Goal: Task Accomplishment & Management: Complete application form

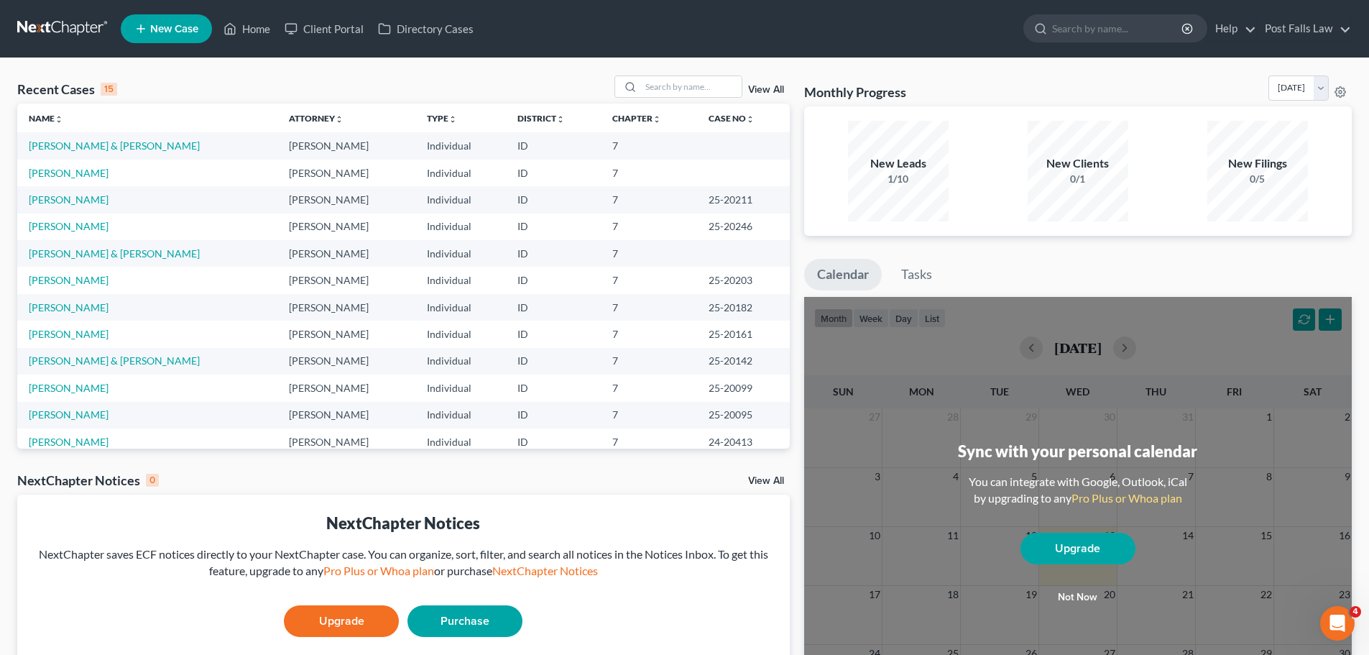
click at [152, 21] on link "New Case" at bounding box center [166, 28] width 91 height 29
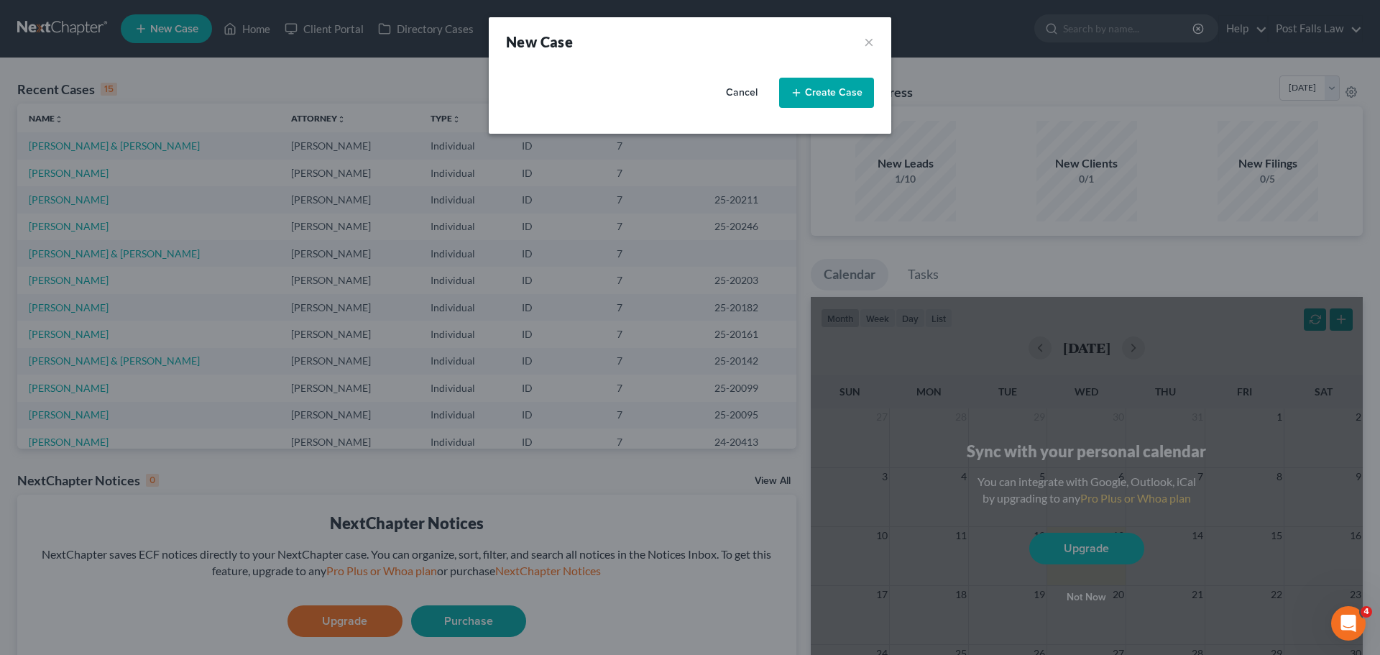
select select "23"
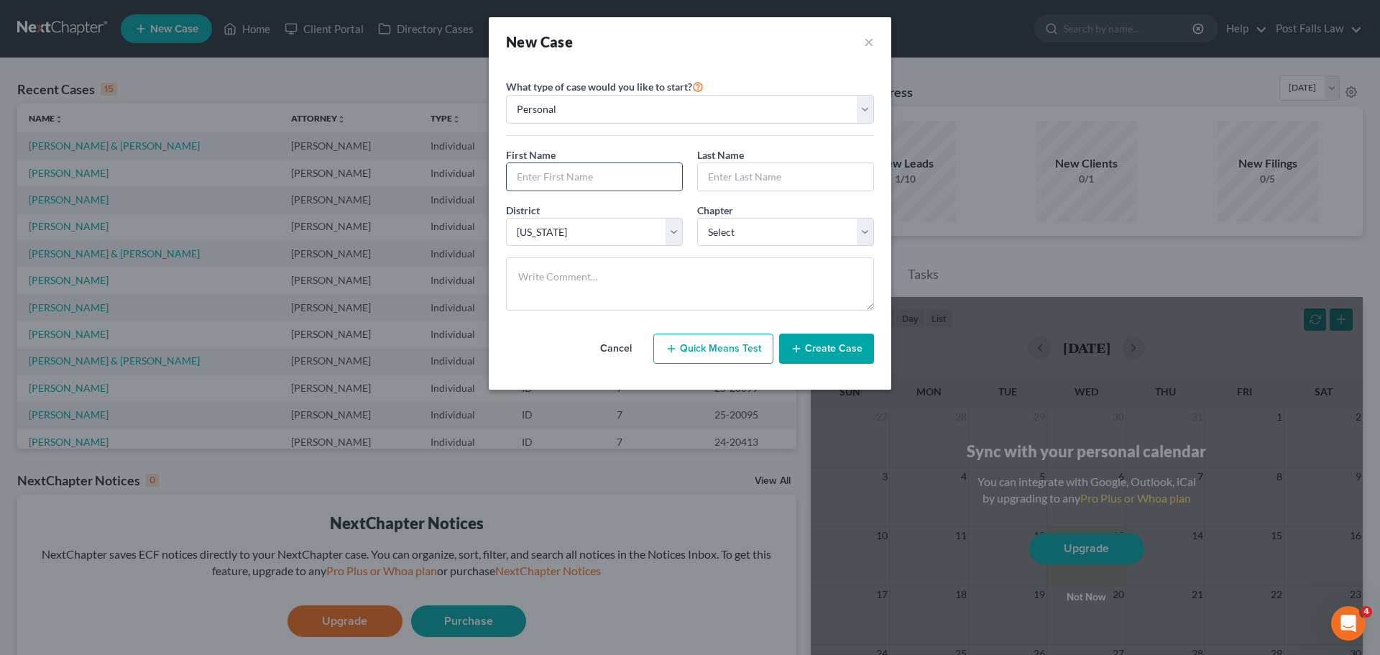
click at [568, 167] on input "text" at bounding box center [594, 176] width 175 height 27
type input "Jorian"
type input "[PERSON_NAME]"
click at [858, 224] on select "Select 7 11 12 13" at bounding box center [785, 232] width 177 height 29
select select "0"
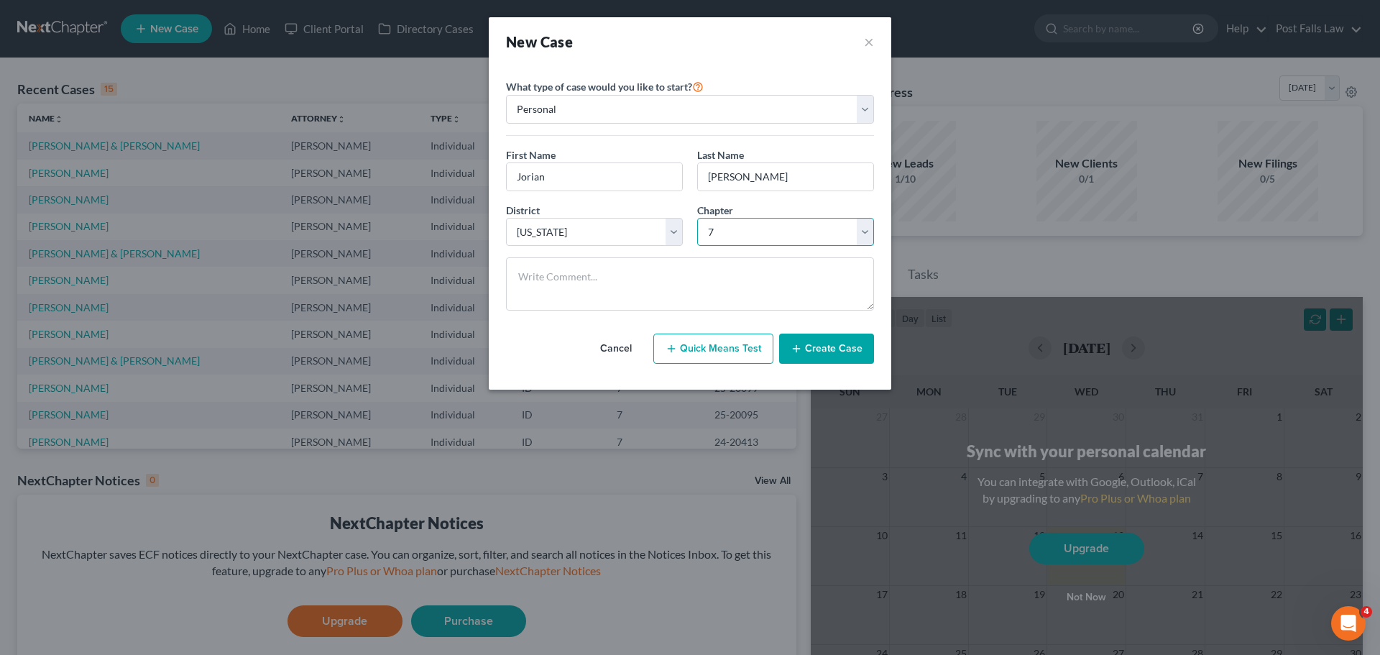
click at [697, 218] on select "Select 7 11 12 13" at bounding box center [785, 232] width 177 height 29
click at [827, 349] on button "Create Case" at bounding box center [826, 348] width 95 height 30
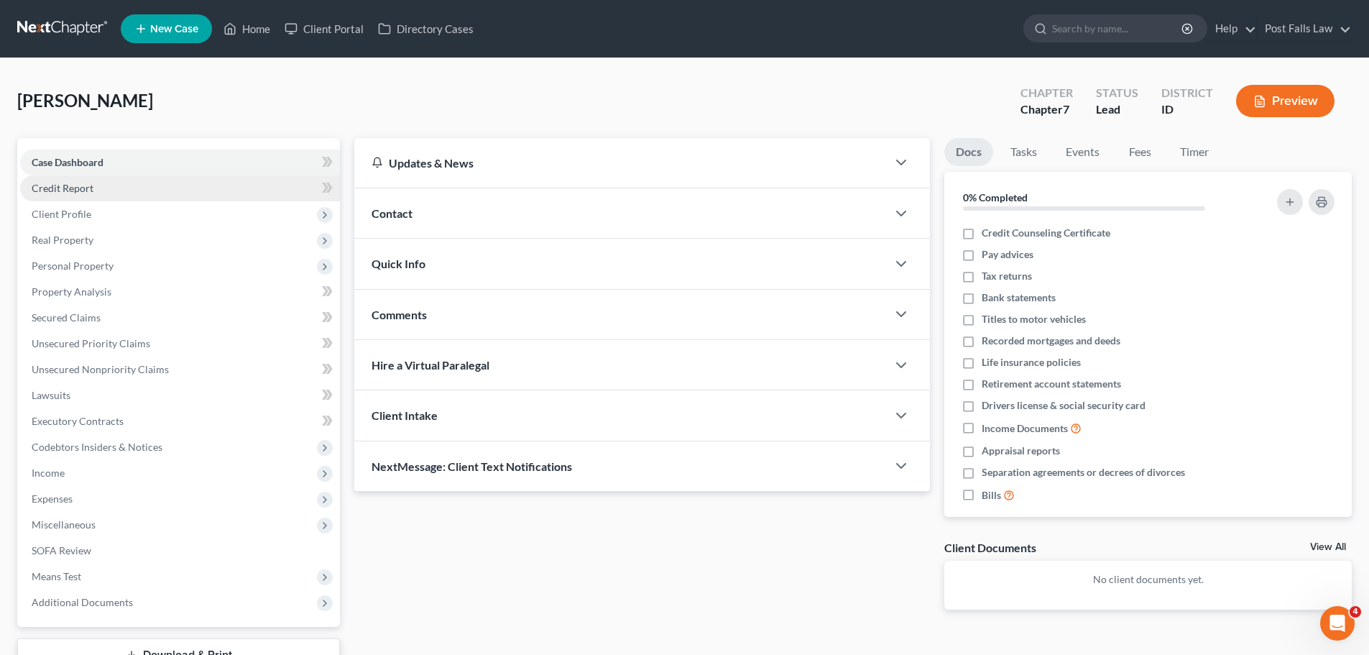
click at [50, 187] on span "Credit Report" at bounding box center [63, 188] width 62 height 12
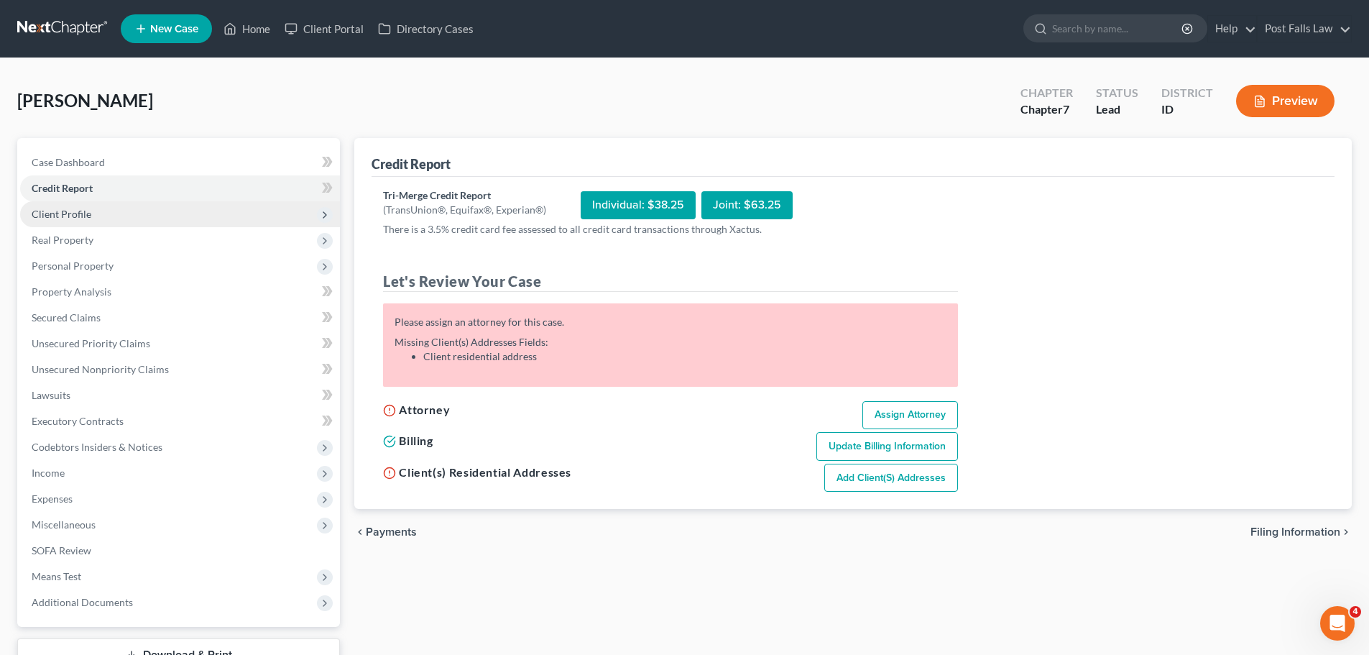
click at [56, 213] on span "Client Profile" at bounding box center [62, 214] width 60 height 12
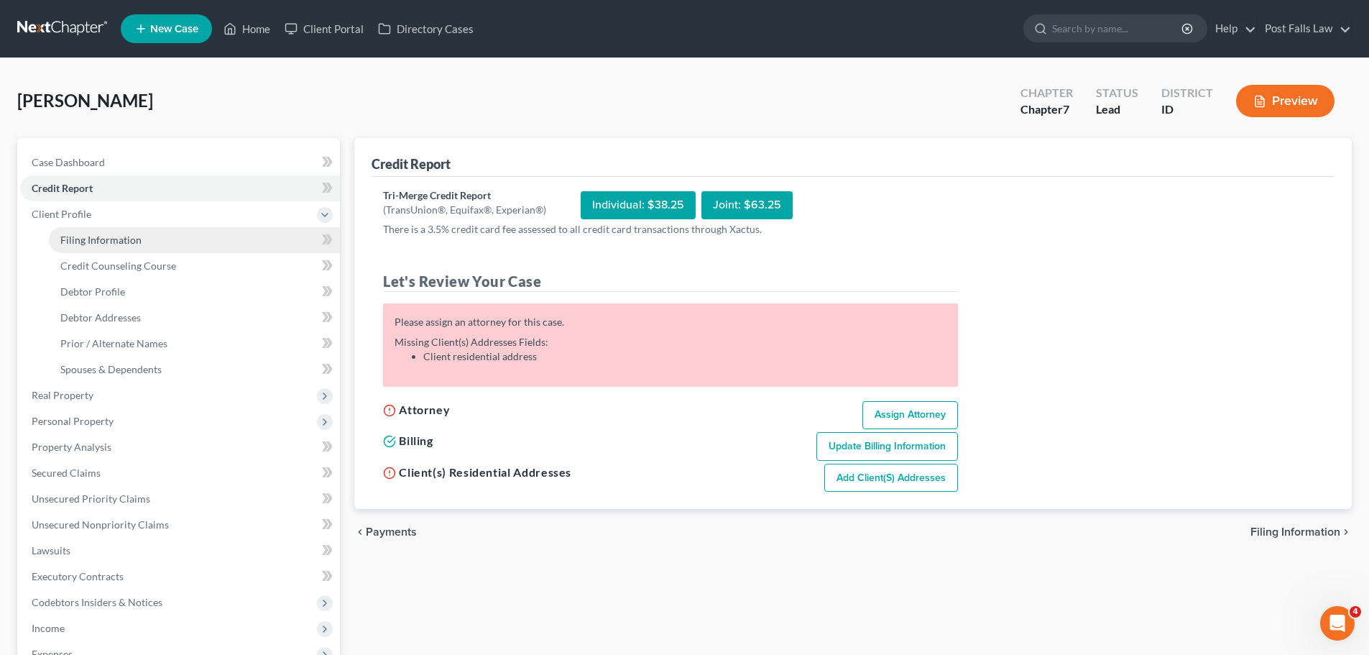
click at [97, 238] on span "Filing Information" at bounding box center [100, 240] width 81 height 12
select select "1"
select select "0"
select select "23"
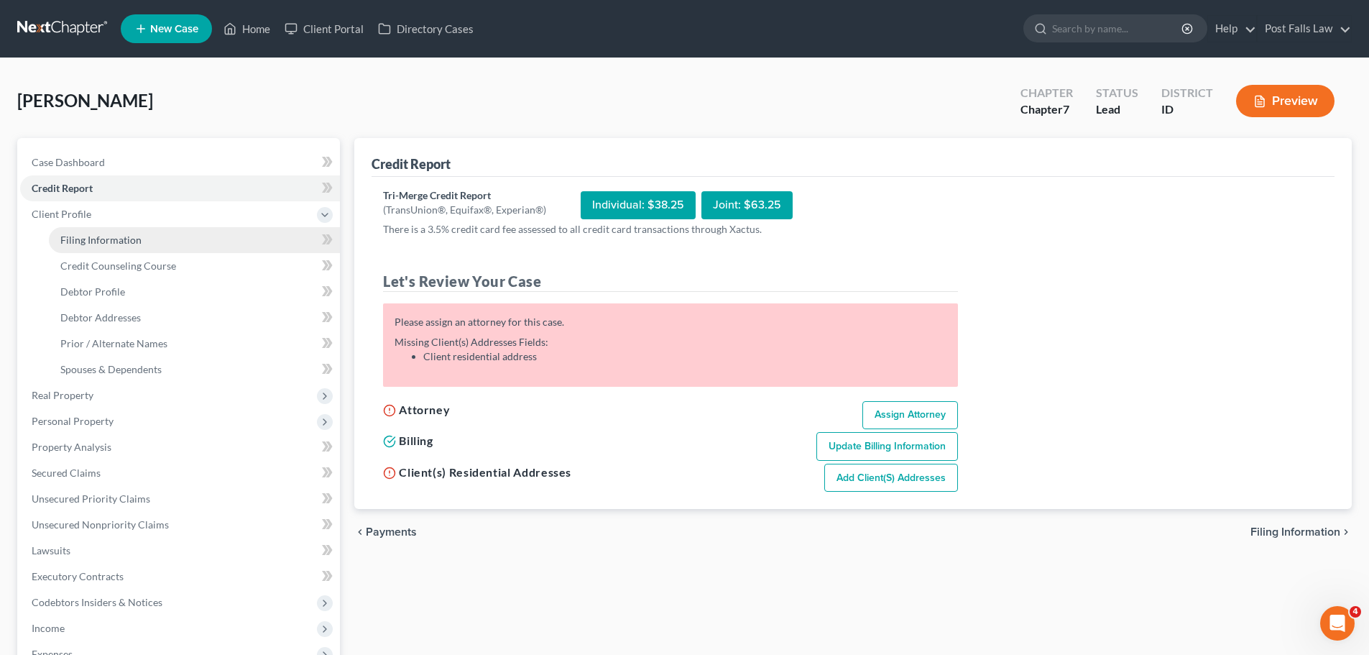
select select "13"
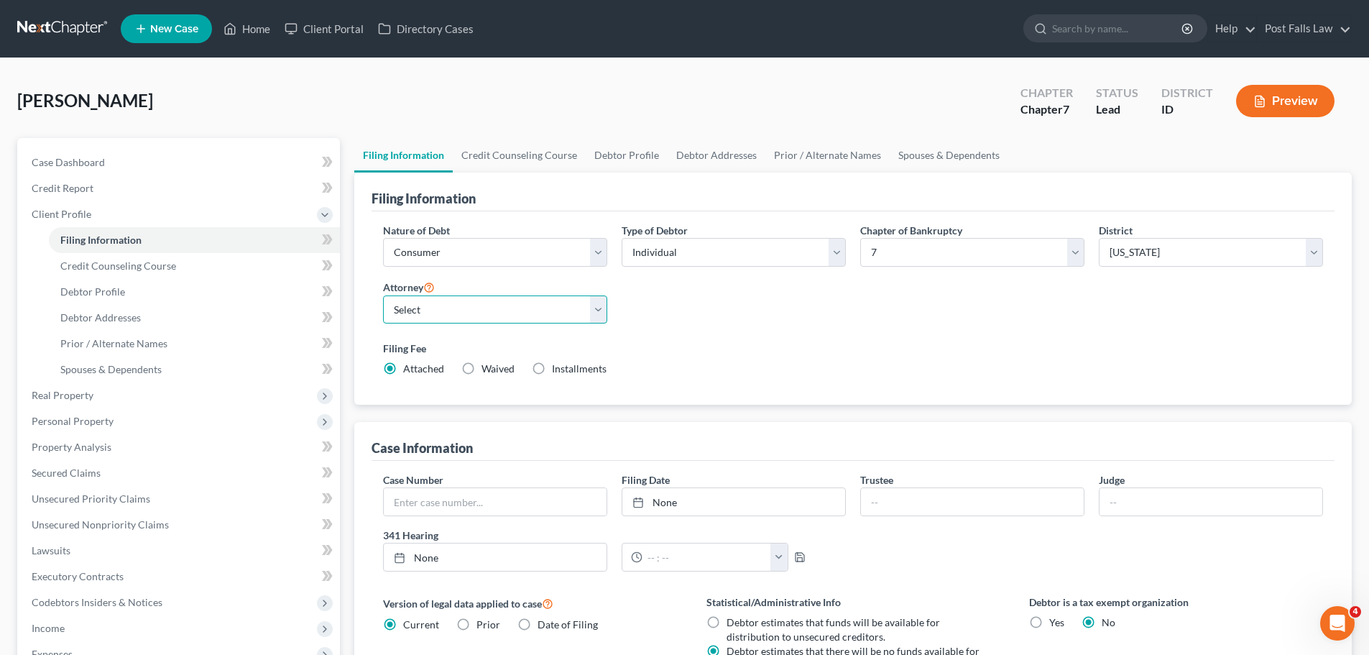
click at [598, 308] on select "Select [PERSON_NAME] - null [PERSON_NAME] - ID" at bounding box center [495, 309] width 224 height 29
select select "1"
click at [383, 295] on select "Select [PERSON_NAME] - null [PERSON_NAME] - ID" at bounding box center [495, 309] width 224 height 29
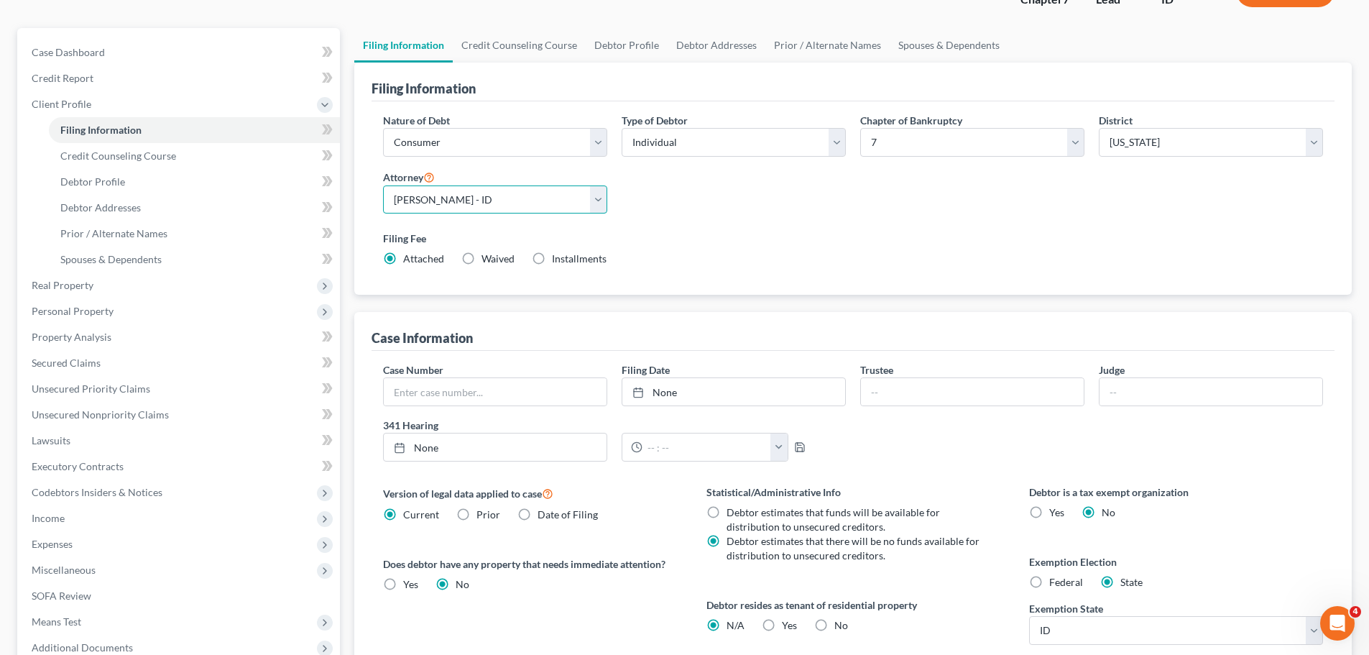
scroll to position [144, 0]
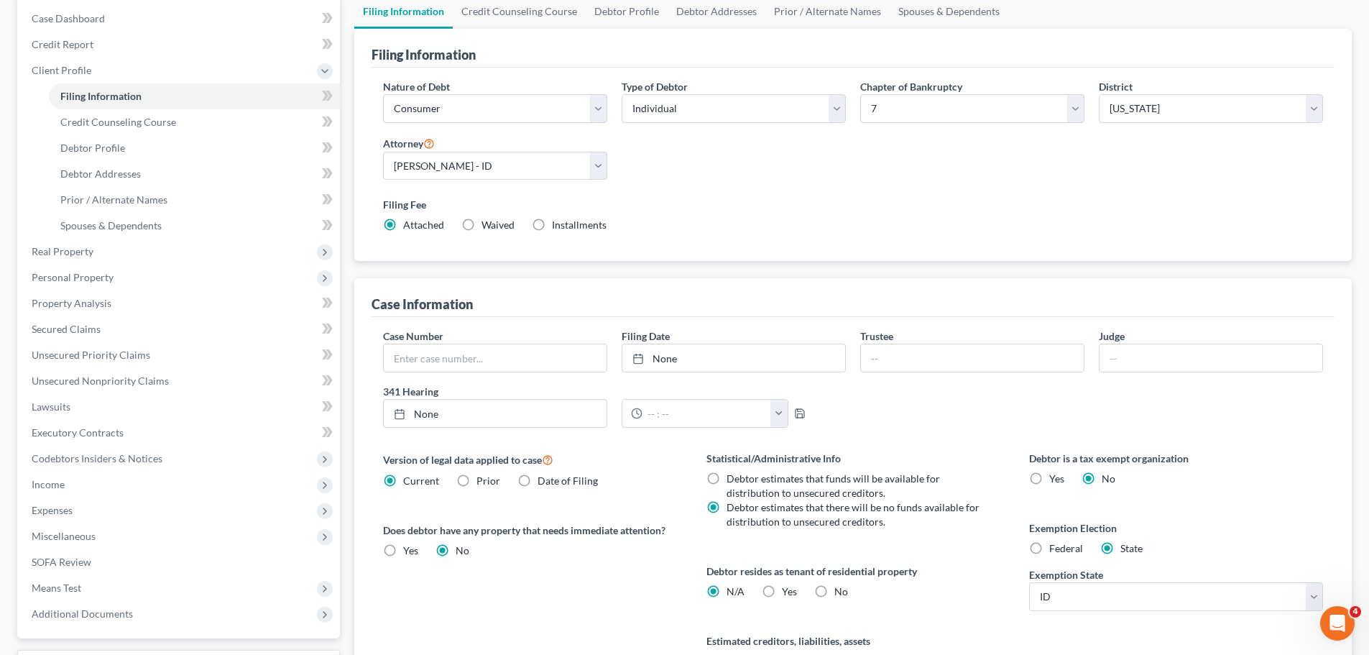
click at [782, 588] on label "Yes Yes" at bounding box center [789, 591] width 15 height 14
click at [788, 588] on input "Yes Yes" at bounding box center [792, 588] width 9 height 9
radio input "true"
radio input "false"
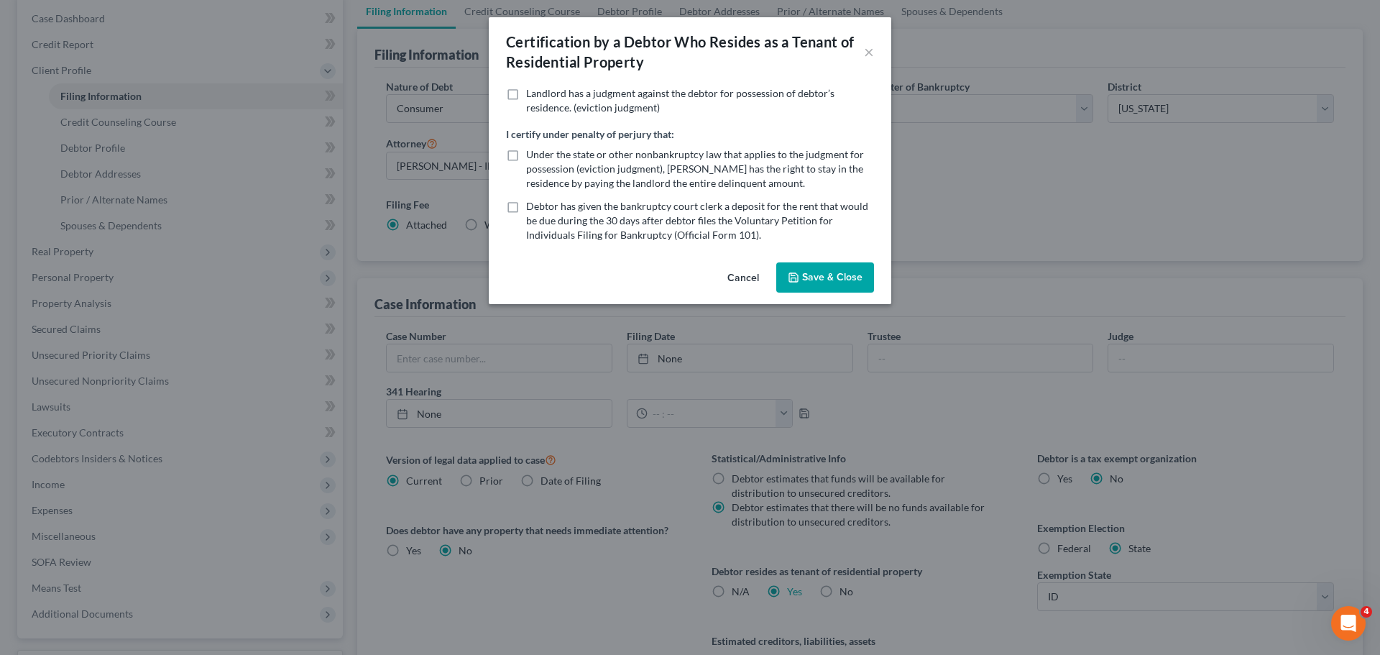
click at [835, 278] on button "Save & Close" at bounding box center [825, 277] width 98 height 30
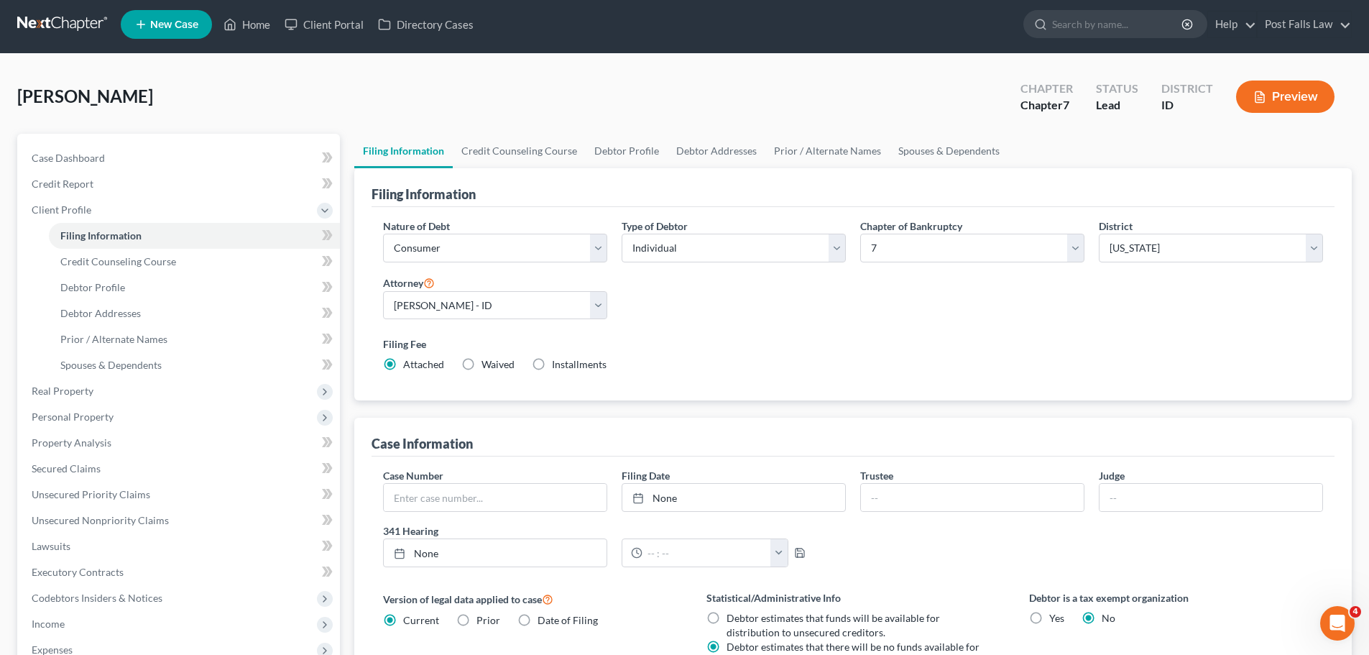
scroll to position [0, 0]
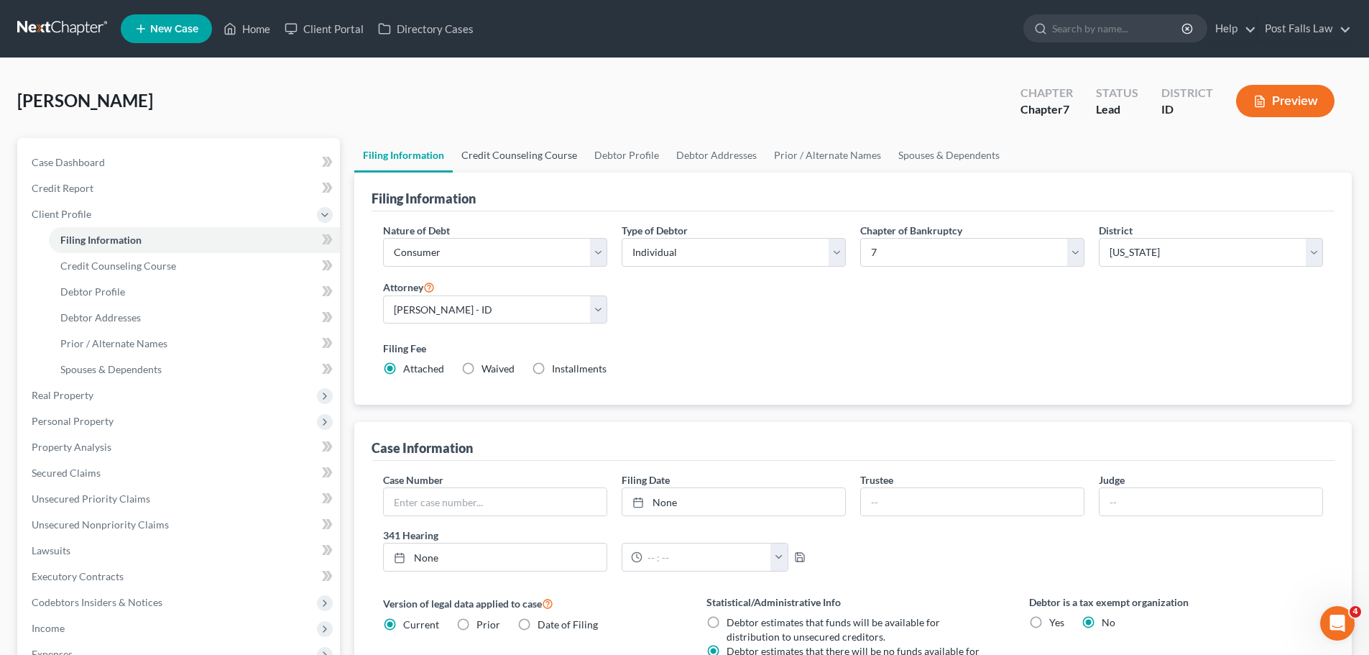
click at [563, 151] on link "Credit Counseling Course" at bounding box center [519, 155] width 133 height 34
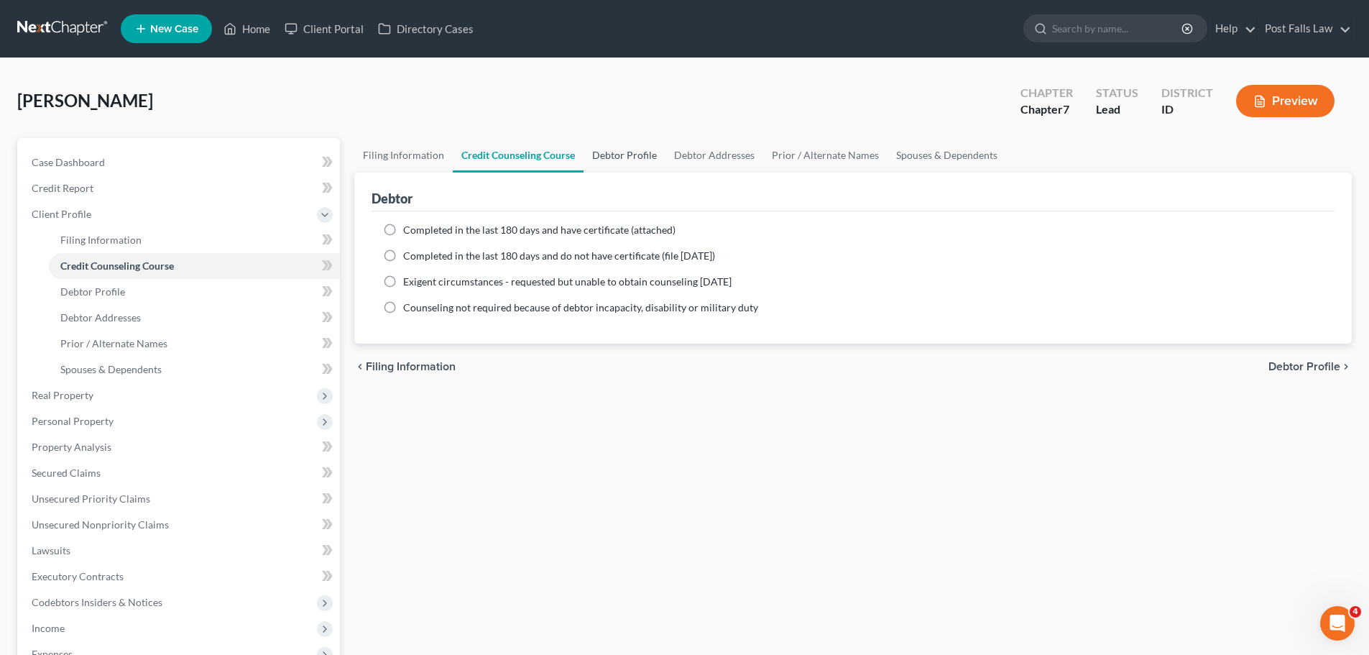
click at [612, 143] on link "Debtor Profile" at bounding box center [625, 155] width 82 height 34
select select "0"
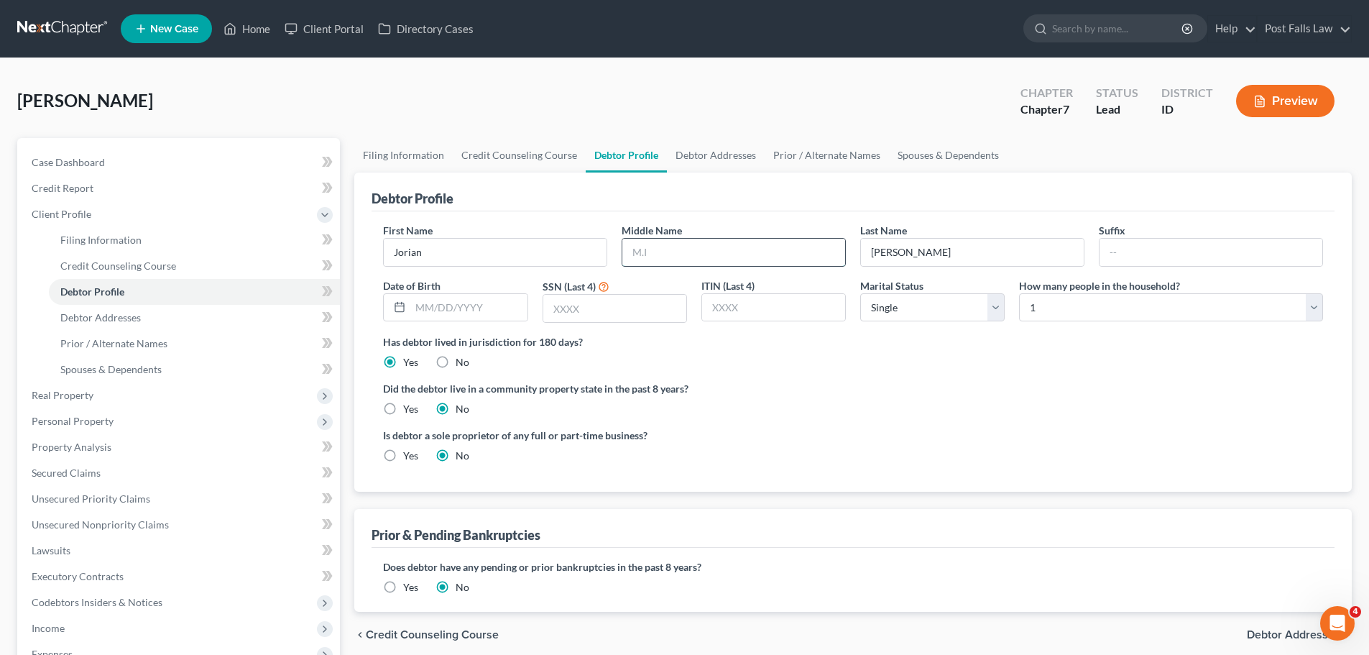
click at [704, 255] on input "text" at bounding box center [733, 252] width 223 height 27
type input "[PERSON_NAME]"
click at [456, 313] on input "text" at bounding box center [468, 307] width 116 height 27
type input "[DATE]"
click at [592, 313] on input "text" at bounding box center [614, 308] width 143 height 27
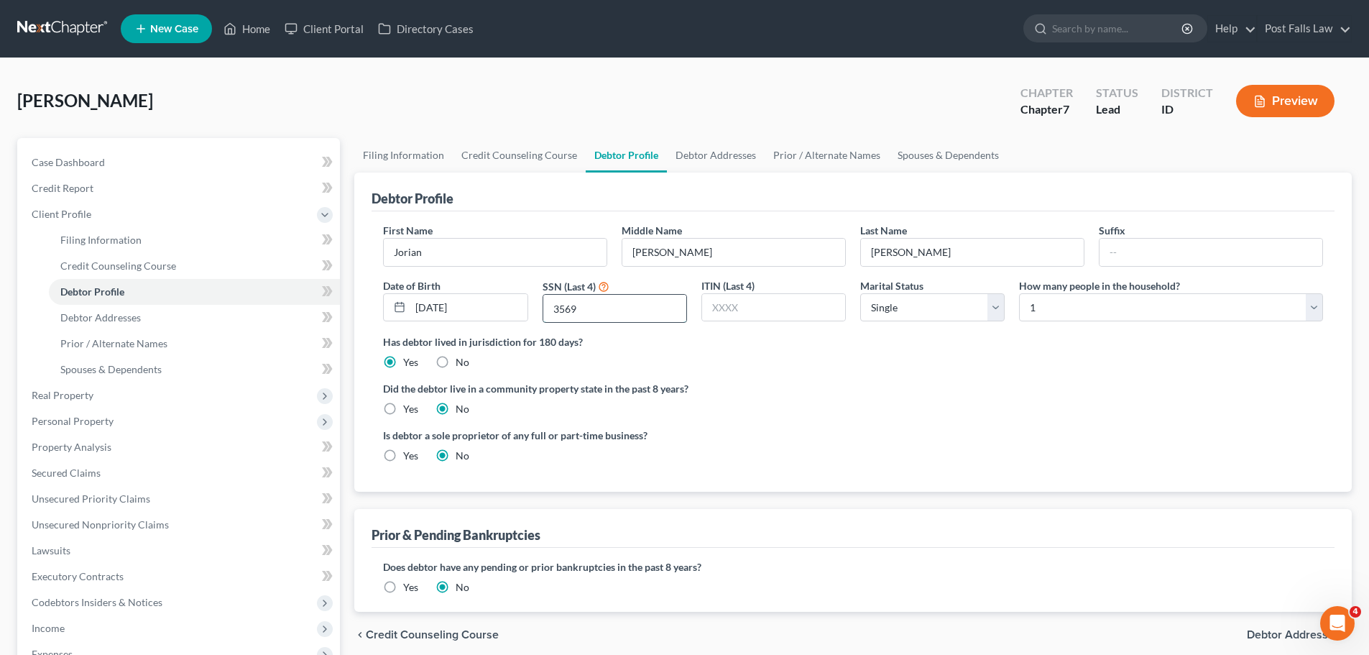
type input "3569"
click at [403, 408] on label "Yes" at bounding box center [410, 409] width 15 height 14
click at [409, 408] on input "Yes" at bounding box center [413, 406] width 9 height 9
radio input "true"
radio input "false"
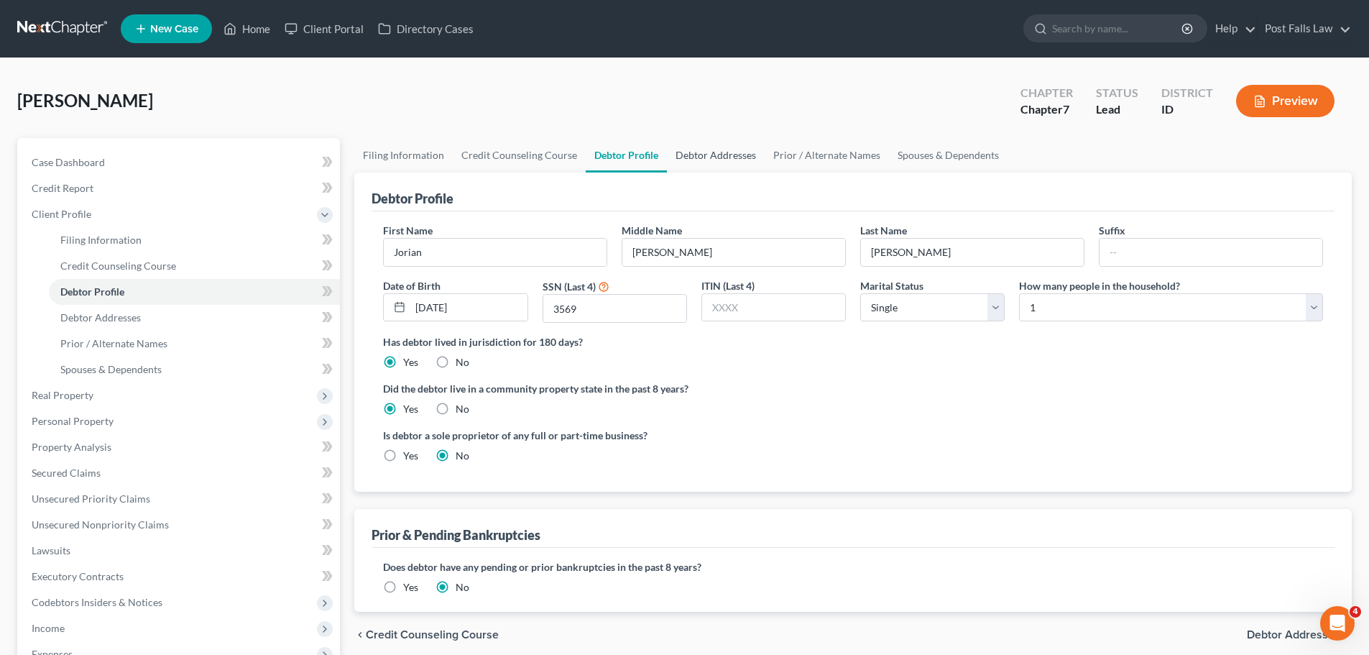
click at [722, 165] on link "Debtor Addresses" at bounding box center [716, 155] width 98 height 34
select select "0"
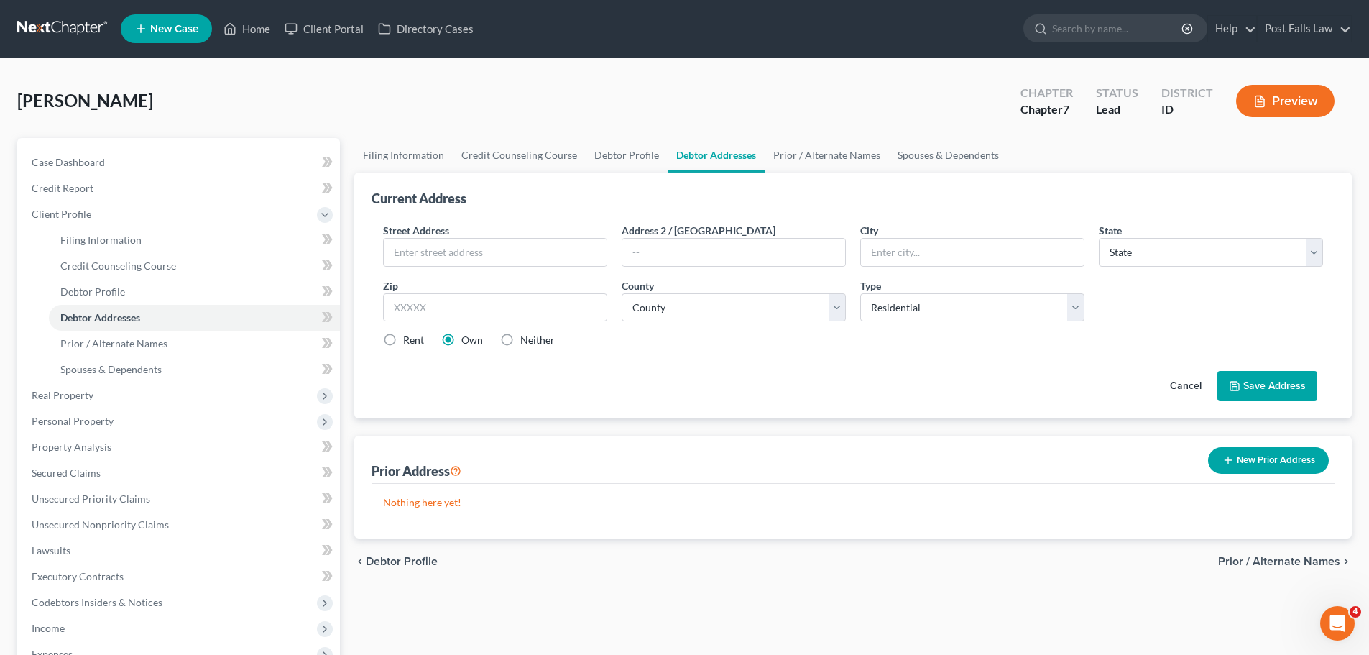
click at [403, 339] on label "Rent" at bounding box center [413, 340] width 21 height 14
click at [409, 339] on input "Rent" at bounding box center [413, 337] width 9 height 9
radio input "true"
click at [459, 262] on input "text" at bounding box center [495, 252] width 223 height 27
type input "[STREET_ADDRESS]"
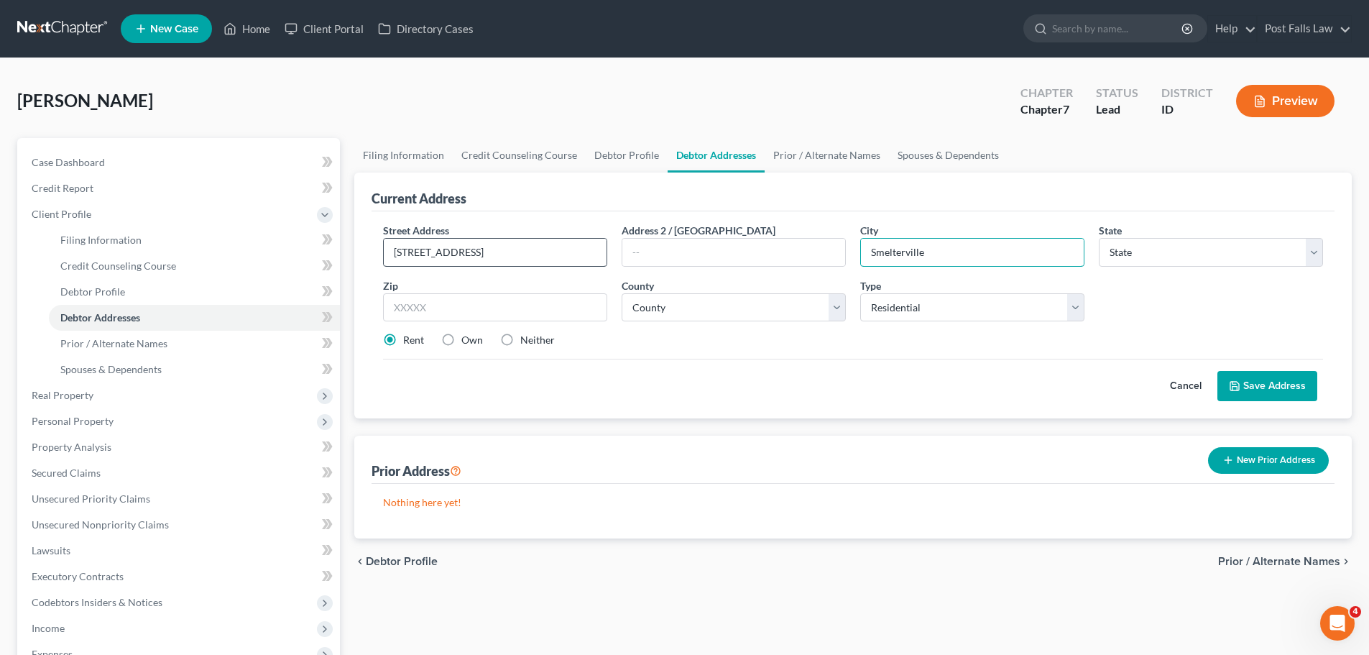
type input "Smelterville"
select select "13"
type input "83868"
click at [1072, 300] on select "Select Residential Mailing Rental Business" at bounding box center [972, 307] width 224 height 29
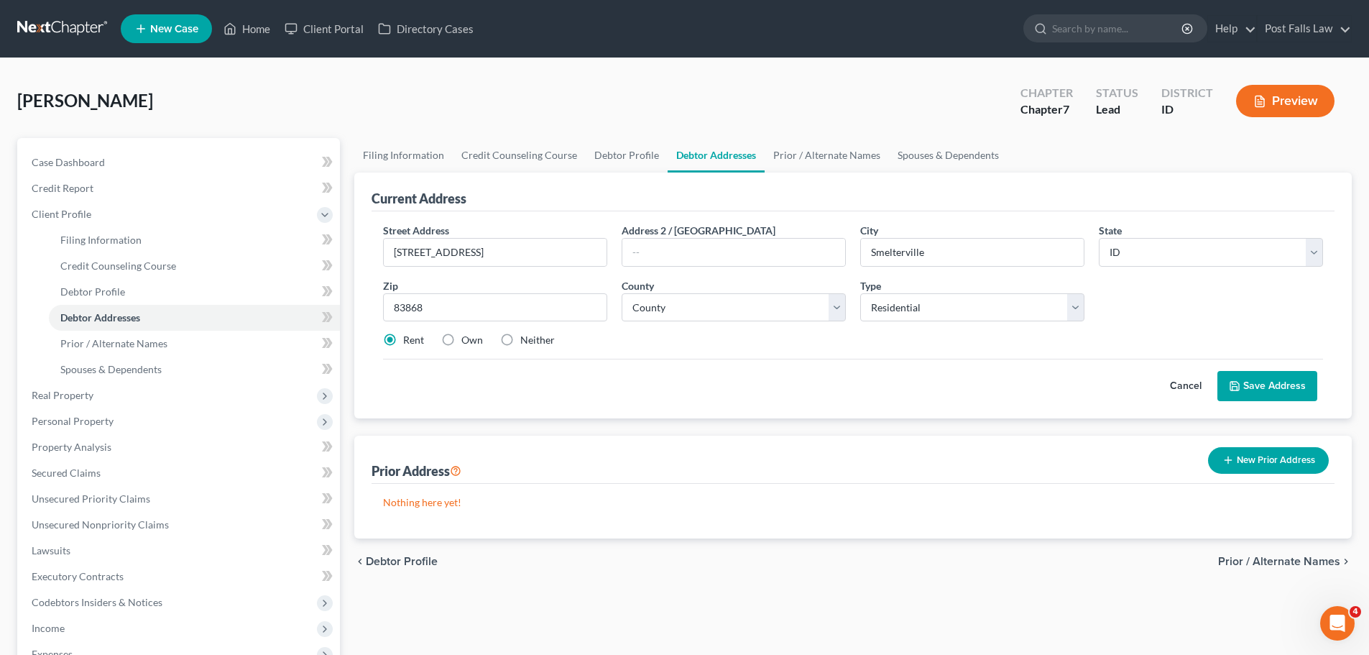
click at [1269, 381] on button "Save Address" at bounding box center [1267, 386] width 100 height 30
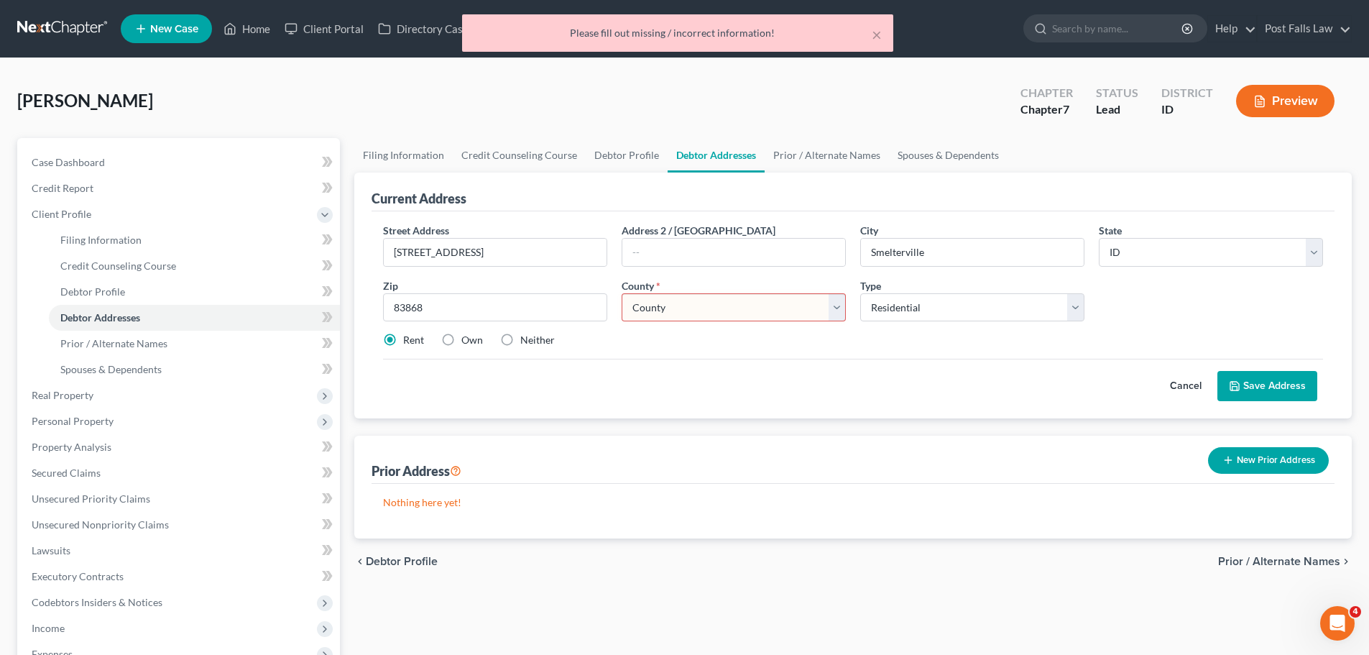
click at [807, 308] on select "County [GEOGRAPHIC_DATA] [GEOGRAPHIC_DATA] [GEOGRAPHIC_DATA] [GEOGRAPHIC_DATA] …" at bounding box center [734, 307] width 224 height 29
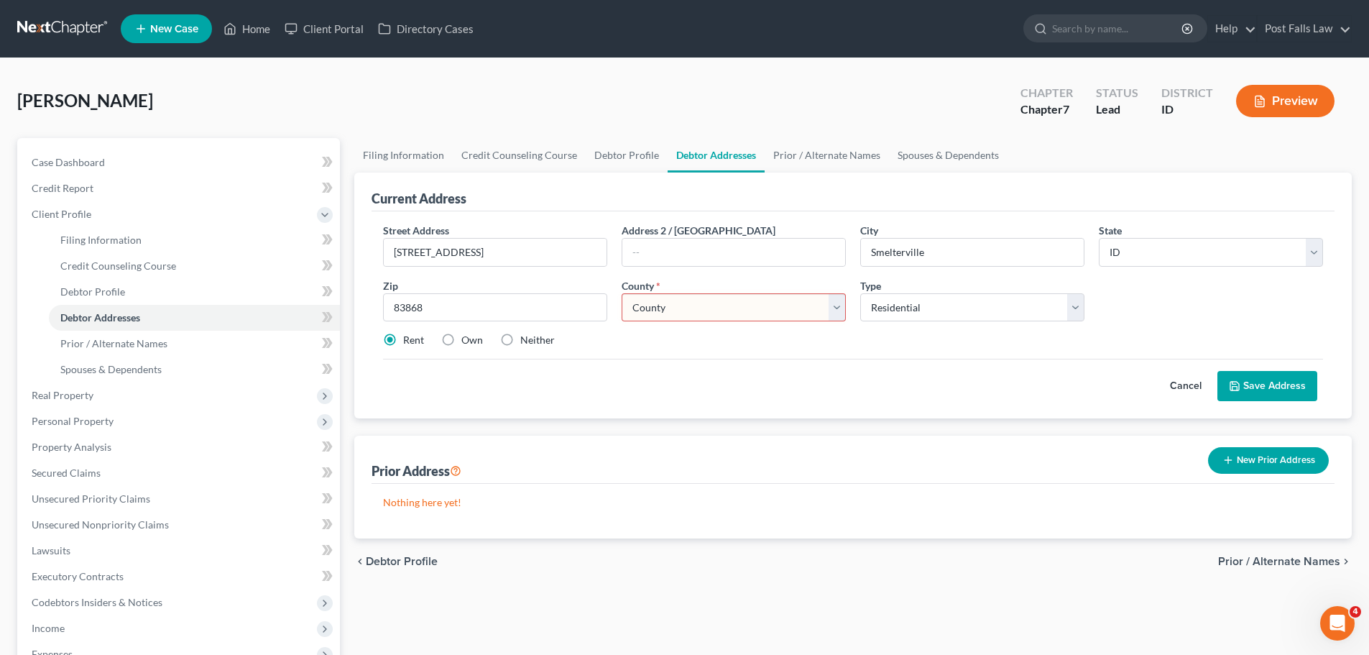
click at [679, 313] on select "County [GEOGRAPHIC_DATA] [GEOGRAPHIC_DATA] [GEOGRAPHIC_DATA] [GEOGRAPHIC_DATA] …" at bounding box center [734, 307] width 224 height 29
select select "39"
click at [622, 293] on select "County [GEOGRAPHIC_DATA] [GEOGRAPHIC_DATA] [GEOGRAPHIC_DATA] [GEOGRAPHIC_DATA] …" at bounding box center [734, 307] width 224 height 29
click at [1263, 384] on button "Save Address" at bounding box center [1267, 386] width 100 height 30
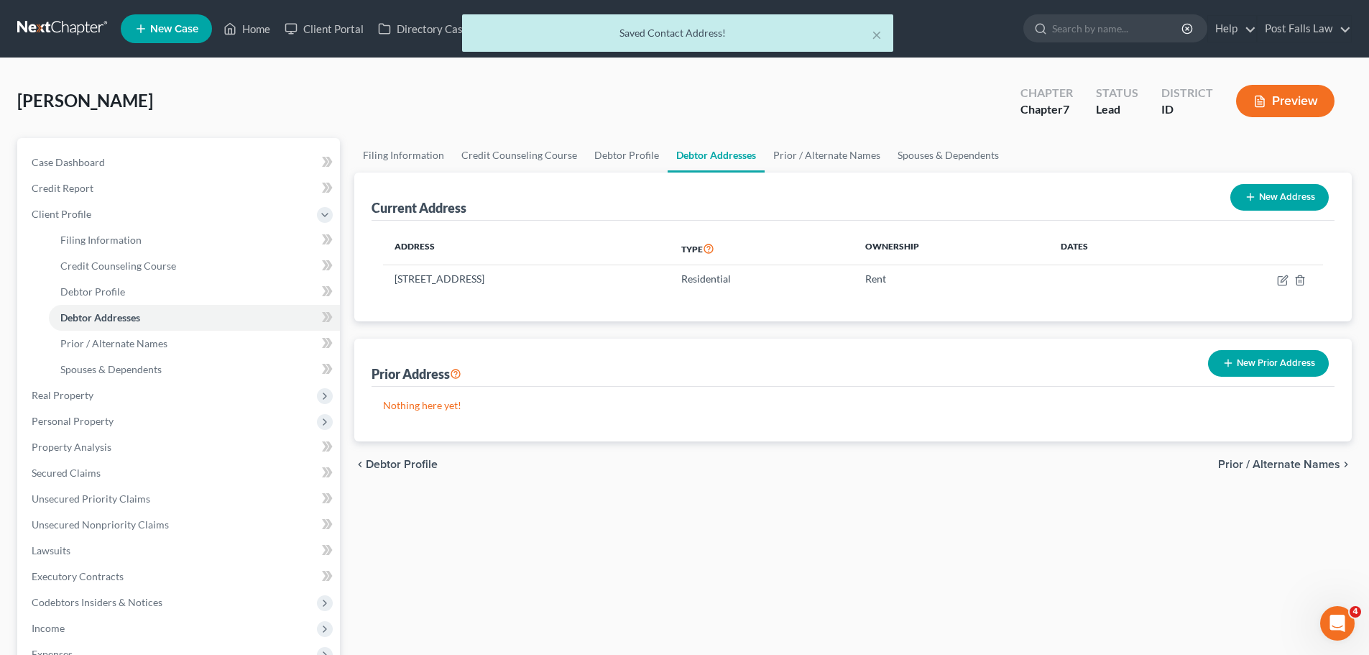
click at [1262, 199] on button "New Address" at bounding box center [1279, 197] width 98 height 27
select select "0"
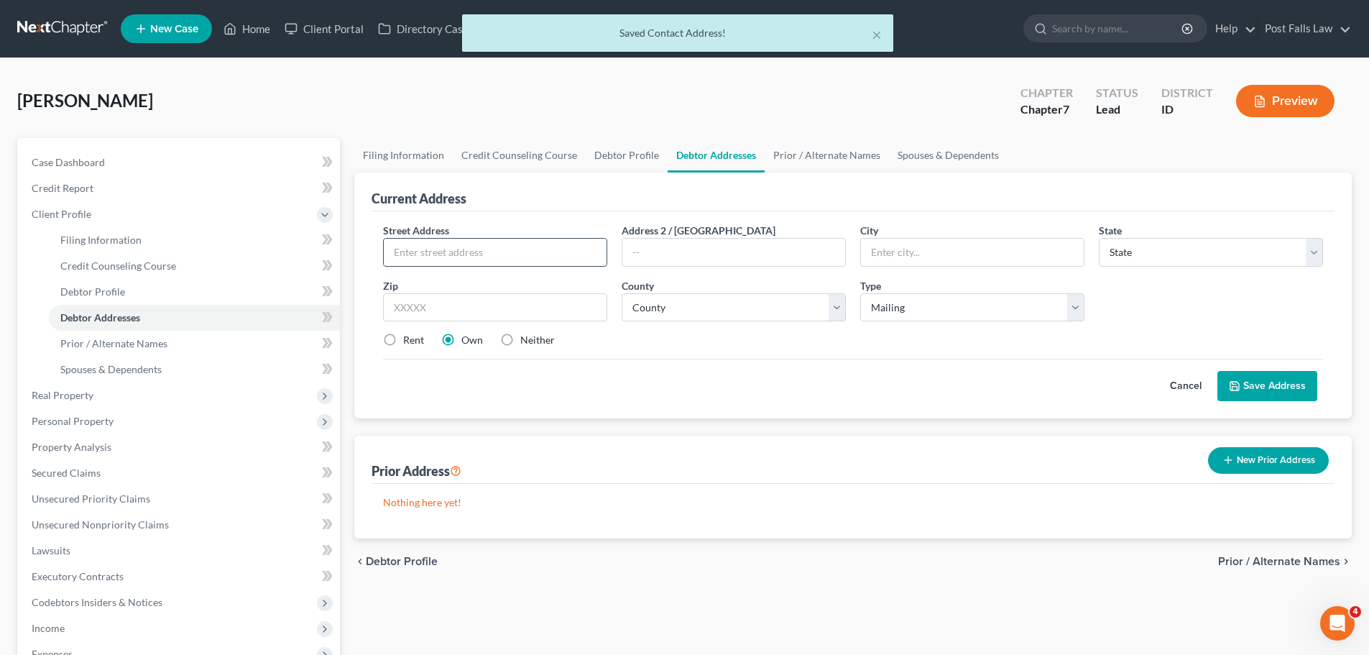
click at [464, 252] on input "text" at bounding box center [495, 252] width 223 height 27
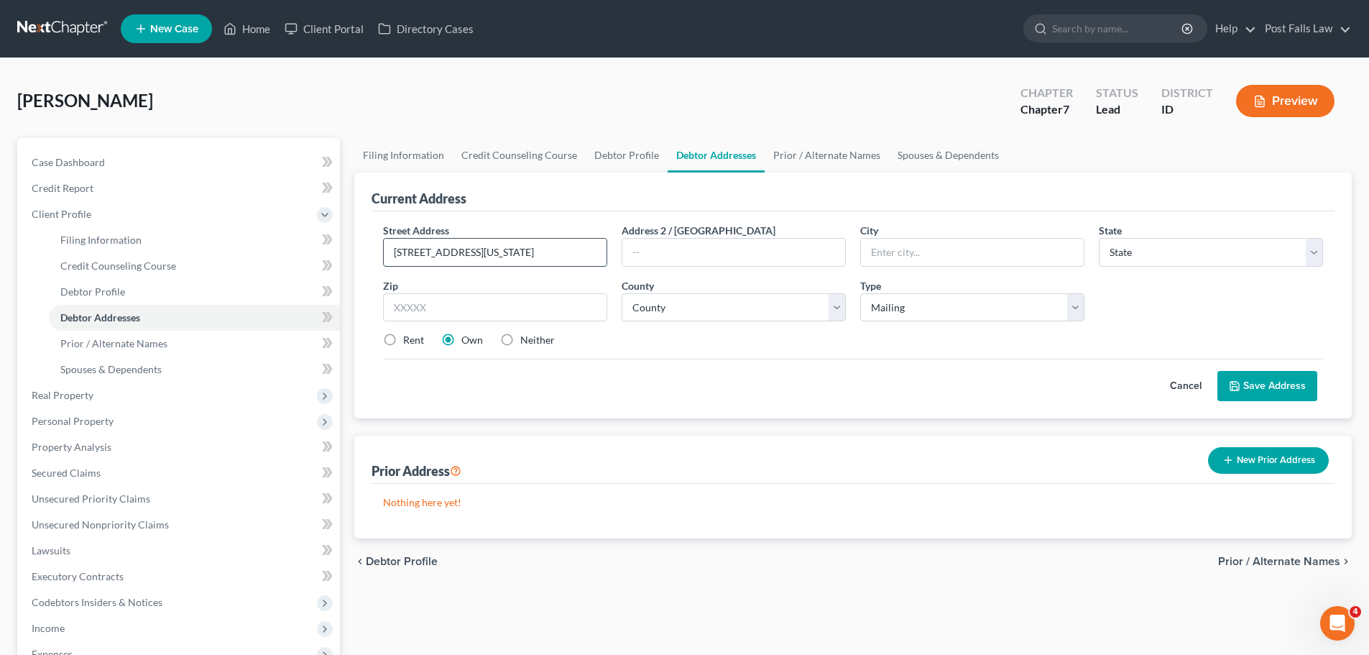
type input "[STREET_ADDRESS][US_STATE]"
type input "[PERSON_NAME]"
select select "13"
type input "83837"
click at [698, 301] on select "County [GEOGRAPHIC_DATA] [GEOGRAPHIC_DATA] [GEOGRAPHIC_DATA] [GEOGRAPHIC_DATA] …" at bounding box center [734, 307] width 224 height 29
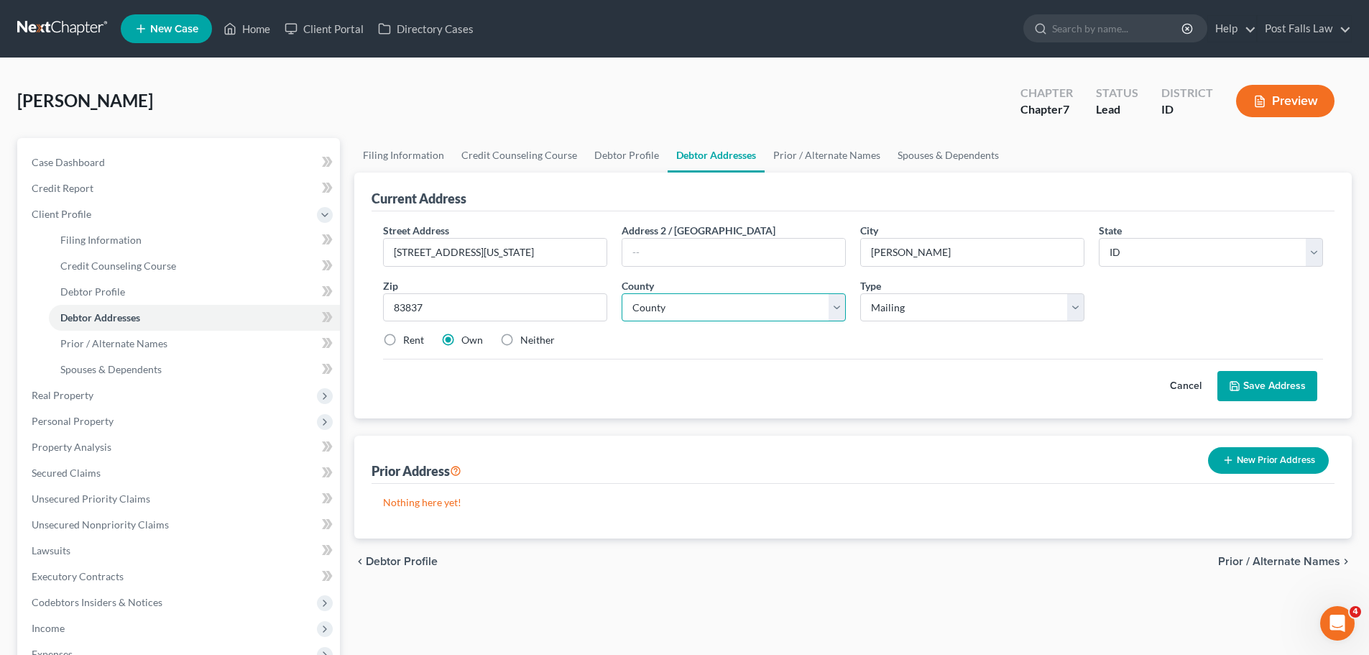
select select "39"
click at [622, 293] on select "County [GEOGRAPHIC_DATA] [GEOGRAPHIC_DATA] [GEOGRAPHIC_DATA] [GEOGRAPHIC_DATA] …" at bounding box center [734, 307] width 224 height 29
click at [520, 337] on label "Neither" at bounding box center [537, 340] width 34 height 14
click at [526, 337] on input "Neither" at bounding box center [530, 337] width 9 height 9
radio input "true"
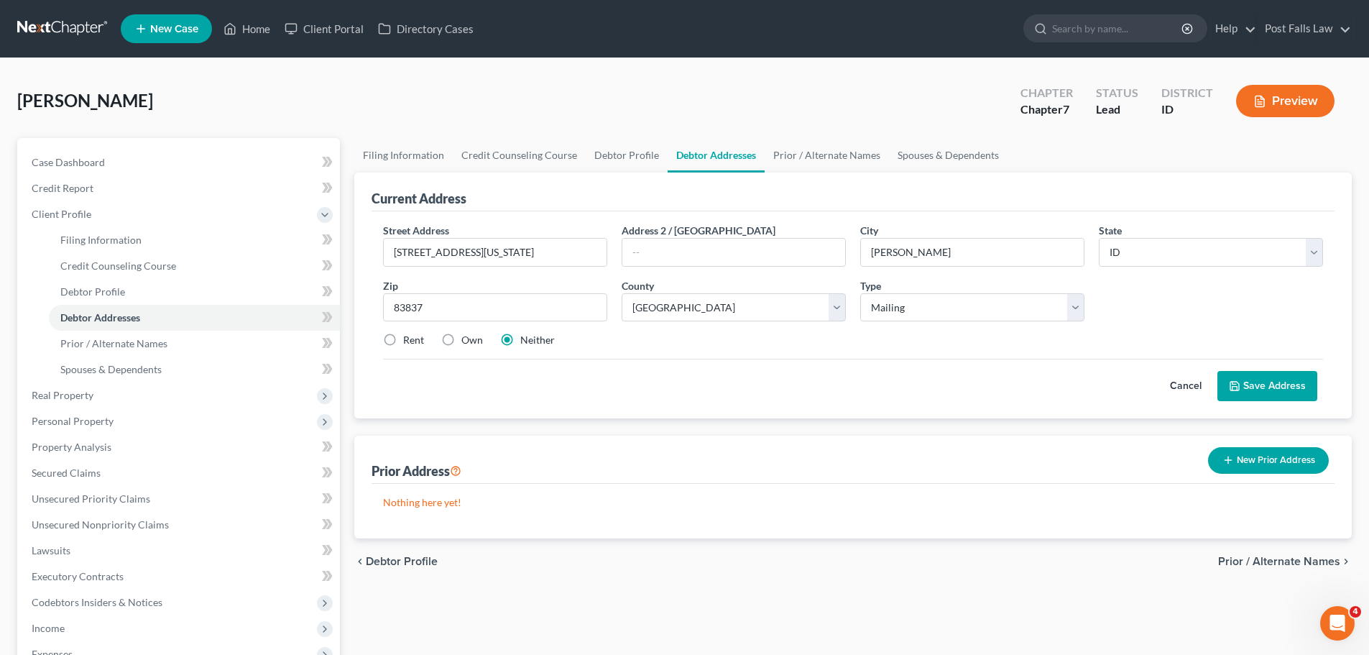
click at [1254, 379] on button "Save Address" at bounding box center [1267, 386] width 100 height 30
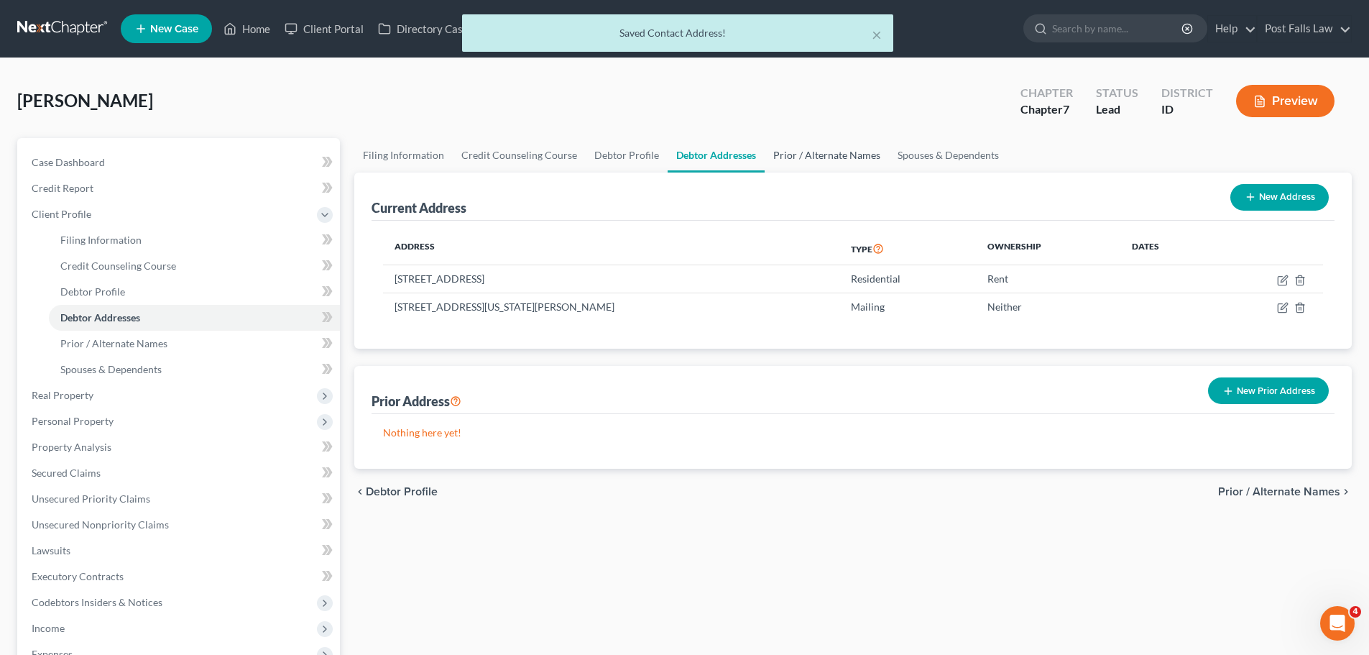
click at [821, 155] on link "Prior / Alternate Names" at bounding box center [827, 155] width 124 height 34
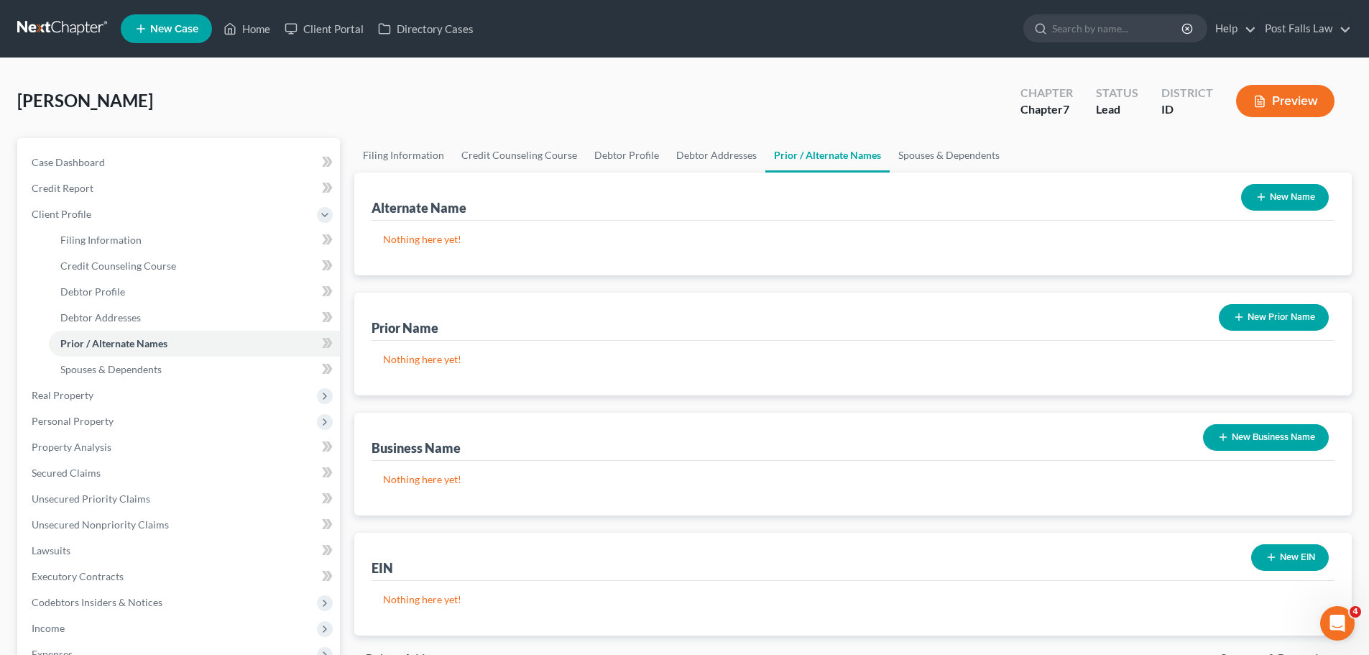
click at [1269, 312] on button "New Prior Name" at bounding box center [1274, 317] width 110 height 27
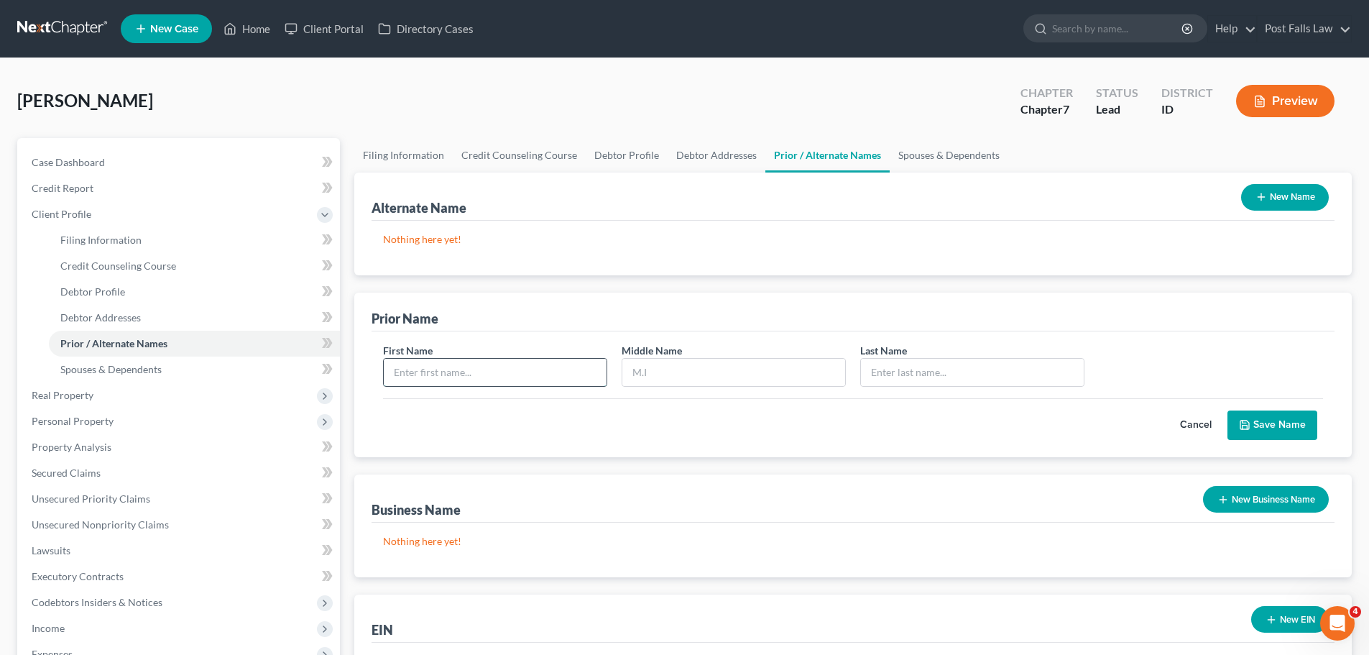
click at [474, 377] on input "text" at bounding box center [495, 372] width 223 height 27
type input "Jorian"
type input "[PERSON_NAME]"
type input "Dye"
click at [1271, 420] on button "Save Name" at bounding box center [1273, 425] width 90 height 30
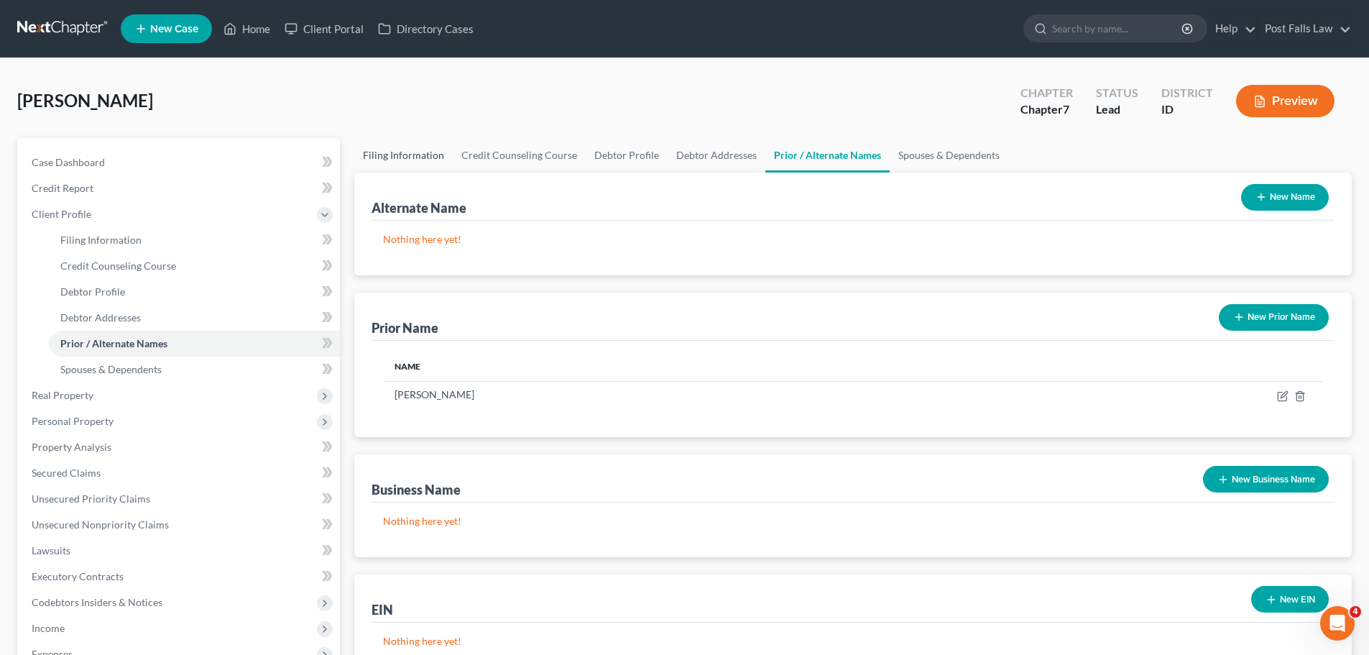
click at [436, 158] on link "Filing Information" at bounding box center [403, 155] width 98 height 34
select select "1"
select select "0"
select select "23"
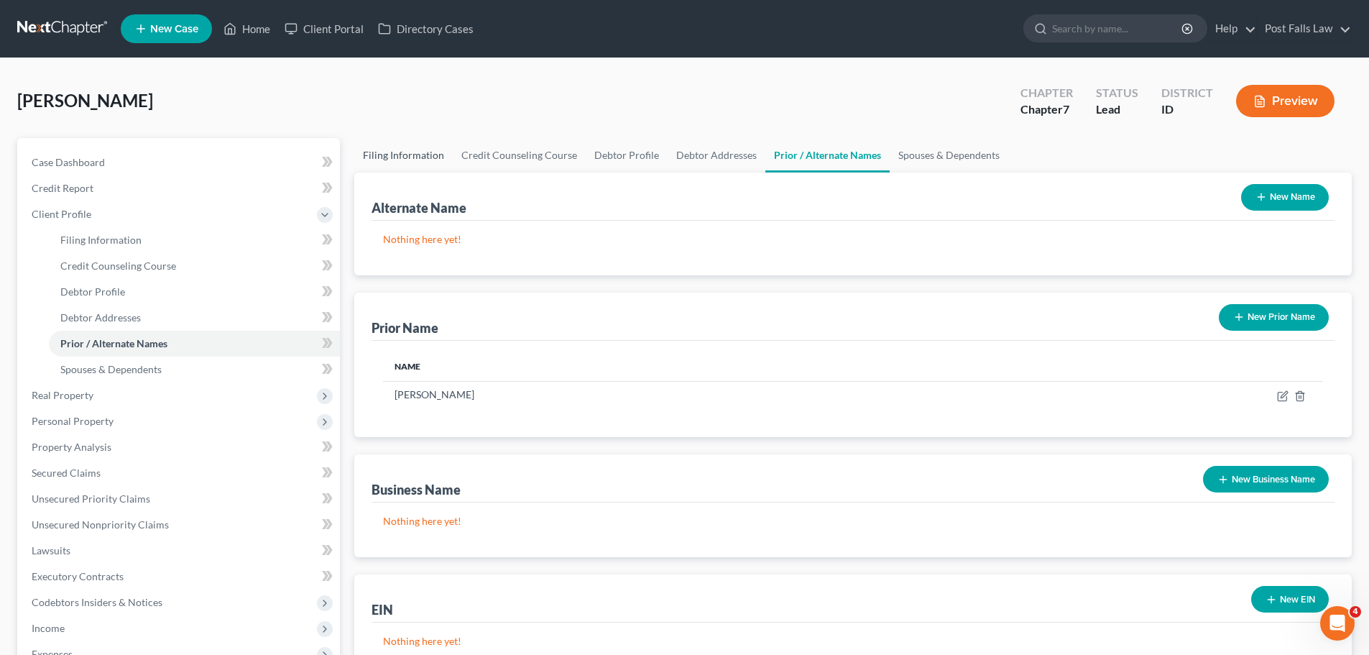
select select "1"
select select "13"
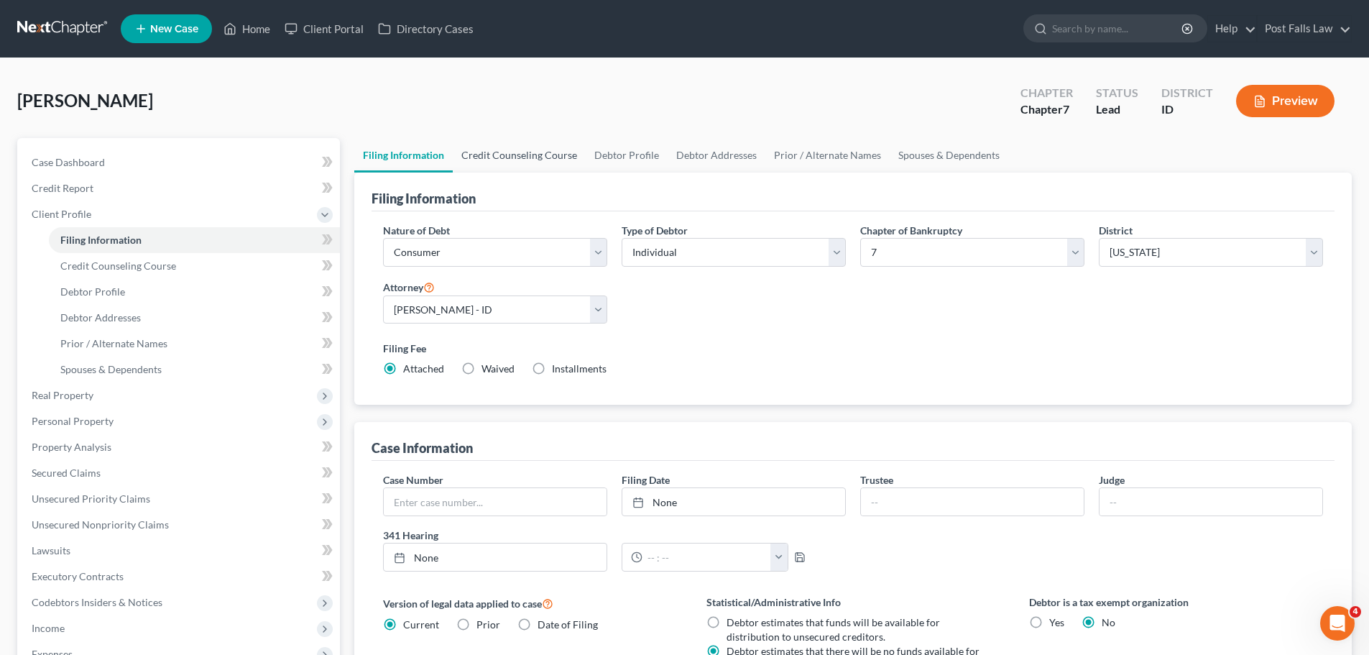
click at [521, 157] on link "Credit Counseling Course" at bounding box center [519, 155] width 133 height 34
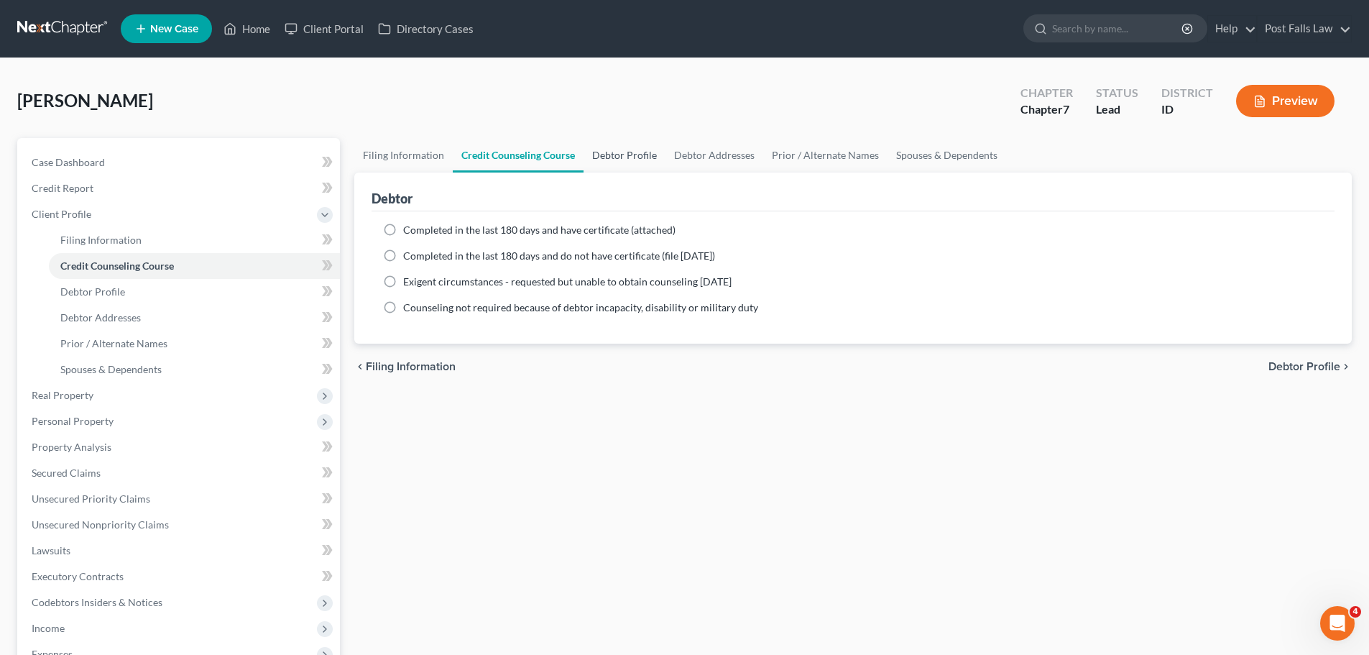
click at [614, 155] on link "Debtor Profile" at bounding box center [625, 155] width 82 height 34
select select "0"
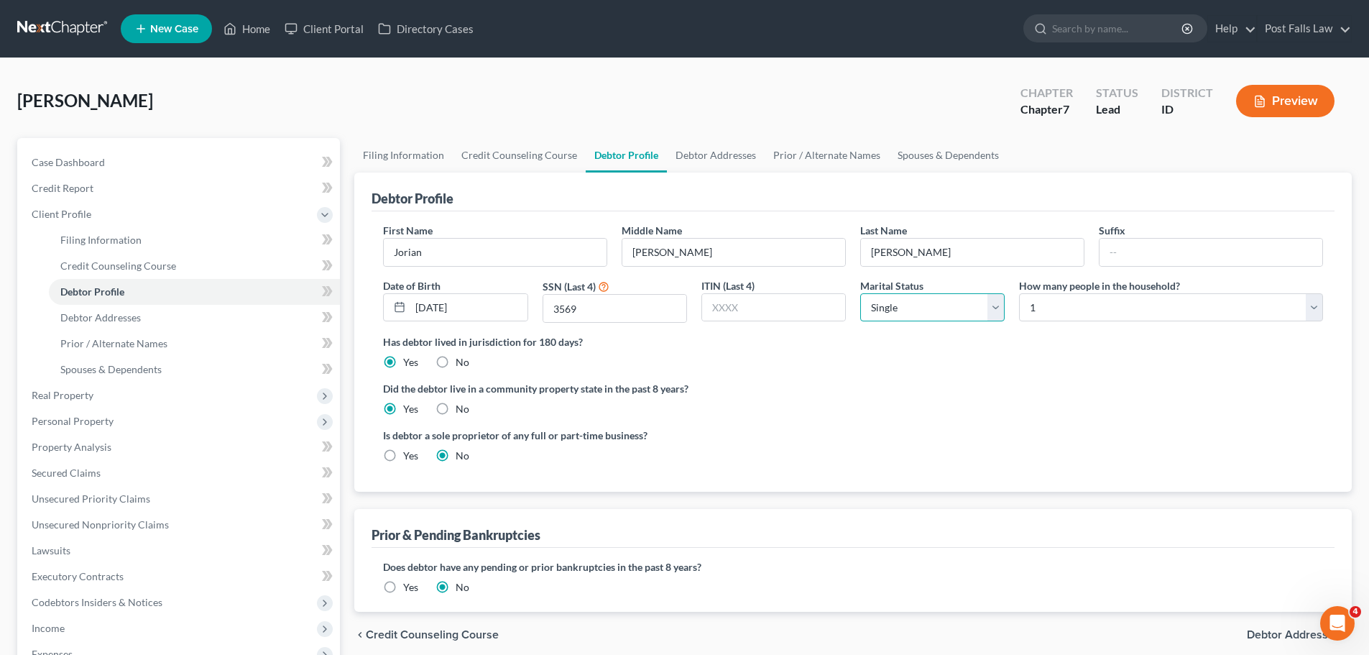
click at [1000, 308] on select "Select Single Married Separated Divorced Widowed" at bounding box center [932, 307] width 144 height 29
select select "3"
click at [860, 293] on select "Select Single Married Separated Divorced Widowed" at bounding box center [932, 307] width 144 height 29
click at [734, 157] on link "Debtor Addresses" at bounding box center [716, 155] width 98 height 34
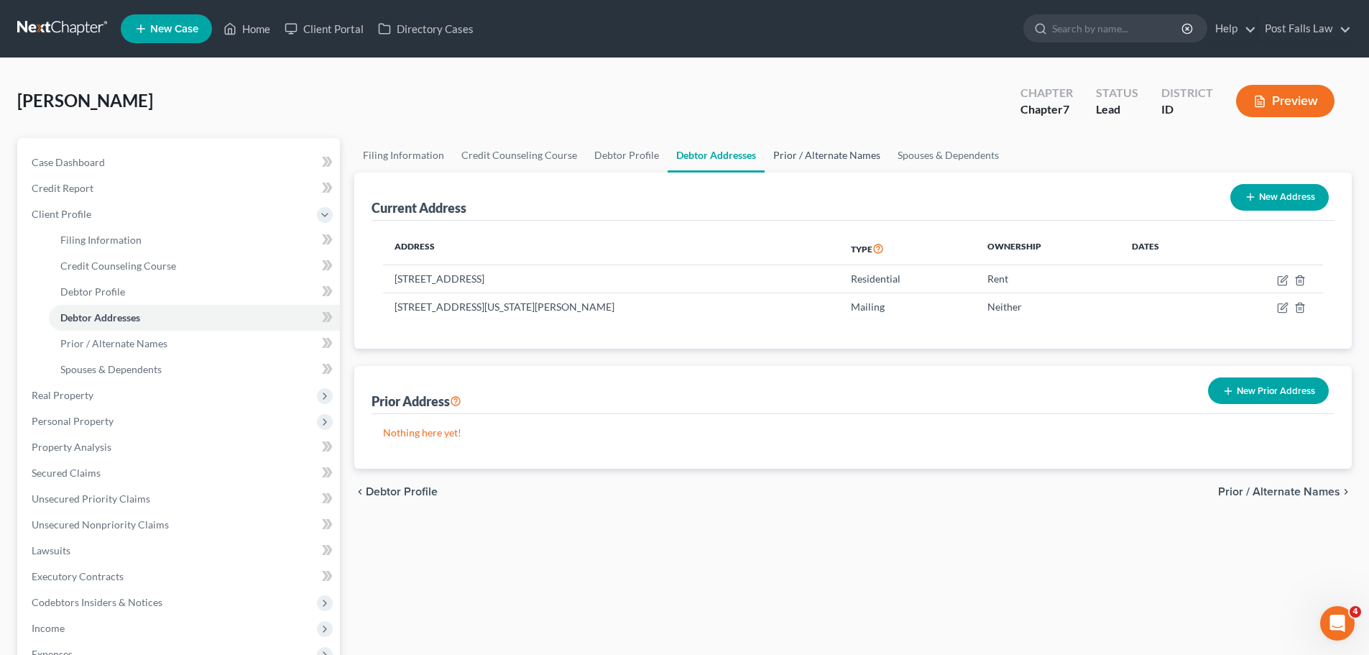
click at [803, 155] on link "Prior / Alternate Names" at bounding box center [827, 155] width 124 height 34
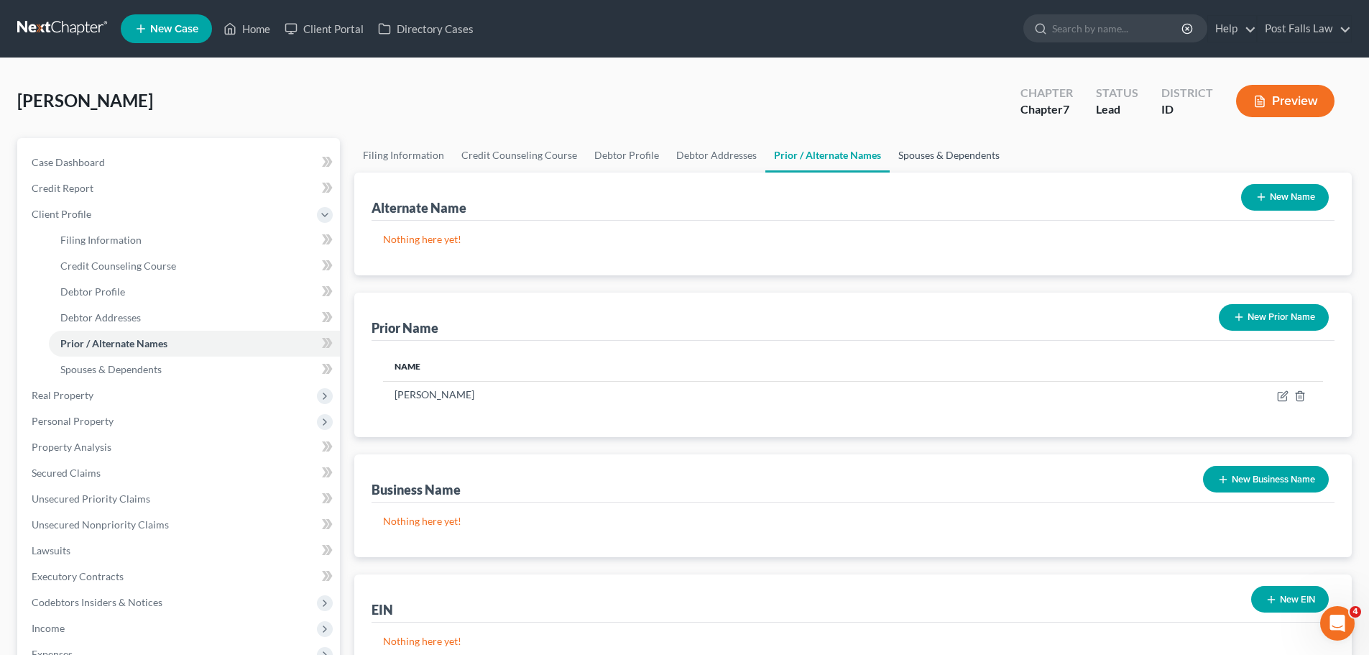
click at [942, 152] on link "Spouses & Dependents" at bounding box center [949, 155] width 119 height 34
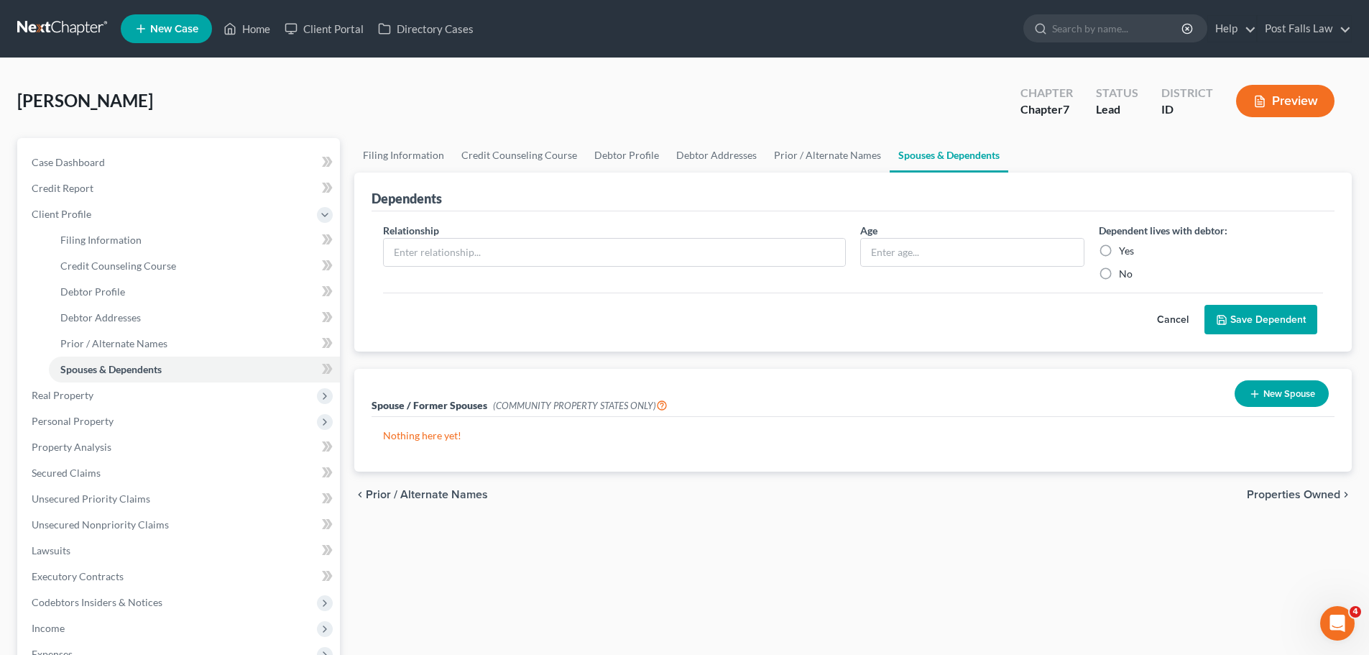
click at [1261, 393] on button "New Spouse" at bounding box center [1282, 393] width 94 height 27
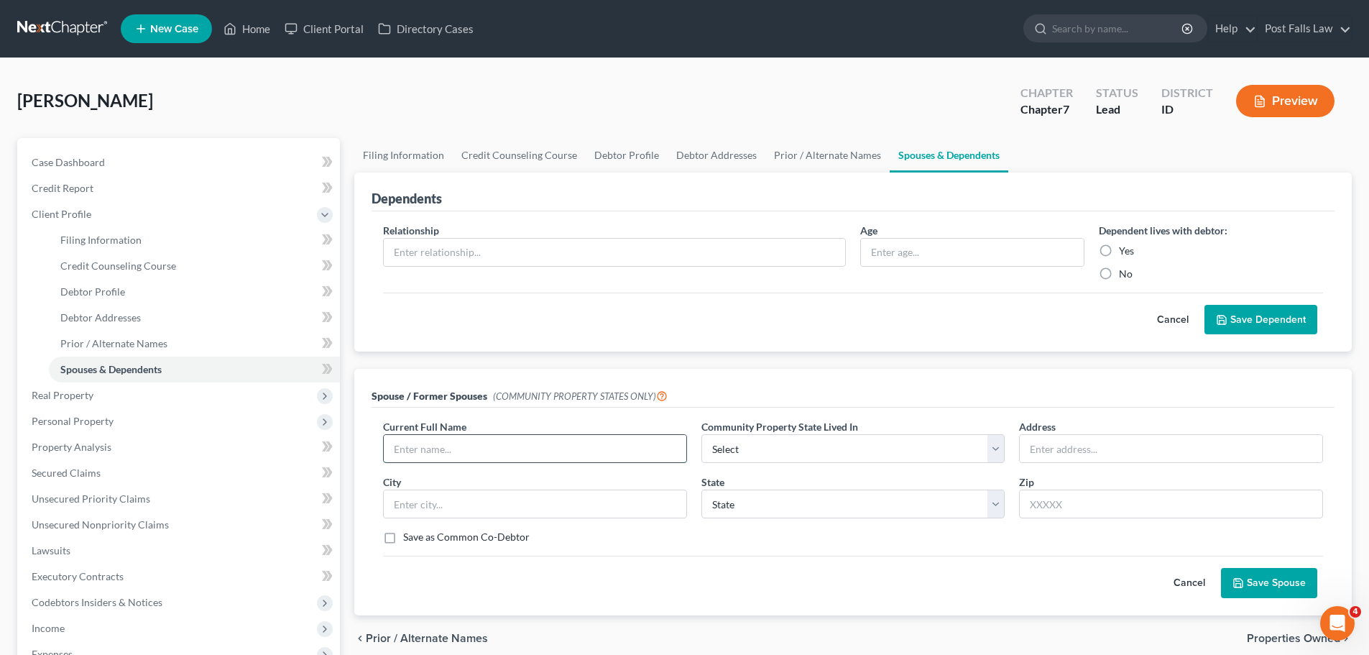
click at [565, 451] on input "text" at bounding box center [535, 448] width 303 height 27
click at [1199, 586] on button "Cancel" at bounding box center [1189, 582] width 63 height 29
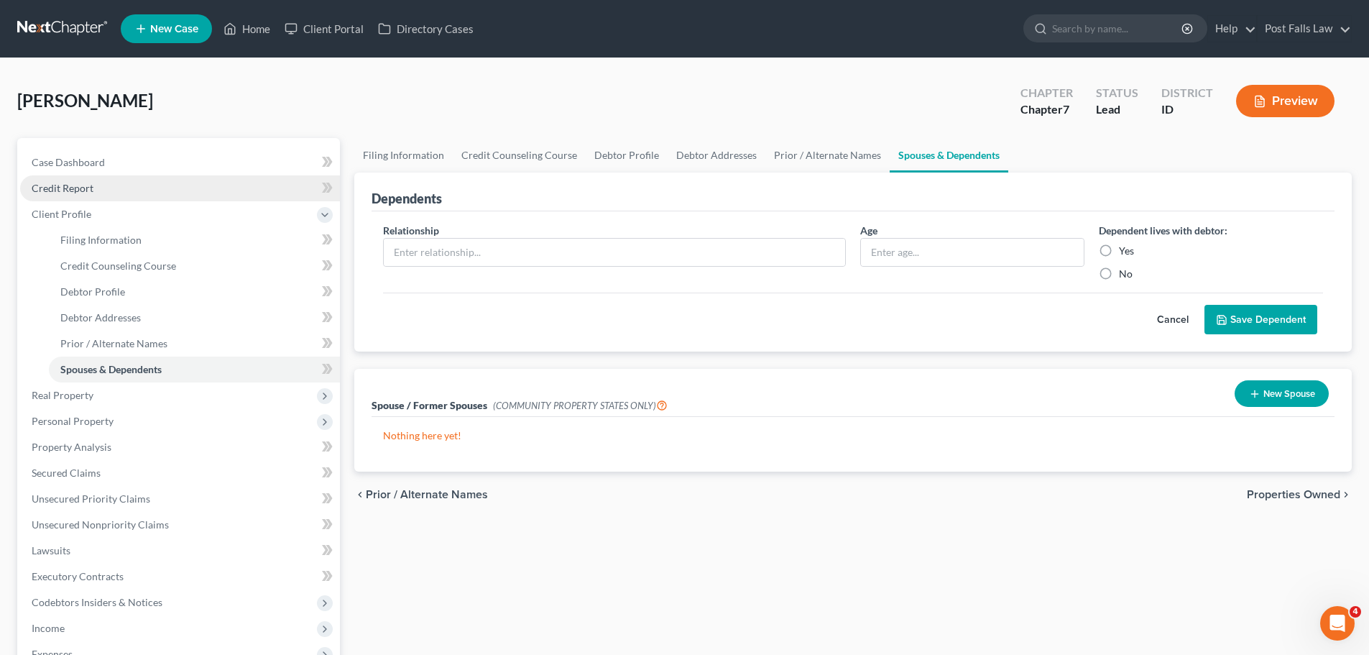
click at [76, 183] on span "Credit Report" at bounding box center [63, 188] width 62 height 12
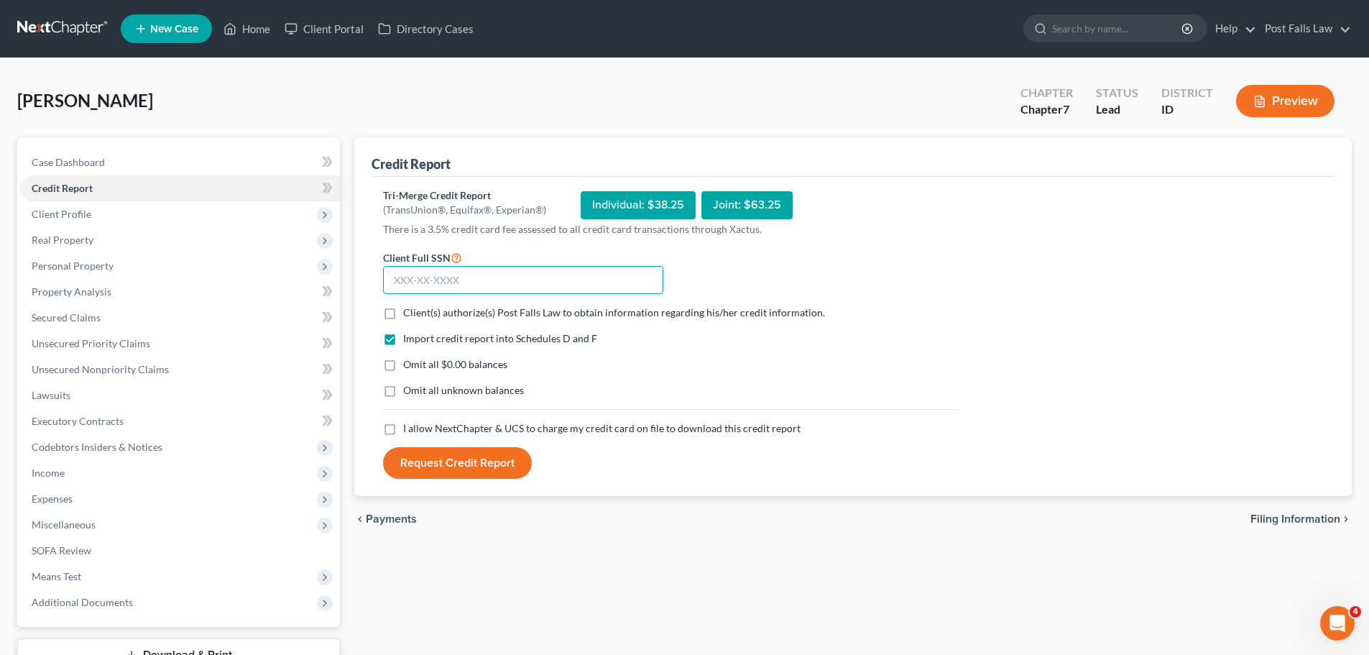
click at [438, 286] on input "text" at bounding box center [523, 280] width 280 height 29
type input "518-59-3569"
click at [403, 313] on label "Client(s) authorize(s) Post Falls Law to obtain information regarding his/her c…" at bounding box center [614, 312] width 422 height 14
click at [409, 313] on input "Client(s) authorize(s) Post Falls Law to obtain information regarding his/her c…" at bounding box center [413, 309] width 9 height 9
checkbox input "true"
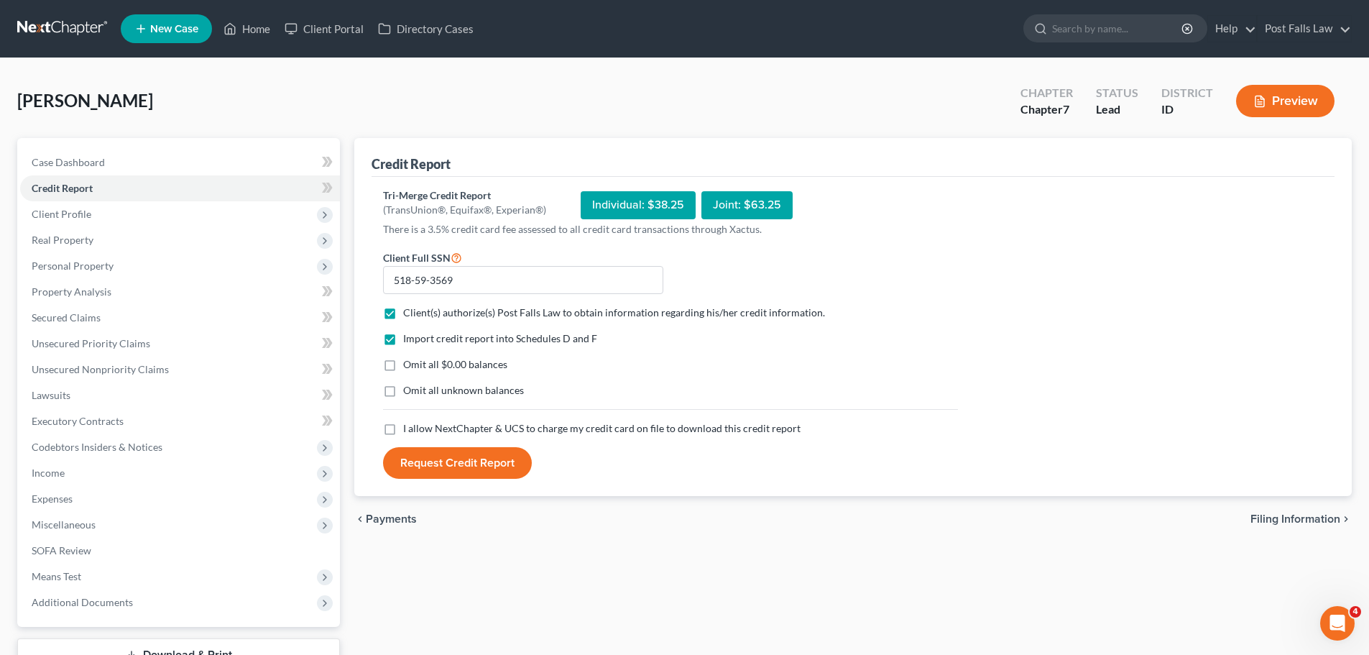
click at [403, 364] on label "Omit all $0.00 balances" at bounding box center [455, 364] width 104 height 14
click at [409, 364] on input "Omit all $0.00 balances" at bounding box center [413, 361] width 9 height 9
click at [403, 364] on label "Omit all $0.00 balances" at bounding box center [455, 364] width 104 height 14
click at [409, 364] on input "Omit all $0.00 balances" at bounding box center [413, 361] width 9 height 9
checkbox input "false"
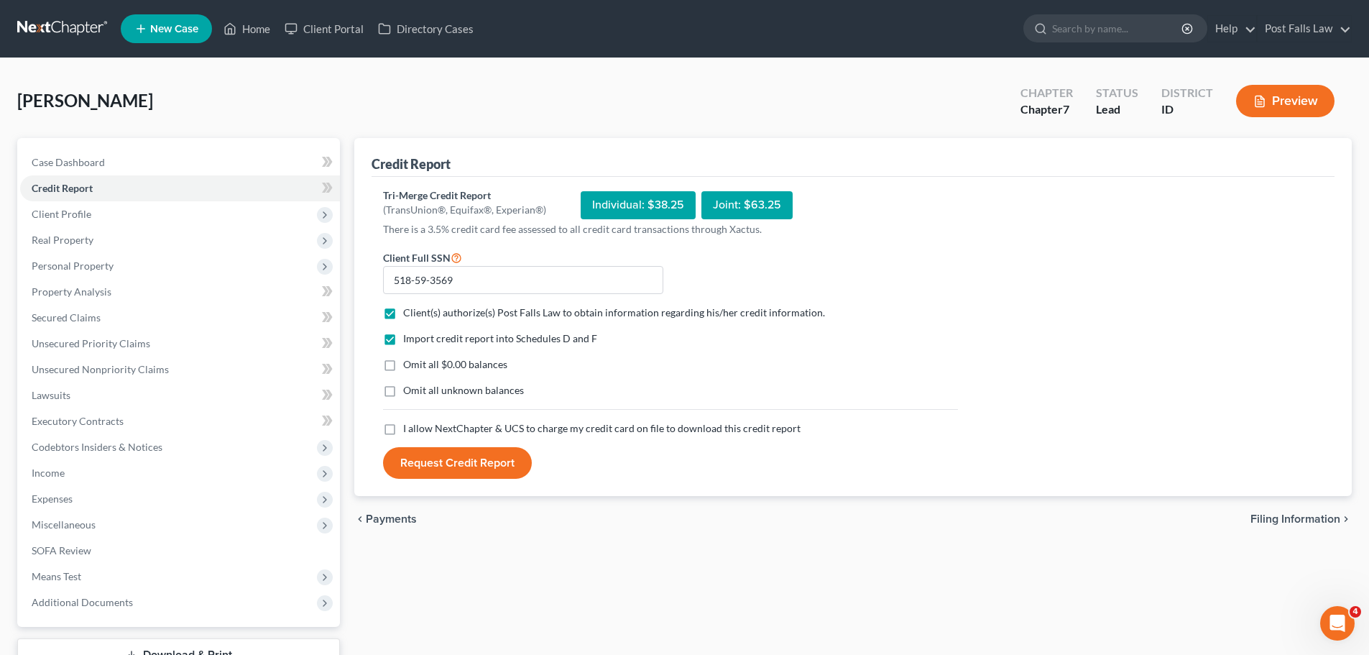
click at [403, 396] on label "Omit all unknown balances" at bounding box center [463, 390] width 121 height 14
click at [409, 392] on input "Omit all unknown balances" at bounding box center [413, 387] width 9 height 9
checkbox input "true"
click at [403, 425] on label "I allow NextChapter & UCS to charge my credit card on file to download this cre…" at bounding box center [601, 428] width 397 height 14
click at [409, 425] on input "I allow NextChapter & UCS to charge my credit card on file to download this cre…" at bounding box center [413, 425] width 9 height 9
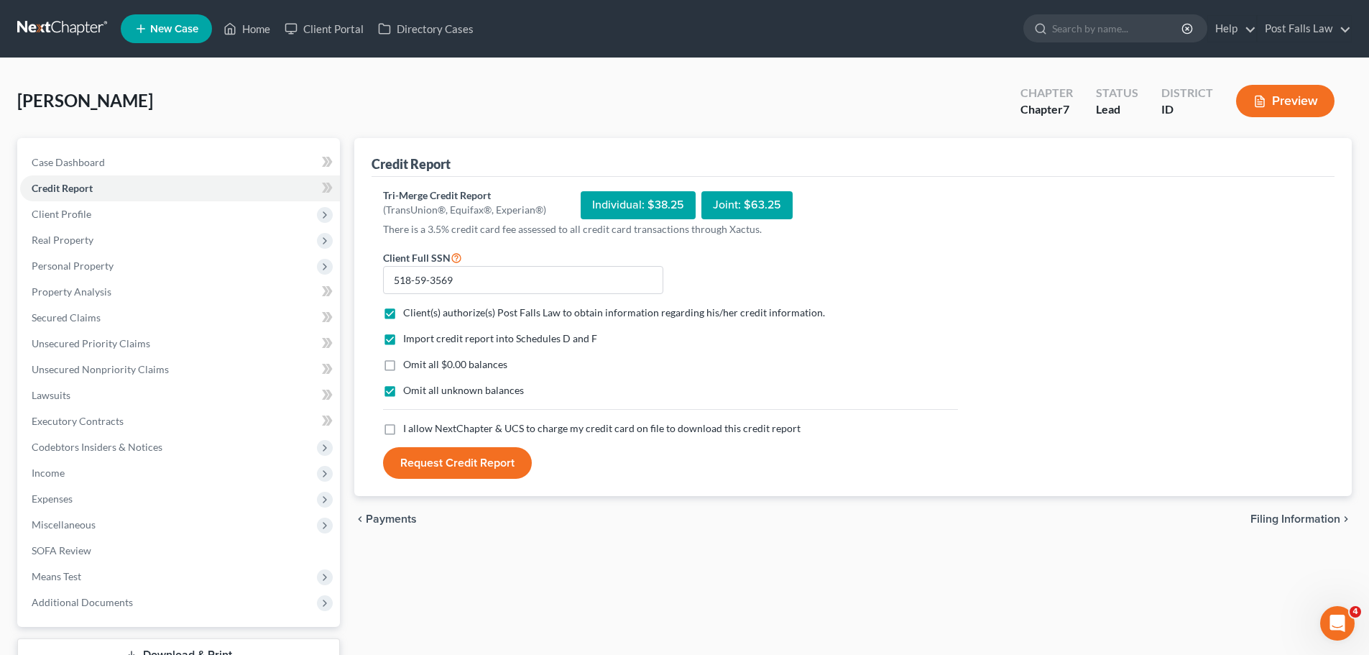
checkbox input "true"
click at [422, 460] on button "Request Credit Report" at bounding box center [457, 463] width 149 height 32
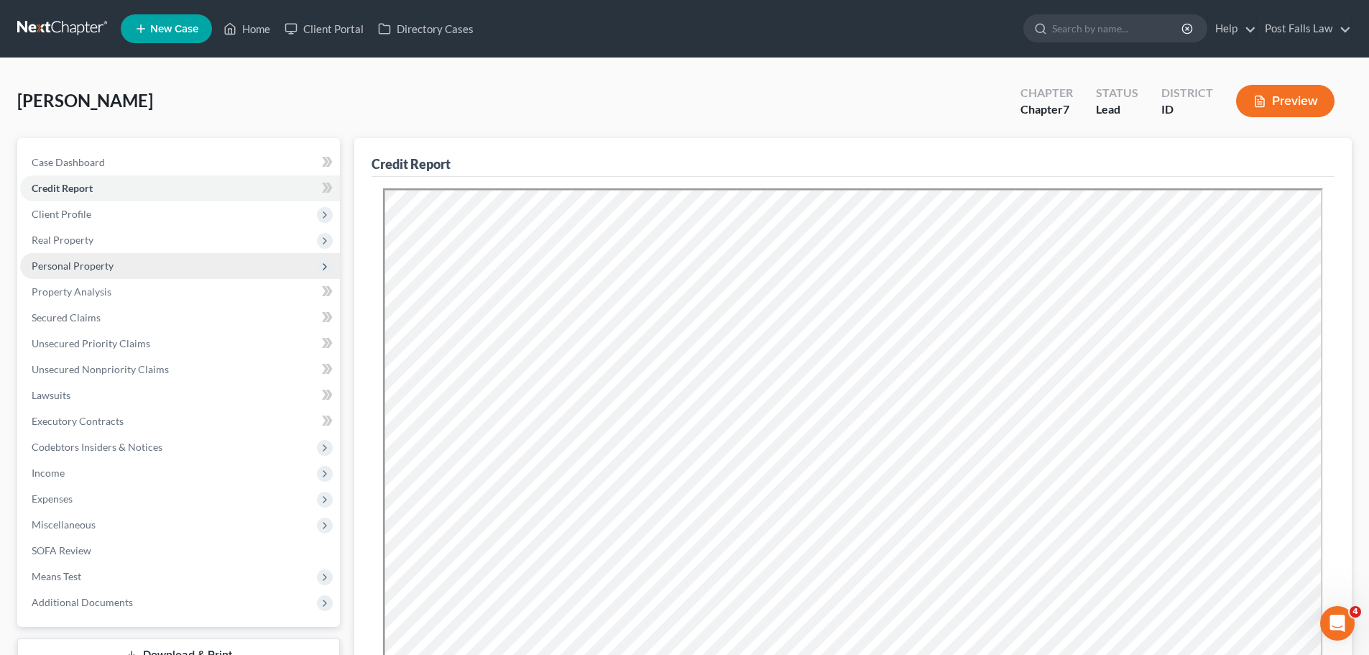
click at [55, 262] on span "Personal Property" at bounding box center [73, 265] width 82 height 12
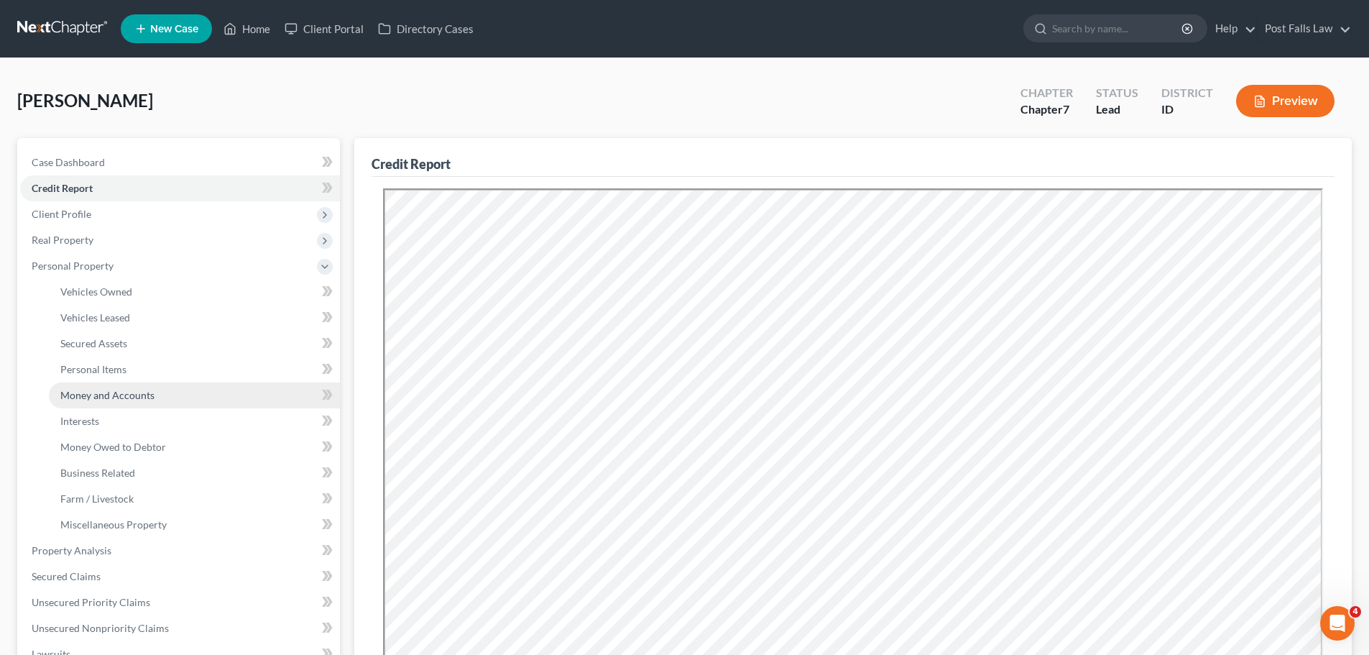
click at [98, 394] on span "Money and Accounts" at bounding box center [107, 395] width 94 height 12
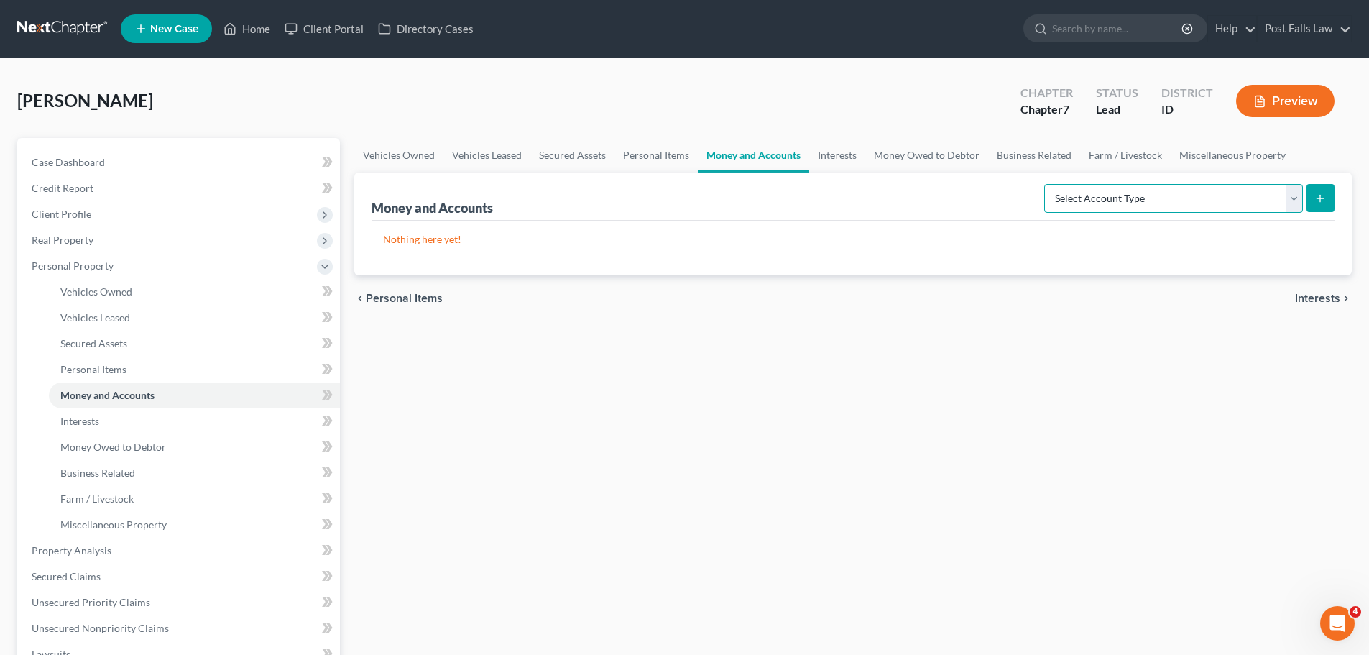
click at [1294, 193] on select "Select Account Type Brokerage Cash on Hand Certificates of Deposit Checking Acc…" at bounding box center [1173, 198] width 259 height 29
select select "checking"
click at [1047, 184] on select "Select Account Type Brokerage Cash on Hand Certificates of Deposit Checking Acc…" at bounding box center [1173, 198] width 259 height 29
click at [1322, 203] on icon "submit" at bounding box center [1320, 198] width 11 height 11
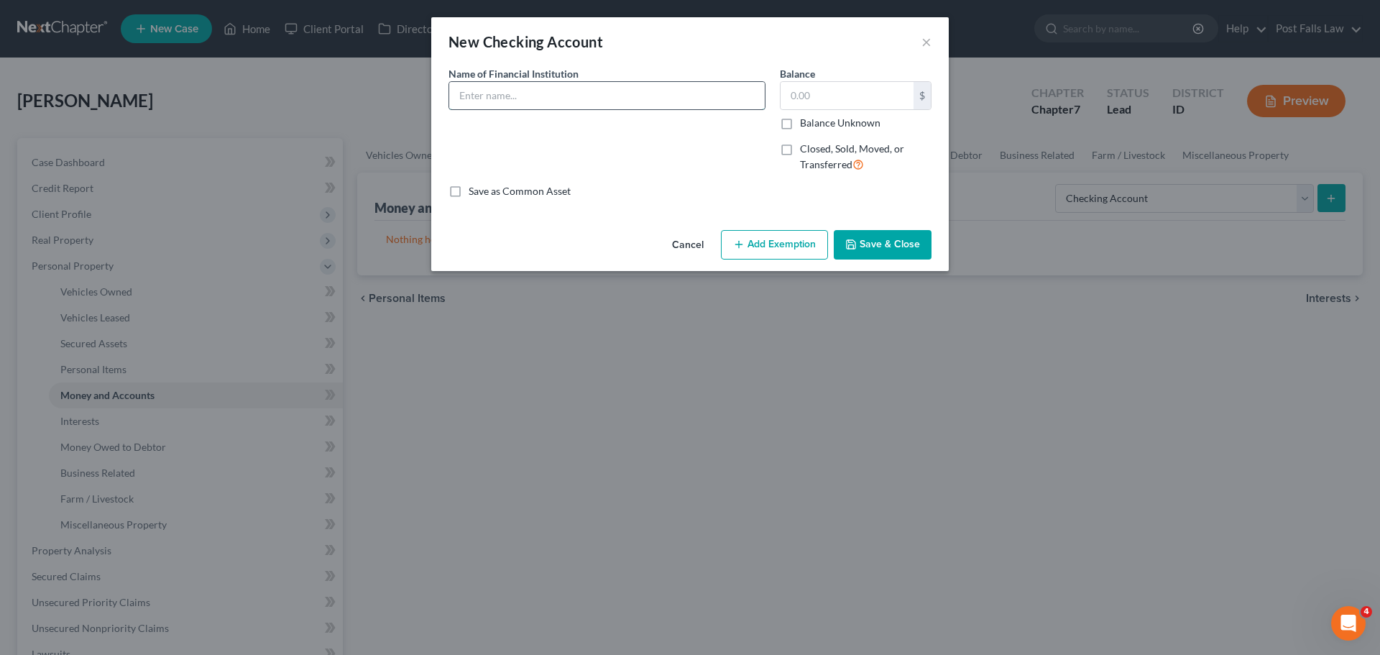
click at [516, 98] on input "text" at bounding box center [607, 95] width 316 height 27
type input "[PERSON_NAME] Fargo"
click at [898, 243] on button "Save & Close" at bounding box center [883, 245] width 98 height 30
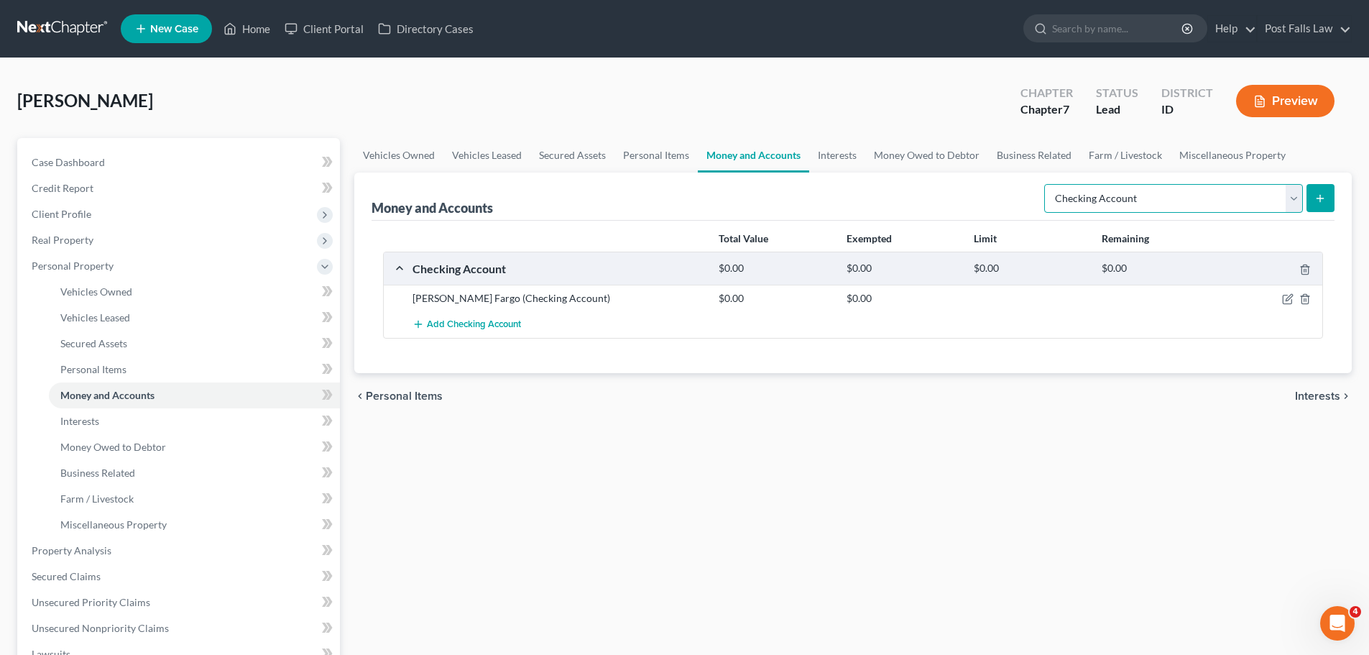
click at [1295, 198] on select "Select Account Type Brokerage Cash on Hand Certificates of Deposit Checking Acc…" at bounding box center [1173, 198] width 259 height 29
select select "savings"
click at [1047, 184] on select "Select Account Type Brokerage Cash on Hand Certificates of Deposit Checking Acc…" at bounding box center [1173, 198] width 259 height 29
click at [1320, 191] on button "submit" at bounding box center [1321, 198] width 28 height 28
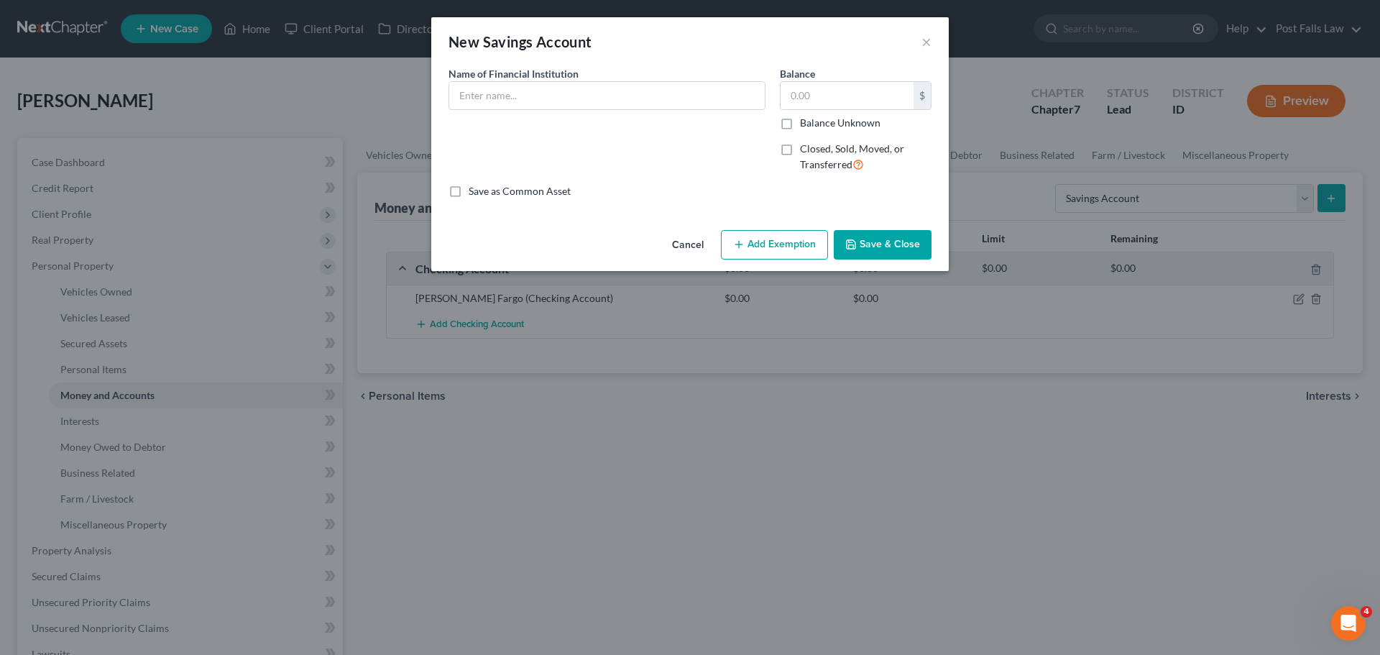
click at [659, 110] on div "Name of Financial Institution *" at bounding box center [606, 125] width 331 height 118
click at [658, 93] on input "text" at bounding box center [607, 95] width 316 height 27
type input "[PERSON_NAME] Fargo"
click at [868, 244] on button "Save & Close" at bounding box center [883, 245] width 98 height 30
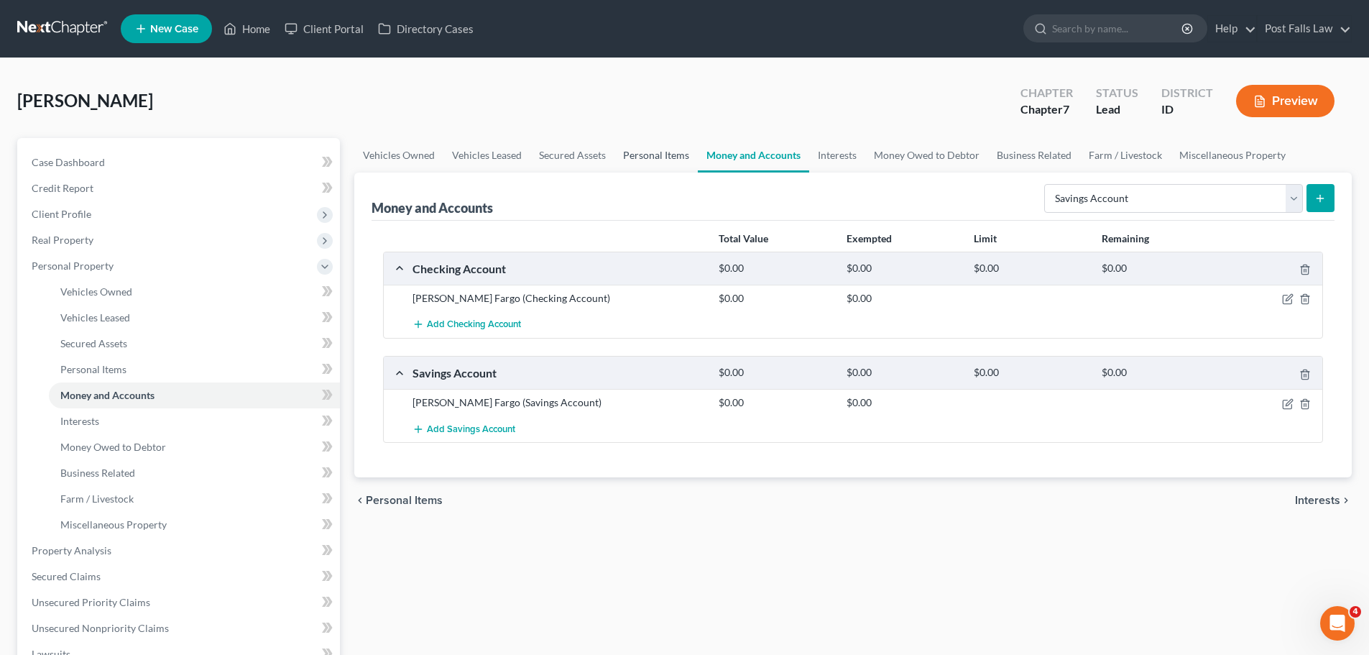
click at [632, 152] on link "Personal Items" at bounding box center [655, 155] width 83 height 34
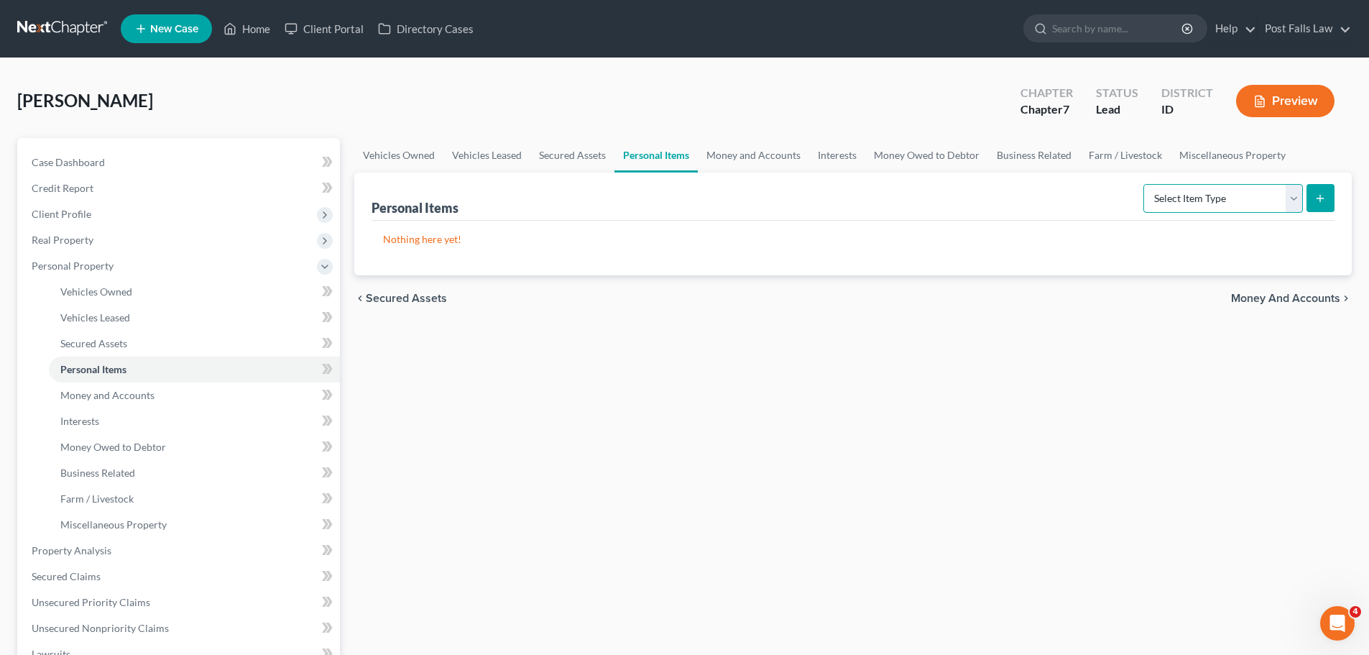
click at [1287, 192] on select "Select Item Type Clothing Collectibles Of Value Electronics Firearms Household …" at bounding box center [1223, 198] width 160 height 29
select select "household_goods"
click at [1145, 184] on select "Select Item Type Clothing Collectibles Of Value Electronics Firearms Household …" at bounding box center [1223, 198] width 160 height 29
click at [1313, 193] on button "submit" at bounding box center [1321, 198] width 28 height 28
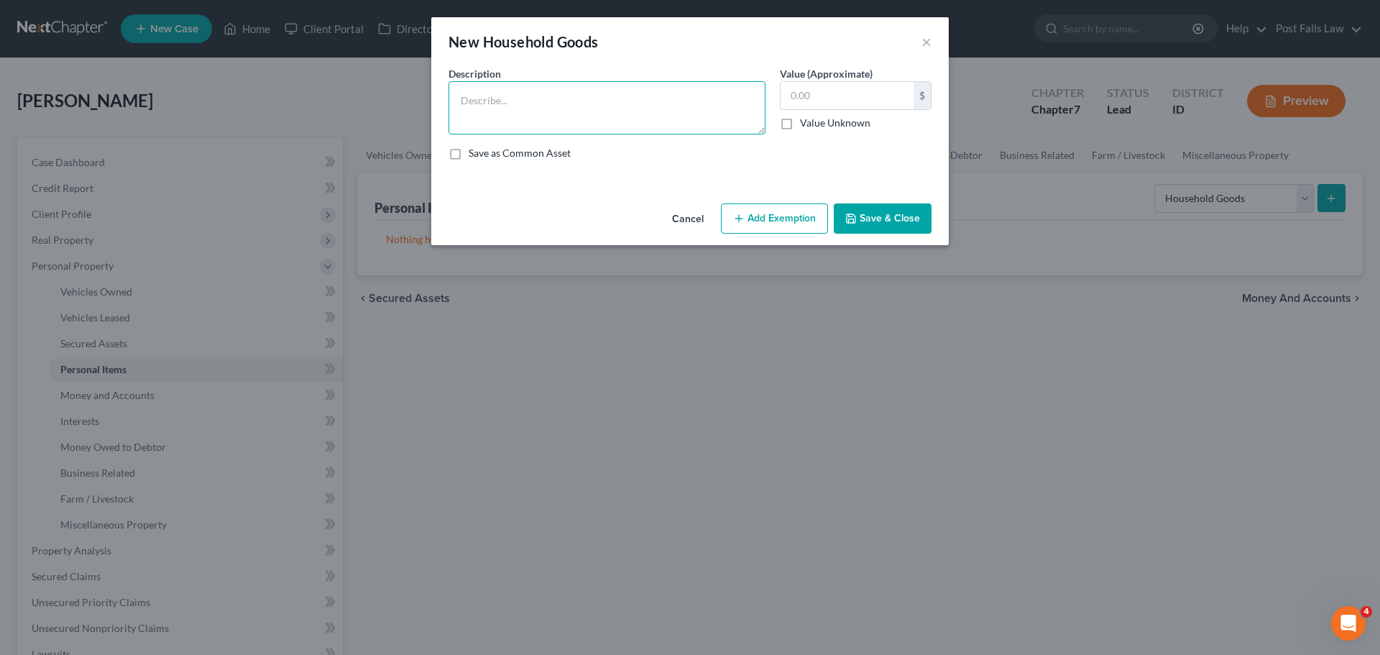
click at [582, 120] on textarea at bounding box center [606, 107] width 317 height 53
type textarea "Couch"
type input "100.00"
click at [765, 215] on button "Add Exemption" at bounding box center [774, 218] width 107 height 30
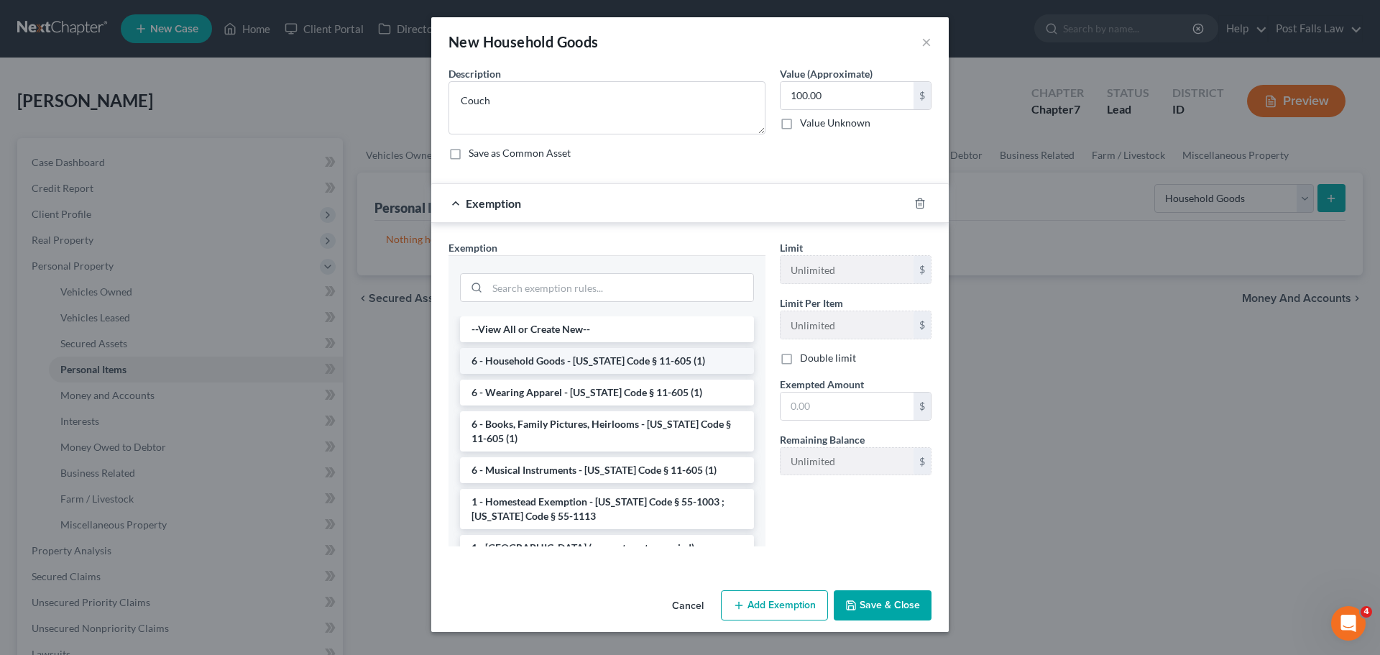
click at [532, 362] on li "6 - Household Goods - [US_STATE] Code § 11-605 (1)" at bounding box center [607, 361] width 294 height 26
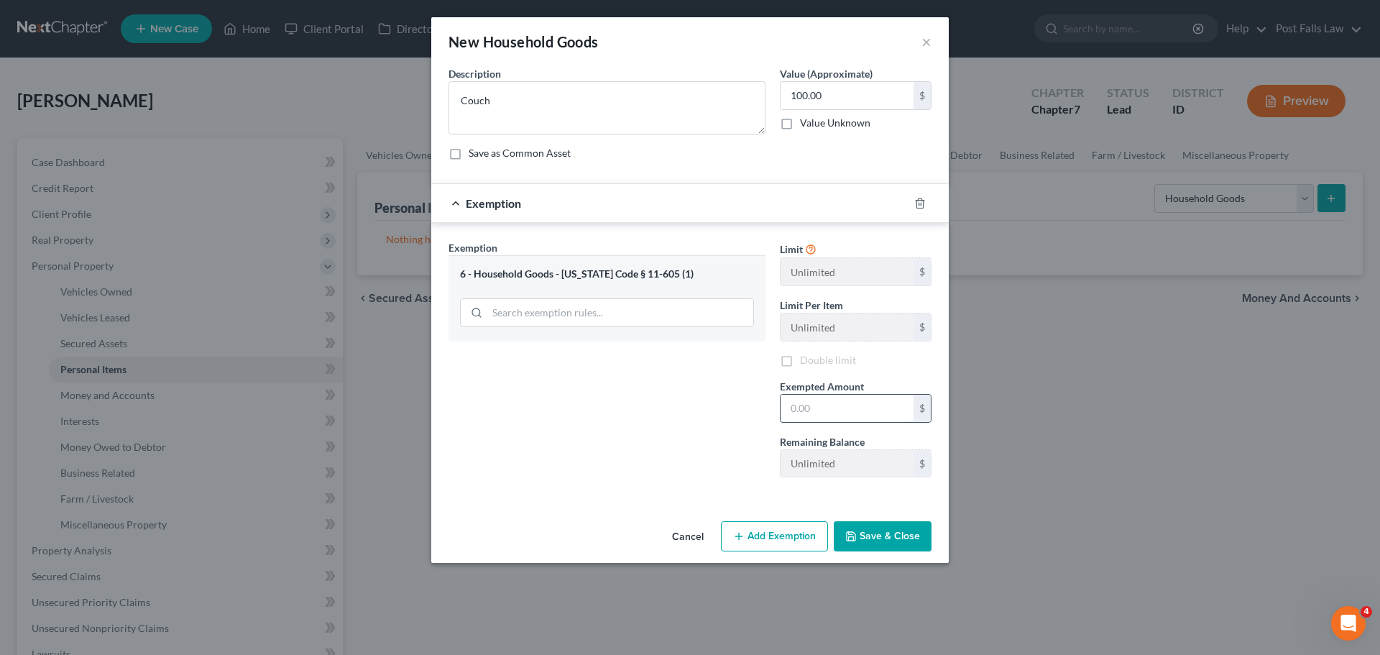
click at [821, 407] on input "text" at bounding box center [847, 408] width 133 height 27
type input "100.00"
click at [860, 522] on button "Save & Close" at bounding box center [883, 536] width 98 height 30
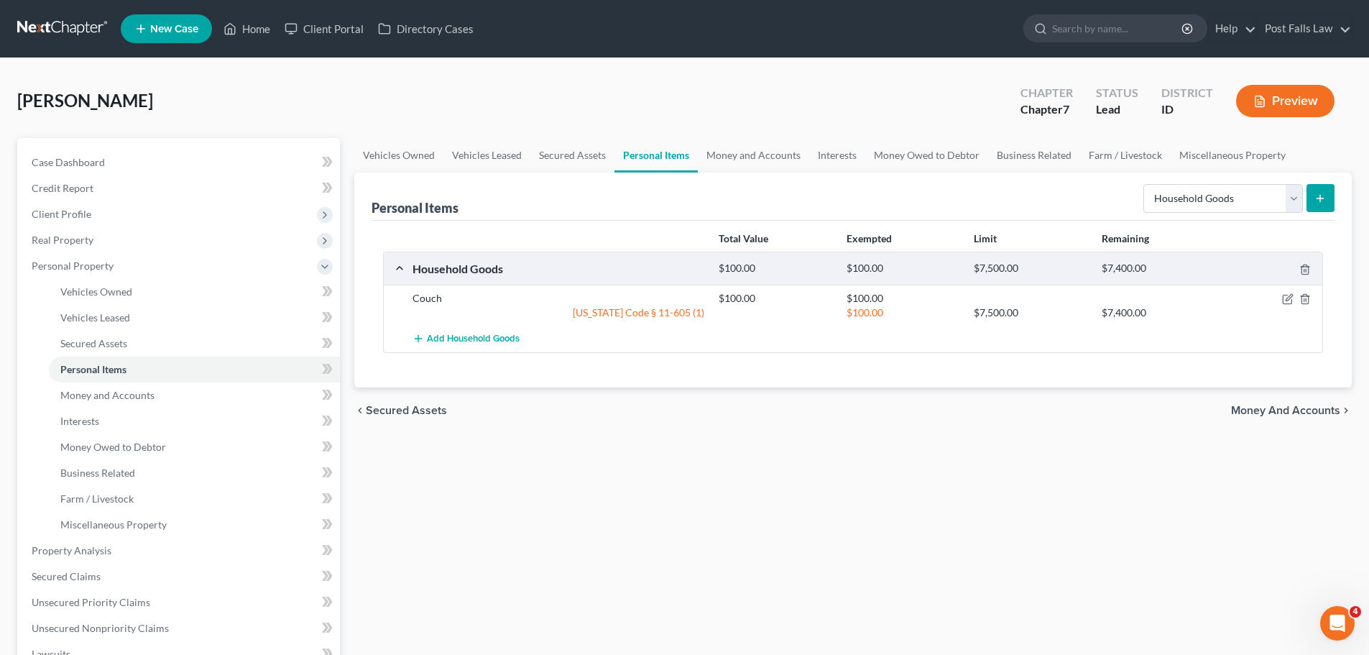
click at [1324, 199] on icon "submit" at bounding box center [1320, 198] width 11 height 11
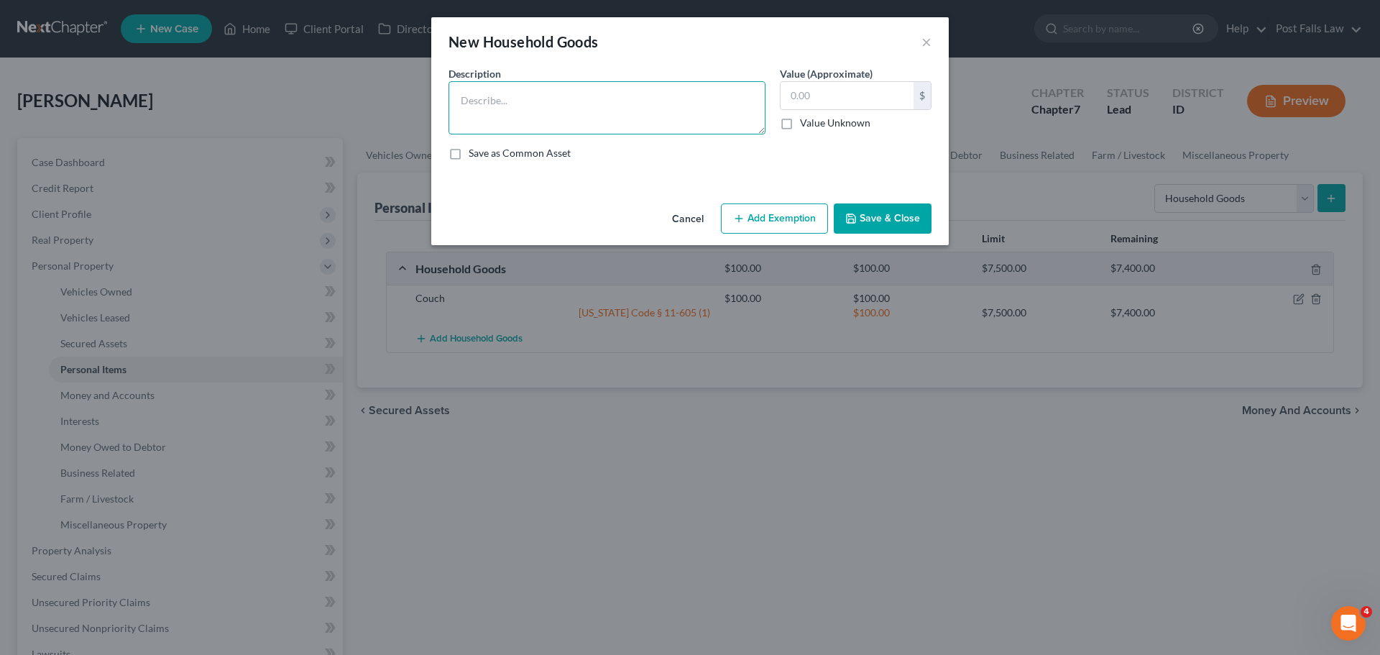
click at [515, 100] on textarea at bounding box center [606, 107] width 317 height 53
type textarea "2 End Tables"
type input "10.00"
click at [763, 215] on button "Add Exemption" at bounding box center [774, 218] width 107 height 30
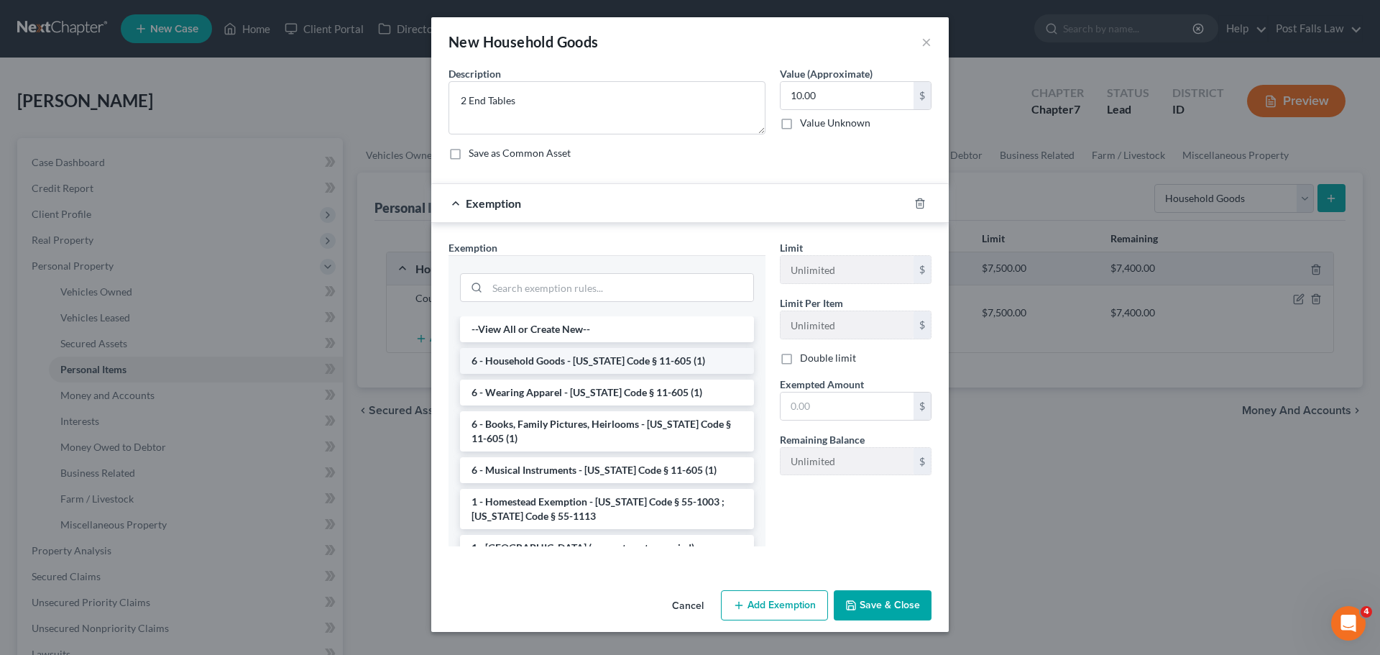
click at [572, 356] on li "6 - Household Goods - [US_STATE] Code § 11-605 (1)" at bounding box center [607, 361] width 294 height 26
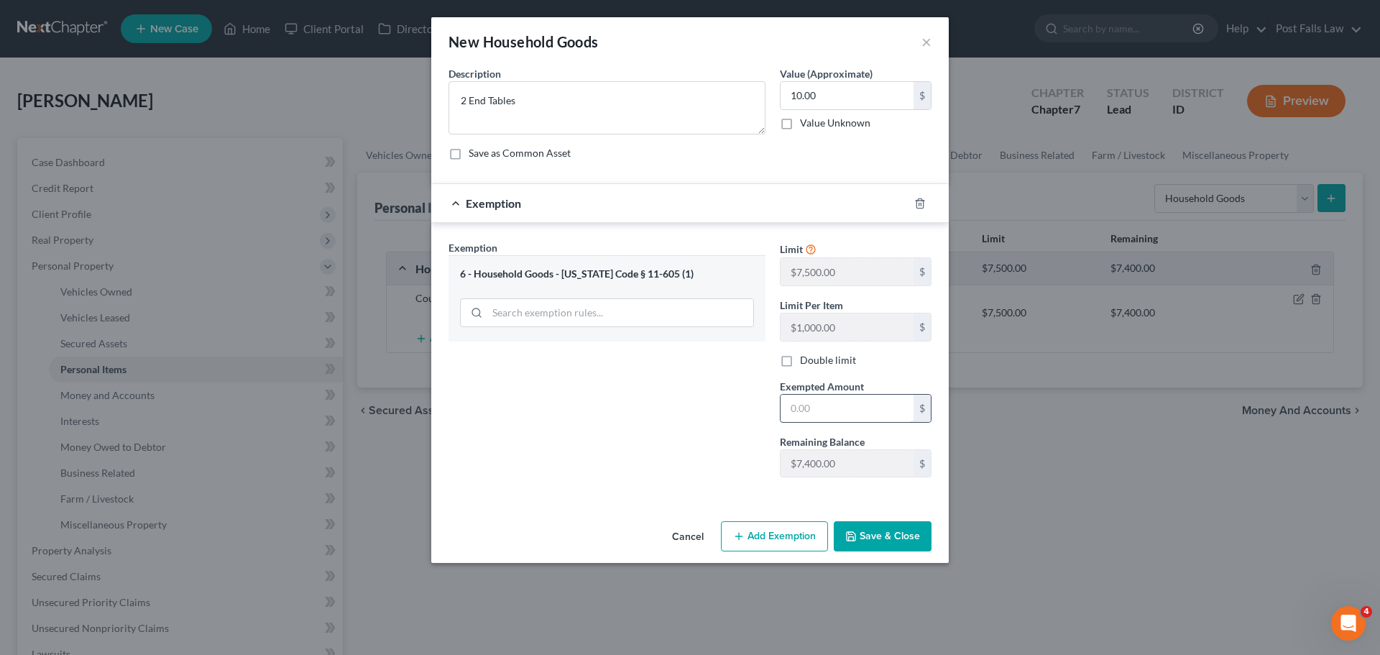
click at [796, 404] on input "text" at bounding box center [847, 408] width 133 height 27
type input "10.00"
click at [899, 548] on button "Save & Close" at bounding box center [883, 536] width 98 height 30
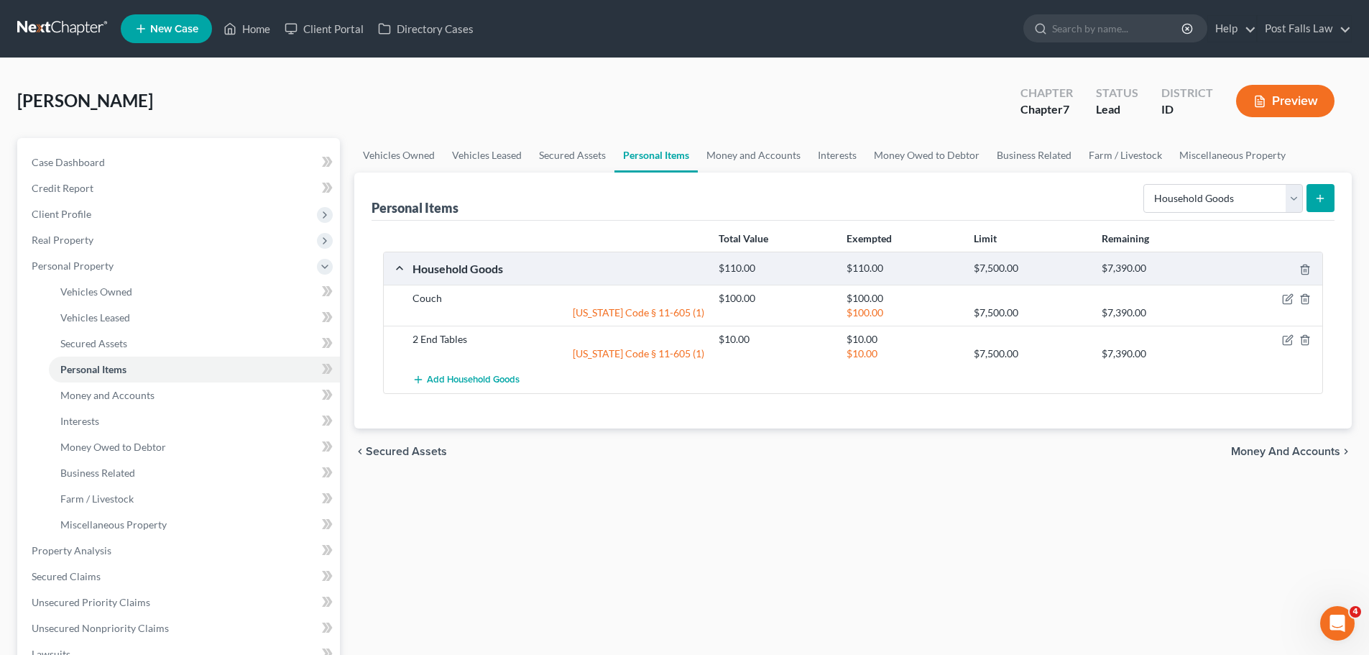
click at [1318, 197] on icon "submit" at bounding box center [1320, 198] width 11 height 11
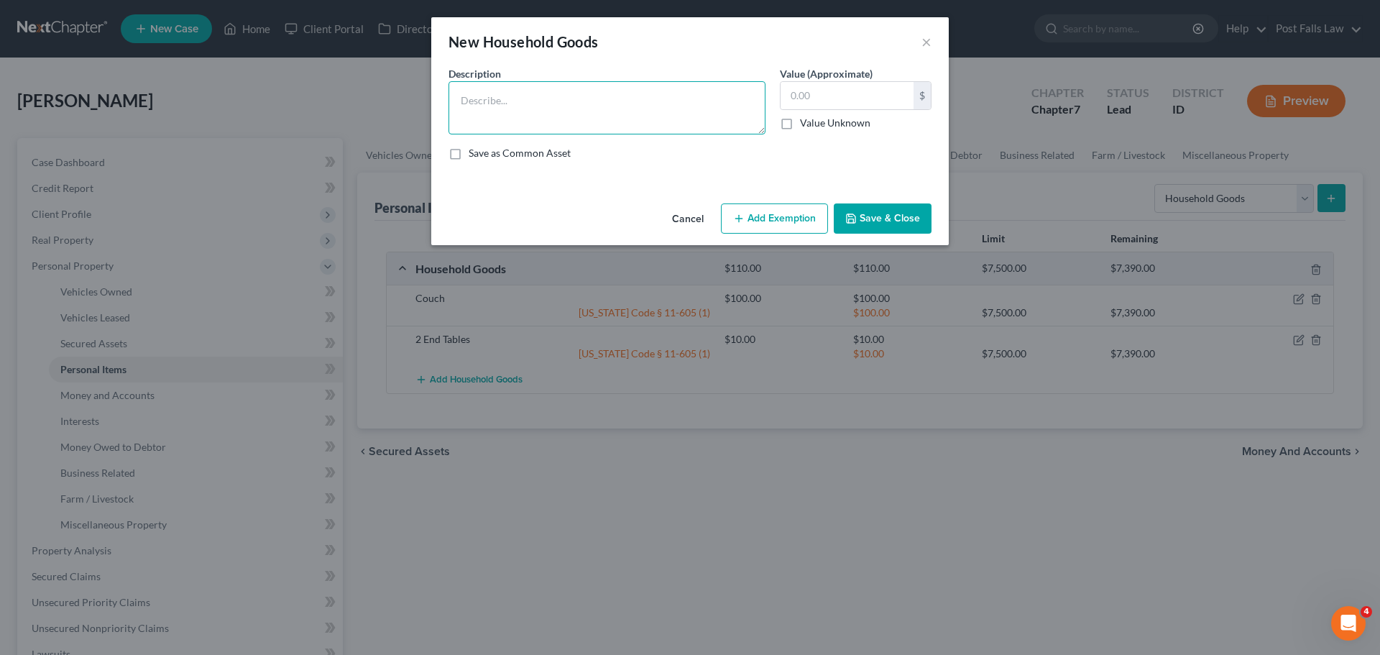
click at [550, 98] on textarea at bounding box center [606, 107] width 317 height 53
type textarea "Microwave"
type input "25.00"
click at [821, 218] on button "Add Exemption" at bounding box center [774, 218] width 107 height 30
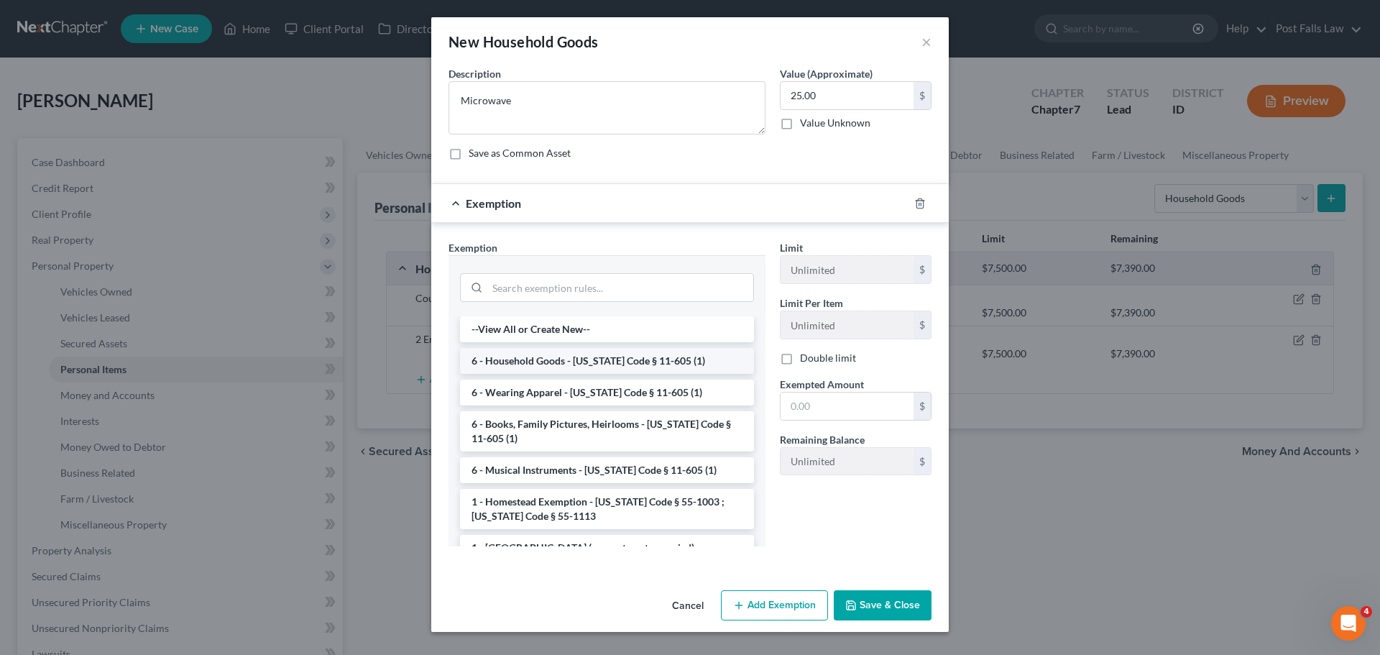
click at [523, 359] on li "6 - Household Goods - [US_STATE] Code § 11-605 (1)" at bounding box center [607, 361] width 294 height 26
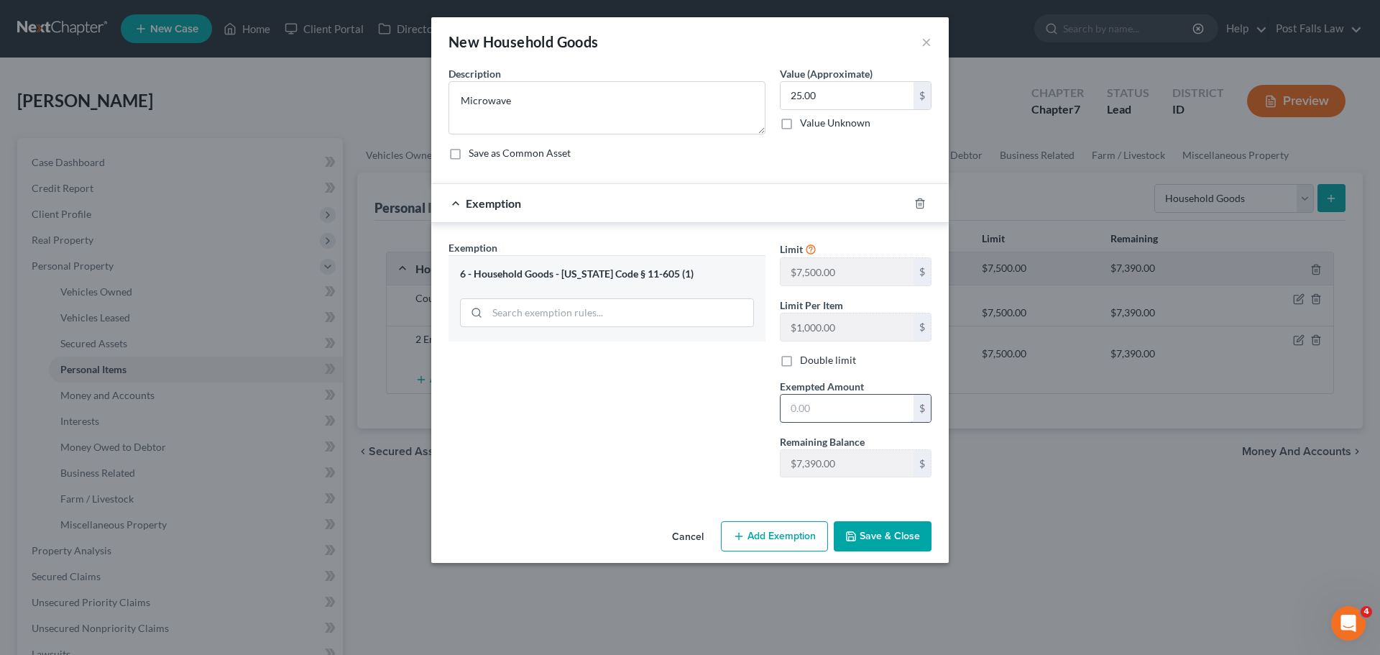
click at [858, 409] on input "text" at bounding box center [847, 408] width 133 height 27
type input "25.00"
click at [880, 541] on button "Save & Close" at bounding box center [883, 536] width 98 height 30
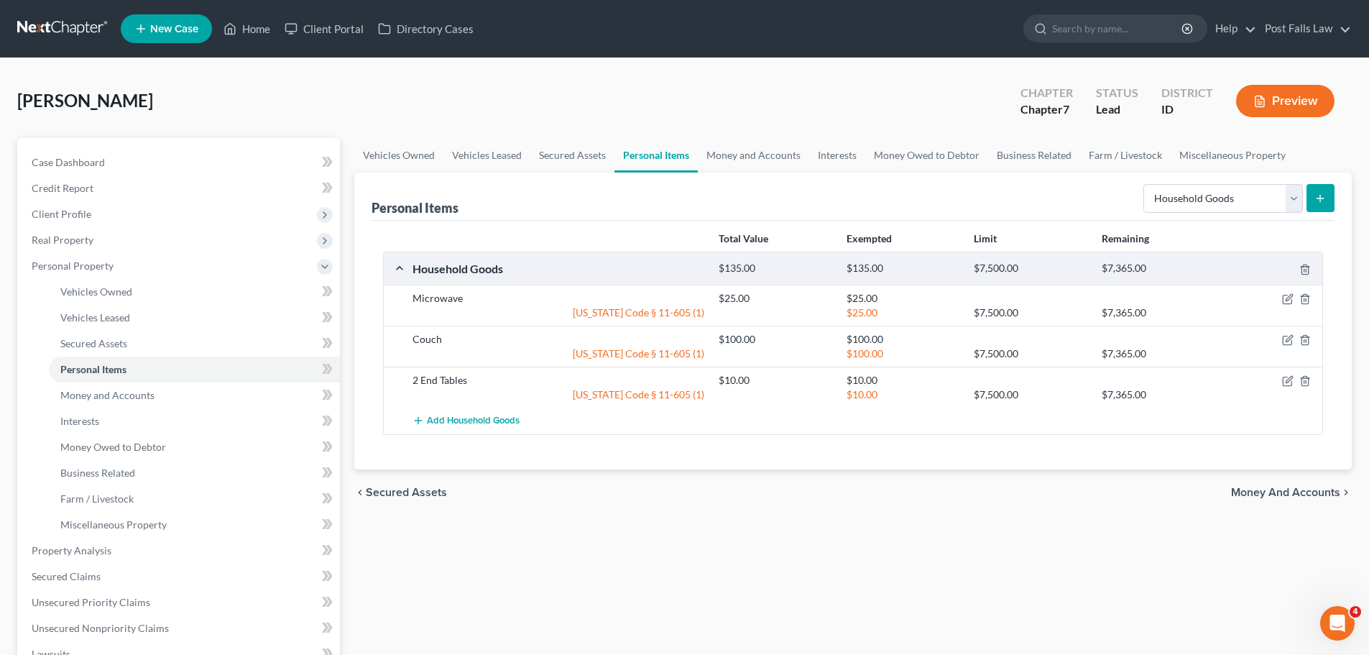
click at [1313, 196] on button "submit" at bounding box center [1321, 198] width 28 height 28
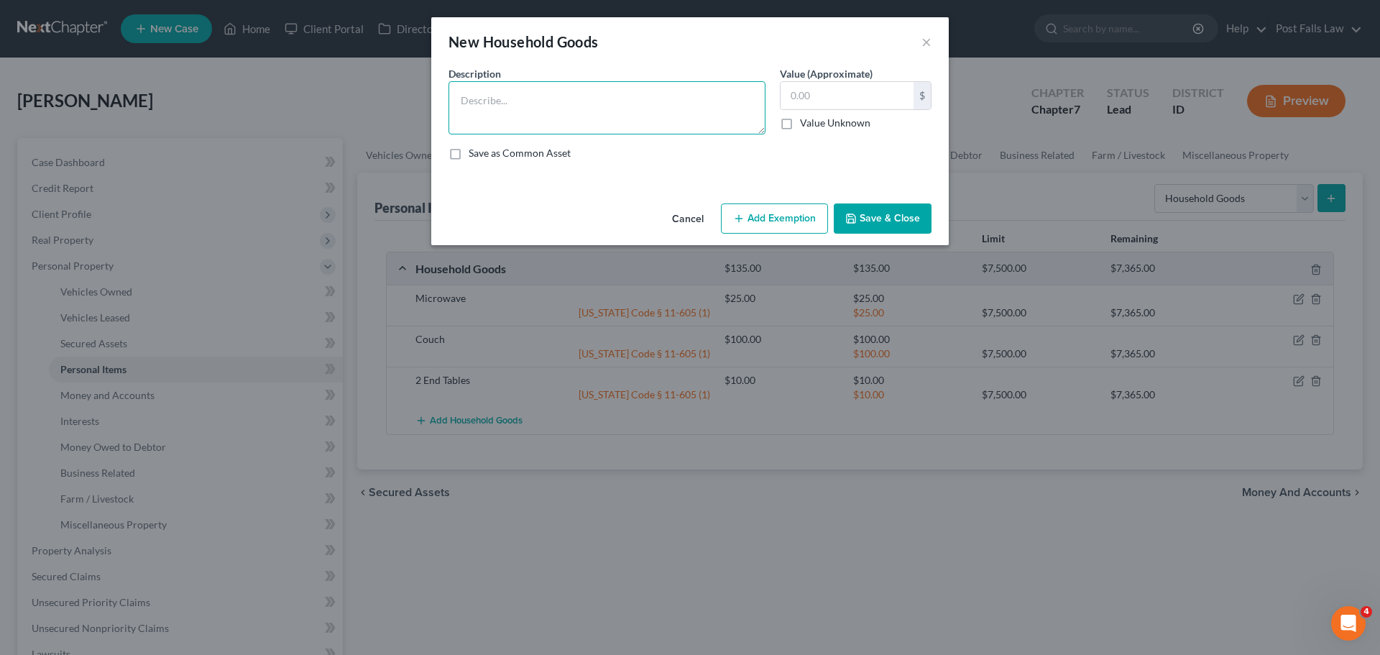
click at [563, 114] on textarea at bounding box center [606, 107] width 317 height 53
type textarea "Lamp"
type input "5.00"
click at [750, 213] on button "Add Exemption" at bounding box center [774, 218] width 107 height 30
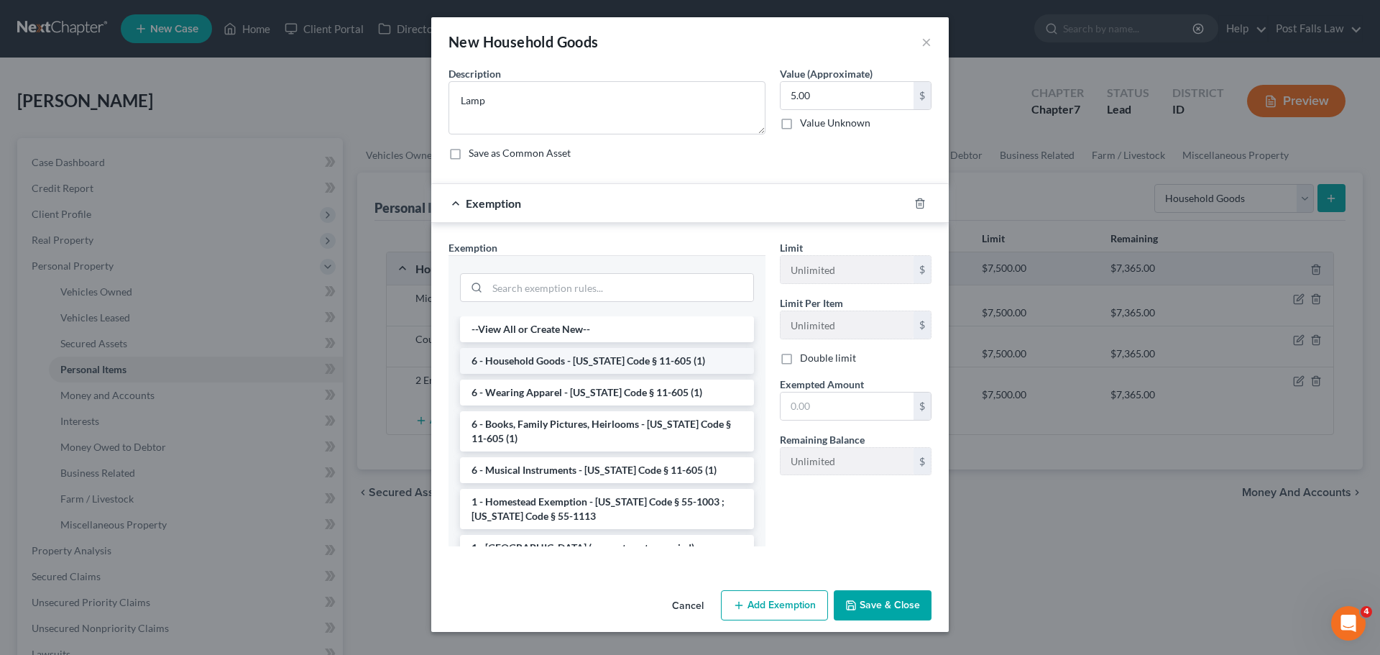
click at [571, 358] on li "6 - Household Goods - [US_STATE] Code § 11-605 (1)" at bounding box center [607, 361] width 294 height 26
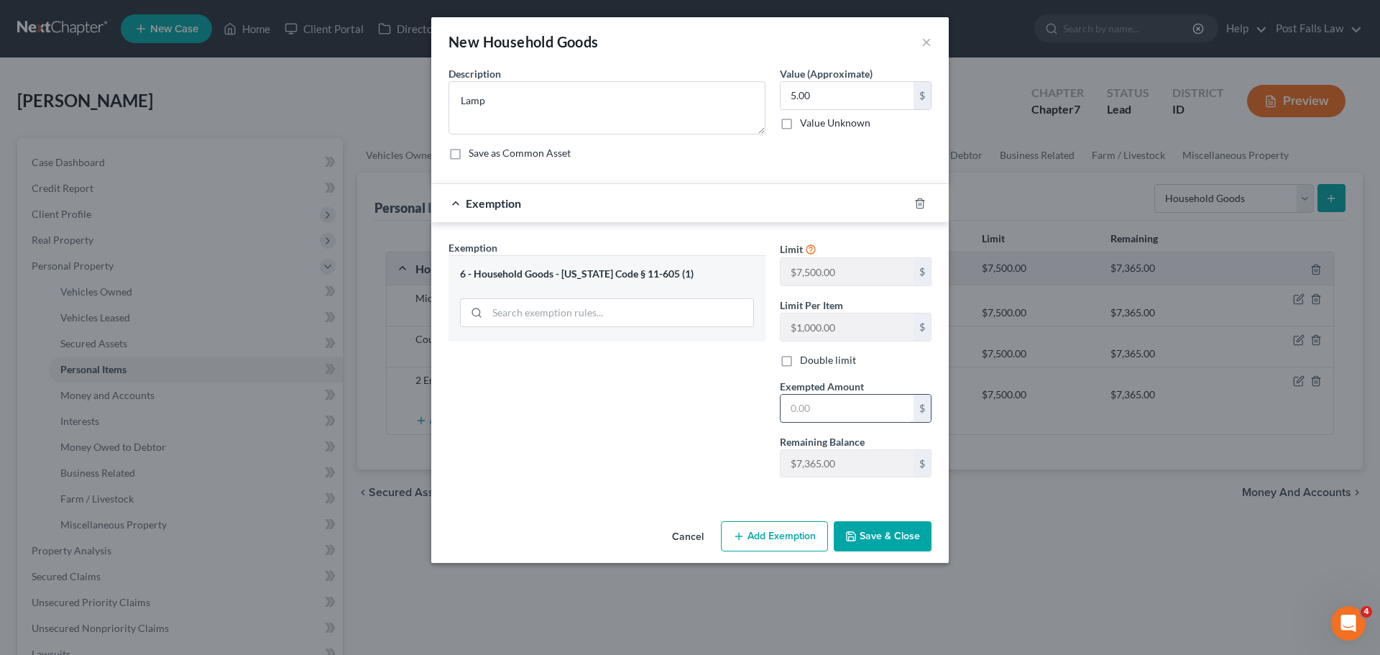
click at [824, 400] on input "text" at bounding box center [847, 408] width 133 height 27
type input "5.00"
click at [875, 535] on button "Save & Close" at bounding box center [883, 536] width 98 height 30
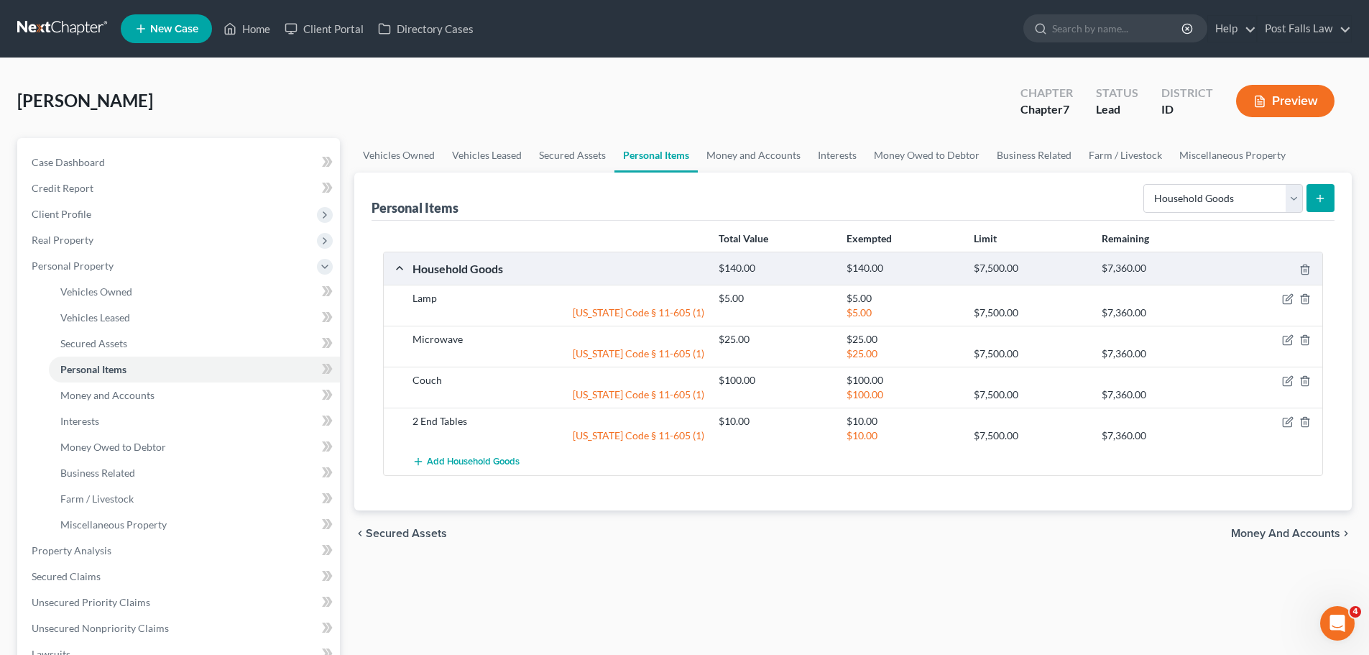
click at [1322, 195] on icon "submit" at bounding box center [1320, 198] width 11 height 11
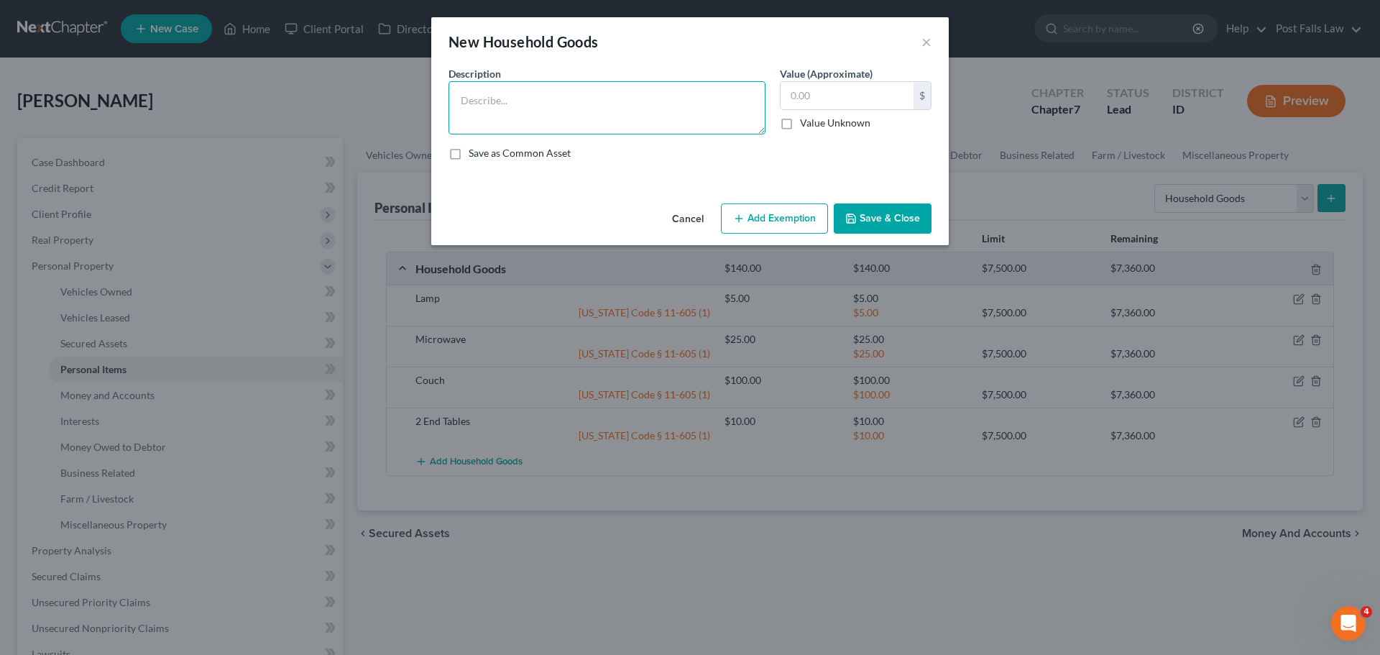
click at [552, 117] on textarea at bounding box center [606, 107] width 317 height 53
type textarea "2 Dressers"
type input "2"
type input "10.00"
click at [757, 213] on button "Add Exemption" at bounding box center [774, 218] width 107 height 30
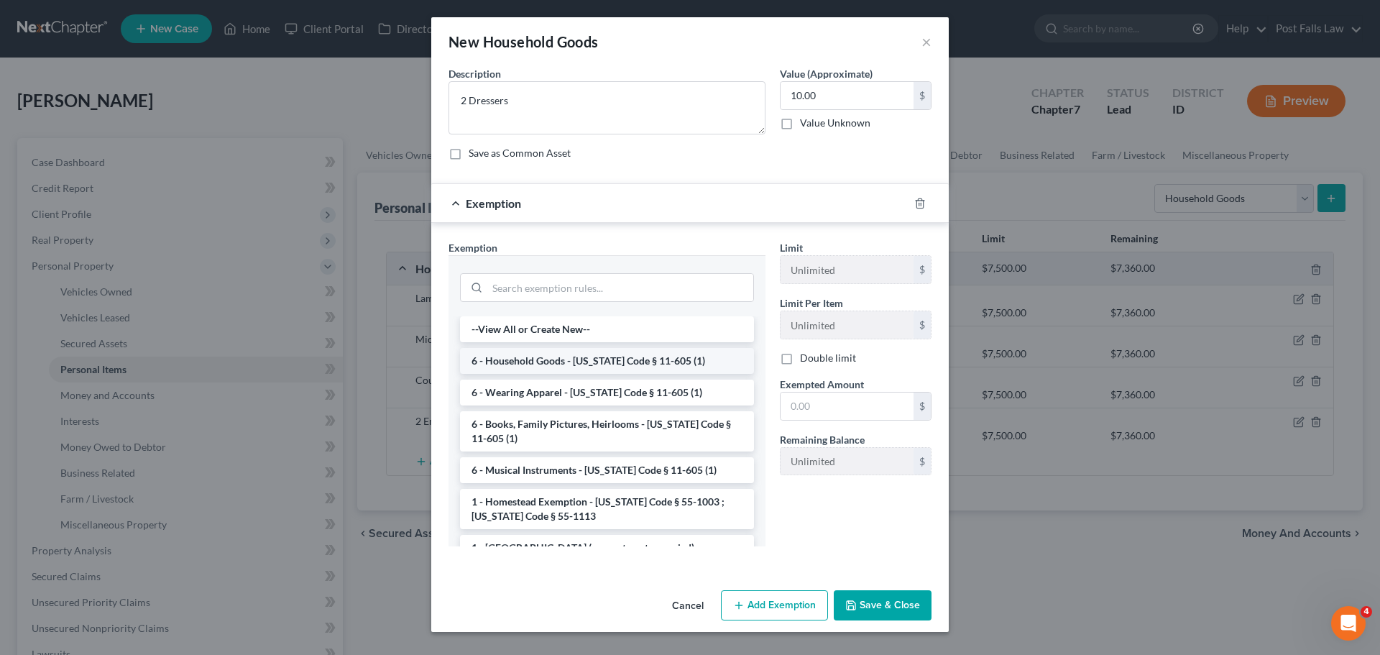
click at [573, 354] on li "6 - Household Goods - [US_STATE] Code § 11-605 (1)" at bounding box center [607, 361] width 294 height 26
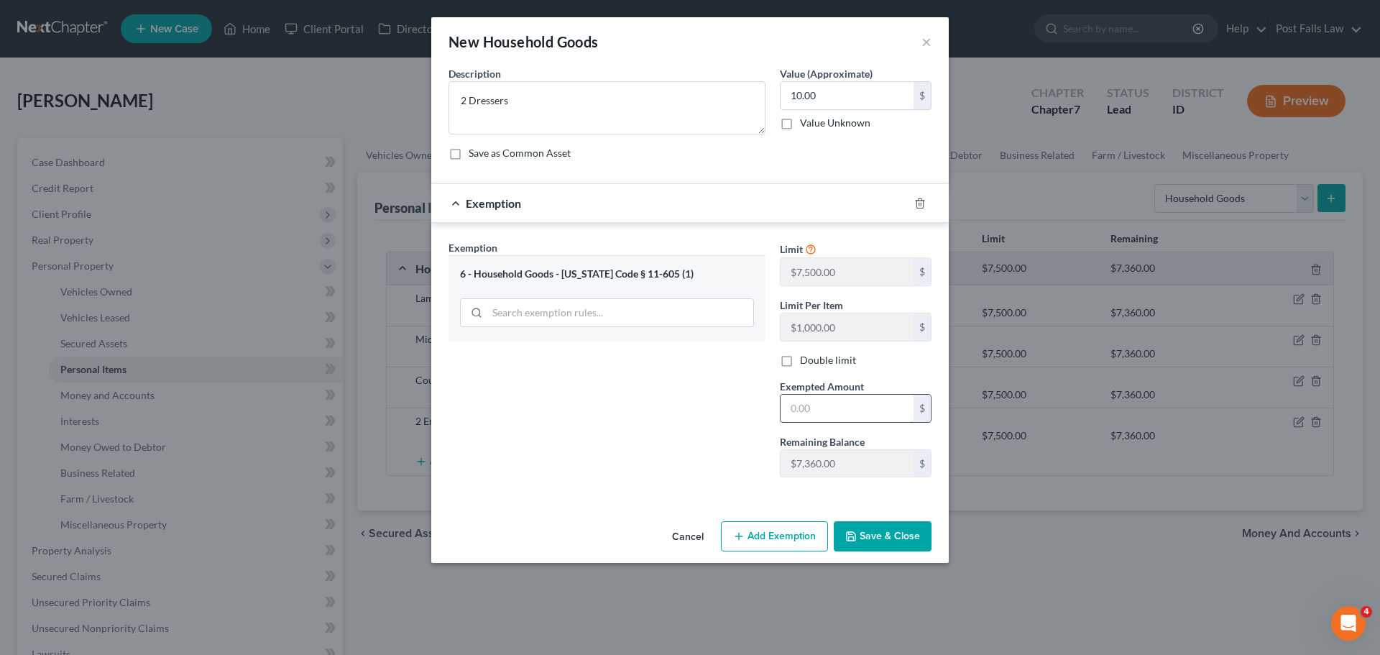
click at [799, 395] on input "text" at bounding box center [847, 408] width 133 height 27
type input "10.00"
click at [878, 533] on button "Save & Close" at bounding box center [883, 536] width 98 height 30
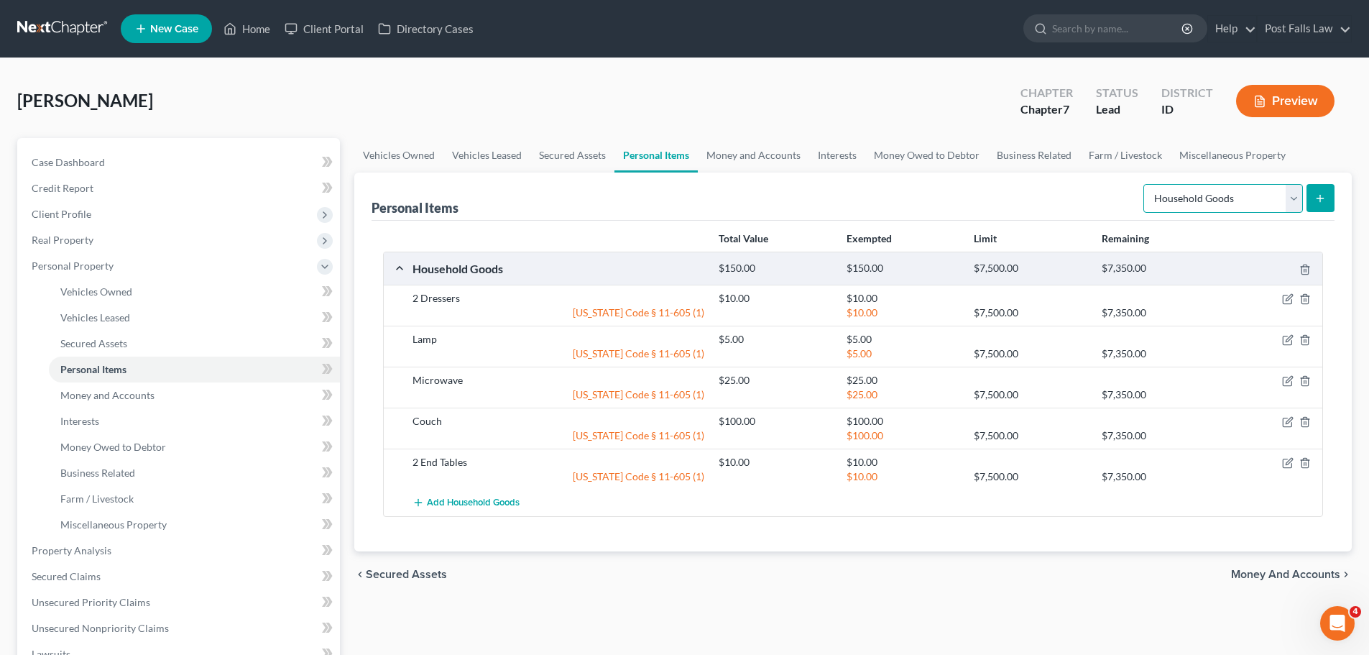
click at [1301, 195] on select "Select Item Type Clothing Collectibles Of Value Electronics Firearms Household …" at bounding box center [1223, 198] width 160 height 29
click at [1315, 195] on icon "submit" at bounding box center [1320, 198] width 11 height 11
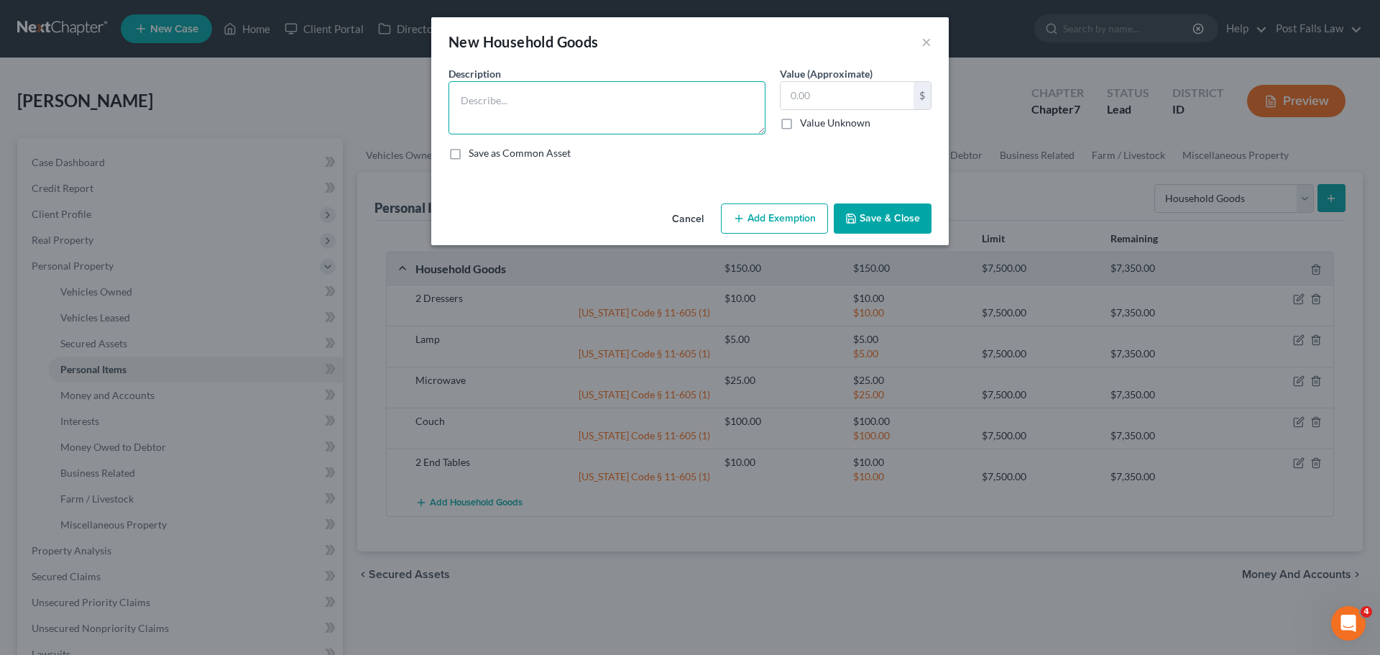
click at [576, 101] on textarea at bounding box center [606, 107] width 317 height 53
type textarea "Printer"
type input "50.00"
click at [742, 211] on button "Add Exemption" at bounding box center [774, 218] width 107 height 30
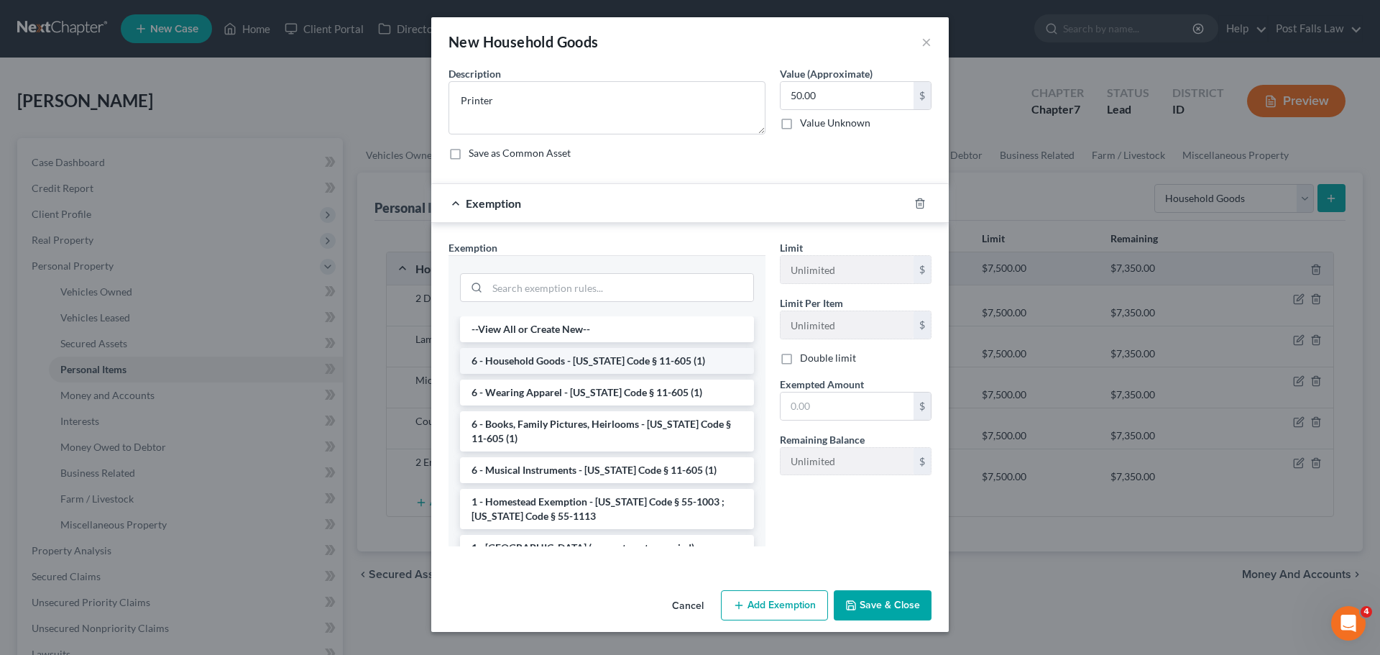
click at [576, 364] on li "6 - Household Goods - [US_STATE] Code § 11-605 (1)" at bounding box center [607, 361] width 294 height 26
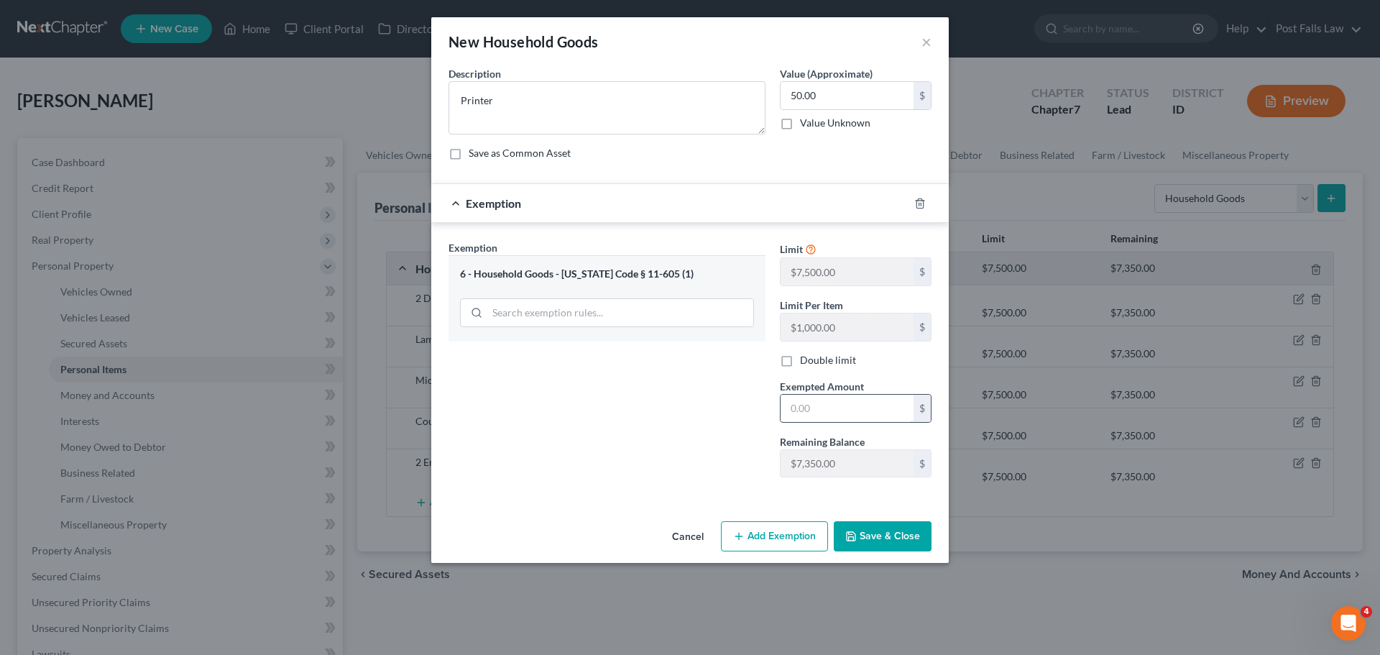
click at [817, 401] on input "text" at bounding box center [847, 408] width 133 height 27
type input "50.00"
click at [867, 541] on button "Save & Close" at bounding box center [883, 536] width 98 height 30
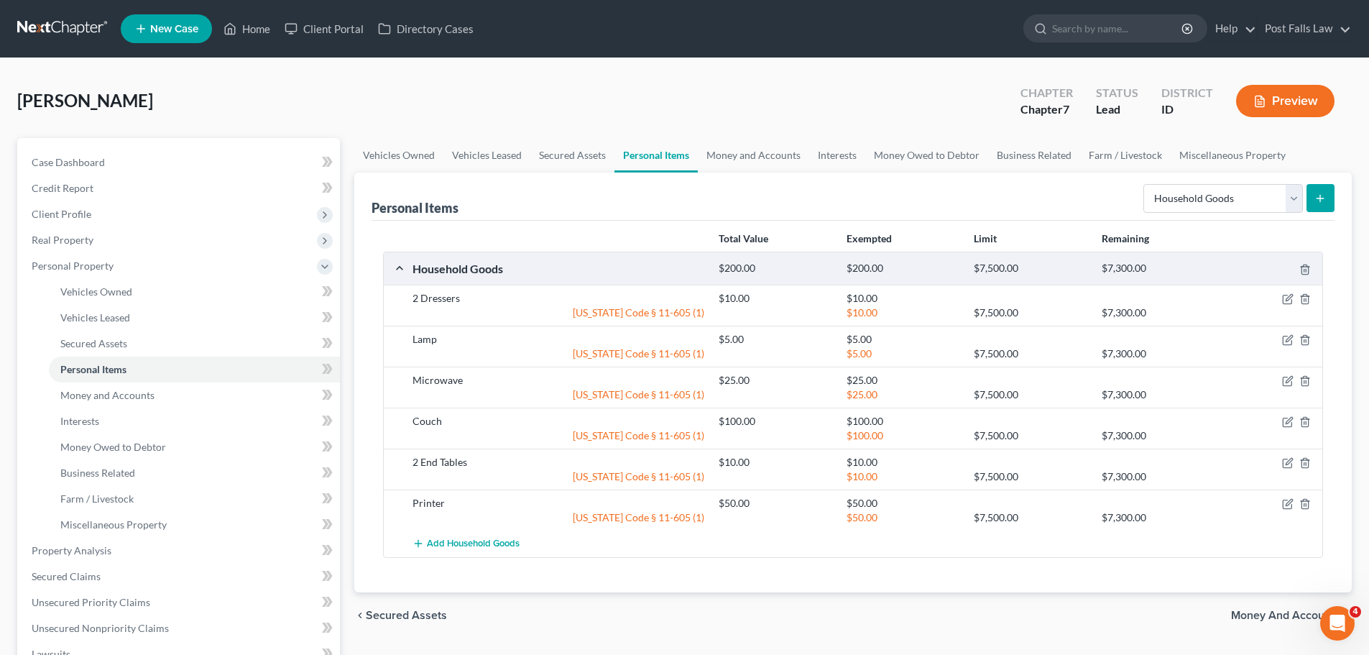
click at [1328, 194] on button "submit" at bounding box center [1321, 198] width 28 height 28
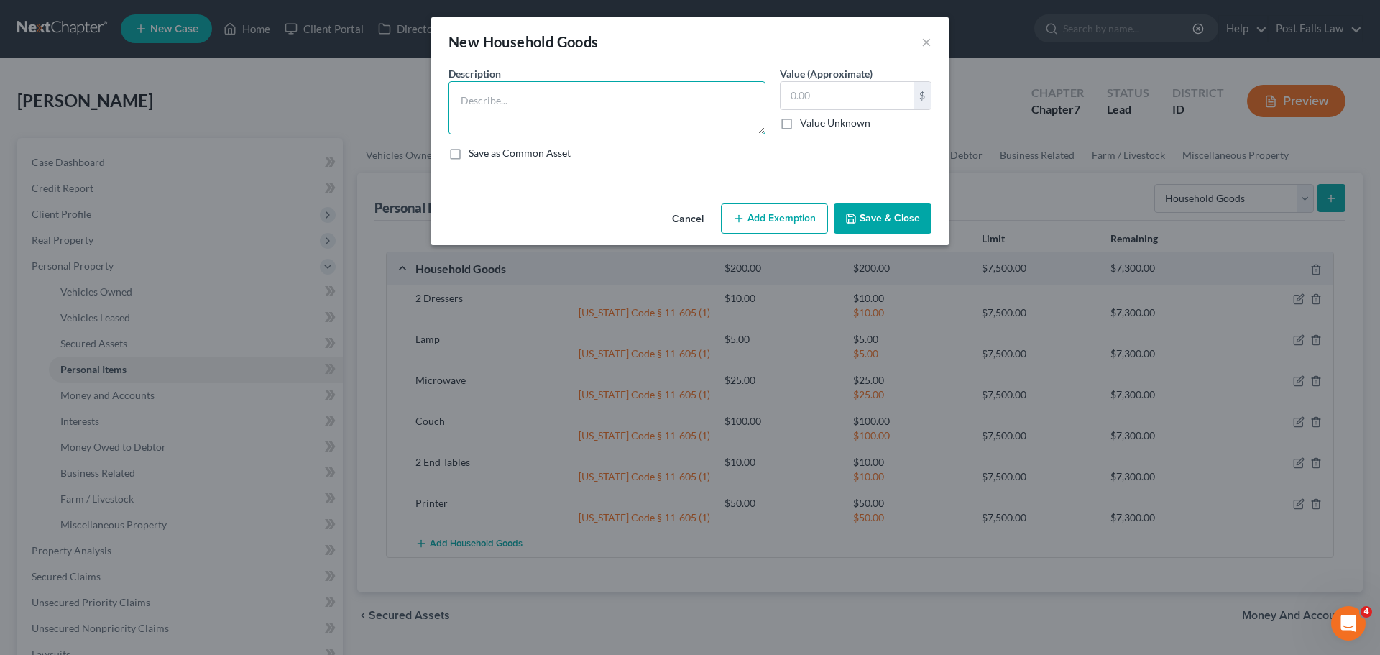
click at [658, 94] on textarea at bounding box center [606, 107] width 317 height 53
type textarea "Cookware"
type input "15.00"
click at [870, 228] on button "Save & Close" at bounding box center [883, 218] width 98 height 30
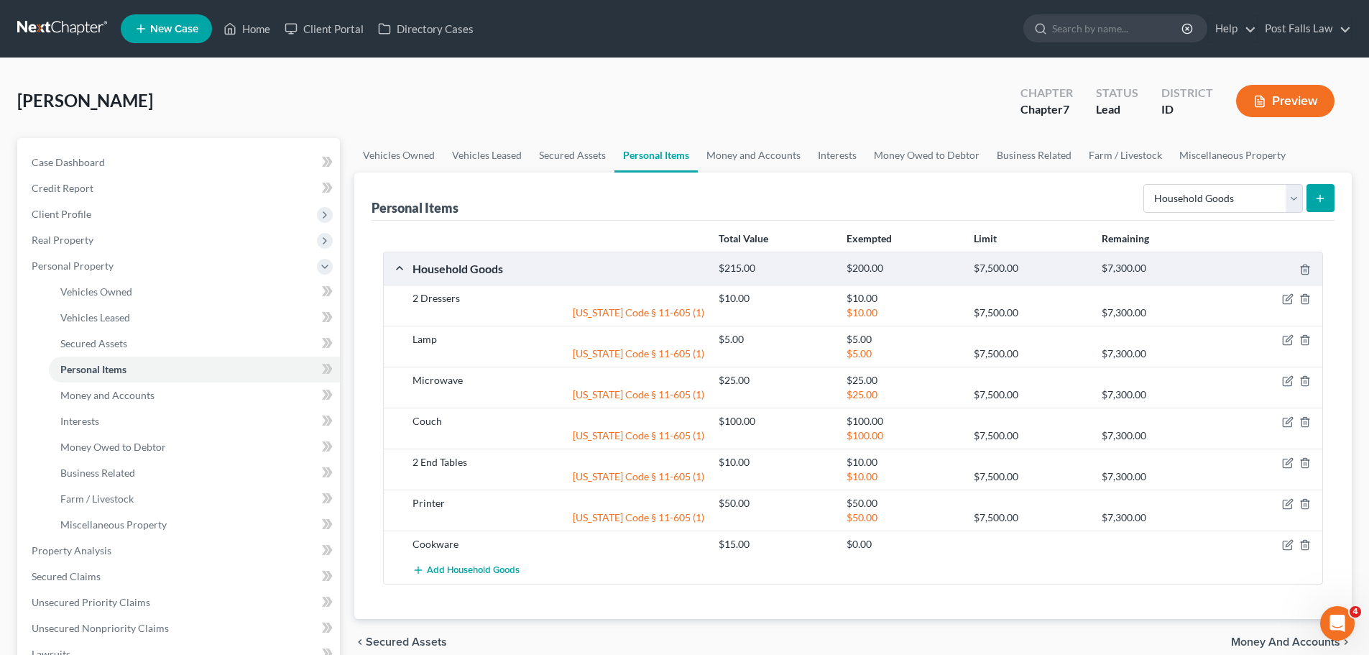
scroll to position [72, 0]
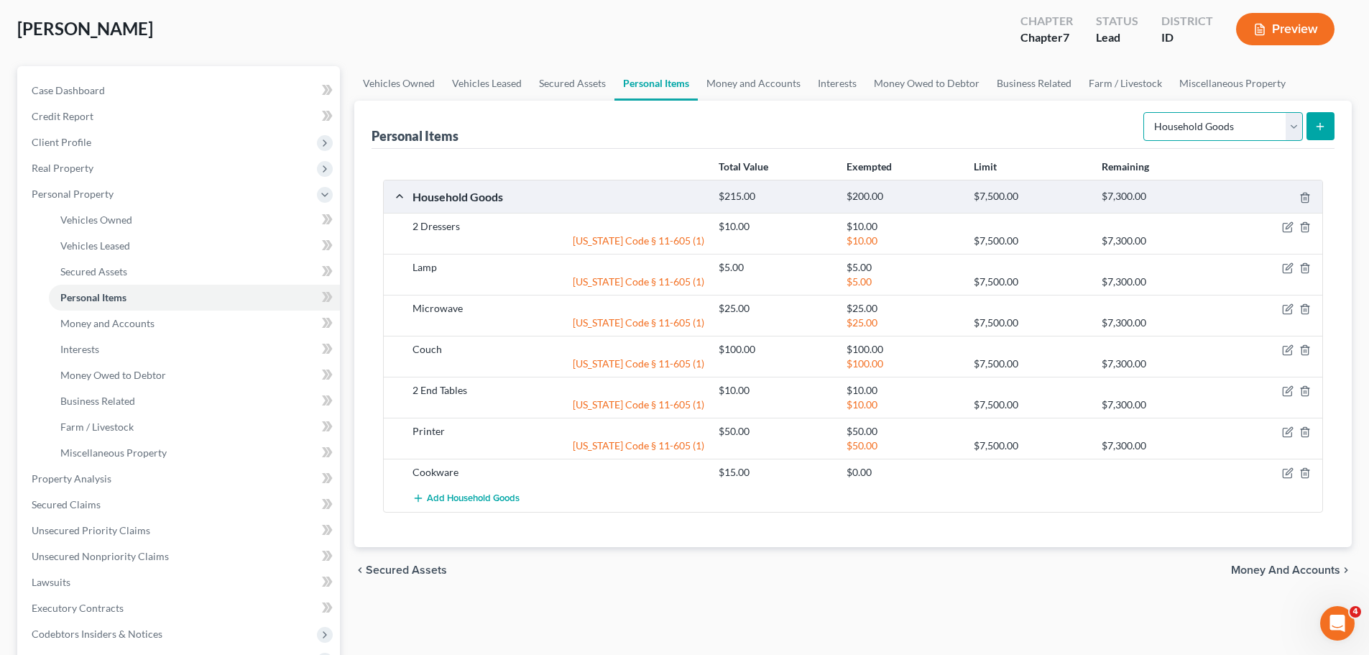
click at [1293, 124] on select "Select Item Type Clothing Collectibles Of Value Electronics Firearms Household …" at bounding box center [1223, 126] width 160 height 29
select select "clothing"
click at [1145, 112] on select "Select Item Type Clothing Collectibles Of Value Electronics Firearms Household …" at bounding box center [1223, 126] width 160 height 29
click at [1315, 116] on button "submit" at bounding box center [1321, 126] width 28 height 28
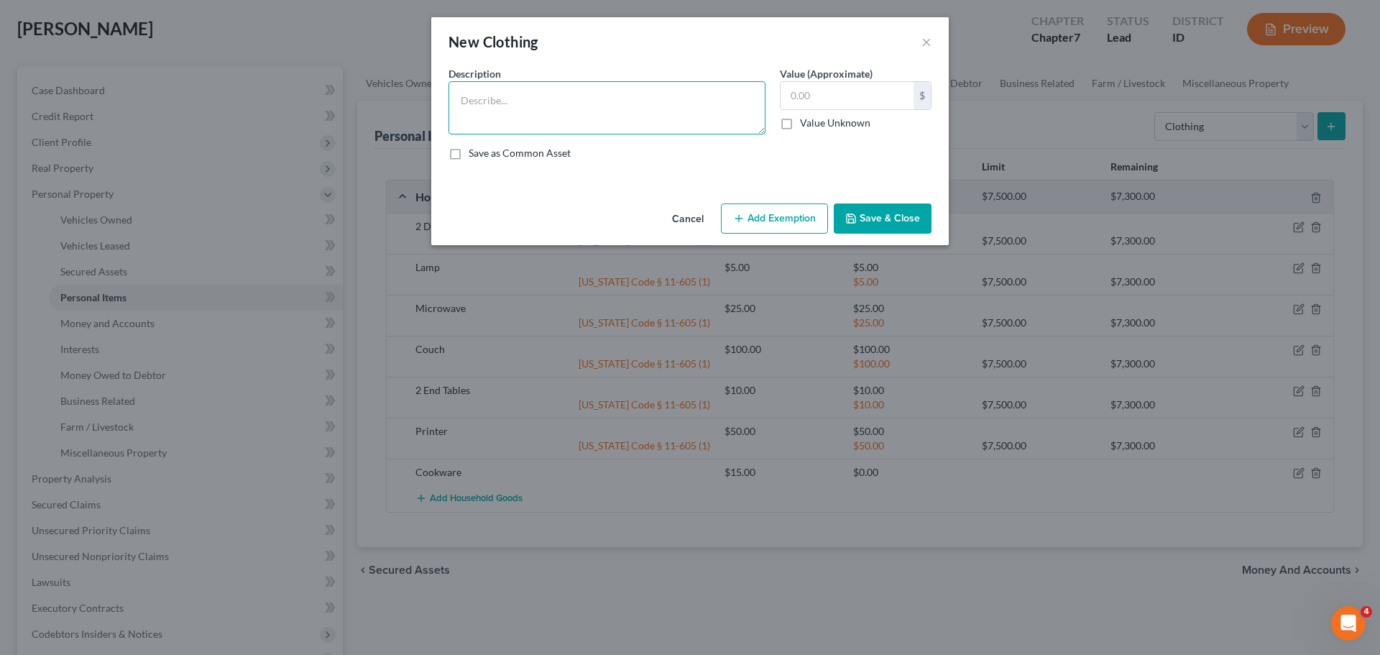
click at [671, 104] on textarea at bounding box center [606, 107] width 317 height 53
type textarea "Clothing"
type input "200.00"
click at [767, 224] on button "Add Exemption" at bounding box center [774, 218] width 107 height 30
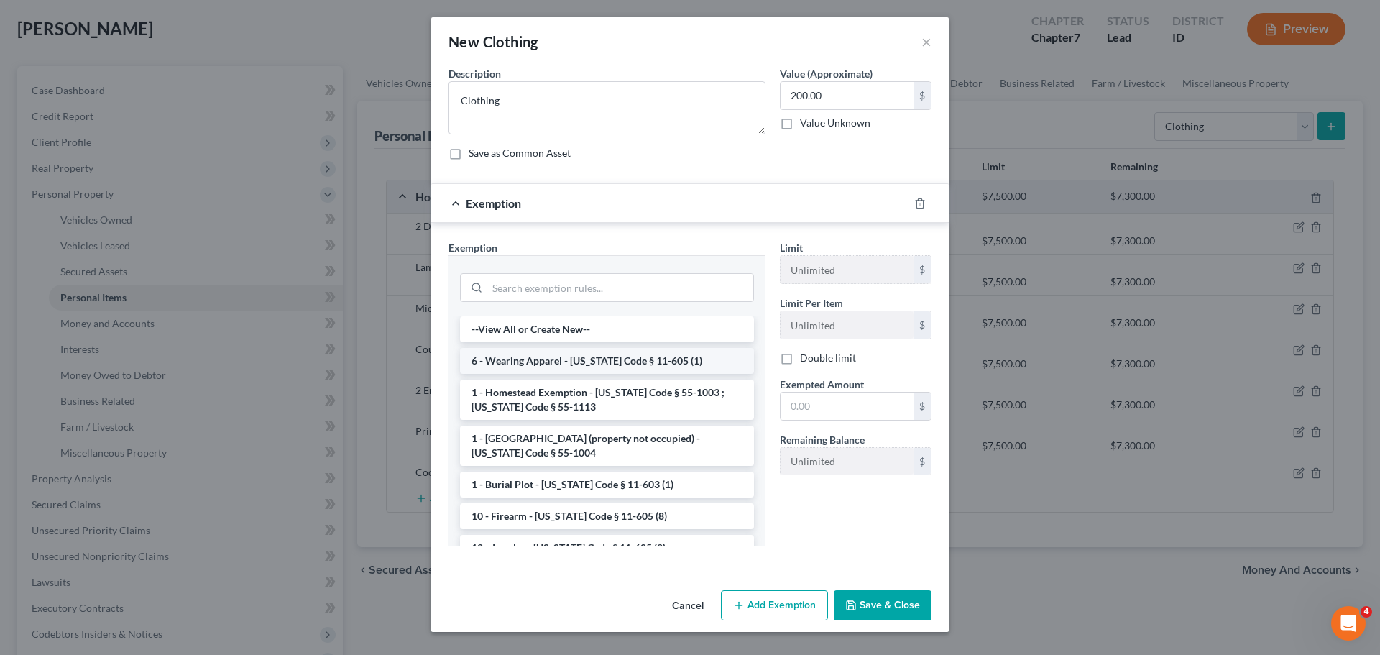
click at [561, 365] on li "6 - Wearing Apparel - [US_STATE] Code § 11-605 (1)" at bounding box center [607, 361] width 294 height 26
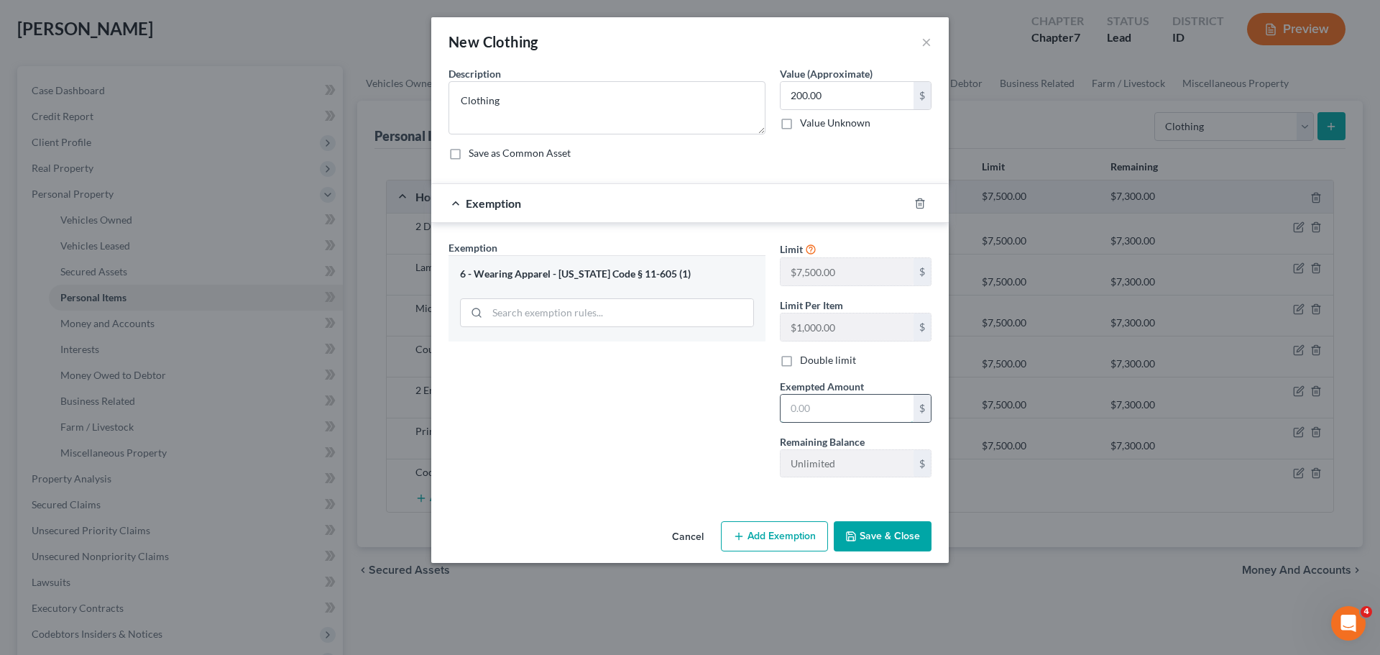
click at [809, 420] on input "text" at bounding box center [847, 408] width 133 height 27
type input "200.00"
click at [881, 529] on button "Save & Close" at bounding box center [883, 536] width 98 height 30
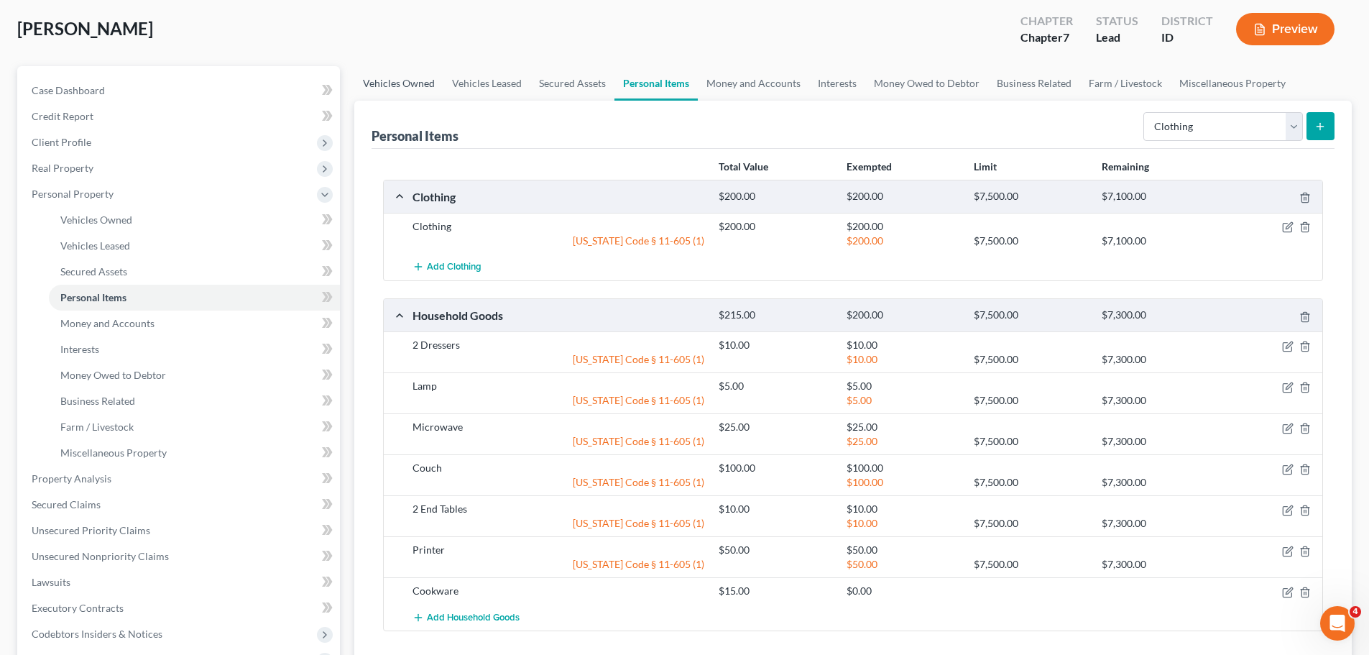
click at [423, 87] on link "Vehicles Owned" at bounding box center [398, 83] width 89 height 34
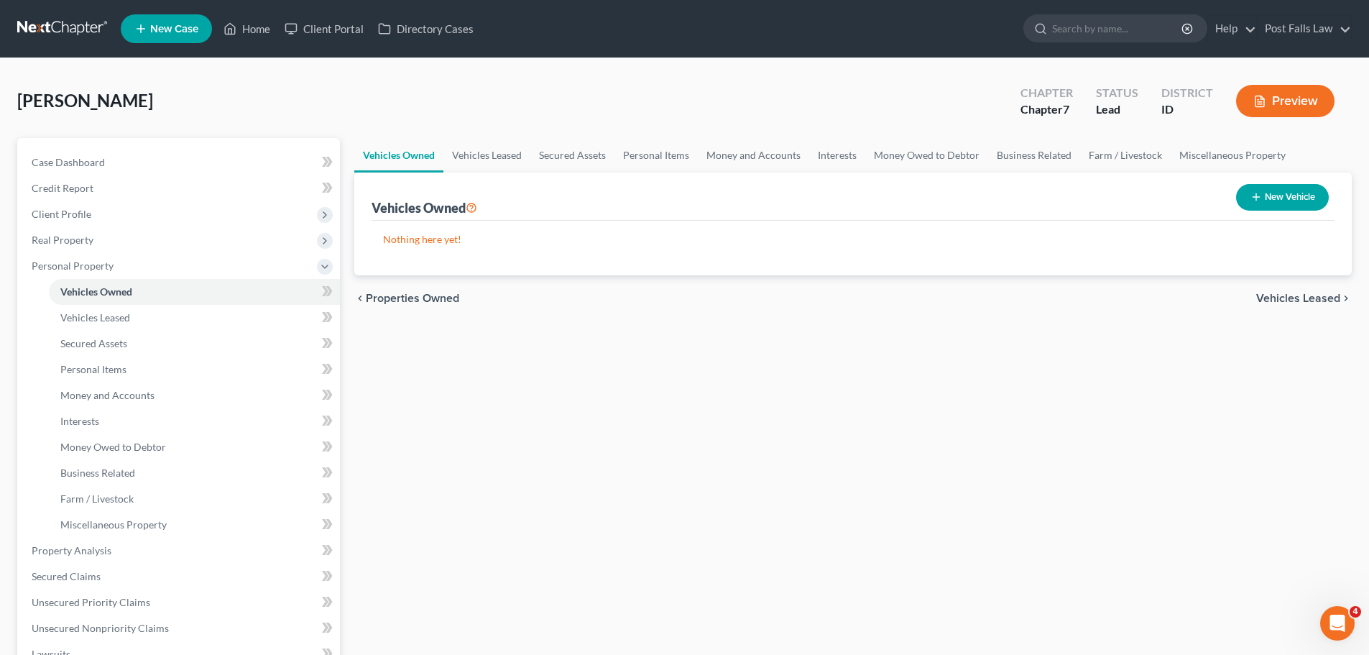
click at [1304, 197] on button "New Vehicle" at bounding box center [1282, 197] width 93 height 27
select select "0"
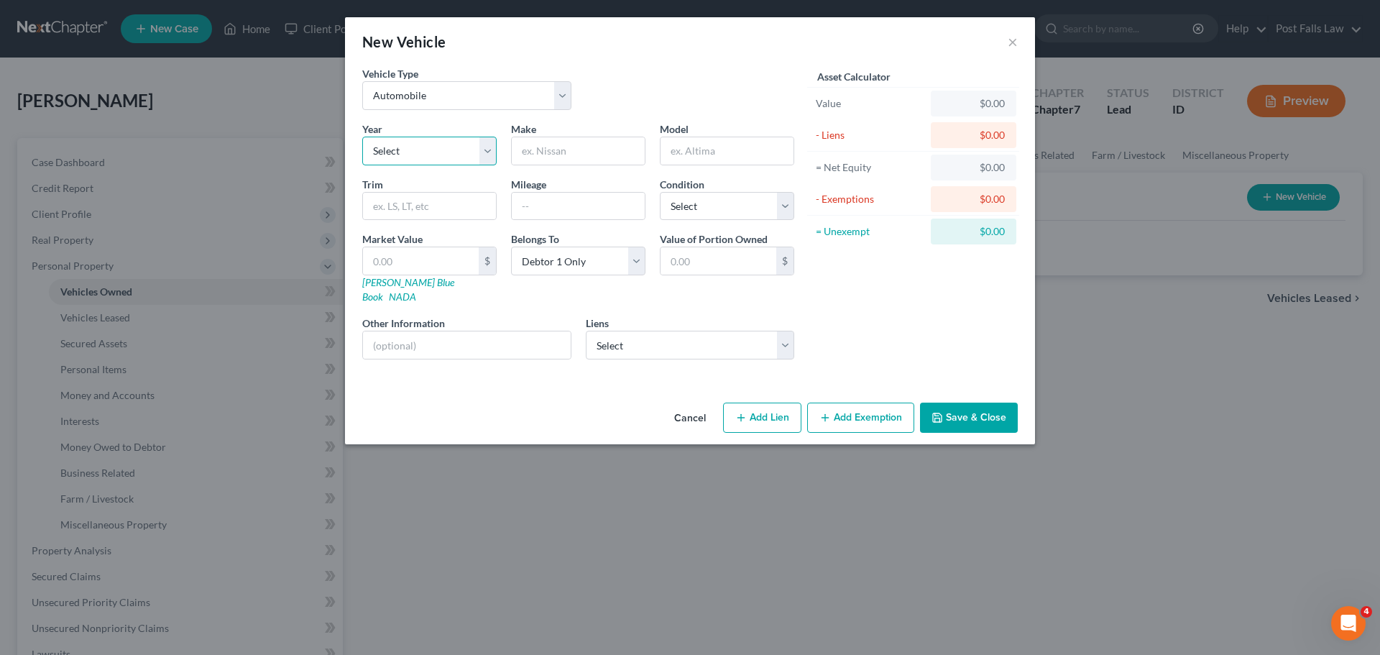
click at [486, 149] on select "Select 2026 2025 2024 2023 2022 2021 2020 2019 2018 2017 2016 2015 2014 2013 20…" at bounding box center [429, 151] width 134 height 29
select select "10"
click at [362, 137] on select "Select 2026 2025 2024 2023 2022 2021 2020 2019 2018 2017 2016 2015 2014 2013 20…" at bounding box center [429, 151] width 134 height 29
click at [555, 158] on input "text" at bounding box center [578, 150] width 133 height 27
type input "Dodge"
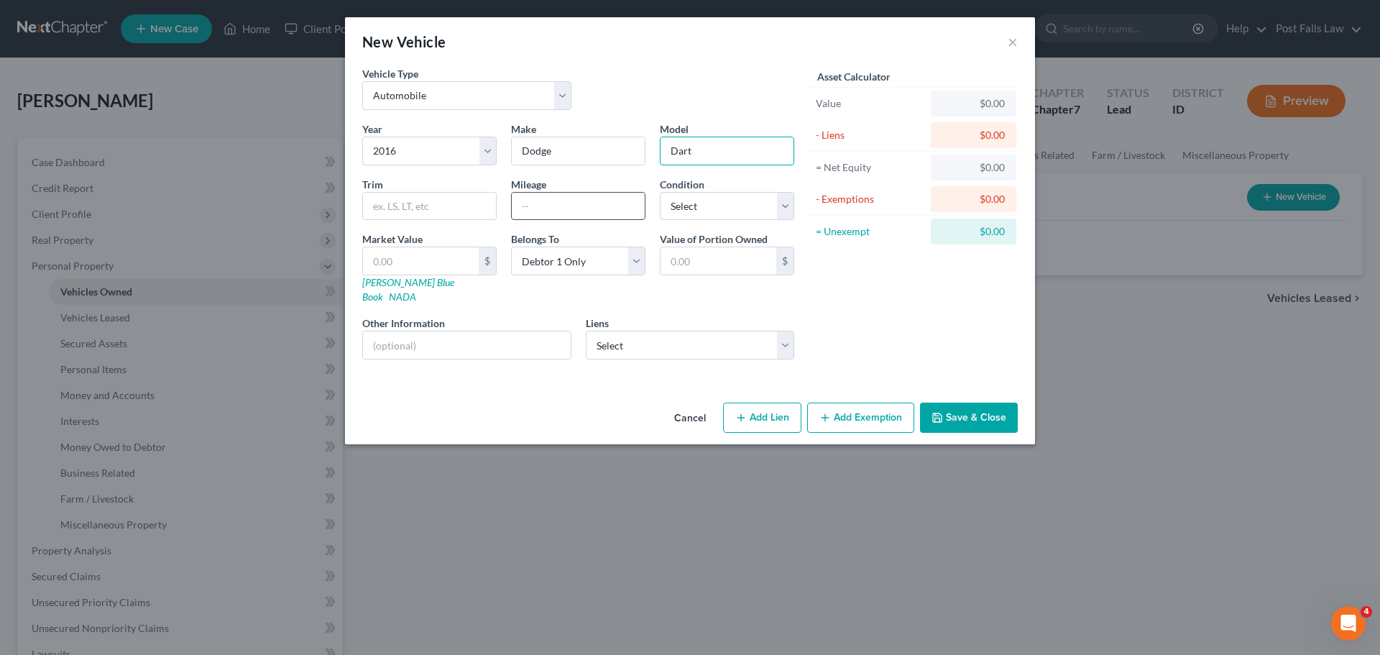
type input "Dart"
click at [605, 204] on input "text" at bounding box center [578, 206] width 133 height 27
type input "130000"
click at [776, 201] on select "Select Excellent Very Good Good Fair Poor" at bounding box center [727, 206] width 134 height 29
select select "2"
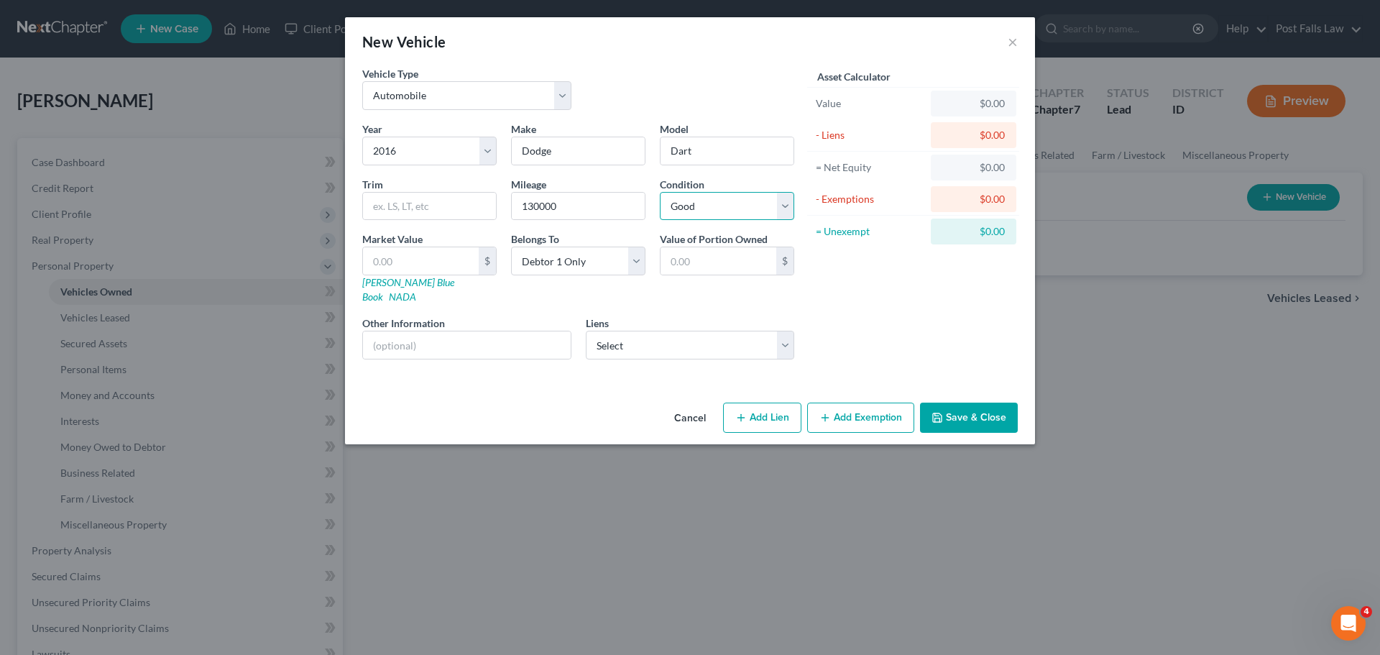
click at [660, 192] on select "Select Excellent Very Good Good Fair Poor" at bounding box center [727, 206] width 134 height 29
click at [423, 254] on input "text" at bounding box center [421, 260] width 116 height 27
type input "4"
type input "4.00"
type input "42"
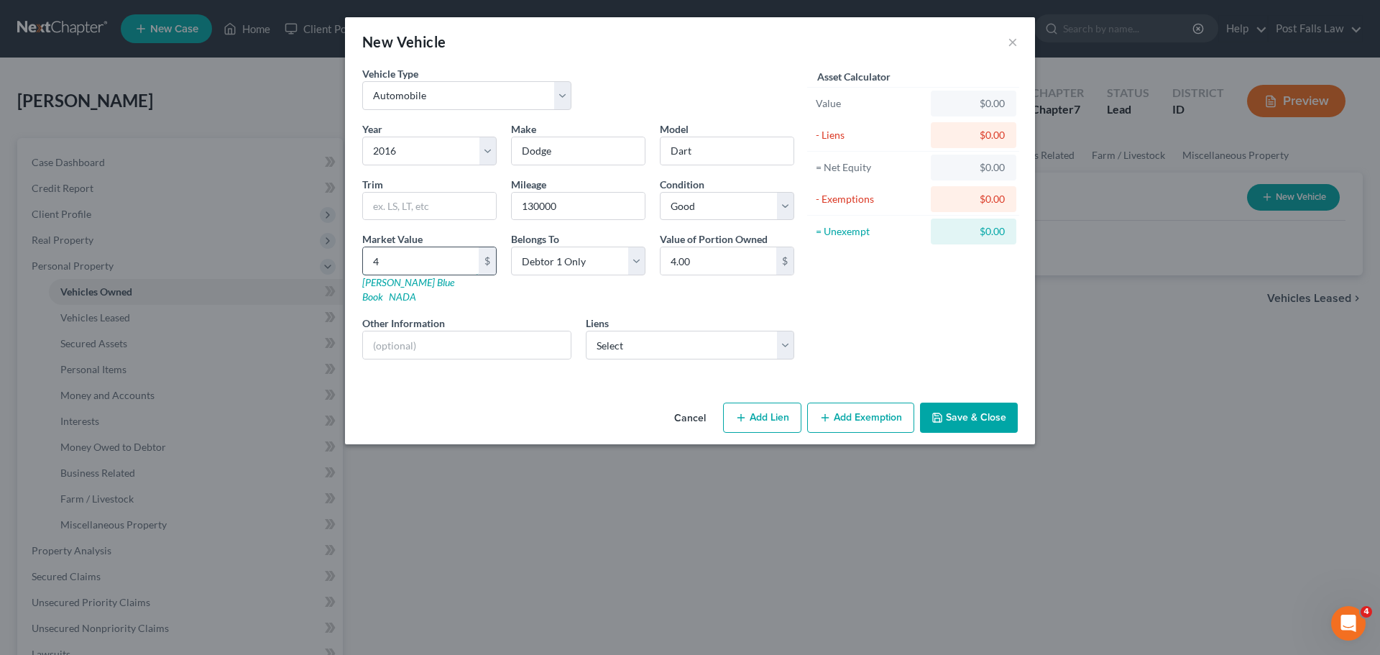
type input "42.00"
type input "424"
type input "424.00"
type input "4240"
type input "4,240.00"
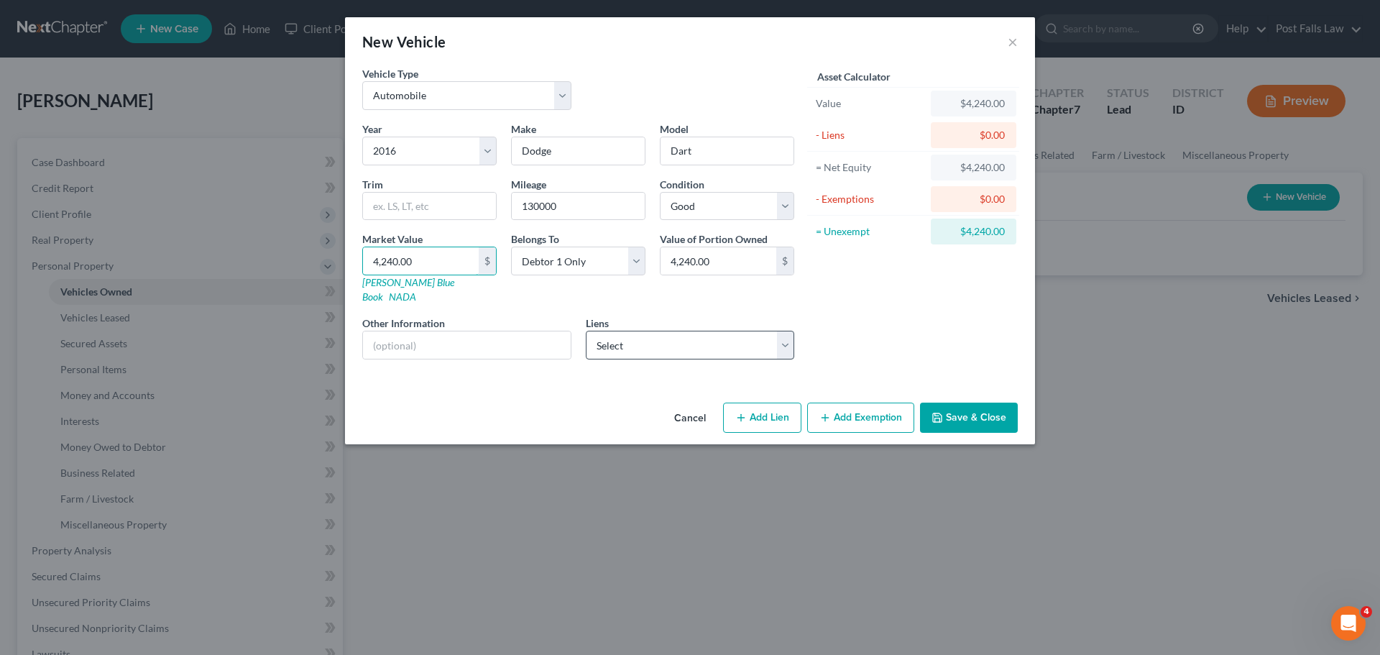
type input "4,240.00"
click at [779, 331] on select "Select Numerica Credit Union - $632.00 Numerica Credit Unio - $0.00" at bounding box center [690, 345] width 209 height 29
select select "0"
click at [586, 331] on select "Select Numerica Credit Union - $632.00 Numerica Credit Unio - $0.00" at bounding box center [690, 345] width 209 height 29
select select
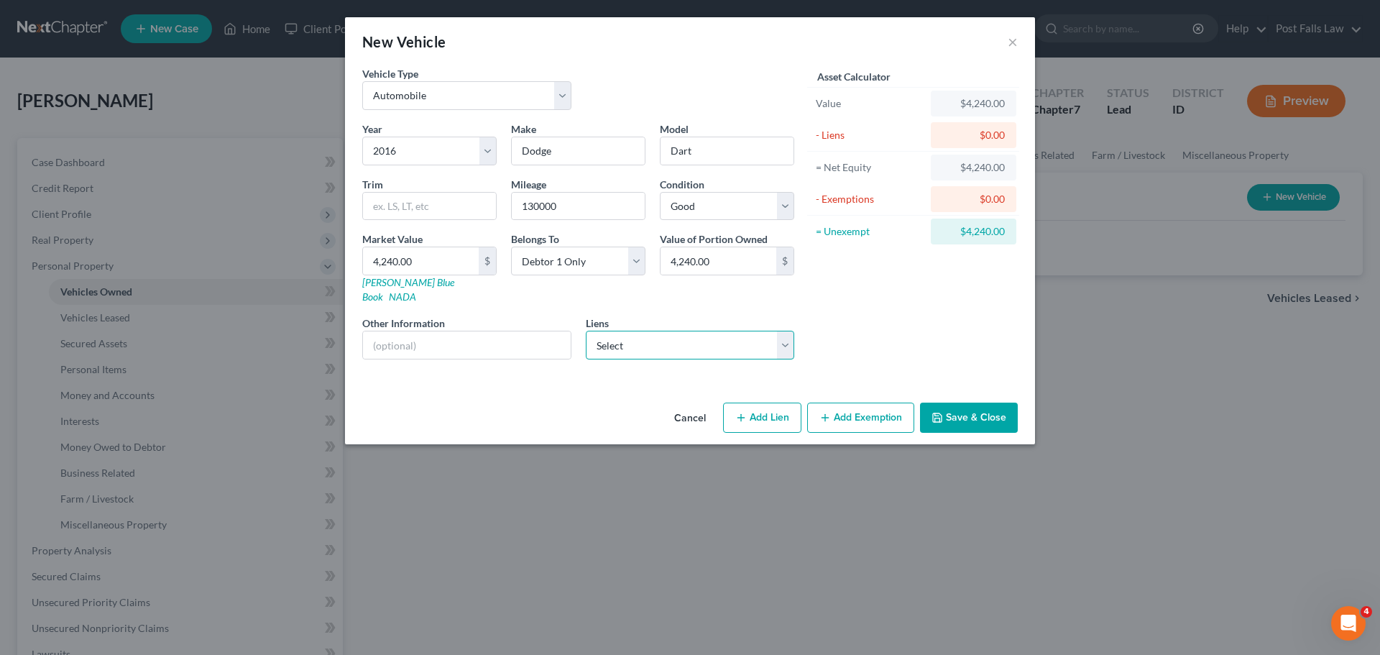
select select "50"
select select "0"
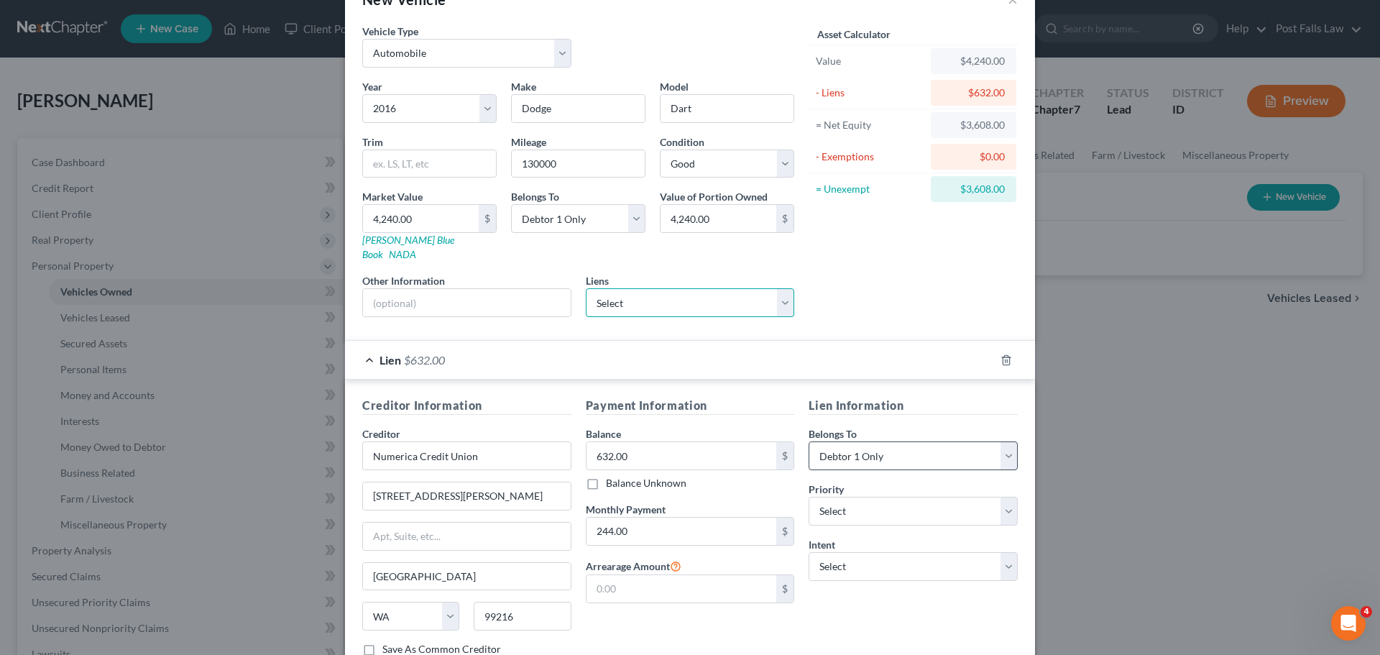
scroll to position [132, 0]
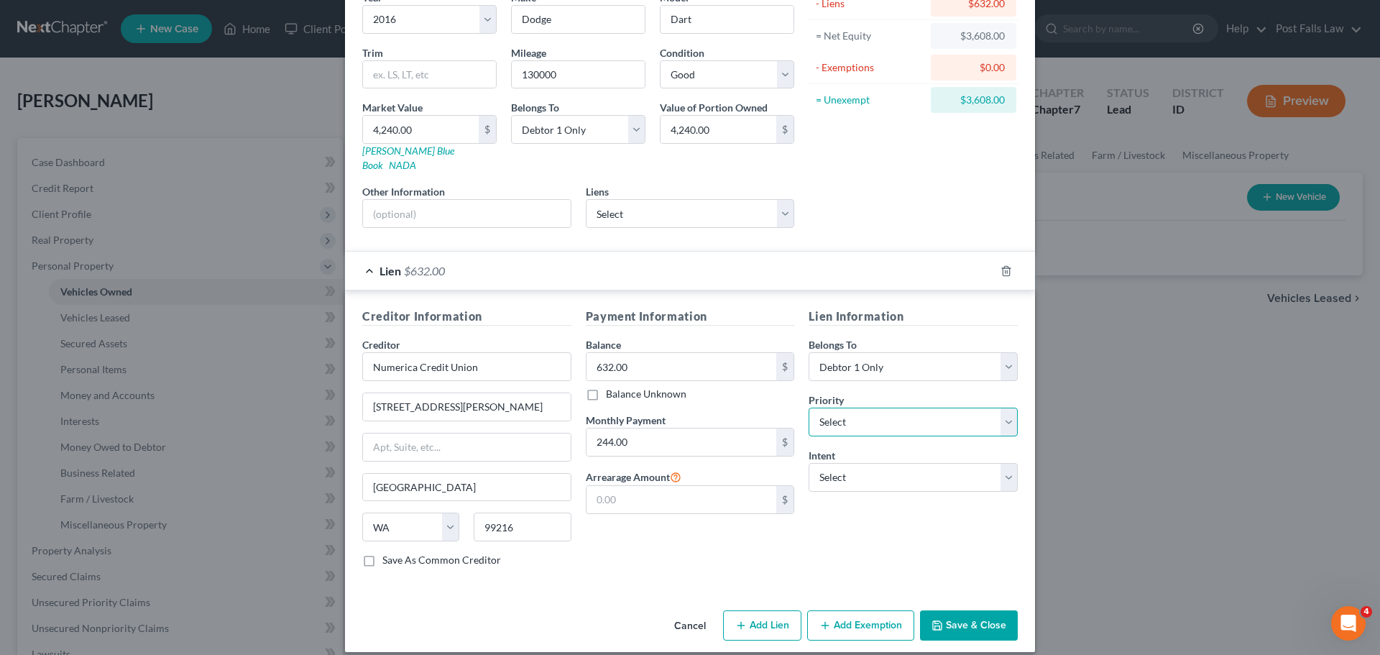
click at [997, 408] on select "Select 1st 2nd 3rd 4th 5th 6th 7th 8th 9th 10th 11th 12th 13th 14th 15th 16th 1…" at bounding box center [913, 422] width 209 height 29
select select "0"
click at [809, 408] on select "Select 1st 2nd 3rd 4th 5th 6th 7th 8th 9th 10th 11th 12th 13th 14th 15th 16th 1…" at bounding box center [913, 422] width 209 height 29
click at [1004, 463] on select "Select Surrender Redeem Reaffirm Avoid Other" at bounding box center [913, 477] width 209 height 29
select select "4"
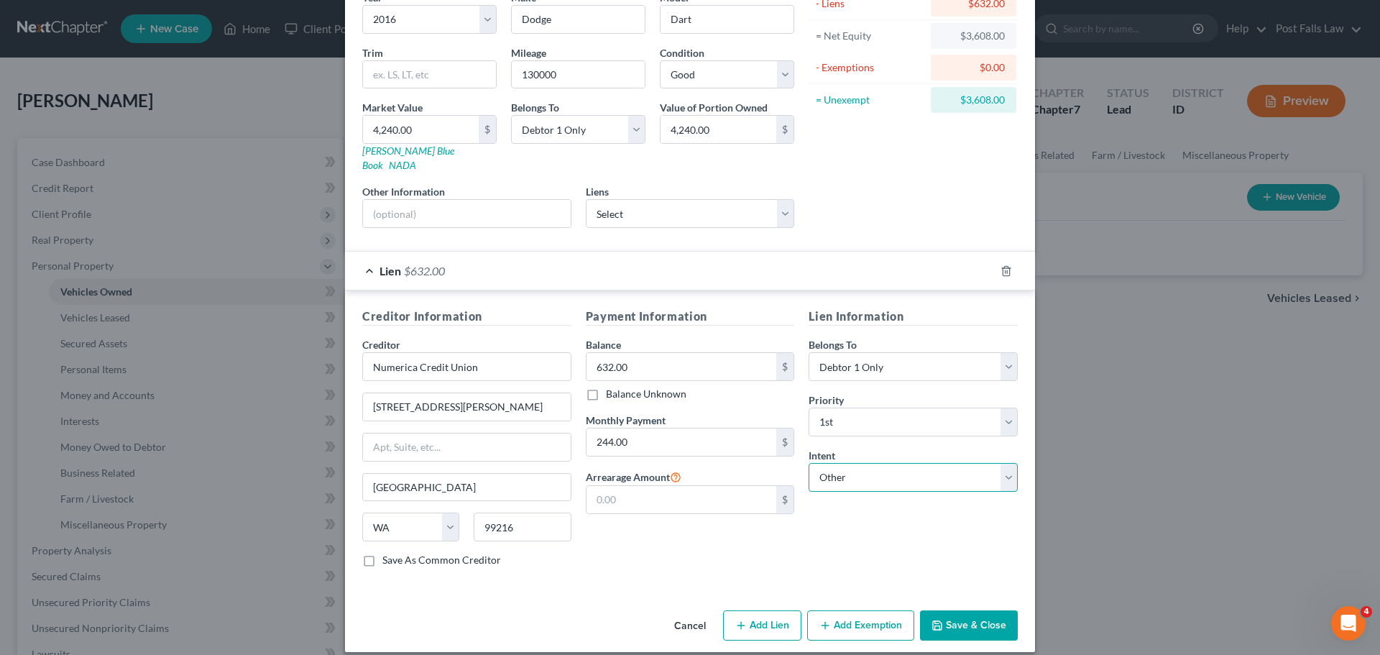
click at [809, 463] on select "Select Surrender Redeem Reaffirm Avoid Other" at bounding box center [913, 477] width 209 height 29
click at [853, 524] on input "text" at bounding box center [913, 532] width 209 height 29
type input "Pay"
click at [852, 618] on button "Add Exemption" at bounding box center [860, 625] width 107 height 30
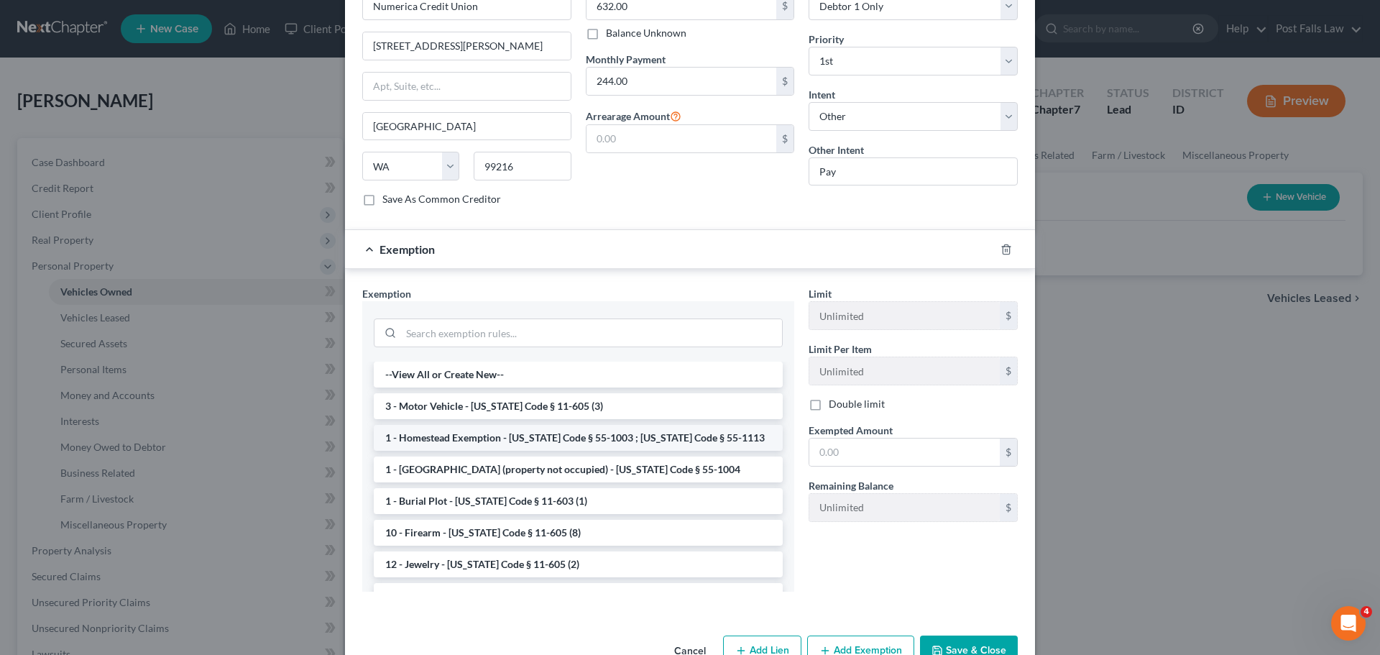
scroll to position [517, 0]
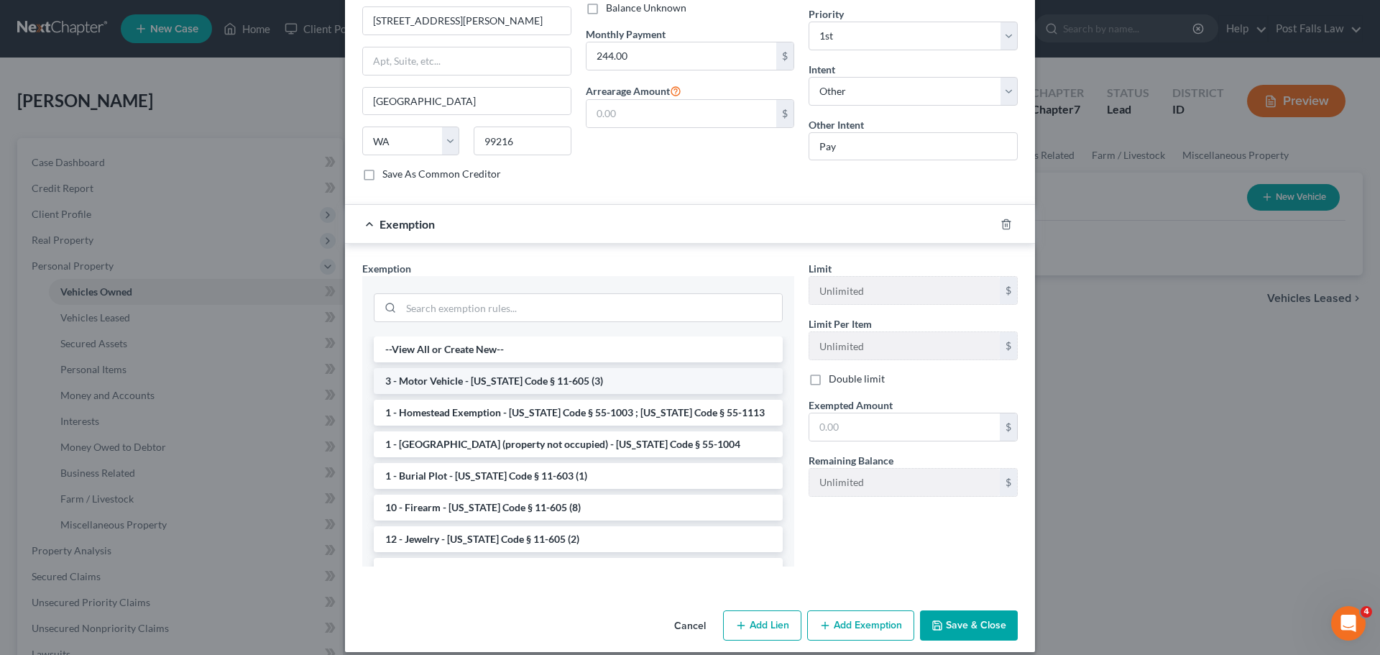
click at [540, 368] on li "3 - Motor Vehicle - [US_STATE] Code § 11-605 (3)" at bounding box center [578, 381] width 409 height 26
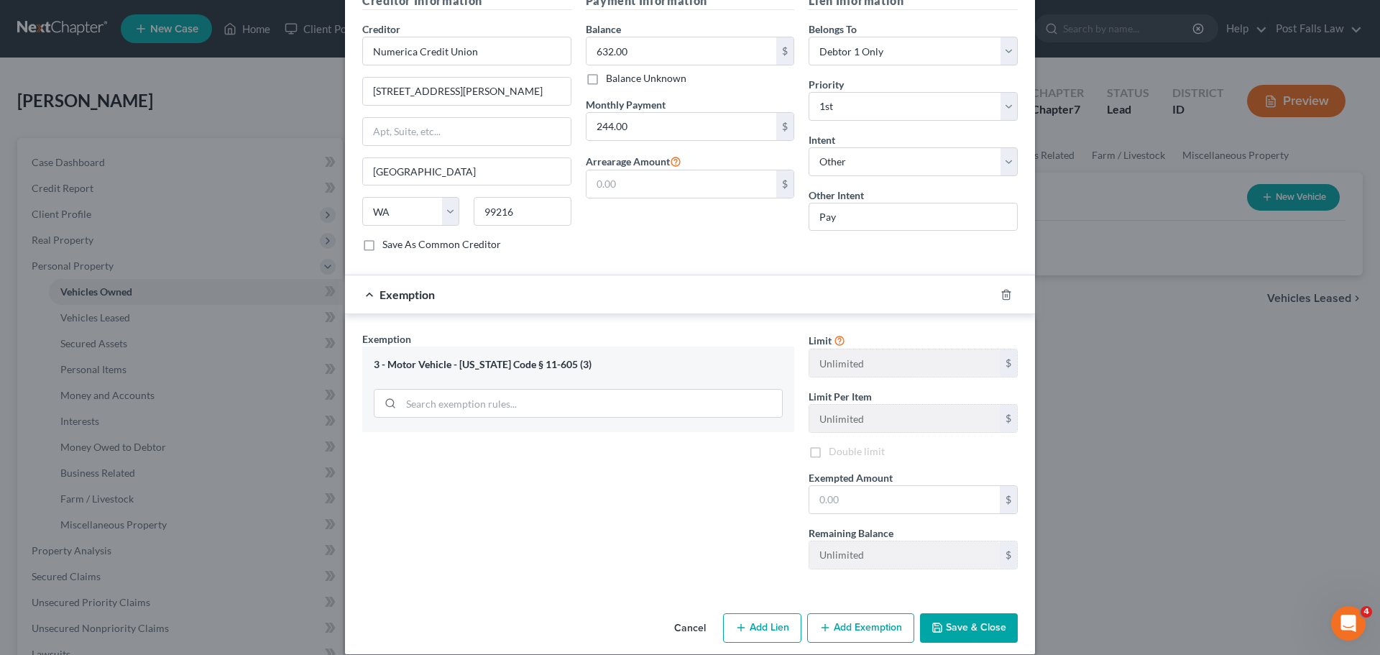
scroll to position [449, 0]
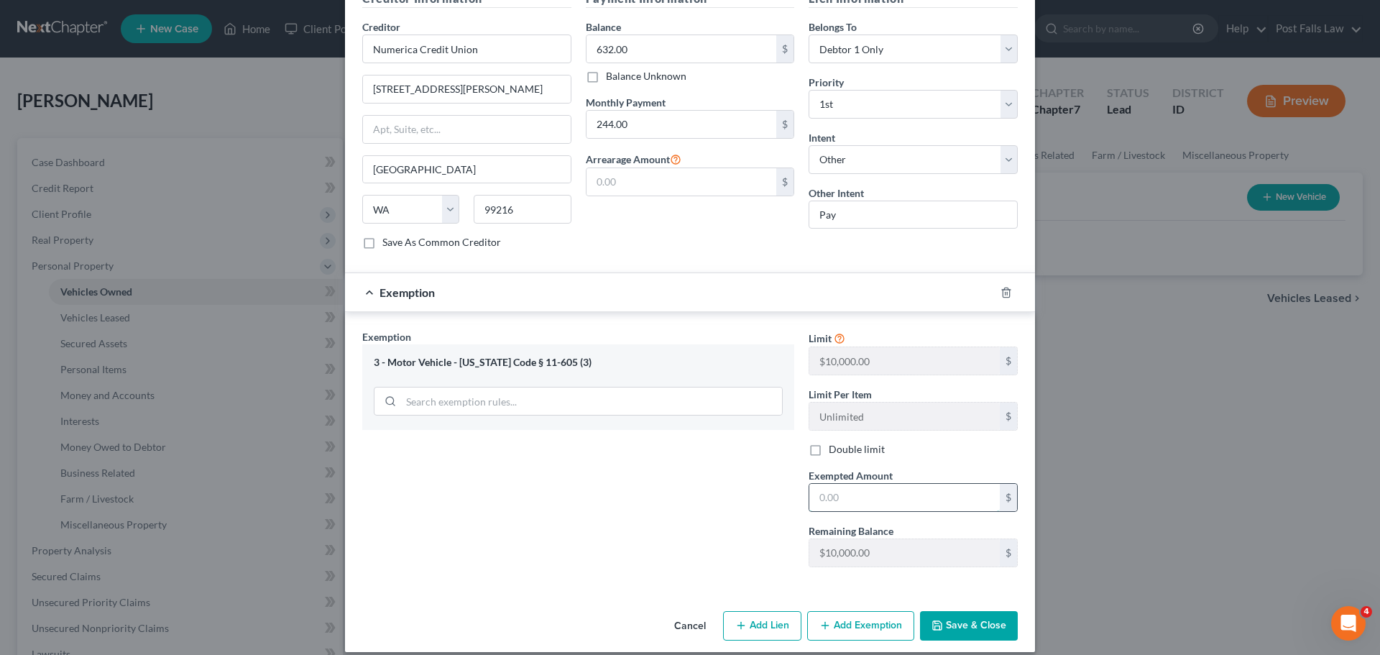
click at [871, 484] on input "text" at bounding box center [904, 497] width 190 height 27
type input "3,608"
click at [956, 611] on button "Save & Close" at bounding box center [969, 626] width 98 height 30
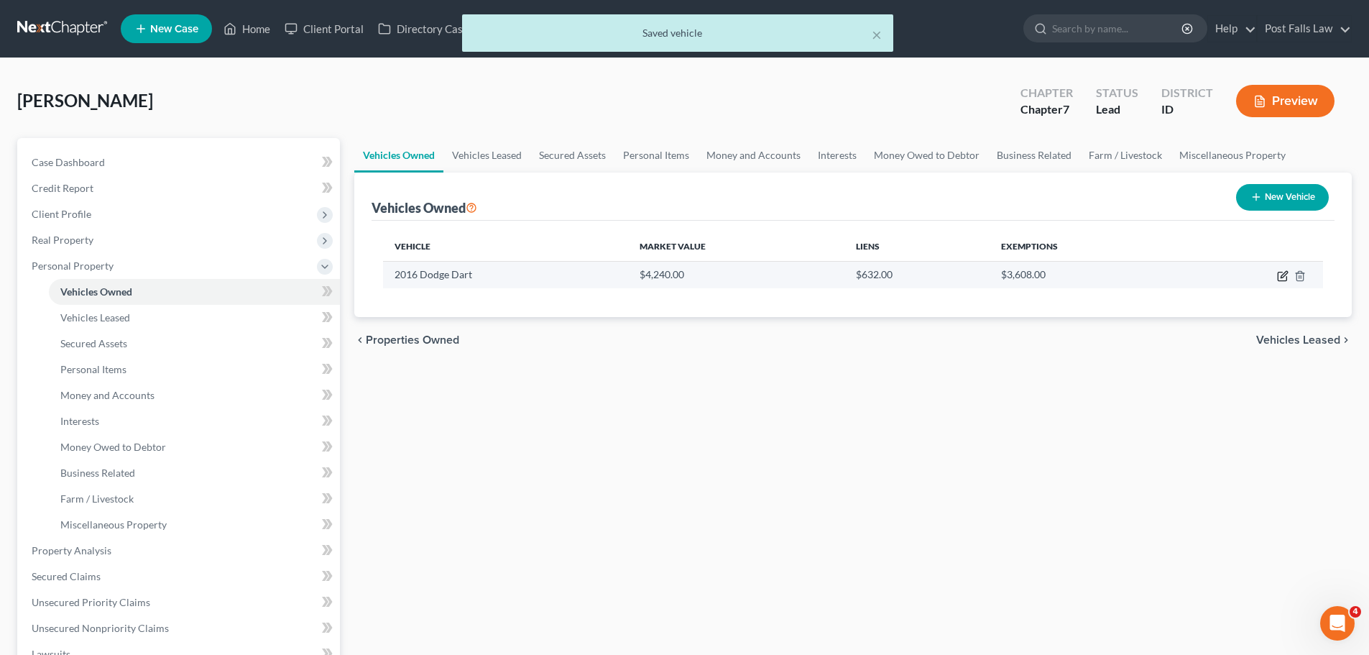
click at [1282, 277] on icon "button" at bounding box center [1284, 274] width 6 height 6
select select "0"
select select "10"
select select "2"
select select "0"
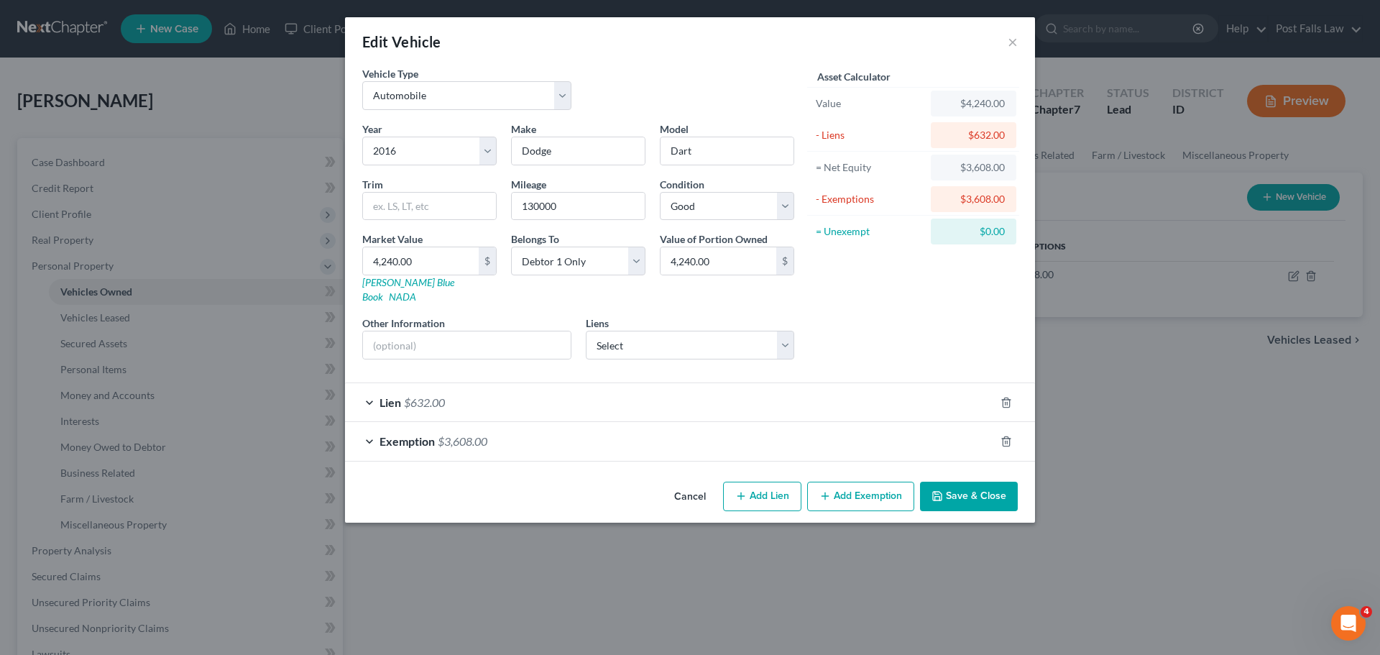
click at [694, 483] on button "Cancel" at bounding box center [690, 497] width 55 height 29
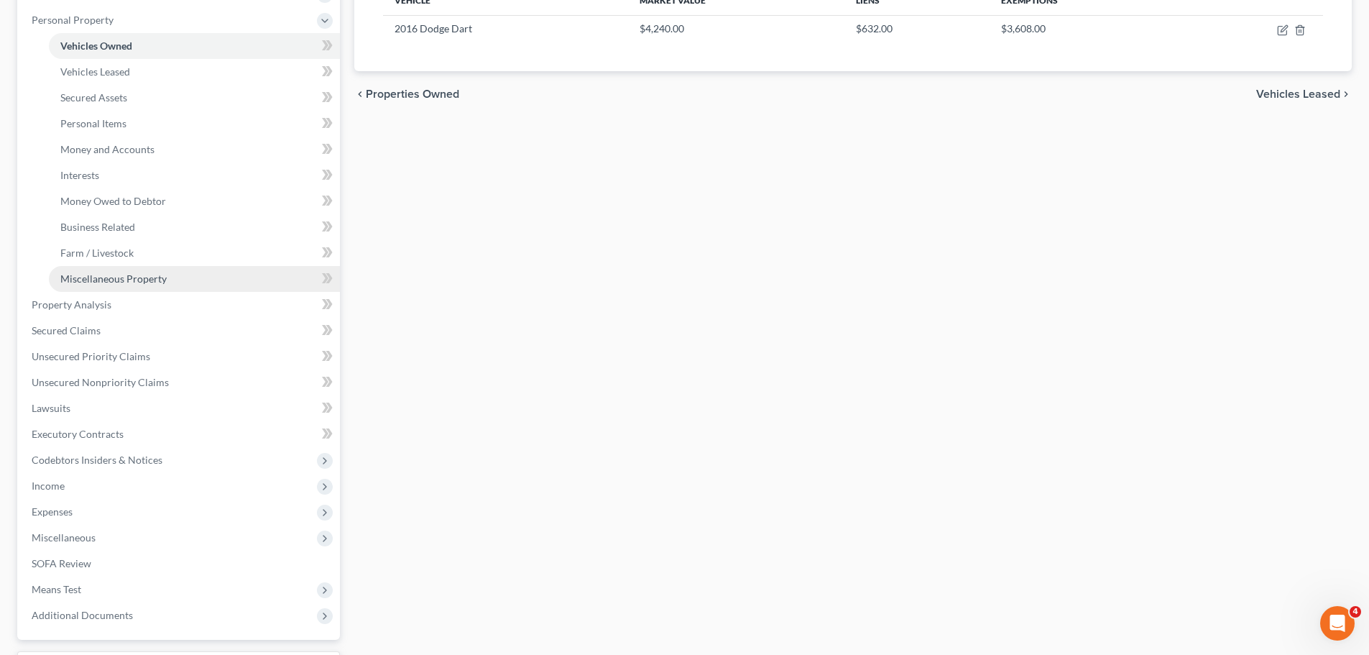
scroll to position [287, 0]
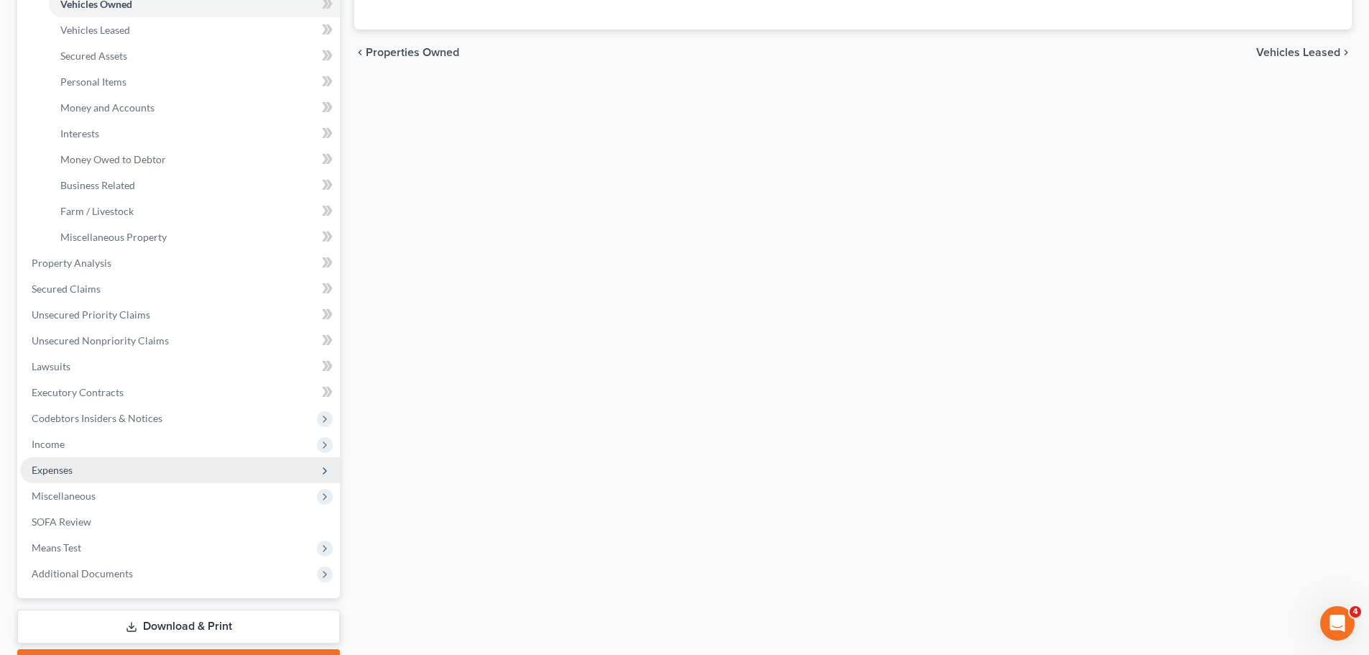
click at [61, 461] on span "Expenses" at bounding box center [180, 470] width 320 height 26
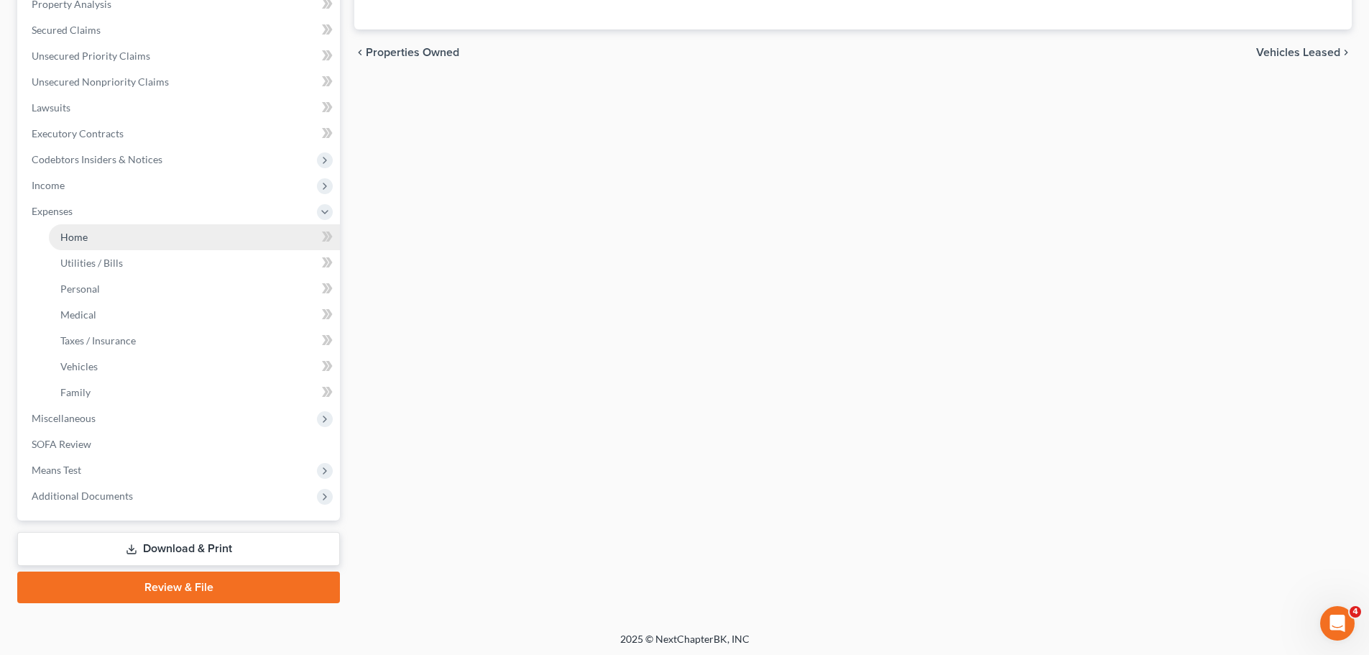
click at [75, 236] on span "Home" at bounding box center [73, 237] width 27 height 12
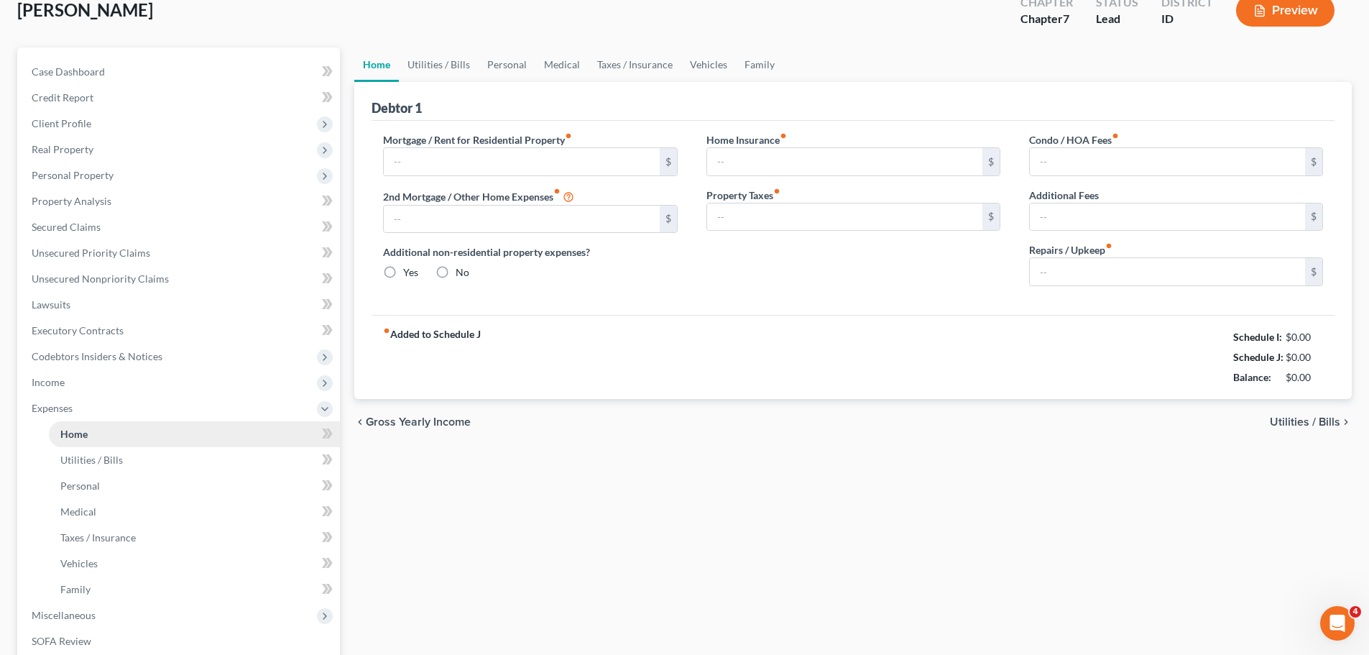
type input "0.00"
radio input "true"
type input "0.00"
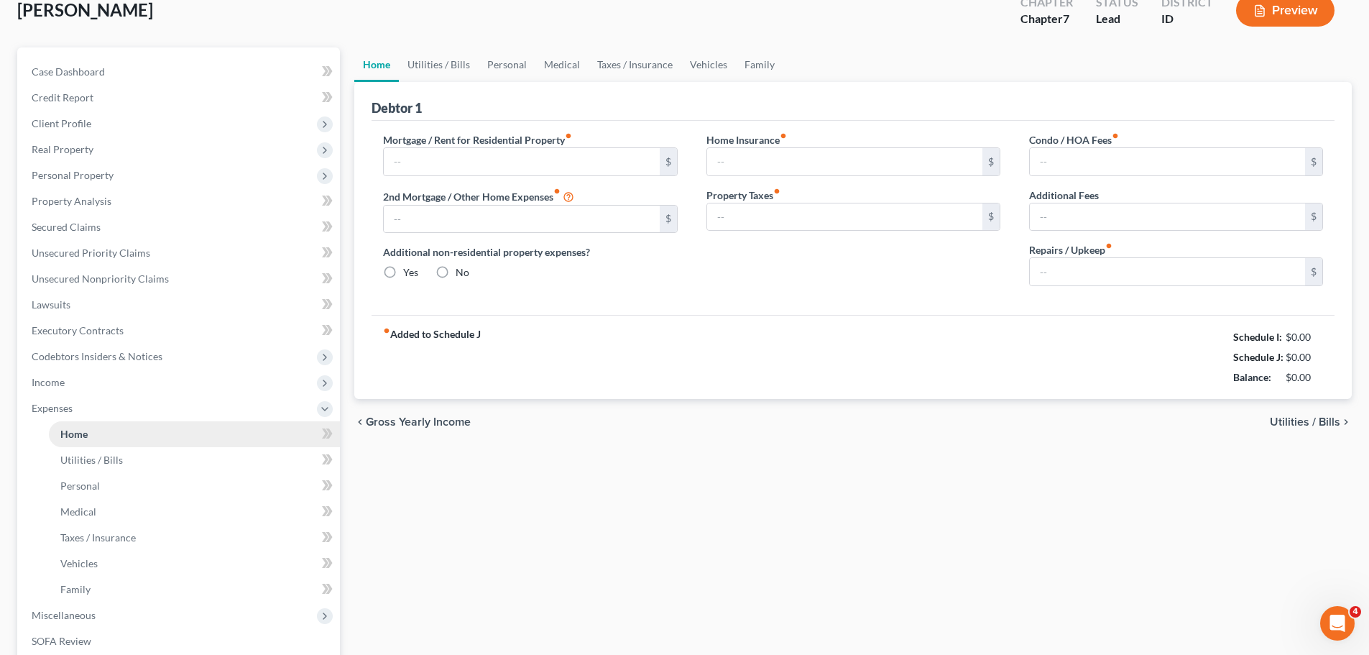
type input "0.00"
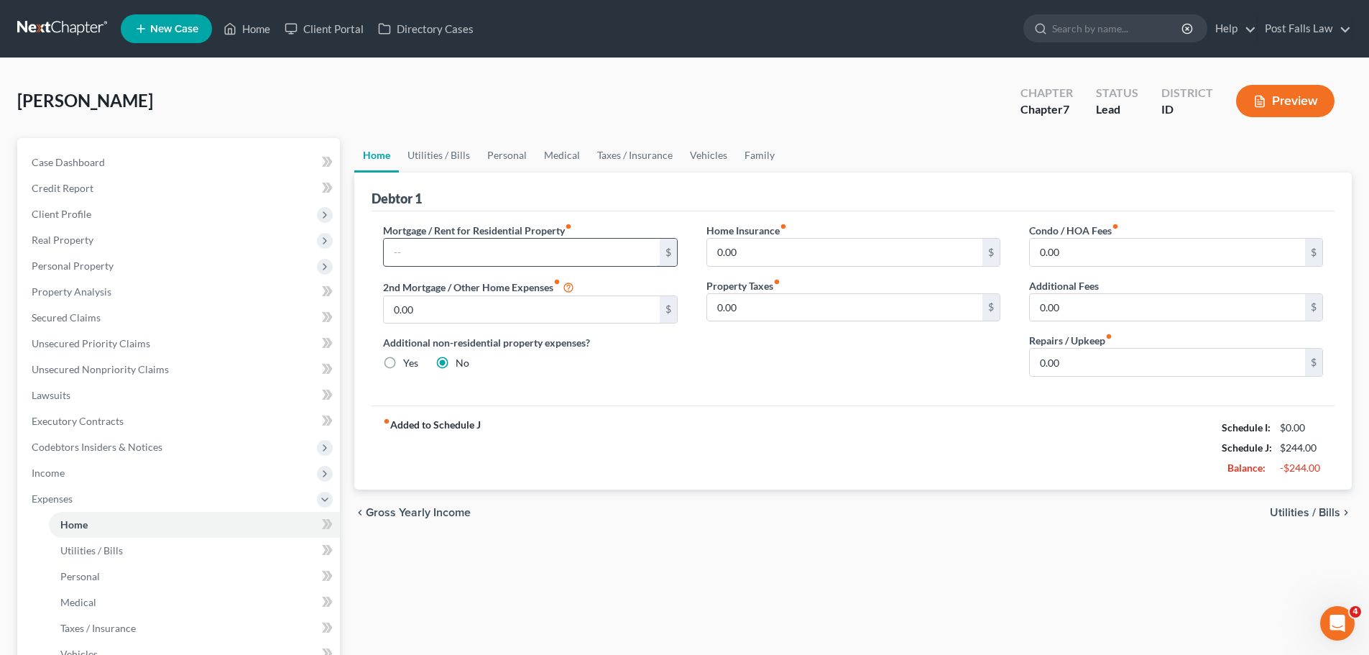
click at [442, 248] on input "text" at bounding box center [521, 252] width 275 height 27
click at [408, 253] on input "text" at bounding box center [521, 252] width 275 height 27
type input "2,300.00"
click at [456, 159] on link "Utilities / Bills" at bounding box center [439, 155] width 80 height 34
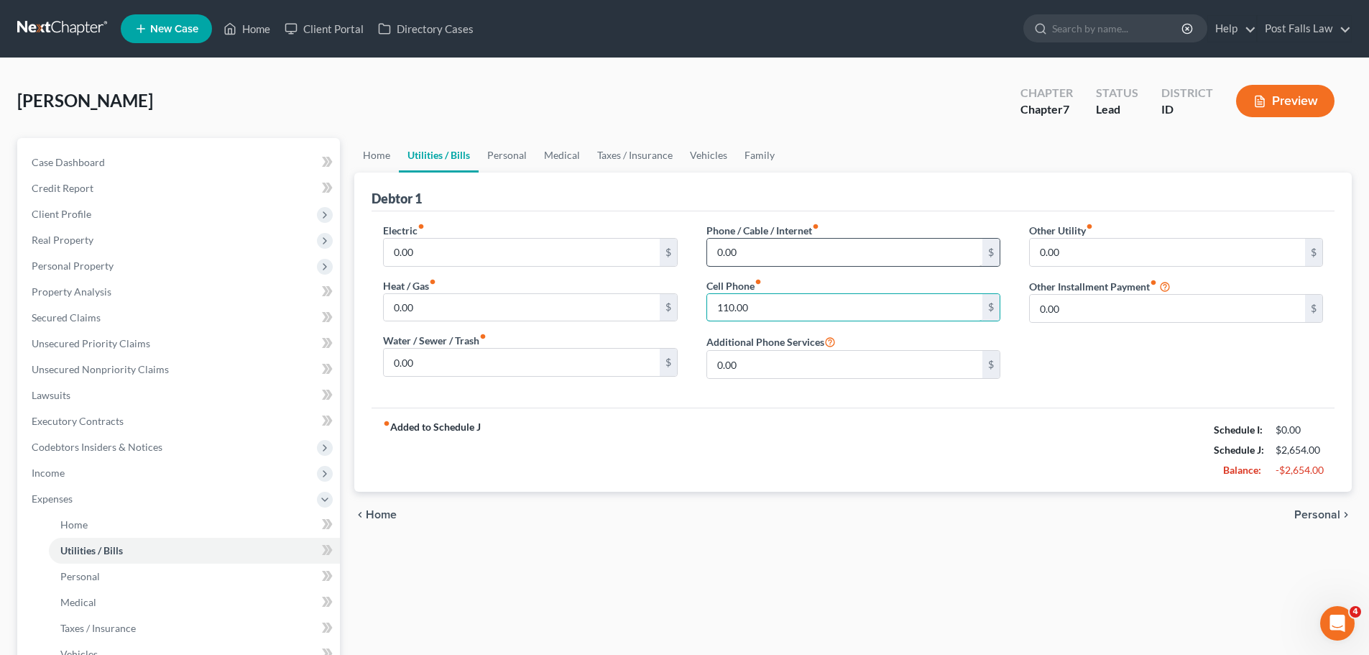
type input "110.00"
click at [746, 257] on input "0.00" at bounding box center [844, 252] width 275 height 27
type input "56.00"
click at [494, 157] on link "Personal" at bounding box center [507, 155] width 57 height 34
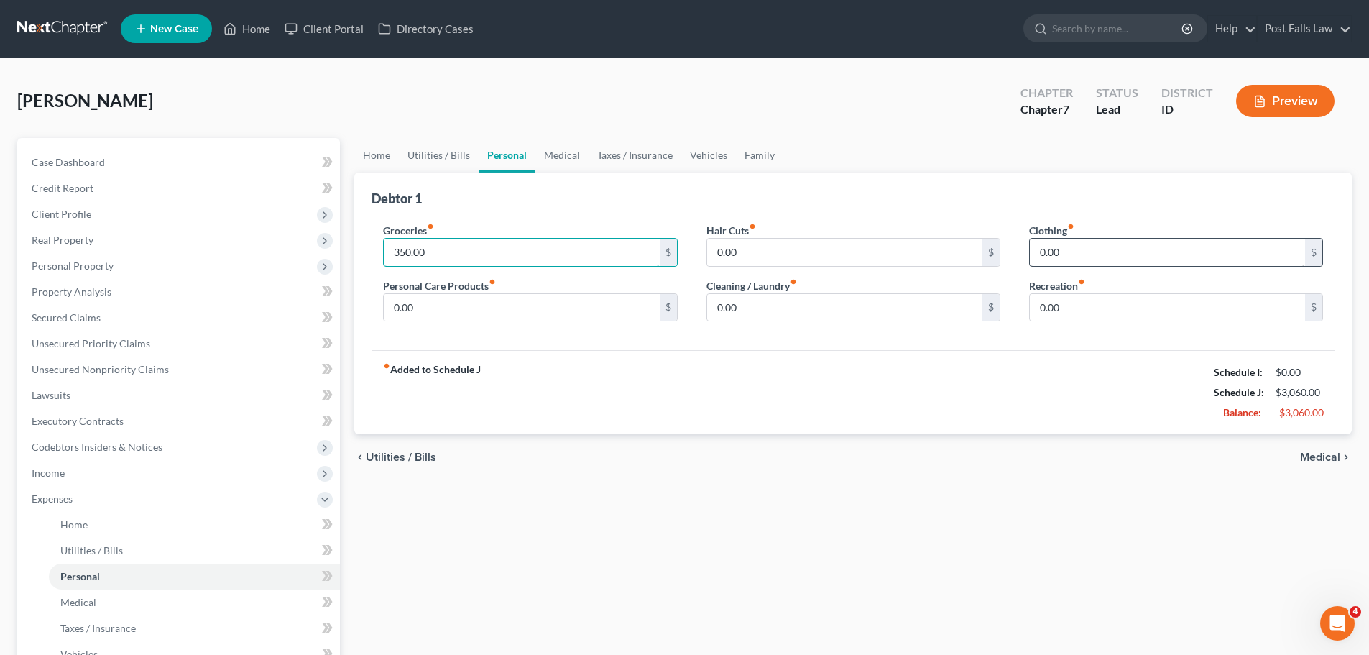
type input "350.00"
type input "20.00"
click at [1120, 293] on div "0.00 $" at bounding box center [1176, 307] width 294 height 29
click at [1111, 316] on input "0.00" at bounding box center [1167, 307] width 275 height 27
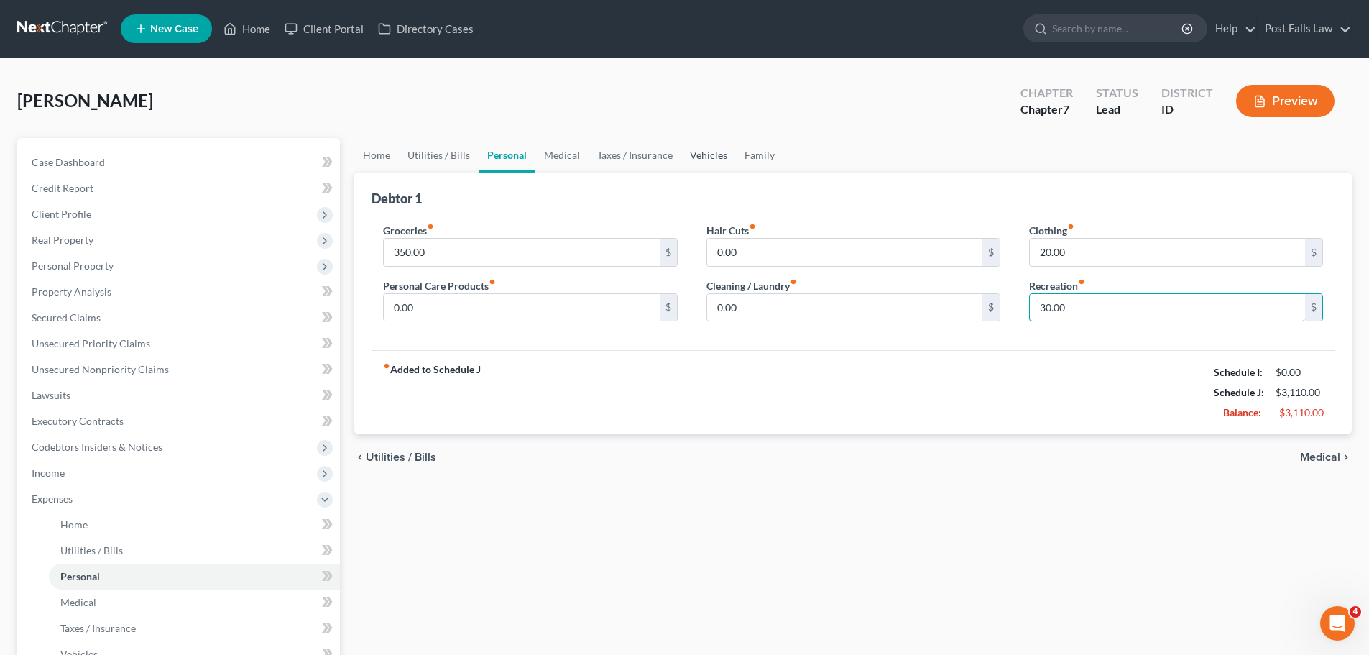
type input "30.00"
click at [694, 152] on link "Vehicles" at bounding box center [708, 155] width 55 height 34
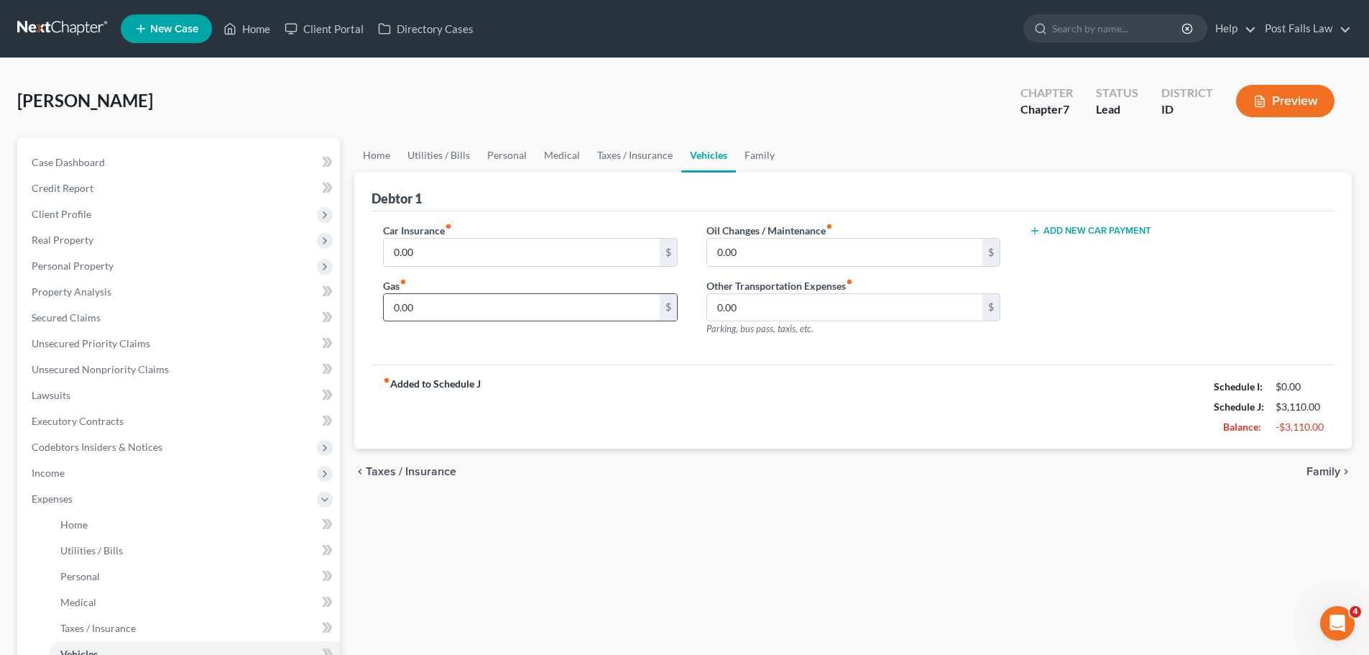
click at [460, 304] on input "0.00" at bounding box center [521, 307] width 275 height 27
type input "150.00"
click at [461, 259] on input "0.00" at bounding box center [521, 252] width 275 height 27
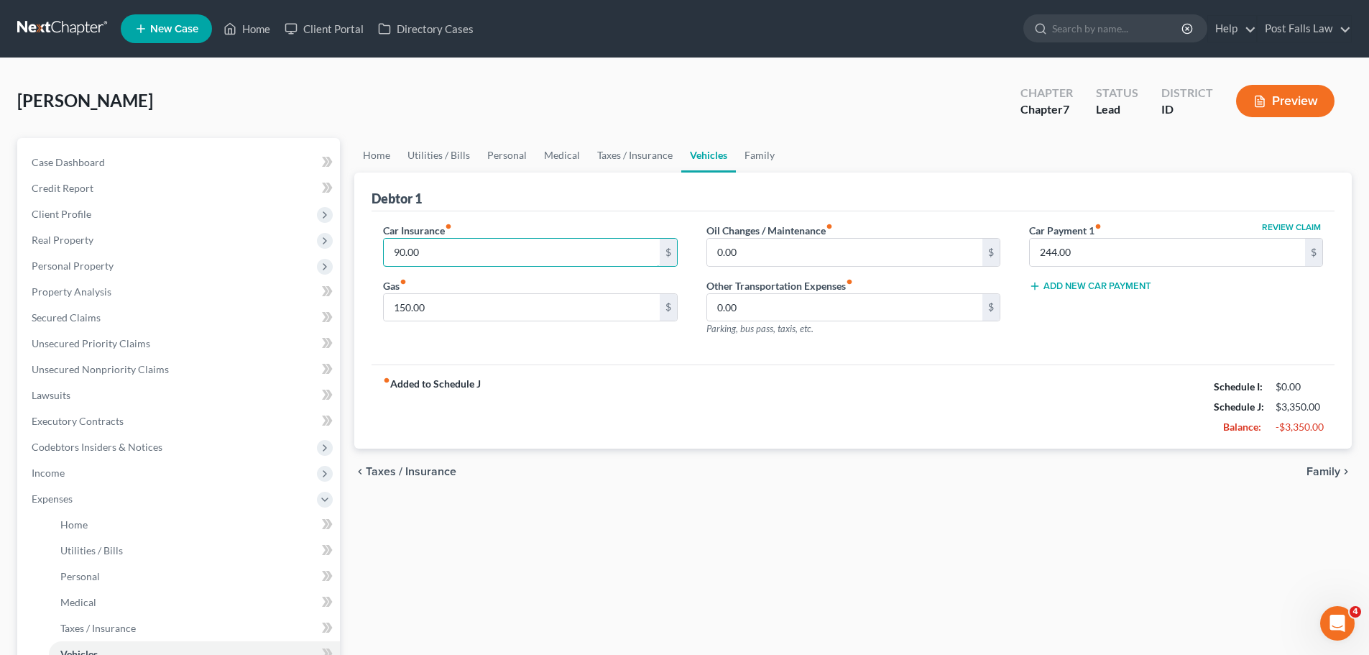
type input "90.00"
click at [699, 422] on div "fiber_manual_record Added to Schedule J Schedule I: $0.00 Schedule J: $3,350.00…" at bounding box center [853, 406] width 963 height 84
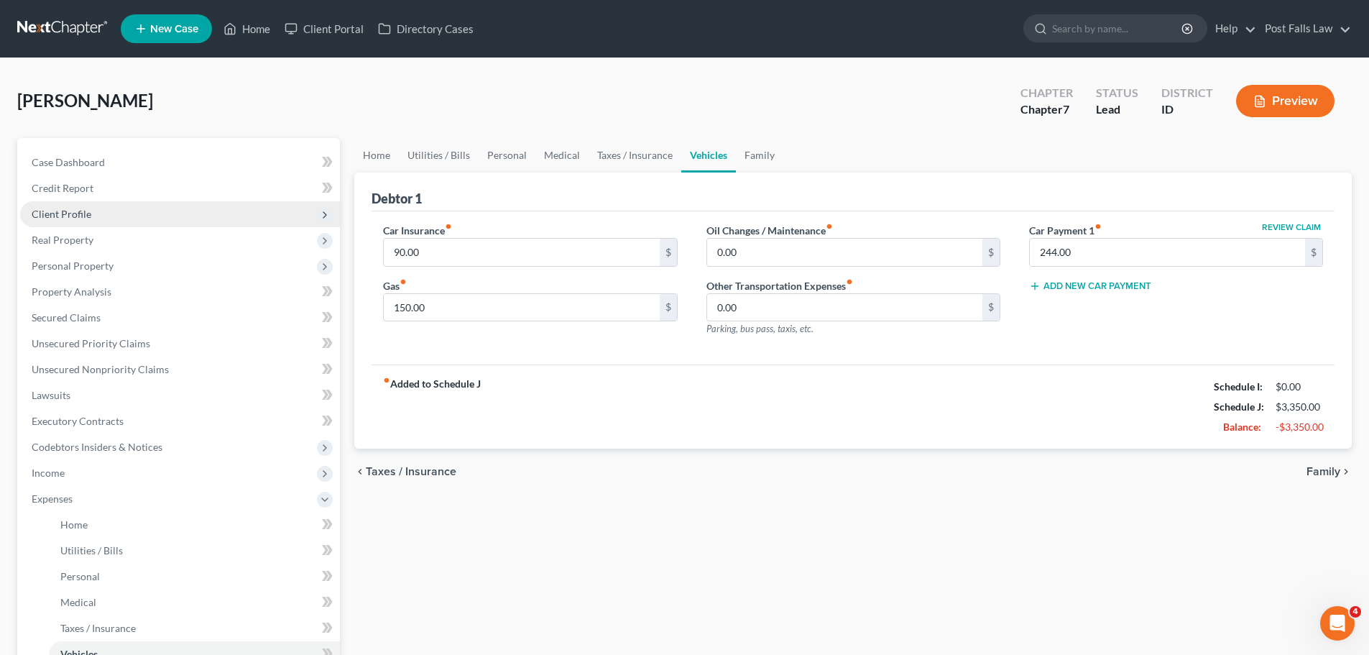
click at [75, 213] on span "Client Profile" at bounding box center [62, 214] width 60 height 12
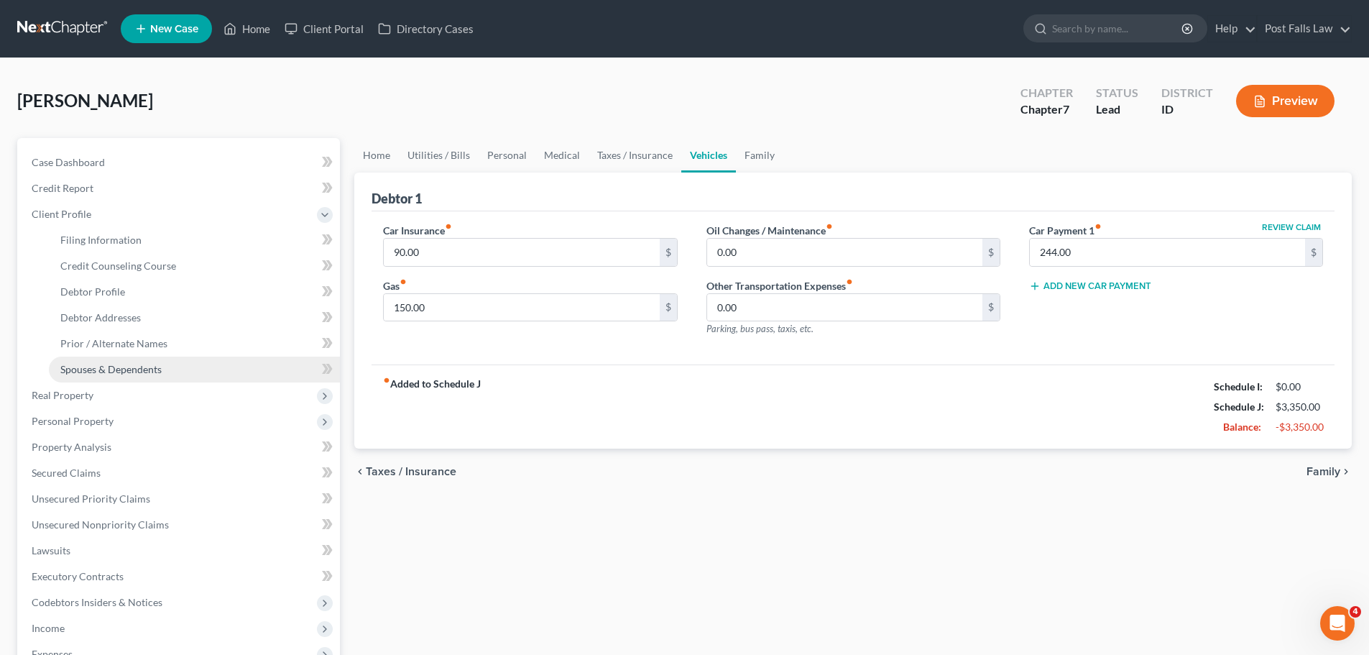
click at [88, 371] on span "Spouses & Dependents" at bounding box center [110, 369] width 101 height 12
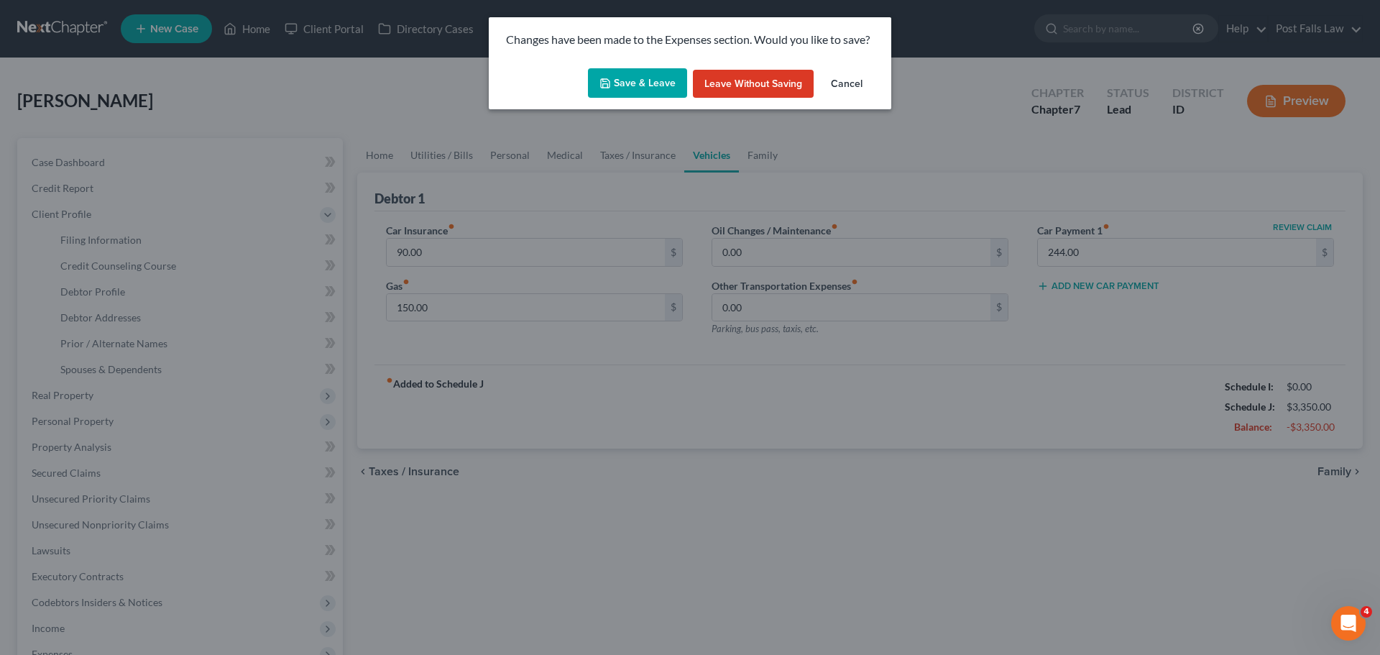
click at [655, 72] on button "Save & Leave" at bounding box center [637, 83] width 99 height 30
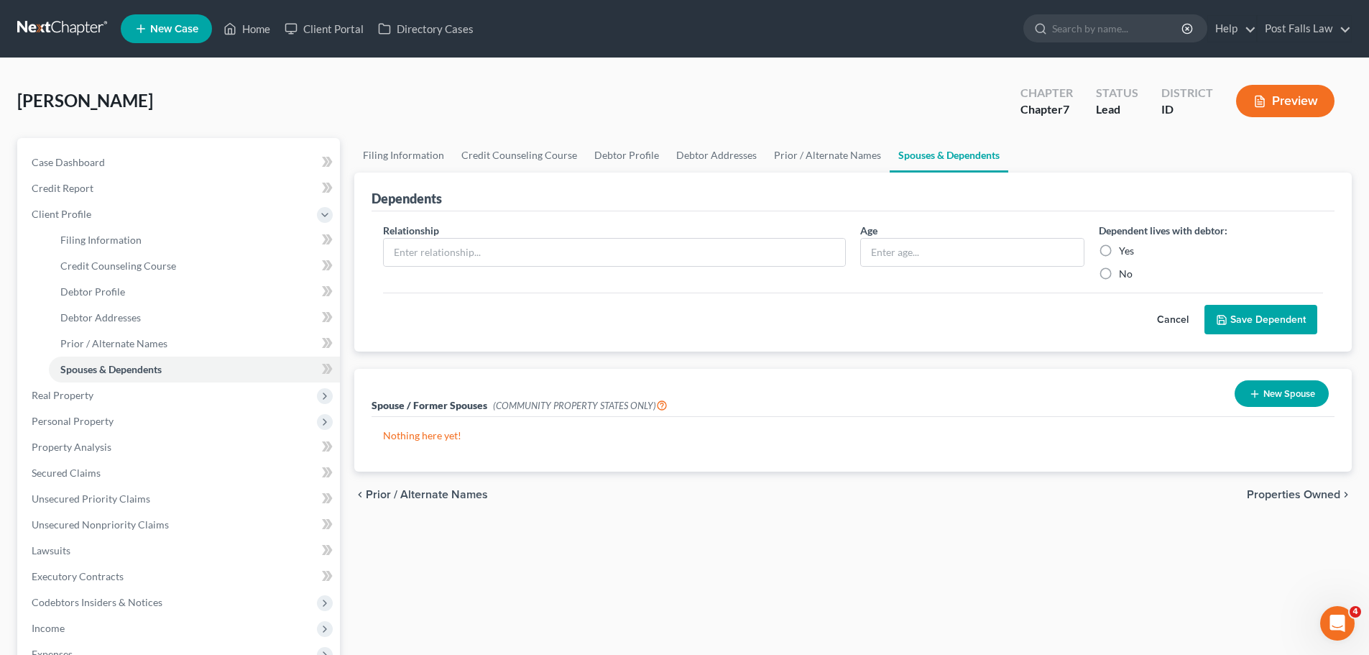
click at [1282, 390] on button "New Spouse" at bounding box center [1282, 393] width 94 height 27
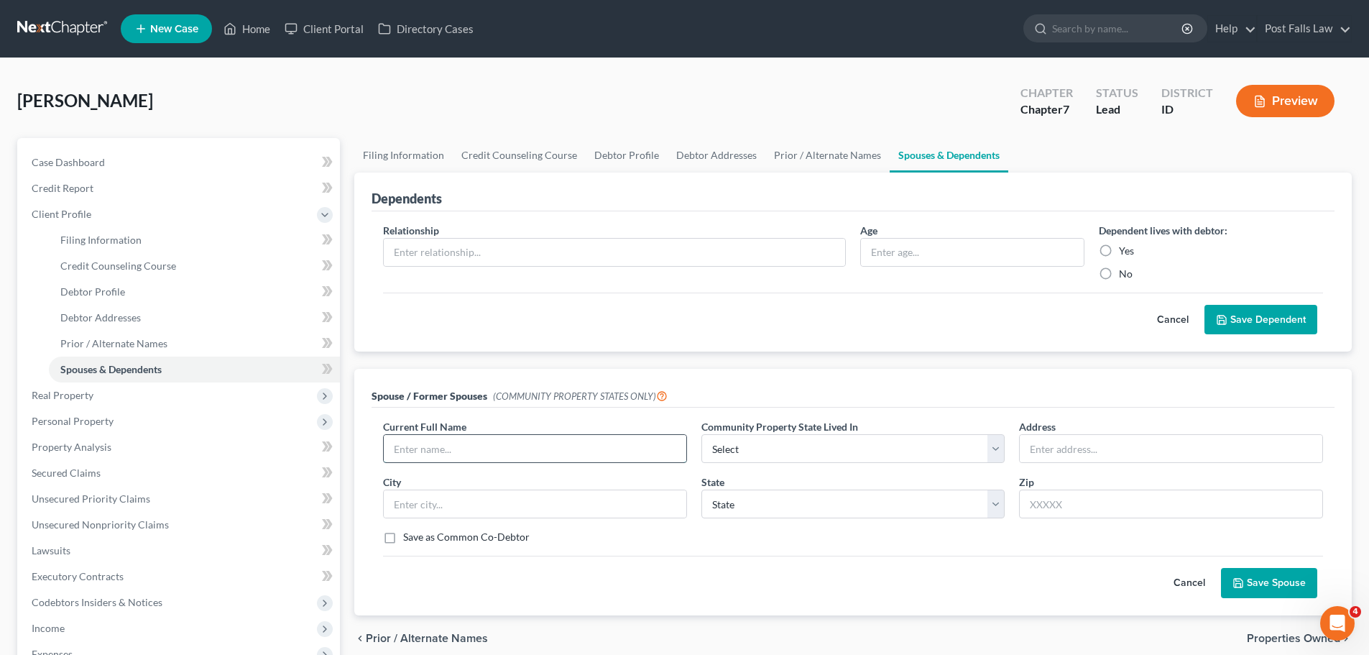
click at [589, 448] on input "text" at bounding box center [535, 448] width 303 height 27
type input "Dusty"
type input "[PERSON_NAME]"
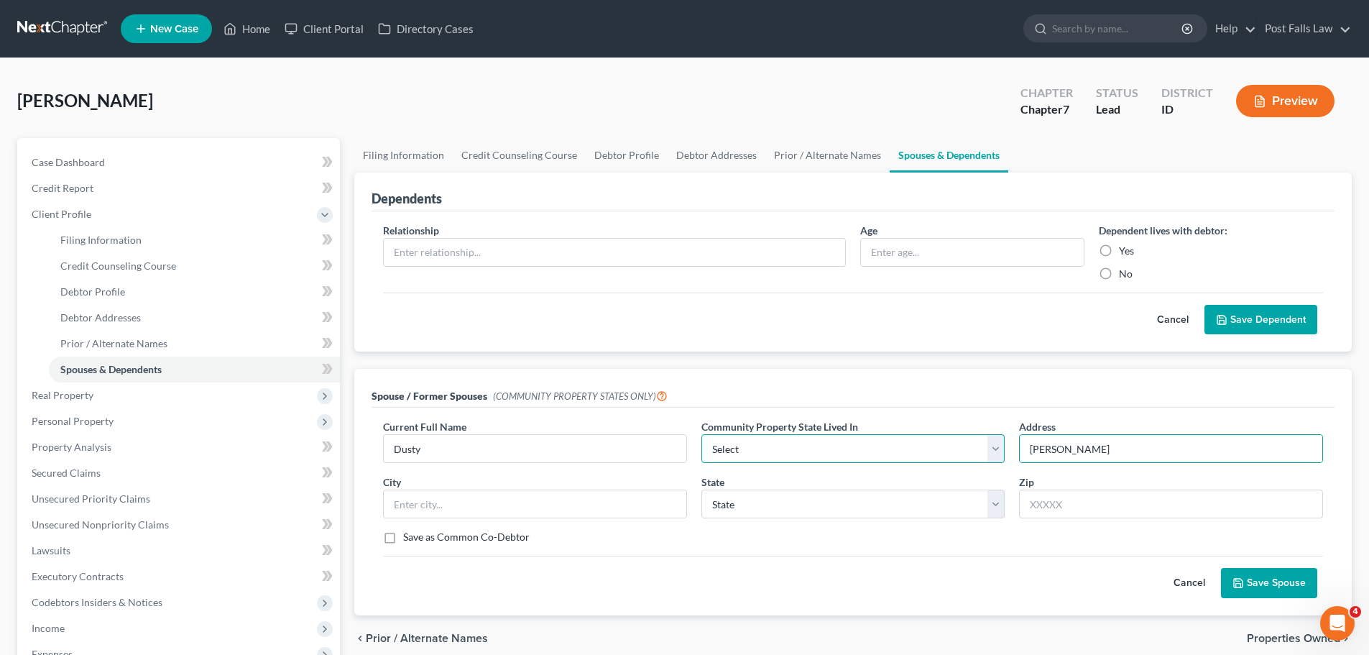
click at [1000, 452] on select "Select AZ CA GU ID LA NV NM PR [GEOGRAPHIC_DATA] [GEOGRAPHIC_DATA] [GEOGRAPHIC_…" at bounding box center [853, 448] width 304 height 29
select select "3"
click at [701, 434] on select "Select AZ CA GU ID LA NV NM PR [GEOGRAPHIC_DATA] [GEOGRAPHIC_DATA] [GEOGRAPHIC_…" at bounding box center [853, 448] width 304 height 29
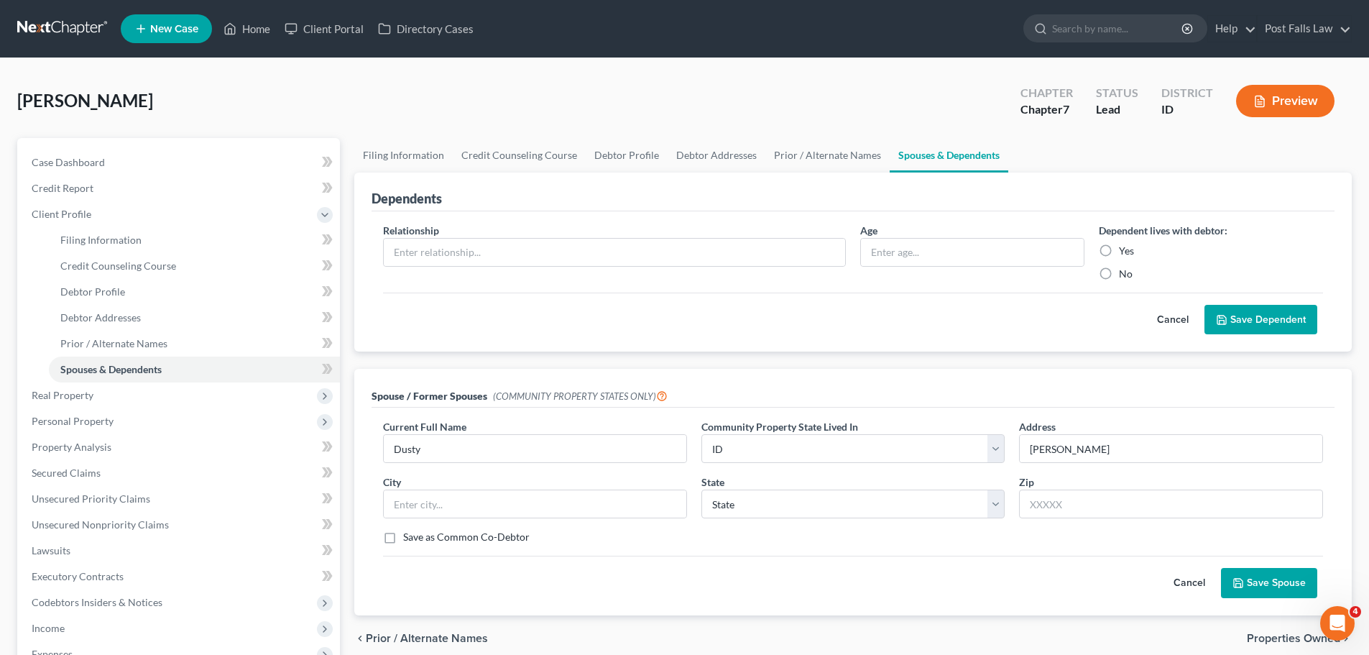
click at [1299, 595] on button "Save Spouse" at bounding box center [1269, 583] width 96 height 30
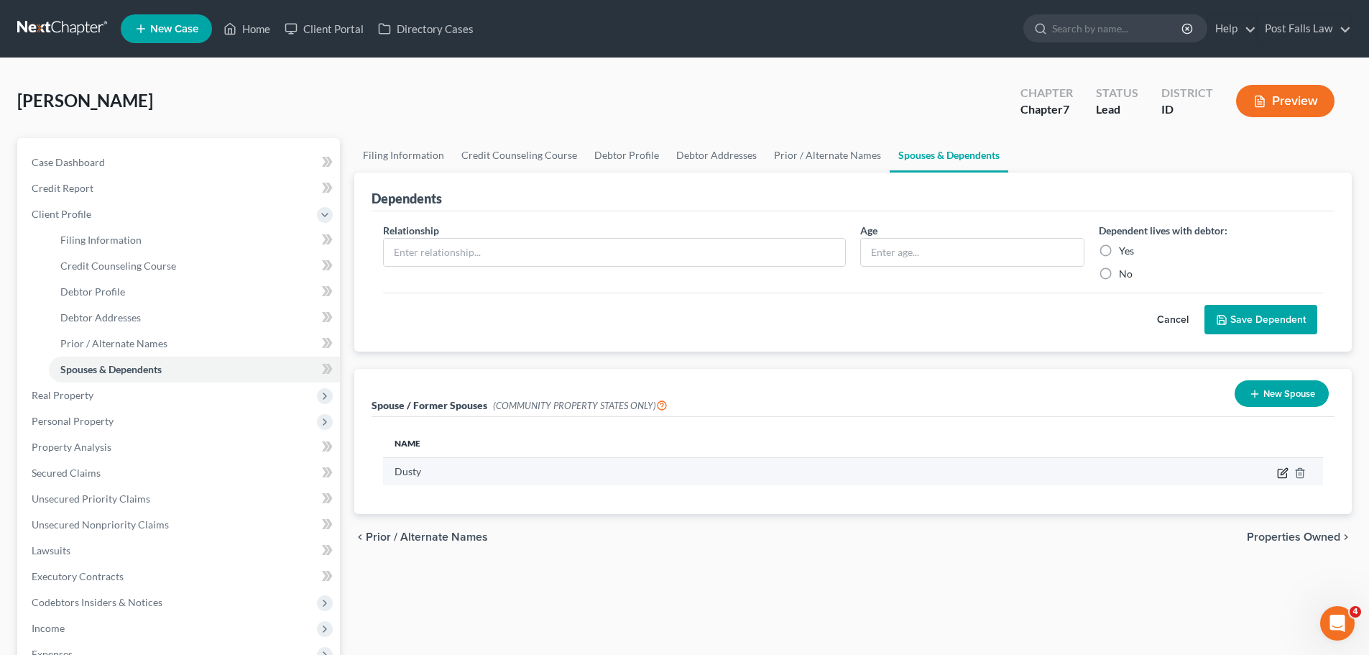
click at [1279, 471] on icon "button" at bounding box center [1282, 472] width 11 height 11
select select "3"
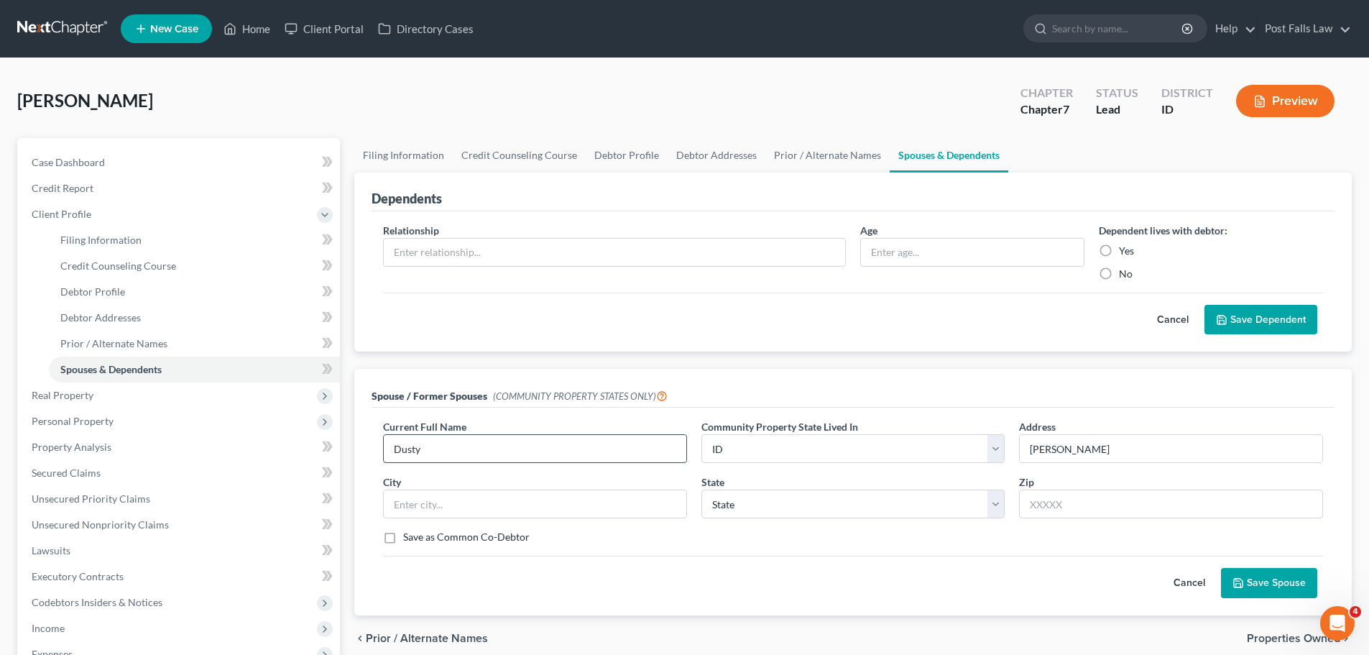
click at [508, 453] on input "Dusty" at bounding box center [535, 448] width 303 height 27
type input "[PERSON_NAME]"
click at [1112, 450] on input "[PERSON_NAME]" at bounding box center [1171, 448] width 303 height 27
type input "W"
click at [1256, 584] on button "Save Spouse" at bounding box center [1269, 583] width 96 height 30
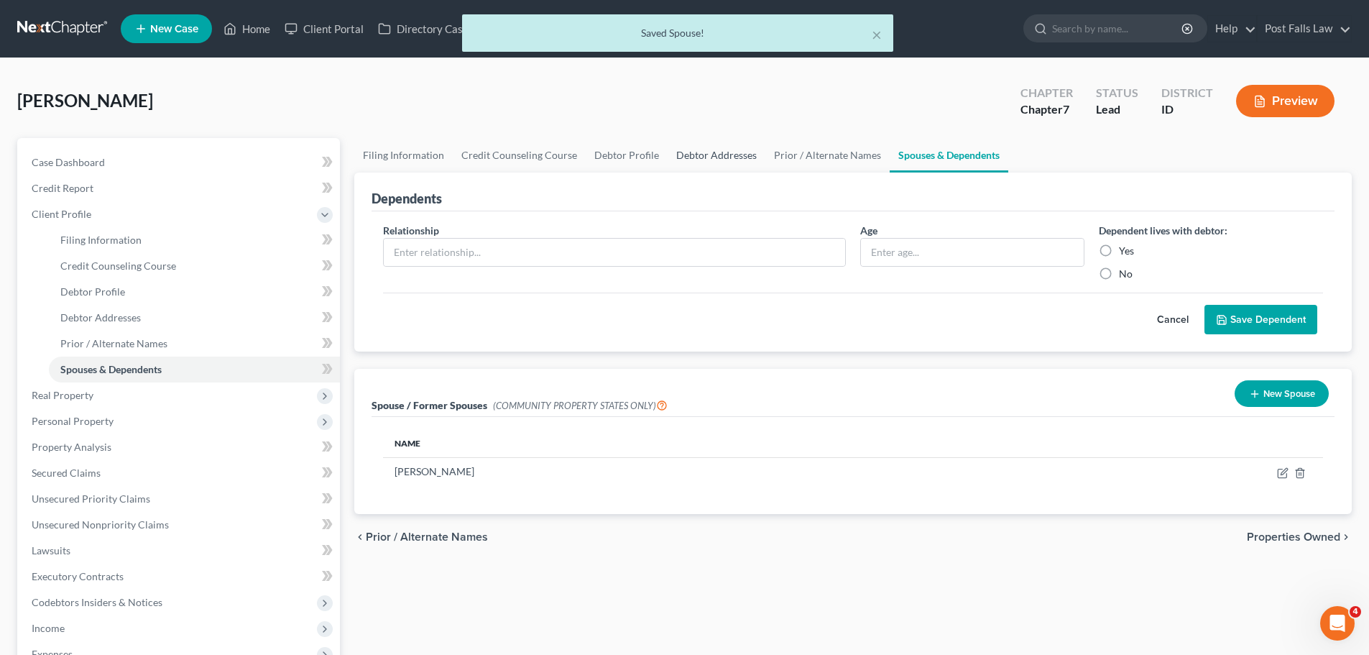
click at [729, 155] on link "Debtor Addresses" at bounding box center [717, 155] width 98 height 34
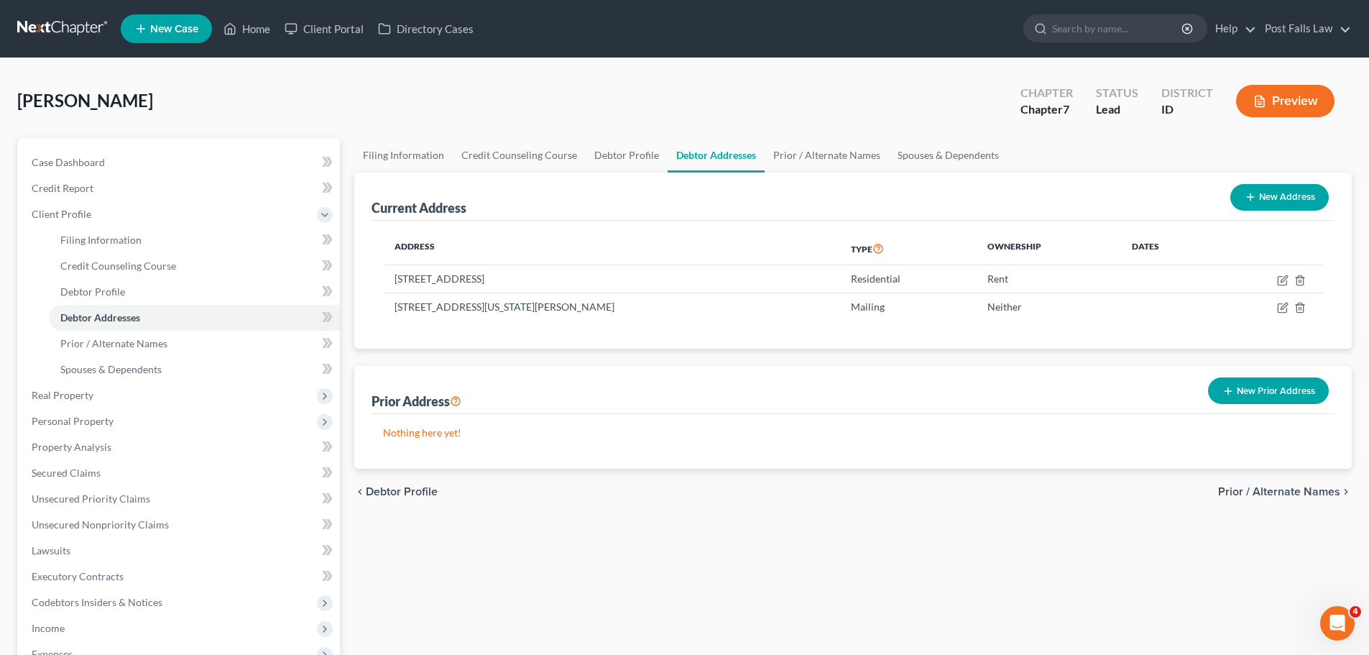
click at [1262, 199] on button "New Address" at bounding box center [1279, 197] width 98 height 27
select select "0"
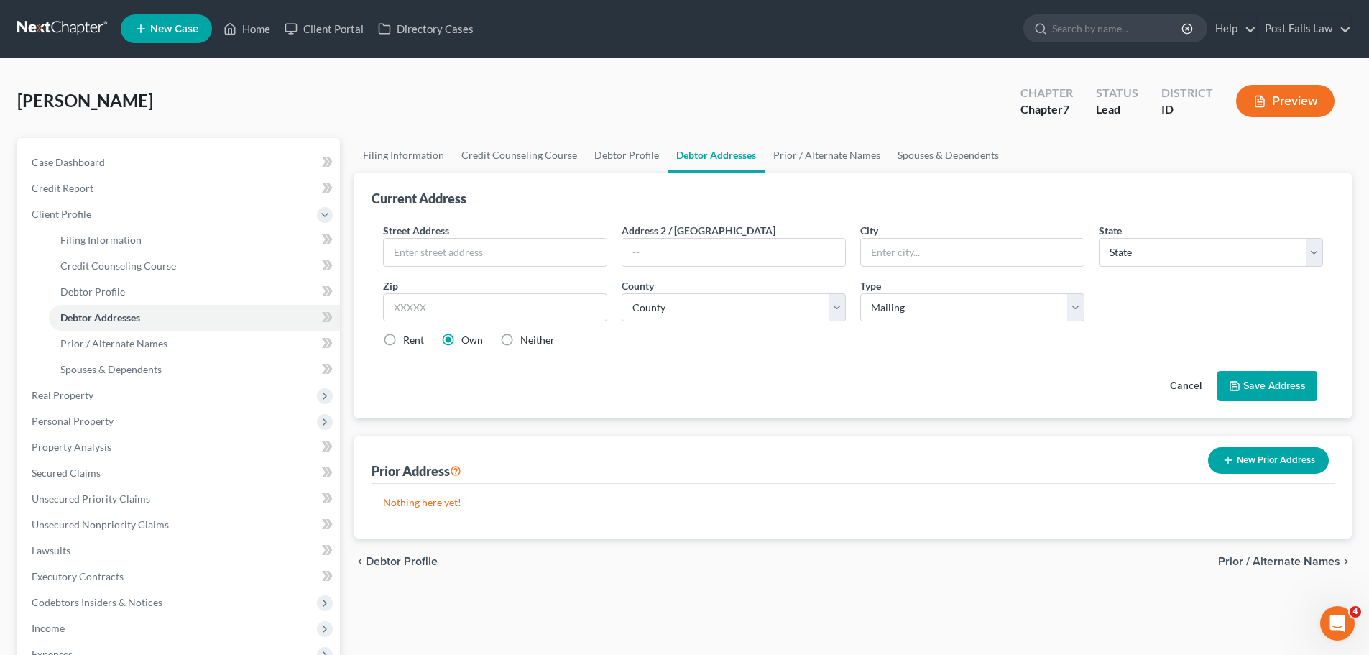
click at [1184, 379] on button "Cancel" at bounding box center [1185, 386] width 63 height 29
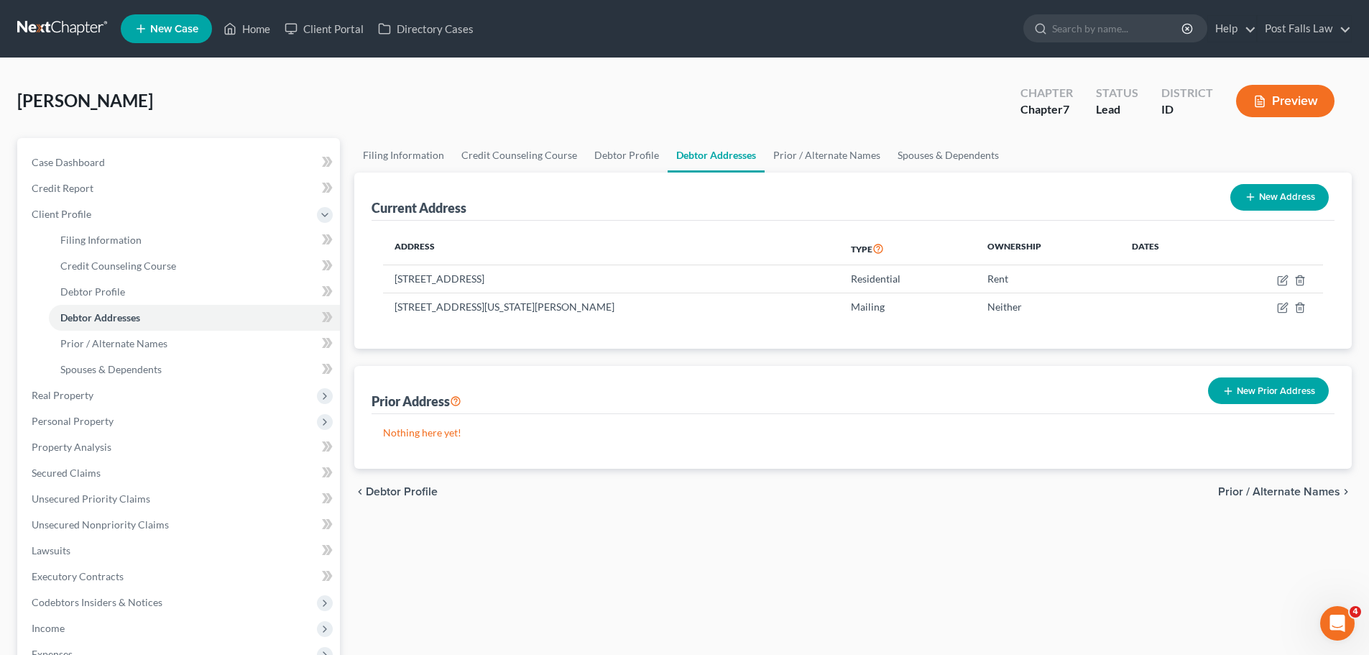
click at [1251, 395] on button "New Prior Address" at bounding box center [1268, 390] width 121 height 27
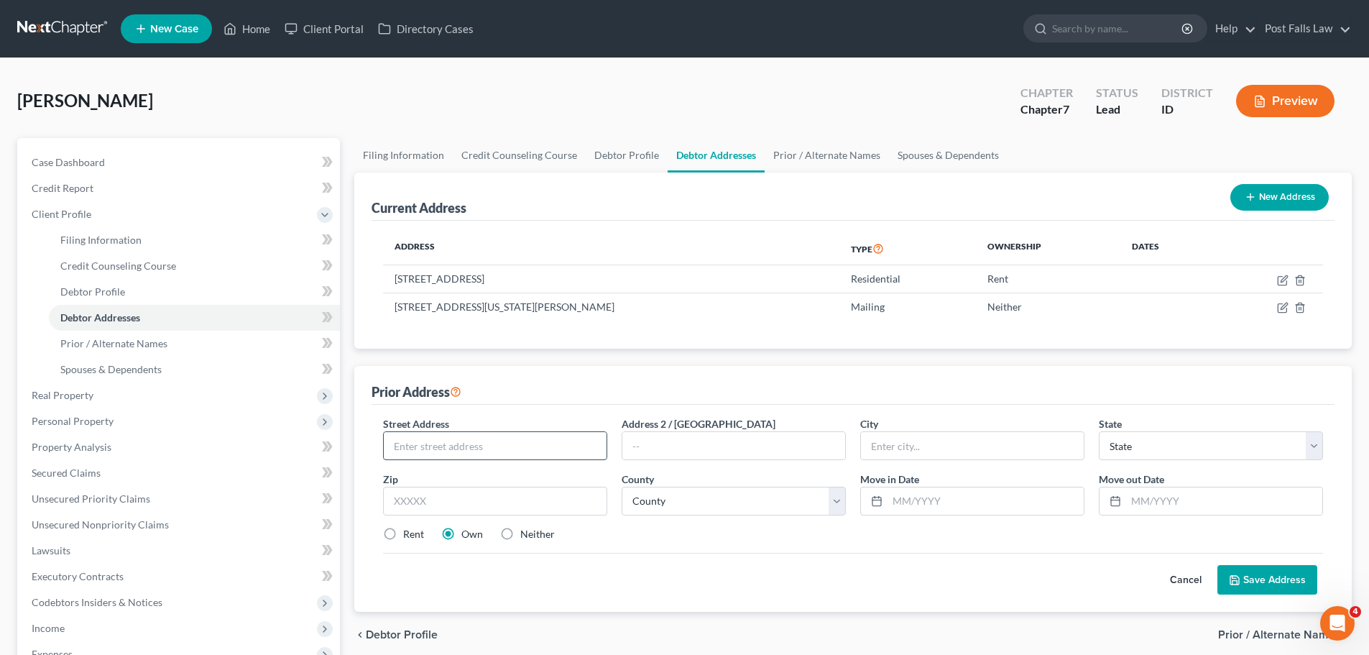
click at [483, 443] on input "text" at bounding box center [495, 445] width 223 height 27
type input "[STREET_ADDRESS][US_STATE]"
type input "[PERSON_NAME]"
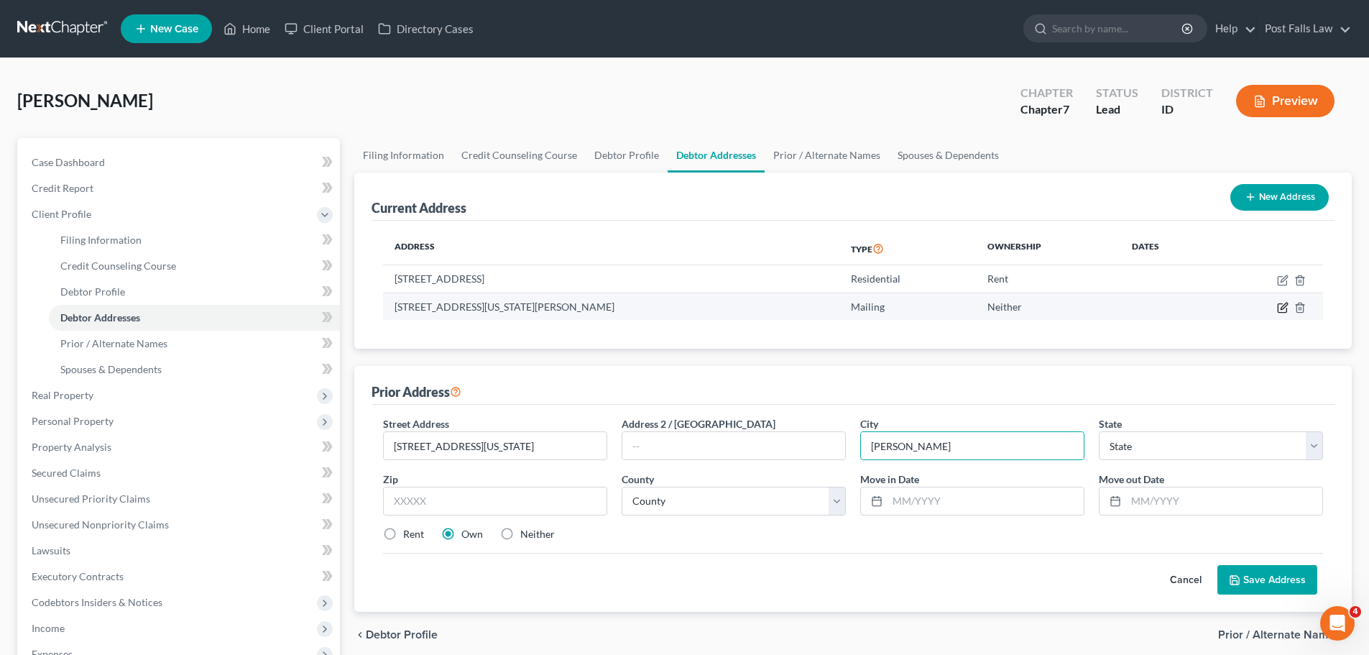
click at [1284, 303] on icon "button" at bounding box center [1282, 307] width 11 height 11
select select "13"
select select "39"
select select "0"
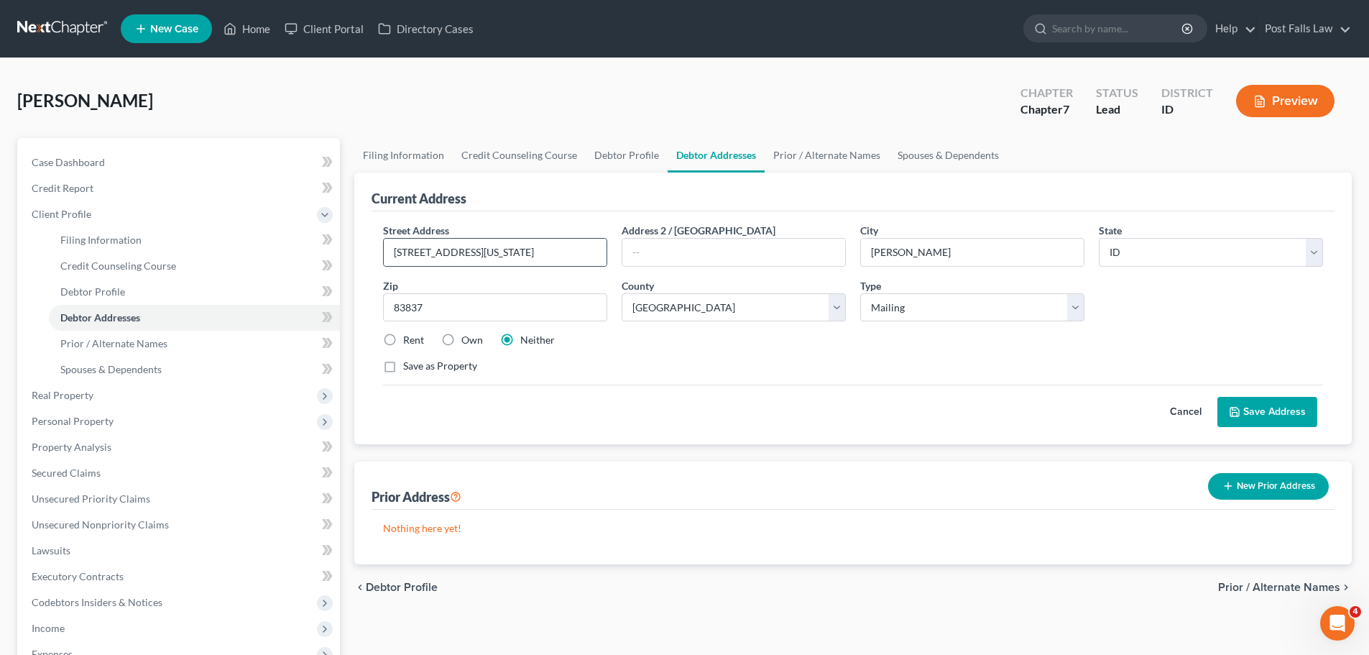
click at [533, 266] on div "[STREET_ADDRESS][US_STATE]" at bounding box center [495, 252] width 224 height 29
click at [538, 252] on input "[STREET_ADDRESS][US_STATE]" at bounding box center [495, 252] width 223 height 27
type input "[STREET_ADDRESS][US_STATE]"
click at [1287, 423] on button "Save Address" at bounding box center [1267, 412] width 100 height 30
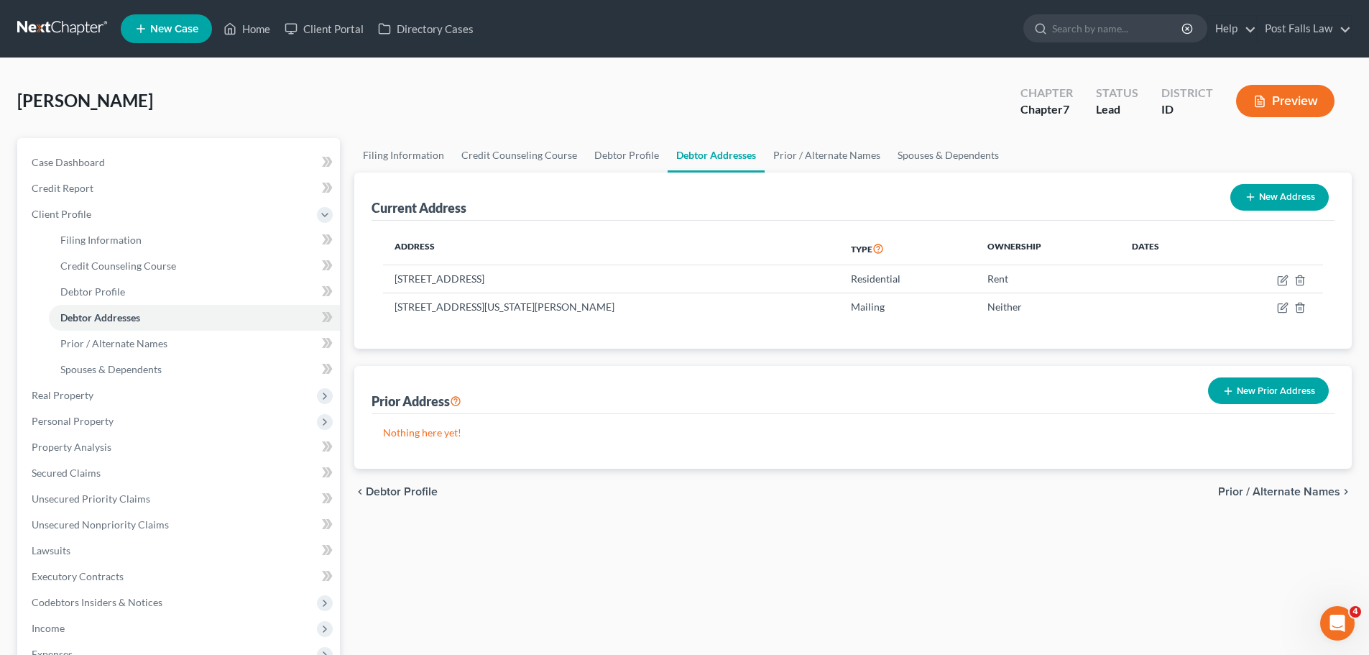
click at [1232, 390] on icon "button" at bounding box center [1228, 390] width 11 height 11
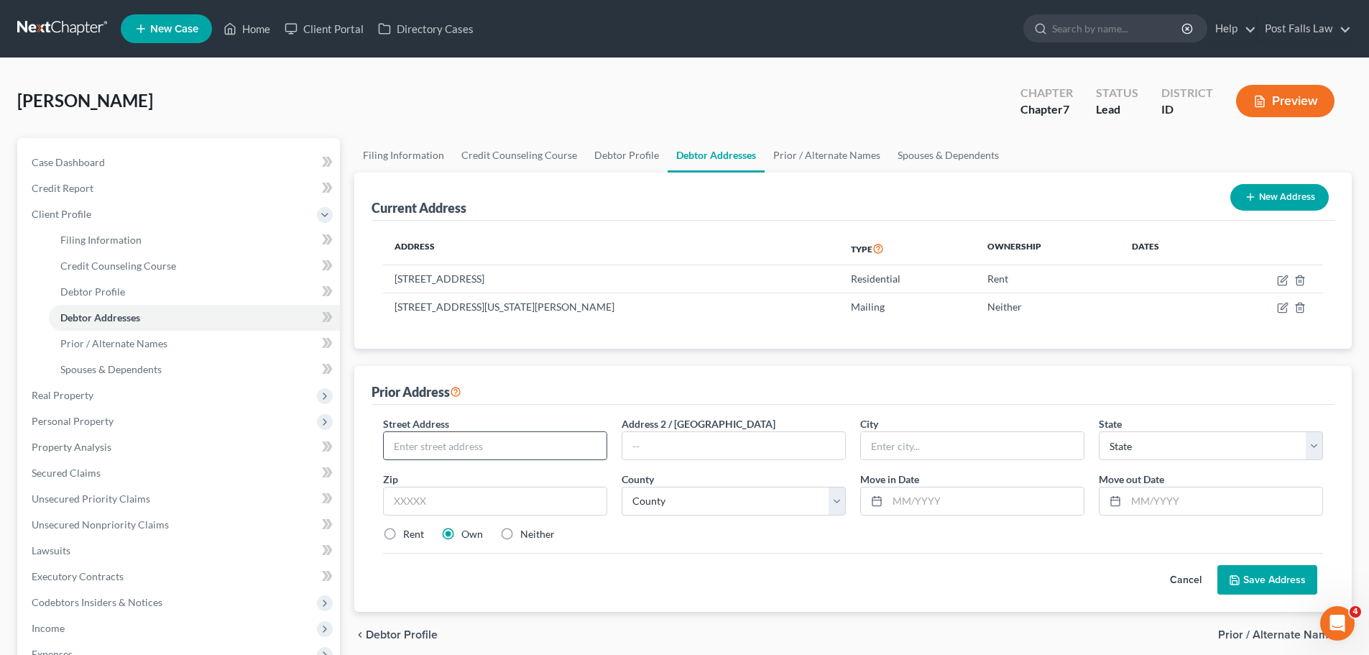
click at [492, 443] on input "text" at bounding box center [495, 445] width 223 height 27
type input "[STREET_ADDRESS][US_STATE]"
type input "[PERSON_NAME]"
select select "13"
type input "83837"
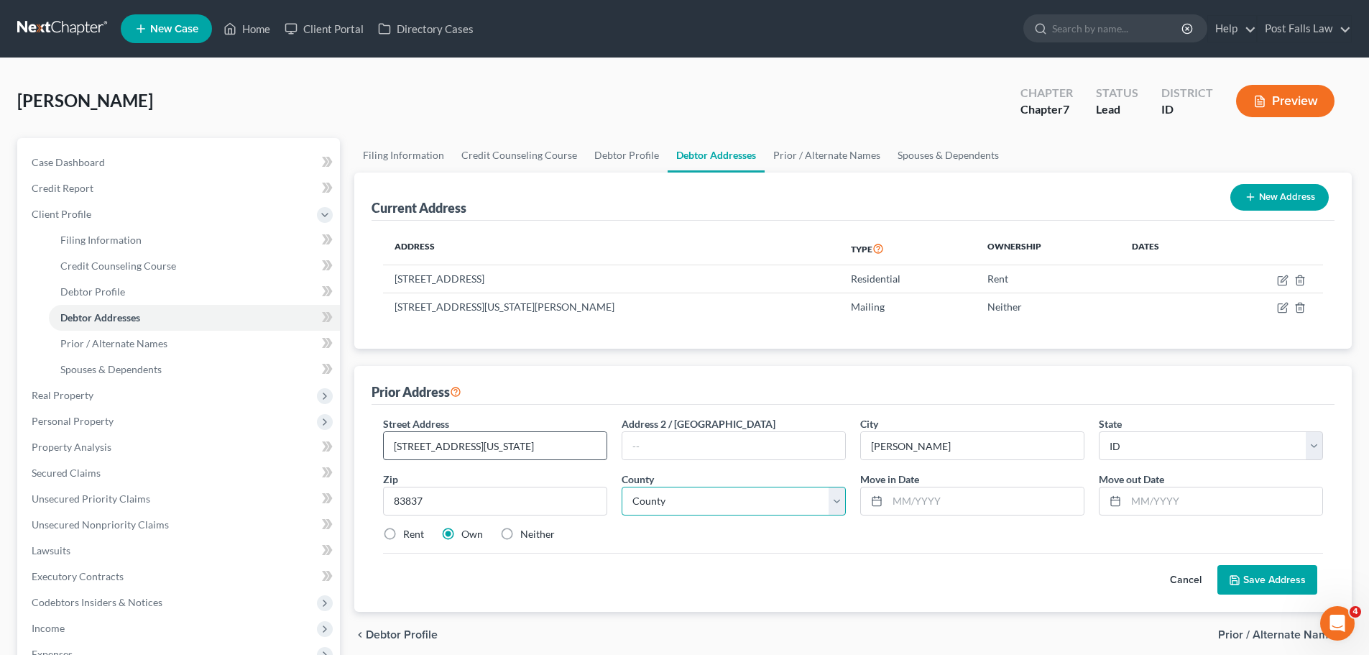
select select "39"
type input "[DATE]"
click at [403, 535] on label "Rent" at bounding box center [413, 534] width 21 height 14
click at [409, 535] on input "Rent" at bounding box center [413, 531] width 9 height 9
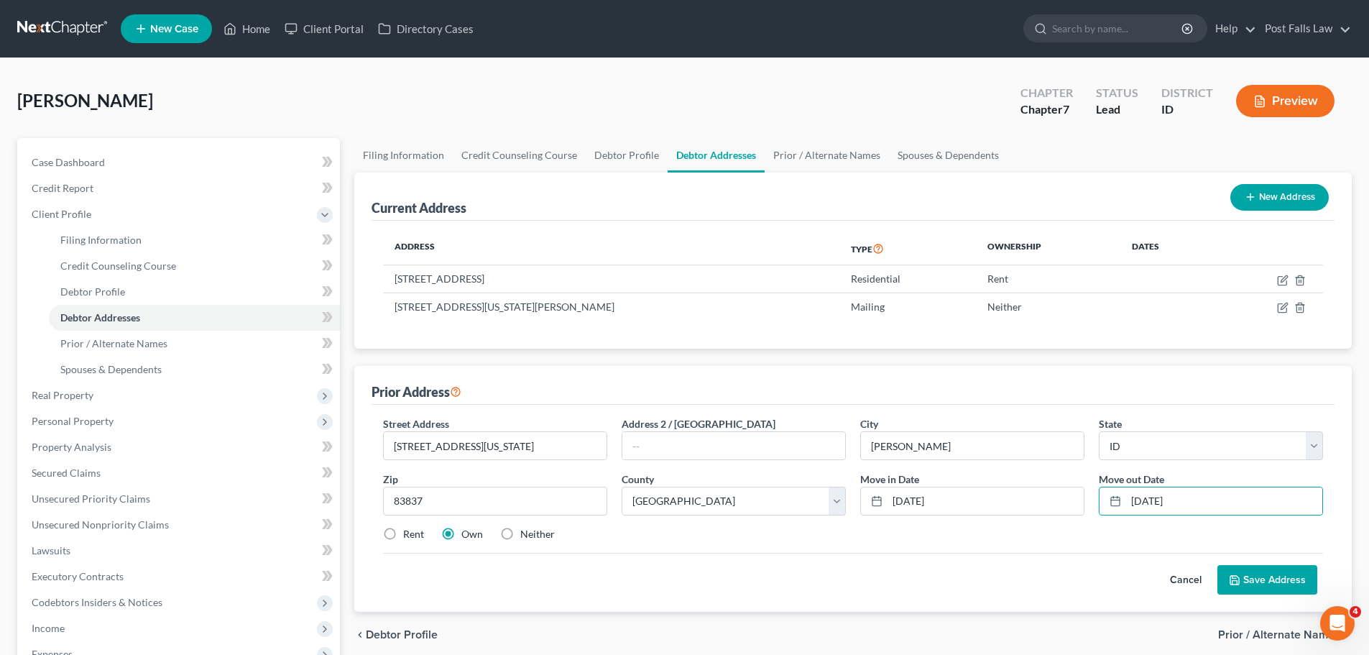
radio input "true"
click at [1248, 576] on button "Save Address" at bounding box center [1267, 580] width 100 height 30
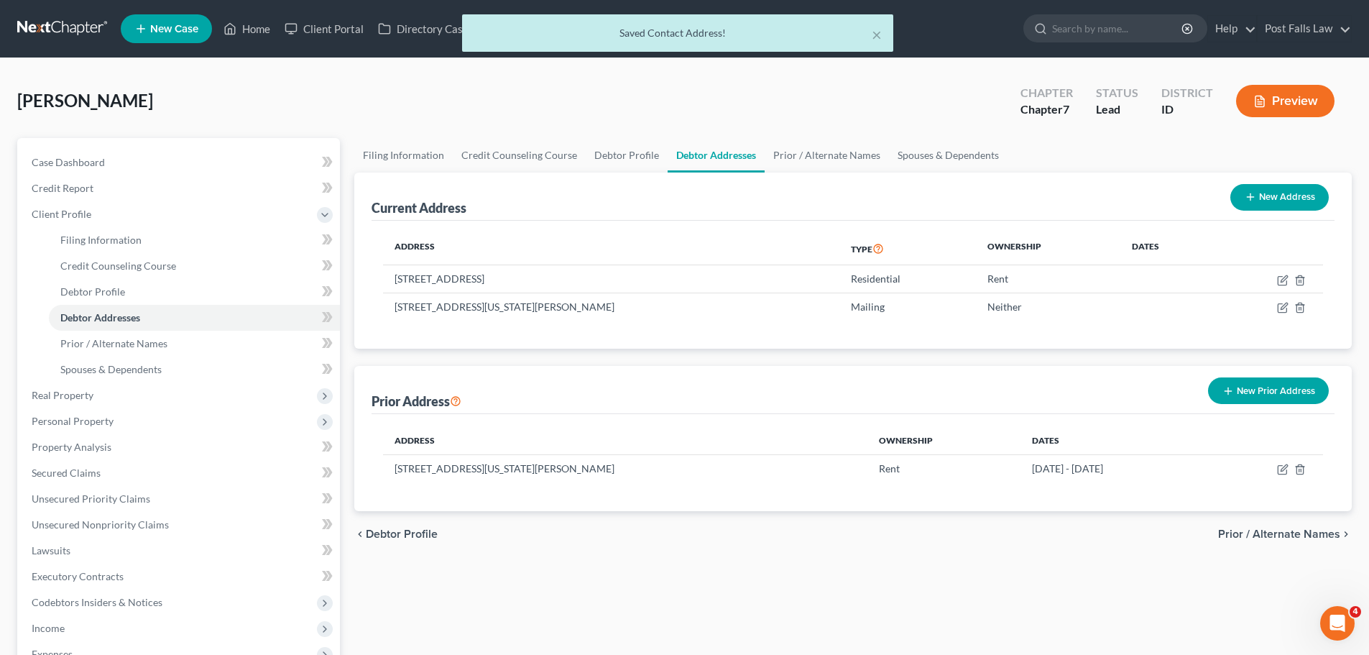
click at [1236, 390] on button "New Prior Address" at bounding box center [1268, 390] width 121 height 27
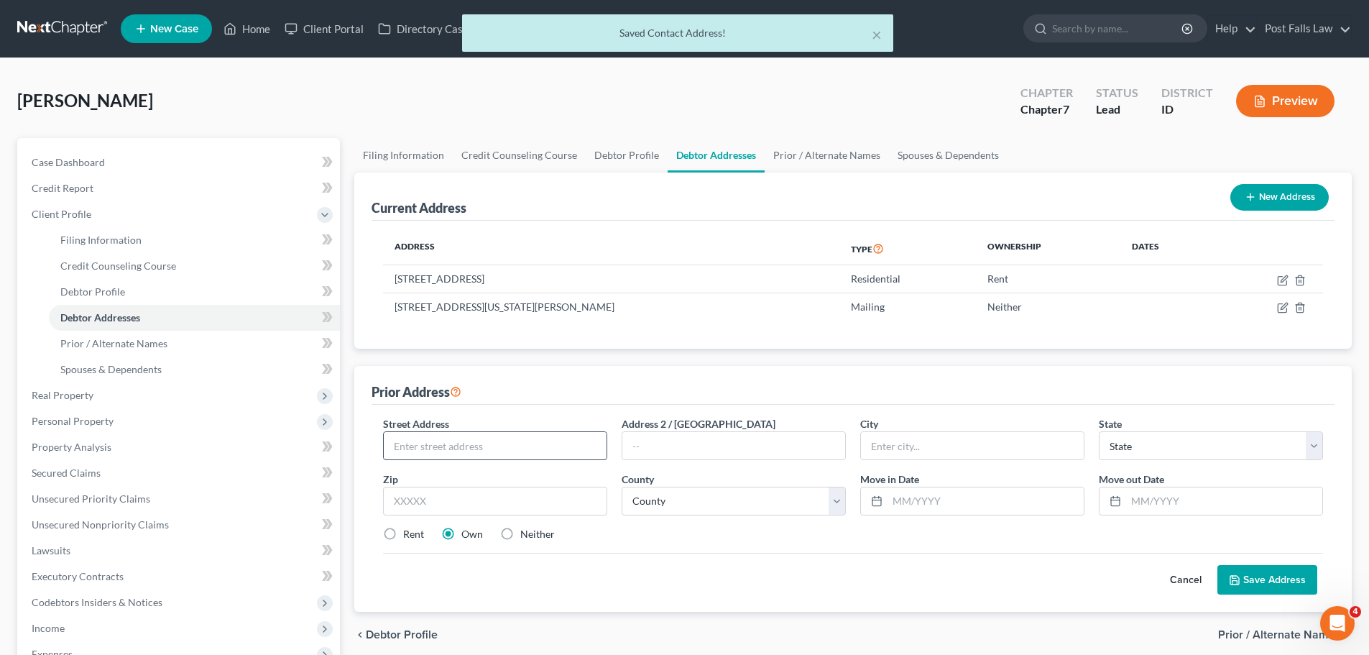
click at [556, 442] on input "text" at bounding box center [495, 445] width 223 height 27
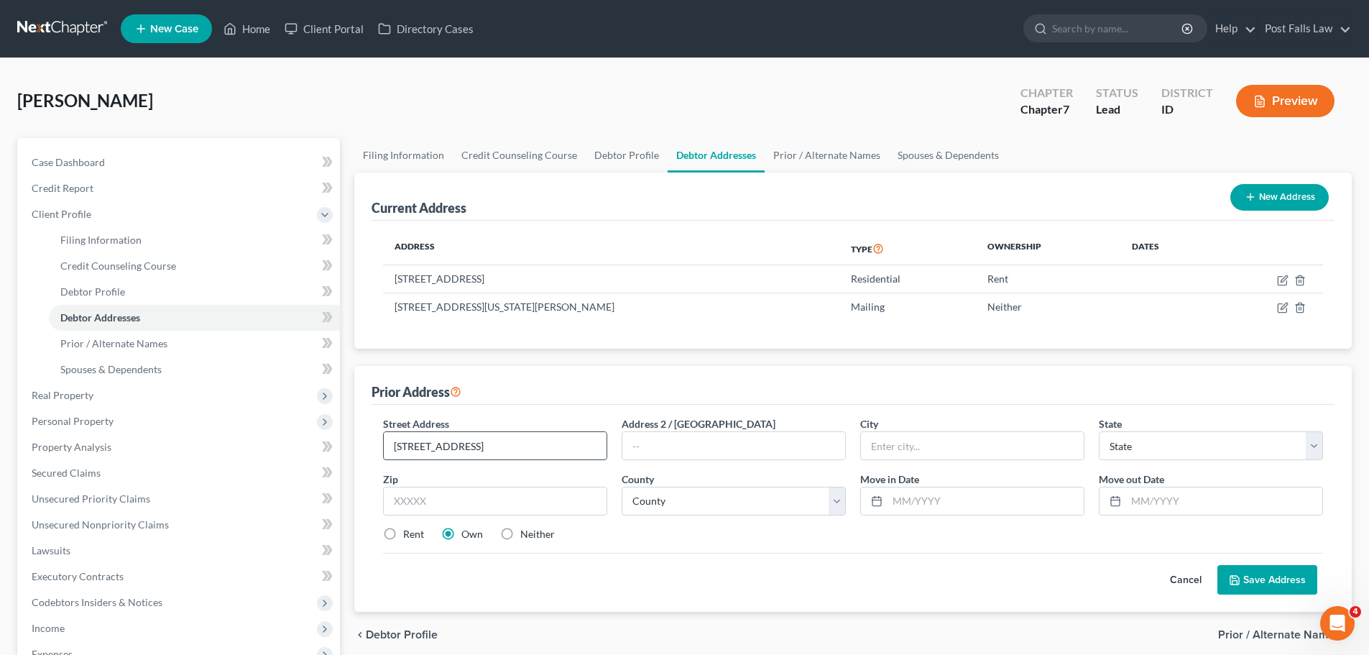
type input "[STREET_ADDRESS]"
type input "[PERSON_NAME]"
select select "13"
type input "83873"
click at [659, 512] on select "County [GEOGRAPHIC_DATA] [GEOGRAPHIC_DATA] [GEOGRAPHIC_DATA] [GEOGRAPHIC_DATA] …" at bounding box center [734, 501] width 224 height 29
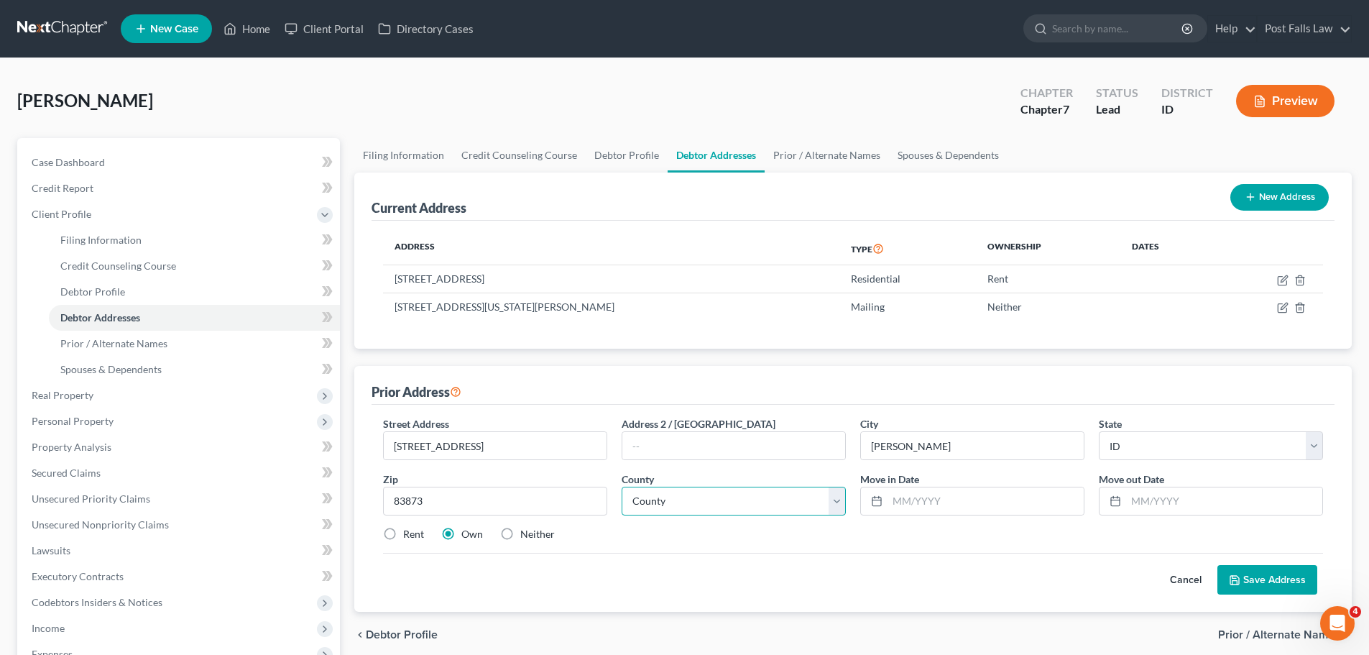
select select "39"
click at [622, 487] on select "County [GEOGRAPHIC_DATA] [GEOGRAPHIC_DATA] [GEOGRAPHIC_DATA] [GEOGRAPHIC_DATA] …" at bounding box center [734, 501] width 224 height 29
click at [915, 501] on input "text" at bounding box center [986, 500] width 196 height 27
type input "[DATE]"
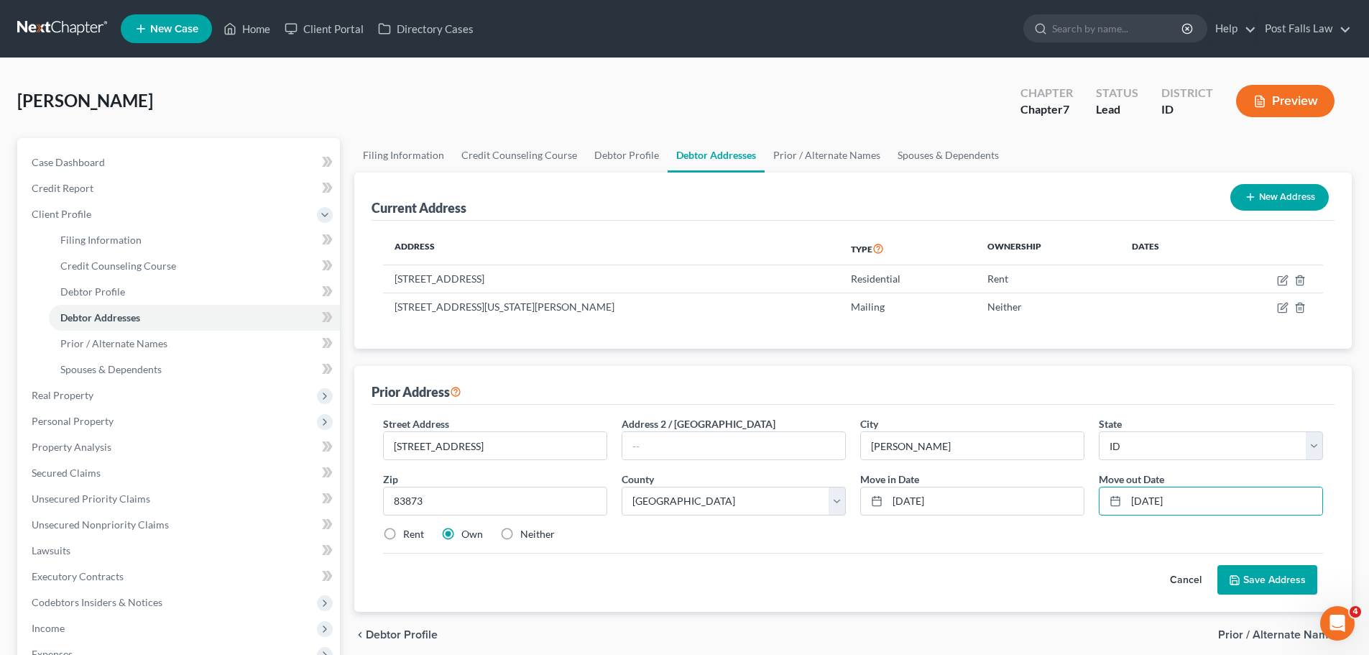
click at [1279, 584] on button "Save Address" at bounding box center [1267, 580] width 100 height 30
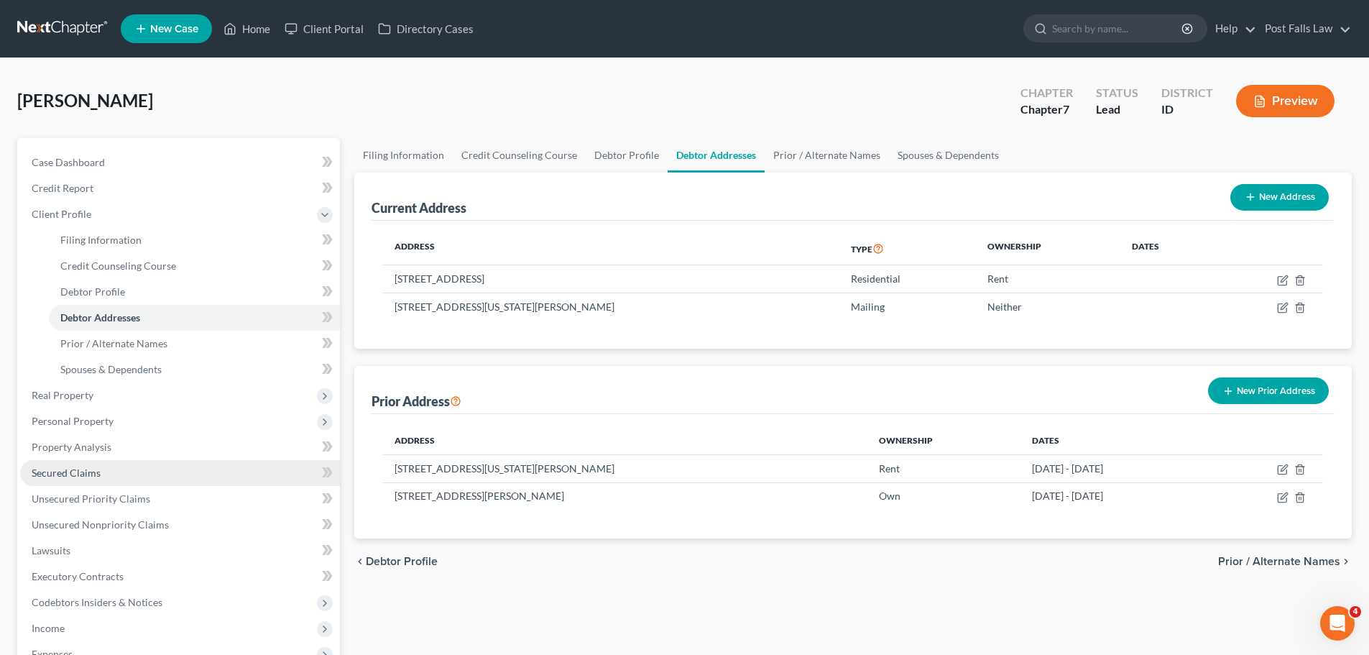
click at [66, 471] on span "Secured Claims" at bounding box center [66, 472] width 69 height 12
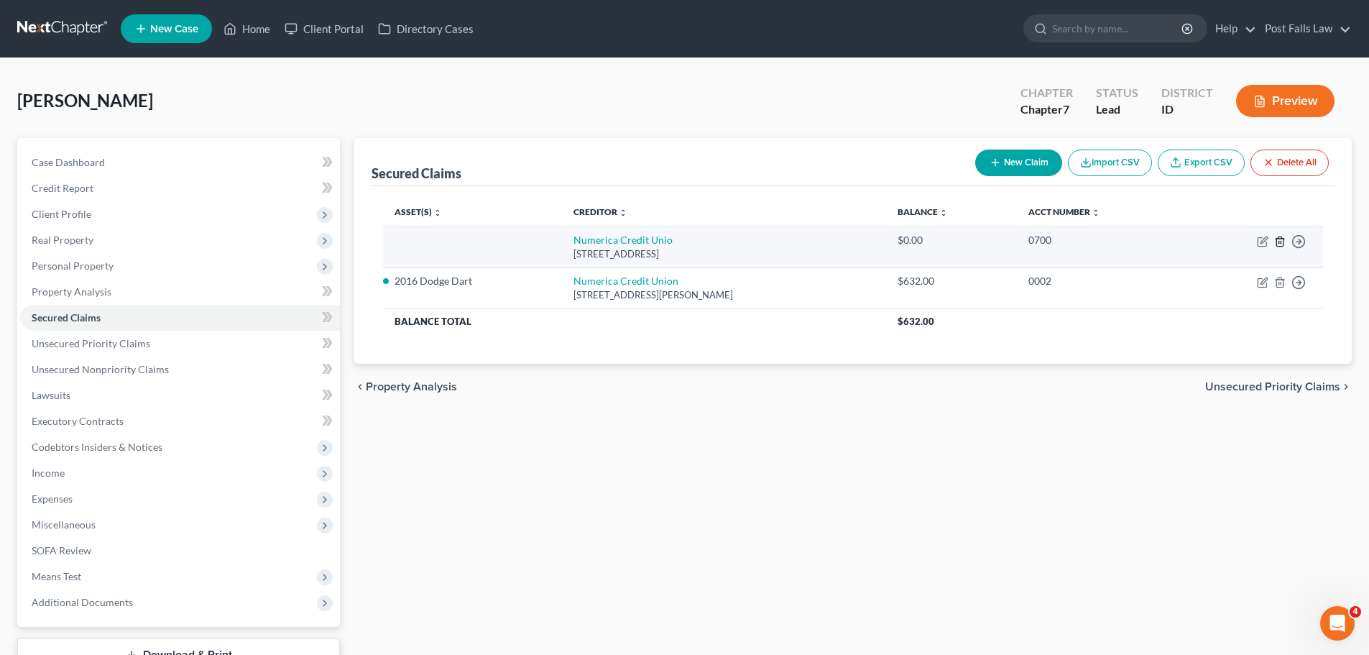
click at [1277, 242] on icon "button" at bounding box center [1279, 240] width 6 height 9
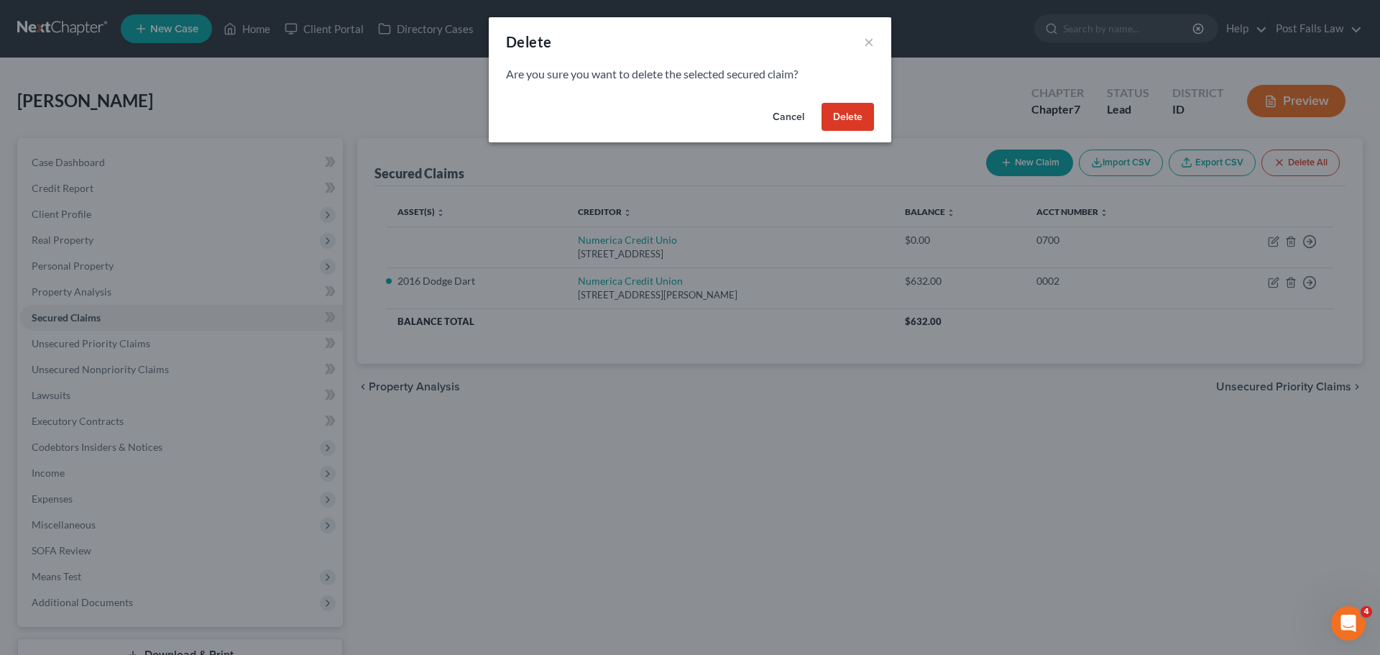
click at [838, 115] on button "Delete" at bounding box center [847, 117] width 52 height 29
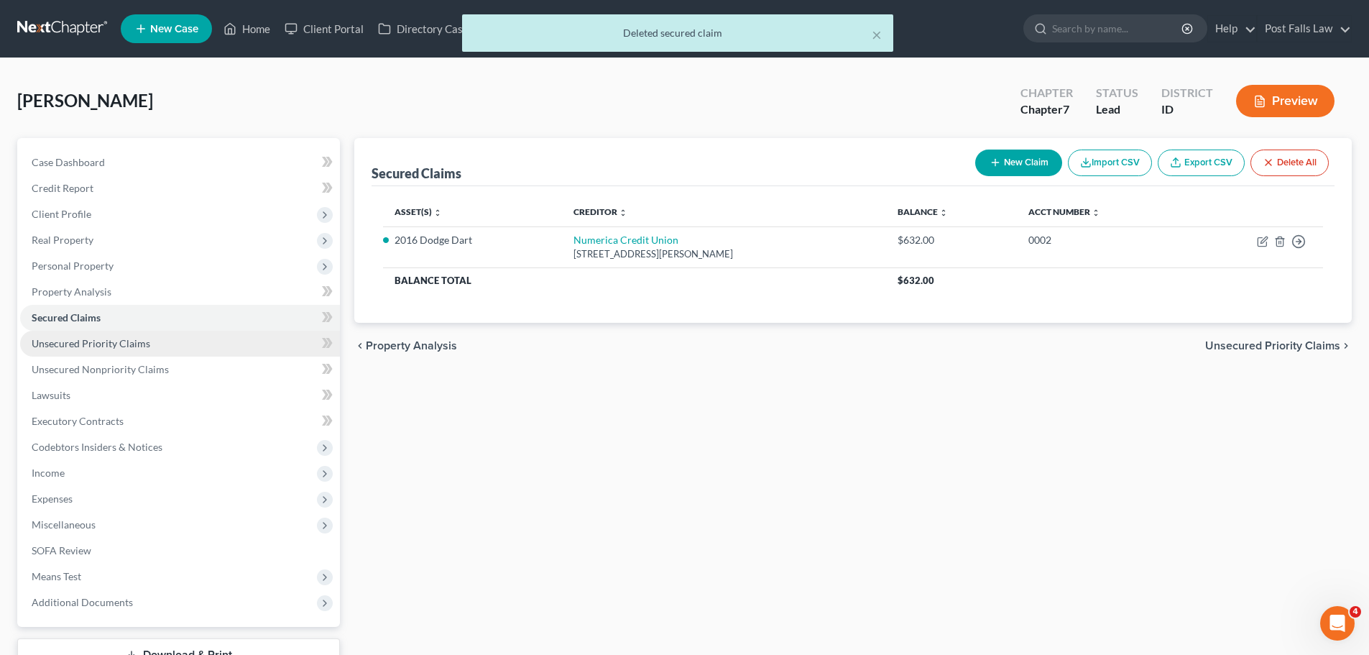
click at [106, 346] on span "Unsecured Priority Claims" at bounding box center [91, 343] width 119 height 12
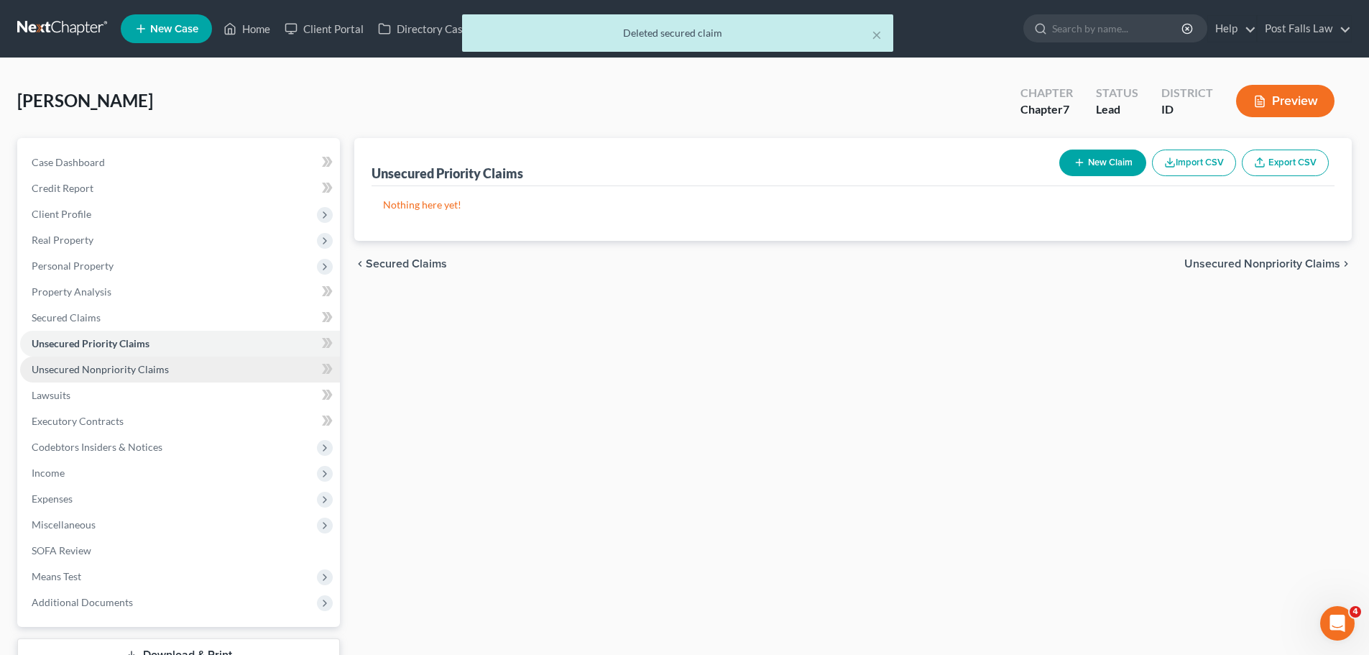
click at [96, 373] on span "Unsecured Nonpriority Claims" at bounding box center [100, 369] width 137 height 12
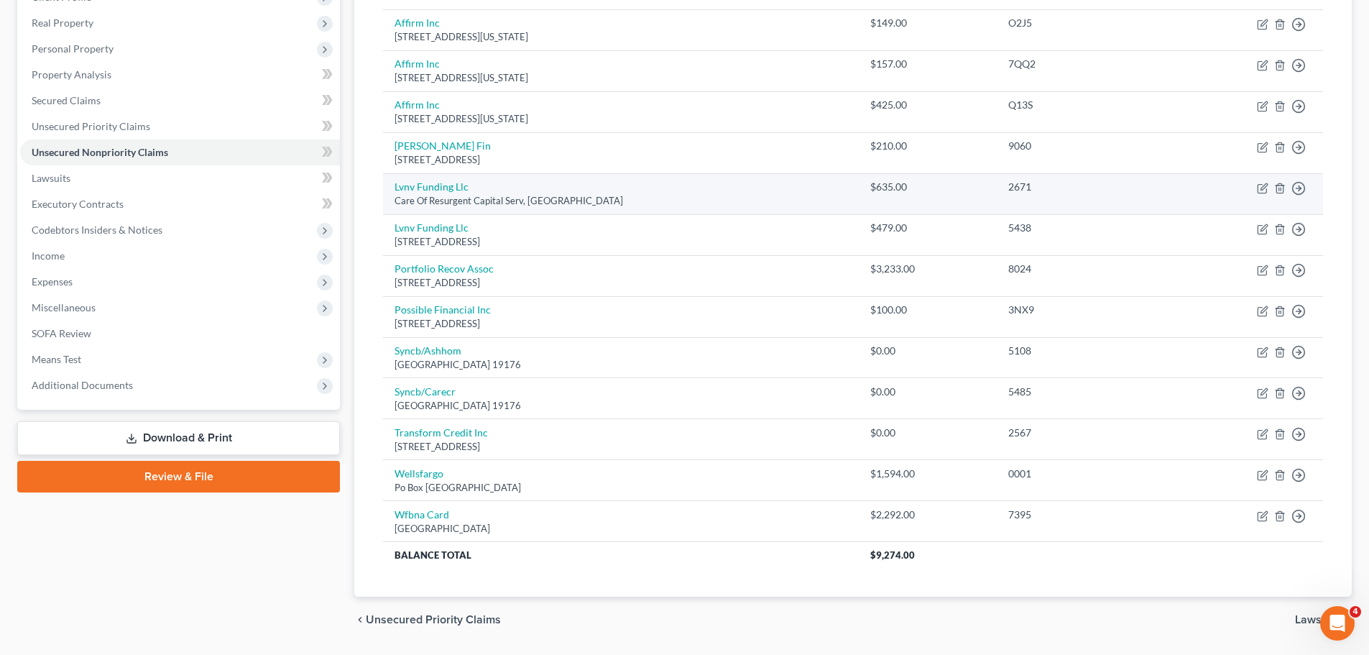
scroll to position [259, 0]
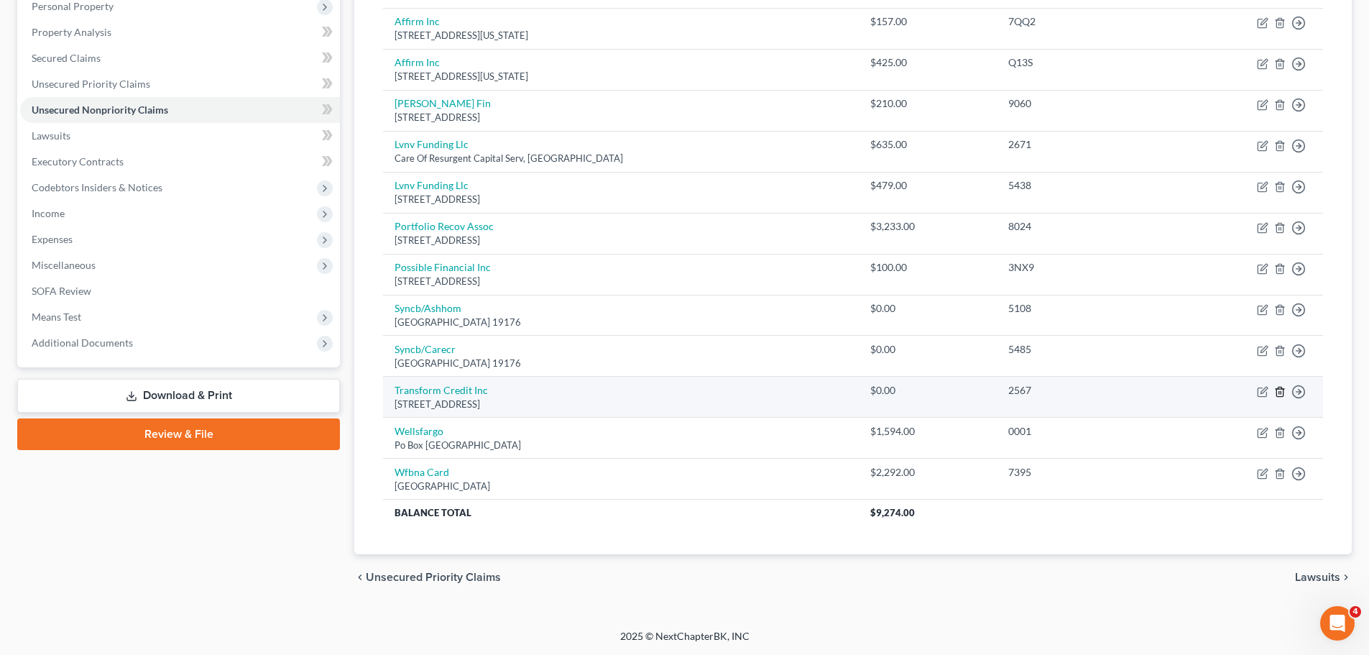
click at [1279, 394] on icon "button" at bounding box center [1279, 391] width 11 height 11
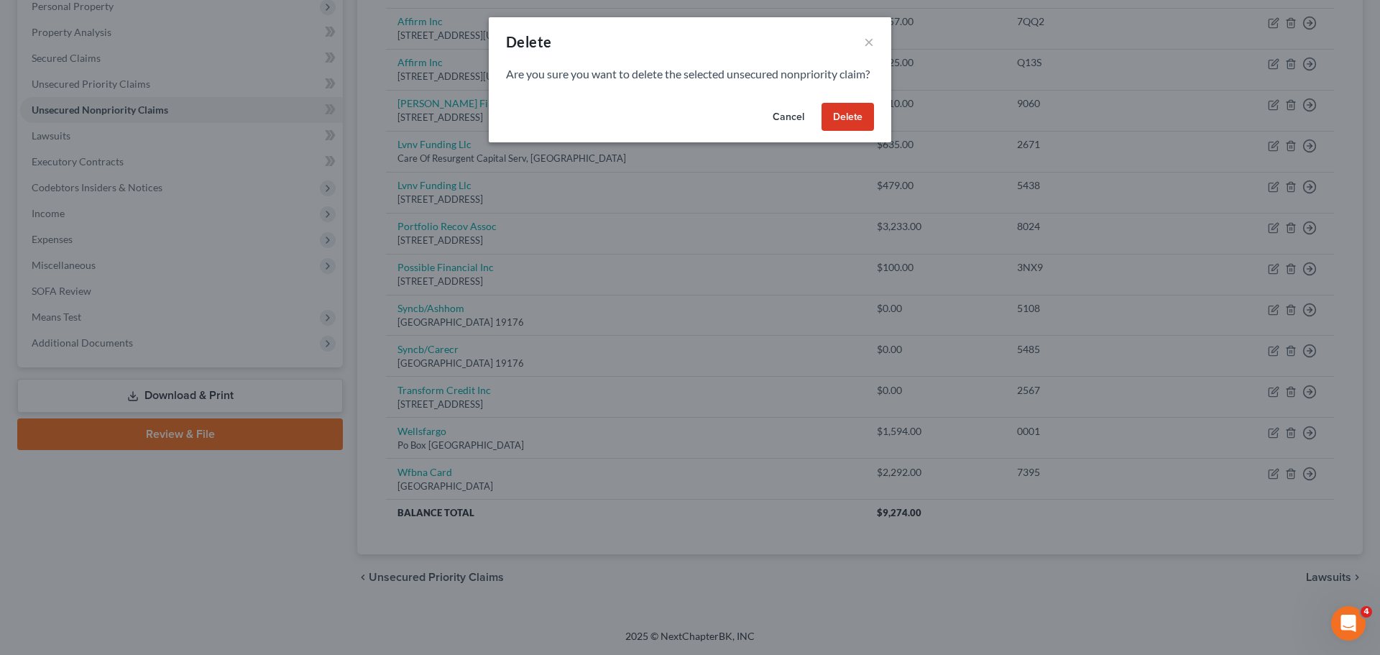
click at [837, 132] on button "Delete" at bounding box center [847, 117] width 52 height 29
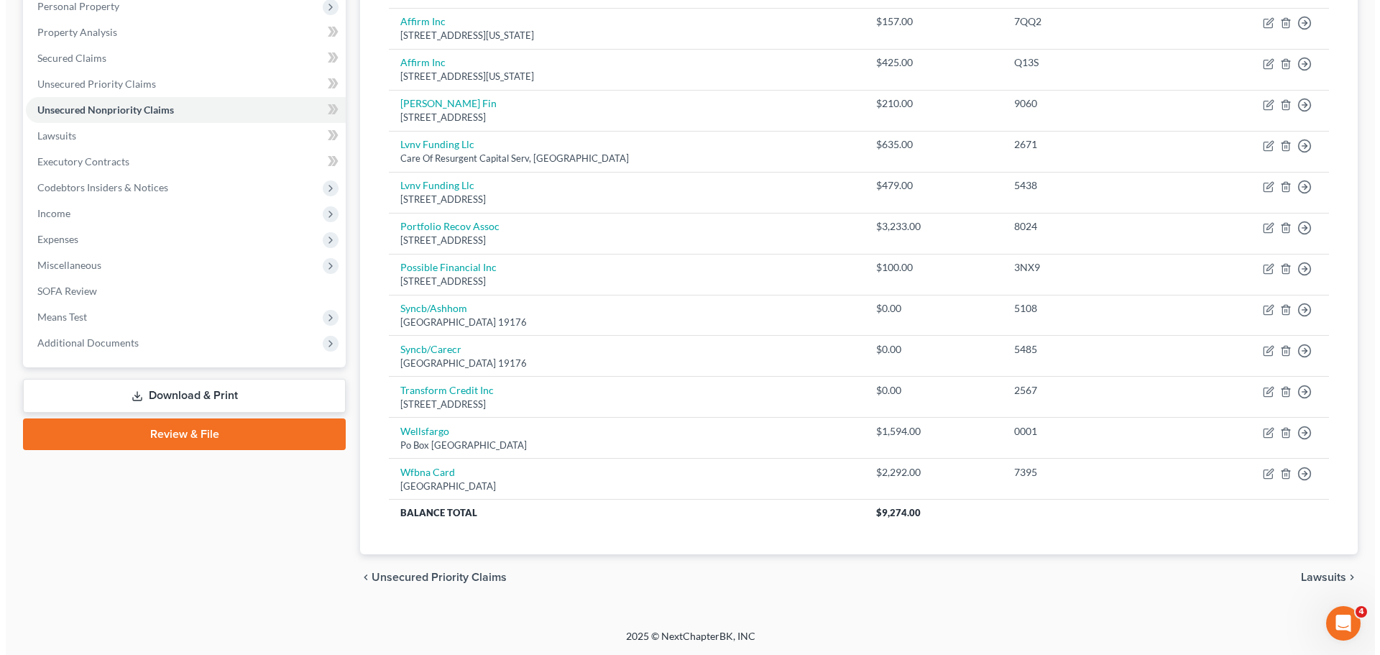
scroll to position [218, 0]
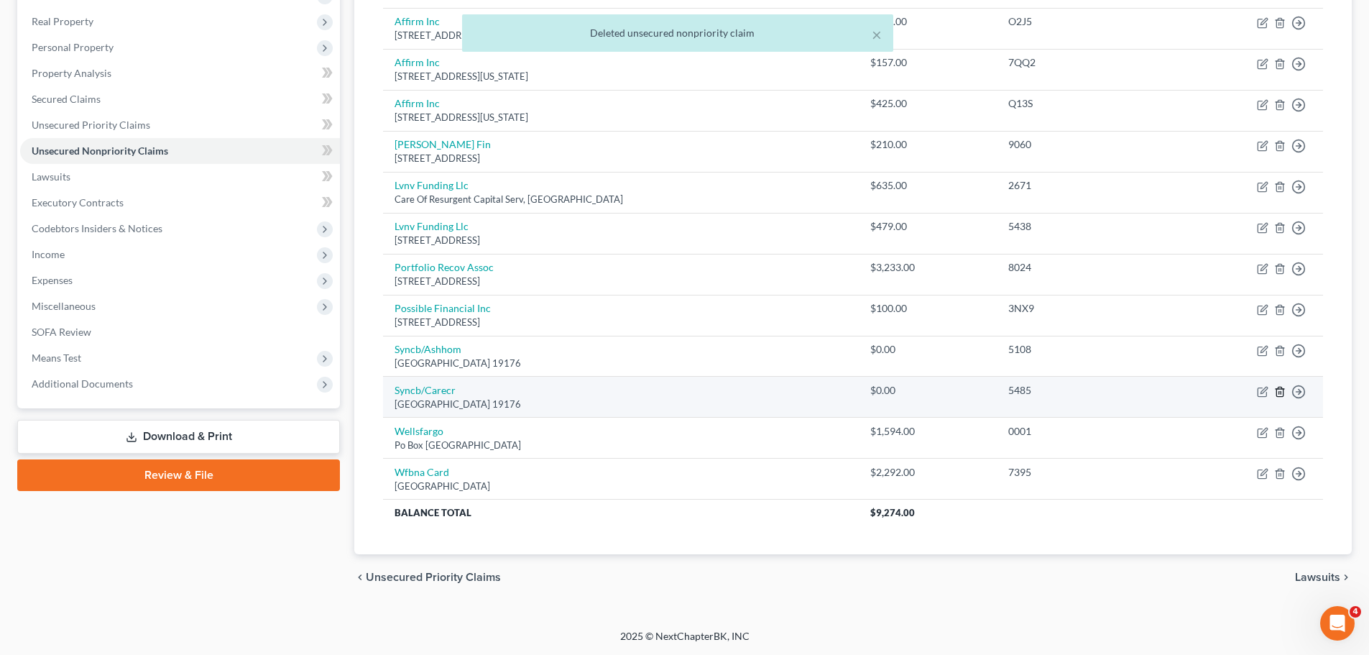
click at [1281, 392] on line "button" at bounding box center [1281, 392] width 0 height 3
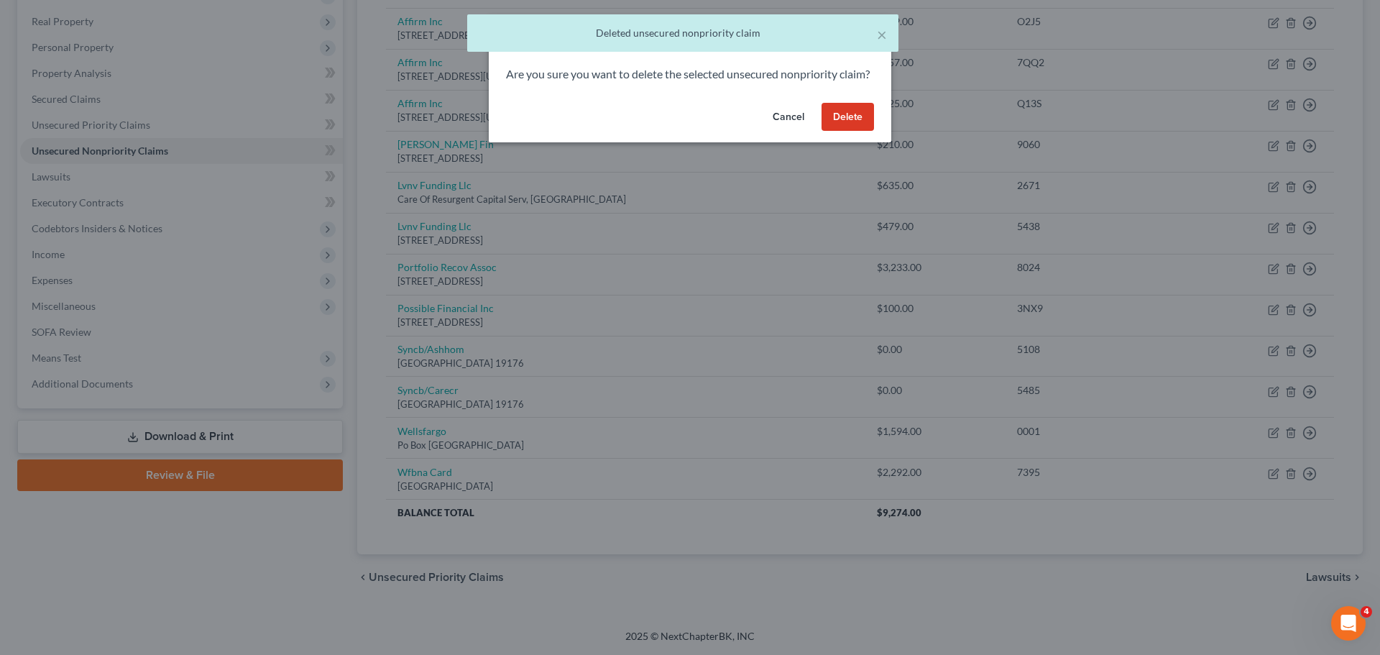
click at [837, 124] on button "Delete" at bounding box center [847, 117] width 52 height 29
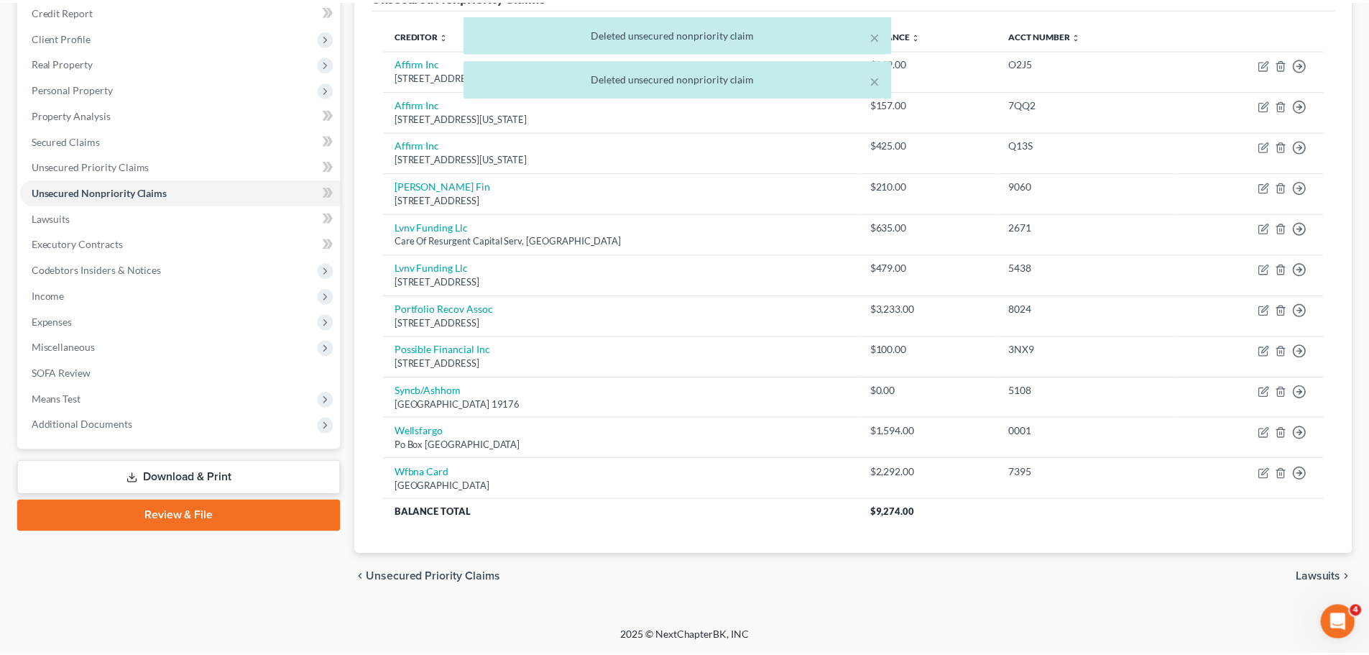
scroll to position [178, 0]
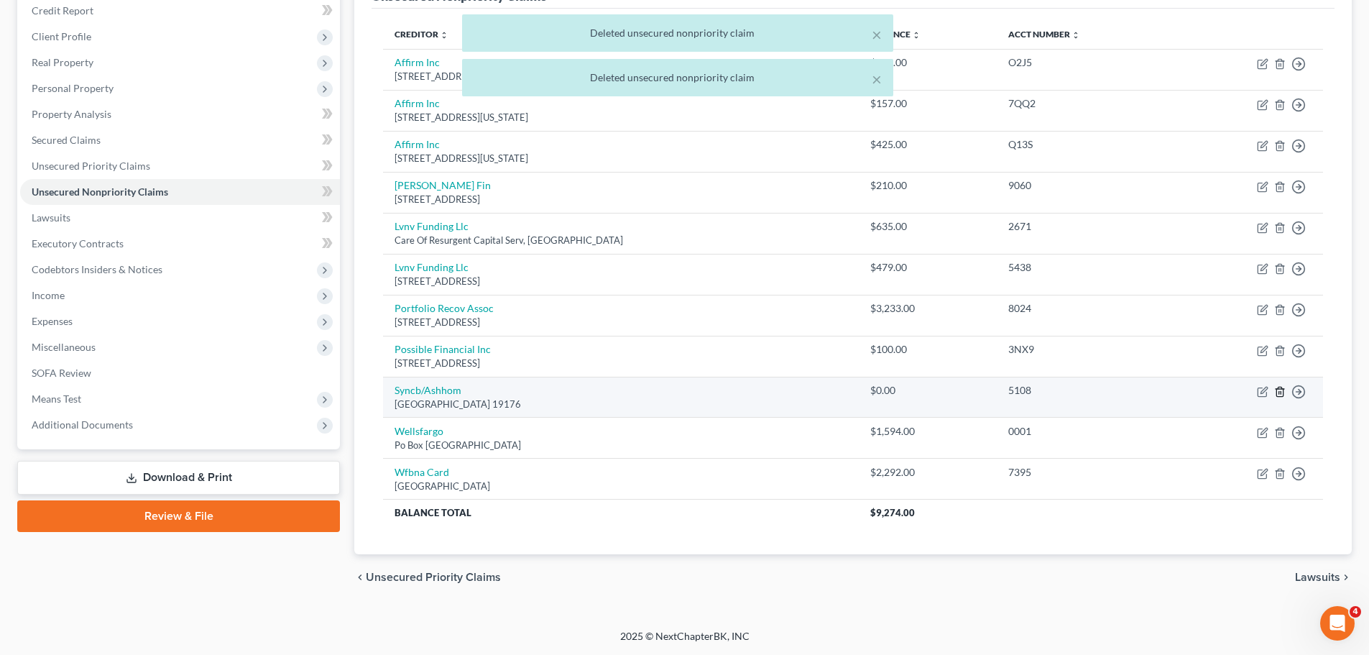
click at [1280, 392] on icon "button" at bounding box center [1279, 391] width 11 height 11
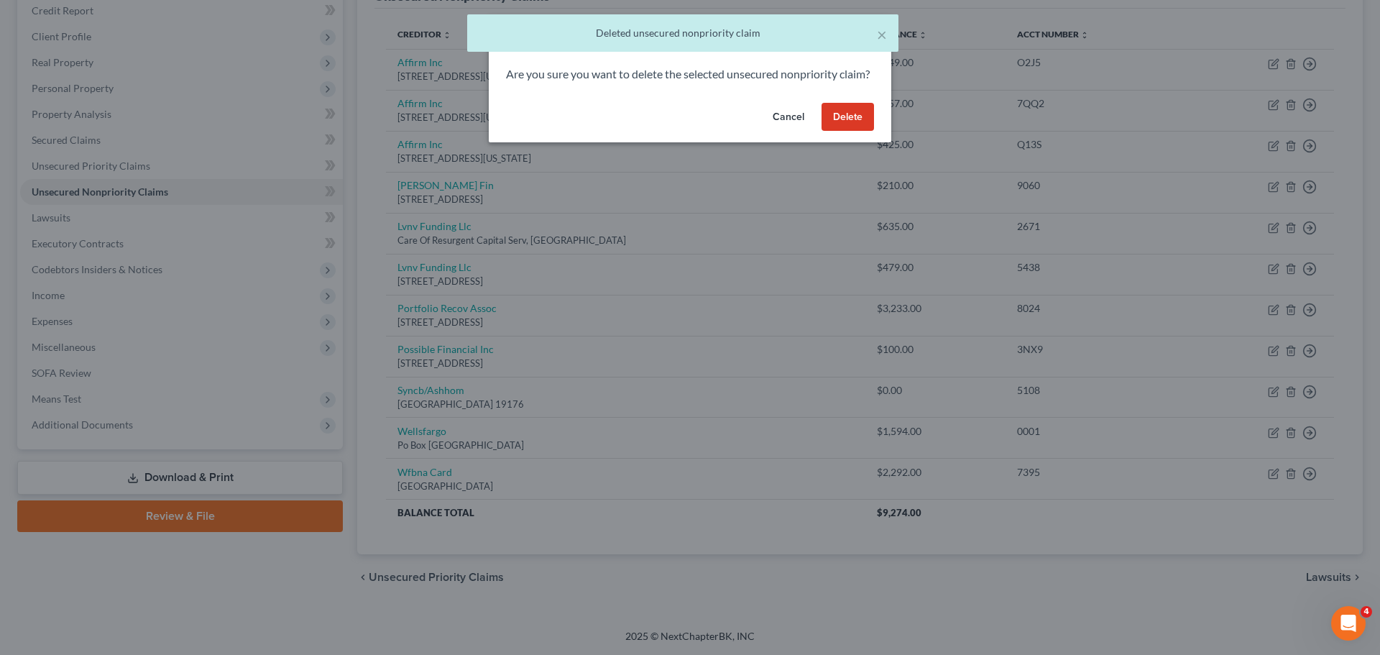
click at [855, 132] on button "Delete" at bounding box center [847, 117] width 52 height 29
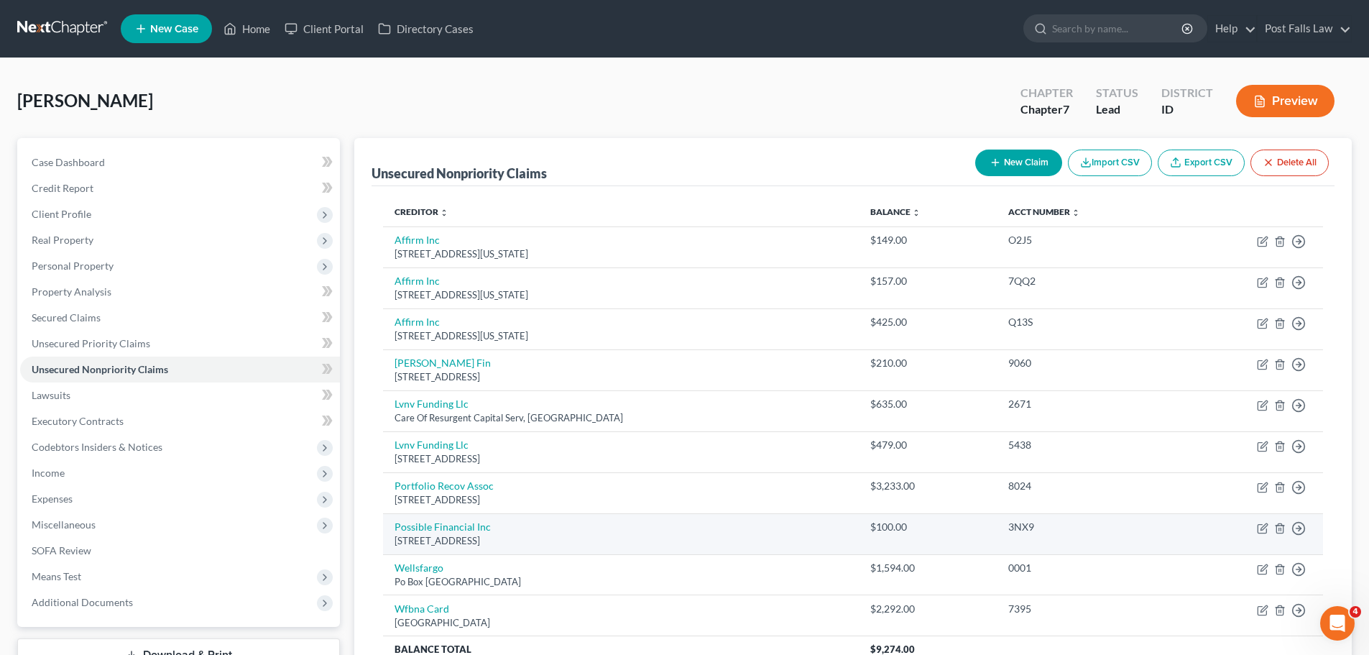
scroll to position [72, 0]
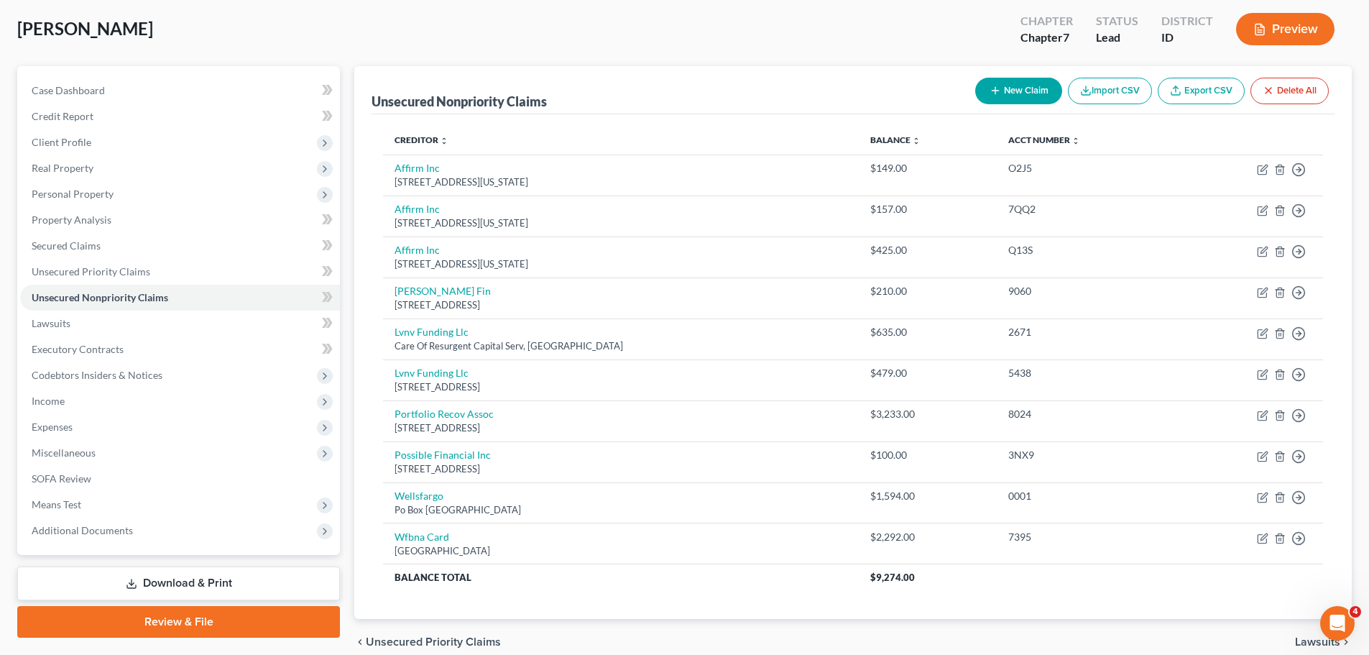
click at [1023, 79] on button "New Claim" at bounding box center [1018, 91] width 87 height 27
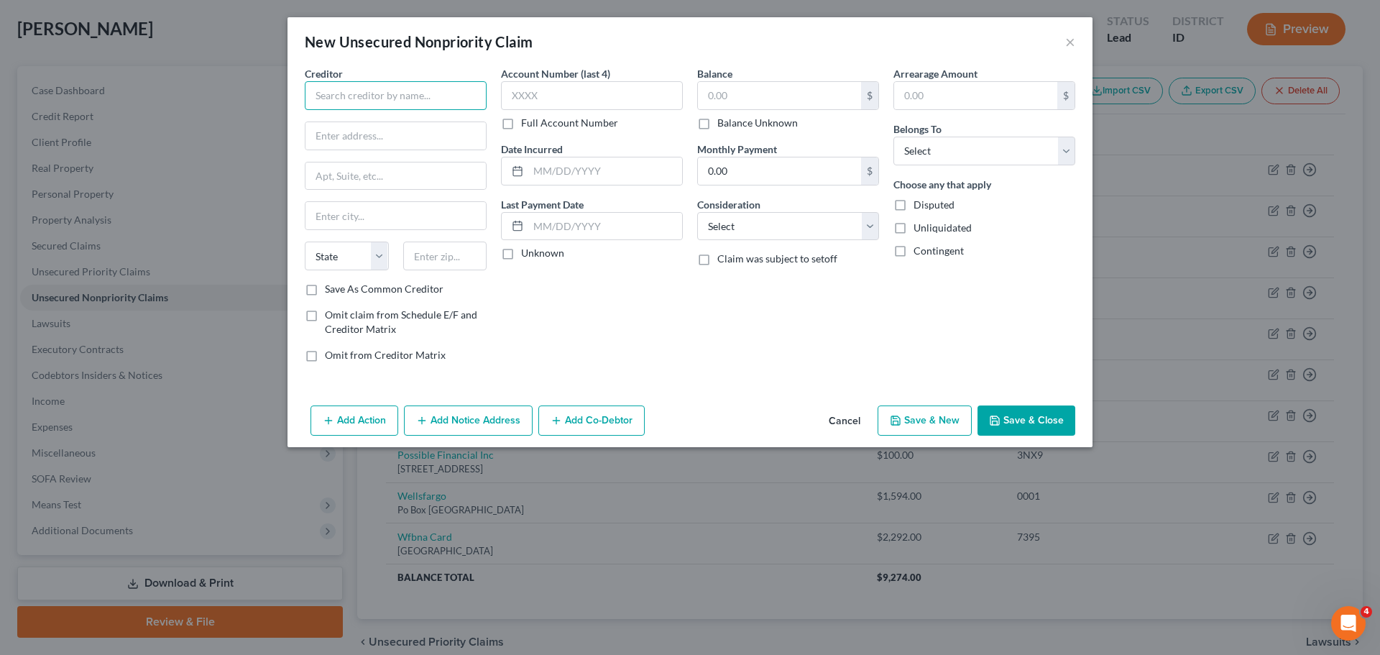
click at [460, 106] on input "text" at bounding box center [396, 95] width 182 height 29
type input "True Accord"
click at [521, 119] on label "Full Account Number" at bounding box center [569, 123] width 97 height 14
click at [527, 119] on input "Full Account Number" at bounding box center [531, 120] width 9 height 9
click at [520, 91] on input "text" at bounding box center [592, 95] width 182 height 29
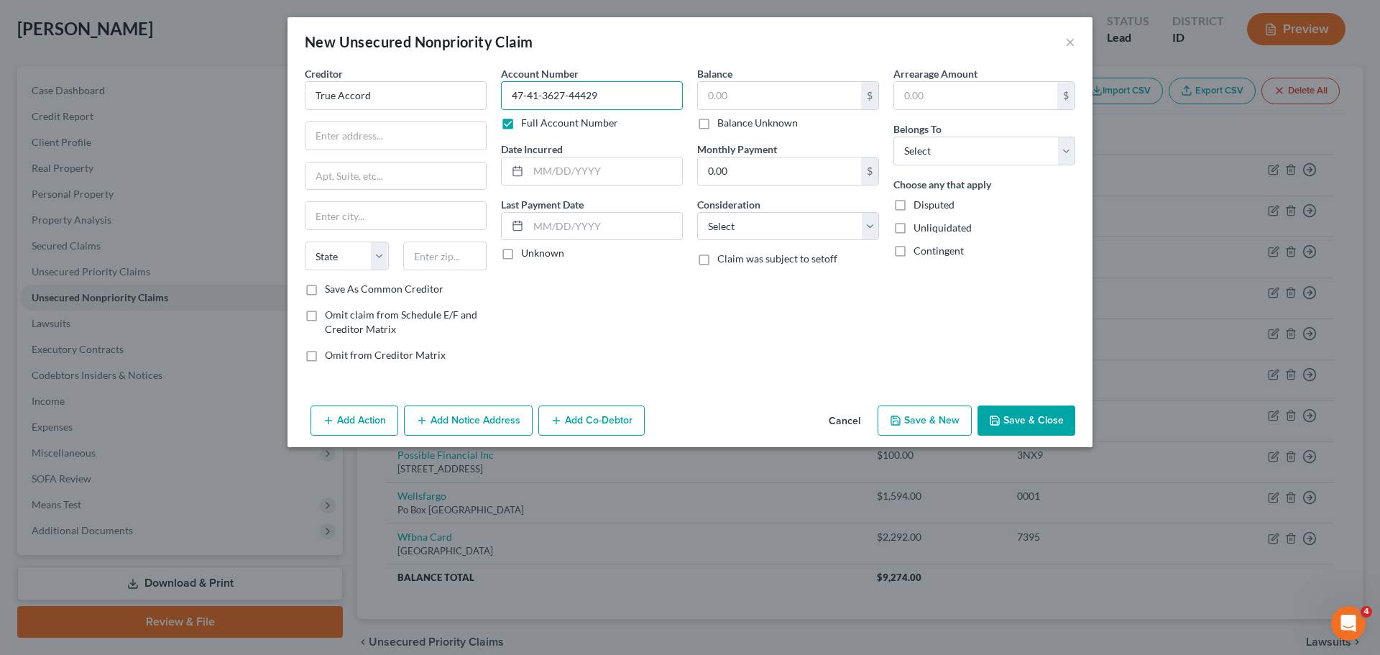
type input "47-41-3627-44429"
click at [779, 88] on input "text" at bounding box center [779, 95] width 163 height 27
type input "157.36"
click at [1069, 151] on select "Select Debtor 1 Only Debtor 2 Only Debtor 1 And Debtor 2 Only At Least One Of T…" at bounding box center [984, 151] width 182 height 29
select select "0"
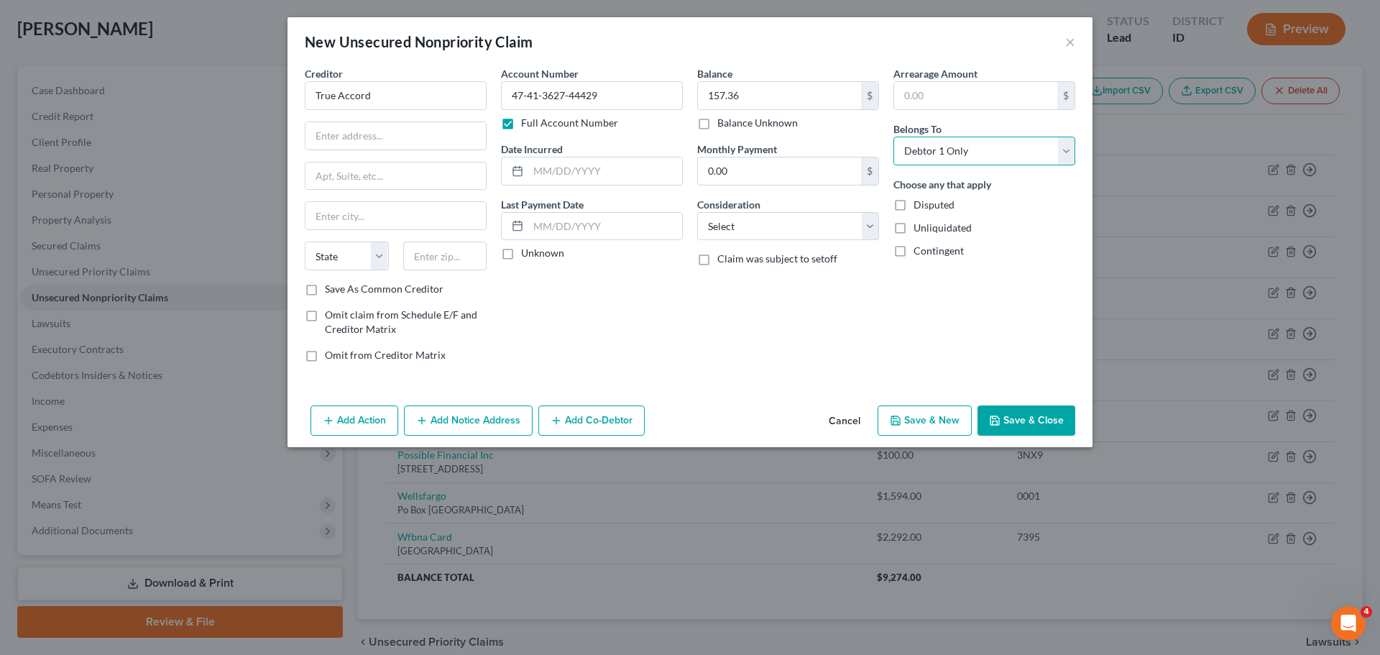
click at [893, 137] on select "Select Debtor 1 Only Debtor 2 Only Debtor 1 And Debtor 2 Only At Least One Of T…" at bounding box center [984, 151] width 182 height 29
click at [867, 230] on select "Select Cable / Satellite Services Collection Agency Credit Card Debt Debt Couns…" at bounding box center [788, 226] width 182 height 29
select select "1"
click at [697, 212] on select "Select Cable / Satellite Services Collection Agency Credit Card Debt Debt Couns…" at bounding box center [788, 226] width 182 height 29
click at [543, 171] on input "text" at bounding box center [605, 170] width 154 height 27
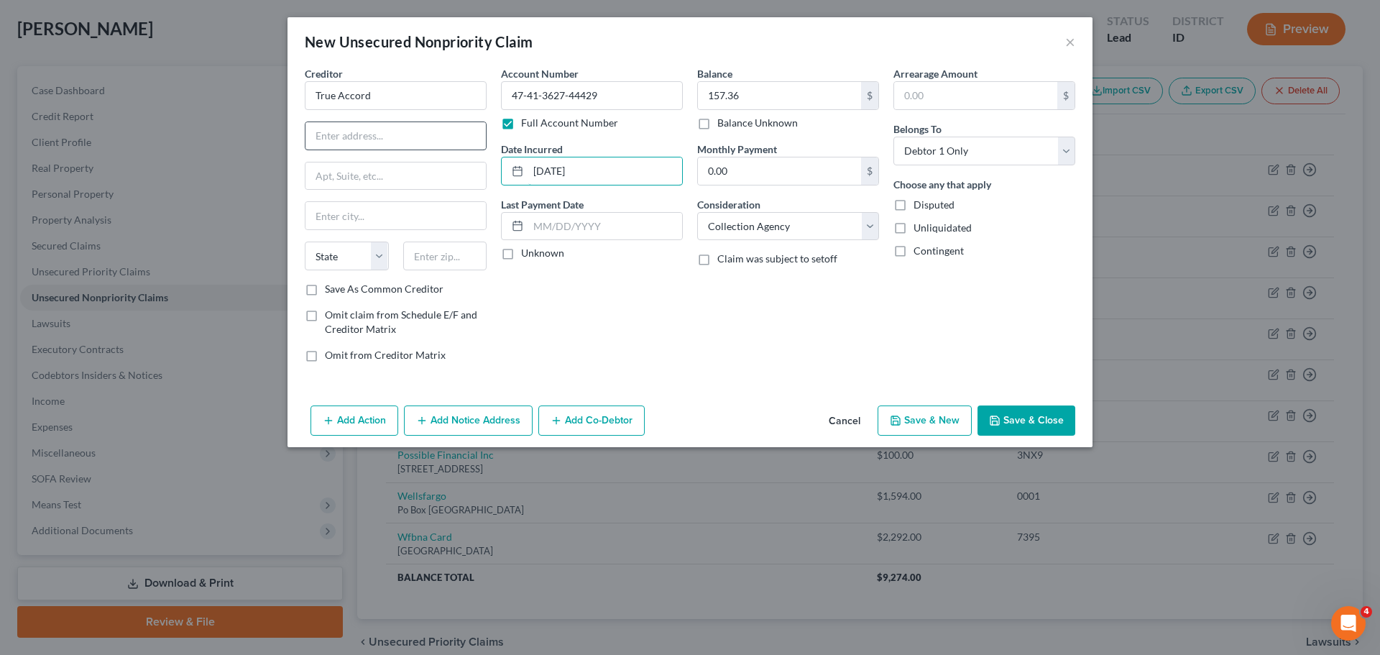
type input "[DATE]"
click at [397, 133] on input "text" at bounding box center [395, 135] width 180 height 27
click at [445, 132] on input "text" at bounding box center [395, 135] width 180 height 27
type input "[STREET_ADDRESS]"
type input "Ste 130"
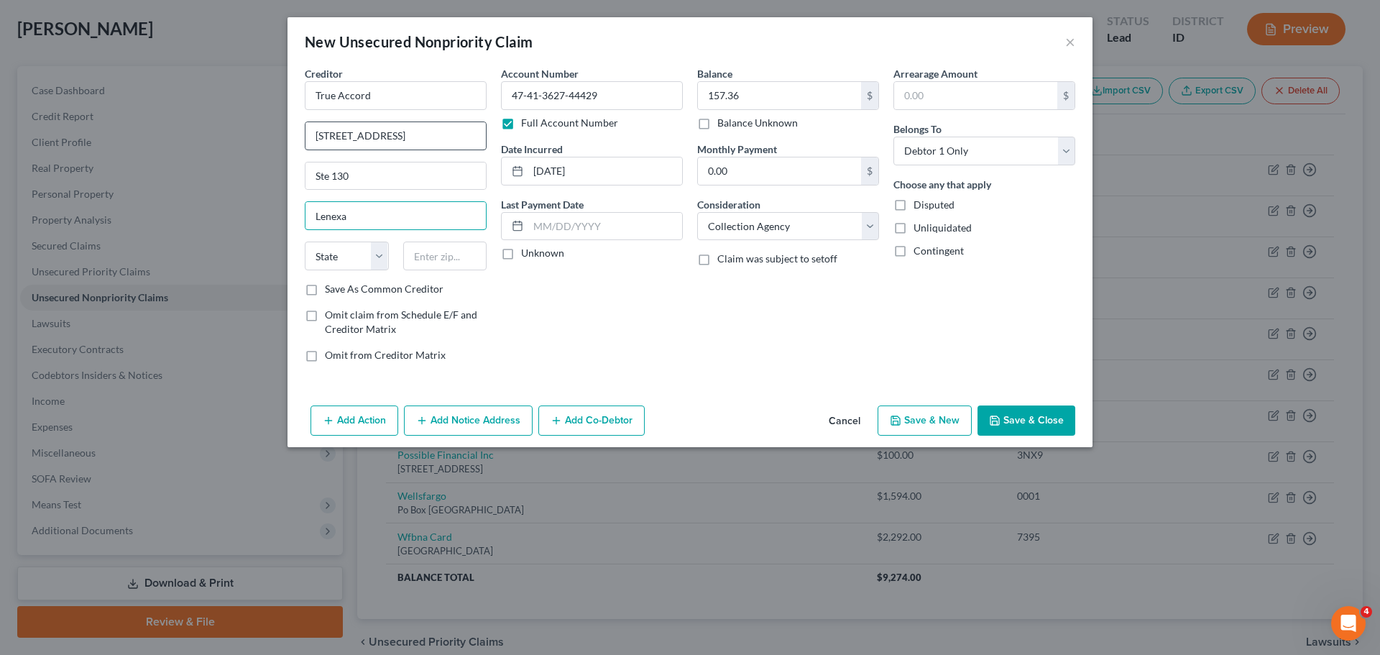
type input "Lenexa"
select select "17"
type input "66219"
click at [1027, 419] on button "Save & Close" at bounding box center [1026, 420] width 98 height 30
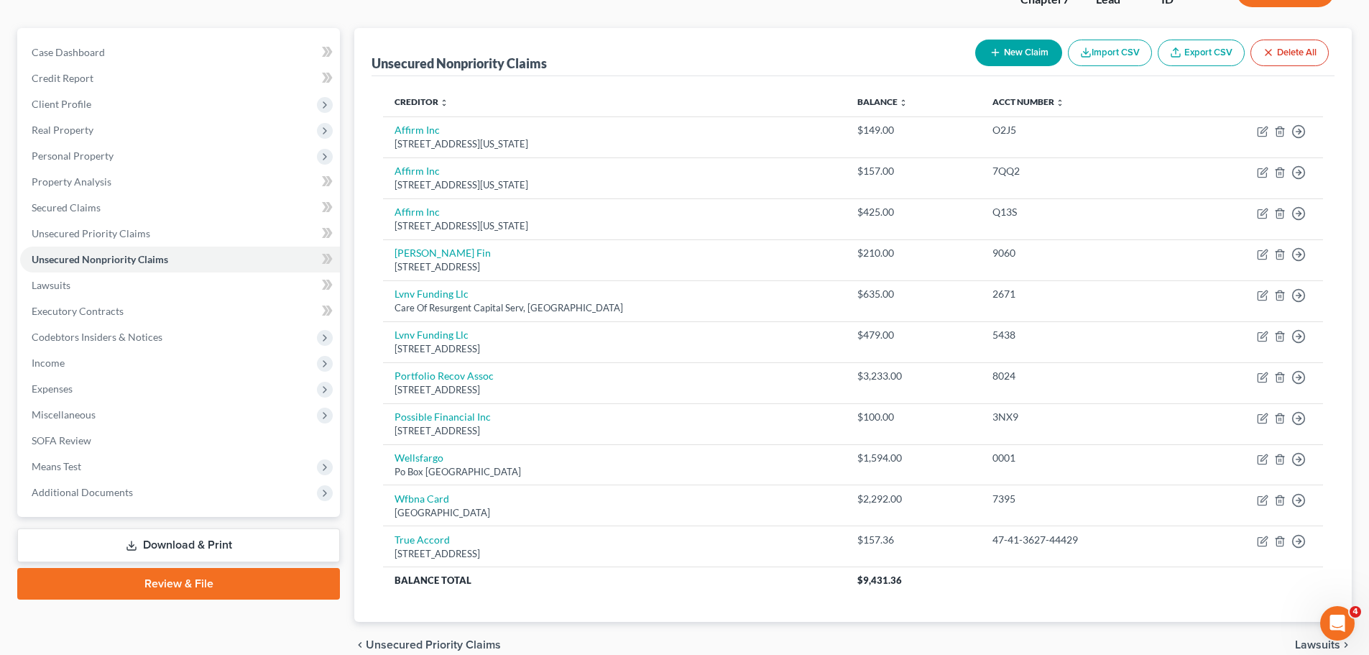
scroll to position [144, 0]
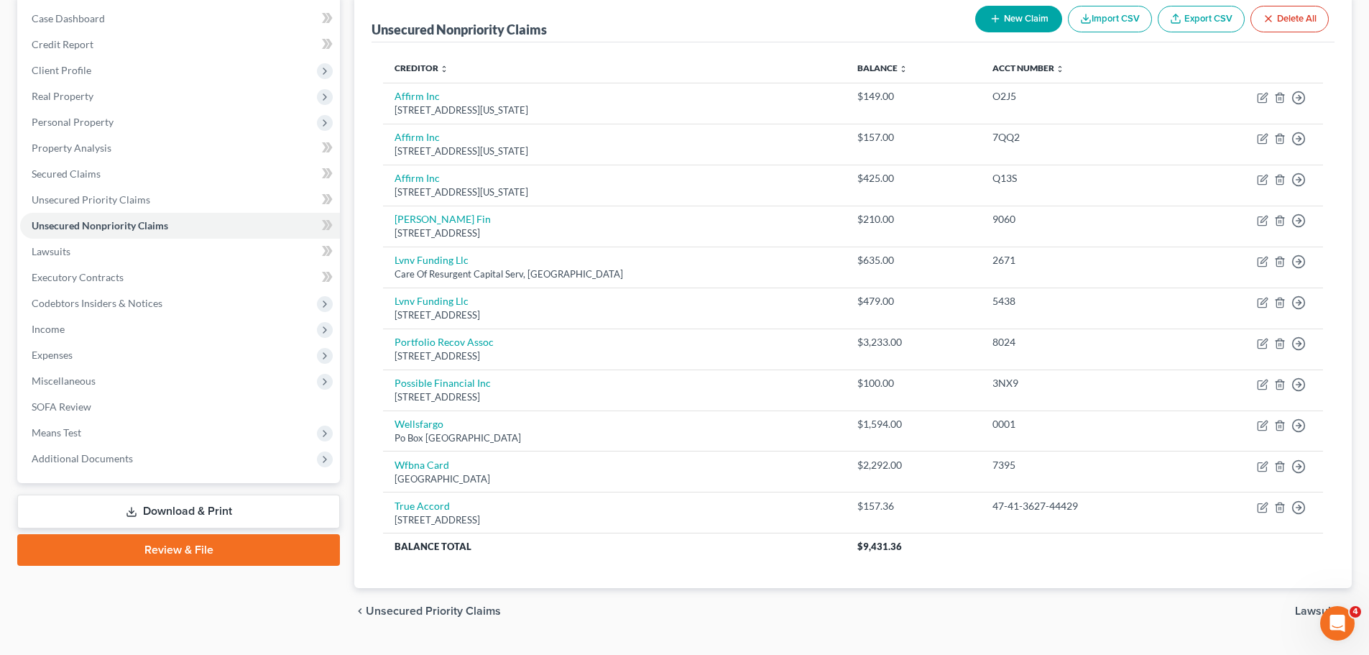
click at [1019, 12] on button "New Claim" at bounding box center [1018, 19] width 87 height 27
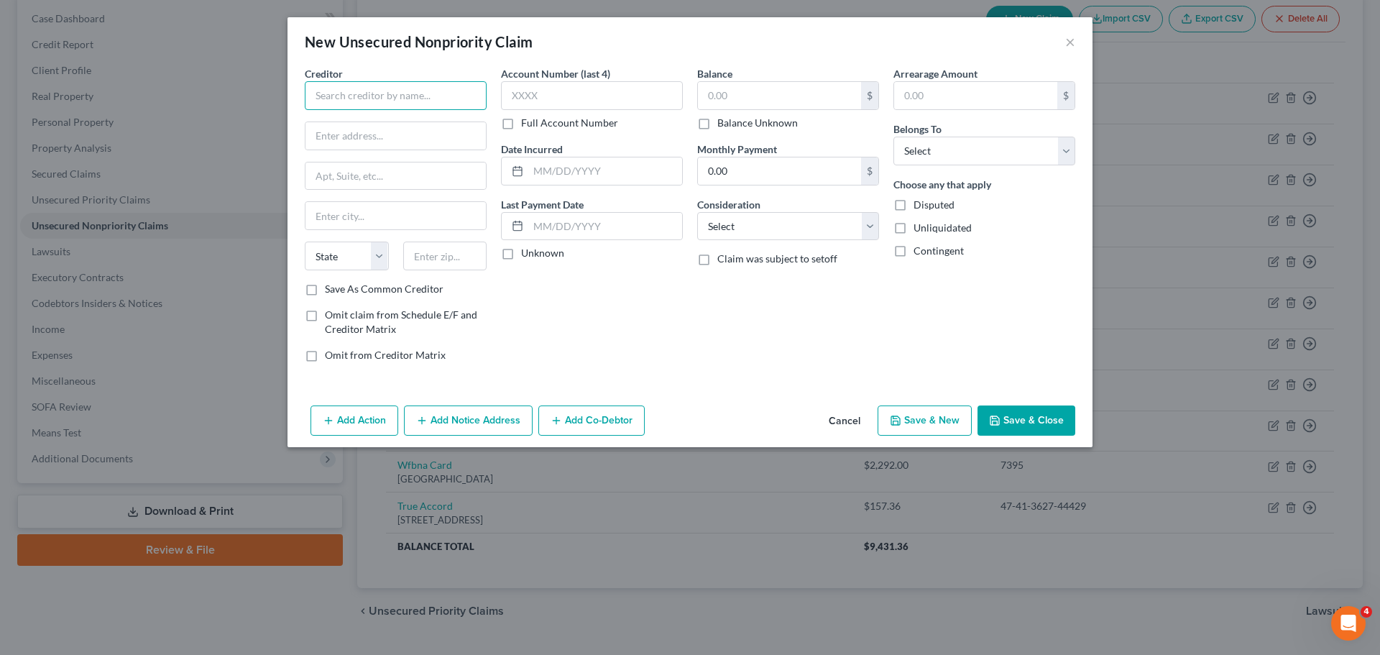
click at [429, 88] on input "text" at bounding box center [396, 95] width 182 height 29
type input "January"
click at [412, 137] on input "text" at bounding box center [395, 135] width 180 height 27
click at [360, 149] on input "text" at bounding box center [395, 135] width 180 height 27
type input "[STREET_ADDRESS]"
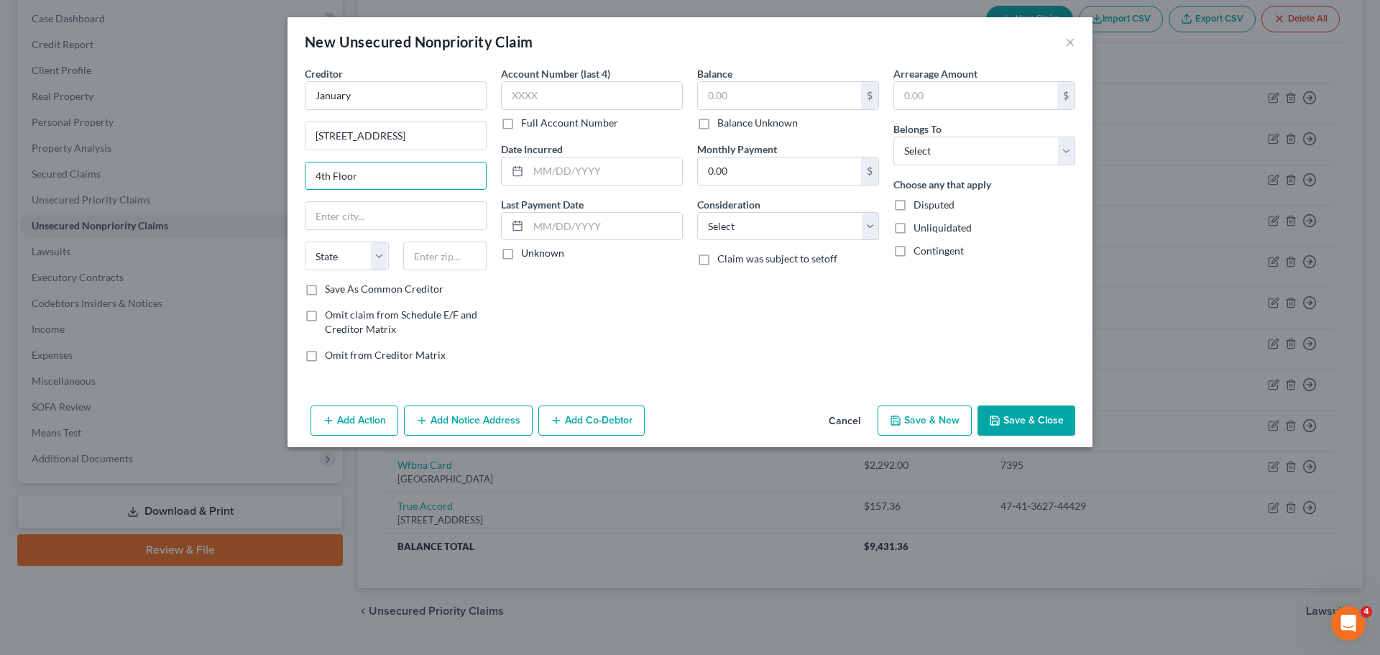
type input "4th Floor"
type input "[US_STATE]"
select select "35"
type input "10013"
click at [735, 98] on input "text" at bounding box center [779, 95] width 163 height 27
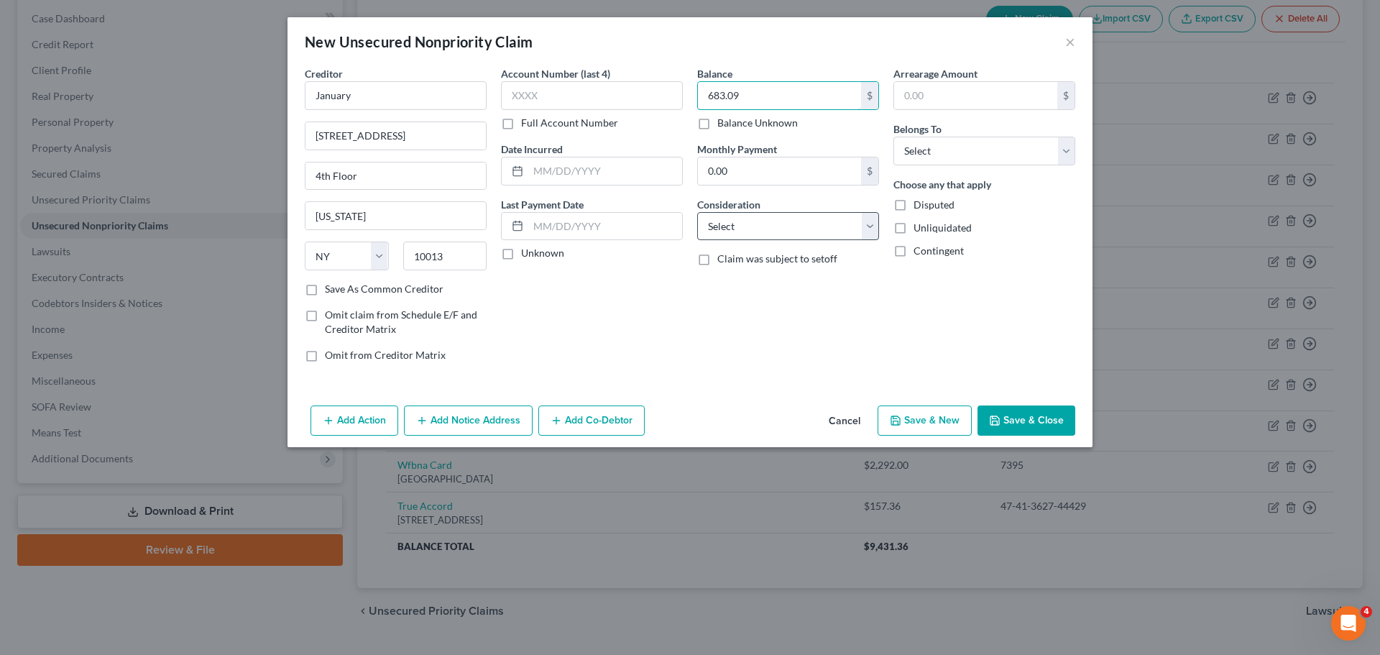
type input "683.09"
click at [872, 234] on select "Select Cable / Satellite Services Collection Agency Credit Card Debt Debt Couns…" at bounding box center [788, 226] width 182 height 29
select select "1"
click at [697, 212] on select "Select Cable / Satellite Services Collection Agency Credit Card Debt Debt Couns…" at bounding box center [788, 226] width 182 height 29
click at [1058, 154] on select "Select Debtor 1 Only Debtor 2 Only Debtor 1 And Debtor 2 Only At Least One Of T…" at bounding box center [984, 151] width 182 height 29
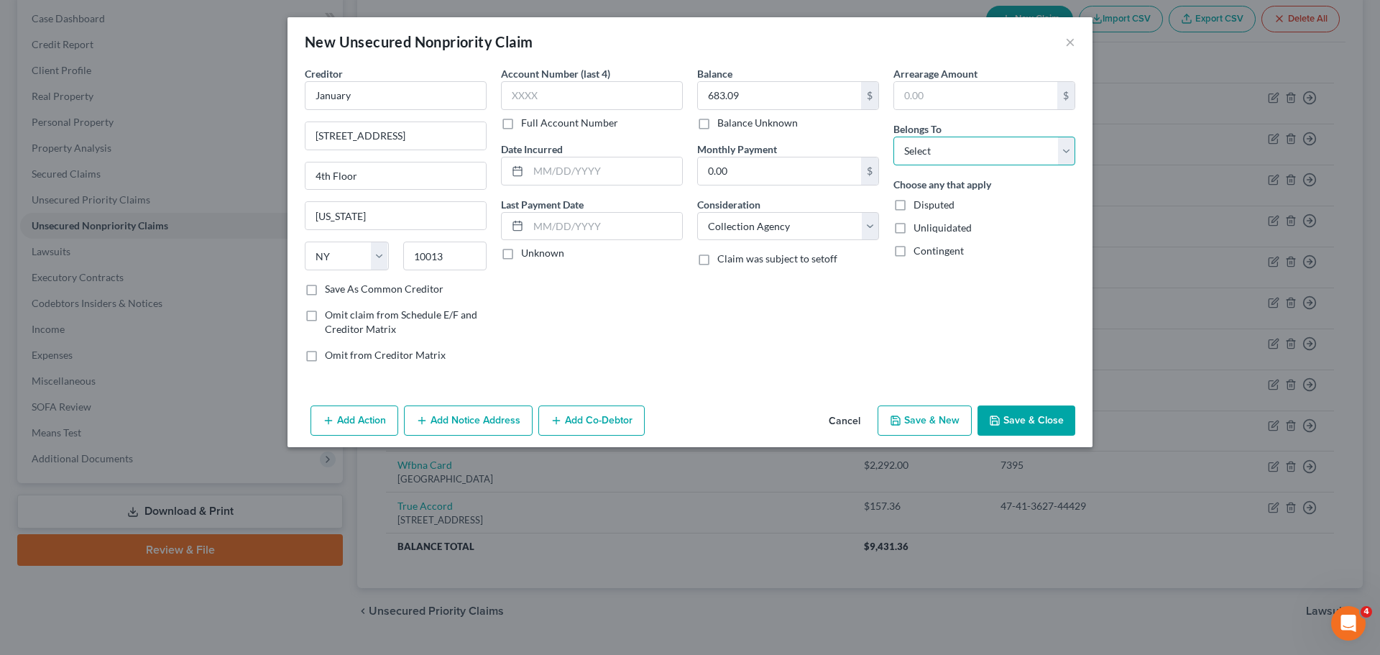
select select "0"
click at [893, 137] on select "Select Debtor 1 Only Debtor 2 Only Debtor 1 And Debtor 2 Only At Least One Of T…" at bounding box center [984, 151] width 182 height 29
click at [1000, 416] on icon "button" at bounding box center [994, 420] width 11 height 11
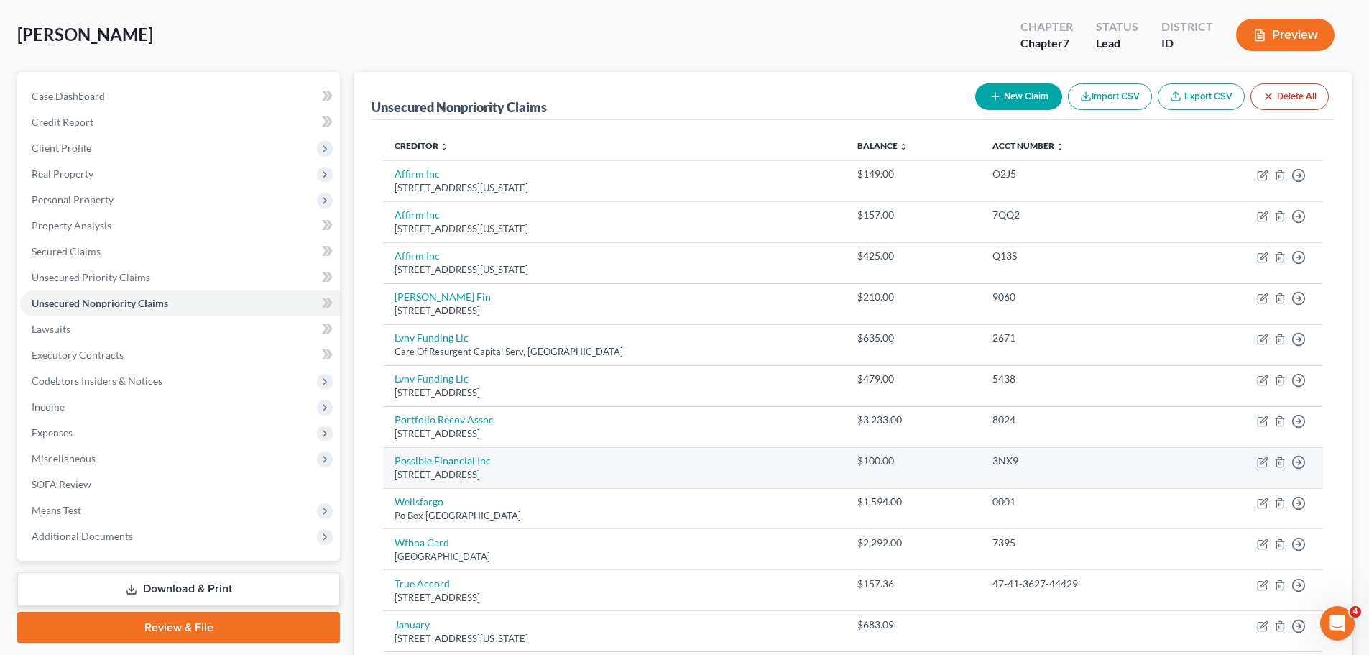
scroll to position [0, 0]
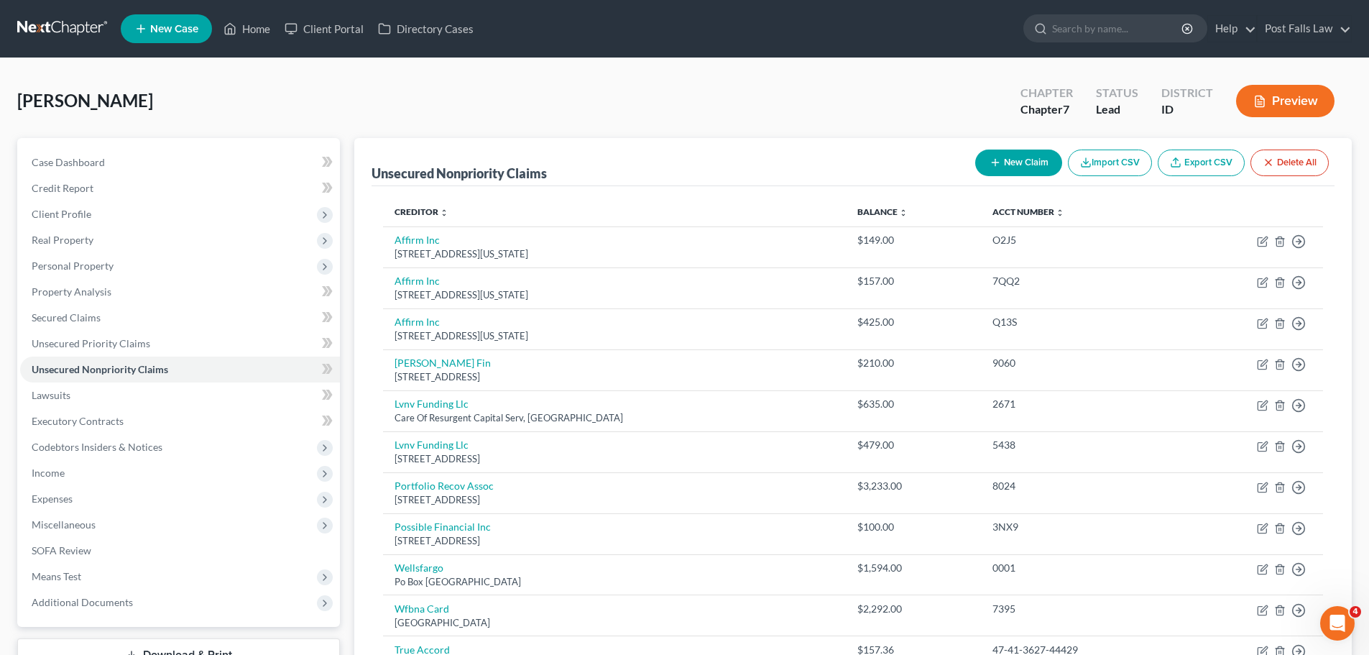
click at [1029, 157] on button "New Claim" at bounding box center [1018, 162] width 87 height 27
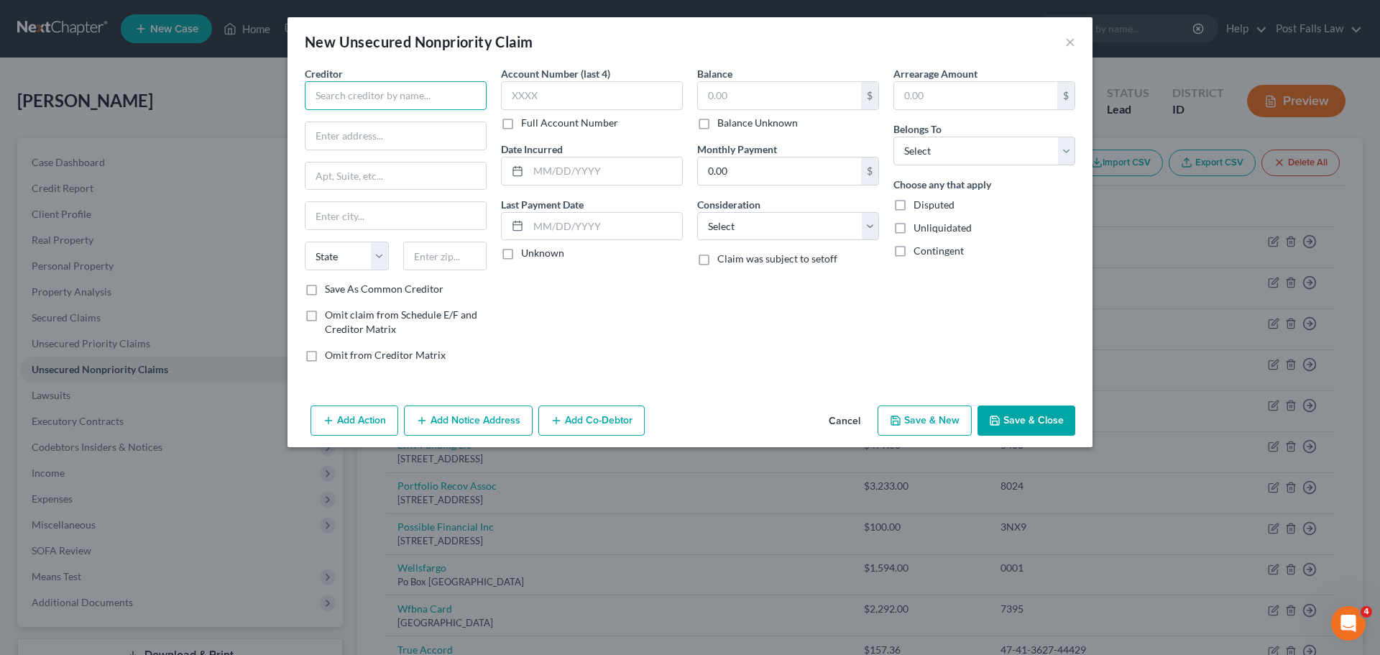
click at [392, 103] on input "text" at bounding box center [396, 95] width 182 height 29
type input "Resurgent Capital Services"
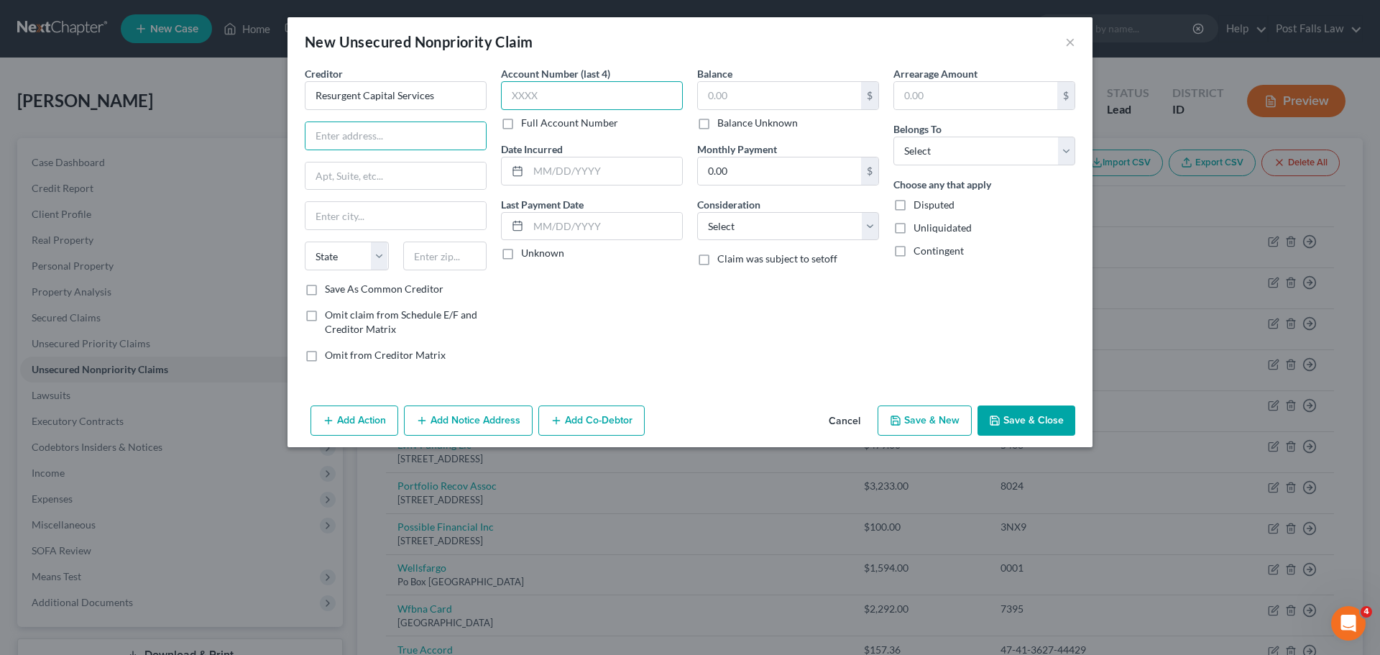
click at [531, 98] on input "text" at bounding box center [592, 95] width 182 height 29
click at [521, 124] on label "Full Account Number" at bounding box center [569, 123] width 97 height 14
click at [527, 124] on input "Full Account Number" at bounding box center [531, 120] width 9 height 9
click at [517, 109] on input "text" at bounding box center [592, 95] width 182 height 29
type input "[CREDIT_CARD_NUMBER]"
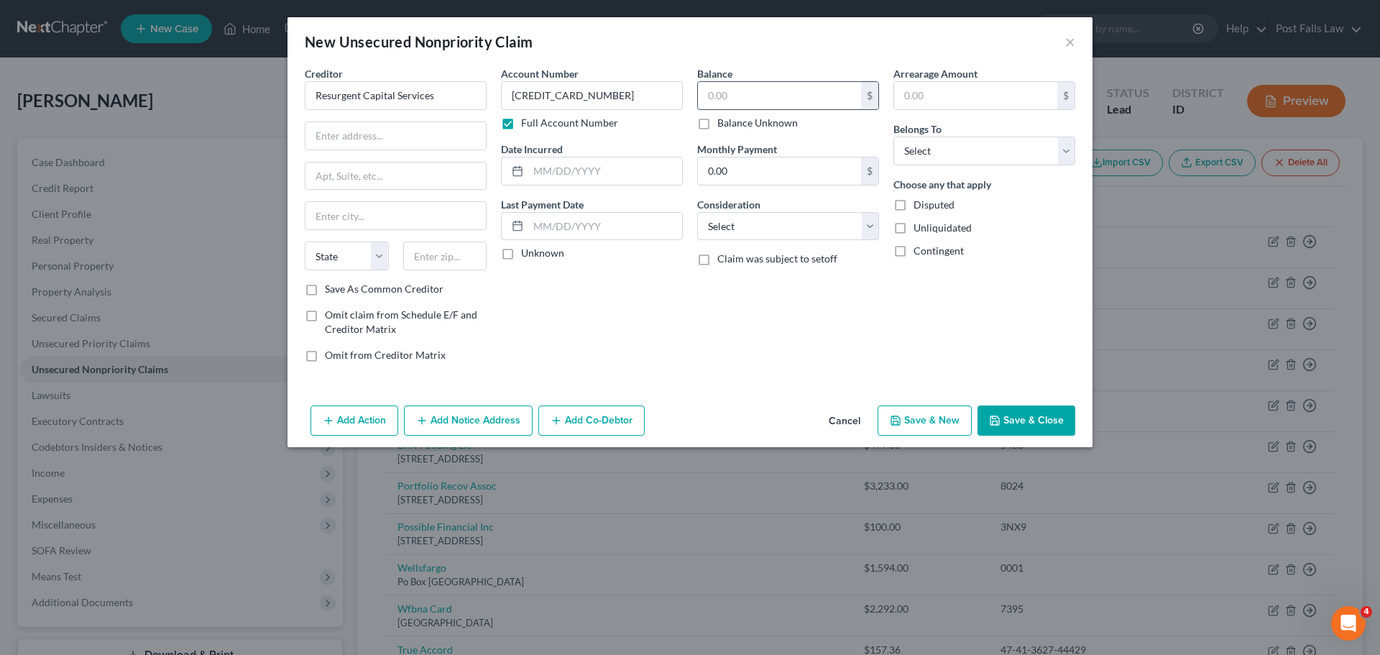
click at [709, 97] on input "text" at bounding box center [779, 95] width 163 height 27
type input "635.59"
click at [1062, 149] on select "Select Debtor 1 Only Debtor 2 Only Debtor 1 And Debtor 2 Only At Least One Of T…" at bounding box center [984, 151] width 182 height 29
select select "0"
click at [893, 137] on select "Select Debtor 1 Only Debtor 2 Only Debtor 1 And Debtor 2 Only At Least One Of T…" at bounding box center [984, 151] width 182 height 29
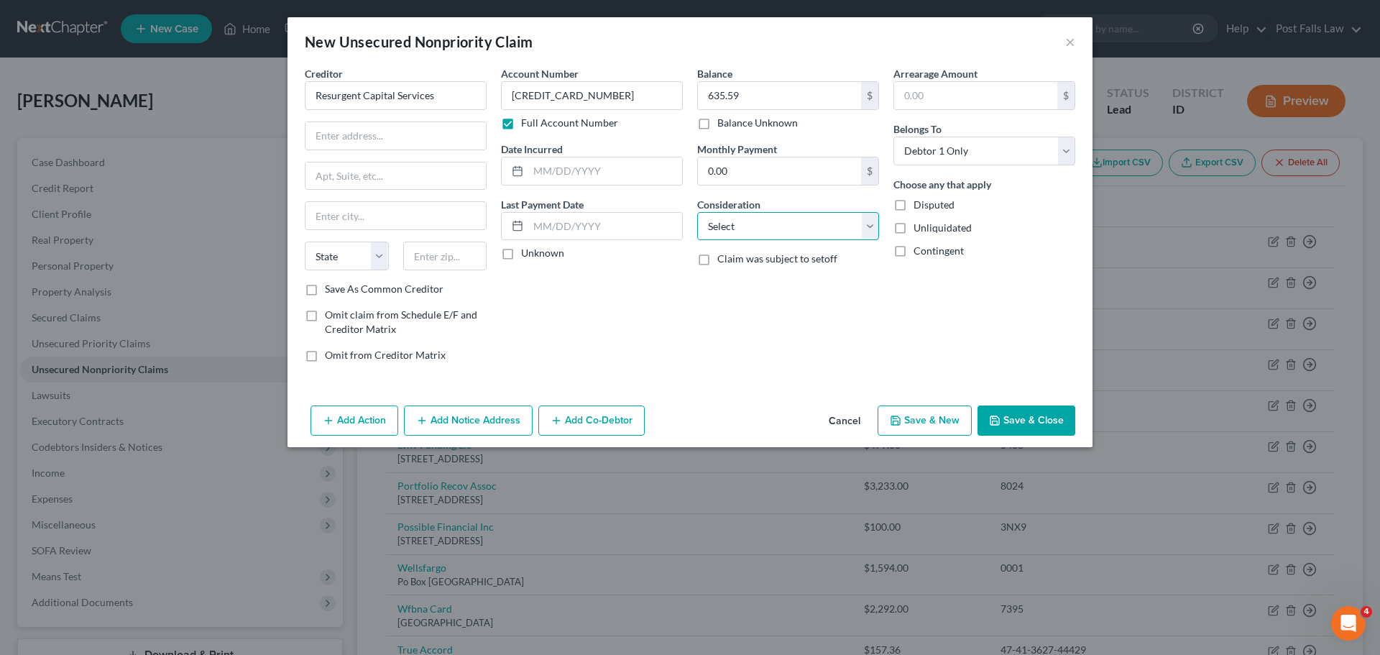
click at [869, 229] on select "Select Cable / Satellite Services Collection Agency Credit Card Debt Debt Couns…" at bounding box center [788, 226] width 182 height 29
select select "1"
click at [697, 212] on select "Select Cable / Satellite Services Collection Agency Credit Card Debt Debt Couns…" at bounding box center [788, 226] width 182 height 29
click at [396, 146] on input "text" at bounding box center [395, 135] width 180 height 27
click at [429, 139] on input "text" at bounding box center [395, 135] width 180 height 27
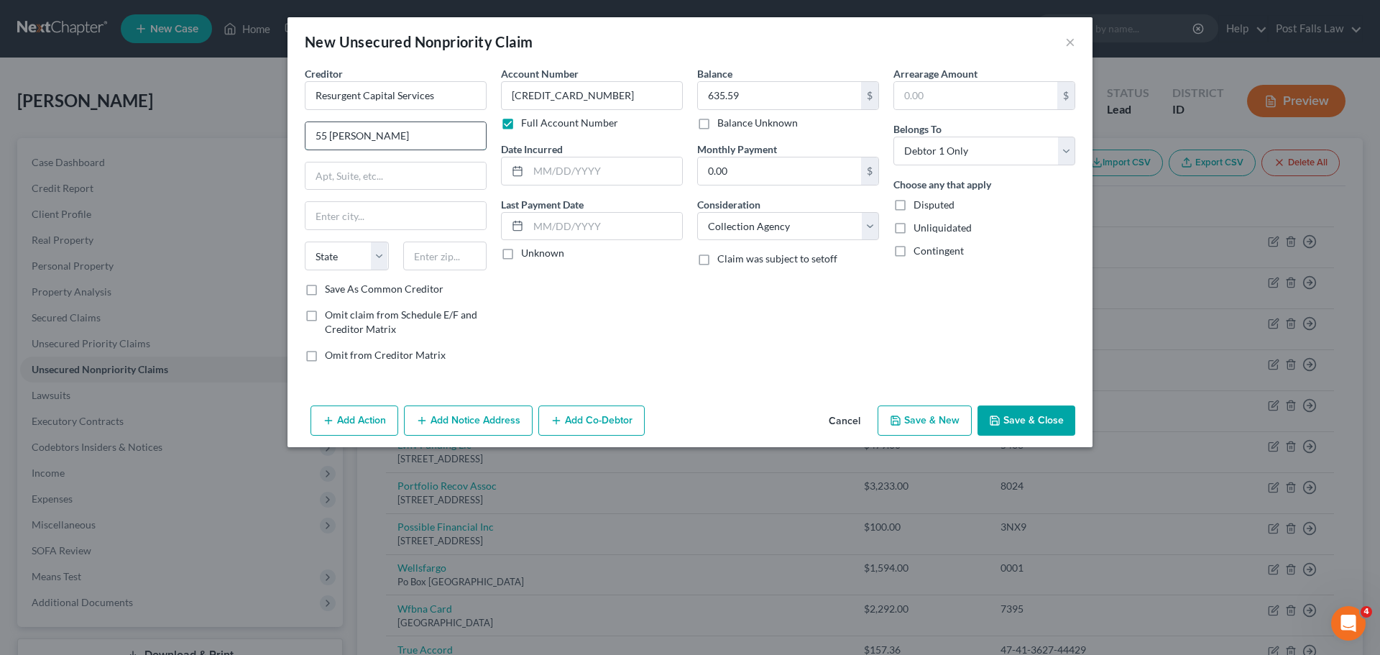
type input "55 [PERSON_NAME]"
type input "#110"
type input "[GEOGRAPHIC_DATA]"
select select "42"
type input "29601"
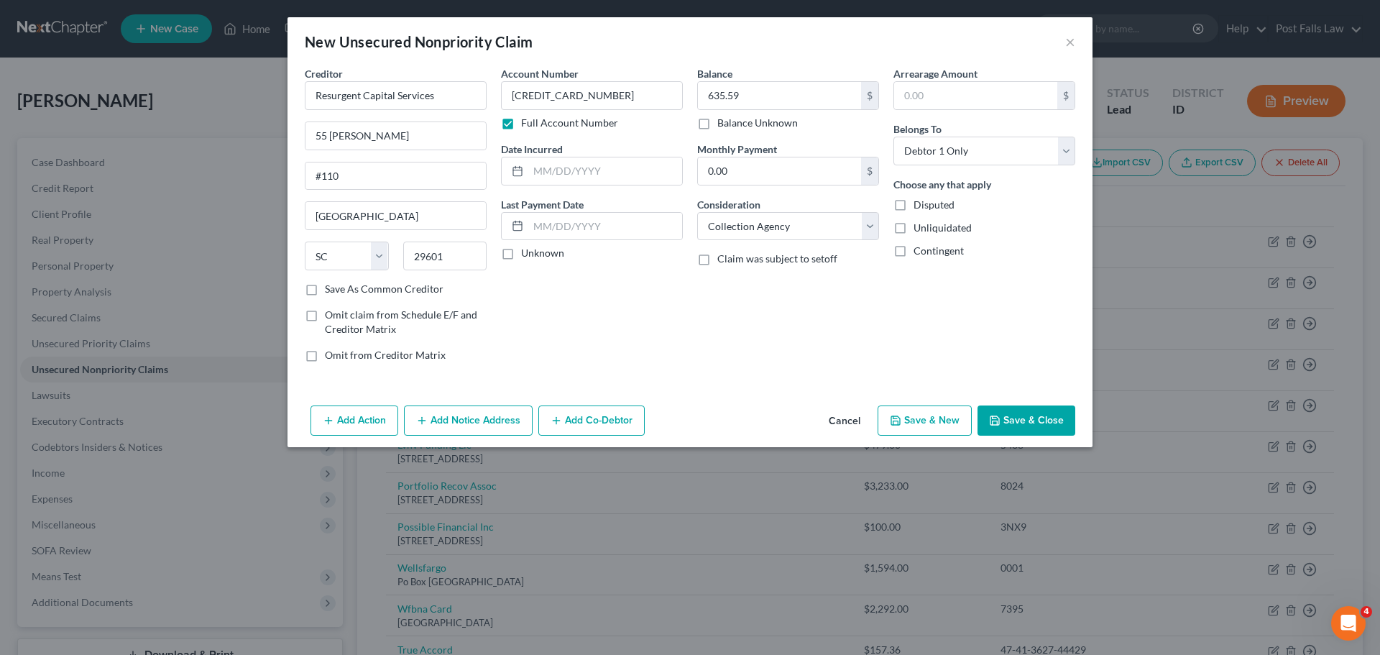
click at [1008, 422] on button "Save & Close" at bounding box center [1026, 420] width 98 height 30
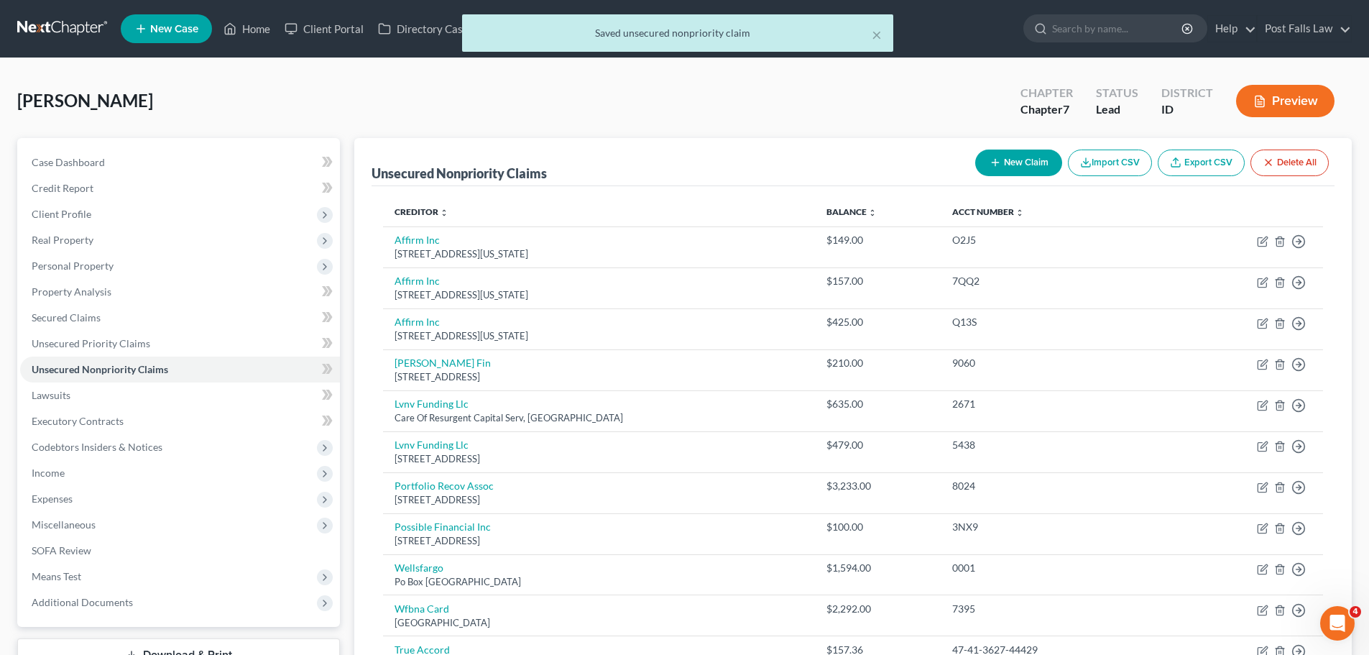
click at [1041, 163] on button "New Claim" at bounding box center [1018, 162] width 87 height 27
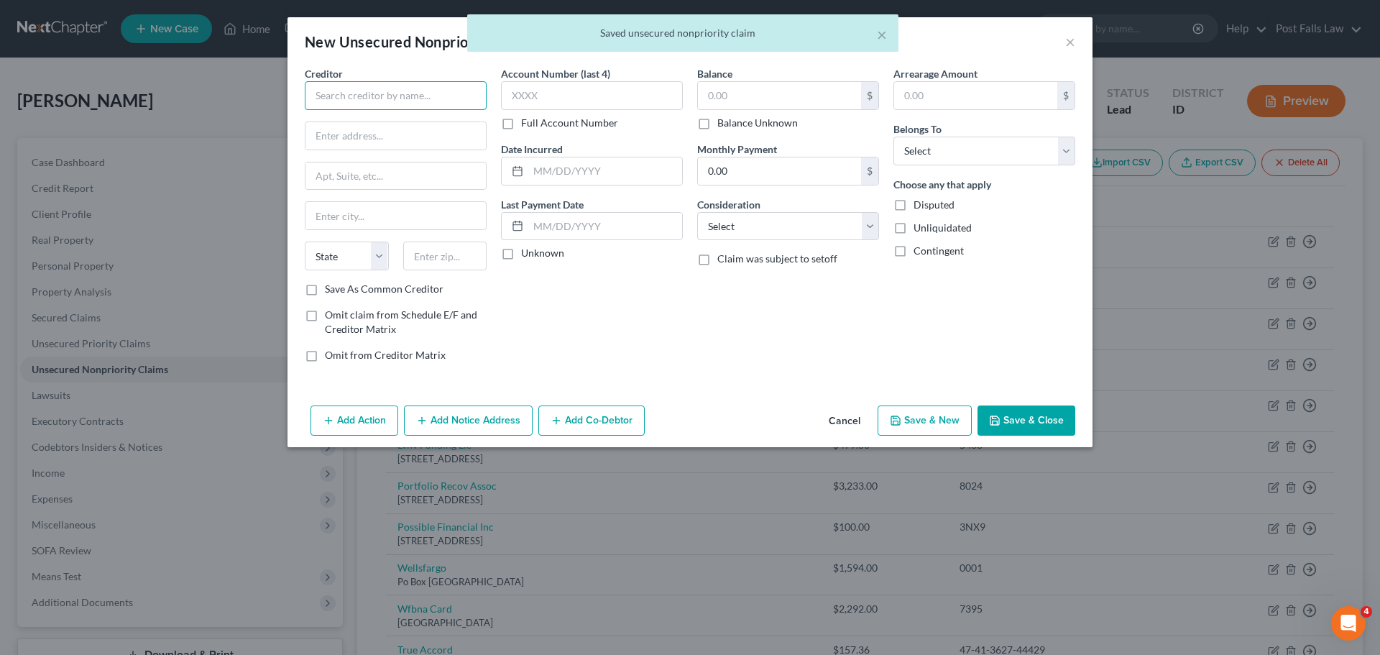
click at [349, 96] on input "text" at bounding box center [396, 95] width 182 height 29
type input "Capital One"
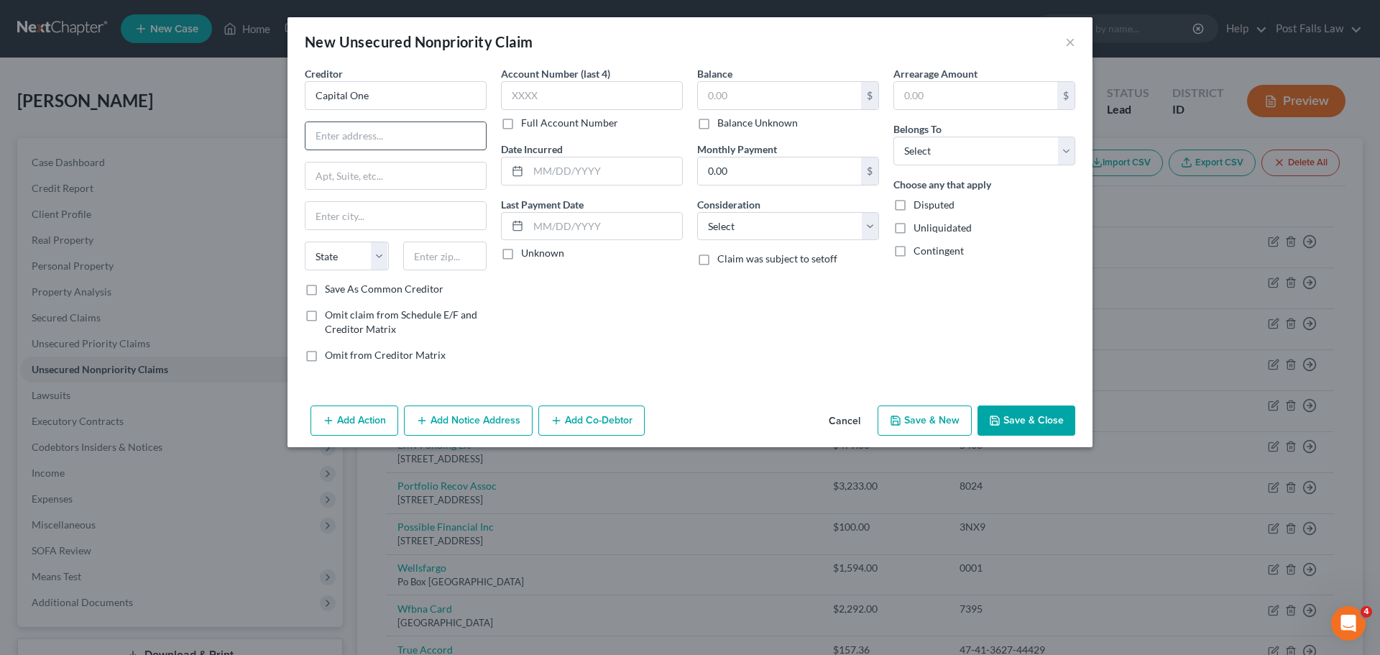
click at [446, 129] on input "text" at bounding box center [395, 135] width 180 height 27
type input "PO Box 30285"
type input "[GEOGRAPHIC_DATA]"
select select "46"
type input "84130"
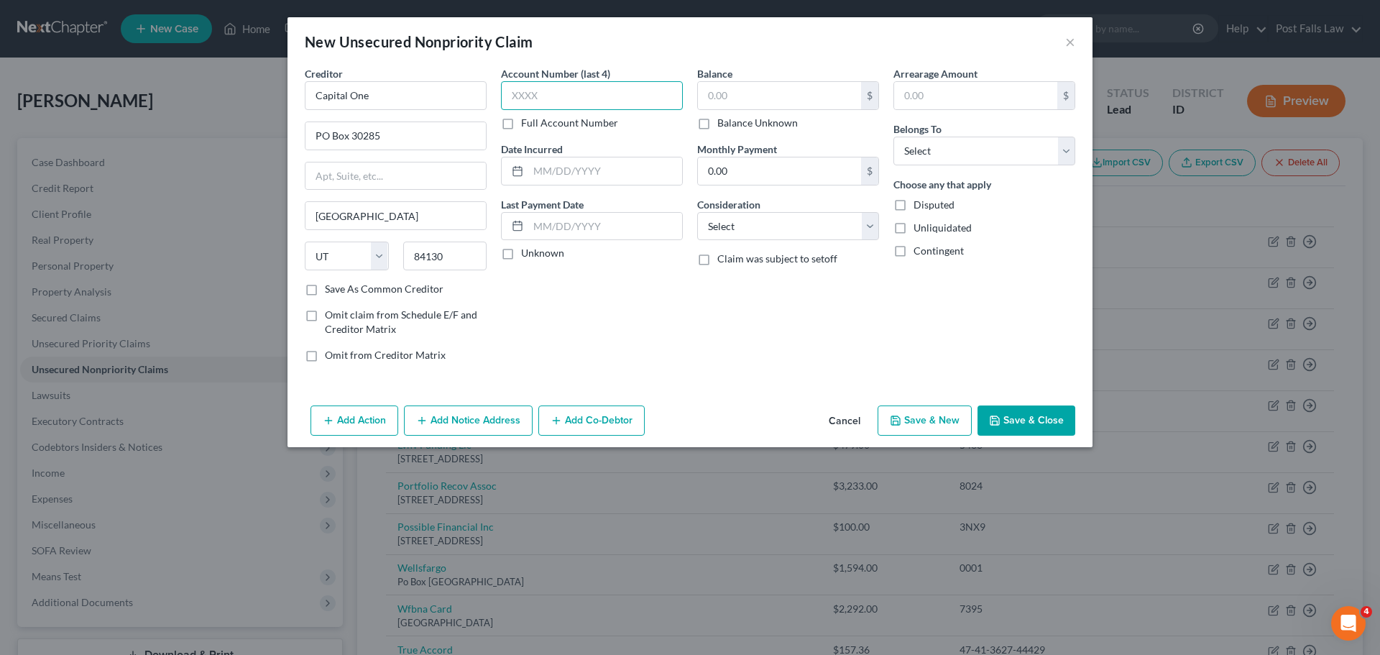
click at [565, 101] on input "text" at bounding box center [592, 95] width 182 height 29
click at [521, 122] on label "Full Account Number" at bounding box center [569, 123] width 97 height 14
click at [527, 122] on input "Full Account Number" at bounding box center [531, 120] width 9 height 9
click at [521, 106] on input "text" at bounding box center [592, 95] width 182 height 29
type input "[CREDIT_CARD_NUMBER]"
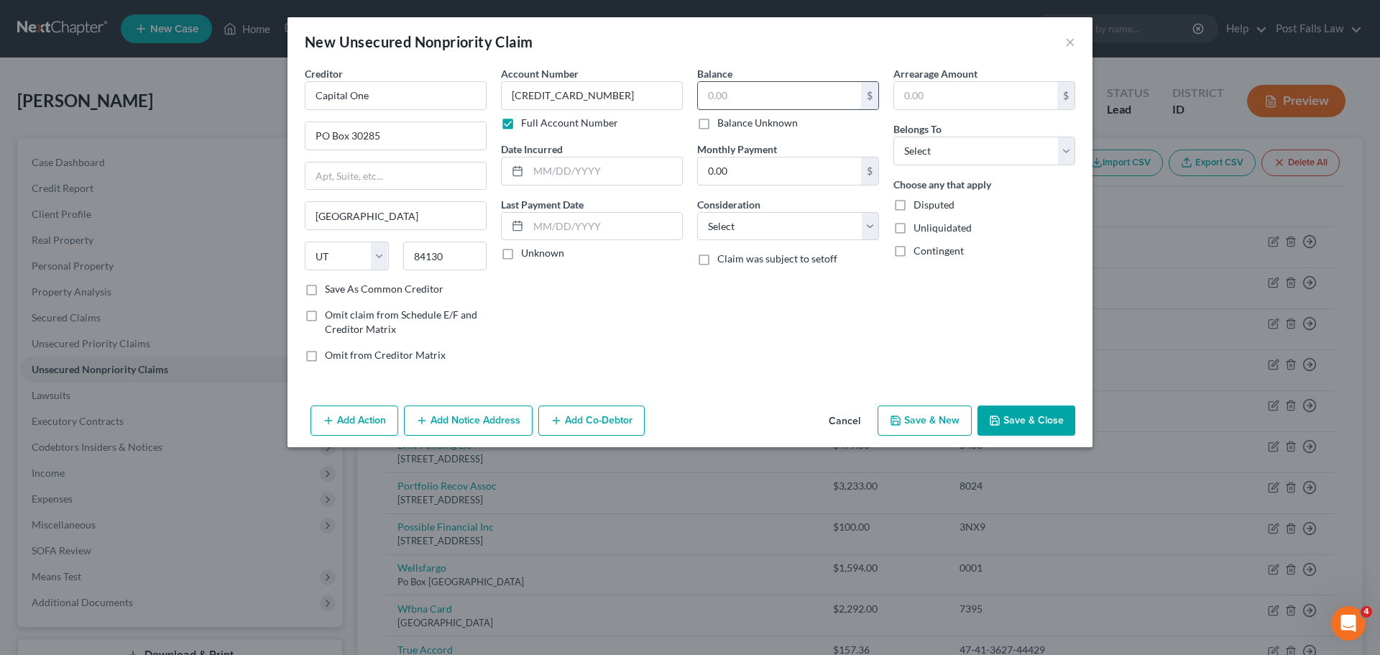
click at [798, 105] on input "text" at bounding box center [779, 95] width 163 height 27
type input "479.58"
click at [860, 229] on select "Select Cable / Satellite Services Collection Agency Credit Card Debt Debt Couns…" at bounding box center [788, 226] width 182 height 29
select select "2"
click at [697, 212] on select "Select Cable / Satellite Services Collection Agency Credit Card Debt Debt Couns…" at bounding box center [788, 226] width 182 height 29
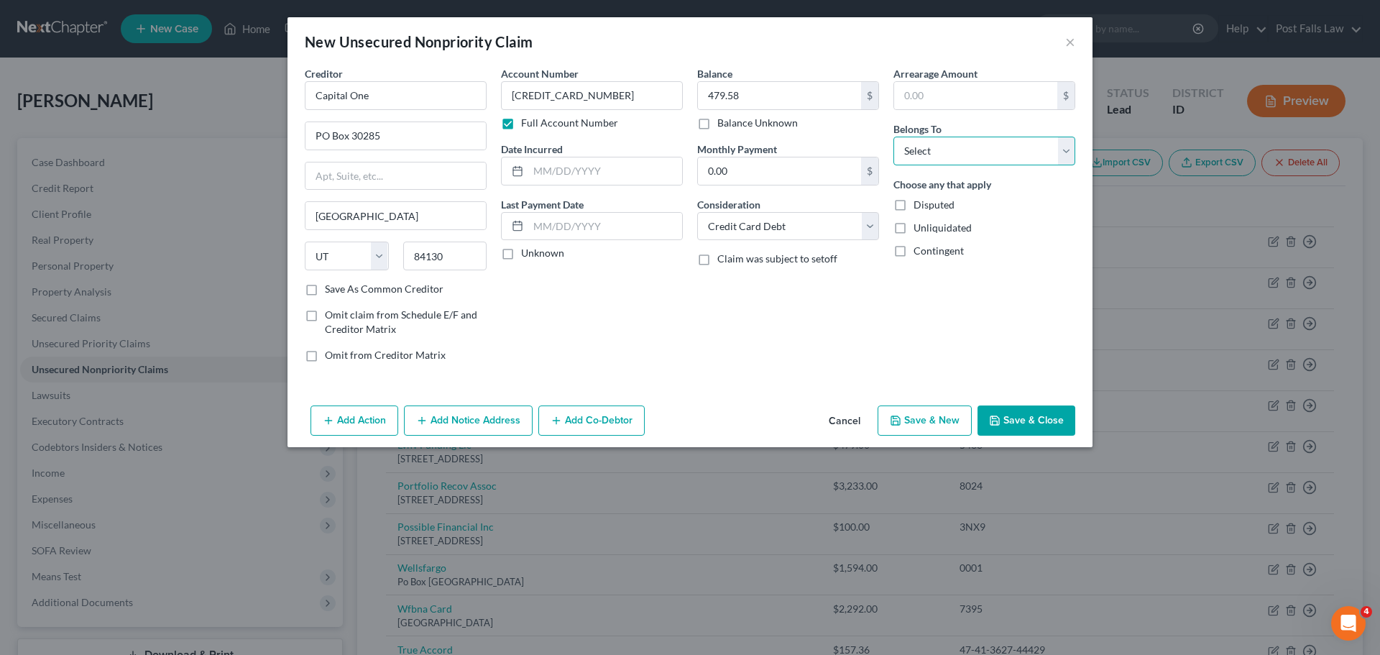
click at [1059, 150] on select "Select Debtor 1 Only Debtor 2 Only Debtor 1 And Debtor 2 Only At Least One Of T…" at bounding box center [984, 151] width 182 height 29
select select "0"
click at [893, 137] on select "Select Debtor 1 Only Debtor 2 Only Debtor 1 And Debtor 2 Only At Least One Of T…" at bounding box center [984, 151] width 182 height 29
click at [994, 423] on polyline "button" at bounding box center [995, 422] width 5 height 4
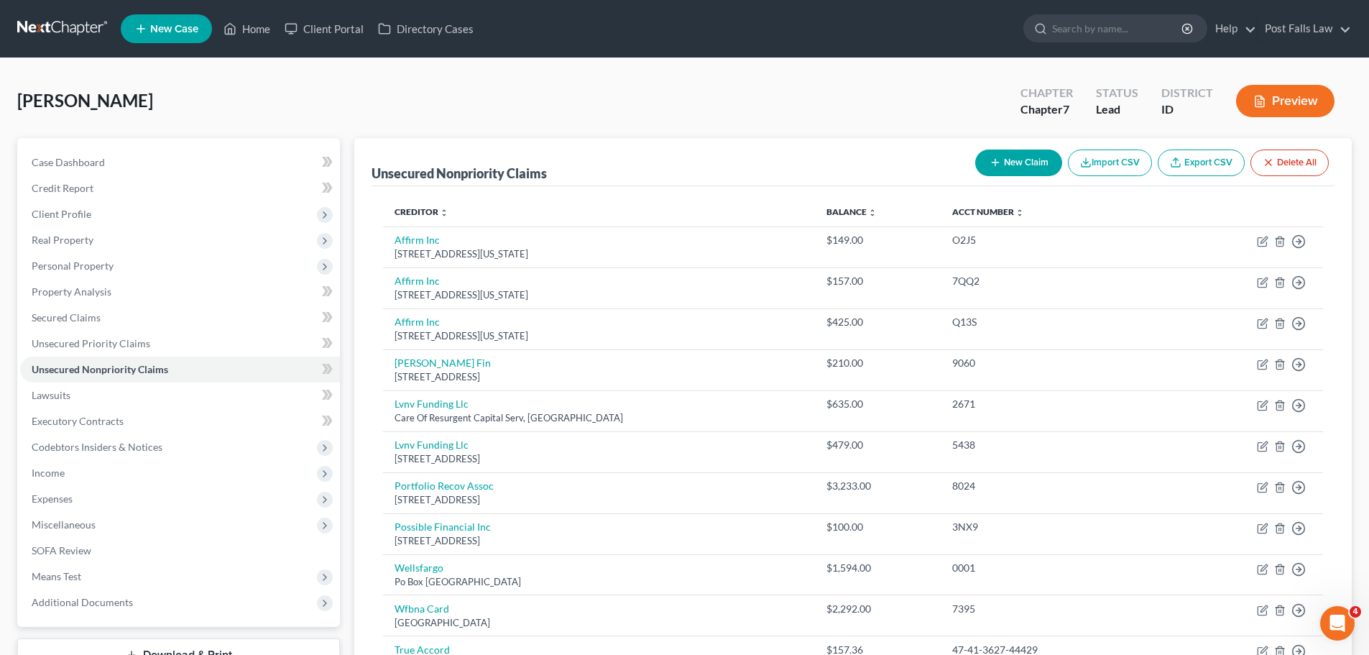
click at [1026, 165] on button "New Claim" at bounding box center [1018, 162] width 87 height 27
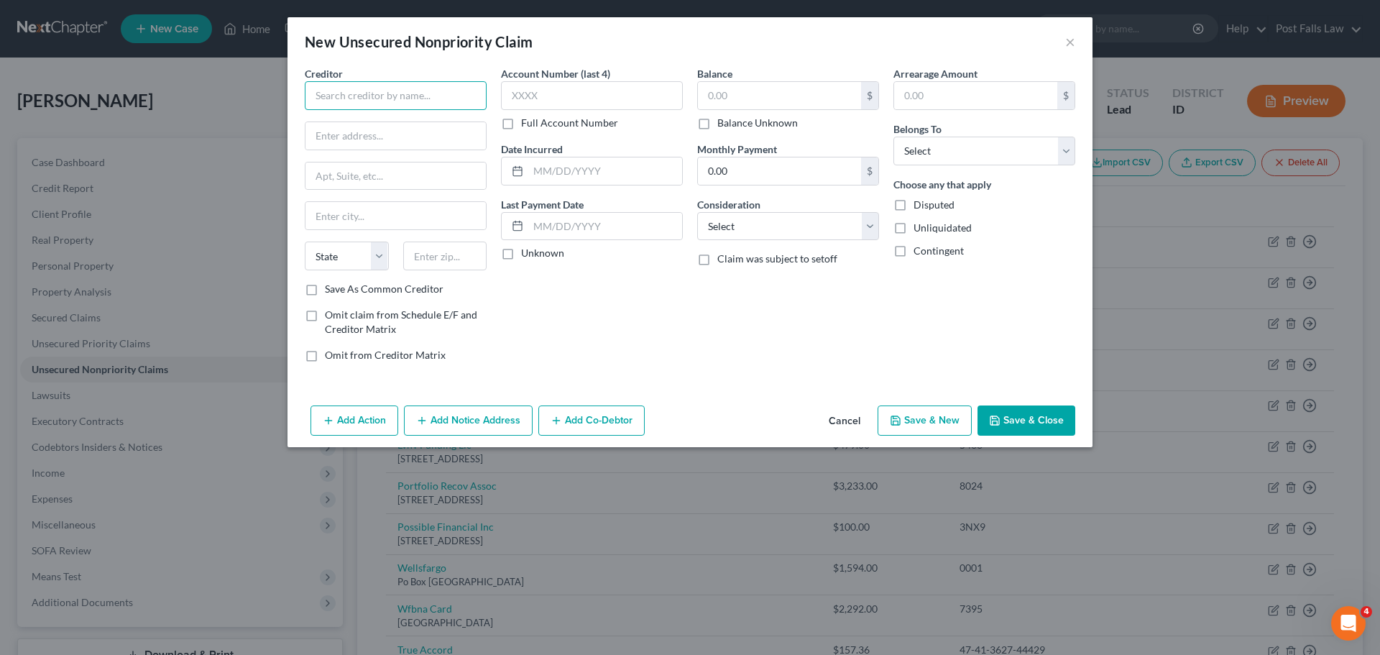
click at [430, 107] on input "text" at bounding box center [396, 95] width 182 height 29
type input "In-Debted"
type input "PO Box 1201"
type input "[GEOGRAPHIC_DATA]"
click at [351, 260] on select "State [US_STATE] AK AR AZ CA CO CT DE DC [GEOGRAPHIC_DATA] [GEOGRAPHIC_DATA] GU…" at bounding box center [347, 255] width 84 height 29
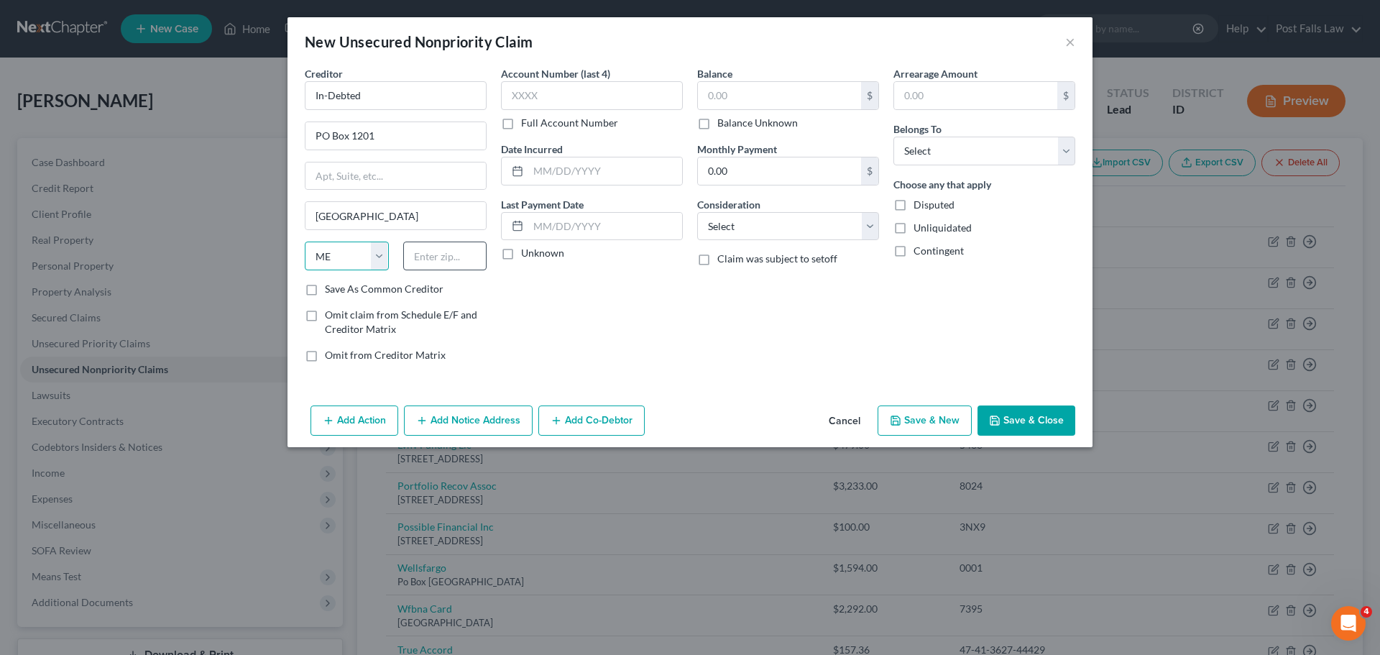
select select "26"
click at [436, 252] on input "text" at bounding box center [445, 255] width 84 height 29
type input "63640"
click at [521, 128] on label "Full Account Number" at bounding box center [569, 123] width 97 height 14
click at [527, 125] on input "Full Account Number" at bounding box center [531, 120] width 9 height 9
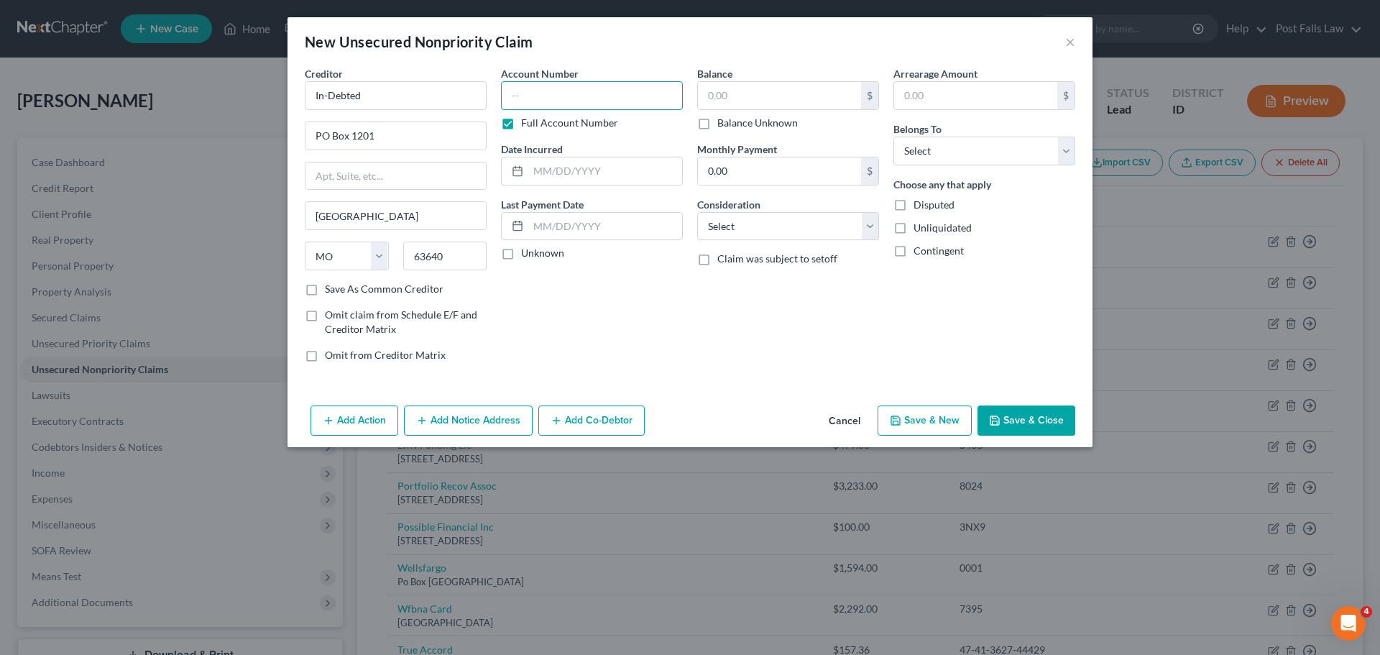
click at [530, 84] on input "text" at bounding box center [592, 95] width 182 height 29
type input "BE1X-02J5"
click at [740, 99] on input "text" at bounding box center [779, 95] width 163 height 27
type input "298.36"
click at [868, 220] on select "Select Cable / Satellite Services Collection Agency Credit Card Debt Debt Couns…" at bounding box center [788, 226] width 182 height 29
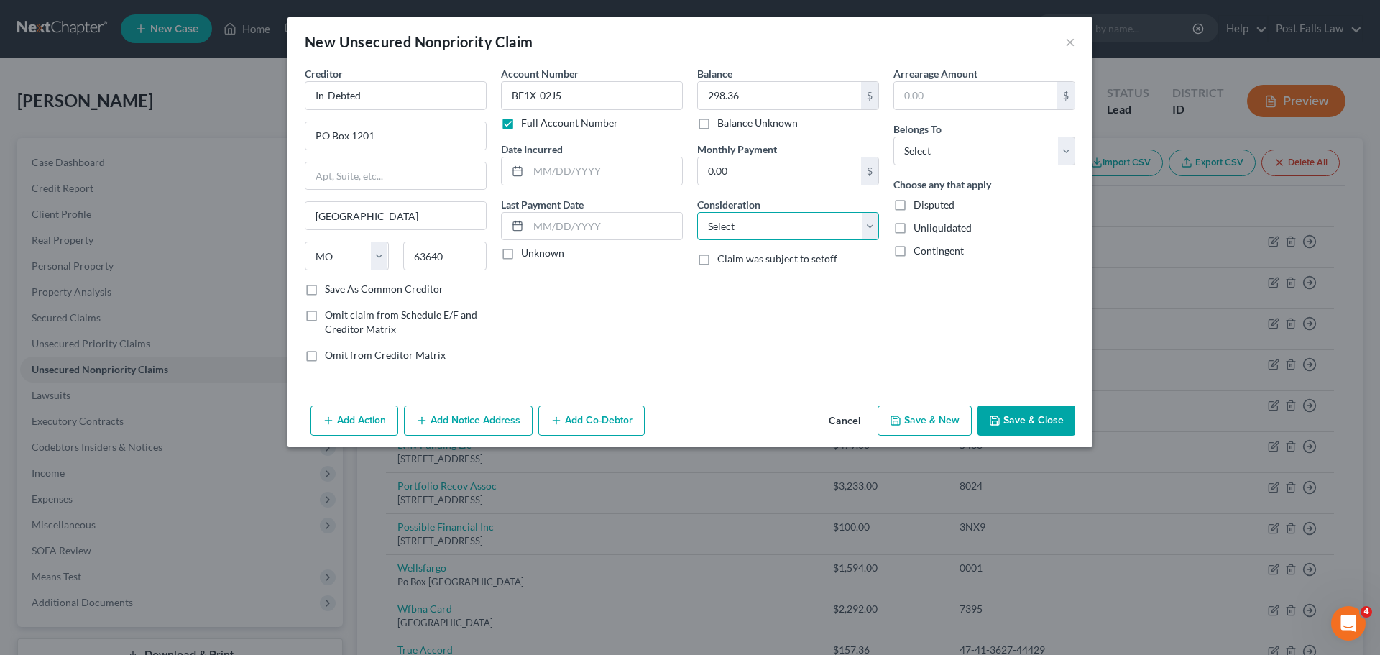
select select "1"
click at [697, 212] on select "Select Cable / Satellite Services Collection Agency Credit Card Debt Debt Couns…" at bounding box center [788, 226] width 182 height 29
click at [1067, 142] on select "Select Debtor 1 Only Debtor 2 Only Debtor 1 And Debtor 2 Only At Least One Of T…" at bounding box center [984, 151] width 182 height 29
click at [893, 137] on select "Select Debtor 1 Only Debtor 2 Only Debtor 1 And Debtor 2 Only At Least One Of T…" at bounding box center [984, 151] width 182 height 29
click at [1006, 418] on button "Save & Close" at bounding box center [1026, 420] width 98 height 30
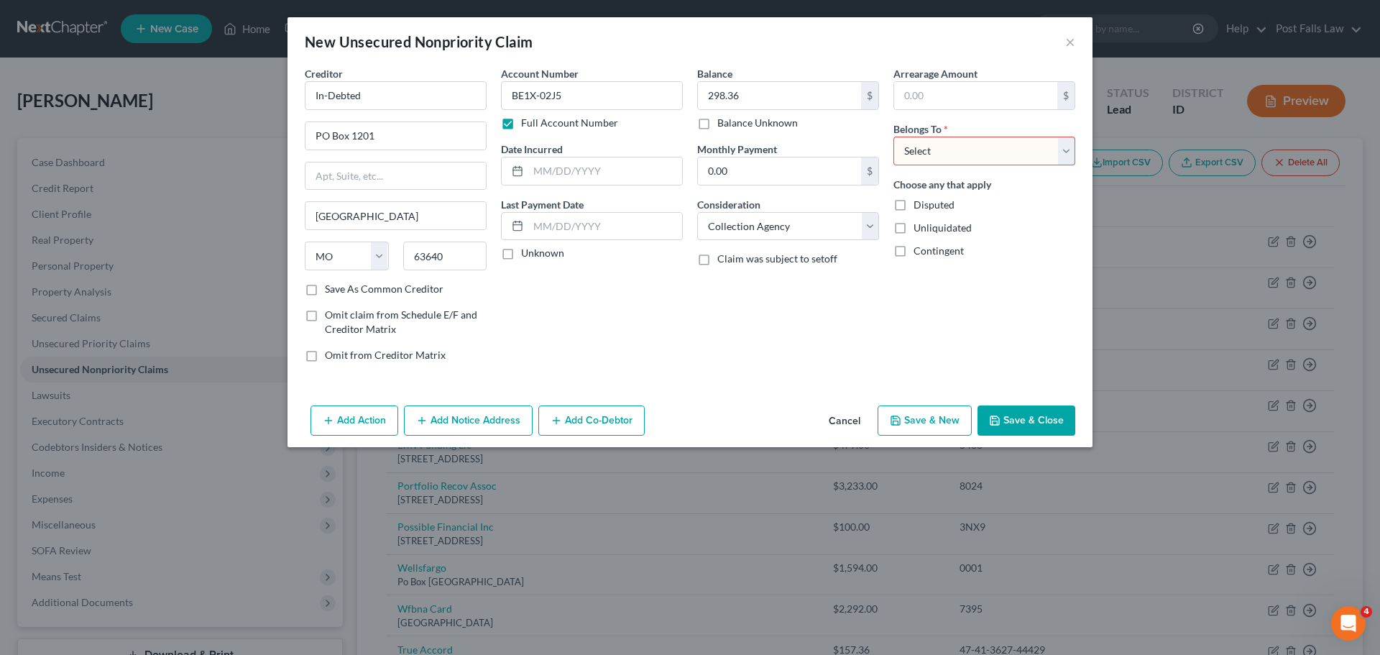
click at [1070, 155] on select "Select Debtor 1 Only Debtor 2 Only Debtor 1 And Debtor 2 Only At Least One Of T…" at bounding box center [984, 151] width 182 height 29
select select "0"
click at [893, 137] on select "Select Debtor 1 Only Debtor 2 Only Debtor 1 And Debtor 2 Only At Least One Of T…" at bounding box center [984, 151] width 182 height 29
click at [999, 422] on icon "button" at bounding box center [994, 420] width 11 height 11
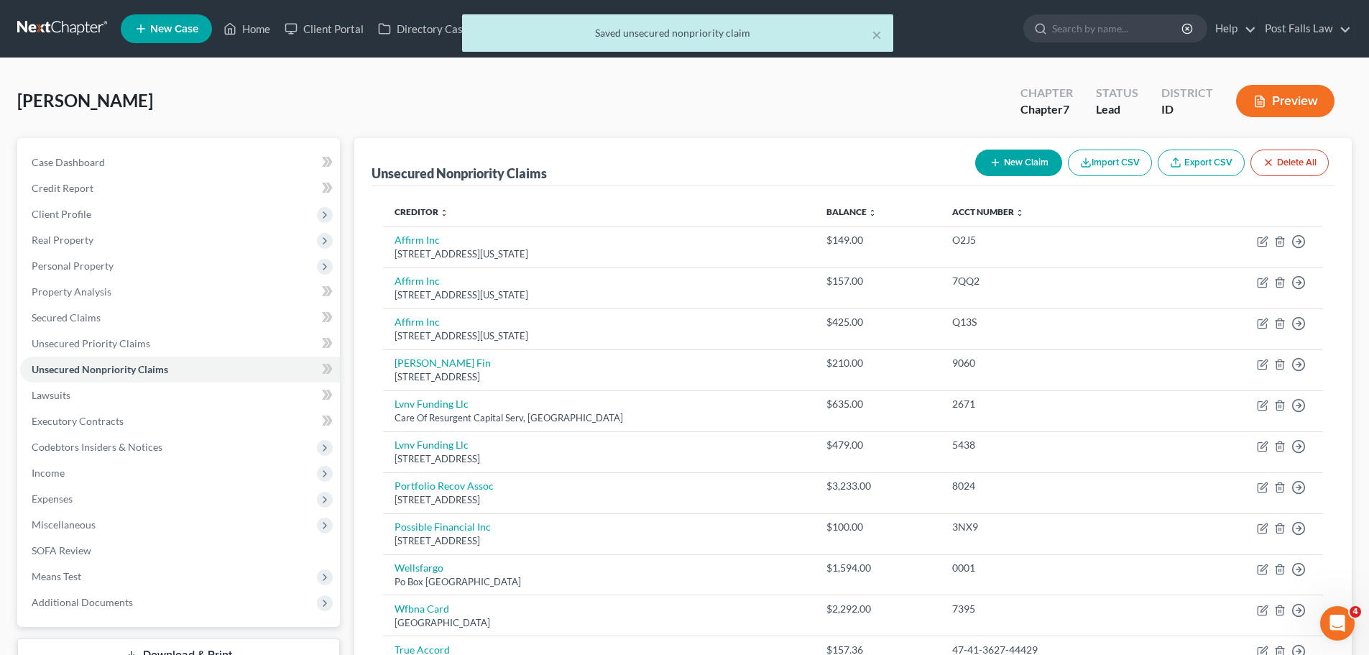
click at [1026, 169] on button "New Claim" at bounding box center [1018, 162] width 87 height 27
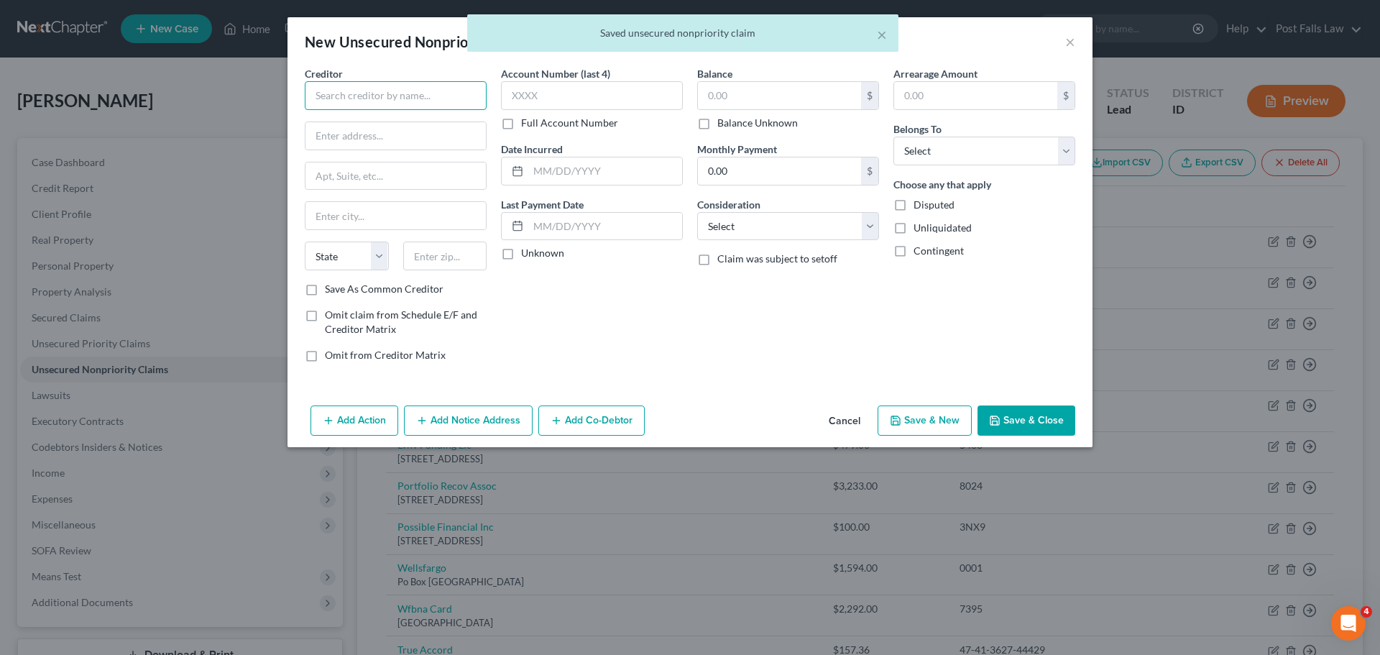
click at [375, 93] on input "text" at bounding box center [396, 95] width 182 height 29
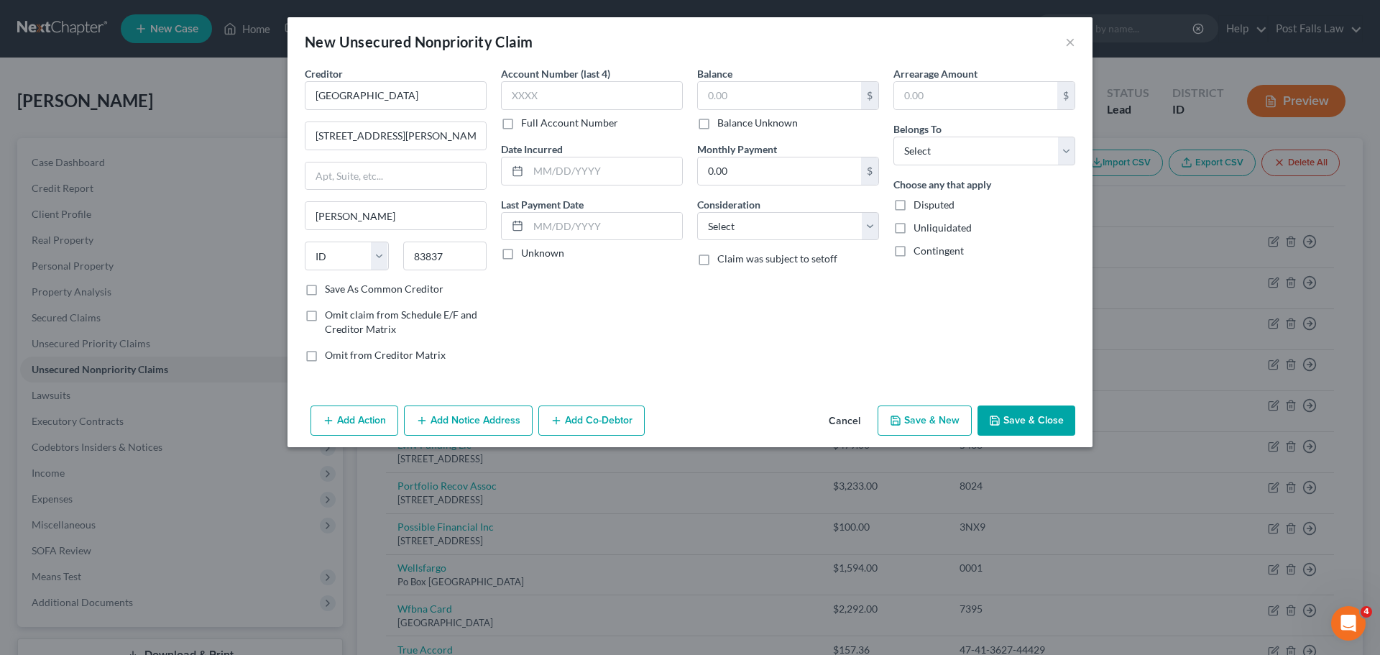
click at [521, 123] on label "Full Account Number" at bounding box center [569, 123] width 97 height 14
click at [527, 123] on input "Full Account Number" at bounding box center [531, 120] width 9 height 9
click at [531, 99] on input "text" at bounding box center [592, 95] width 182 height 29
click at [755, 94] on input "text" at bounding box center [779, 95] width 163 height 27
click at [868, 232] on select "Select Cable / Satellite Services Collection Agency Credit Card Debt Debt Couns…" at bounding box center [788, 226] width 182 height 29
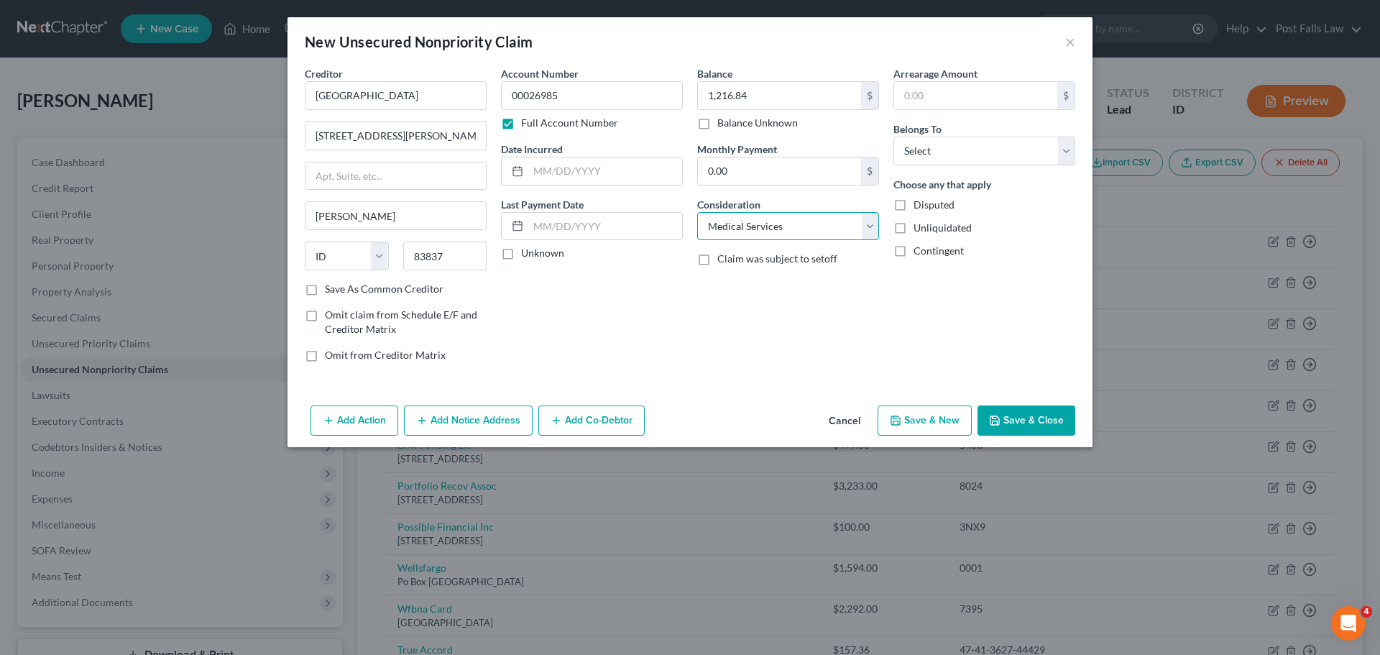
click at [697, 212] on select "Select Cable / Satellite Services Collection Agency Credit Card Debt Debt Couns…" at bounding box center [788, 226] width 182 height 29
click at [1071, 147] on select "Select Debtor 1 Only Debtor 2 Only Debtor 1 And Debtor 2 Only At Least One Of T…" at bounding box center [984, 151] width 182 height 29
click at [893, 137] on select "Select Debtor 1 Only Debtor 2 Only Debtor 1 And Debtor 2 Only At Least One Of T…" at bounding box center [984, 151] width 182 height 29
click at [1021, 420] on button "Save & Close" at bounding box center [1026, 420] width 98 height 30
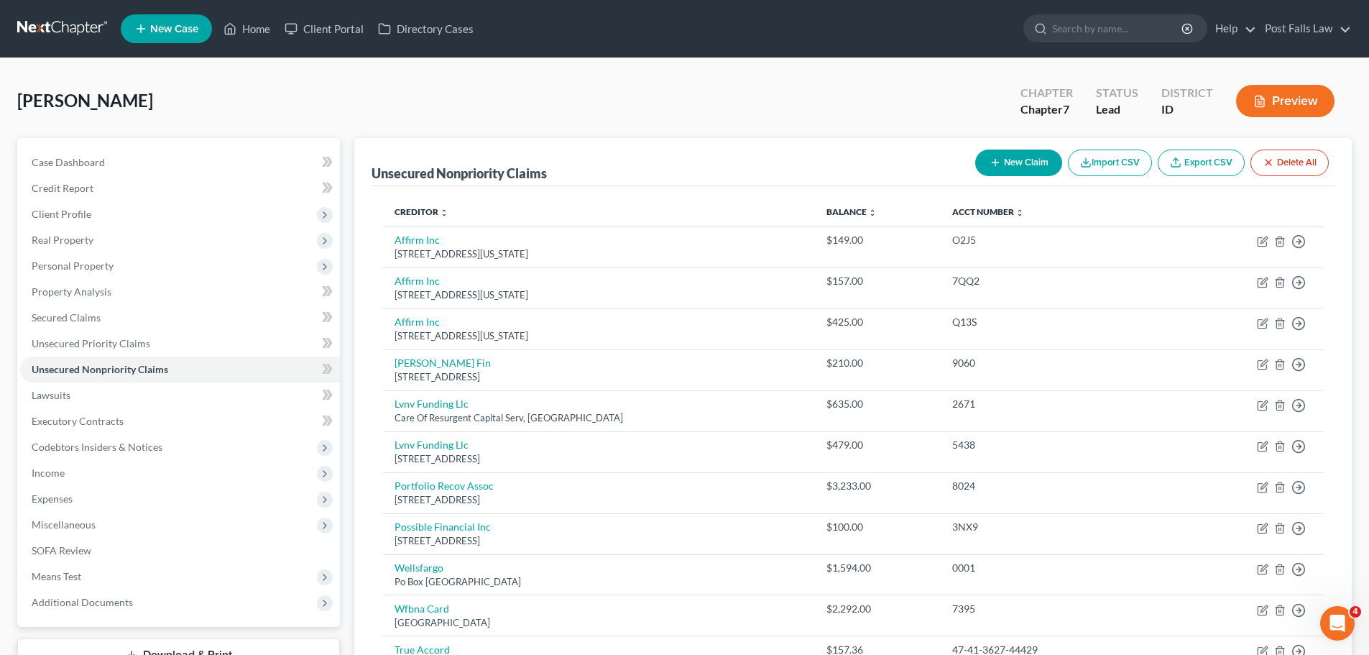
click at [1037, 161] on button "New Claim" at bounding box center [1018, 162] width 87 height 27
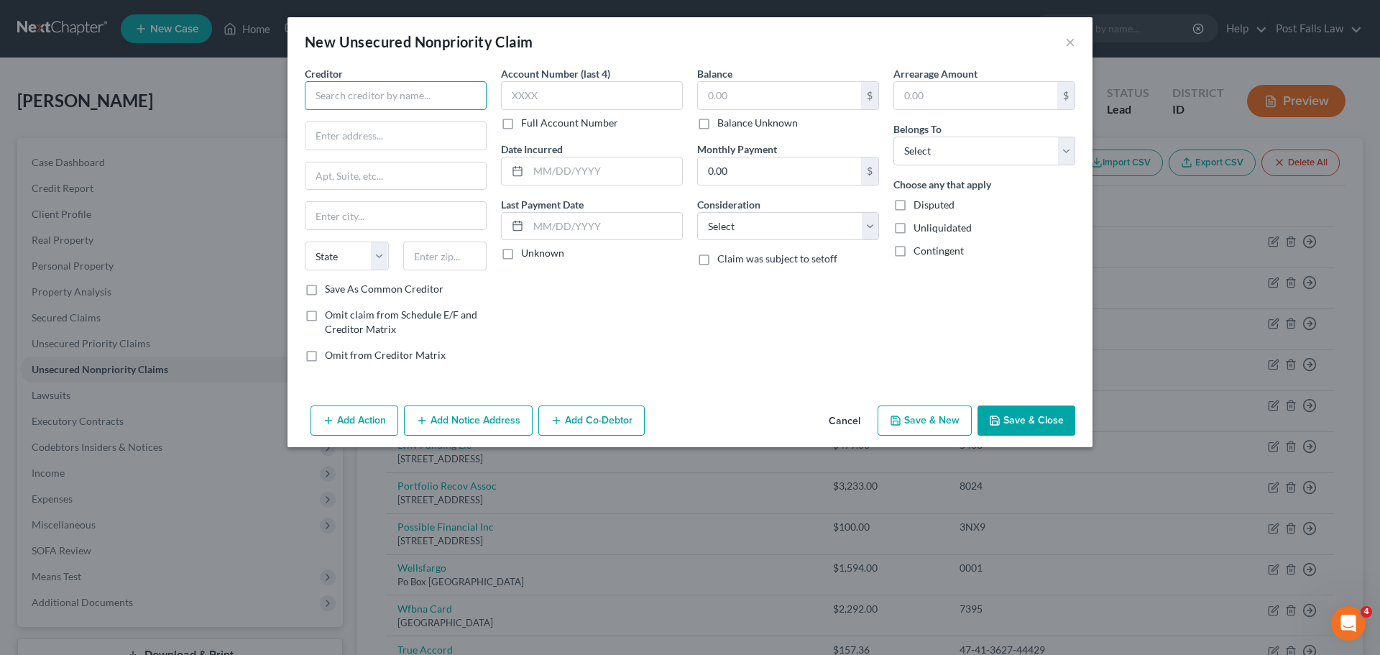
click at [420, 103] on input "text" at bounding box center [396, 95] width 182 height 29
click at [521, 123] on label "Full Account Number" at bounding box center [569, 123] width 97 height 14
click at [527, 123] on input "Full Account Number" at bounding box center [531, 120] width 9 height 9
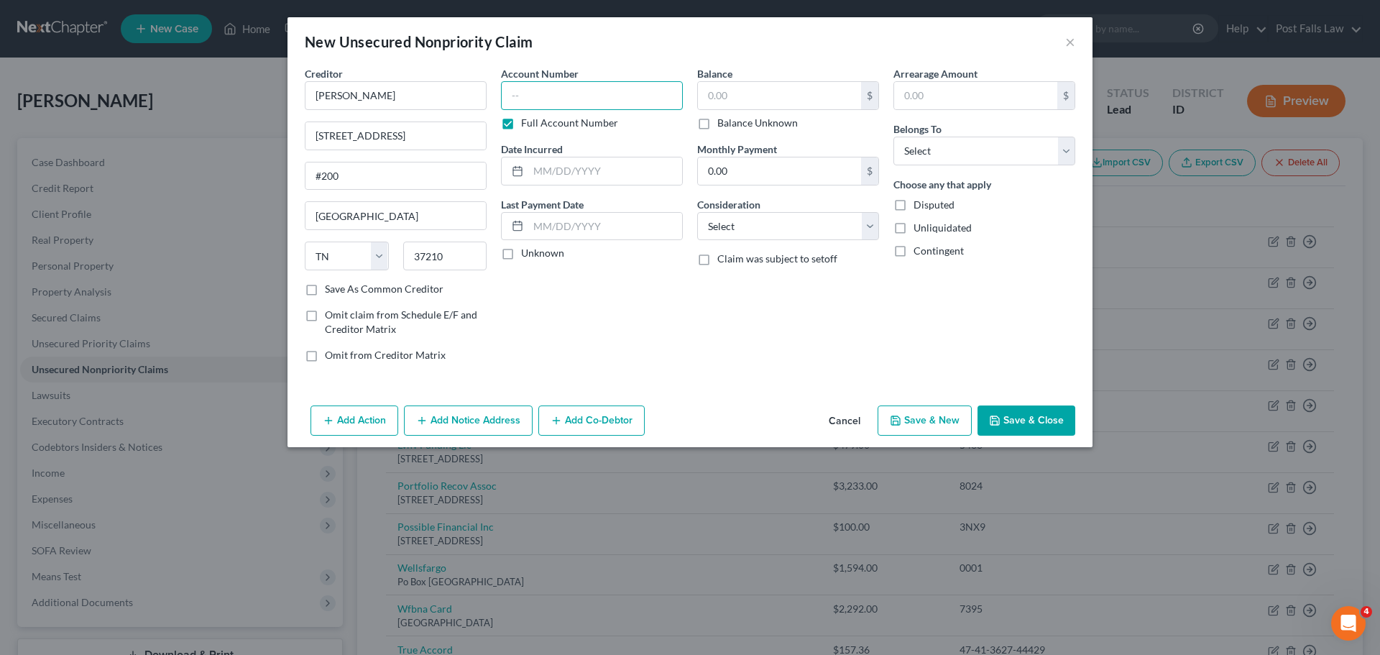
click at [519, 106] on input "text" at bounding box center [592, 95] width 182 height 29
click at [870, 225] on select "Select Cable / Satellite Services Collection Agency Credit Card Debt Debt Couns…" at bounding box center [788, 226] width 182 height 29
click at [697, 212] on select "Select Cable / Satellite Services Collection Agency Credit Card Debt Debt Couns…" at bounding box center [788, 226] width 182 height 29
click at [865, 219] on select "Select Cable / Satellite Services Collection Agency Credit Card Debt Debt Couns…" at bounding box center [788, 226] width 182 height 29
click at [697, 212] on select "Select Cable / Satellite Services Collection Agency Credit Card Debt Debt Couns…" at bounding box center [788, 226] width 182 height 29
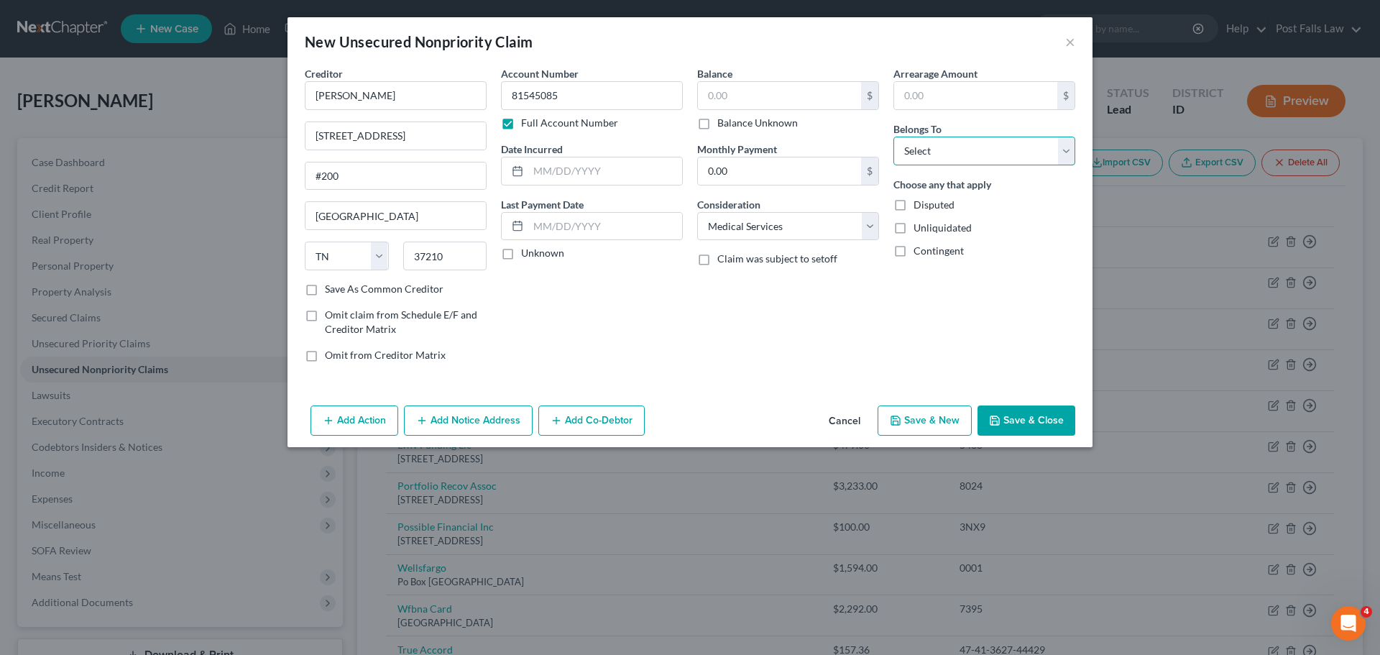
click at [1066, 151] on select "Select Debtor 1 Only Debtor 2 Only Debtor 1 And Debtor 2 Only At Least One Of T…" at bounding box center [984, 151] width 182 height 29
click at [893, 137] on select "Select Debtor 1 Only Debtor 2 Only Debtor 1 And Debtor 2 Only At Least One Of T…" at bounding box center [984, 151] width 182 height 29
click at [1011, 428] on button "Save & Close" at bounding box center [1026, 420] width 98 height 30
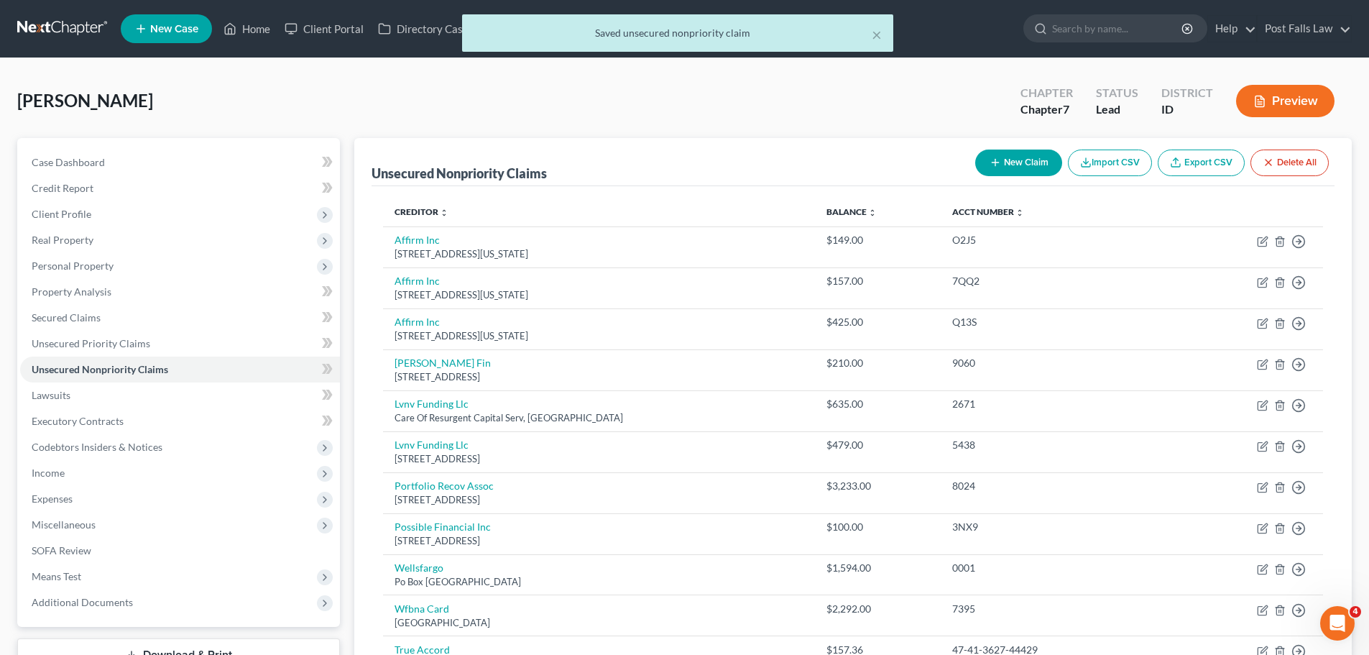
click at [1021, 159] on button "New Claim" at bounding box center [1018, 162] width 87 height 27
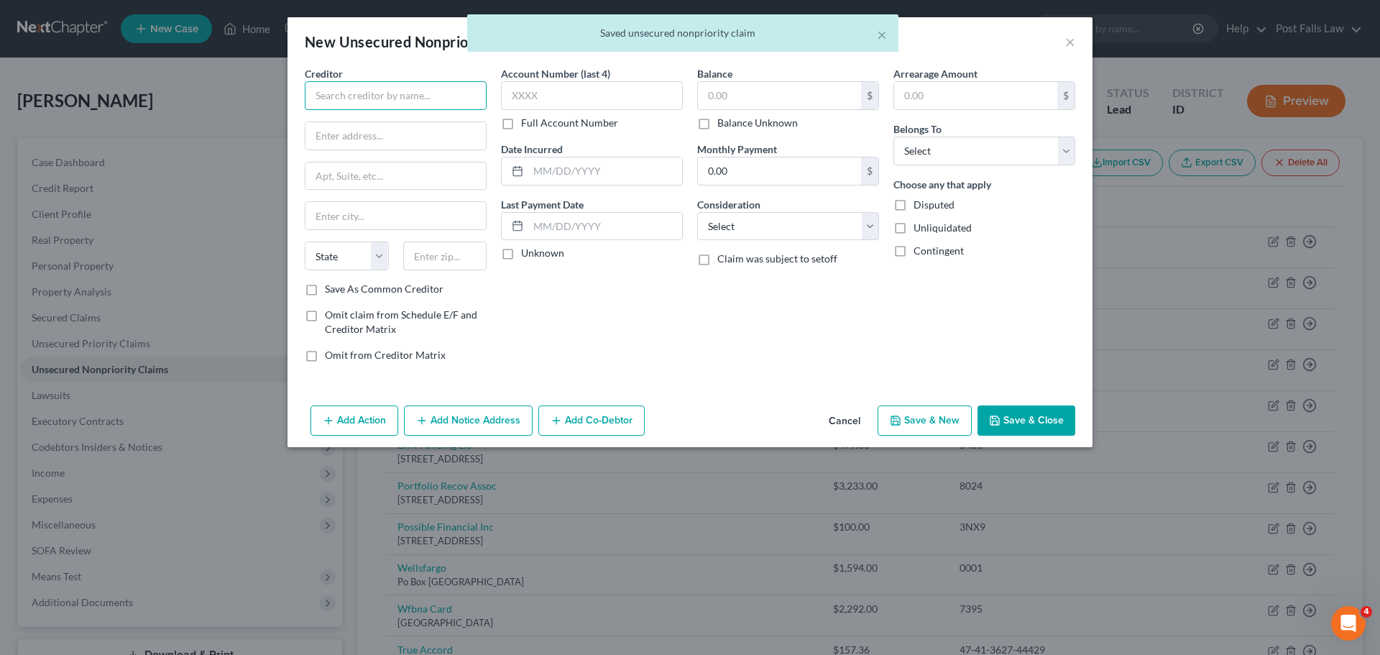
click at [439, 94] on input "text" at bounding box center [396, 95] width 182 height 29
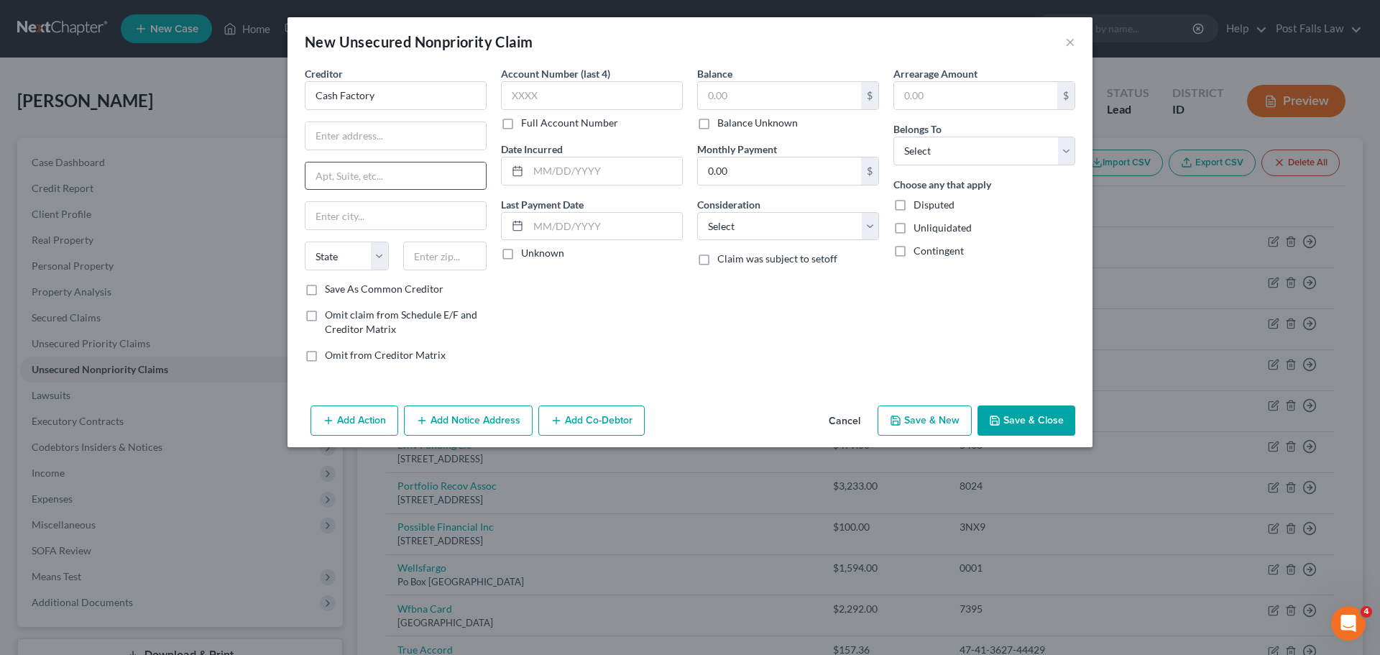
click at [364, 175] on input "text" at bounding box center [395, 175] width 180 height 27
click at [354, 218] on input "text" at bounding box center [395, 215] width 180 height 27
click at [521, 121] on label "Full Account Number" at bounding box center [569, 123] width 97 height 14
click at [527, 121] on input "Full Account Number" at bounding box center [531, 120] width 9 height 9
click at [520, 106] on input "text" at bounding box center [592, 95] width 182 height 29
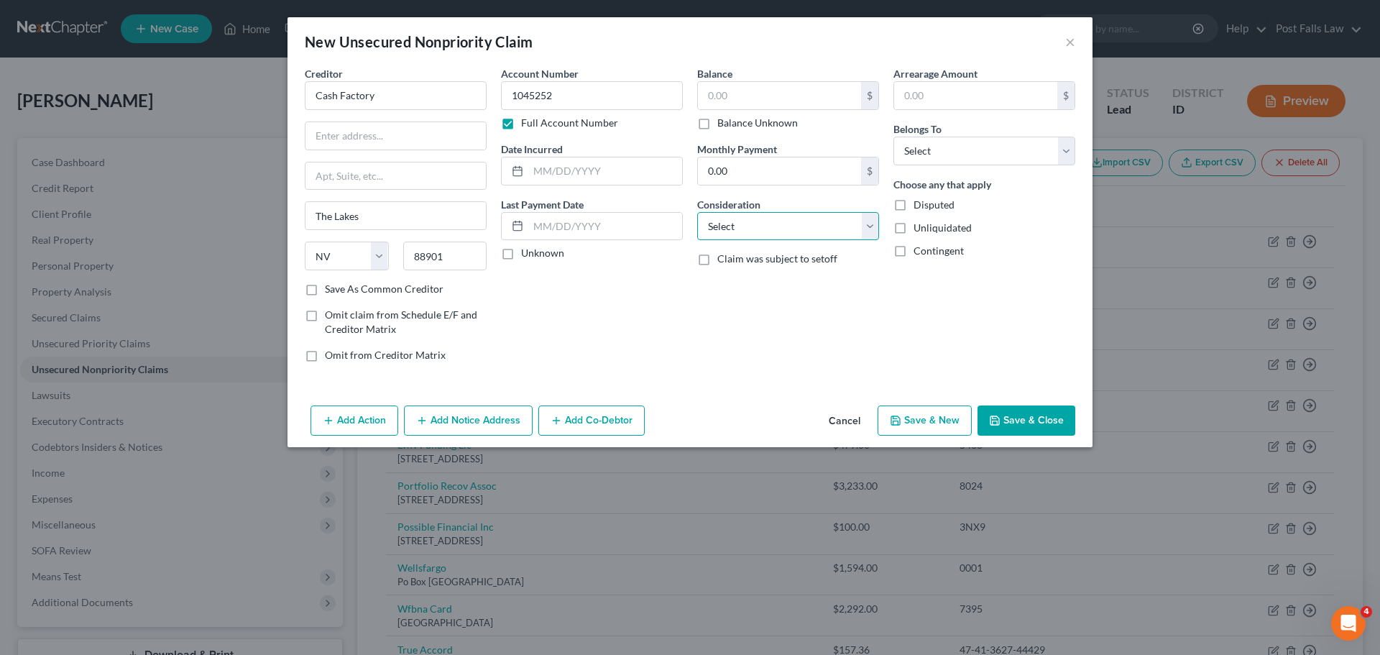
click at [859, 227] on select "Select Cable / Satellite Services Collection Agency Credit Card Debt Debt Couns…" at bounding box center [788, 226] width 182 height 29
click at [697, 212] on select "Select Cable / Satellite Services Collection Agency Credit Card Debt Debt Couns…" at bounding box center [788, 226] width 182 height 29
click at [1046, 145] on select "Select Debtor 1 Only Debtor 2 Only Debtor 1 And Debtor 2 Only At Least One Of T…" at bounding box center [984, 151] width 182 height 29
click at [893, 137] on select "Select Debtor 1 Only Debtor 2 Only Debtor 1 And Debtor 2 Only At Least One Of T…" at bounding box center [984, 151] width 182 height 29
click at [816, 107] on input "text" at bounding box center [779, 95] width 163 height 27
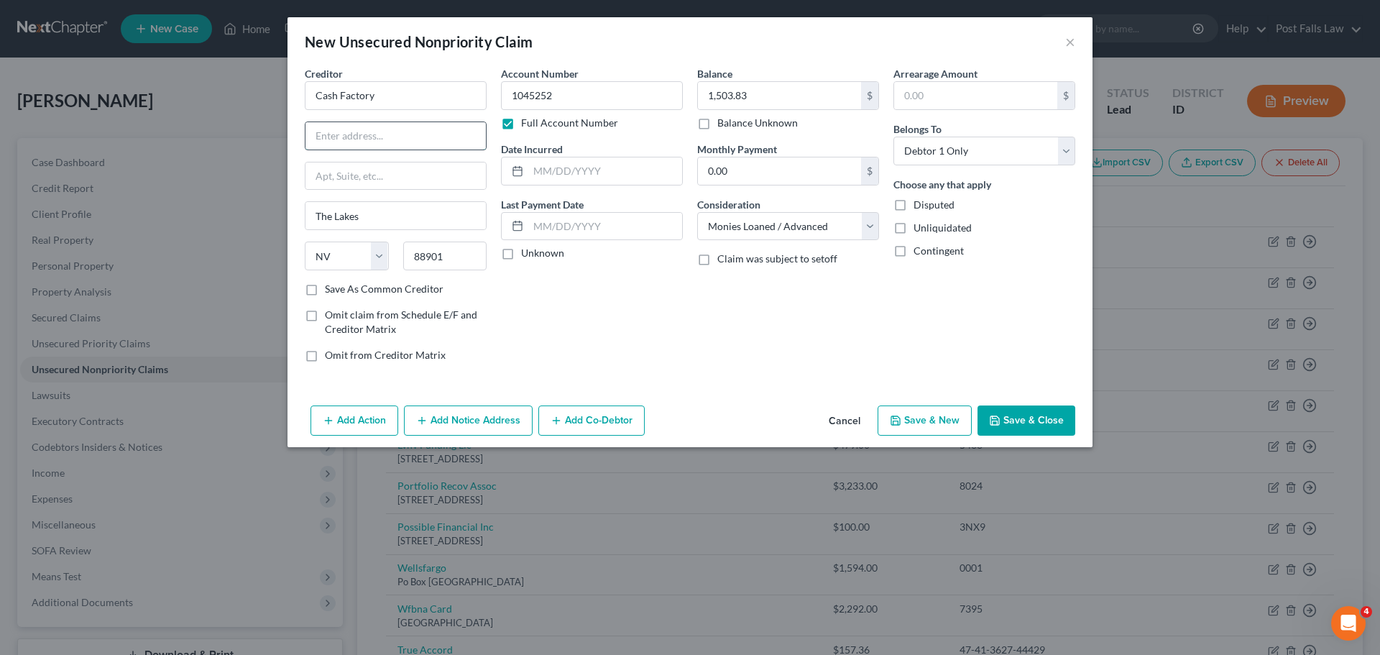
click at [418, 132] on input "text" at bounding box center [395, 135] width 180 height 27
click at [424, 126] on input "text" at bounding box center [395, 135] width 180 height 27
click at [446, 250] on input "88901" at bounding box center [445, 255] width 84 height 29
click at [1035, 425] on button "Save & Close" at bounding box center [1026, 420] width 98 height 30
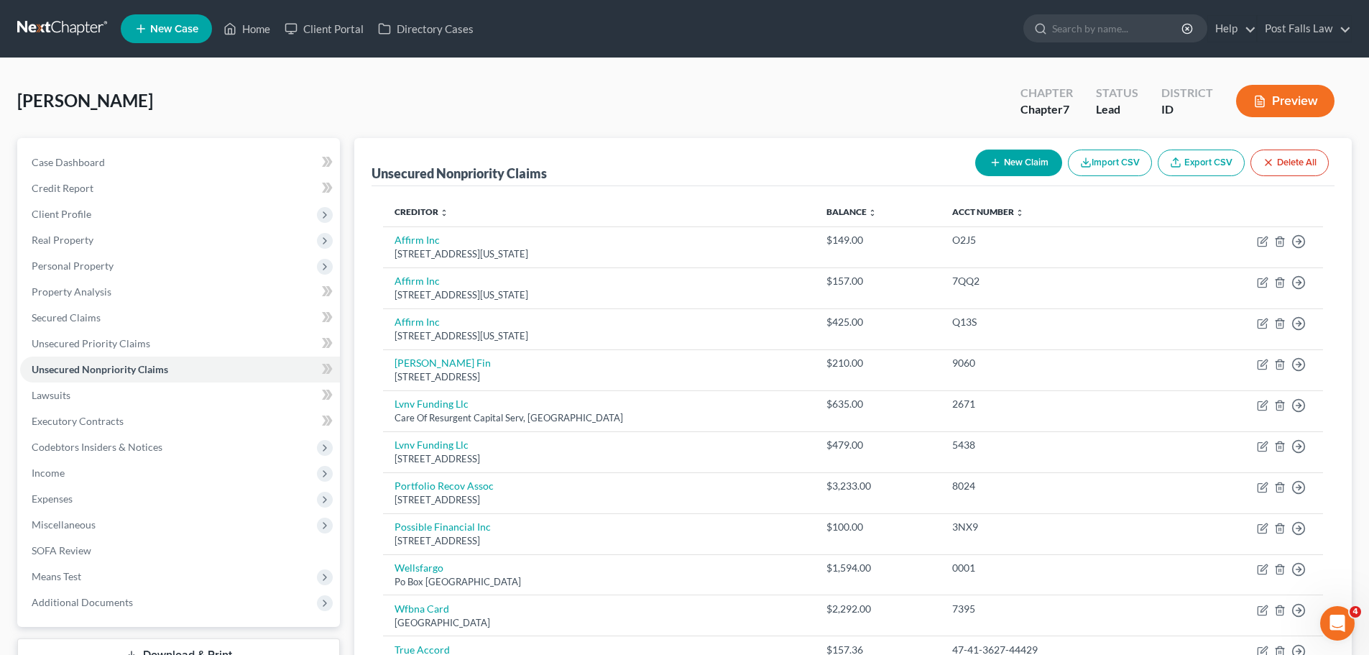
click at [990, 158] on icon "button" at bounding box center [995, 162] width 11 height 11
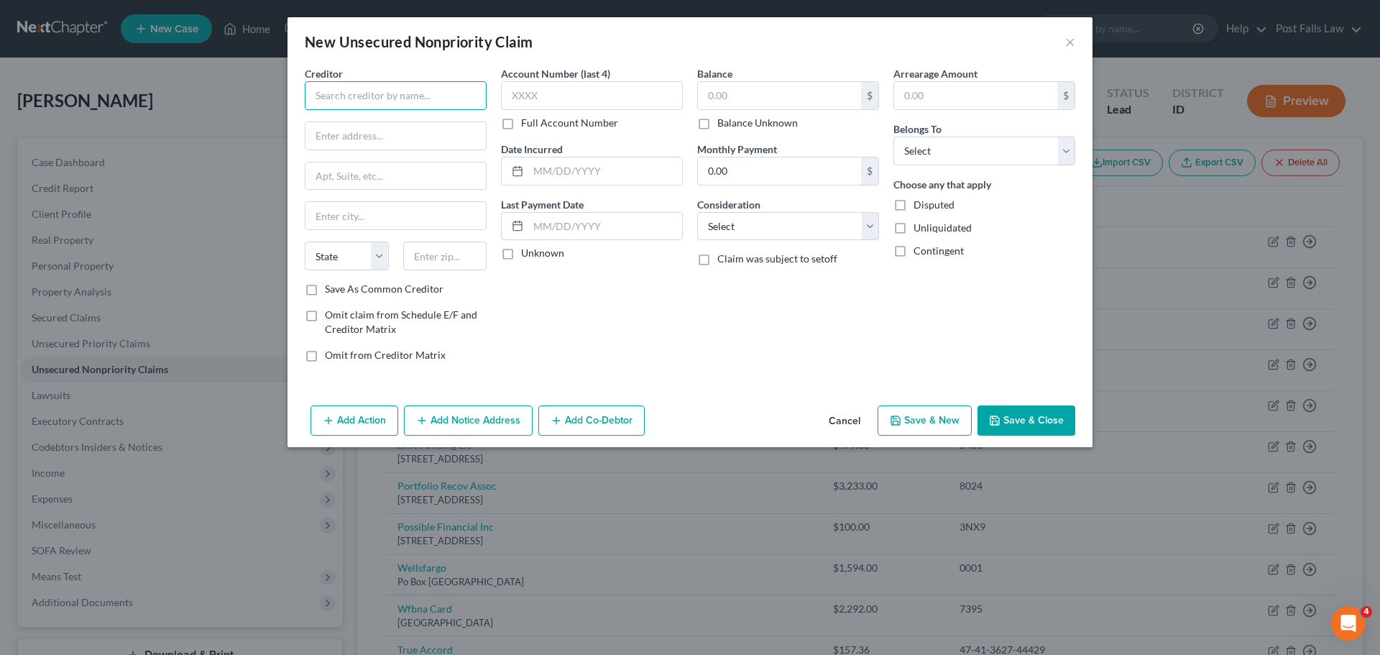
click at [408, 98] on input "text" at bounding box center [396, 95] width 182 height 29
click at [521, 125] on label "Full Account Number" at bounding box center [569, 123] width 97 height 14
click at [527, 125] on input "Full Account Number" at bounding box center [531, 120] width 9 height 9
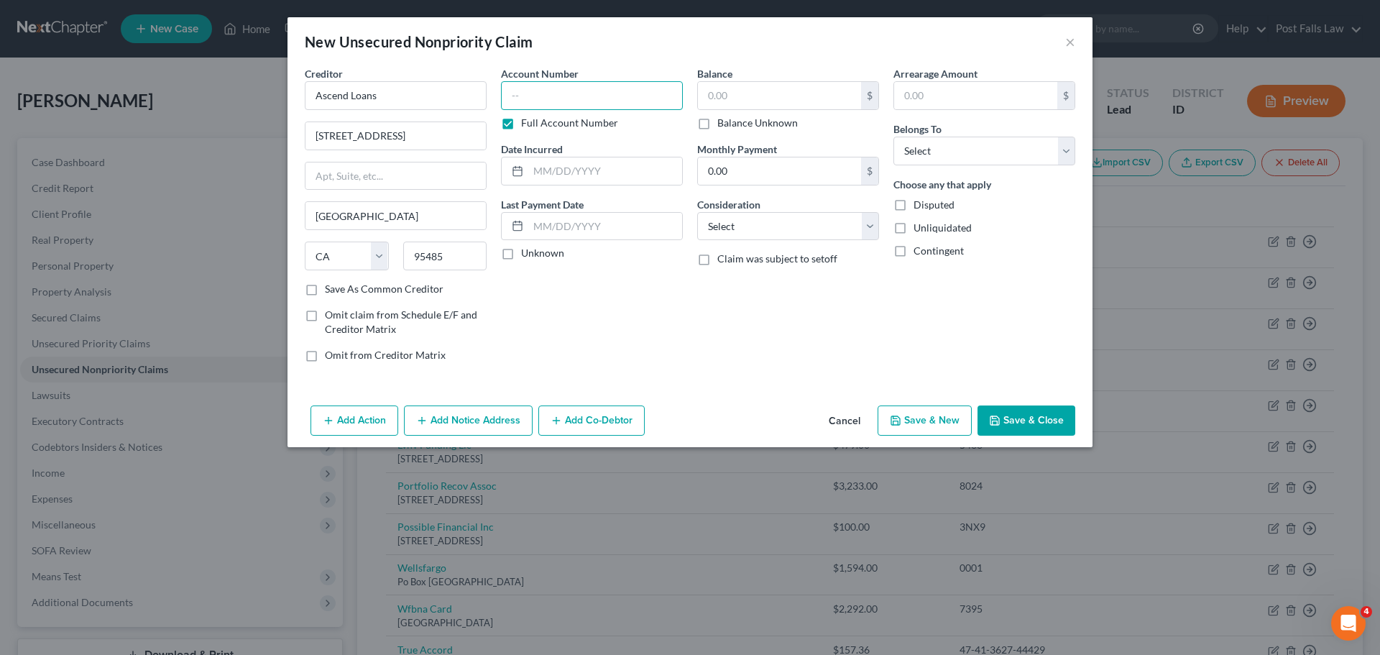
click at [520, 95] on input "text" at bounding box center [592, 95] width 182 height 29
click at [806, 96] on input "text" at bounding box center [779, 95] width 163 height 27
click at [870, 222] on select "Select Cable / Satellite Services Collection Agency Credit Card Debt Debt Couns…" at bounding box center [788, 226] width 182 height 29
click at [697, 212] on select "Select Cable / Satellite Services Collection Agency Credit Card Debt Debt Couns…" at bounding box center [788, 226] width 182 height 29
click at [1069, 161] on select "Select Debtor 1 Only Debtor 2 Only Debtor 1 And Debtor 2 Only At Least One Of T…" at bounding box center [984, 151] width 182 height 29
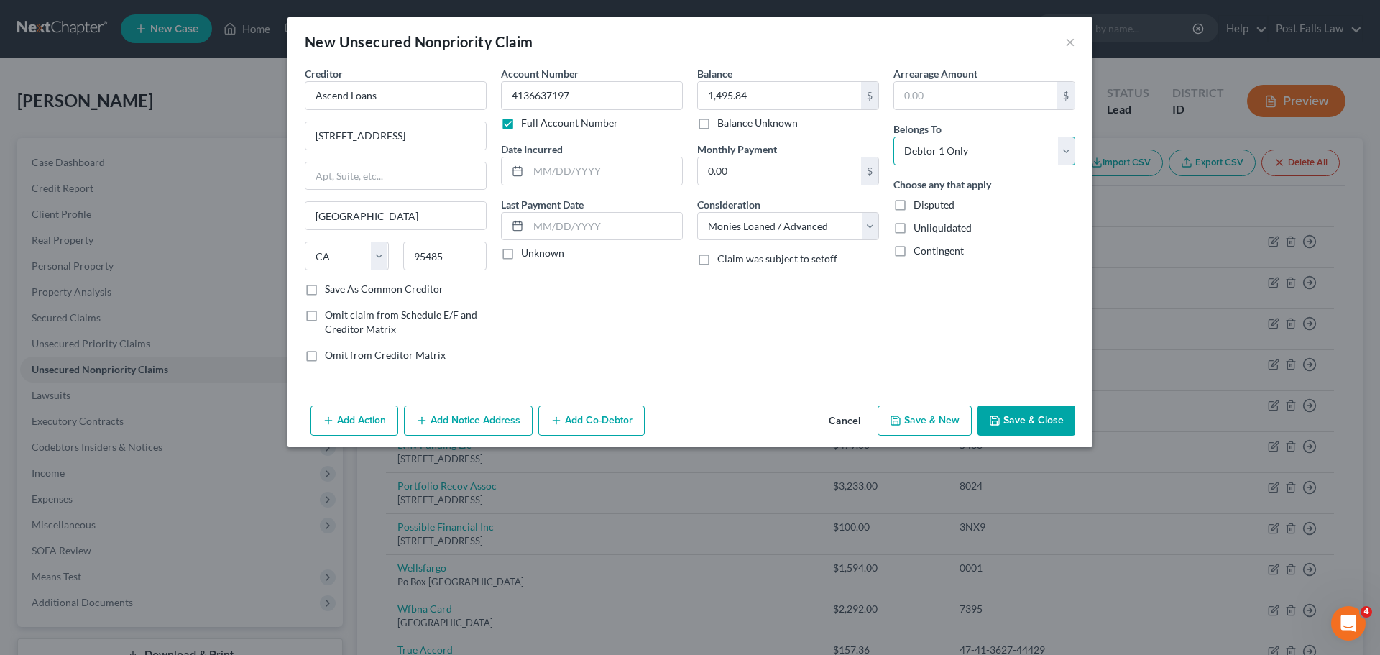
click at [893, 137] on select "Select Debtor 1 Only Debtor 2 Only Debtor 1 And Debtor 2 Only At Least One Of T…" at bounding box center [984, 151] width 182 height 29
click at [1010, 413] on button "Save & Close" at bounding box center [1026, 420] width 98 height 30
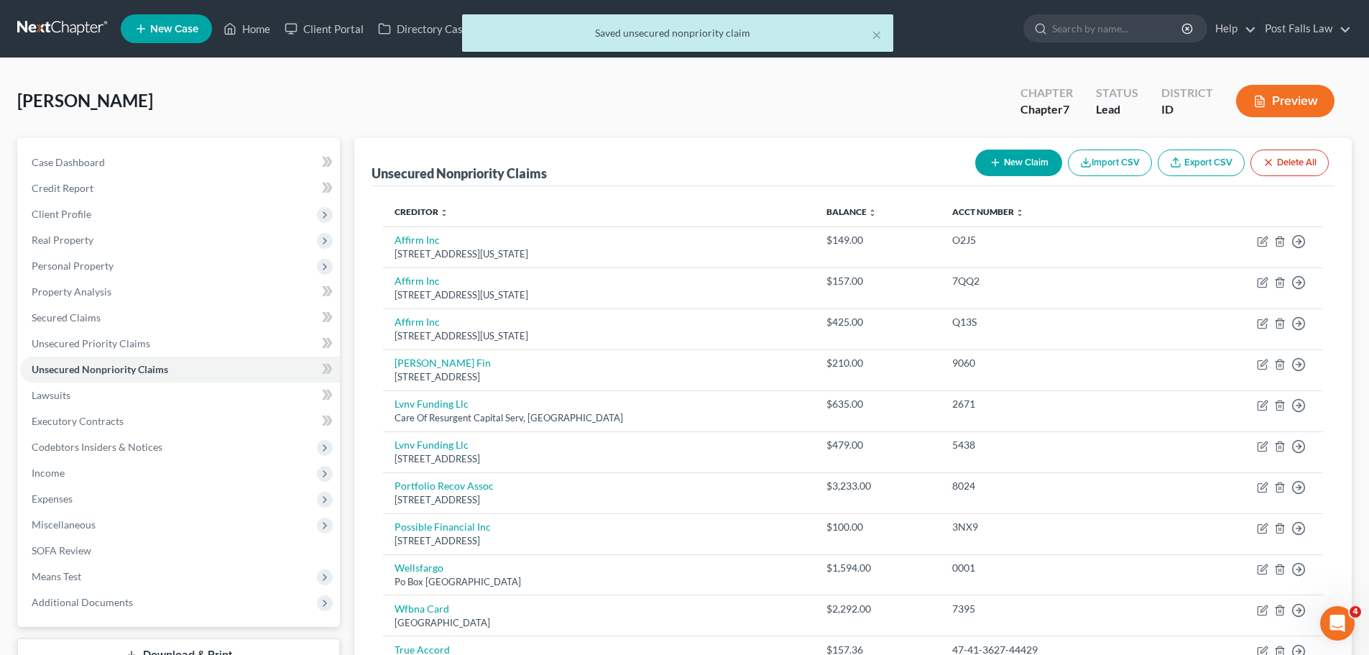
click at [1026, 152] on button "New Claim" at bounding box center [1018, 162] width 87 height 27
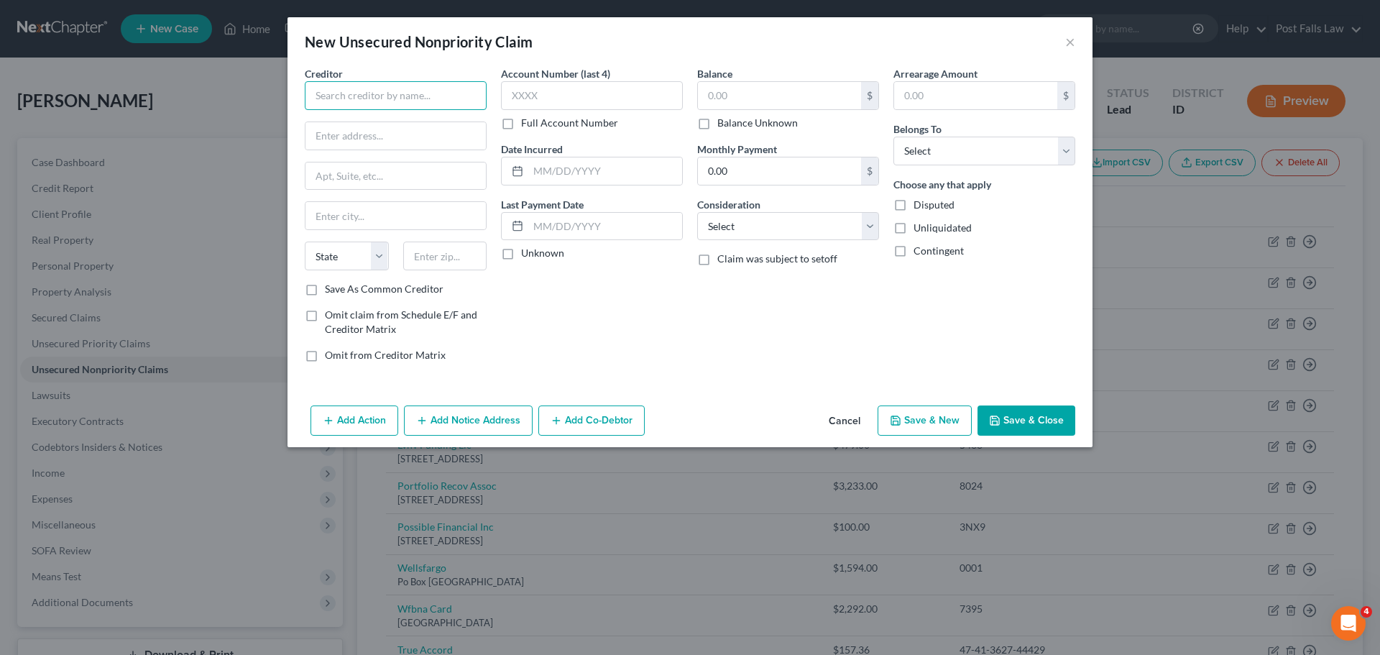
click at [382, 99] on input "text" at bounding box center [396, 95] width 182 height 29
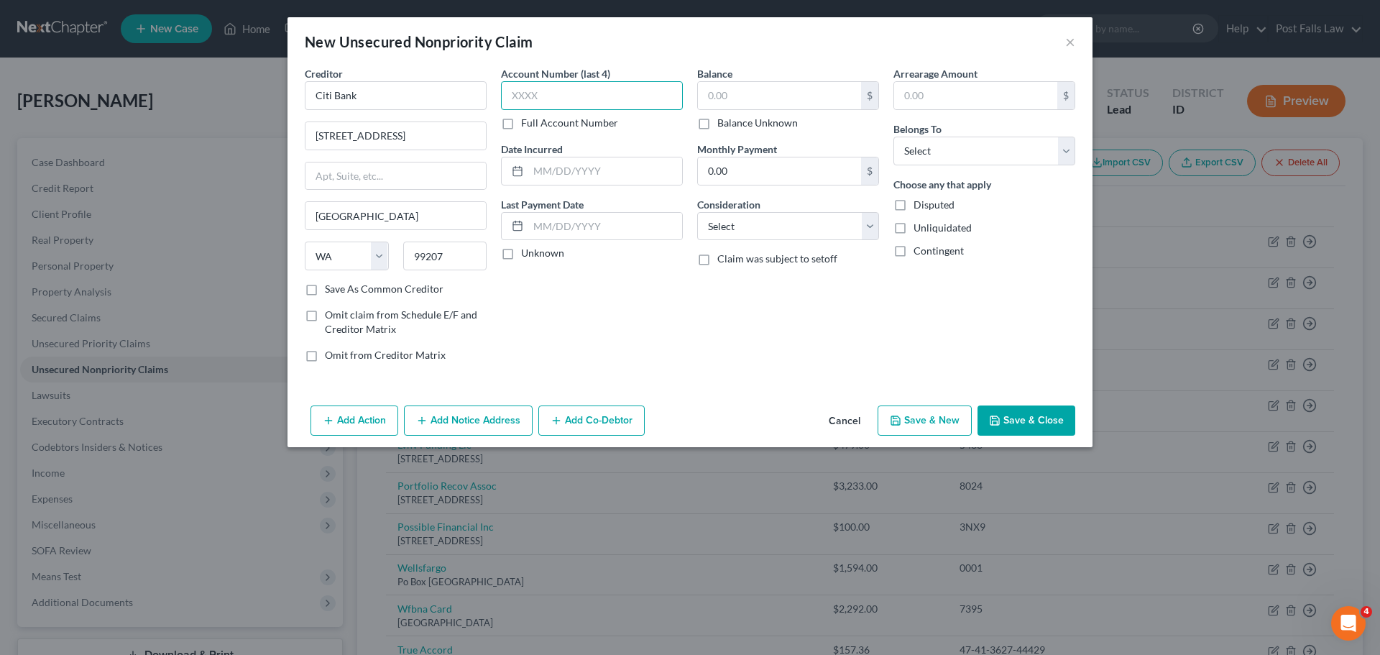
click at [535, 92] on input "text" at bounding box center [592, 95] width 182 height 29
click at [521, 126] on label "Full Account Number" at bounding box center [569, 123] width 97 height 14
click at [527, 125] on input "Full Account Number" at bounding box center [531, 120] width 9 height 9
click at [522, 101] on input "text" at bounding box center [592, 95] width 182 height 29
click at [733, 98] on input "text" at bounding box center [779, 95] width 163 height 27
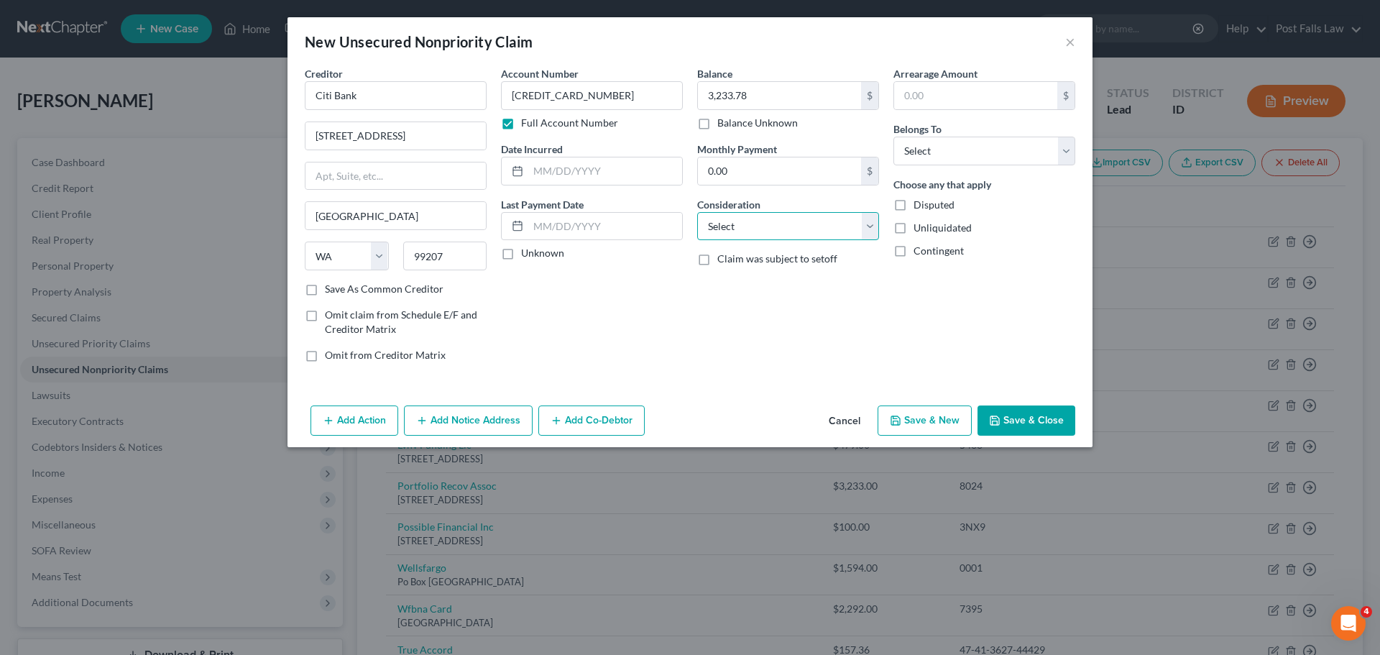
click at [873, 229] on select "Select Cable / Satellite Services Collection Agency Credit Card Debt Debt Couns…" at bounding box center [788, 226] width 182 height 29
click at [697, 212] on select "Select Cable / Satellite Services Collection Agency Credit Card Debt Debt Couns…" at bounding box center [788, 226] width 182 height 29
click at [1062, 150] on select "Select Debtor 1 Only Debtor 2 Only Debtor 1 And Debtor 2 Only At Least One Of T…" at bounding box center [984, 151] width 182 height 29
click at [893, 137] on select "Select Debtor 1 Only Debtor 2 Only Debtor 1 And Debtor 2 Only At Least One Of T…" at bounding box center [984, 151] width 182 height 29
click at [1005, 415] on button "Save & Close" at bounding box center [1026, 420] width 98 height 30
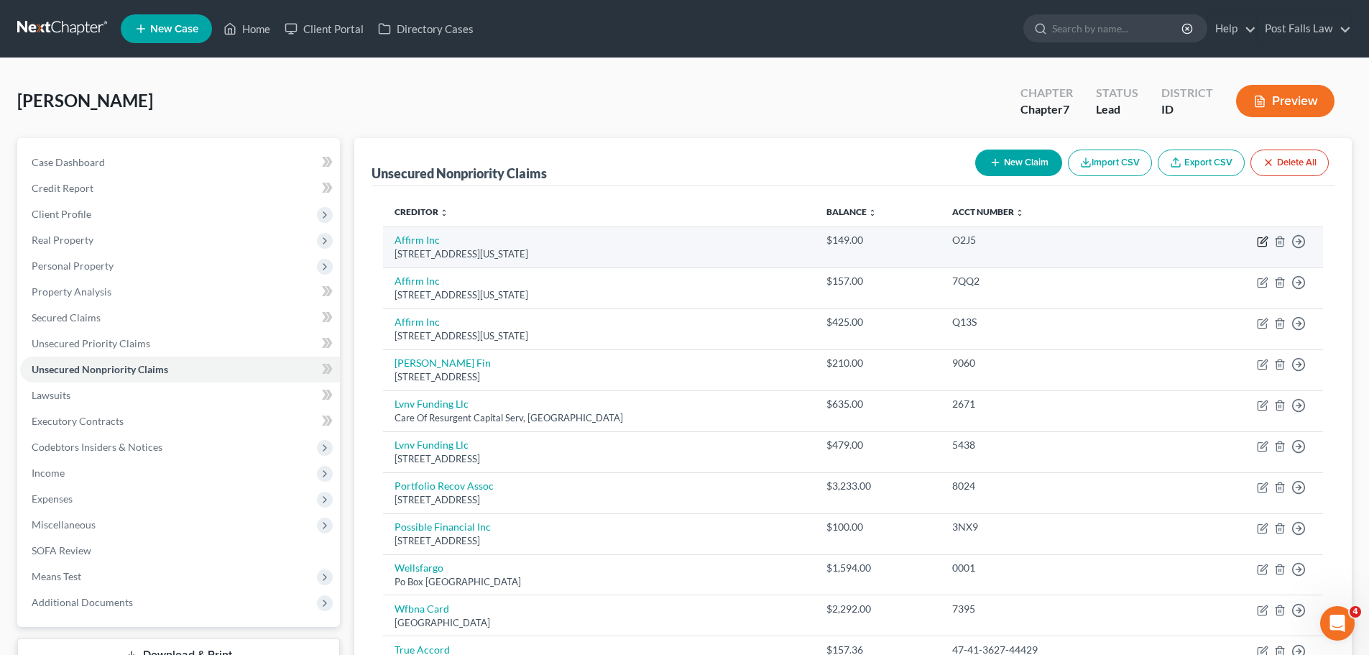
click at [1260, 239] on icon "button" at bounding box center [1262, 241] width 11 height 11
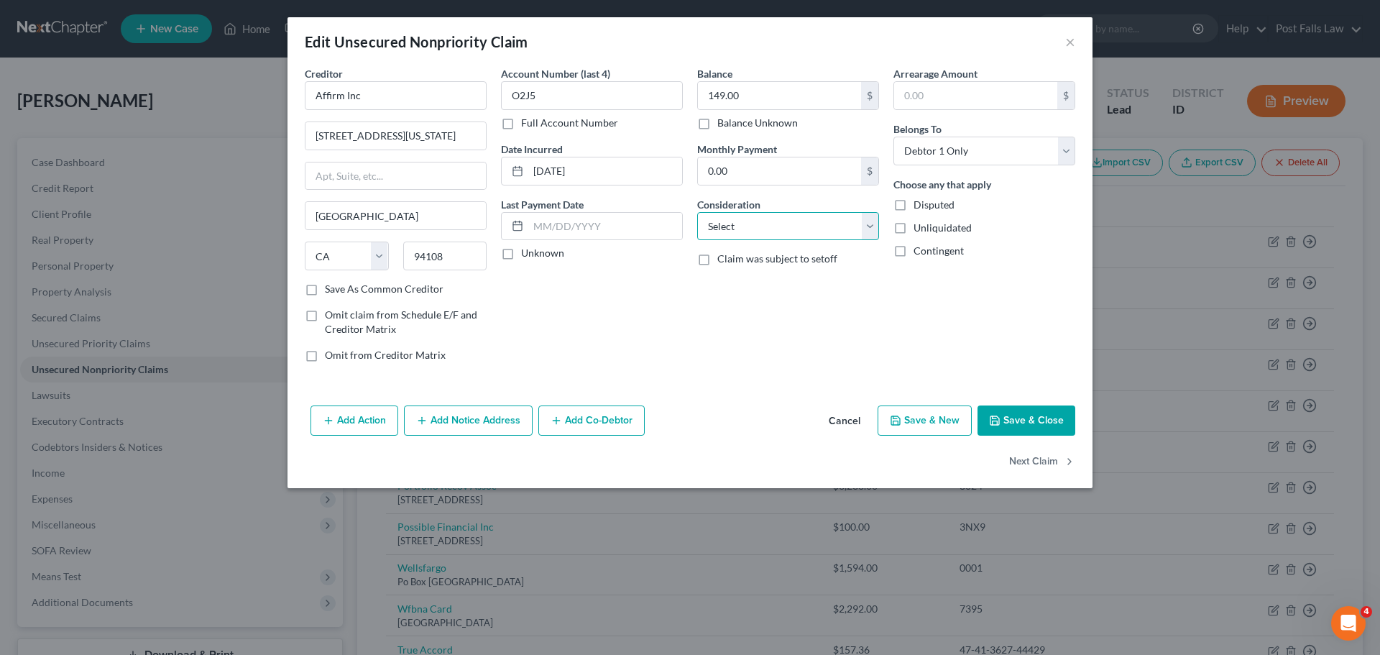
click at [872, 229] on select "Select Cable / Satellite Services Collection Agency Credit Card Debt Debt Couns…" at bounding box center [788, 226] width 182 height 29
click at [852, 418] on button "Cancel" at bounding box center [844, 421] width 55 height 29
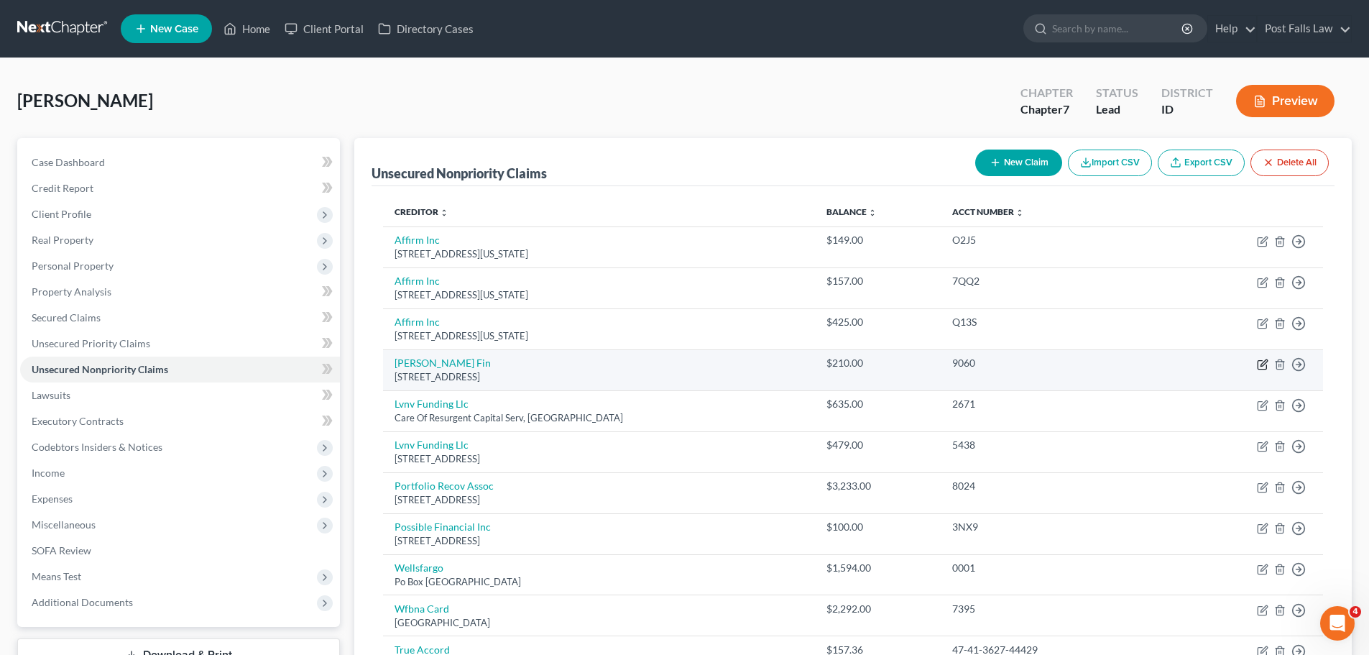
click at [1262, 359] on icon "button" at bounding box center [1262, 364] width 11 height 11
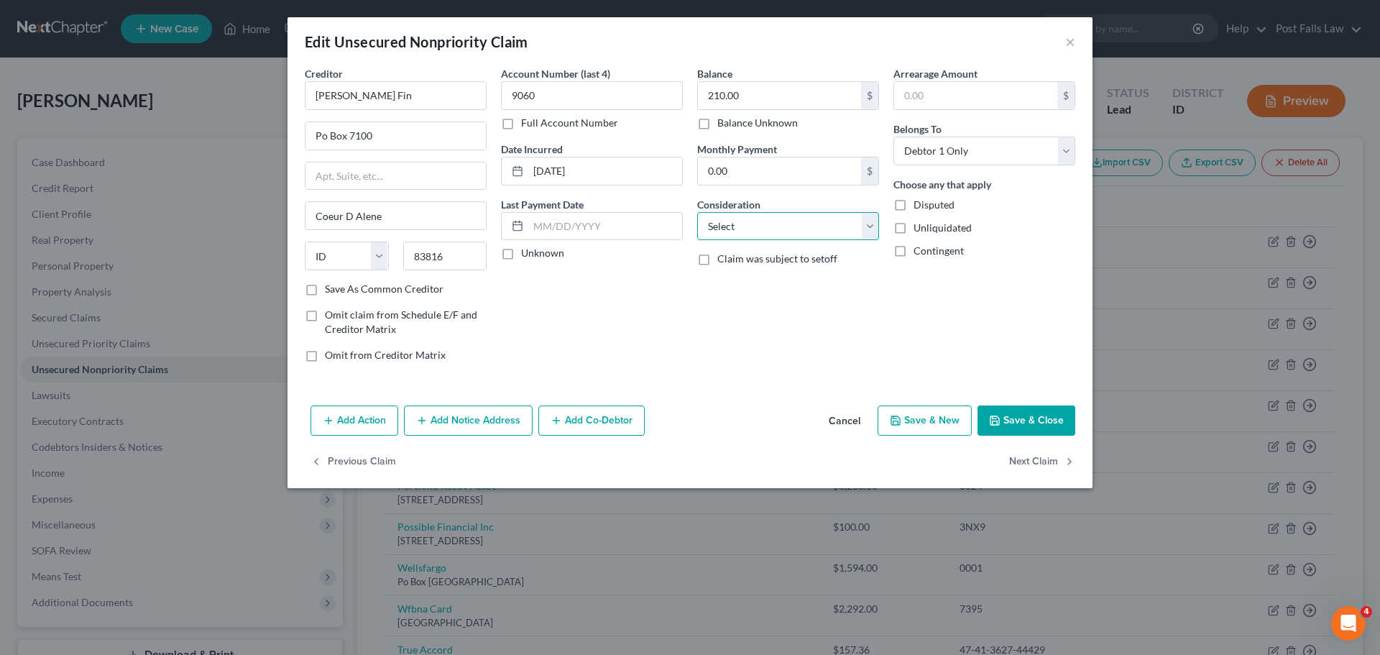
click at [873, 225] on select "Select Cable / Satellite Services Collection Agency Credit Card Debt Debt Couns…" at bounding box center [788, 226] width 182 height 29
click at [697, 212] on select "Select Cable / Satellite Services Collection Agency Credit Card Debt Debt Couns…" at bounding box center [788, 226] width 182 height 29
click at [995, 423] on icon "button" at bounding box center [994, 420] width 11 height 11
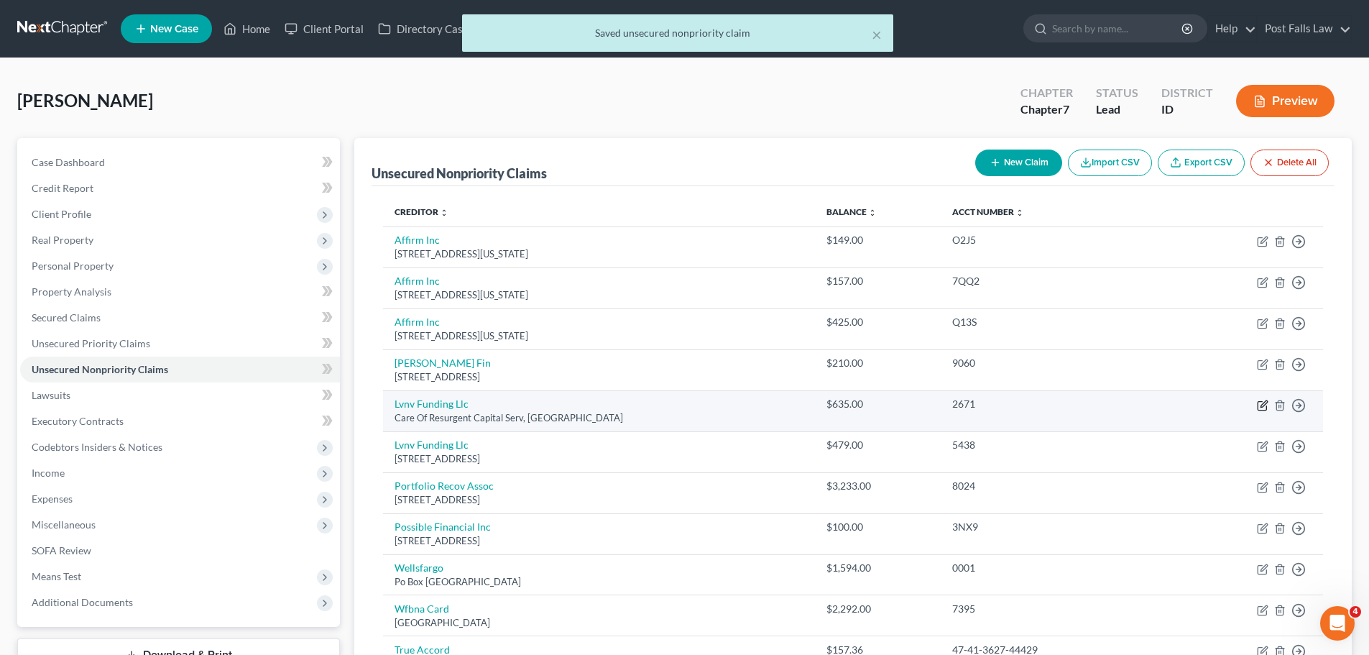
click at [1263, 405] on icon "button" at bounding box center [1262, 405] width 11 height 11
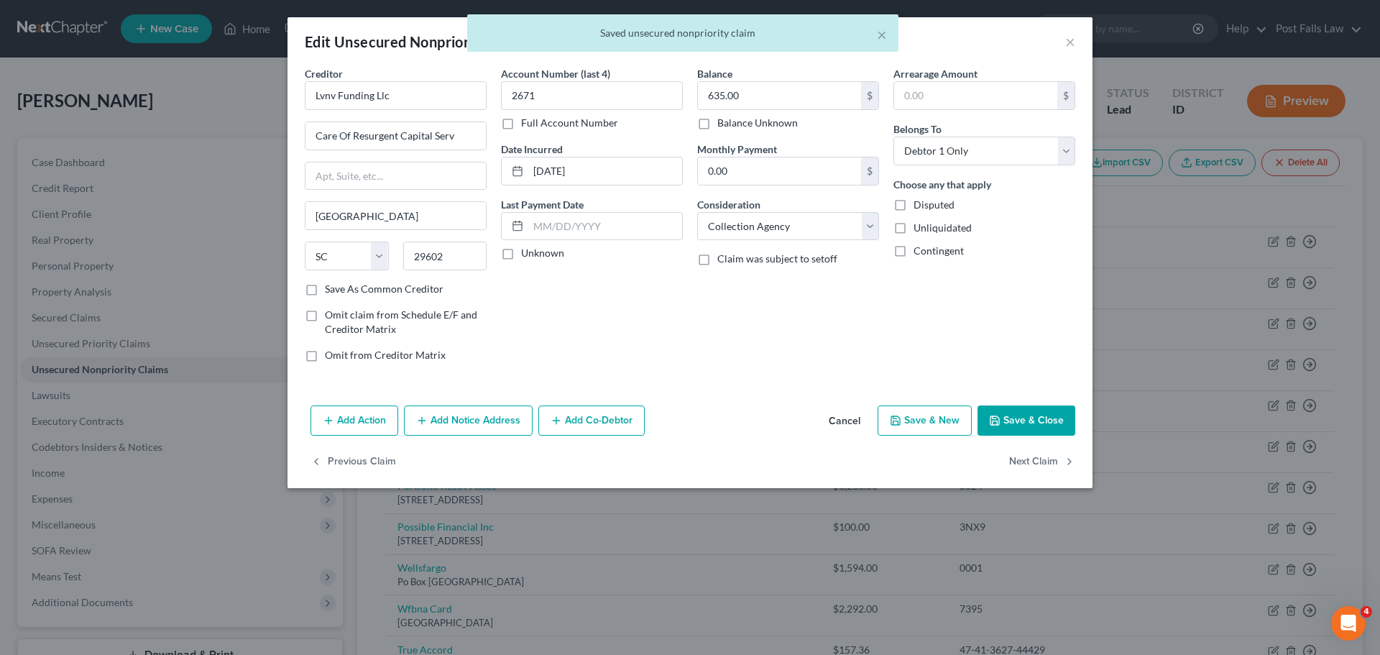
click at [846, 412] on button "Cancel" at bounding box center [844, 421] width 55 height 29
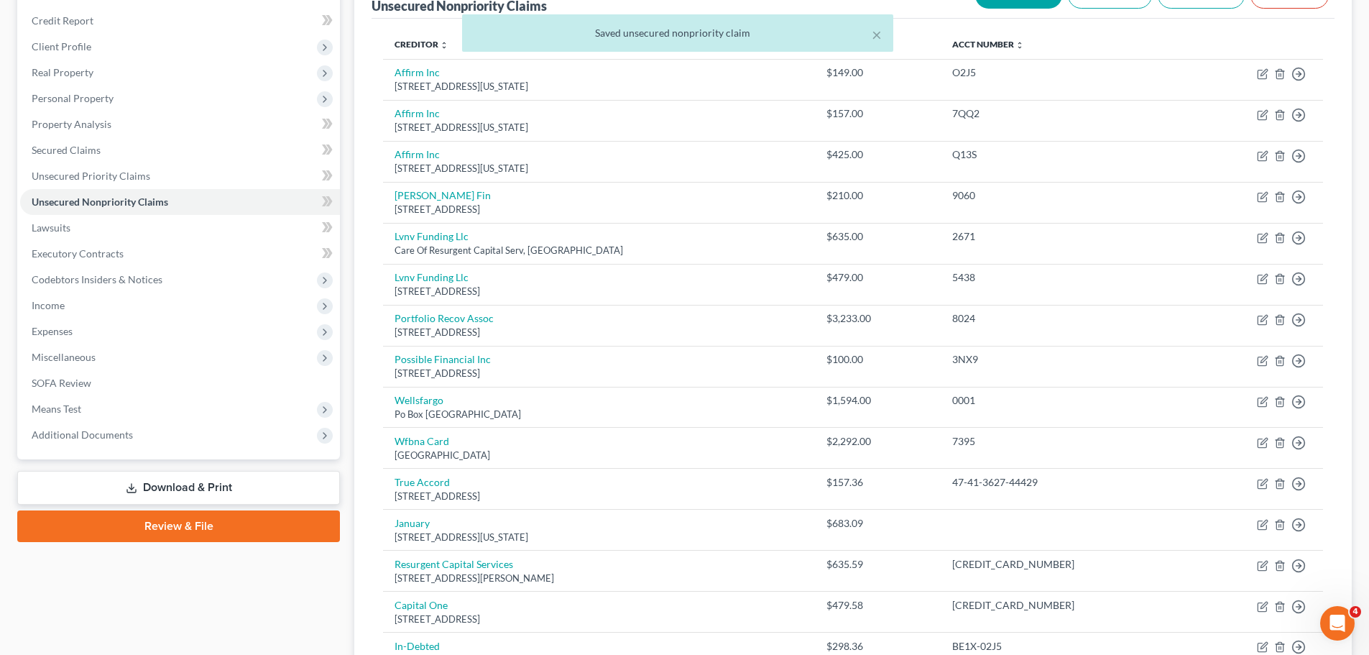
scroll to position [216, 0]
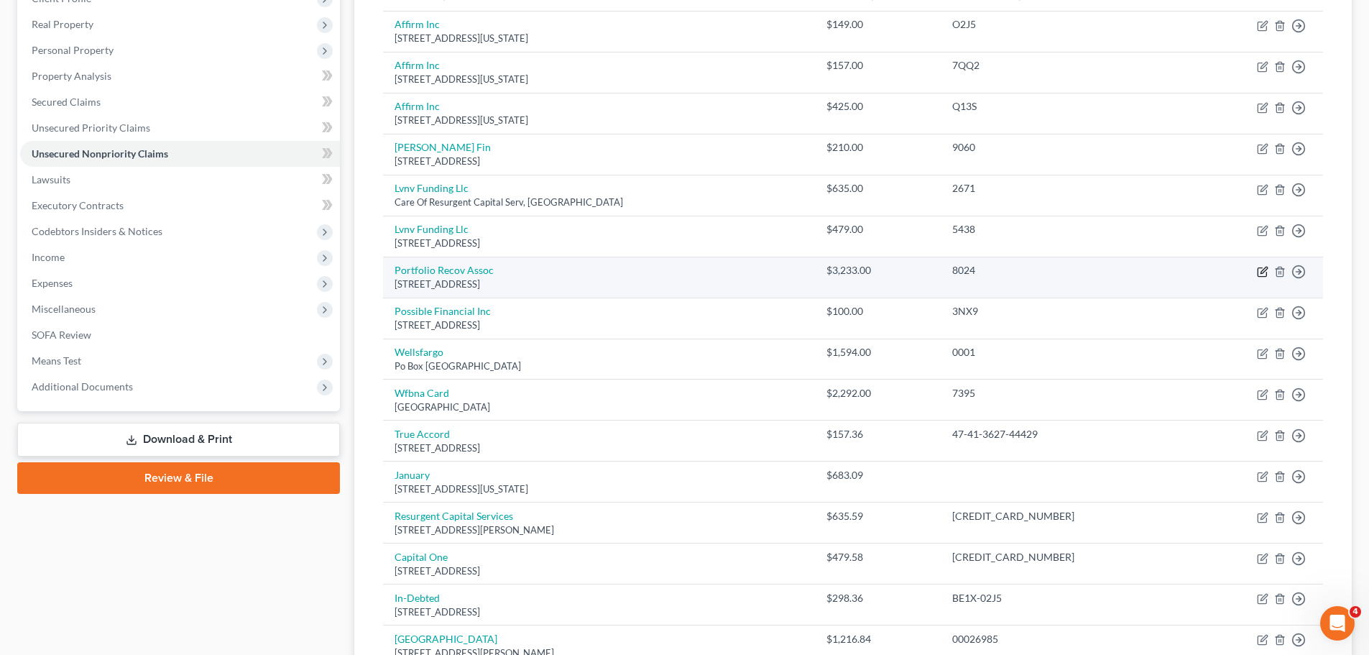
click at [1263, 271] on icon "button" at bounding box center [1262, 271] width 11 height 11
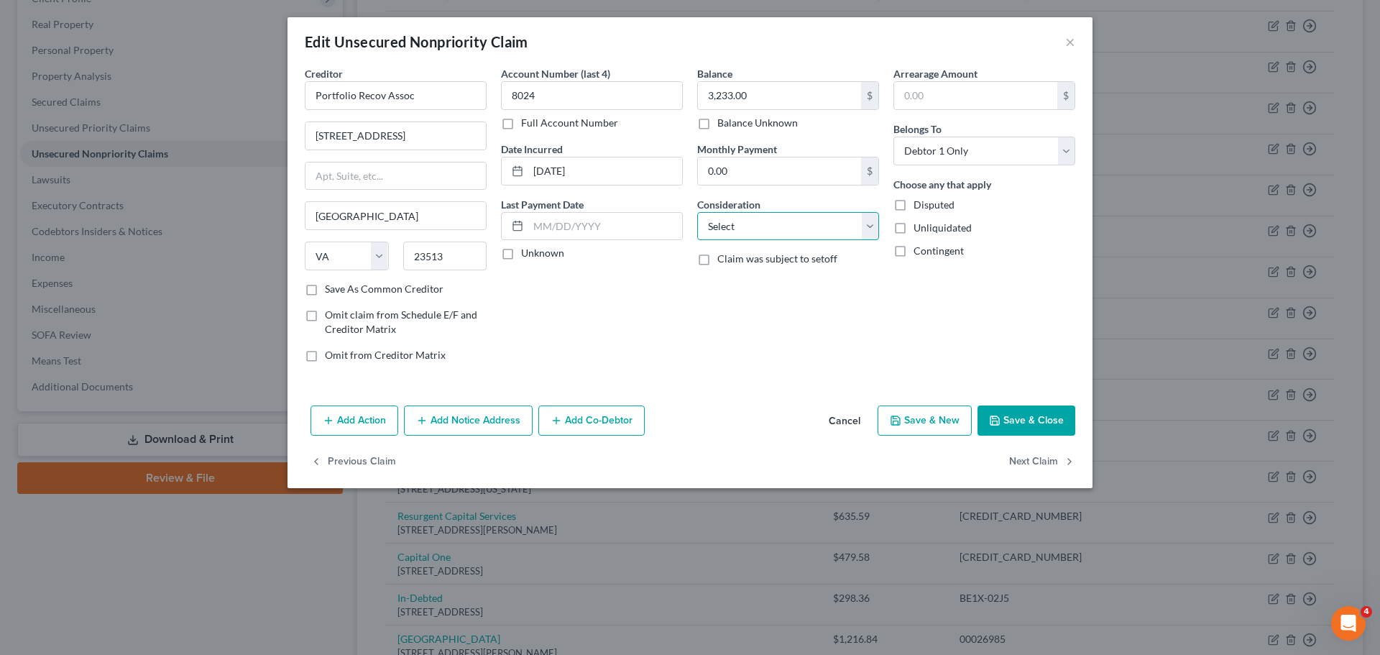
click at [862, 224] on select "Select Cable / Satellite Services Collection Agency Credit Card Debt Debt Couns…" at bounding box center [788, 226] width 182 height 29
click at [697, 212] on select "Select Cable / Satellite Services Collection Agency Credit Card Debt Debt Couns…" at bounding box center [788, 226] width 182 height 29
click at [1039, 433] on button "Save & Close" at bounding box center [1026, 420] width 98 height 30
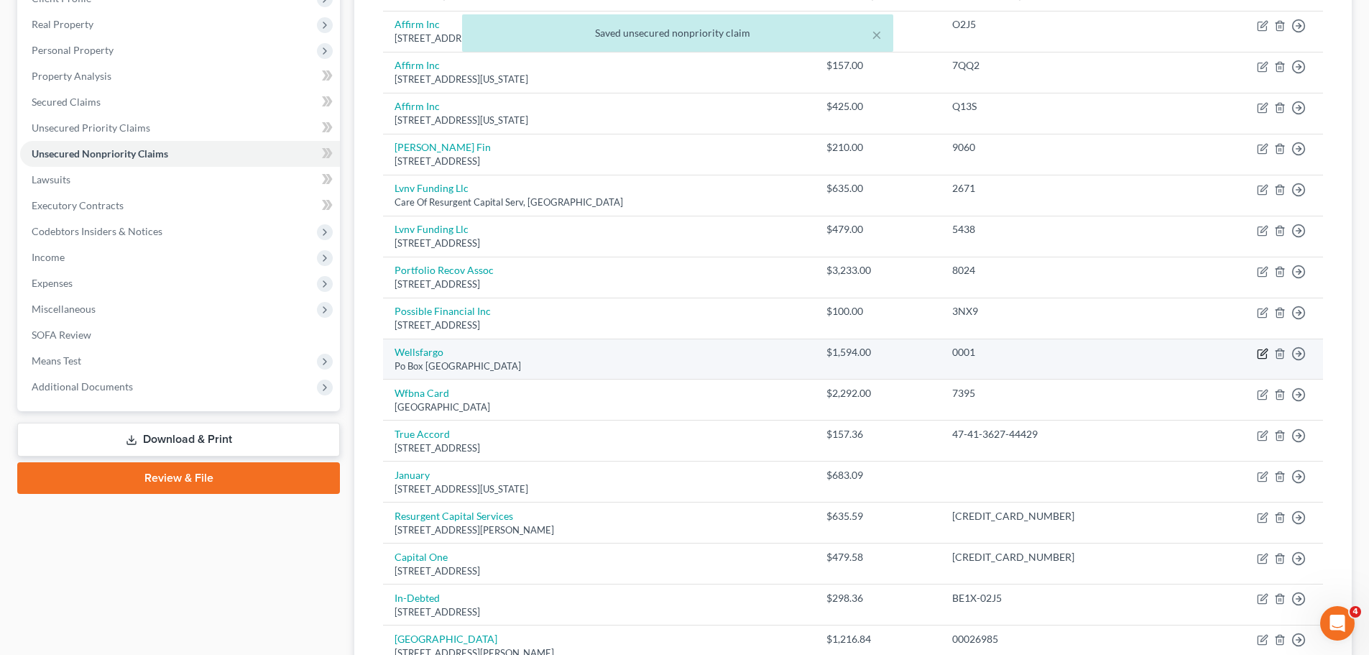
click at [1261, 357] on icon "button" at bounding box center [1262, 353] width 11 height 11
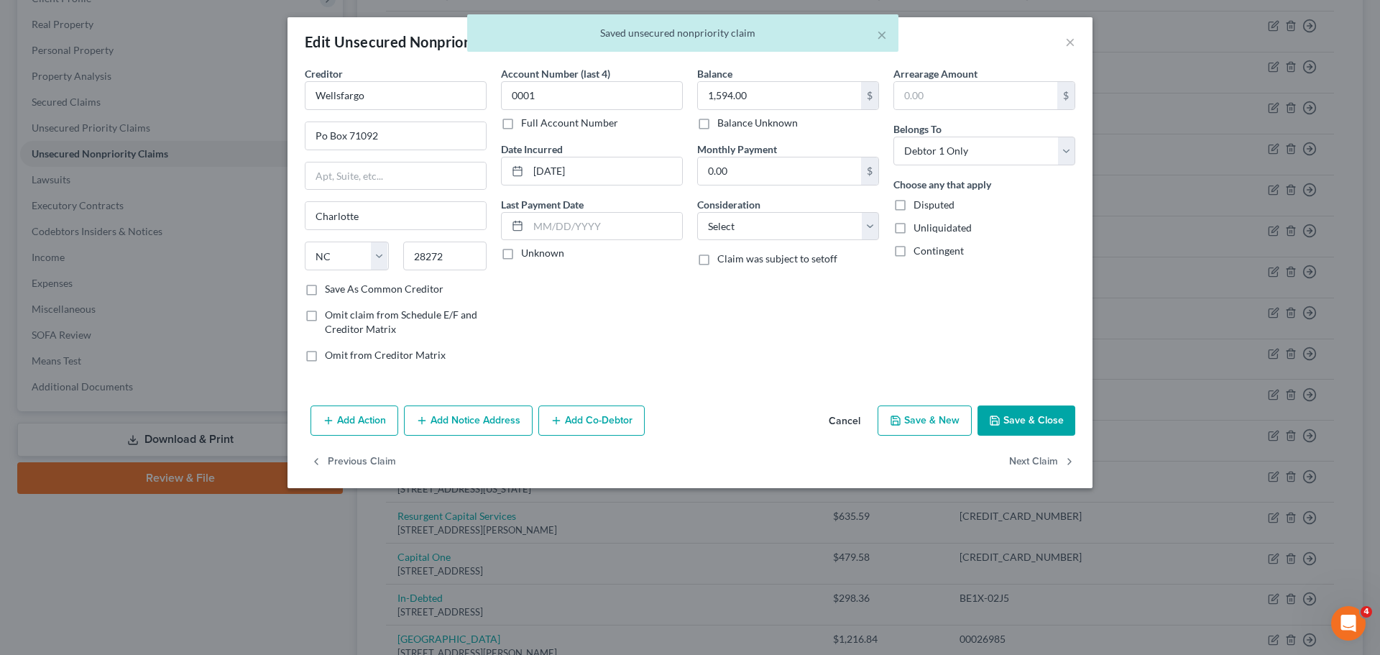
click at [844, 423] on button "Cancel" at bounding box center [844, 421] width 55 height 29
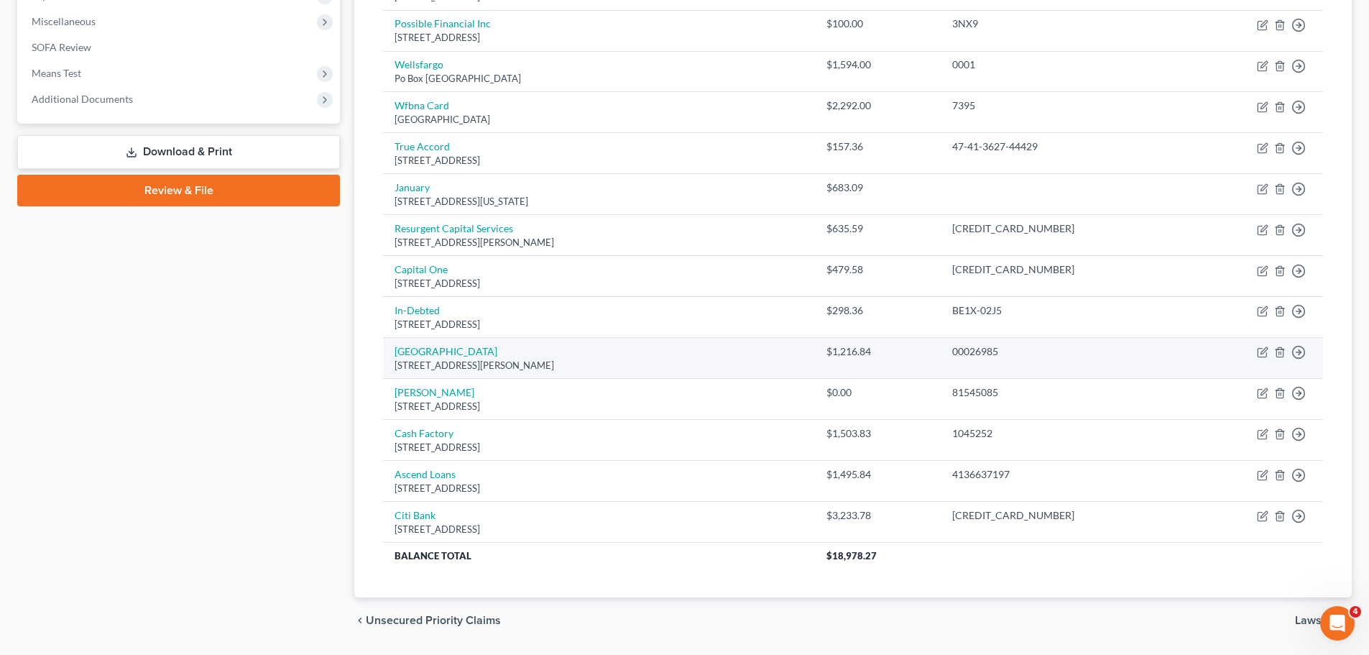
scroll to position [0, 0]
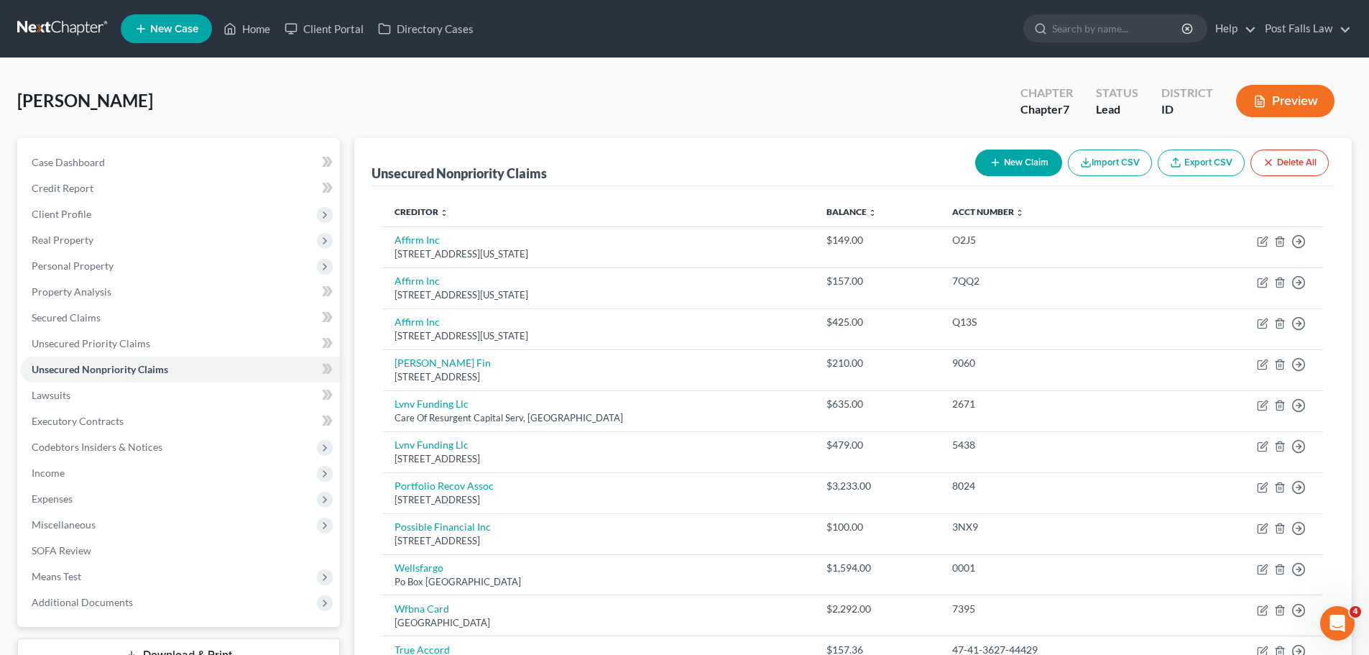
click at [1028, 162] on button "New Claim" at bounding box center [1018, 162] width 87 height 27
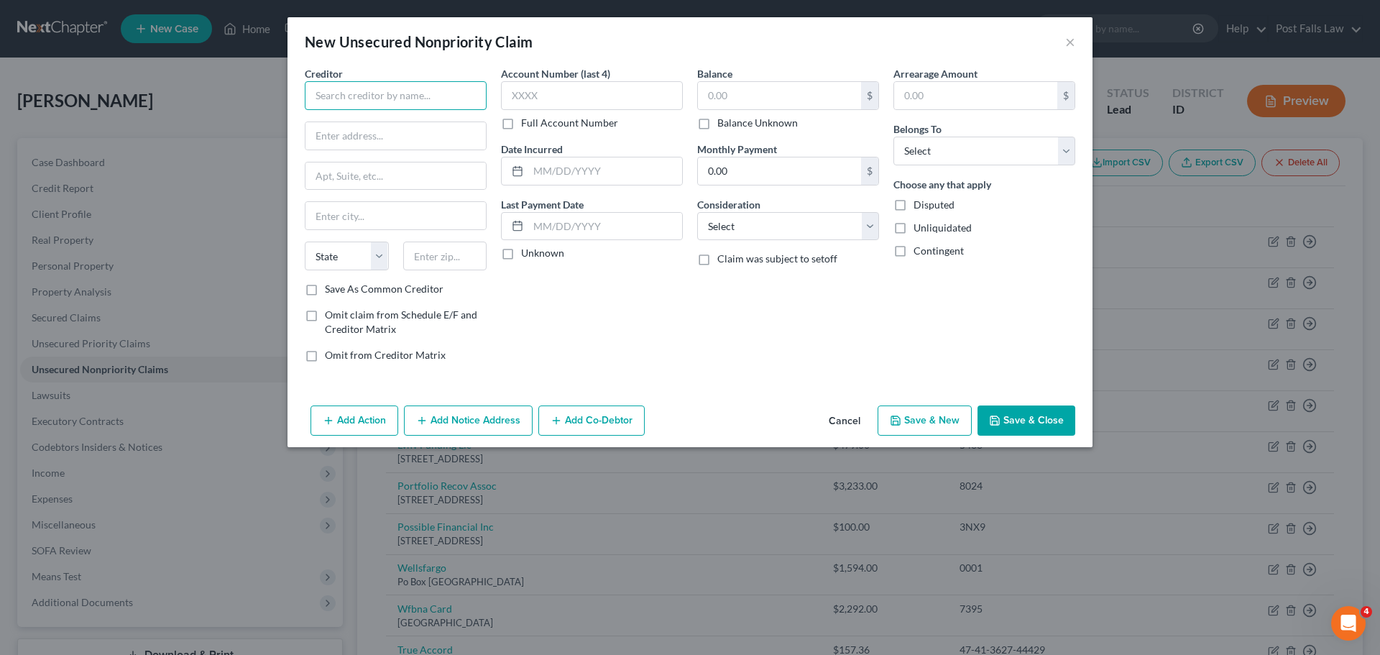
click at [363, 98] on input "text" at bounding box center [396, 95] width 182 height 29
click at [328, 211] on input "text" at bounding box center [395, 215] width 180 height 27
click at [521, 118] on label "Full Account Number" at bounding box center [569, 123] width 97 height 14
click at [527, 118] on input "Full Account Number" at bounding box center [531, 120] width 9 height 9
click at [519, 101] on input "text" at bounding box center [592, 95] width 182 height 29
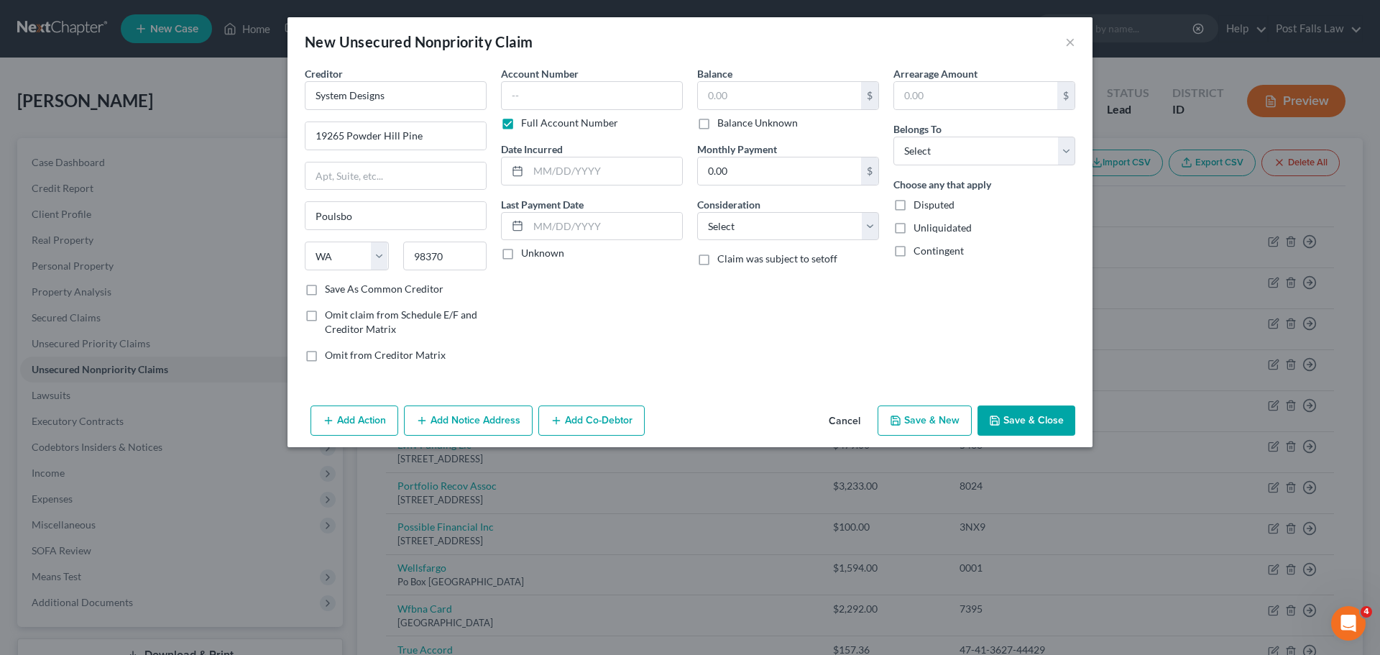
click at [521, 118] on label "Full Account Number" at bounding box center [569, 123] width 97 height 14
click at [527, 118] on input "Full Account Number" at bounding box center [531, 120] width 9 height 9
click at [722, 97] on input "text" at bounding box center [779, 95] width 163 height 27
click at [870, 221] on select "Select Cable / Satellite Services Collection Agency Credit Card Debt Debt Couns…" at bounding box center [788, 226] width 182 height 29
click at [697, 212] on select "Select Cable / Satellite Services Collection Agency Credit Card Debt Debt Couns…" at bounding box center [788, 226] width 182 height 29
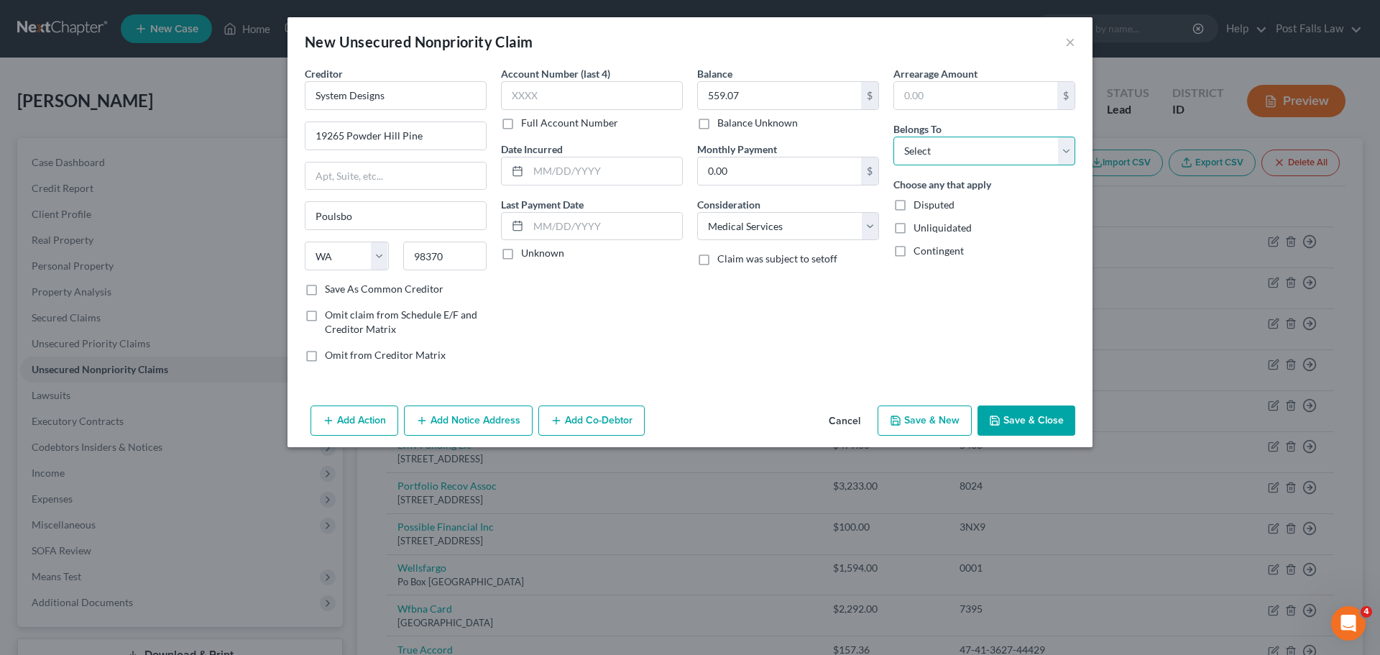
click at [1062, 160] on select "Select Debtor 1 Only Debtor 2 Only Debtor 1 And Debtor 2 Only At Least One Of T…" at bounding box center [984, 151] width 182 height 29
click at [893, 137] on select "Select Debtor 1 Only Debtor 2 Only Debtor 1 And Debtor 2 Only At Least One Of T…" at bounding box center [984, 151] width 182 height 29
click at [1008, 426] on button "Save & Close" at bounding box center [1026, 420] width 98 height 30
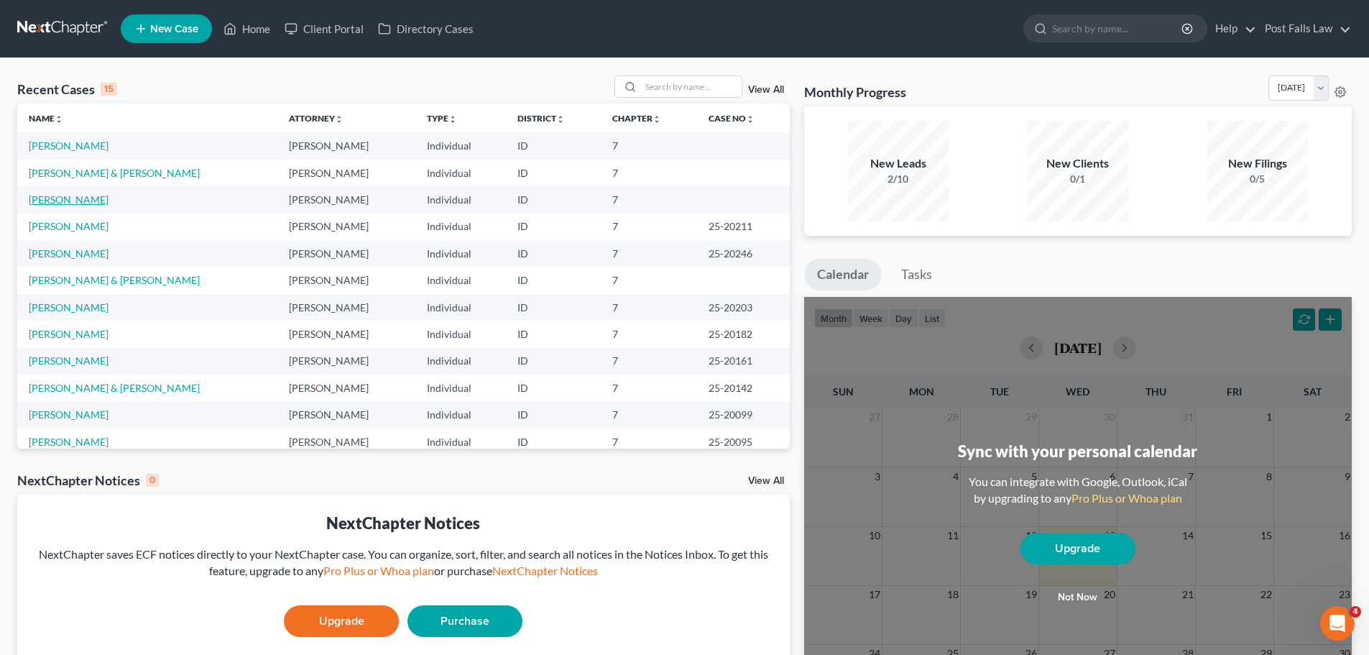
click at [68, 201] on link "[PERSON_NAME]" at bounding box center [69, 199] width 80 height 12
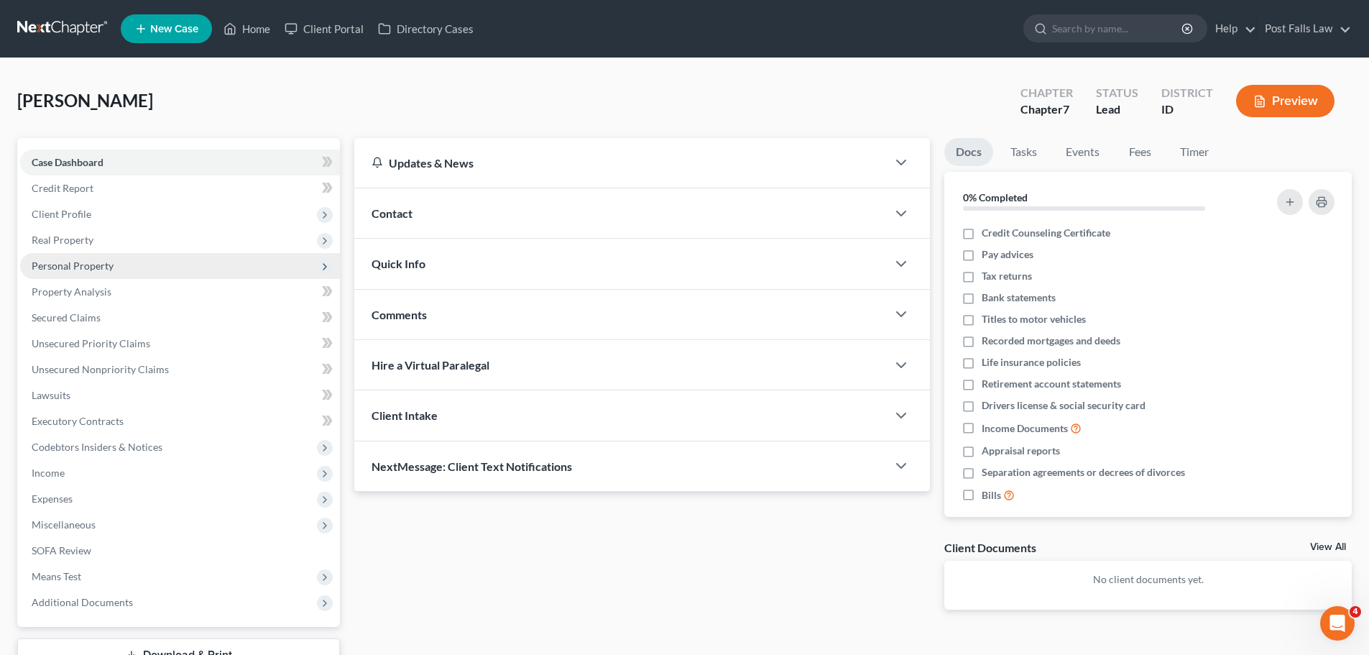
click at [57, 267] on span "Personal Property" at bounding box center [73, 265] width 82 height 12
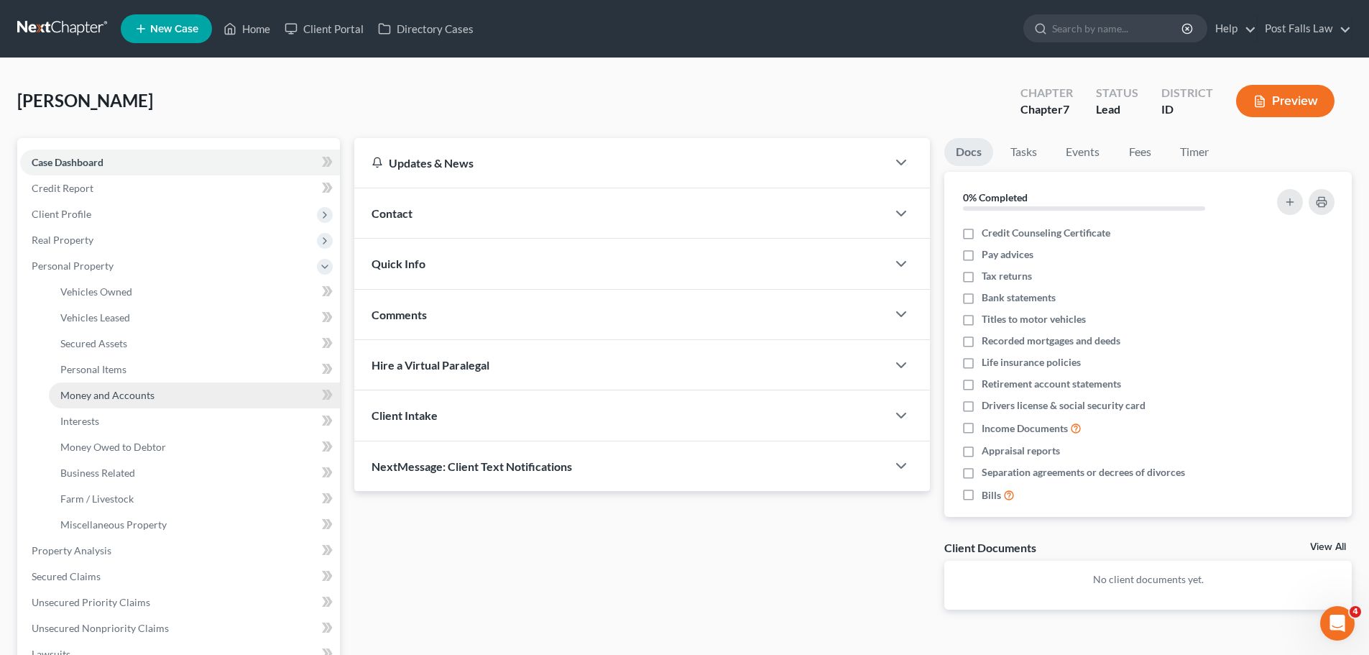
click at [78, 392] on span "Money and Accounts" at bounding box center [107, 395] width 94 height 12
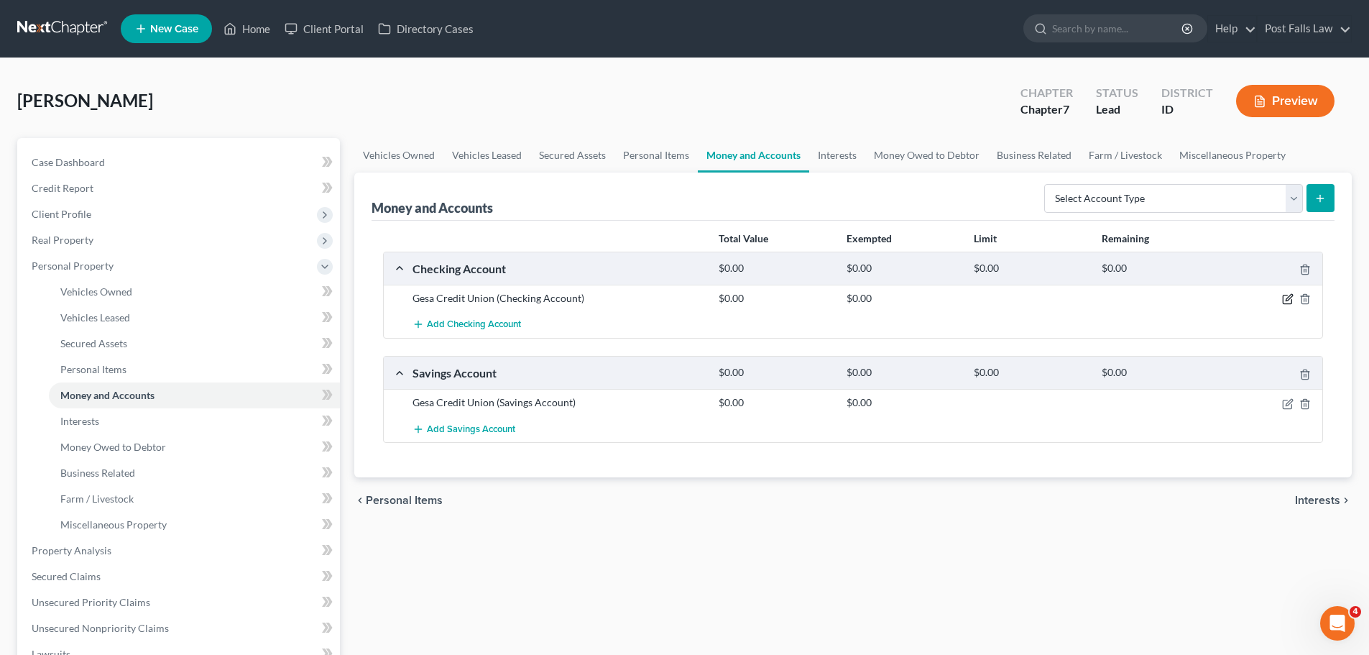
click at [1285, 300] on icon "button" at bounding box center [1287, 298] width 11 height 11
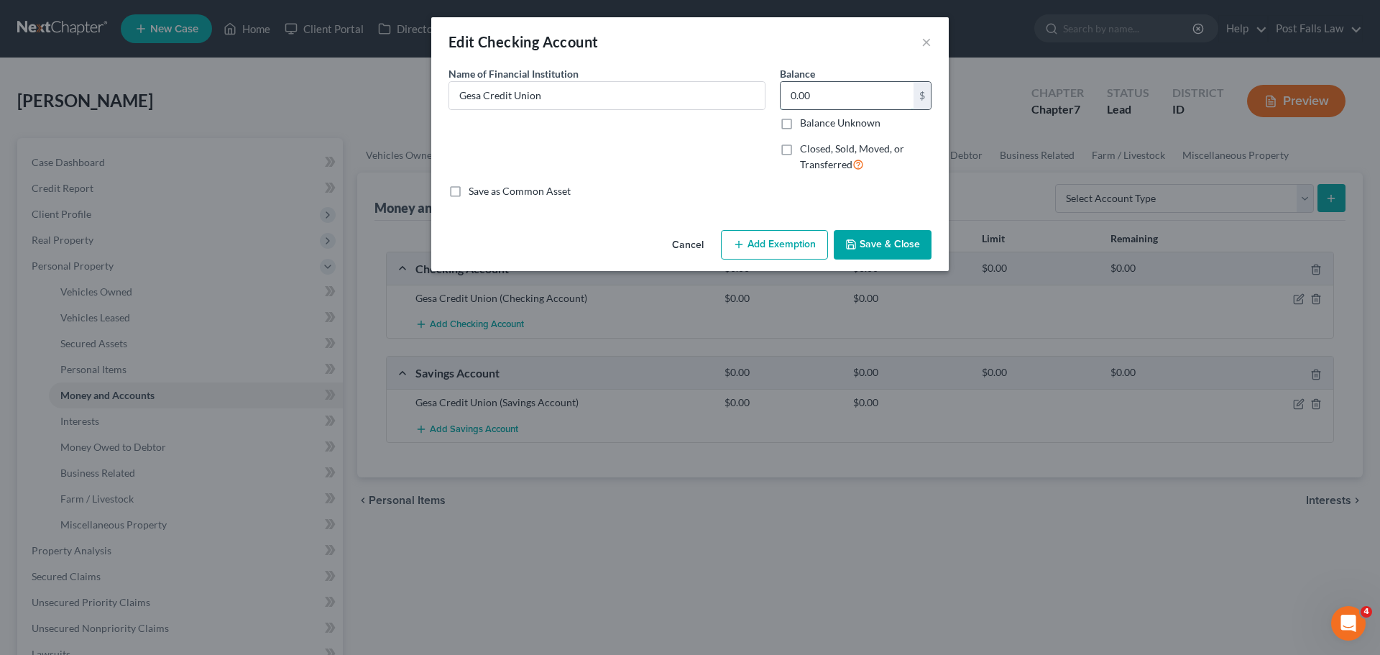
click at [816, 101] on input "0.00" at bounding box center [847, 95] width 133 height 27
click at [694, 248] on button "Cancel" at bounding box center [687, 245] width 55 height 29
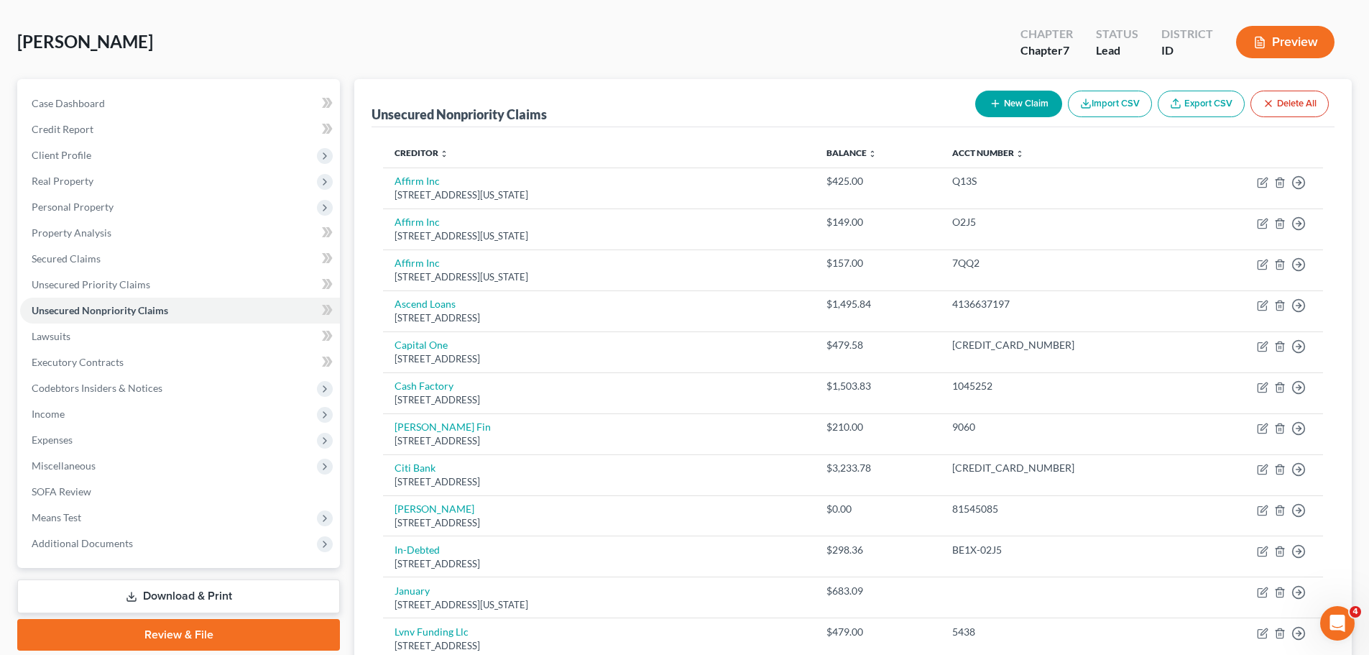
scroll to position [12, 0]
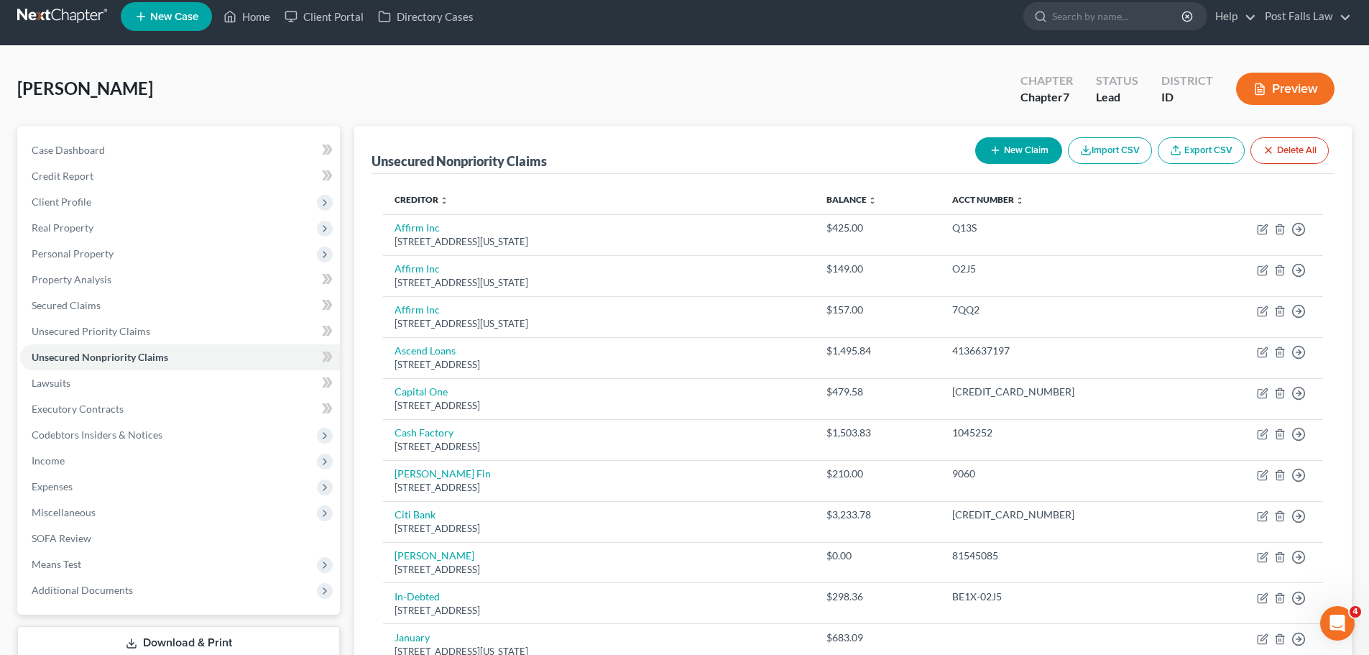
click at [995, 151] on icon "button" at bounding box center [995, 149] width 11 height 11
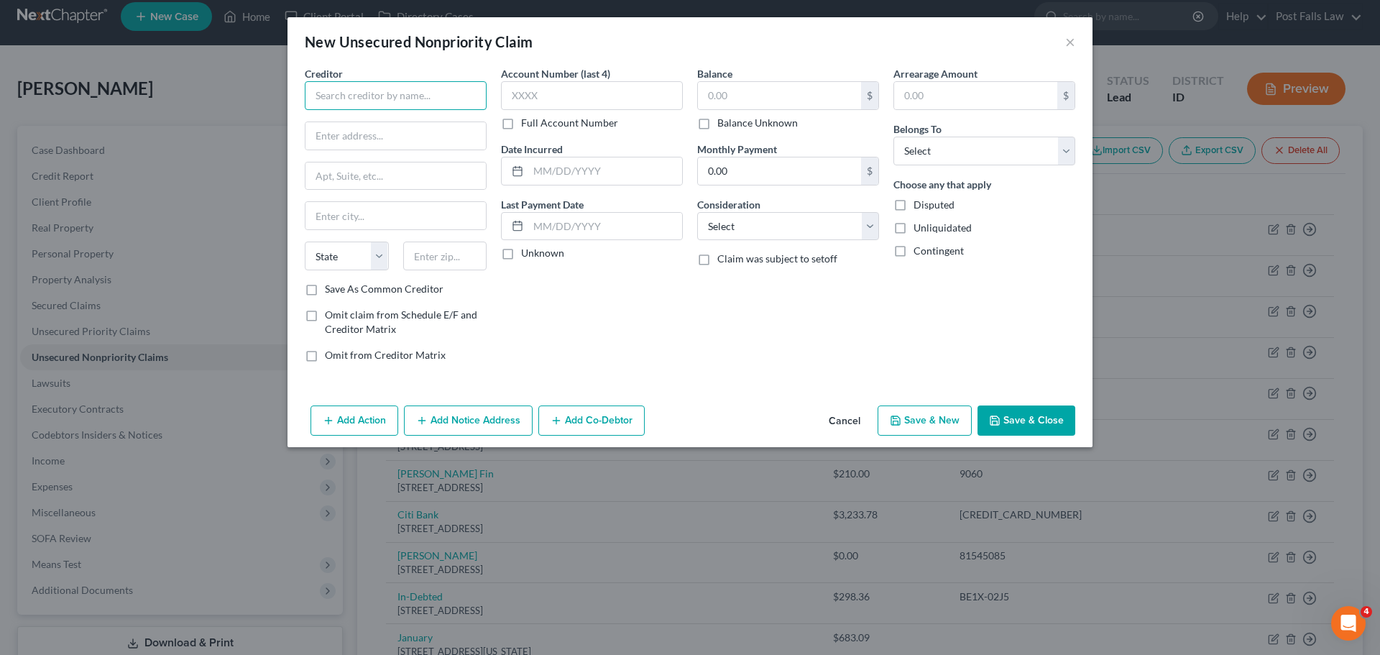
click at [445, 109] on input "text" at bounding box center [396, 95] width 182 height 29
click at [378, 130] on input "text" at bounding box center [395, 135] width 180 height 27
type input "North Idaho Credit"
type input "1919 N 3rd St"
type input "Coeur d' Alene"
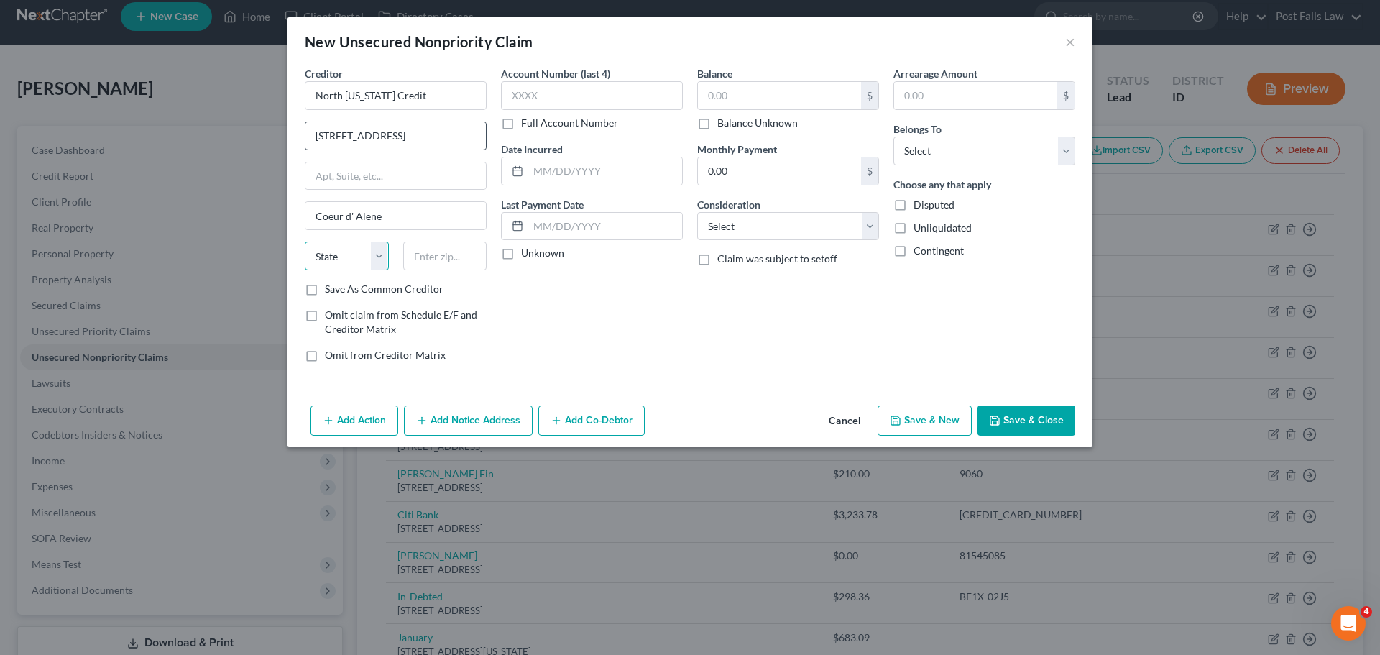
select select "13"
type input "83814"
click at [521, 124] on label "Full Account Number" at bounding box center [569, 123] width 97 height 14
click at [527, 124] on input "Full Account Number" at bounding box center [531, 120] width 9 height 9
type input "Coeur D Alene"
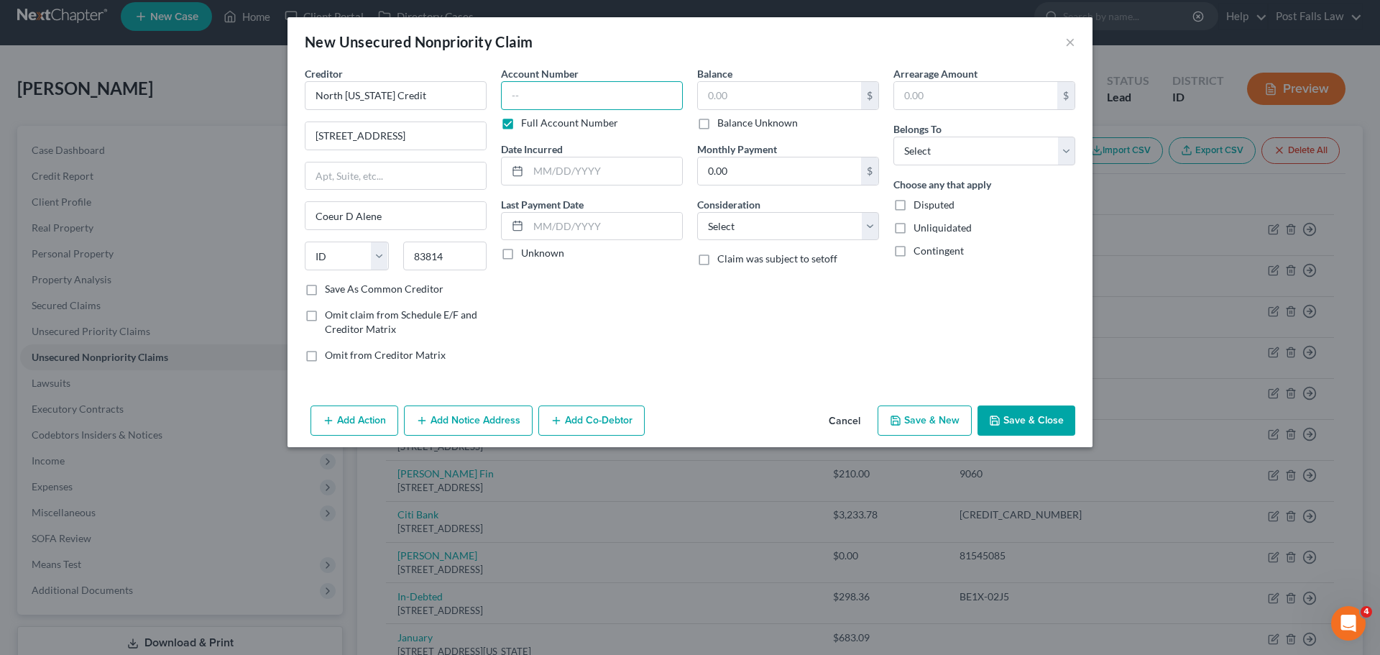
click at [521, 96] on input "text" at bounding box center [592, 95] width 182 height 29
type input "0439985"
click at [759, 86] on input "text" at bounding box center [779, 95] width 163 height 27
type input "144.62"
click at [873, 228] on select "Select Cable / Satellite Services Collection Agency Credit Card Debt Debt Couns…" at bounding box center [788, 226] width 182 height 29
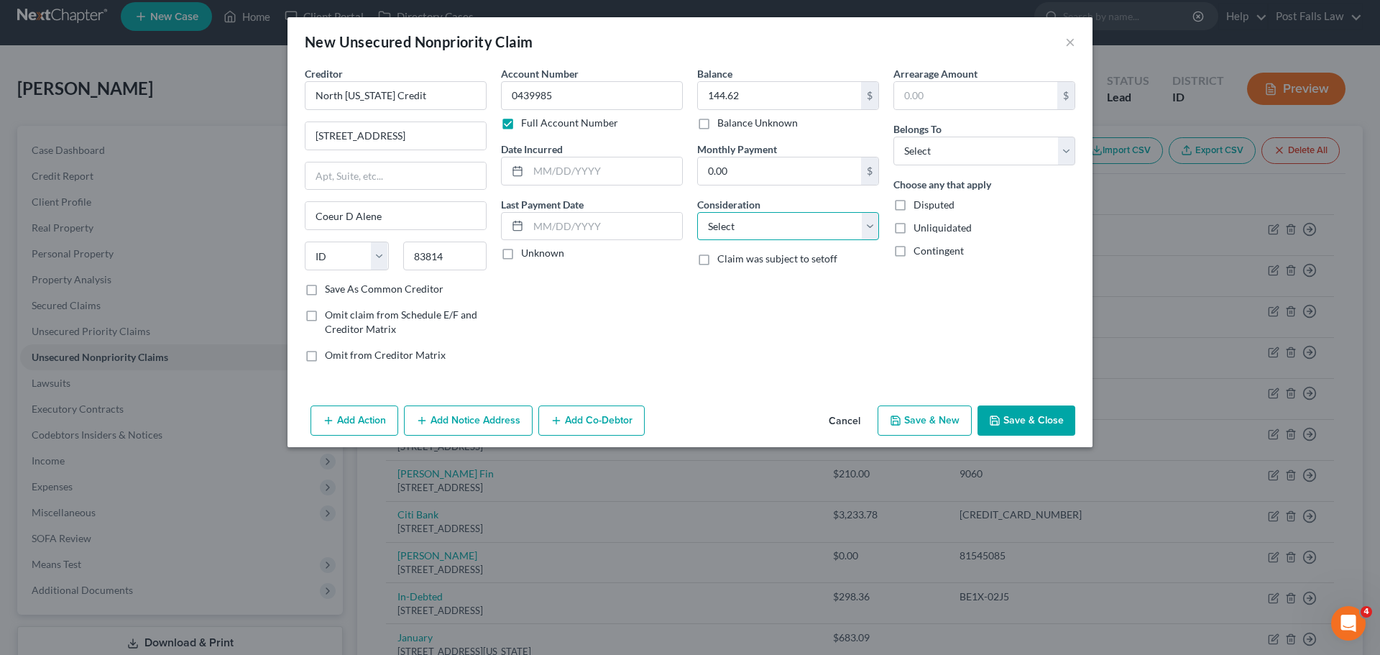
select select "1"
click at [697, 212] on select "Select Cable / Satellite Services Collection Agency Credit Card Debt Debt Couns…" at bounding box center [788, 226] width 182 height 29
click at [1066, 155] on select "Select Debtor 1 Only Debtor 2 Only Debtor 1 And Debtor 2 Only At Least One Of T…" at bounding box center [984, 151] width 182 height 29
select select "0"
click at [893, 137] on select "Select Debtor 1 Only Debtor 2 Only Debtor 1 And Debtor 2 Only At Least One Of T…" at bounding box center [984, 151] width 182 height 29
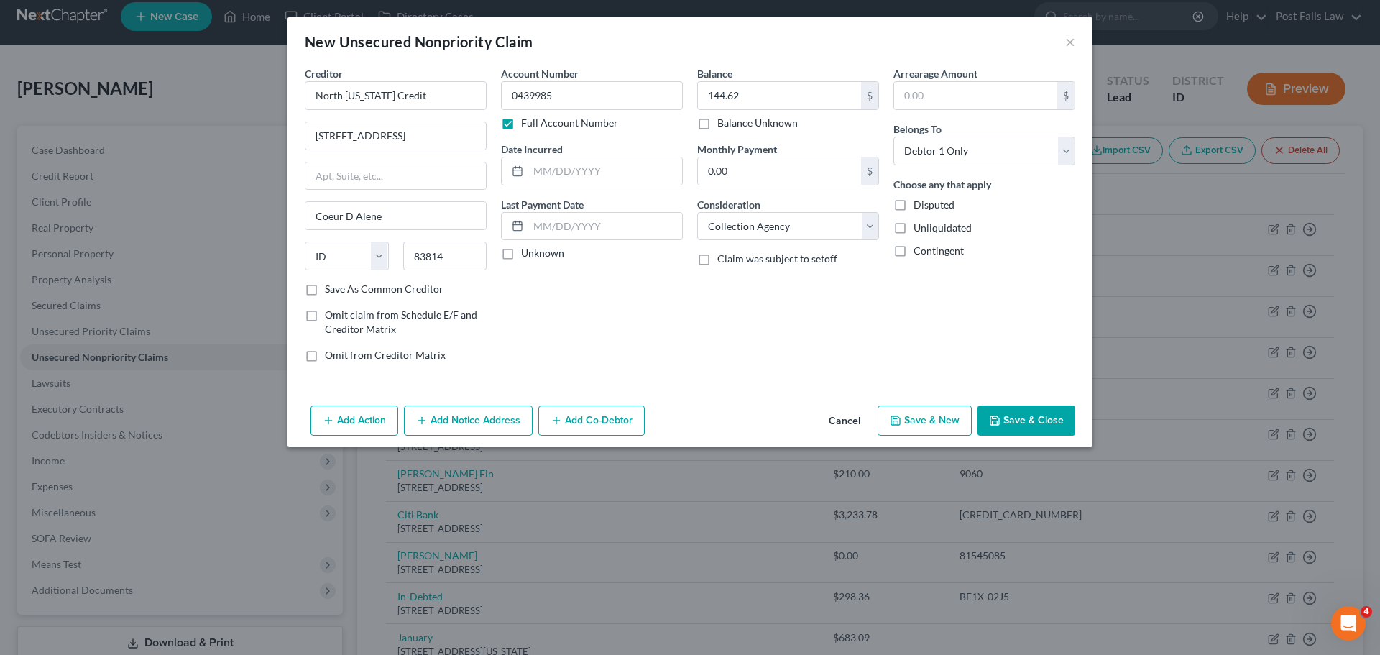
click at [1014, 409] on button "Save & Close" at bounding box center [1026, 420] width 98 height 30
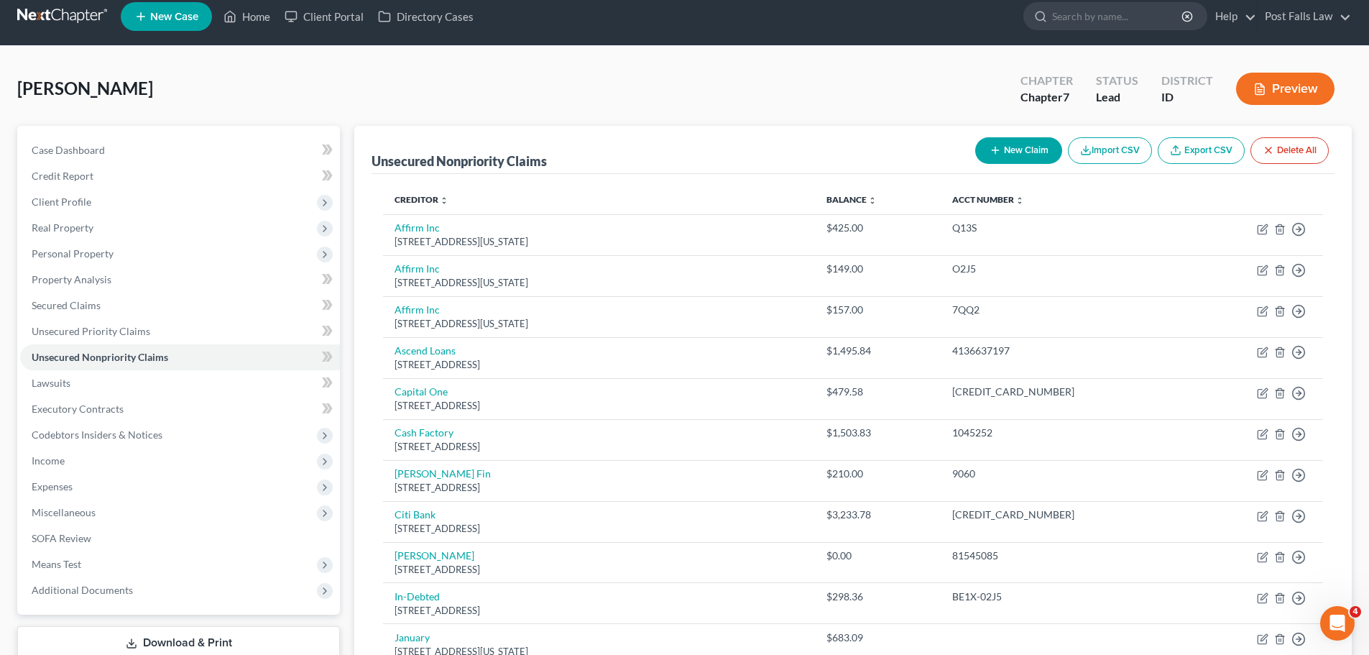
click at [1003, 147] on button "New Claim" at bounding box center [1018, 150] width 87 height 27
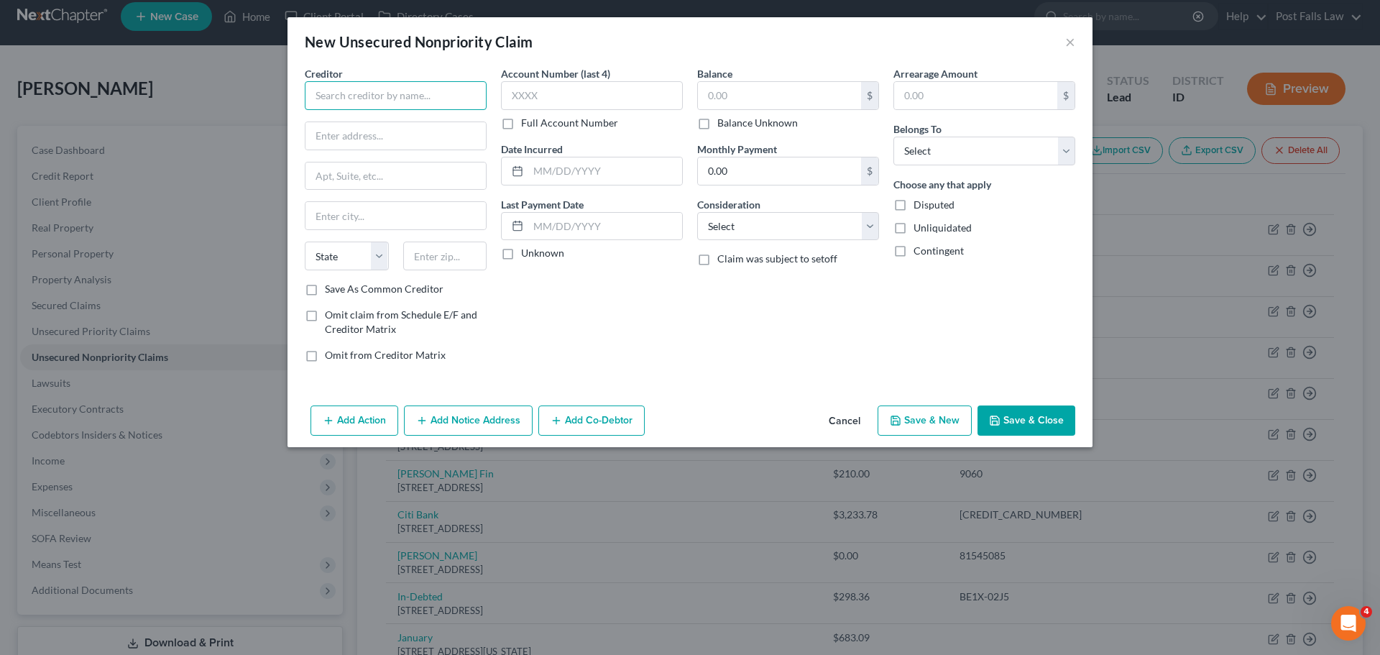
click at [405, 97] on input "text" at bounding box center [396, 95] width 182 height 29
type input "North Idaho Credit"
type input "1919 N 3rd St"
type input "Coeur d' Alene"
select select "13"
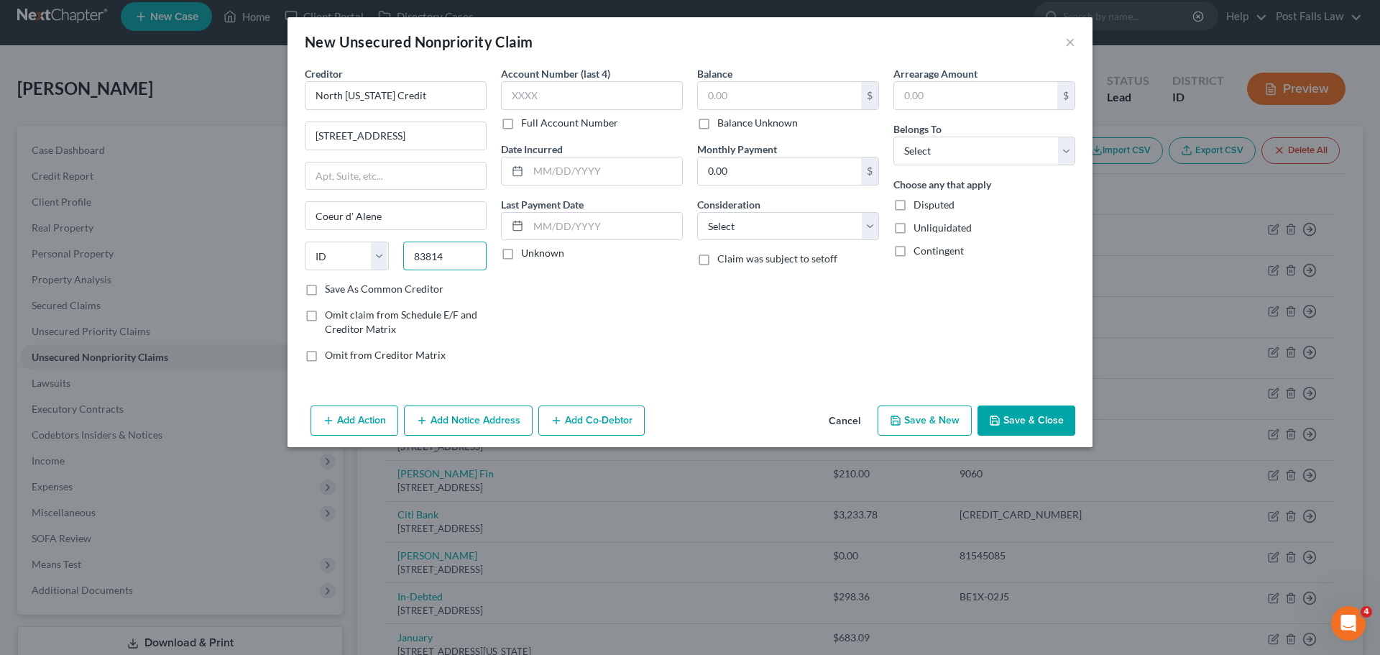
type input "83814"
click at [521, 120] on label "Full Account Number" at bounding box center [569, 123] width 97 height 14
click at [527, 120] on input "Full Account Number" at bounding box center [531, 120] width 9 height 9
type input "Coeur D Alene"
click at [521, 98] on input "text" at bounding box center [592, 95] width 182 height 29
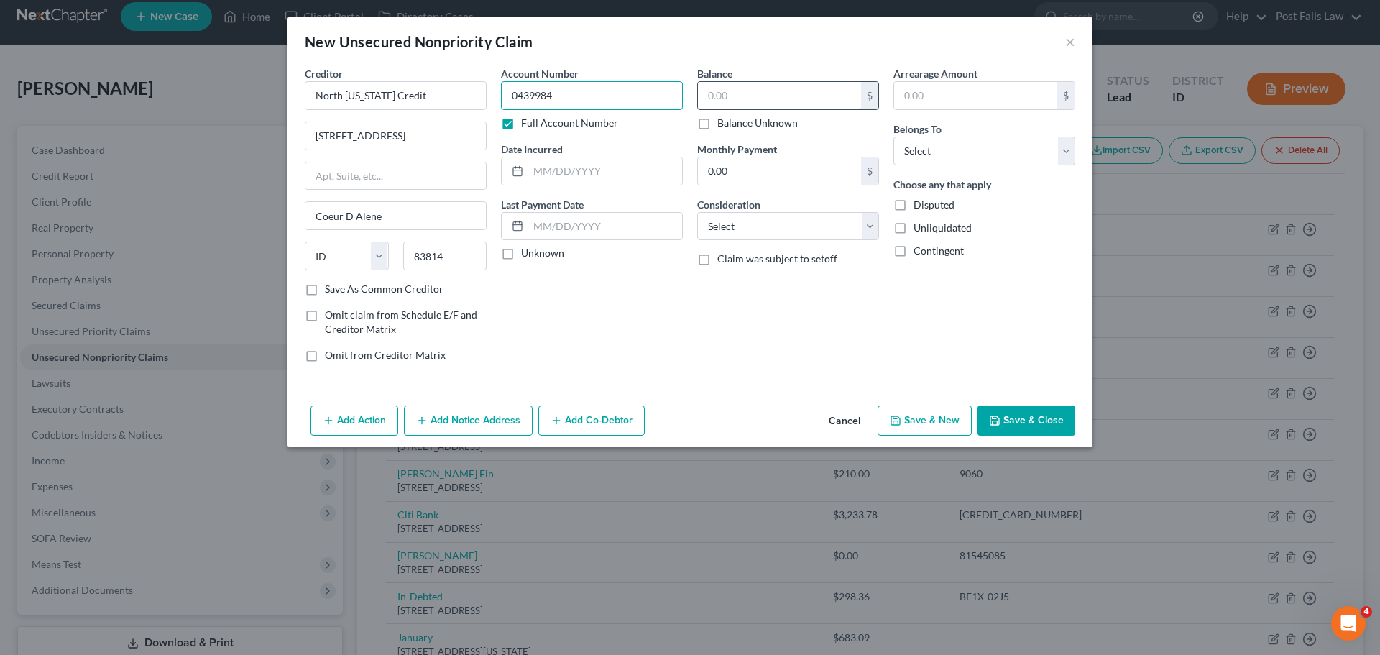
type input "0439984"
click at [714, 85] on input "text" at bounding box center [779, 95] width 163 height 27
type input "200.69"
click at [861, 218] on select "Select Cable / Satellite Services Collection Agency Credit Card Debt Debt Couns…" at bounding box center [788, 226] width 182 height 29
select select "1"
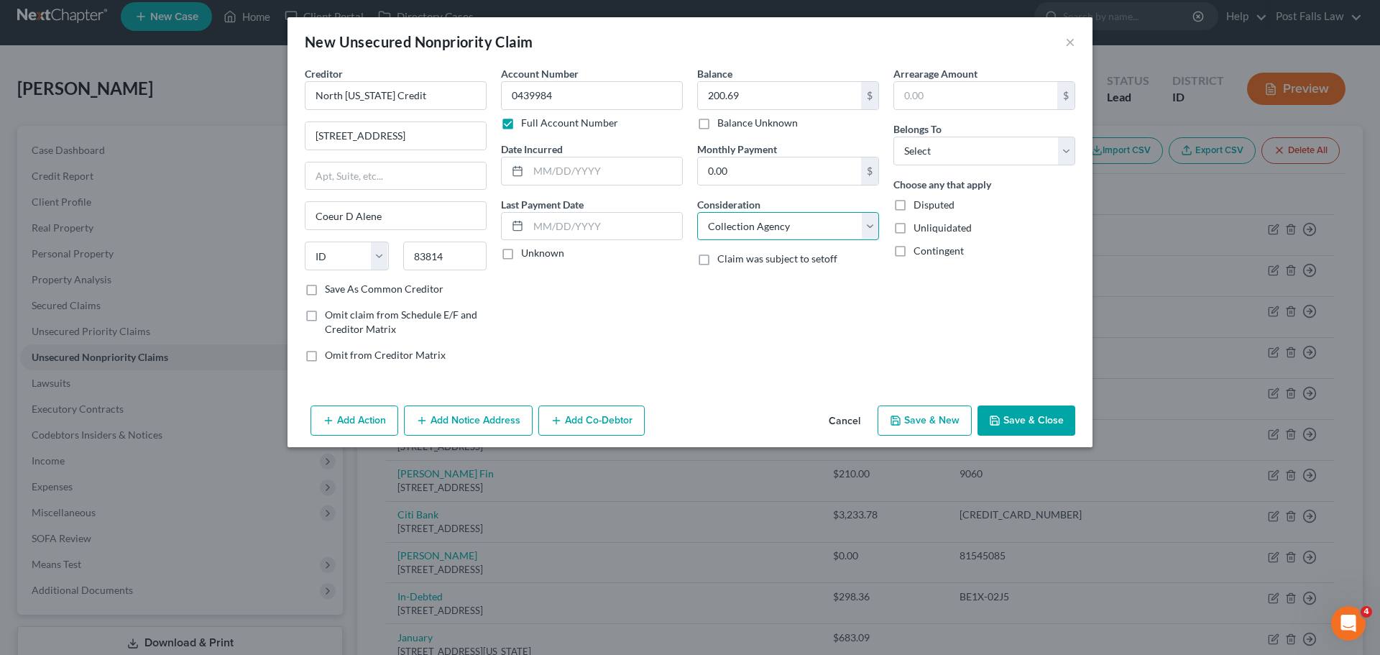
click at [697, 212] on select "Select Cable / Satellite Services Collection Agency Credit Card Debt Debt Couns…" at bounding box center [788, 226] width 182 height 29
click at [1069, 140] on select "Select Debtor 1 Only Debtor 2 Only Debtor 1 And Debtor 2 Only At Least One Of T…" at bounding box center [984, 151] width 182 height 29
select select "0"
click at [893, 137] on select "Select Debtor 1 Only Debtor 2 Only Debtor 1 And Debtor 2 Only At Least One Of T…" at bounding box center [984, 151] width 182 height 29
click at [1031, 422] on button "Save & Close" at bounding box center [1026, 420] width 98 height 30
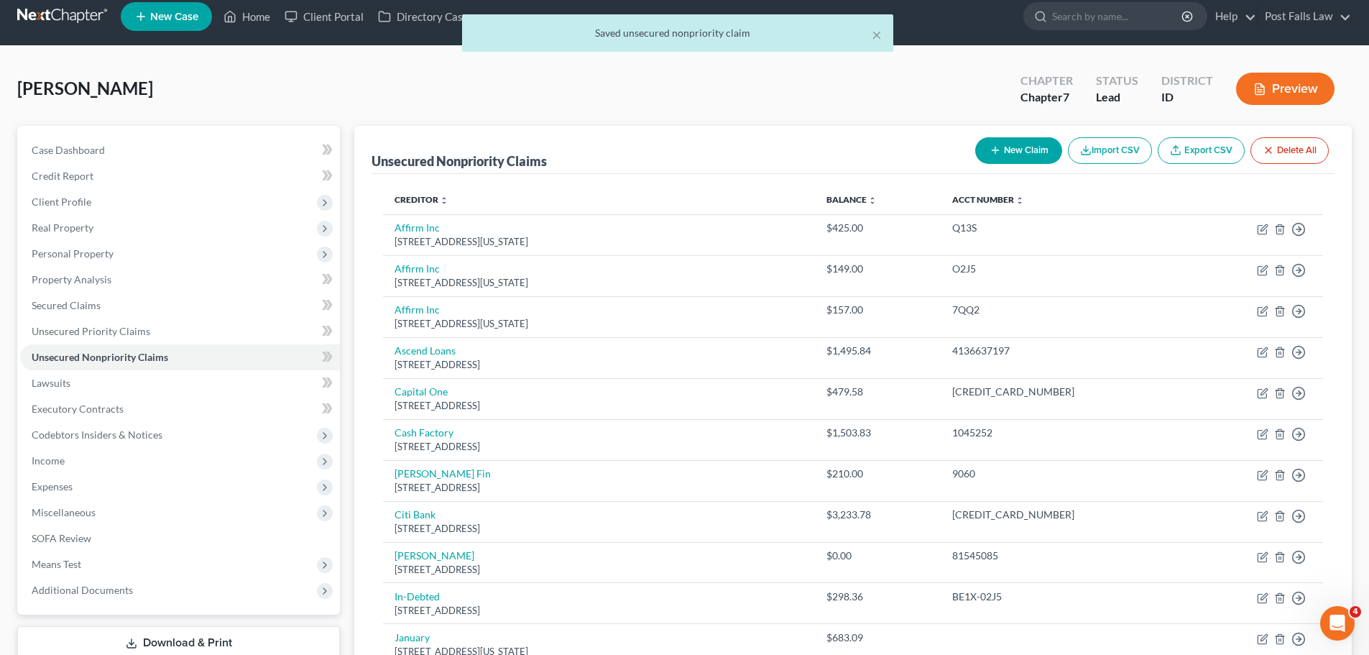
click at [1008, 165] on div "New Claim Import CSV Export CSV Delete All" at bounding box center [1152, 151] width 365 height 38
click at [1014, 157] on button "New Claim" at bounding box center [1018, 150] width 87 height 27
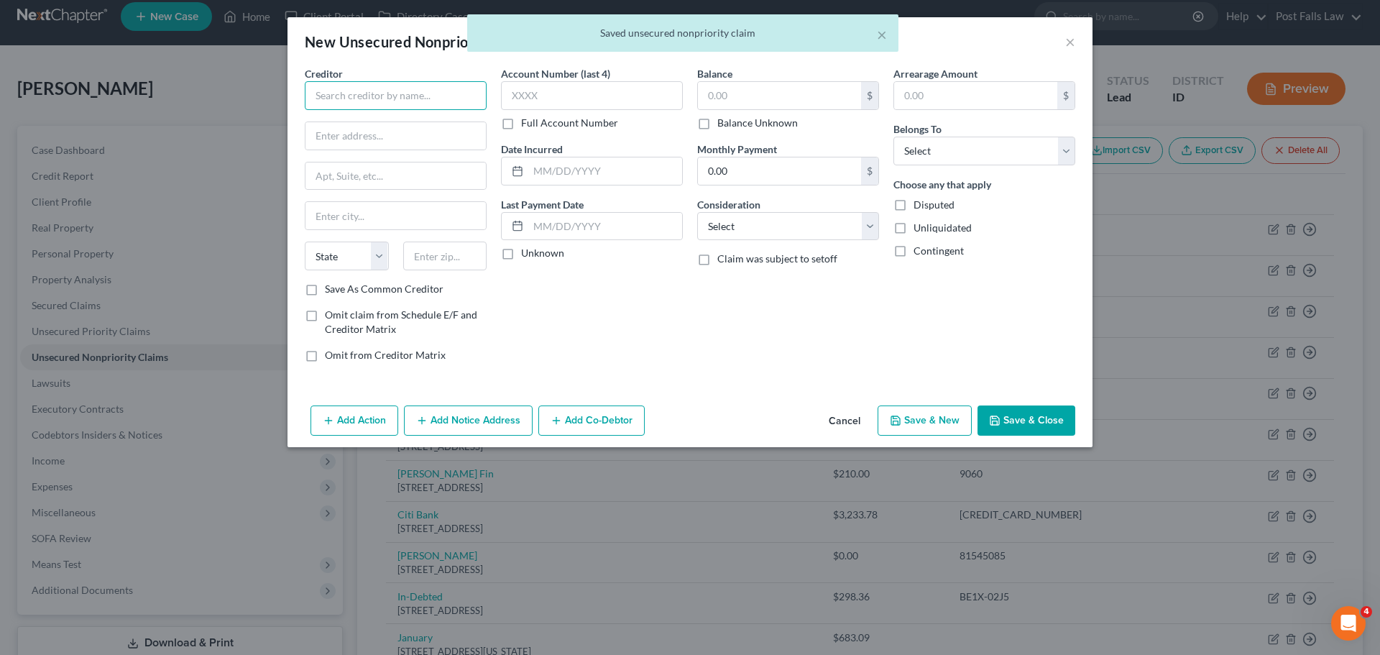
click at [456, 90] on input "text" at bounding box center [396, 95] width 182 height 29
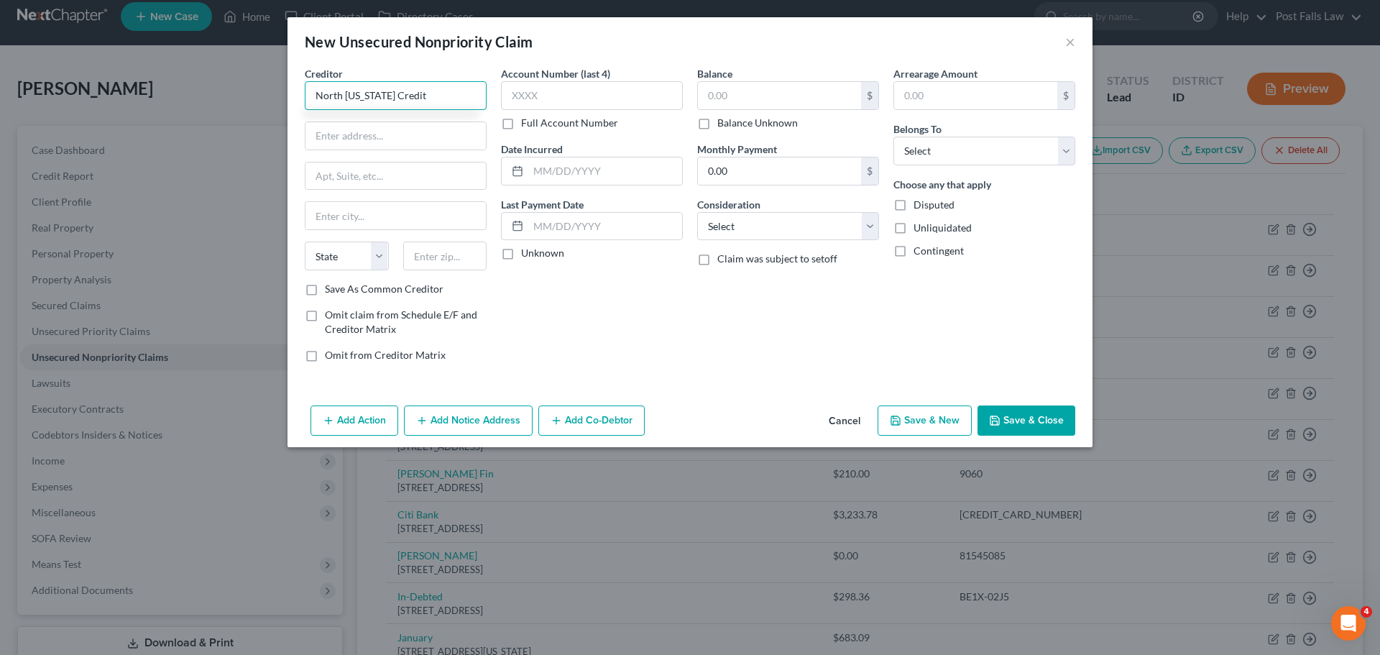
type input "North Idaho Credit"
type input "1919 N 3rd St"
type input "Coeur d' Alene"
select select "13"
type input "83814"
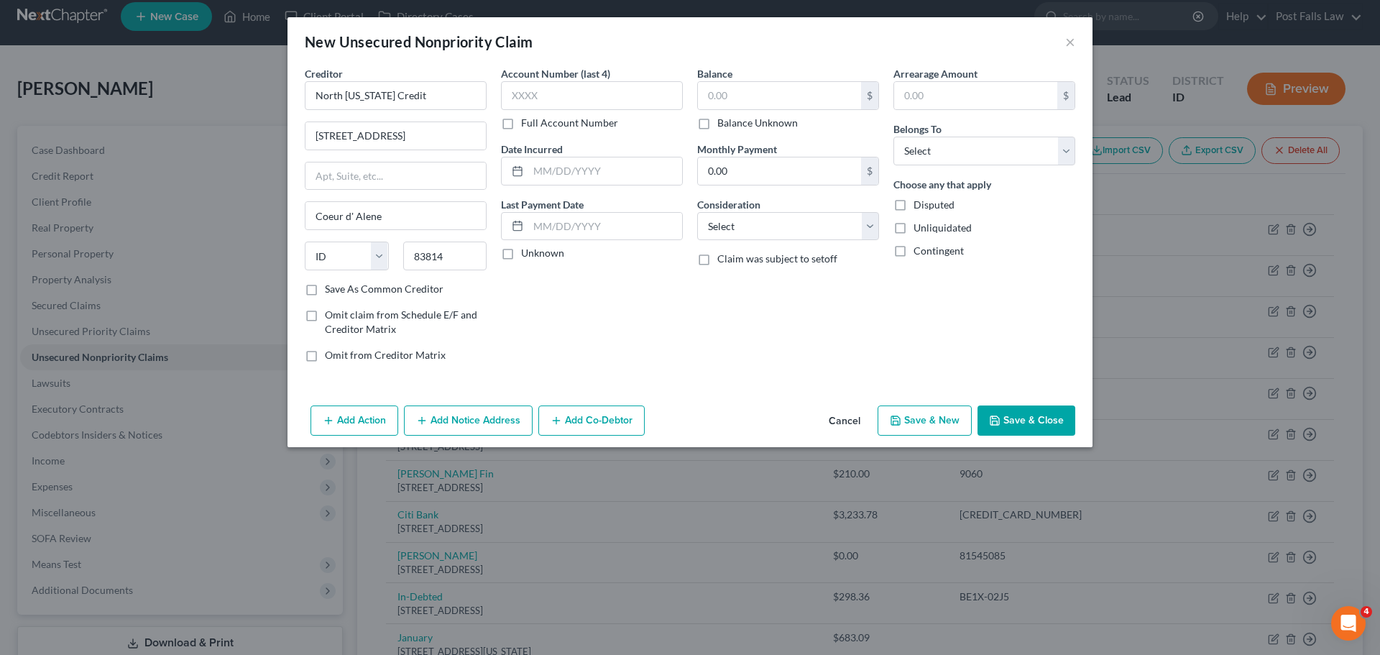
click at [521, 122] on label "Full Account Number" at bounding box center [569, 123] width 97 height 14
click at [527, 122] on input "Full Account Number" at bounding box center [531, 120] width 9 height 9
type input "Coeur D Alene"
click at [524, 101] on input "text" at bounding box center [592, 95] width 182 height 29
type input "0439983"
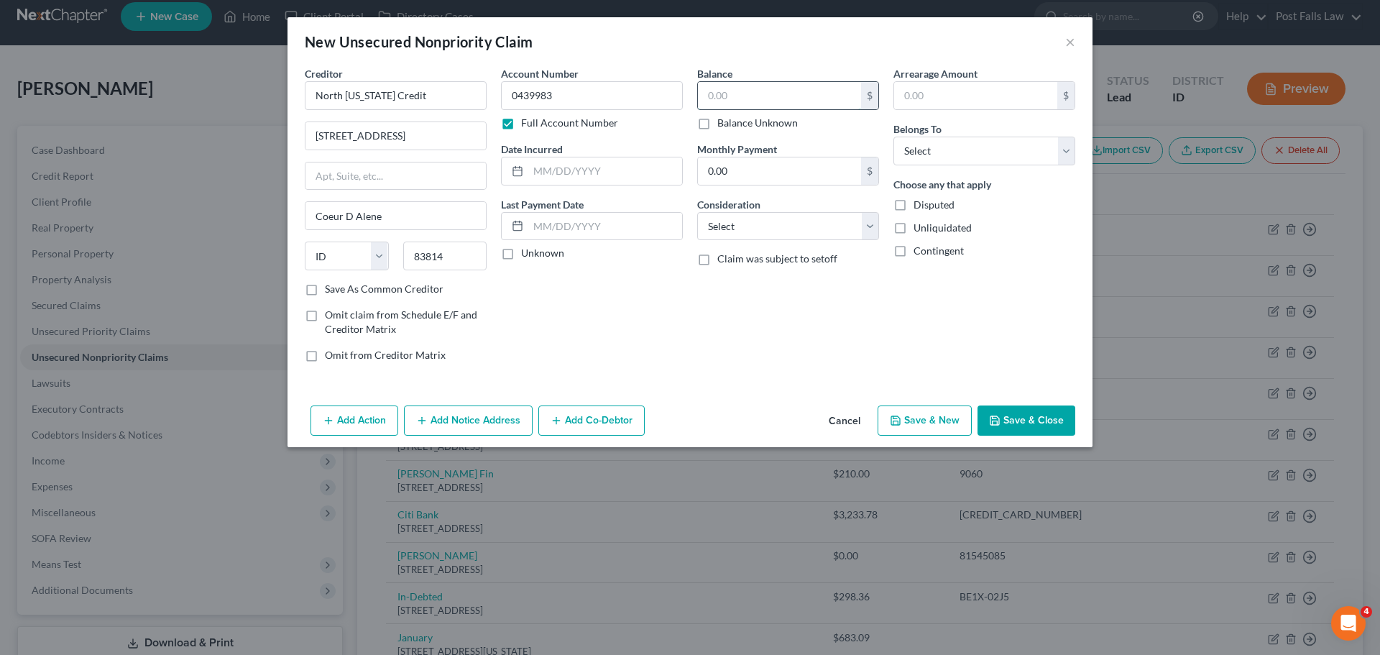
click at [752, 93] on input "text" at bounding box center [779, 95] width 163 height 27
type input "1,277.22"
click at [867, 216] on select "Select Cable / Satellite Services Collection Agency Credit Card Debt Debt Couns…" at bounding box center [788, 226] width 182 height 29
select select "1"
click at [697, 212] on select "Select Cable / Satellite Services Collection Agency Credit Card Debt Debt Couns…" at bounding box center [788, 226] width 182 height 29
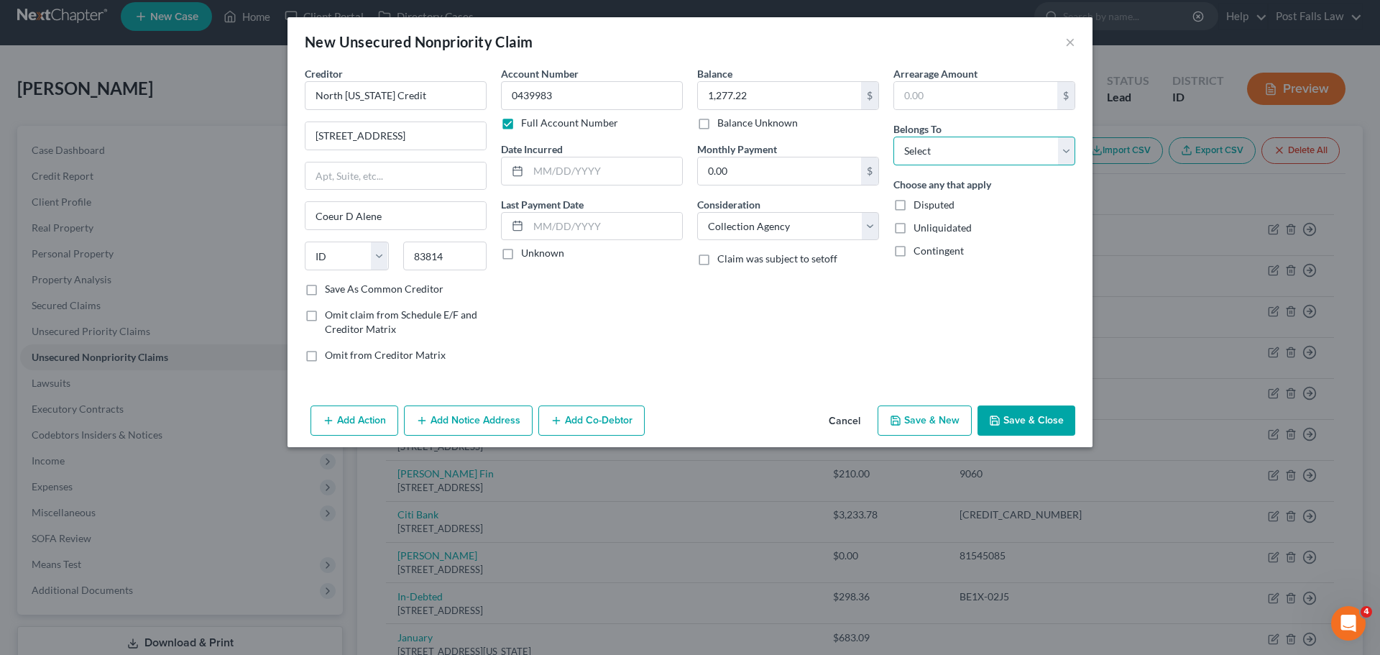
click at [1068, 142] on select "Select Debtor 1 Only Debtor 2 Only Debtor 1 And Debtor 2 Only At Least One Of T…" at bounding box center [984, 151] width 182 height 29
select select "0"
click at [893, 137] on select "Select Debtor 1 Only Debtor 2 Only Debtor 1 And Debtor 2 Only At Least One Of T…" at bounding box center [984, 151] width 182 height 29
click at [1014, 418] on button "Save & Close" at bounding box center [1026, 420] width 98 height 30
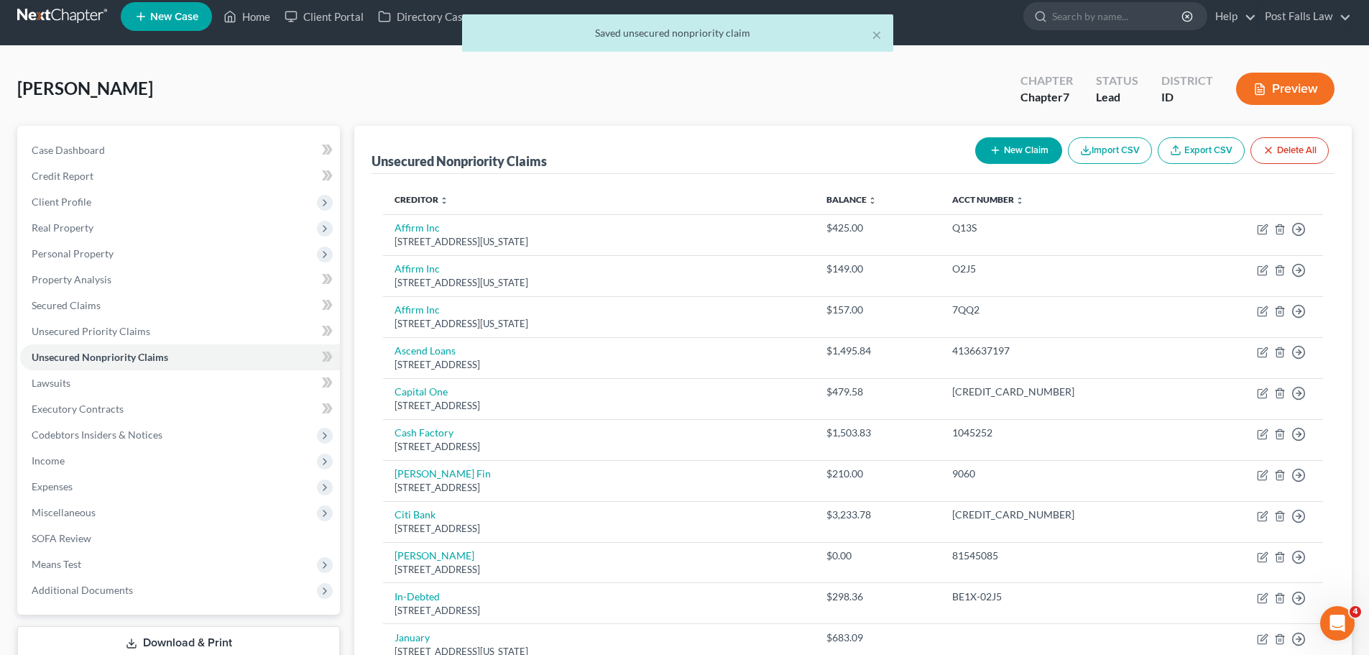
click at [1018, 145] on button "New Claim" at bounding box center [1018, 150] width 87 height 27
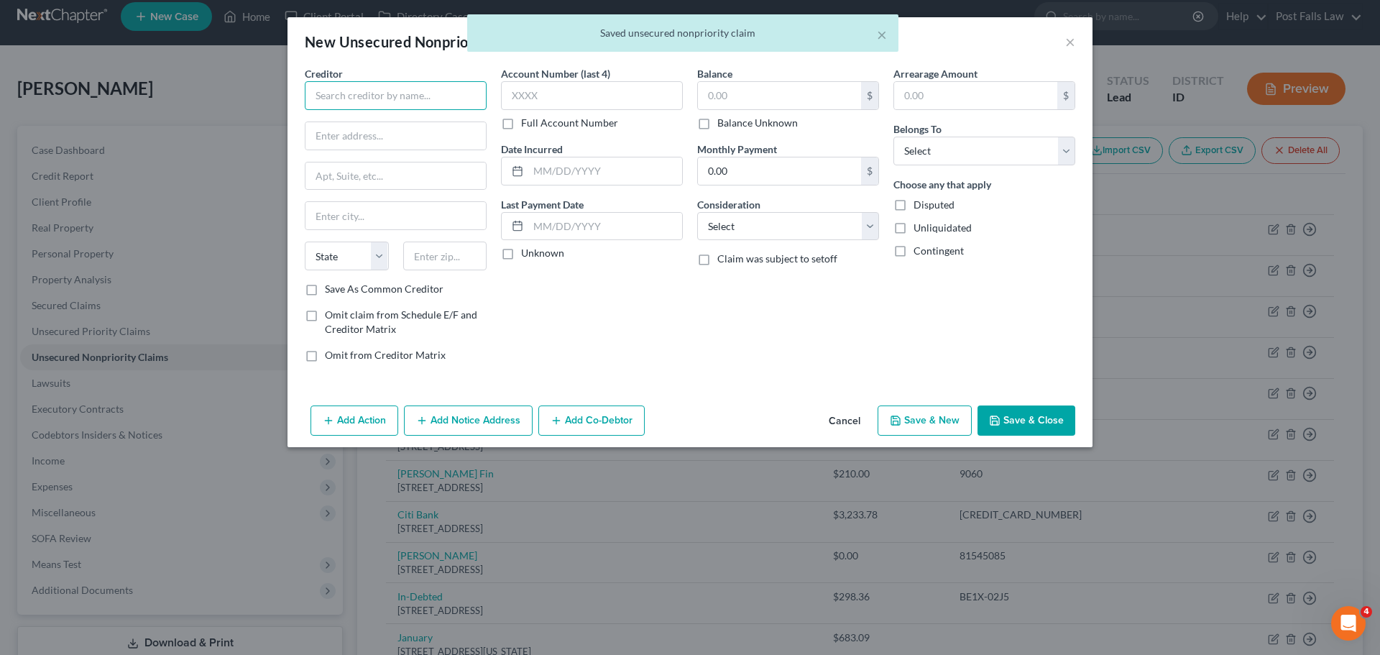
click at [410, 96] on input "text" at bounding box center [396, 95] width 182 height 29
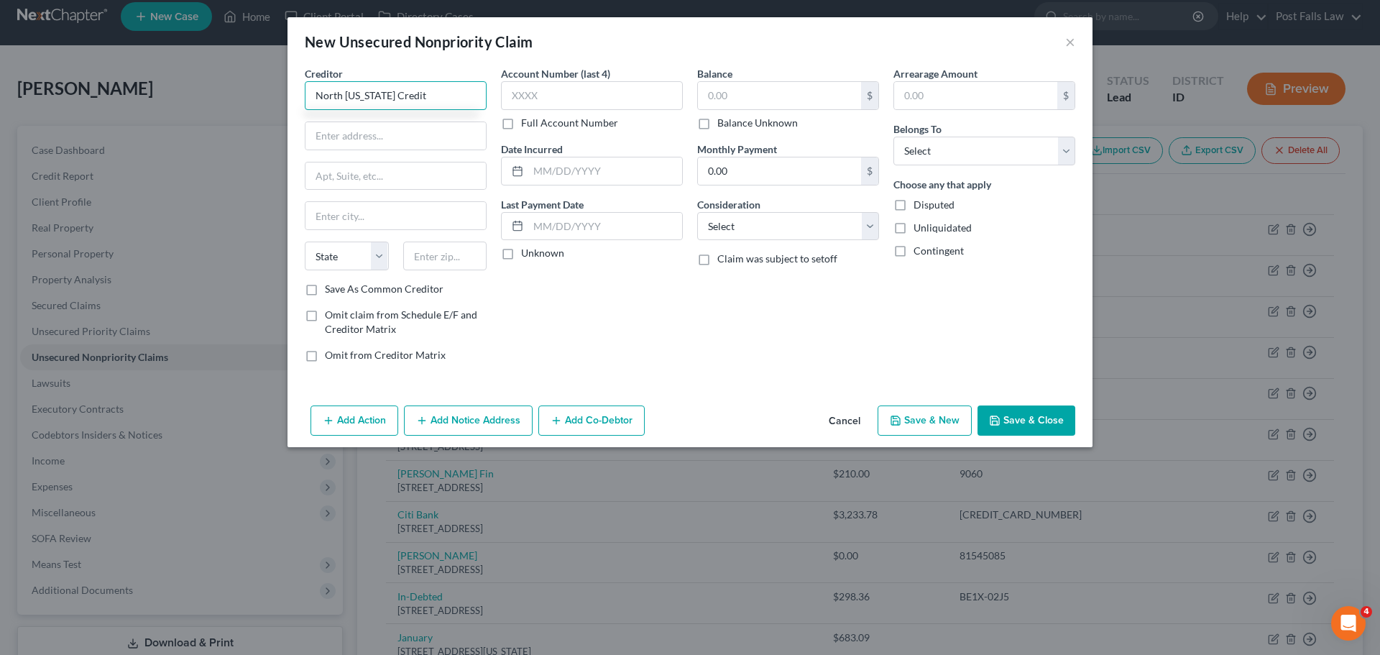
type input "North Idaho Credit"
type input "1919 N 3rd St"
type input "Coeur d' Alene"
select select "13"
type input "83814"
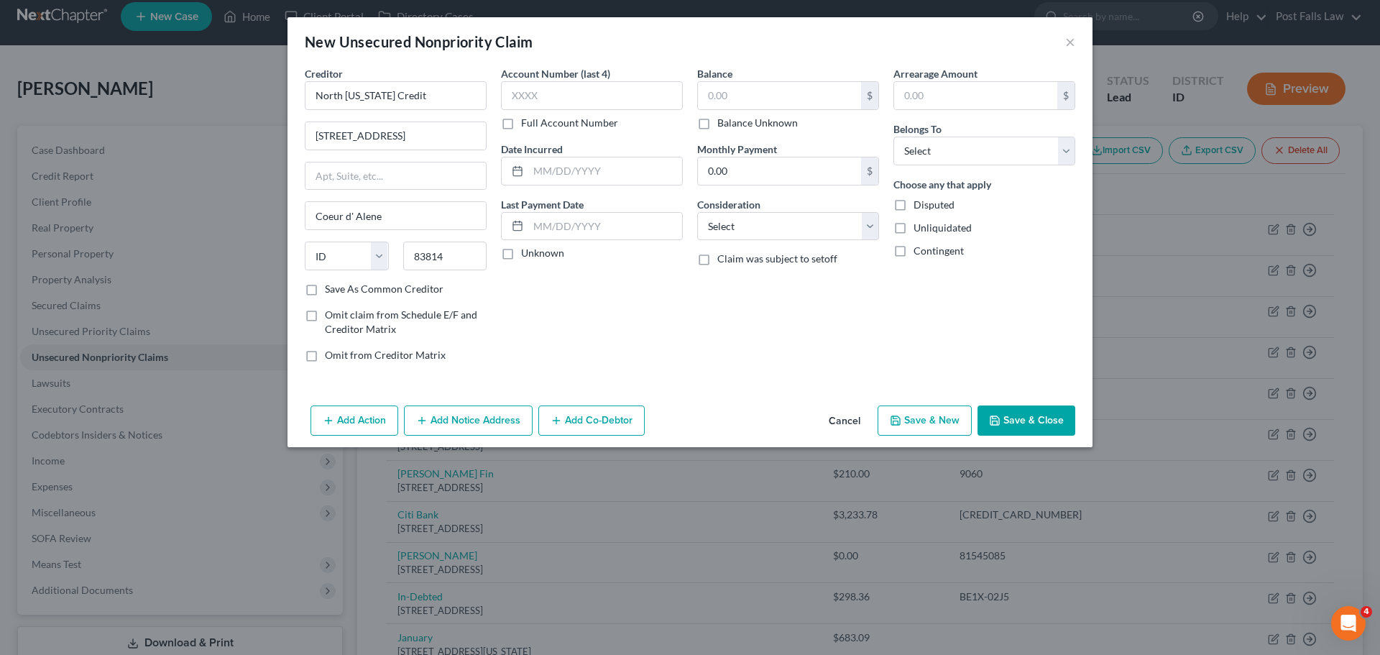
click at [521, 126] on label "Full Account Number" at bounding box center [569, 123] width 97 height 14
click at [527, 125] on input "Full Account Number" at bounding box center [531, 120] width 9 height 9
type input "Coeur D Alene"
click at [526, 101] on input "text" at bounding box center [592, 95] width 182 height 29
type input "0439982"
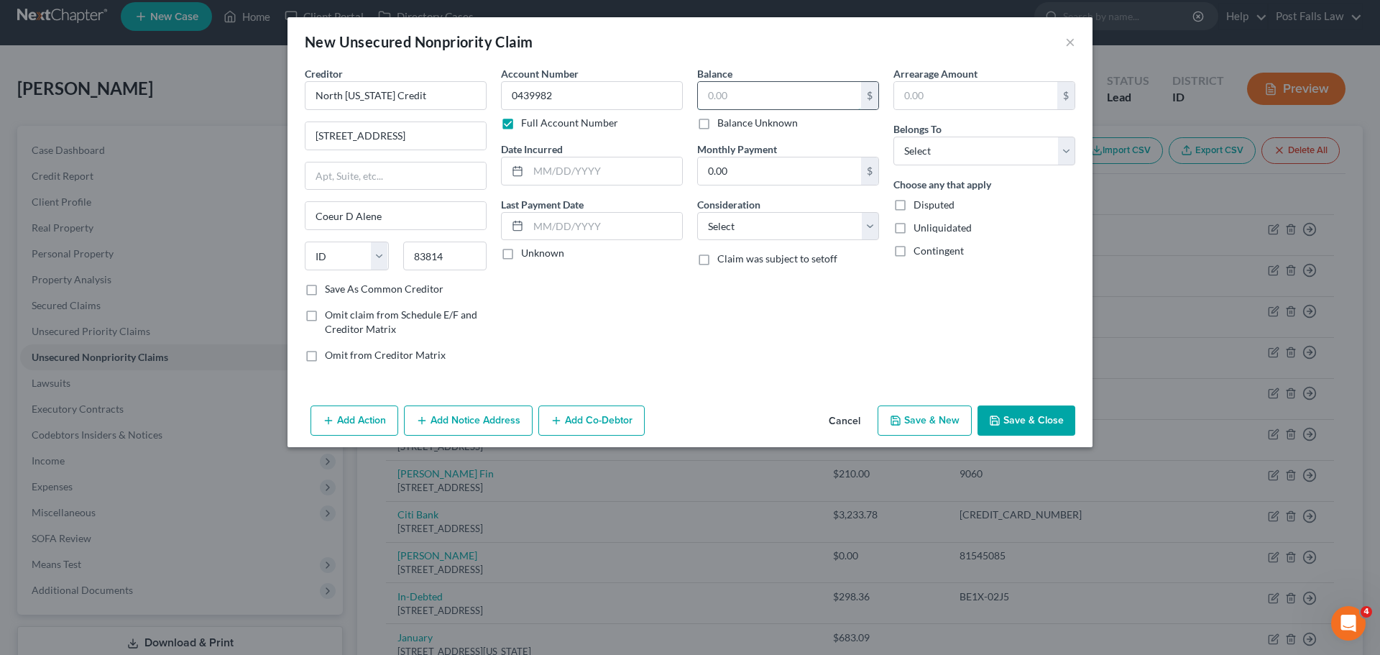
click at [714, 96] on input "text" at bounding box center [779, 95] width 163 height 27
type input "364.02"
click at [863, 231] on select "Select Cable / Satellite Services Collection Agency Credit Card Debt Debt Couns…" at bounding box center [788, 226] width 182 height 29
select select "1"
click at [697, 212] on select "Select Cable / Satellite Services Collection Agency Credit Card Debt Debt Couns…" at bounding box center [788, 226] width 182 height 29
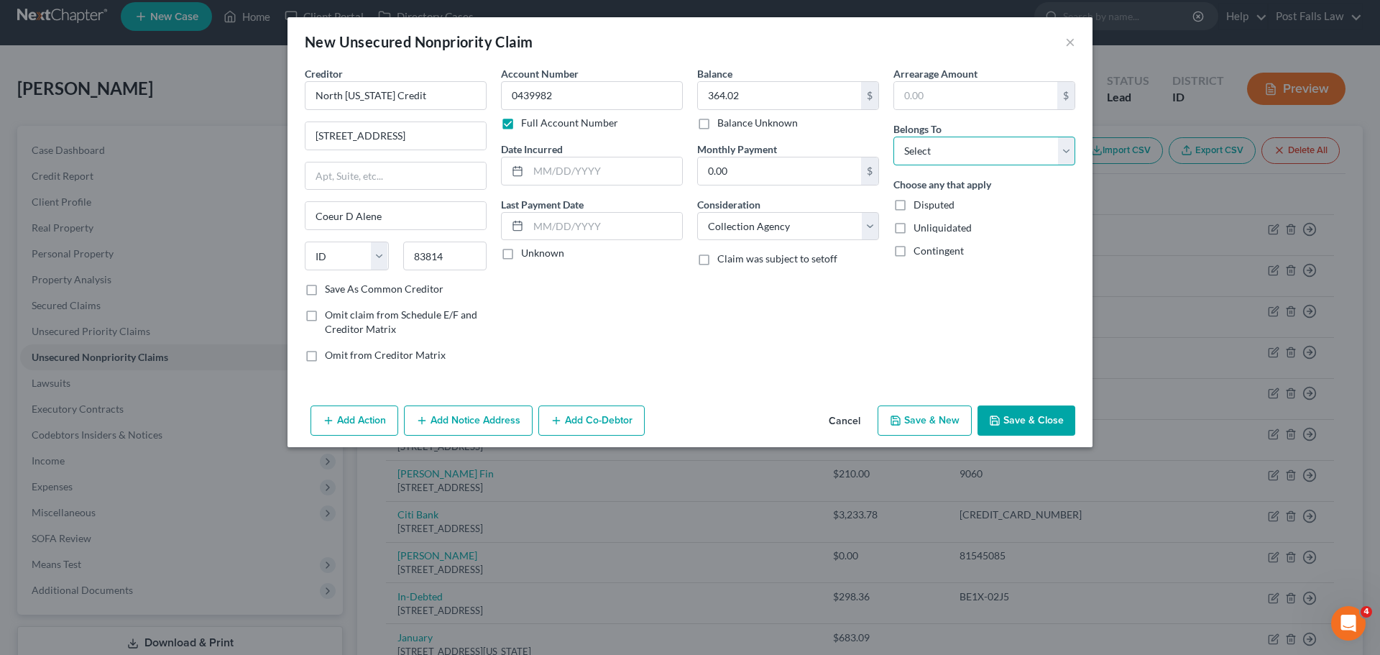
click at [1065, 145] on select "Select Debtor 1 Only Debtor 2 Only Debtor 1 And Debtor 2 Only At Least One Of T…" at bounding box center [984, 151] width 182 height 29
select select "0"
click at [893, 137] on select "Select Debtor 1 Only Debtor 2 Only Debtor 1 And Debtor 2 Only At Least One Of T…" at bounding box center [984, 151] width 182 height 29
click at [1009, 420] on button "Save & Close" at bounding box center [1026, 420] width 98 height 30
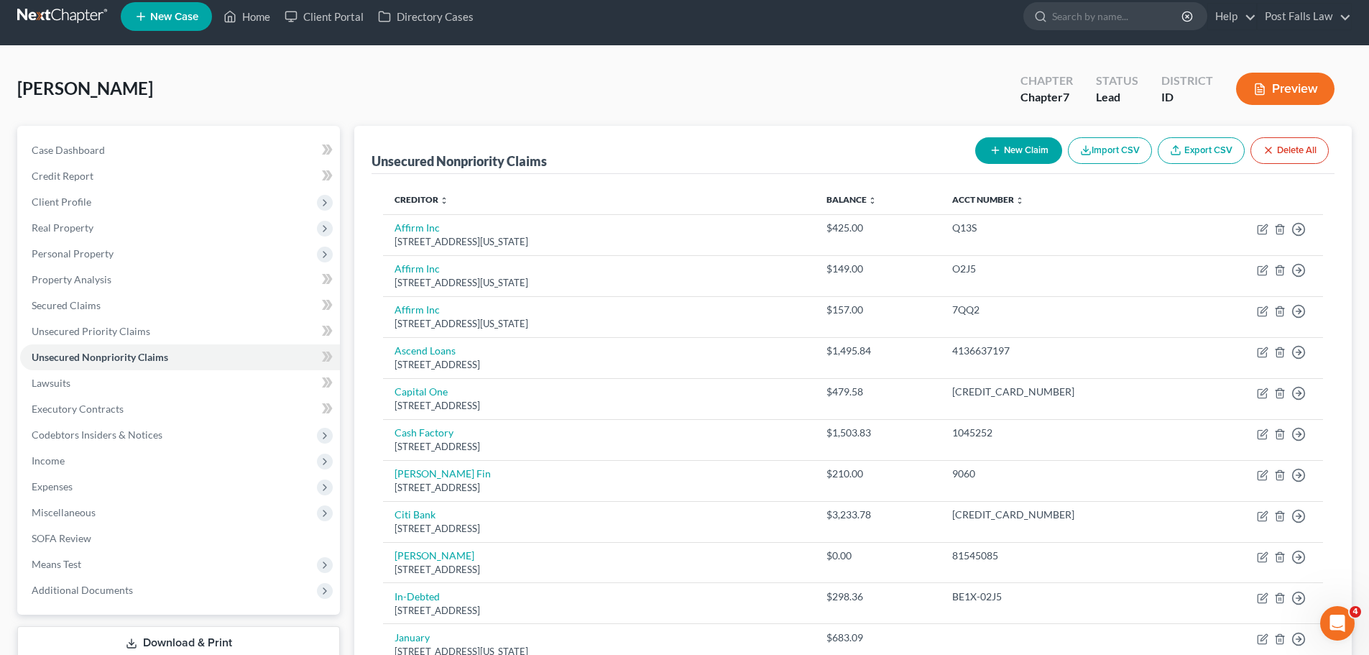
click at [1035, 145] on button "New Claim" at bounding box center [1018, 150] width 87 height 27
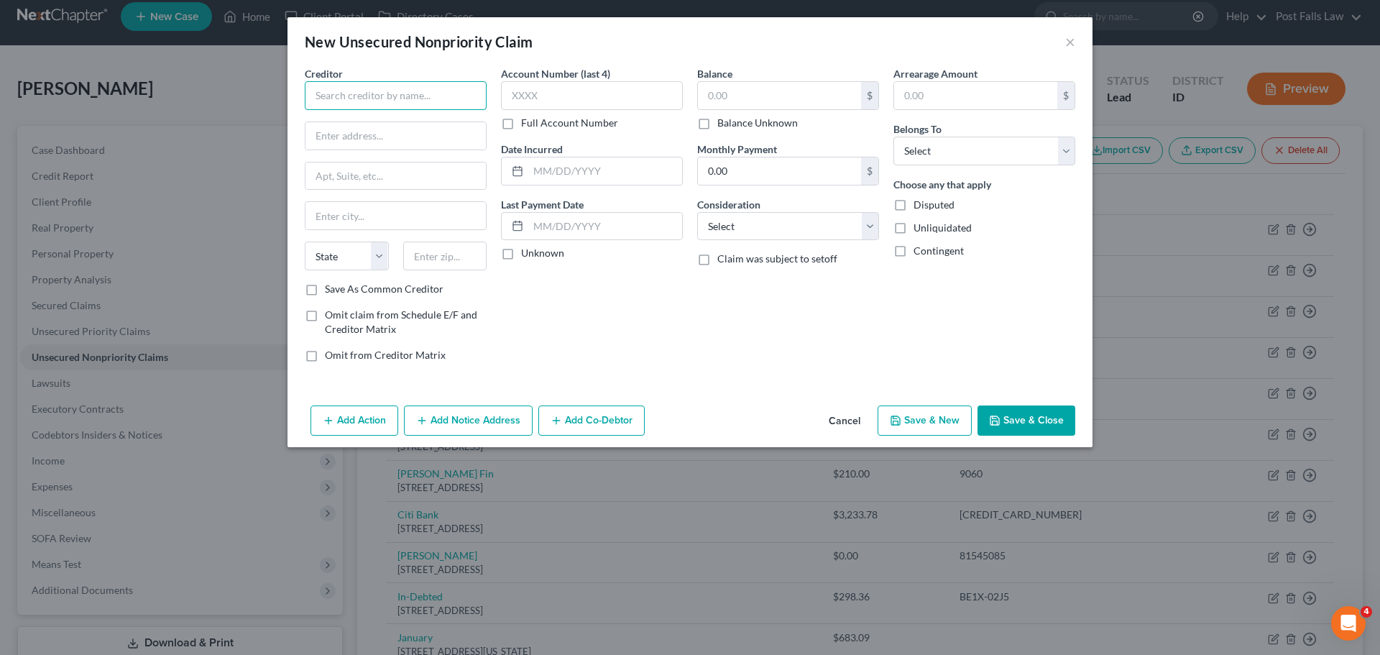
click at [385, 88] on input "text" at bounding box center [396, 95] width 182 height 29
type input "North Idaho Credit"
type input "1919 N 3rd St"
type input "Coeur d' Alene"
select select "13"
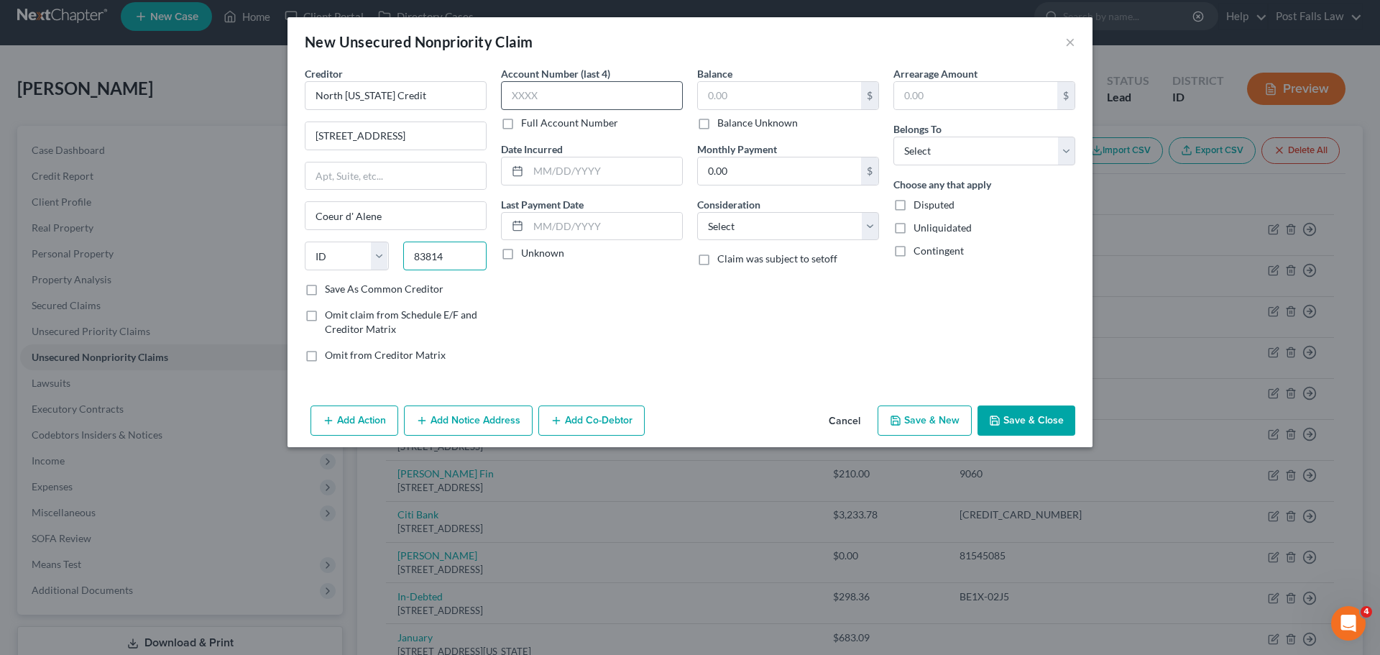
type input "83814"
click at [523, 92] on input "text" at bounding box center [592, 95] width 182 height 29
type input "Coeur D Alene"
type input "0438"
click at [739, 94] on input "text" at bounding box center [779, 95] width 163 height 27
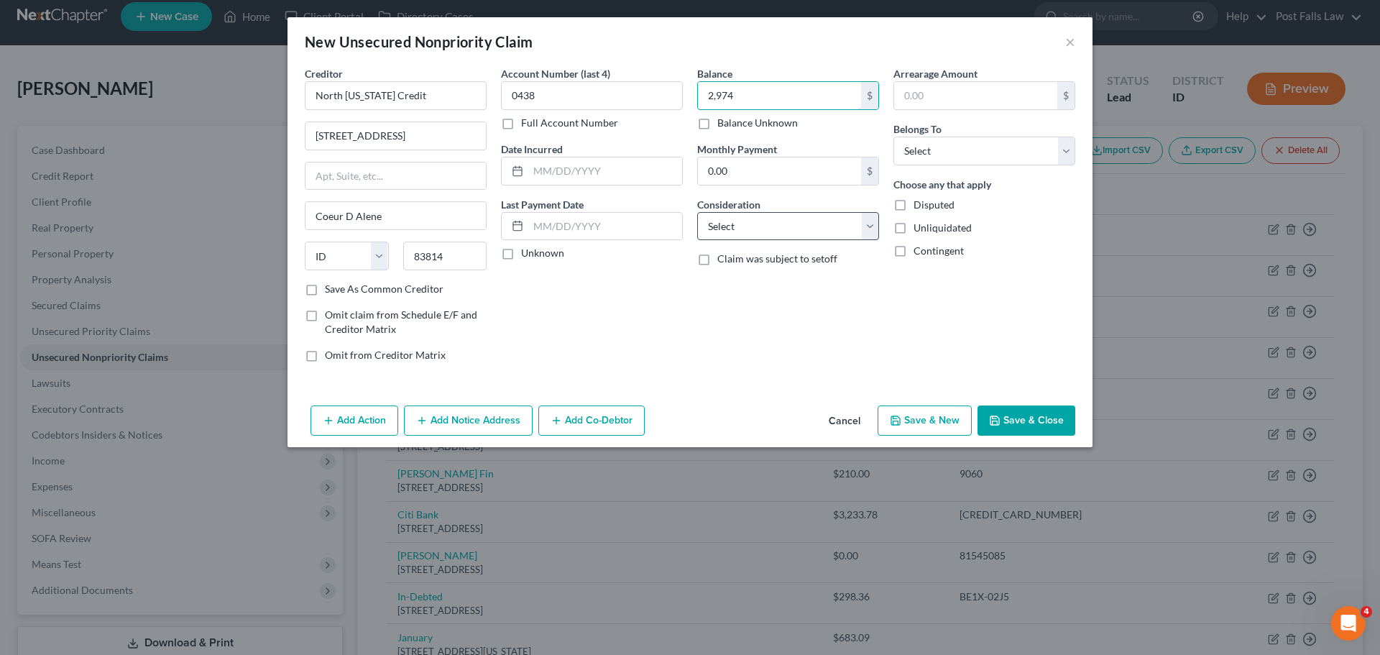
type input "2,974"
click at [868, 218] on select "Select Cable / Satellite Services Collection Agency Credit Card Debt Debt Couns…" at bounding box center [788, 226] width 182 height 29
select select "1"
click at [697, 212] on select "Select Cable / Satellite Services Collection Agency Credit Card Debt Debt Couns…" at bounding box center [788, 226] width 182 height 29
click at [1032, 142] on select "Select Debtor 1 Only Debtor 2 Only Debtor 1 And Debtor 2 Only At Least One Of T…" at bounding box center [984, 151] width 182 height 29
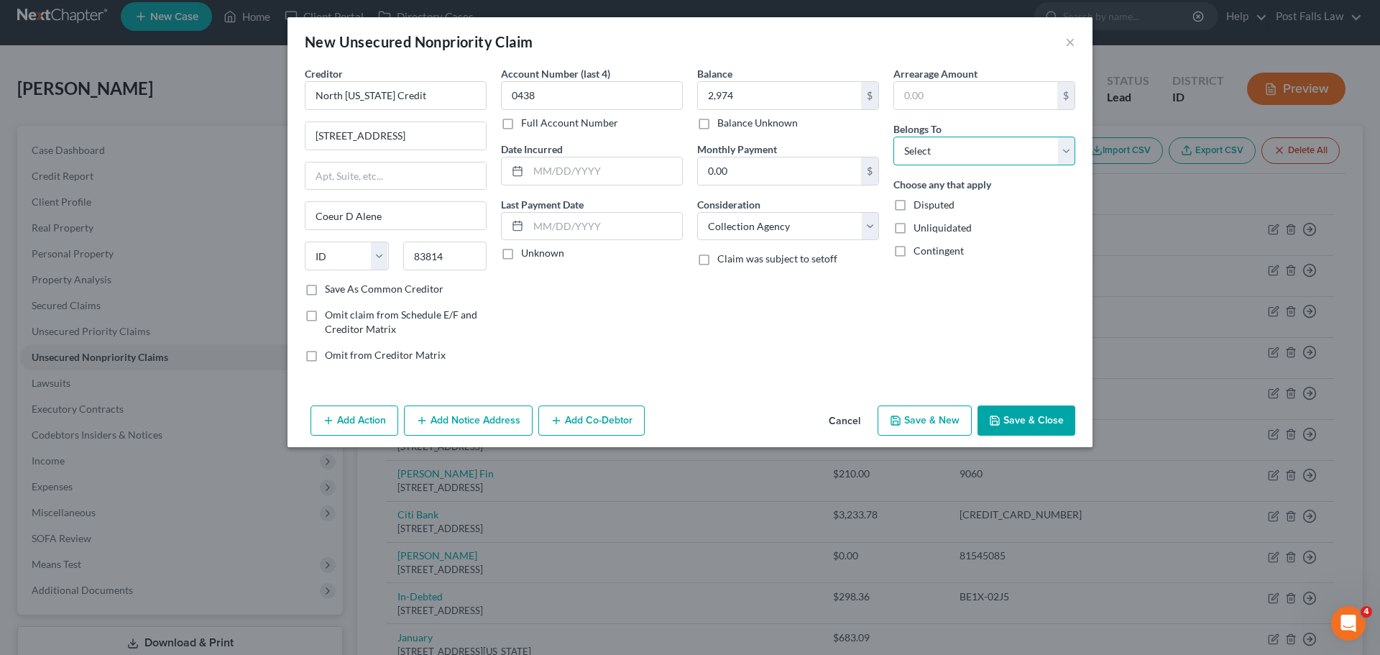
select select "0"
click at [893, 137] on select "Select Debtor 1 Only Debtor 2 Only Debtor 1 And Debtor 2 Only At Least One Of T…" at bounding box center [984, 151] width 182 height 29
click at [1011, 414] on button "Save & Close" at bounding box center [1026, 420] width 98 height 30
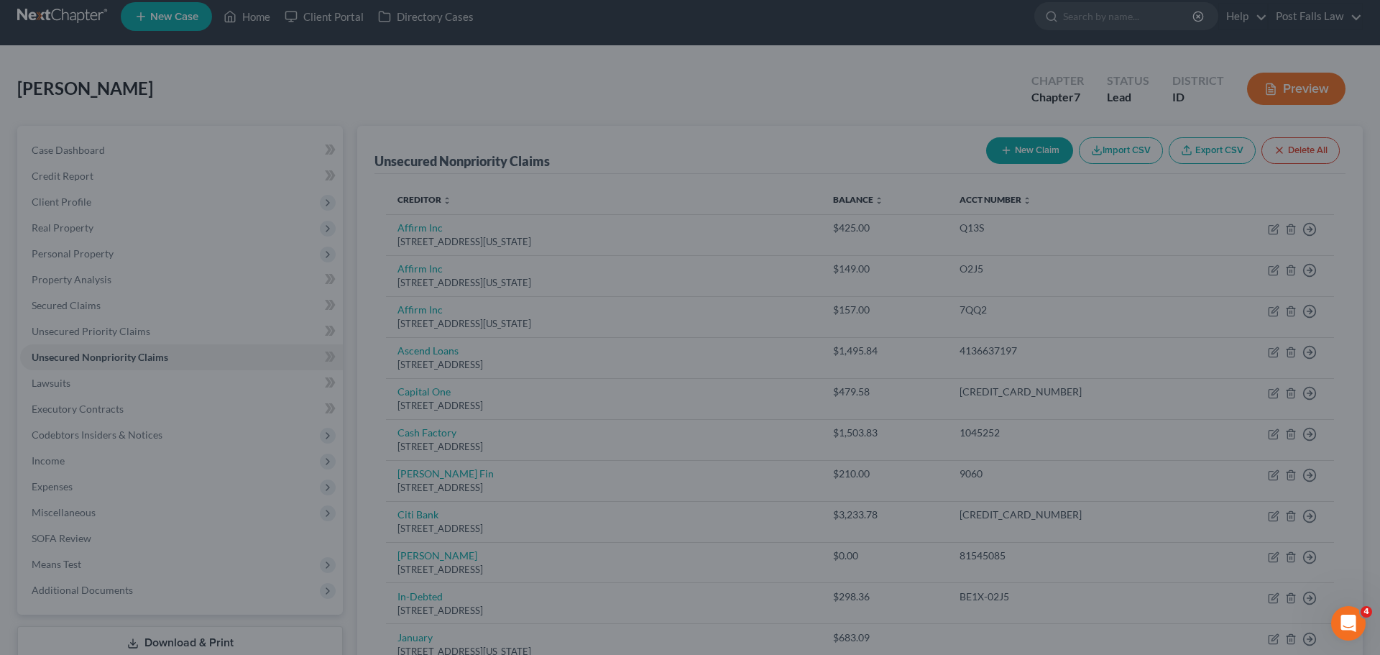
type input "2,974.00"
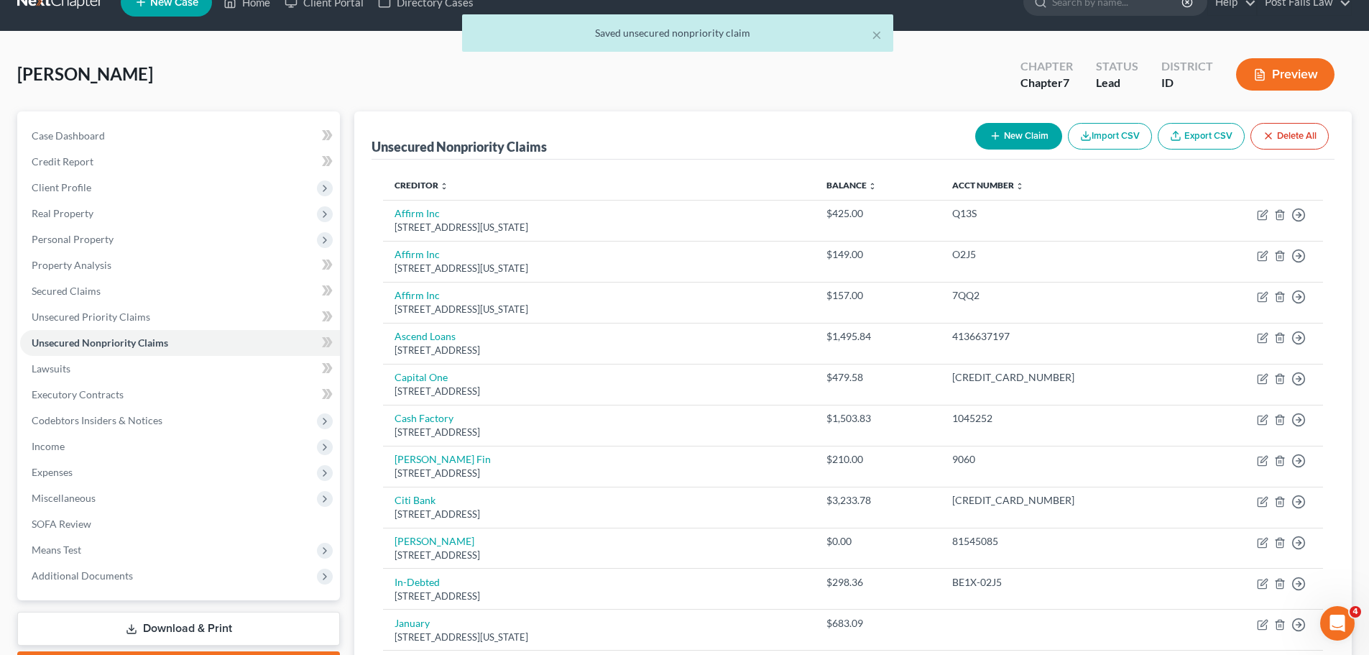
scroll to position [0, 0]
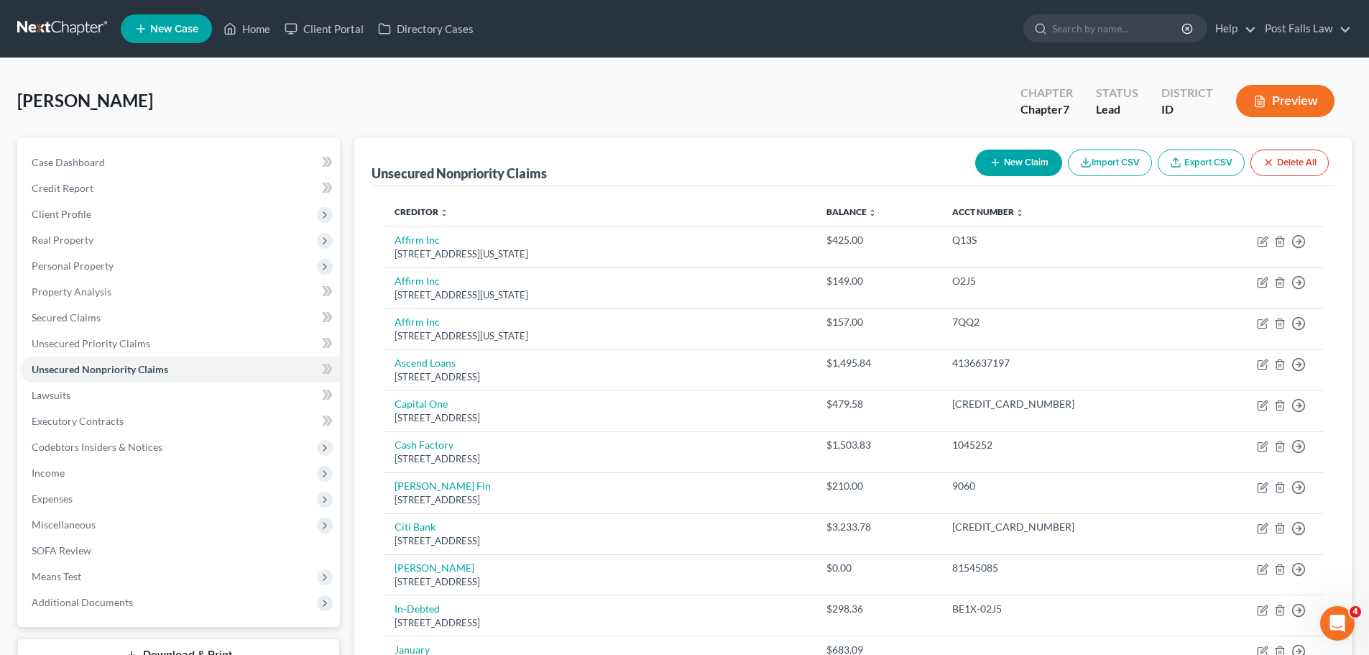
click at [1034, 155] on button "New Claim" at bounding box center [1018, 162] width 87 height 27
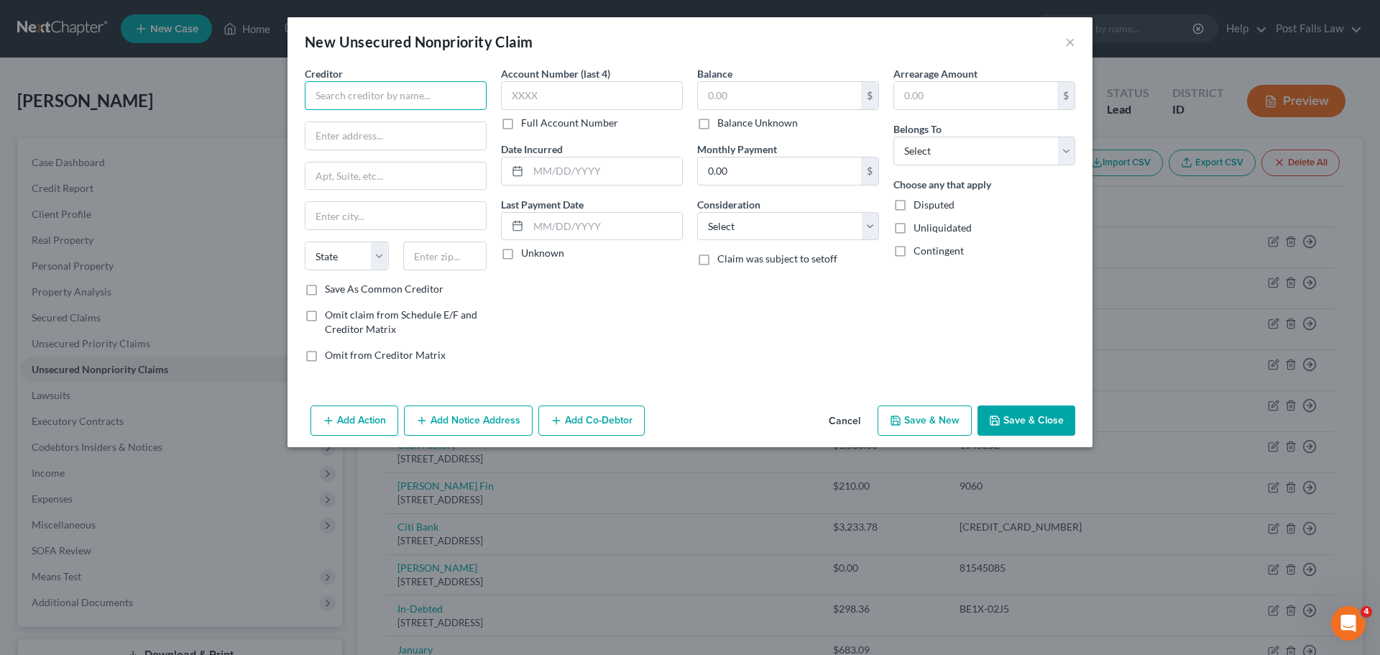
click at [359, 97] on input "text" at bounding box center [396, 95] width 182 height 29
type input "Avista"
click at [334, 131] on input "text" at bounding box center [395, 135] width 180 height 27
type input "1411 East Mission Avenue"
type input "[GEOGRAPHIC_DATA]"
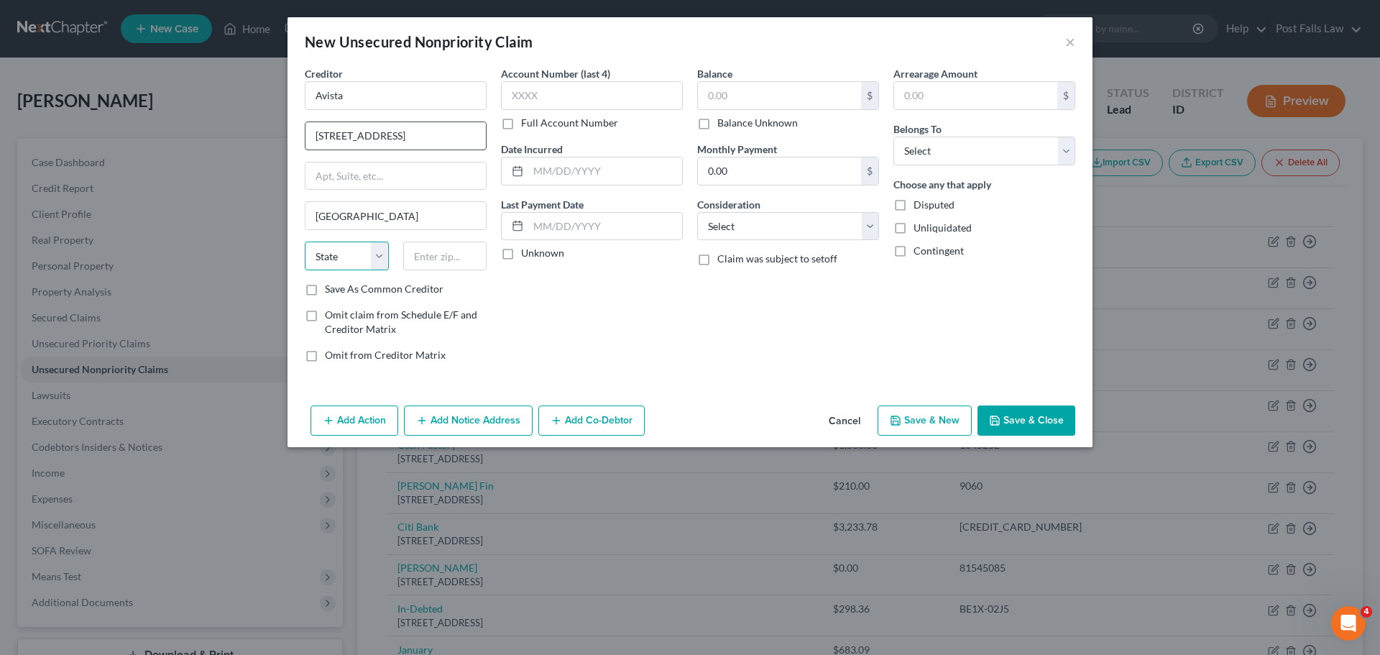
select select "50"
type input "99202"
click at [521, 123] on label "Full Account Number" at bounding box center [569, 123] width 97 height 14
click at [527, 123] on input "Full Account Number" at bounding box center [531, 120] width 9 height 9
click at [518, 104] on input "text" at bounding box center [592, 95] width 182 height 29
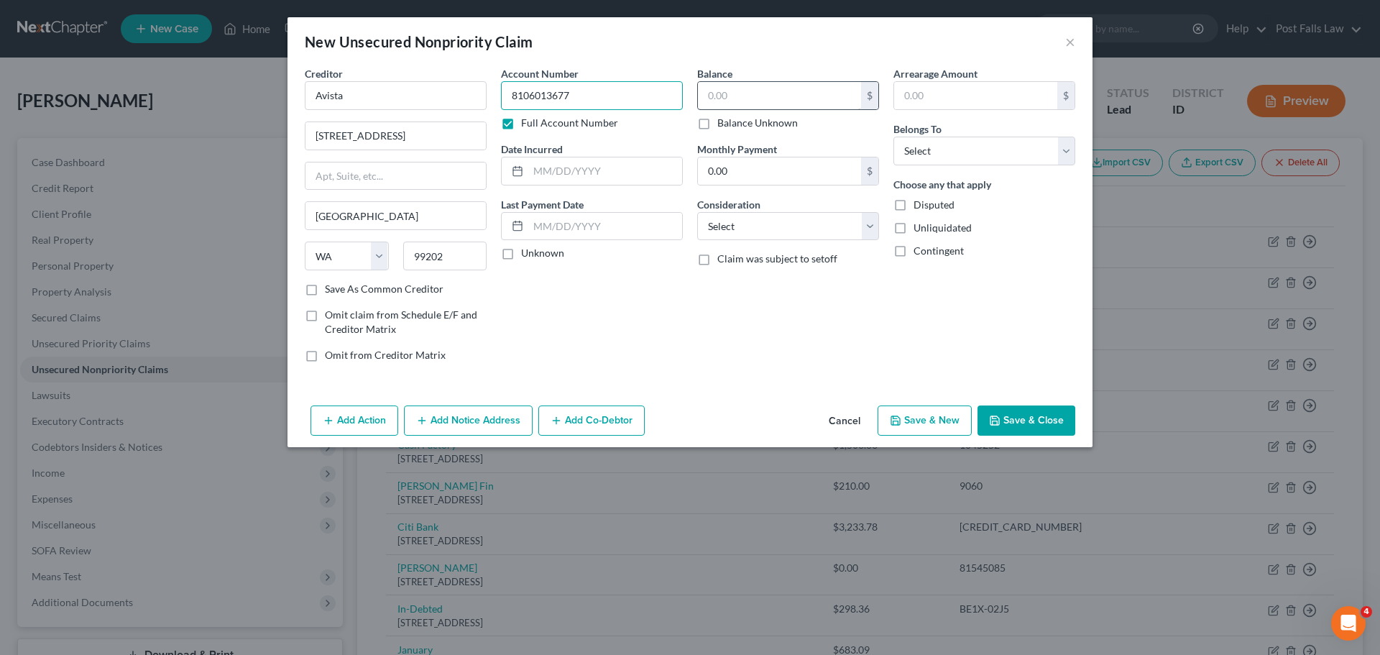
type input "8106013677"
click at [768, 96] on input "text" at bounding box center [779, 95] width 163 height 27
type input "210.00"
click at [872, 230] on select "Select Cable / Satellite Services Collection Agency Credit Card Debt Debt Couns…" at bounding box center [788, 226] width 182 height 29
select select "20"
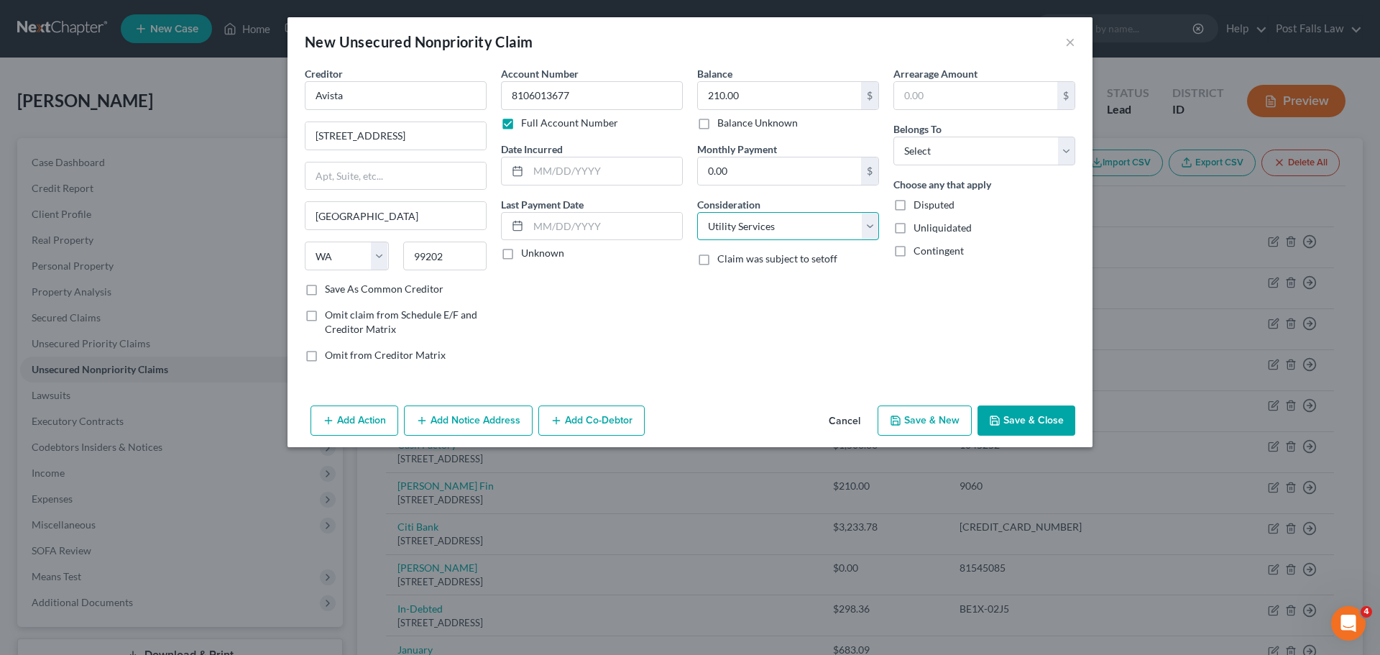
click at [697, 212] on select "Select Cable / Satellite Services Collection Agency Credit Card Debt Debt Couns…" at bounding box center [788, 226] width 182 height 29
click at [1062, 159] on select "Select Debtor 1 Only Debtor 2 Only Debtor 1 And Debtor 2 Only At Least One Of T…" at bounding box center [984, 151] width 182 height 29
select select "0"
click at [893, 137] on select "Select Debtor 1 Only Debtor 2 Only Debtor 1 And Debtor 2 Only At Least One Of T…" at bounding box center [984, 151] width 182 height 29
click at [999, 420] on icon "button" at bounding box center [994, 420] width 11 height 11
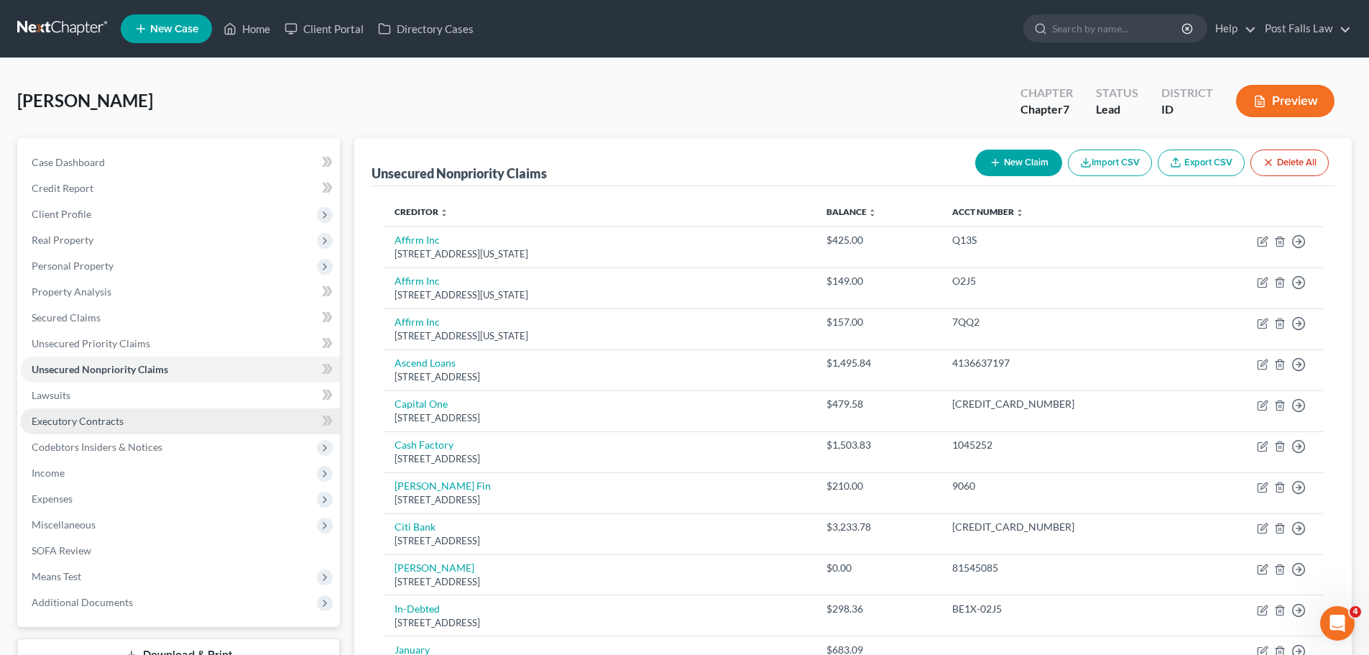
click at [147, 420] on link "Executory Contracts" at bounding box center [180, 421] width 320 height 26
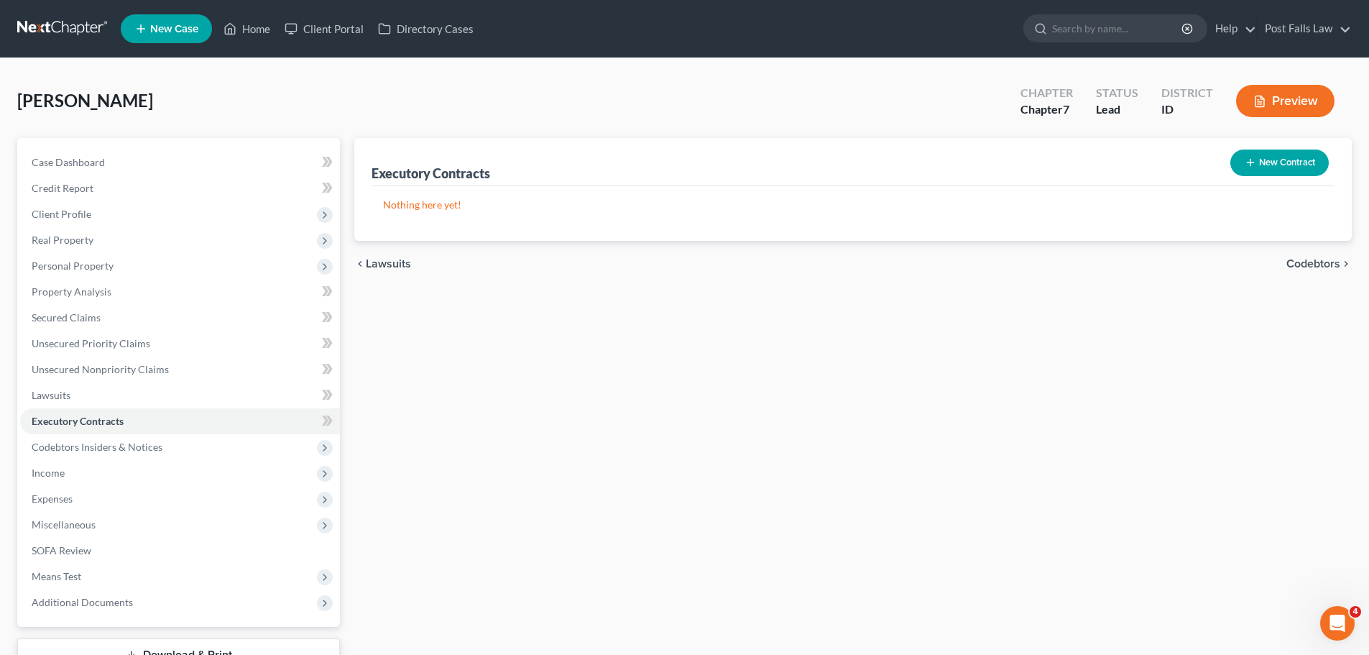
click at [1258, 154] on button "New Contract" at bounding box center [1279, 162] width 98 height 27
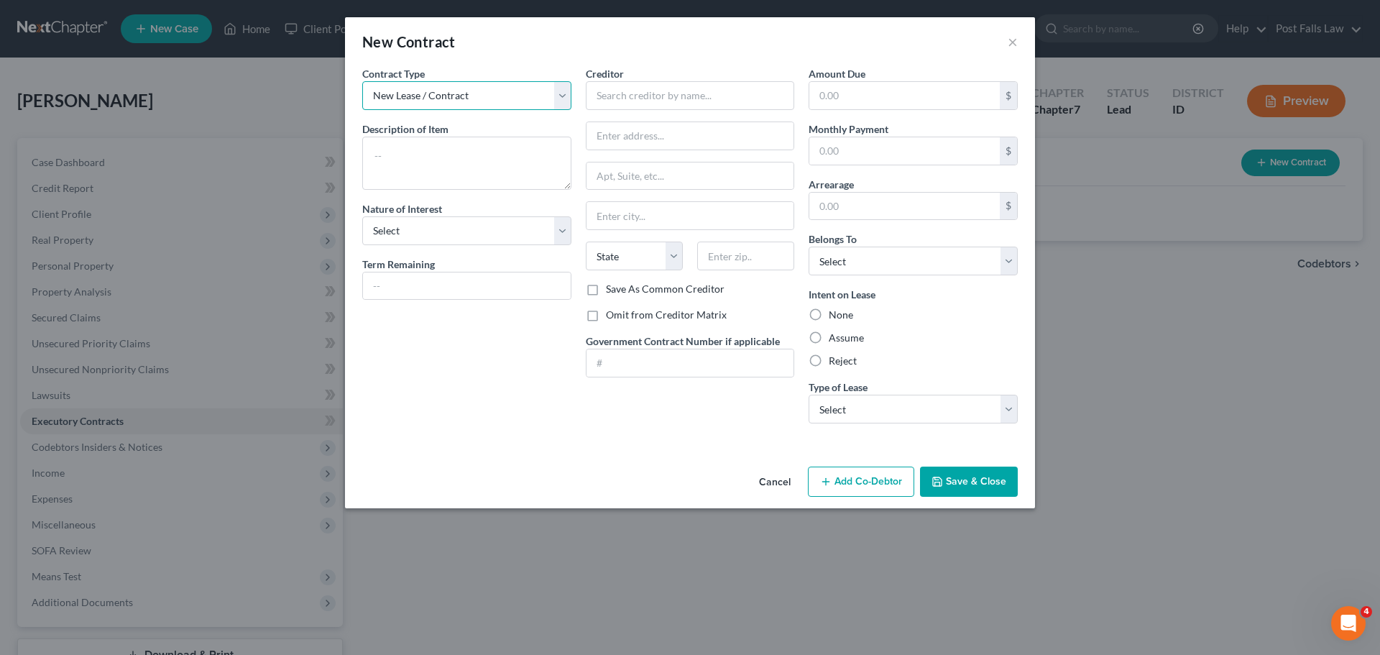
click at [569, 108] on select "New Lease / Contract New Timeshare" at bounding box center [466, 95] width 209 height 29
click at [774, 485] on button "Cancel" at bounding box center [774, 482] width 55 height 29
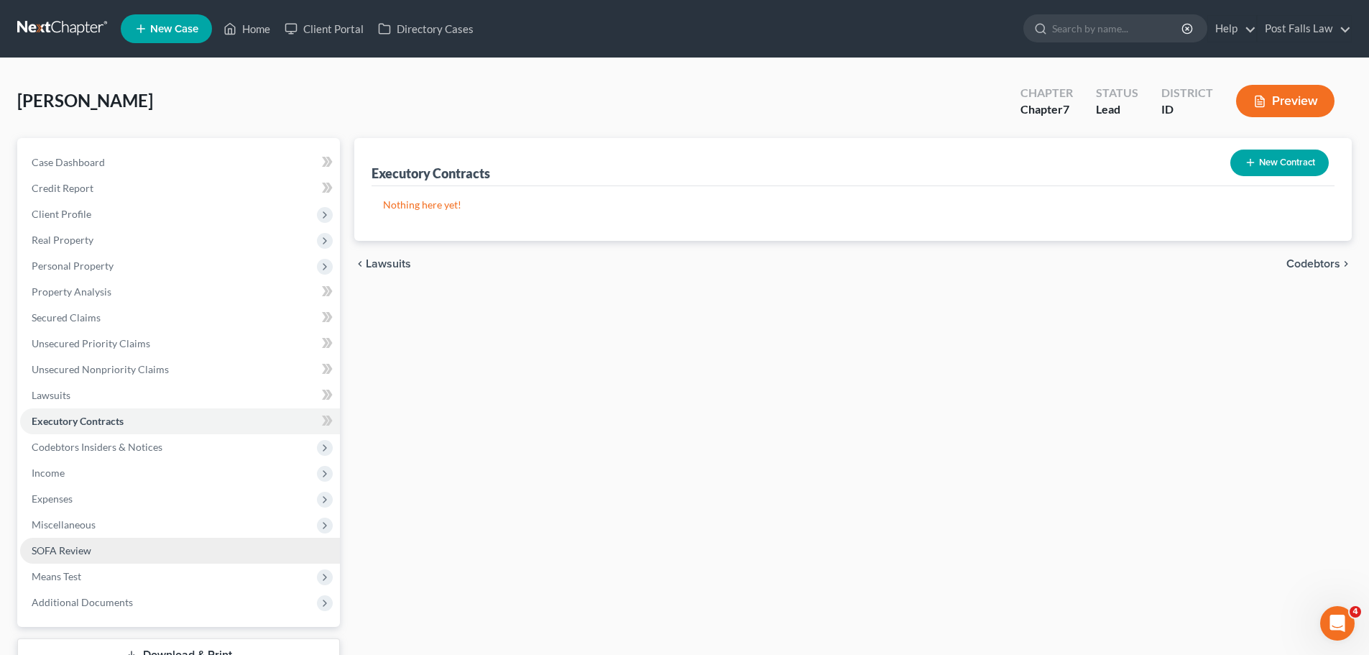
click at [99, 548] on link "SOFA Review" at bounding box center [180, 551] width 320 height 26
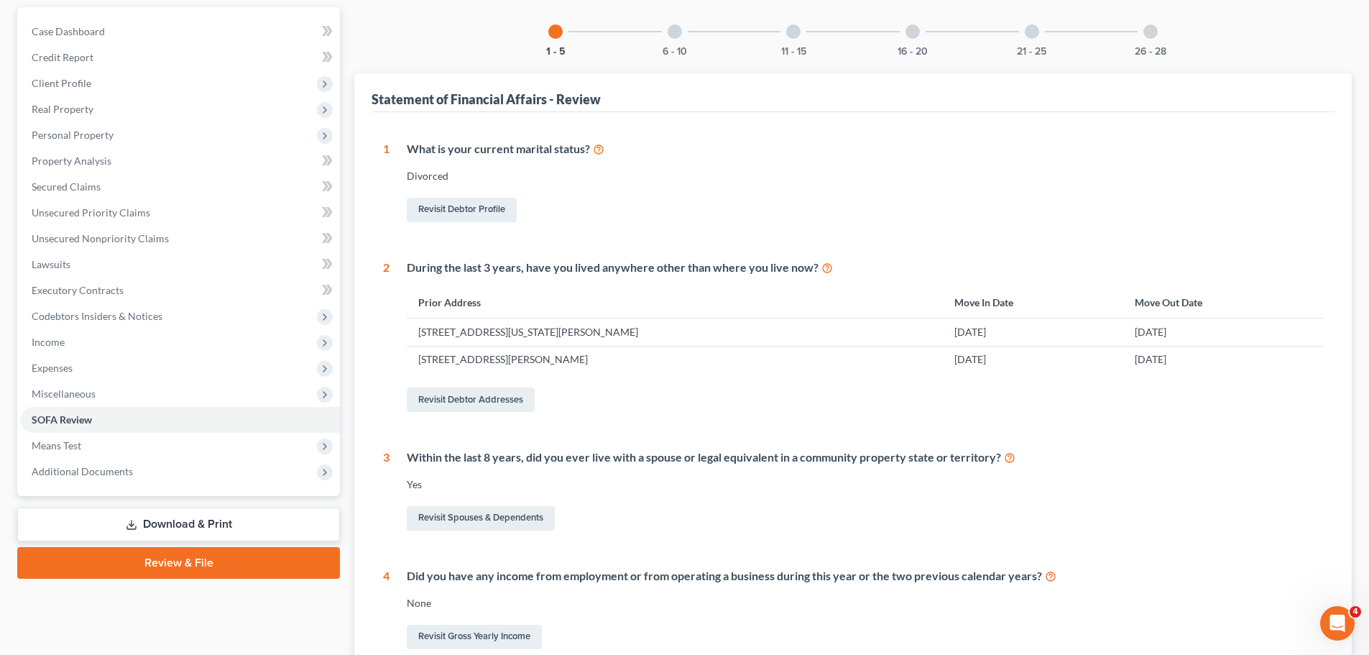
scroll to position [144, 0]
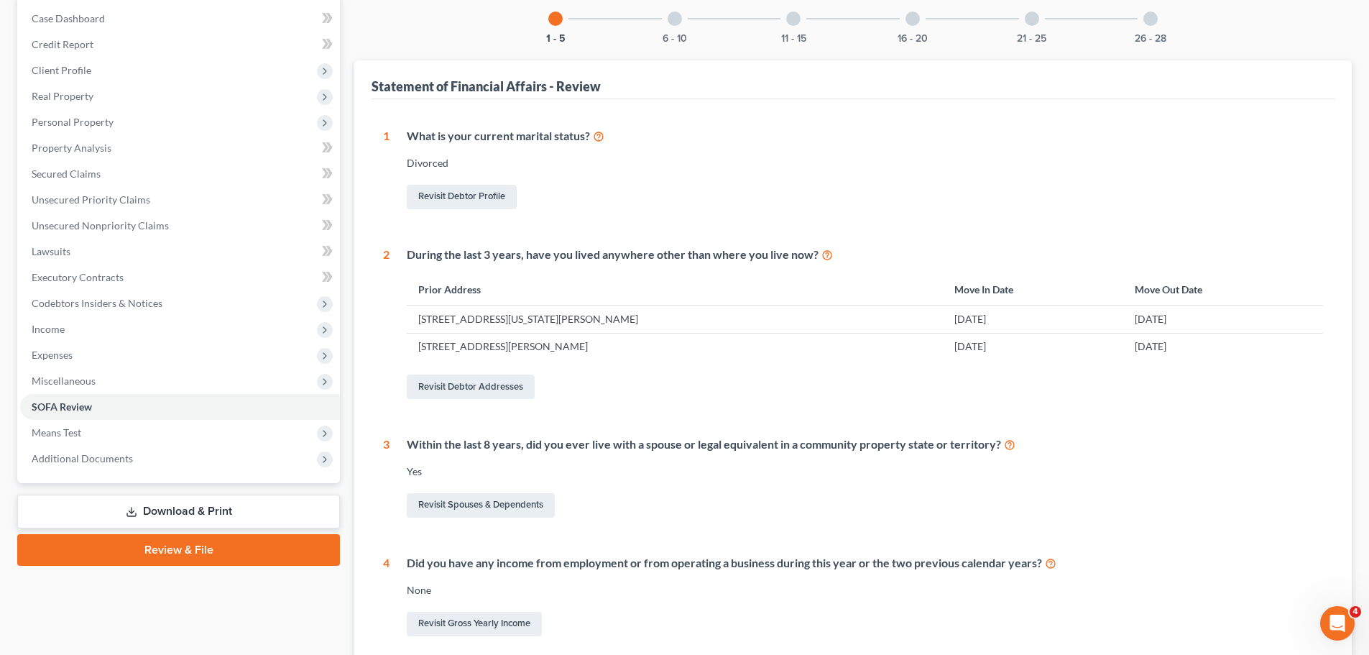
click at [673, 15] on div at bounding box center [675, 18] width 14 height 14
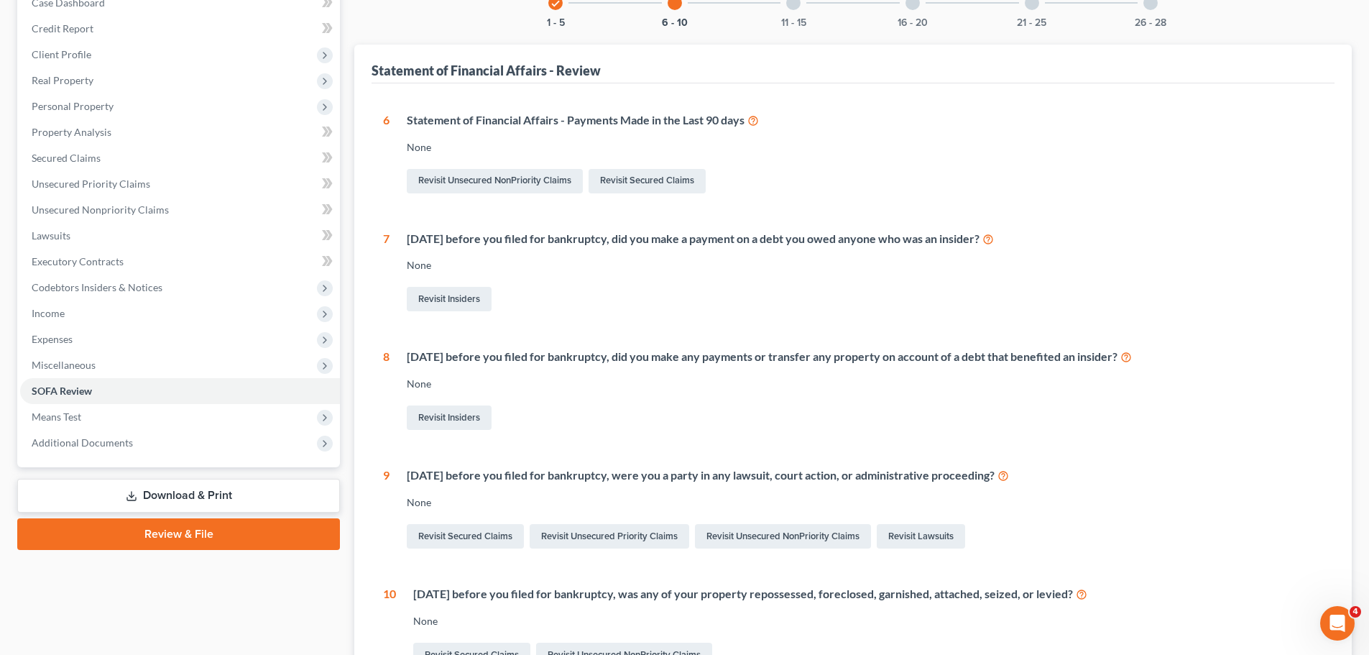
scroll to position [0, 0]
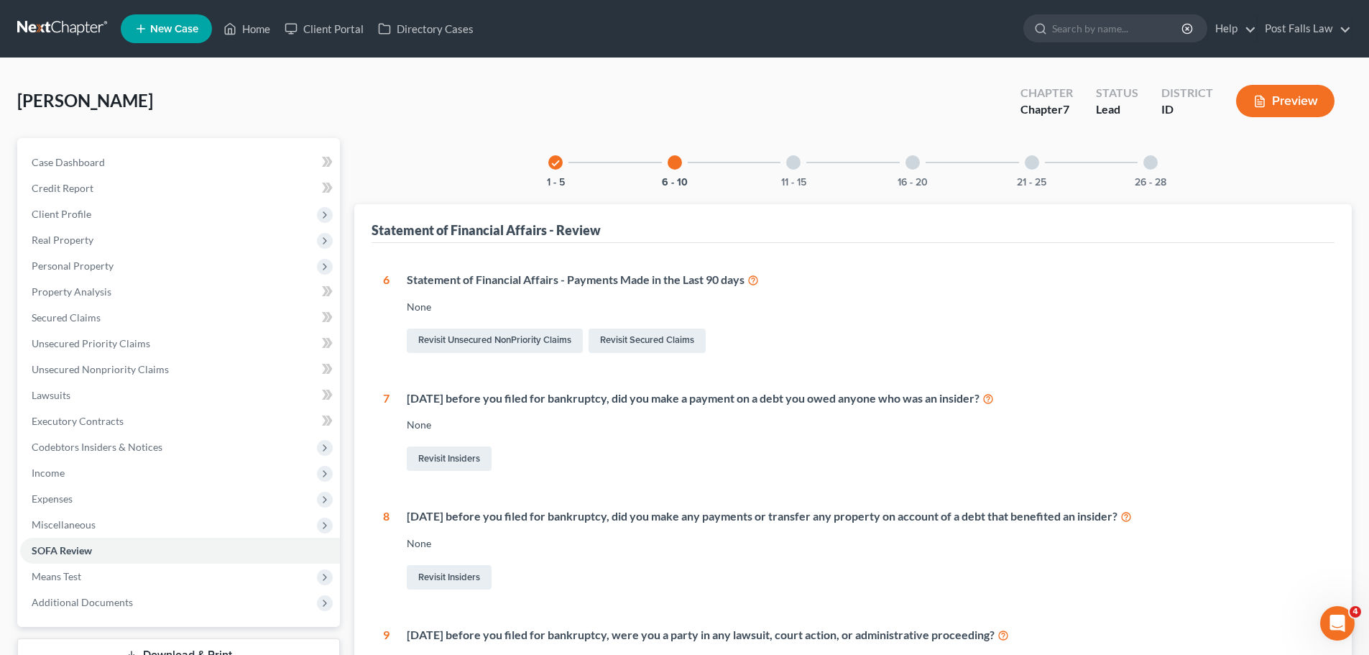
click at [792, 157] on div at bounding box center [793, 162] width 14 height 14
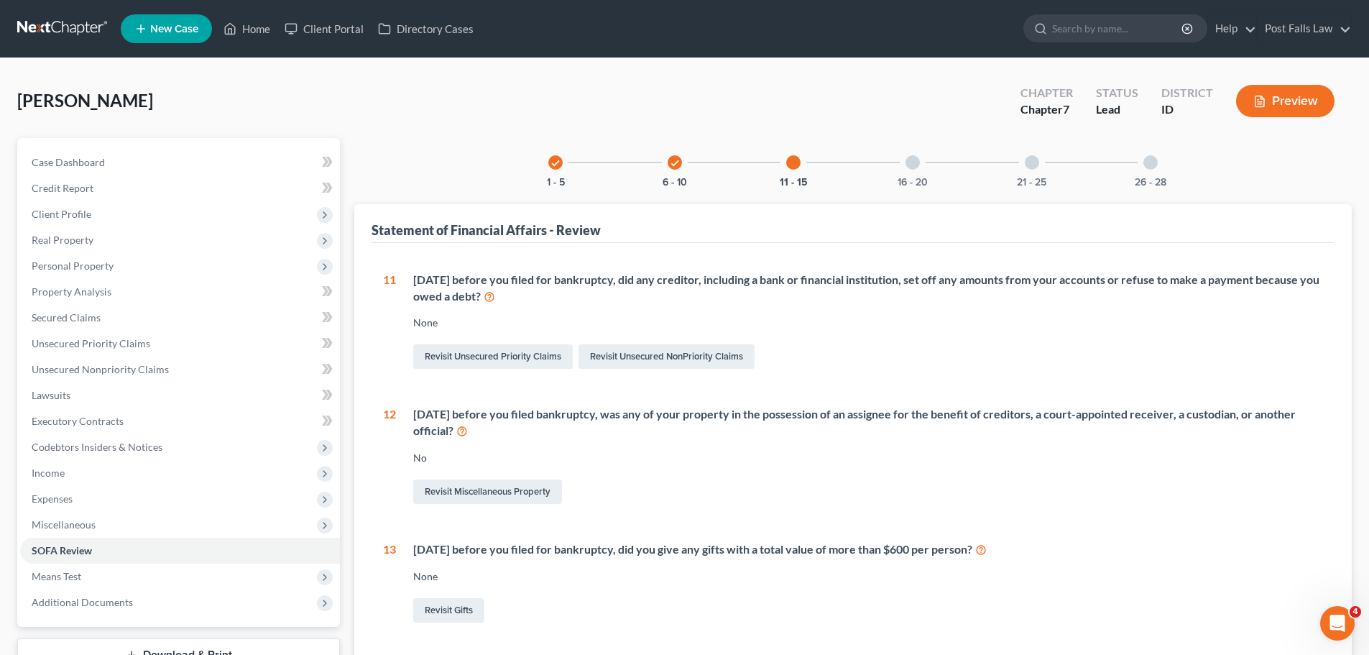
click at [912, 162] on div at bounding box center [913, 162] width 14 height 14
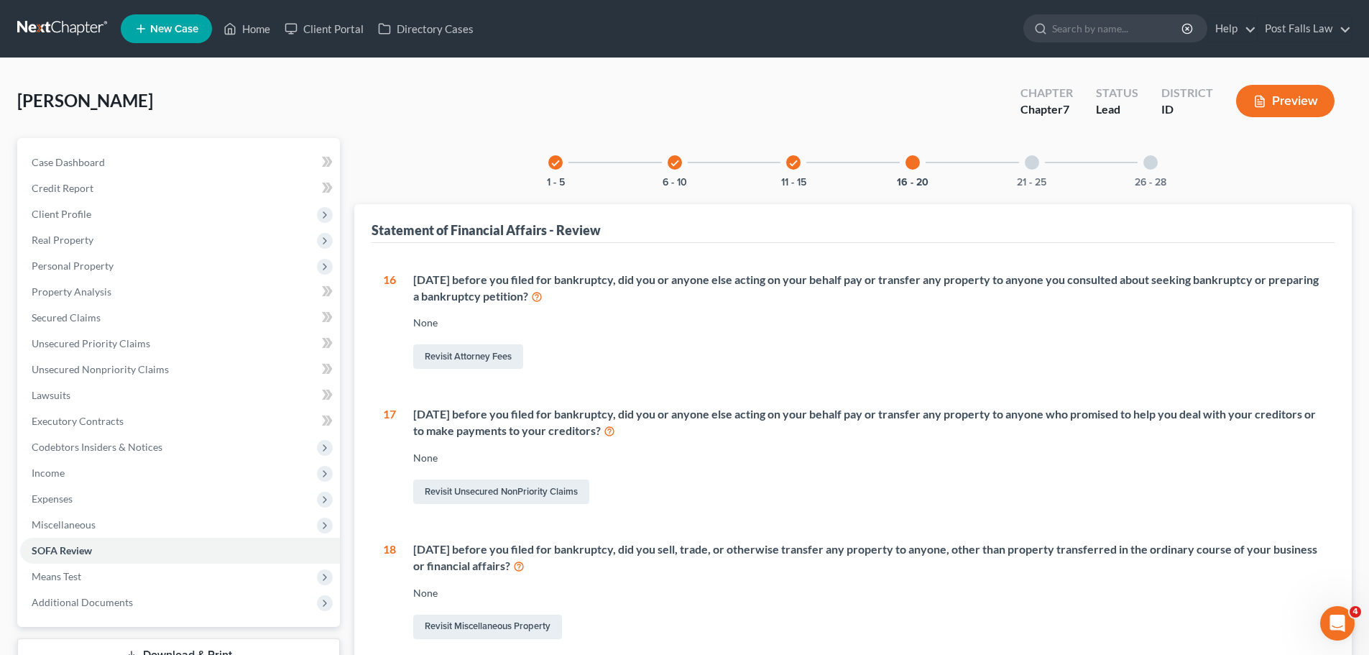
click at [1025, 165] on div "21 - 25" at bounding box center [1032, 162] width 49 height 49
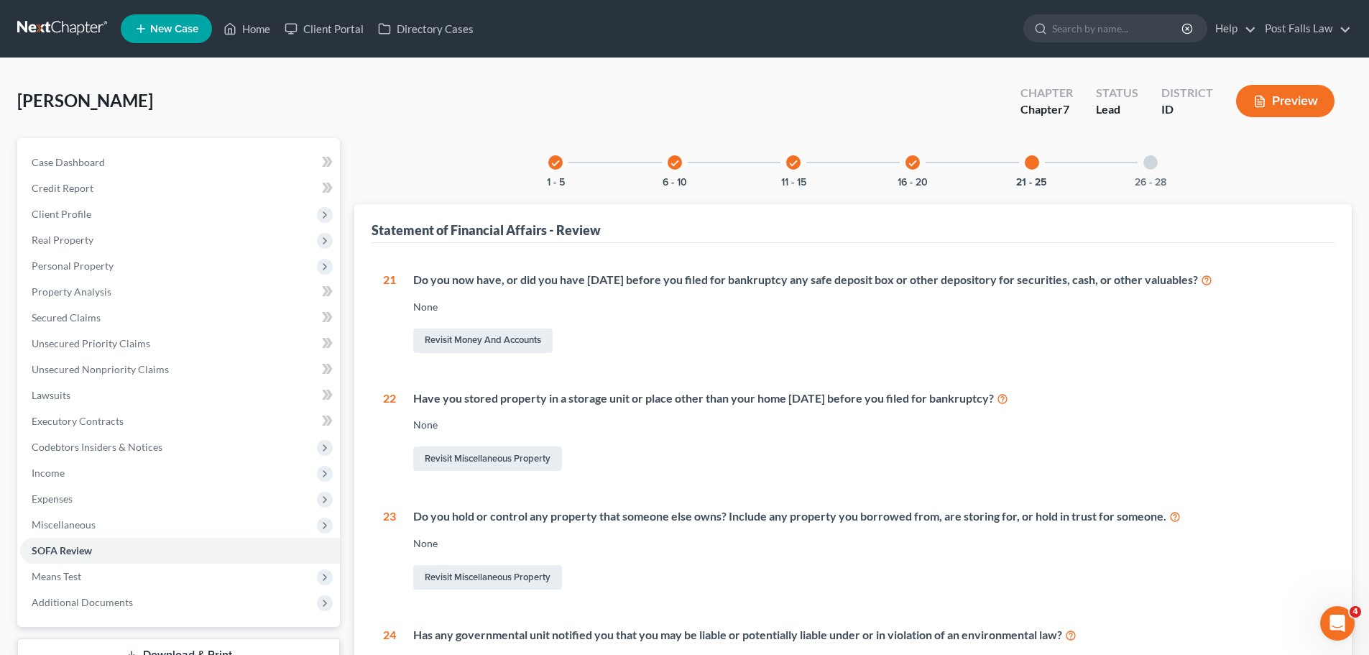
click at [1151, 161] on div at bounding box center [1150, 162] width 14 height 14
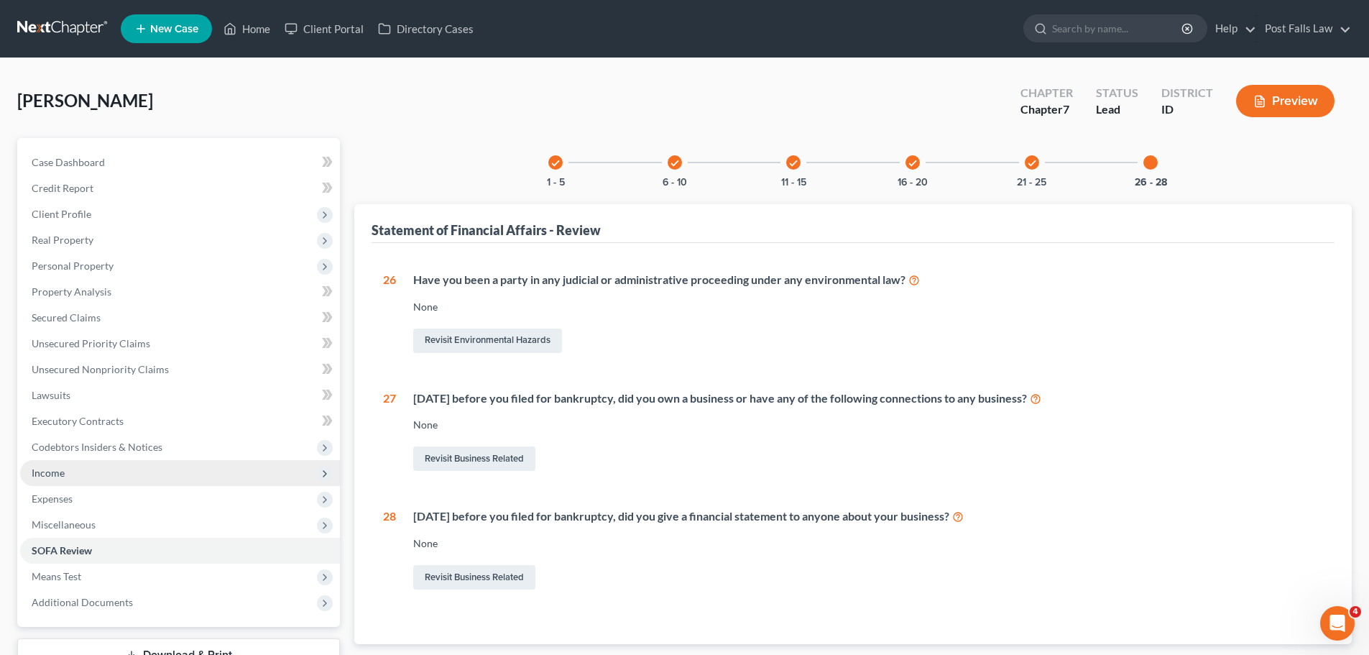
click at [74, 460] on span "Income" at bounding box center [180, 473] width 320 height 26
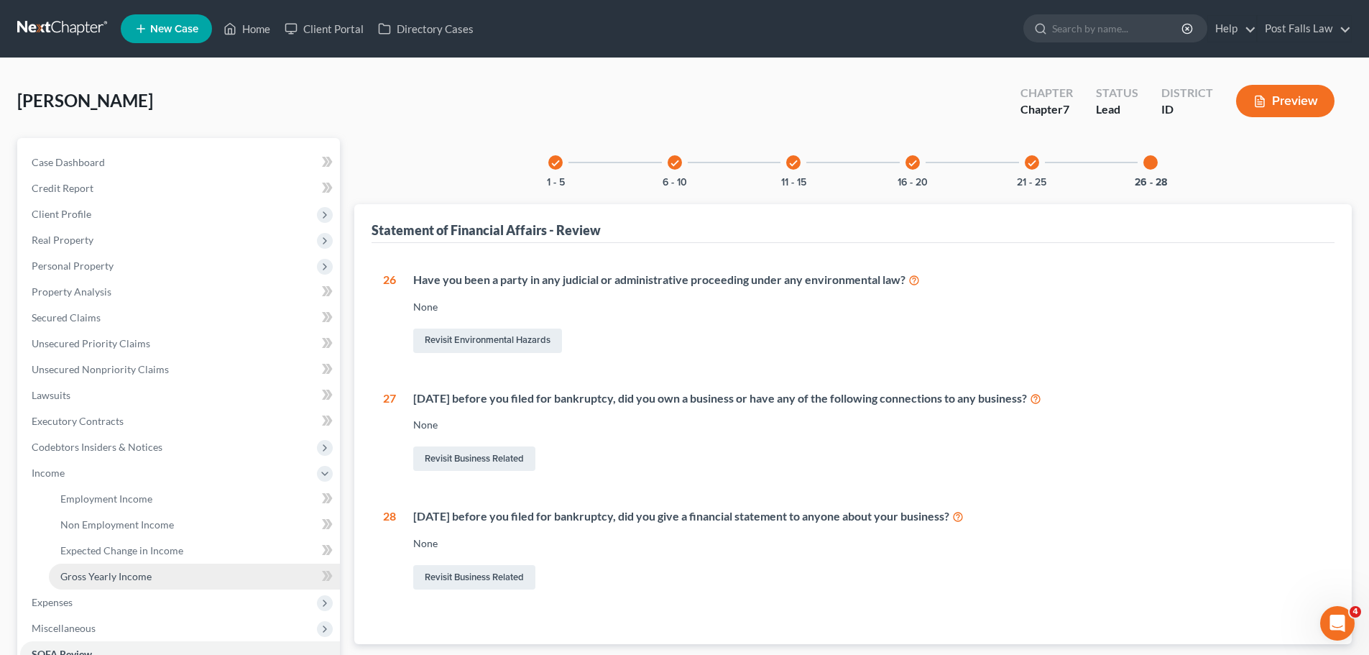
click at [88, 573] on span "Gross Yearly Income" at bounding box center [105, 576] width 91 height 12
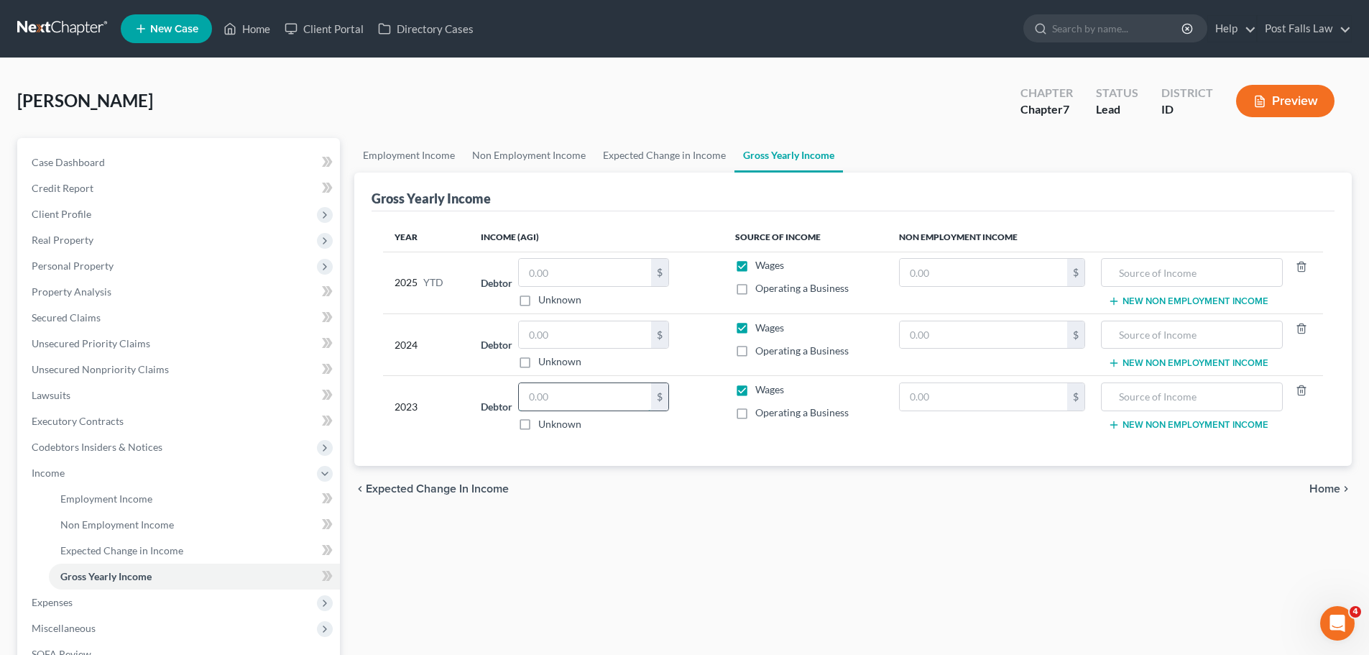
click at [562, 402] on input "text" at bounding box center [585, 396] width 132 height 27
type input "23,375"
click at [545, 330] on input "text" at bounding box center [585, 334] width 132 height 27
click at [543, 335] on input "text" at bounding box center [585, 334] width 132 height 27
type input "35,489"
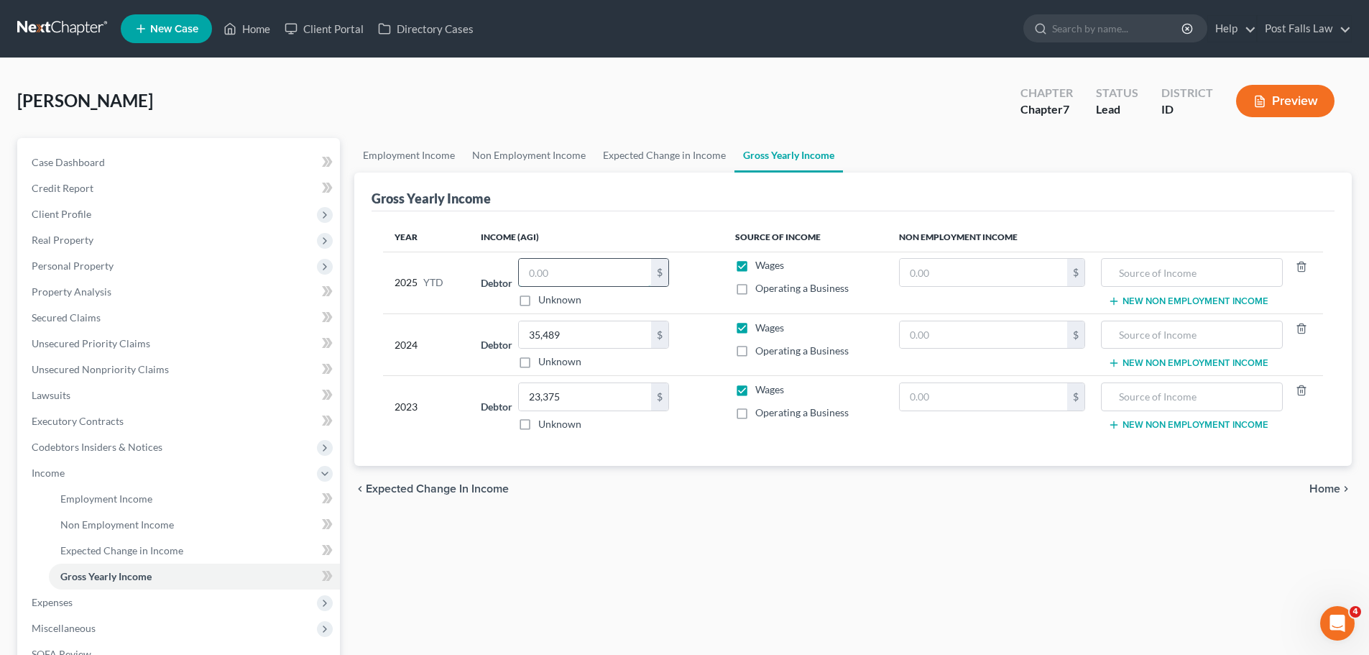
click at [619, 279] on input "text" at bounding box center [585, 272] width 132 height 27
click at [583, 274] on input "text" at bounding box center [585, 272] width 132 height 27
type input "20,614.51"
click at [604, 525] on div "Employment Income Non Employment Income Expected Change in Income Gross Yearly …" at bounding box center [853, 475] width 1012 height 675
click at [441, 167] on link "Employment Income" at bounding box center [408, 155] width 109 height 34
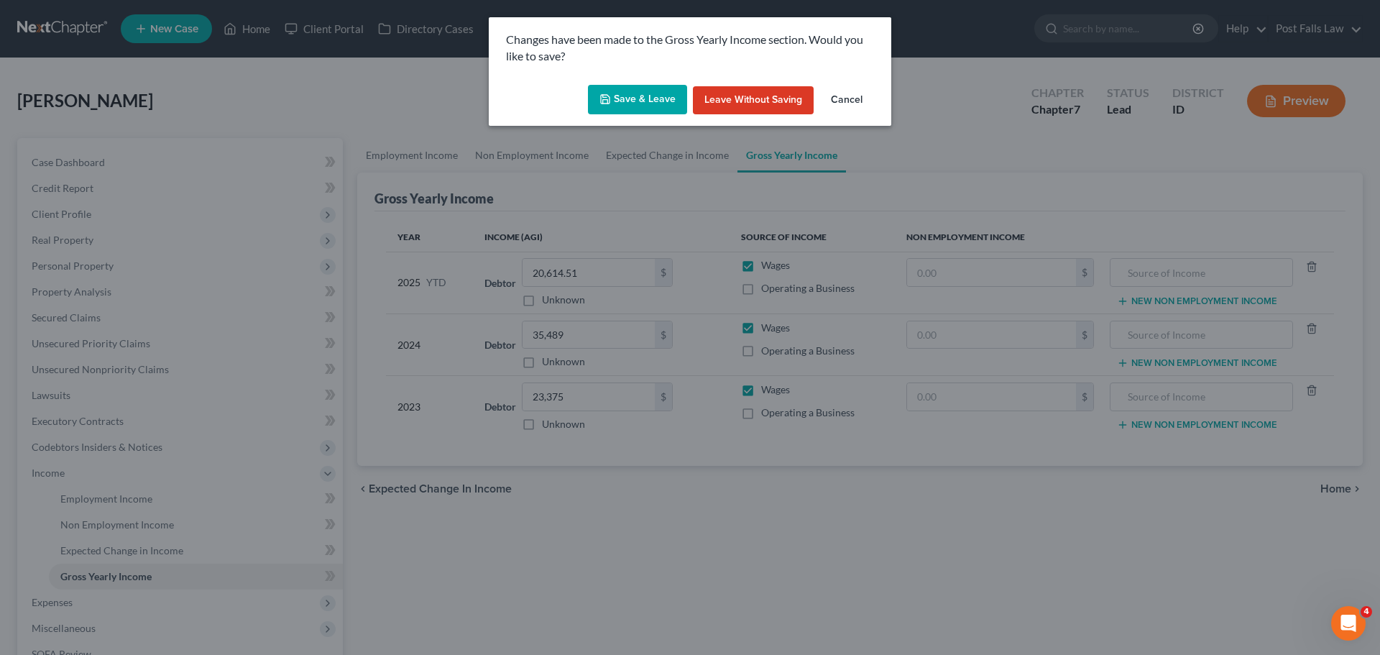
click at [626, 93] on button "Save & Leave" at bounding box center [637, 100] width 99 height 30
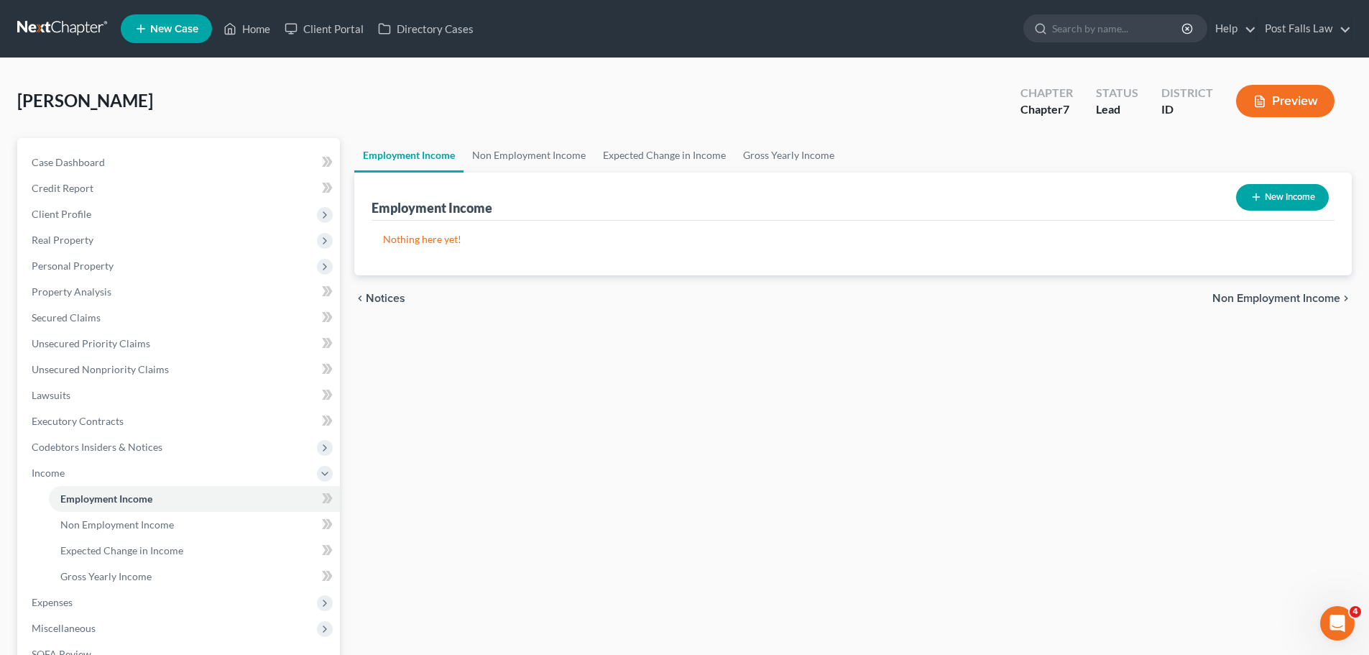
click at [1260, 201] on icon "button" at bounding box center [1256, 196] width 11 height 11
select select "0"
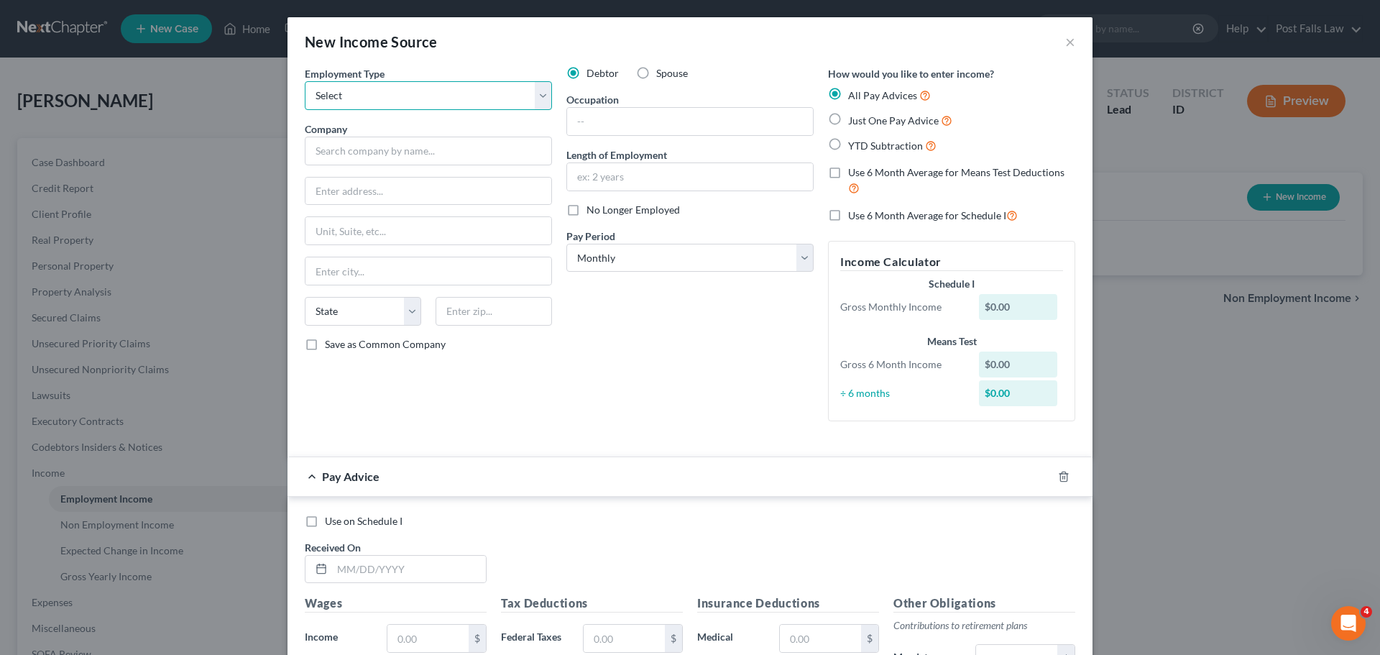
click at [544, 104] on select "Select Full or Part Time Employment Self Employment" at bounding box center [428, 95] width 247 height 29
select select "0"
click at [305, 81] on select "Select Full or Part Time Employment Self Employment" at bounding box center [428, 95] width 247 height 29
click at [497, 152] on input "text" at bounding box center [428, 151] width 247 height 29
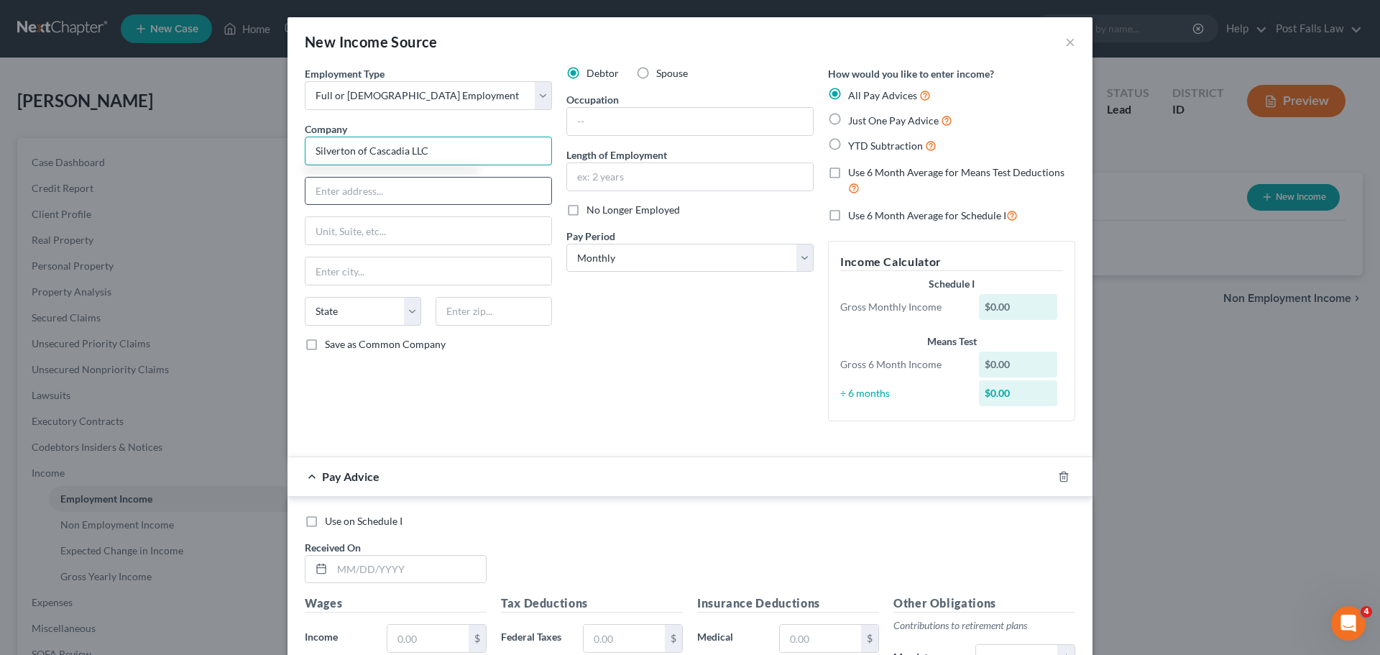
type input "Silverton of Cascadia LLC"
click at [330, 193] on input "text" at bounding box center [428, 191] width 246 height 27
type input "405 w. 7th St"
type input "Silverton"
select select "13"
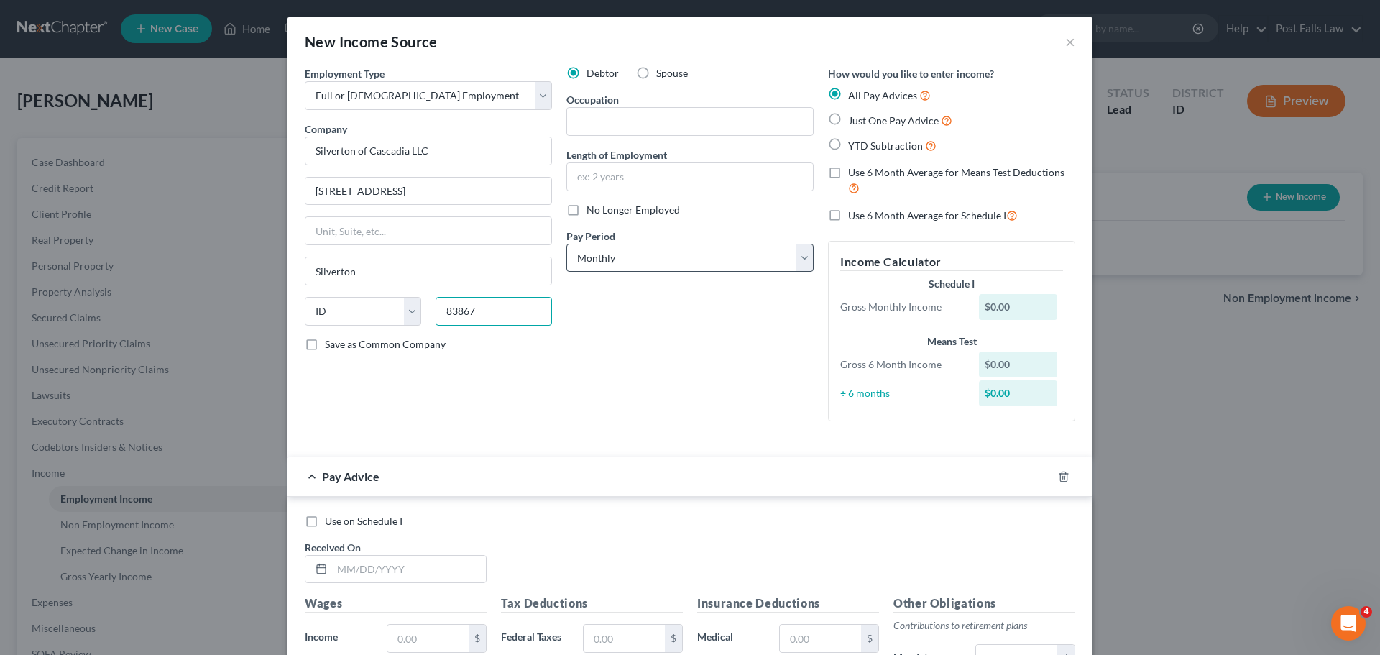
type input "83867"
click at [787, 254] on select "Select Monthly Twice Monthly Every Other Week Weekly" at bounding box center [689, 258] width 247 height 29
click at [566, 244] on select "Select Monthly Twice Monthly Every Other Week Weekly" at bounding box center [689, 258] width 247 height 29
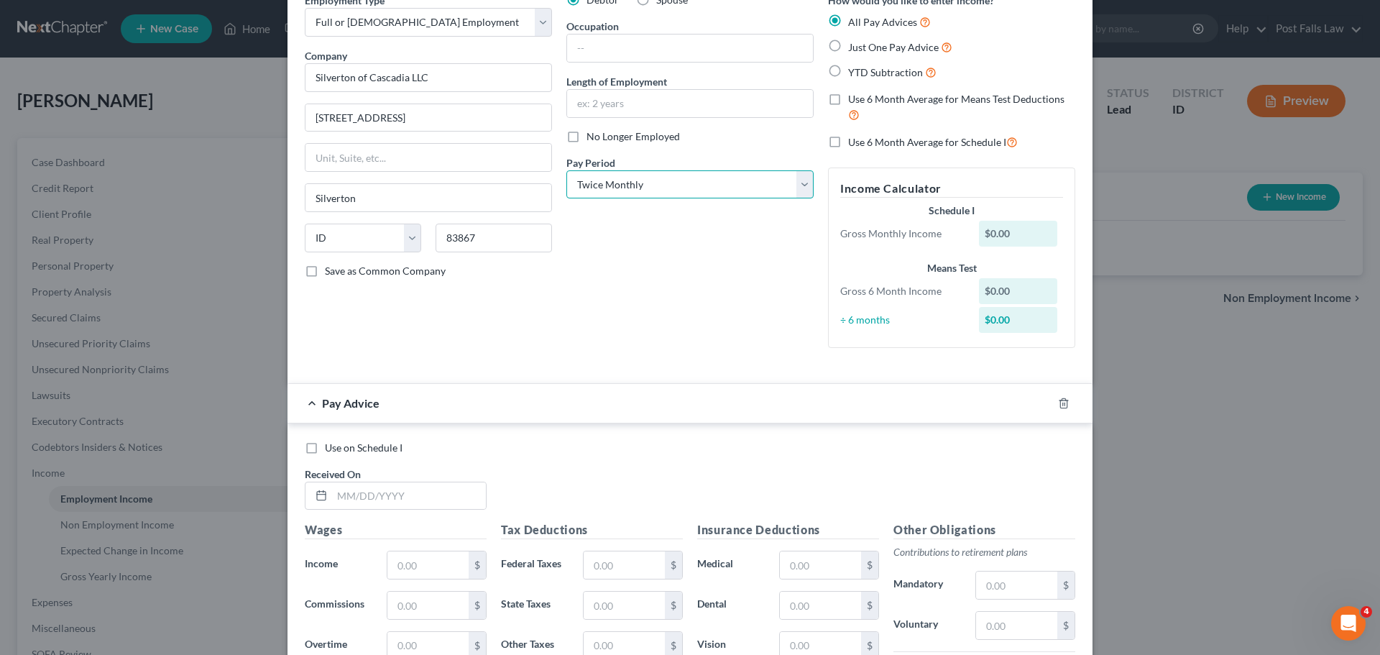
scroll to position [353, 0]
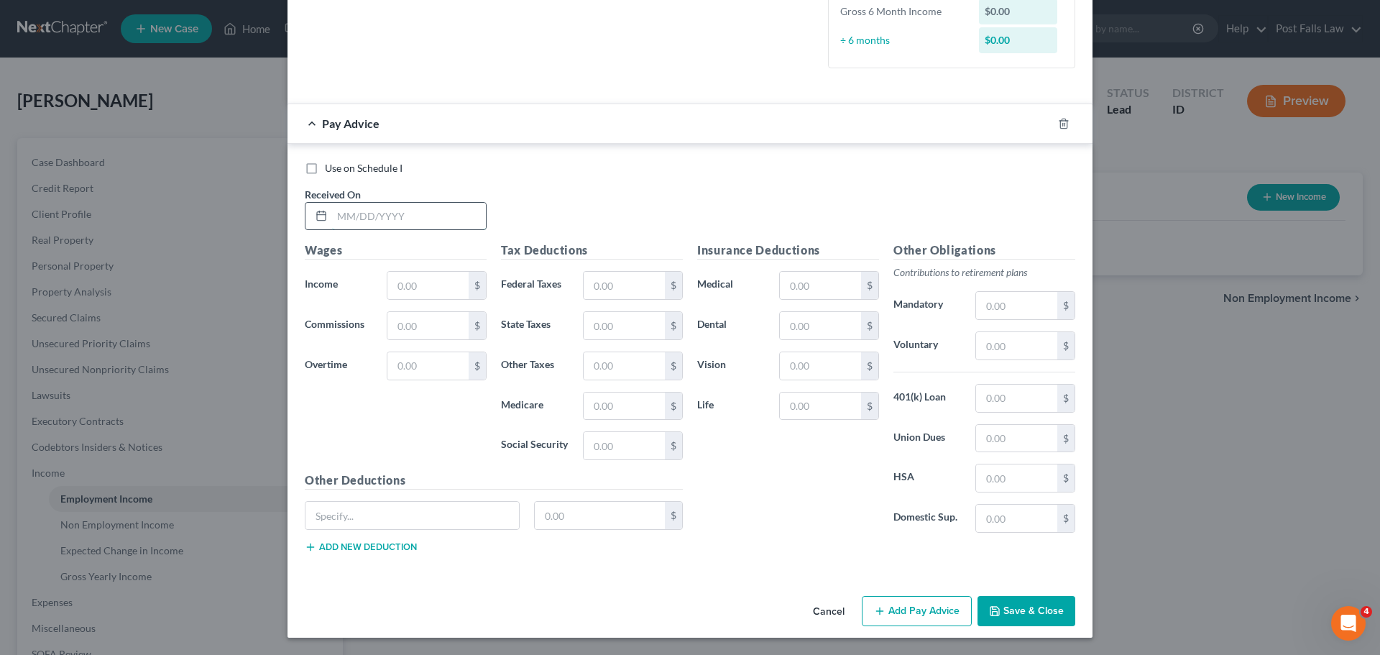
click at [406, 218] on input "text" at bounding box center [409, 216] width 154 height 27
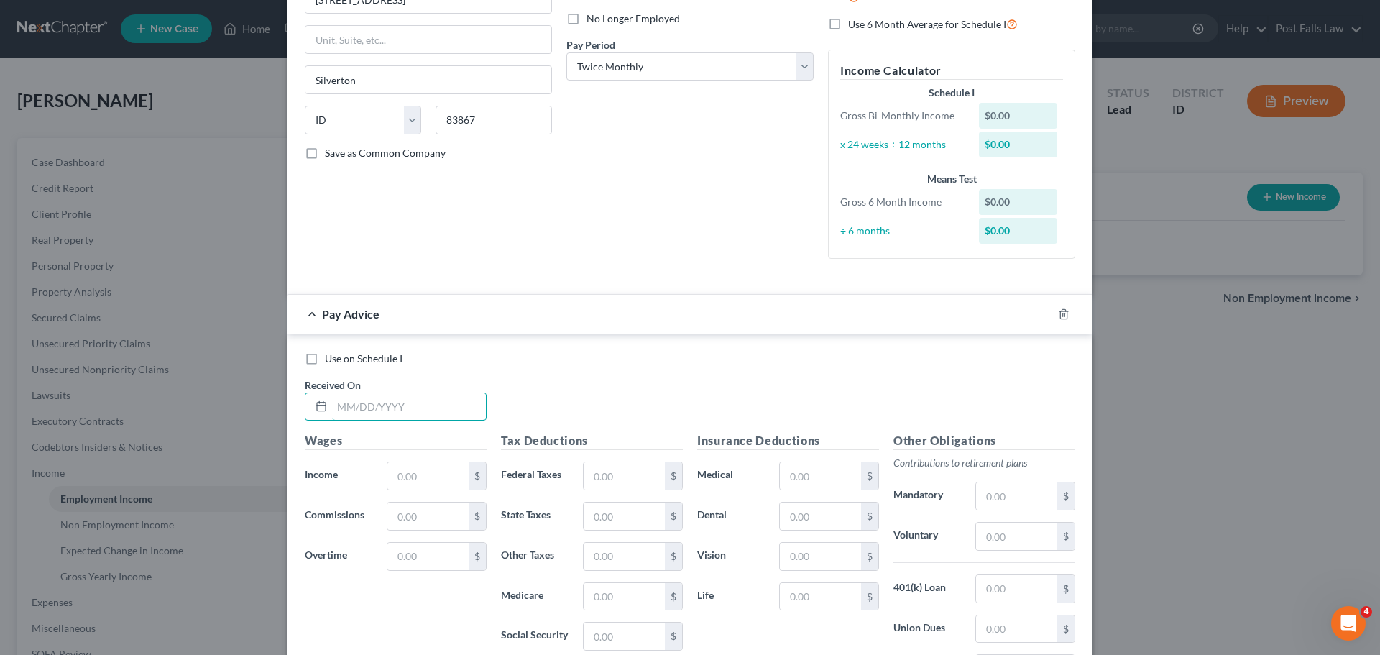
scroll to position [0, 0]
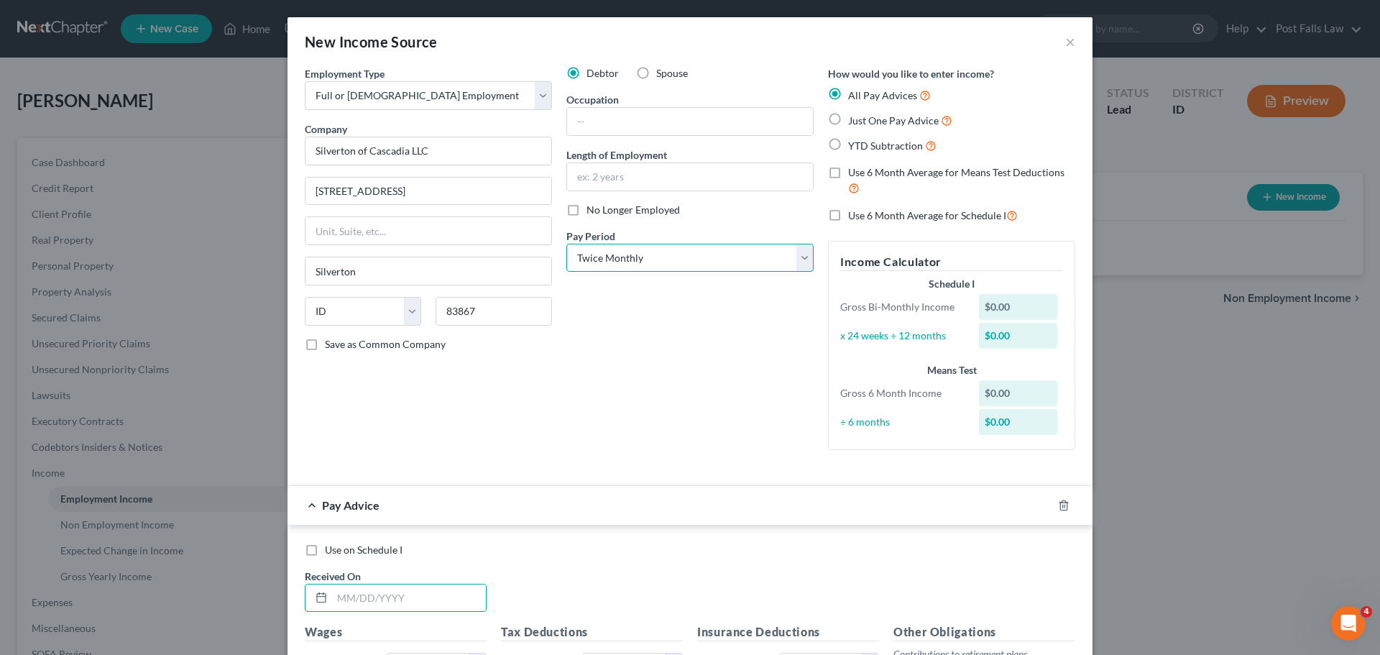
click at [791, 254] on select "Select Monthly Twice Monthly Every Other Week Weekly" at bounding box center [689, 258] width 247 height 29
select select "2"
click at [566, 244] on select "Select Monthly Twice Monthly Every Other Week Weekly" at bounding box center [689, 258] width 247 height 29
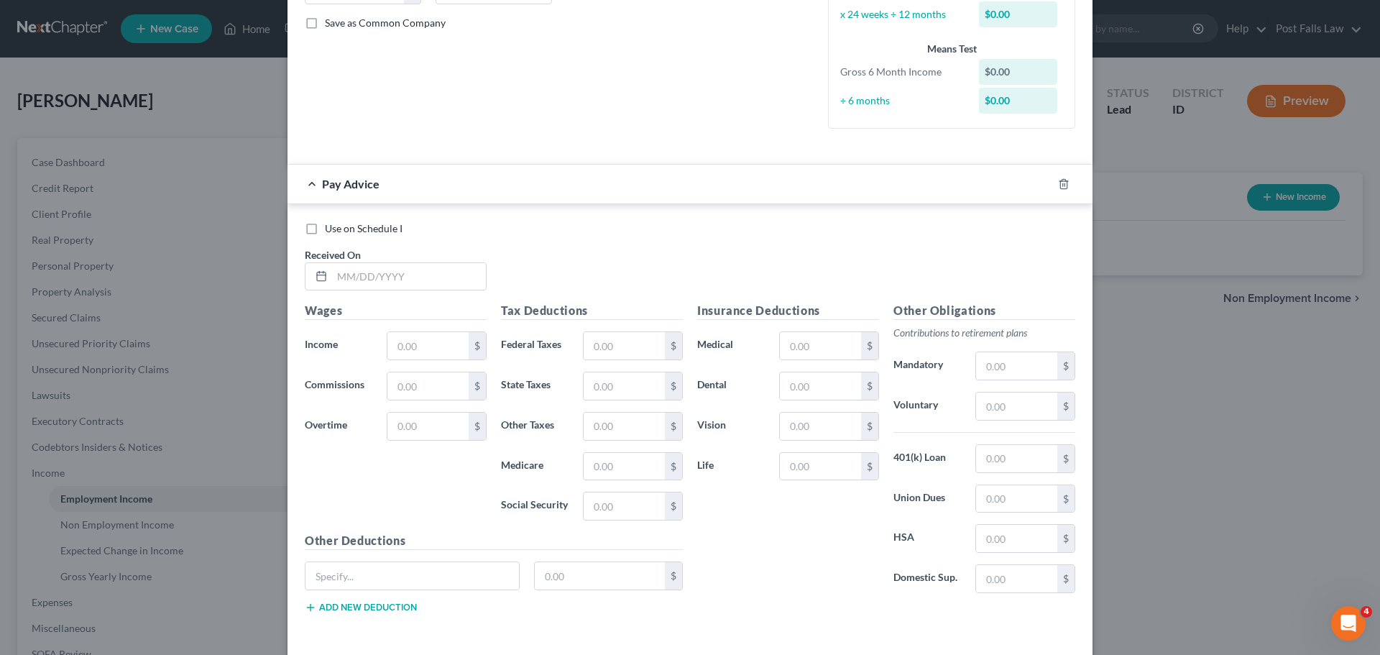
scroll to position [359, 0]
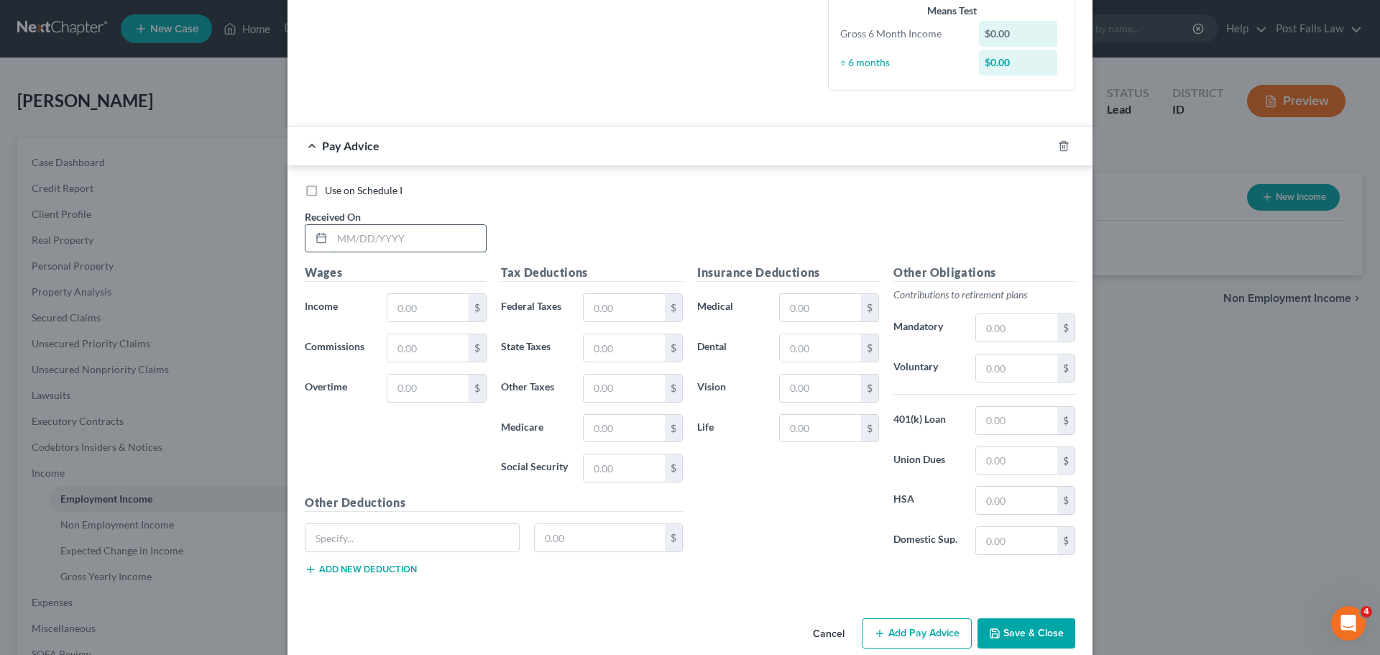
click at [339, 241] on input "text" at bounding box center [409, 238] width 154 height 27
type input "01/10/2025"
type input "686.66"
type input "0.00"
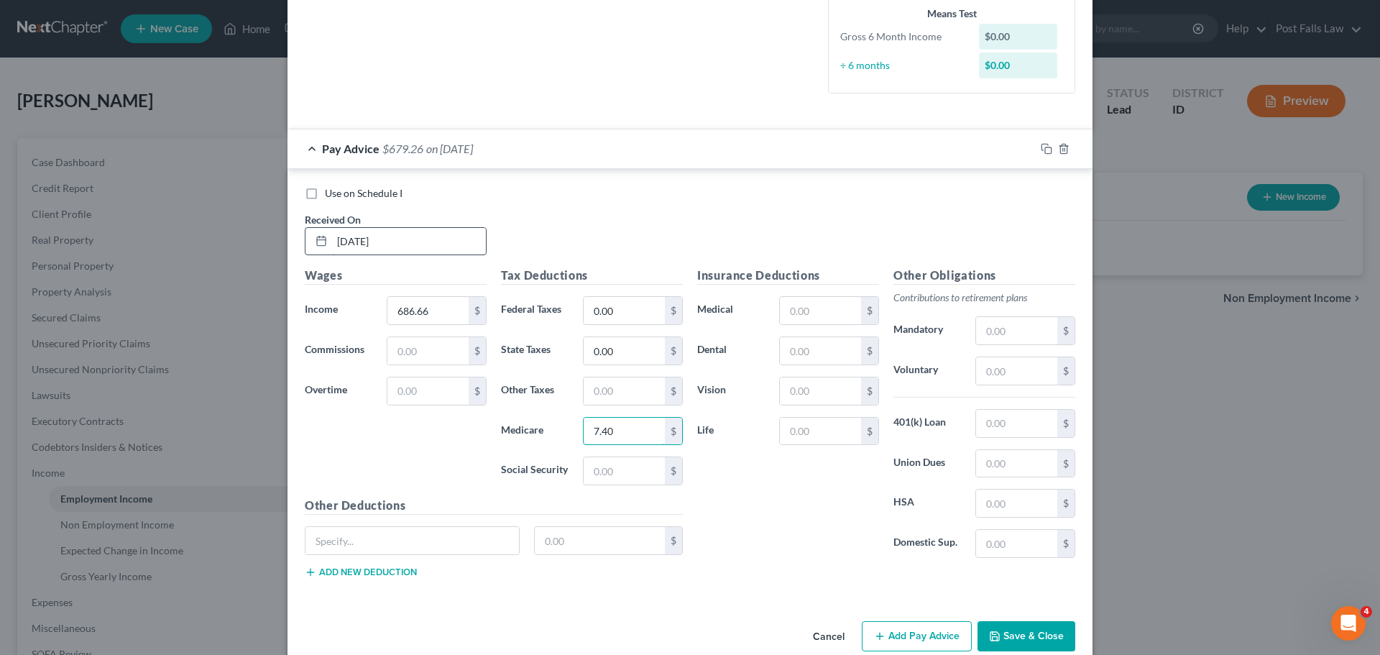
type input "7.40"
type input "31.66"
click at [781, 310] on input "text" at bounding box center [820, 310] width 81 height 27
type input "143.54"
click at [784, 333] on div "Insurance Deductions Medical 143.54 $ Dental $ Vision $ Life $" at bounding box center [788, 418] width 196 height 303
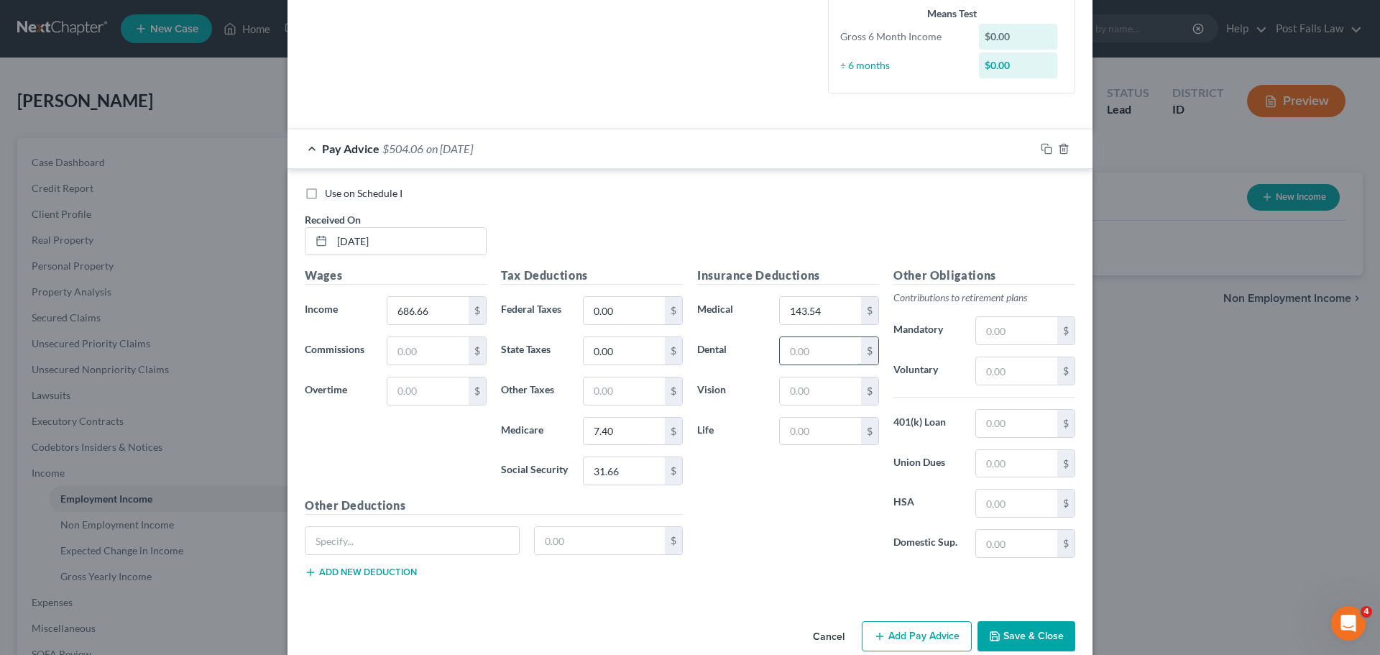
click at [796, 344] on input "text" at bounding box center [820, 350] width 81 height 27
type input "30.78"
click at [802, 390] on input "text" at bounding box center [820, 390] width 81 height 27
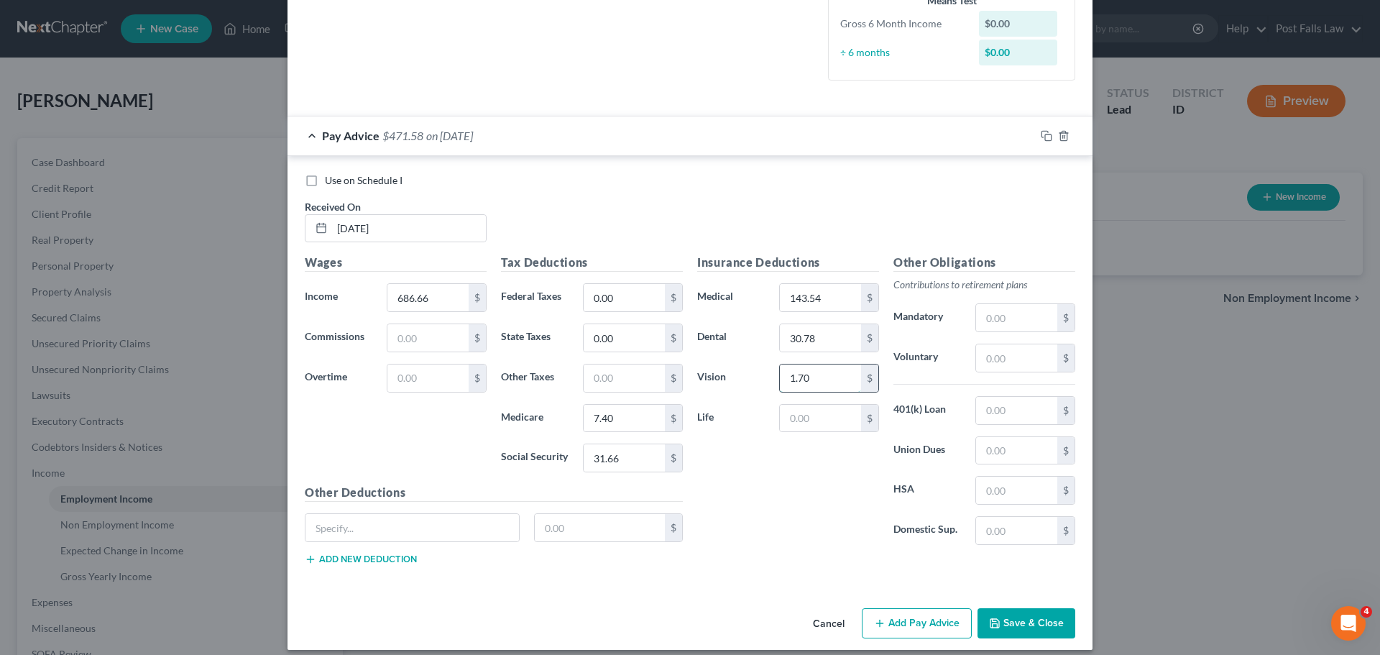
scroll to position [385, 0]
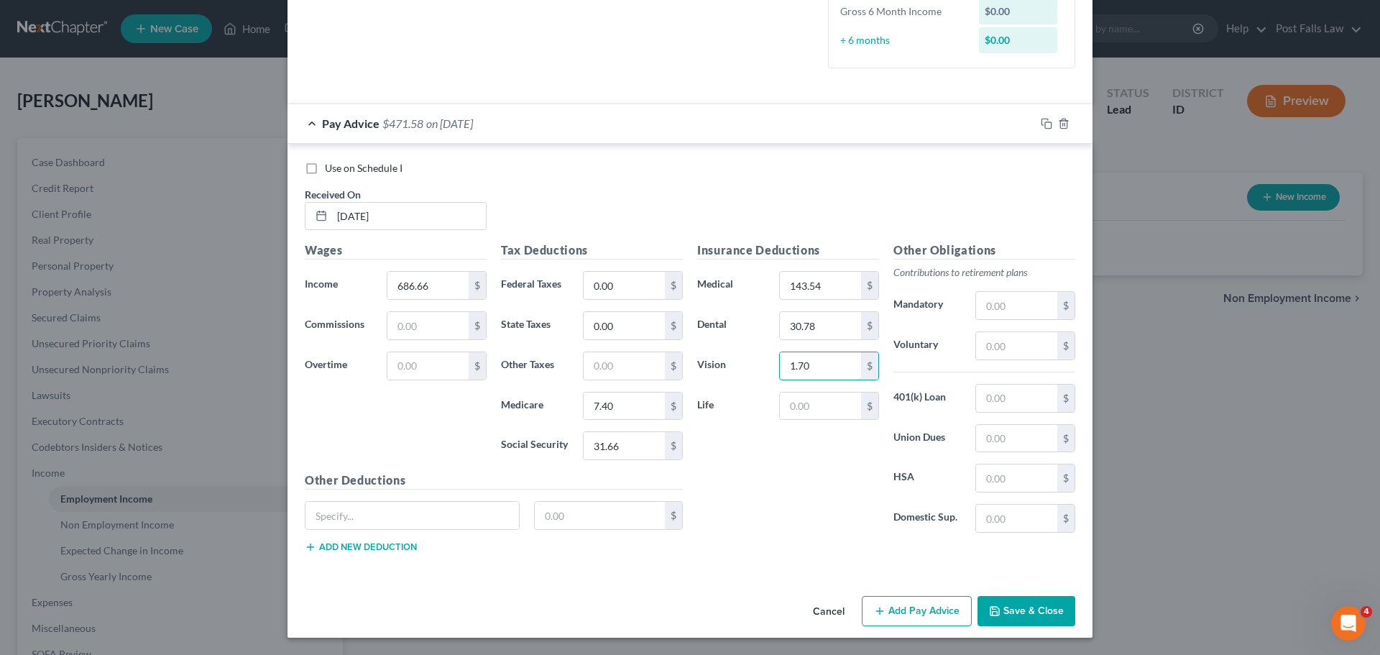
type input "1.70"
click at [907, 607] on button "Add Pay Advice" at bounding box center [917, 611] width 110 height 30
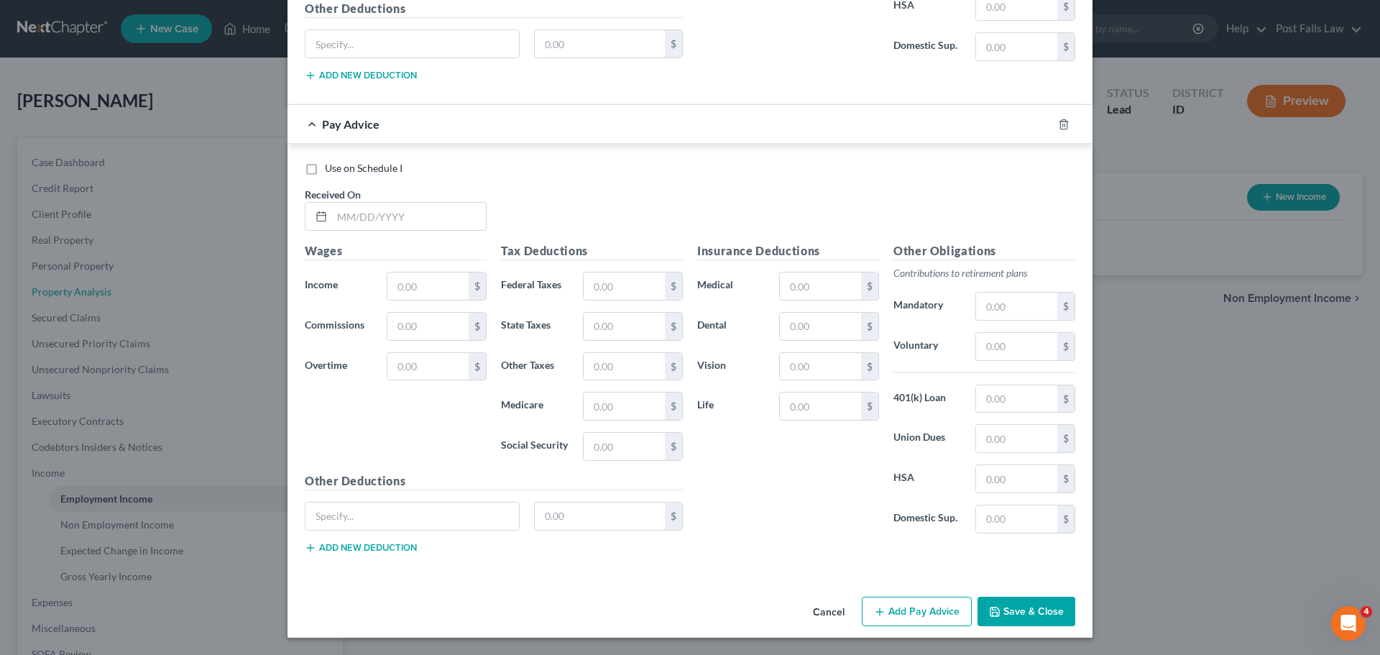
scroll to position [246, 0]
click at [366, 221] on input "text" at bounding box center [409, 216] width 154 height 27
type input "01/24/2025"
type input "1,309.18"
type input "57.58"
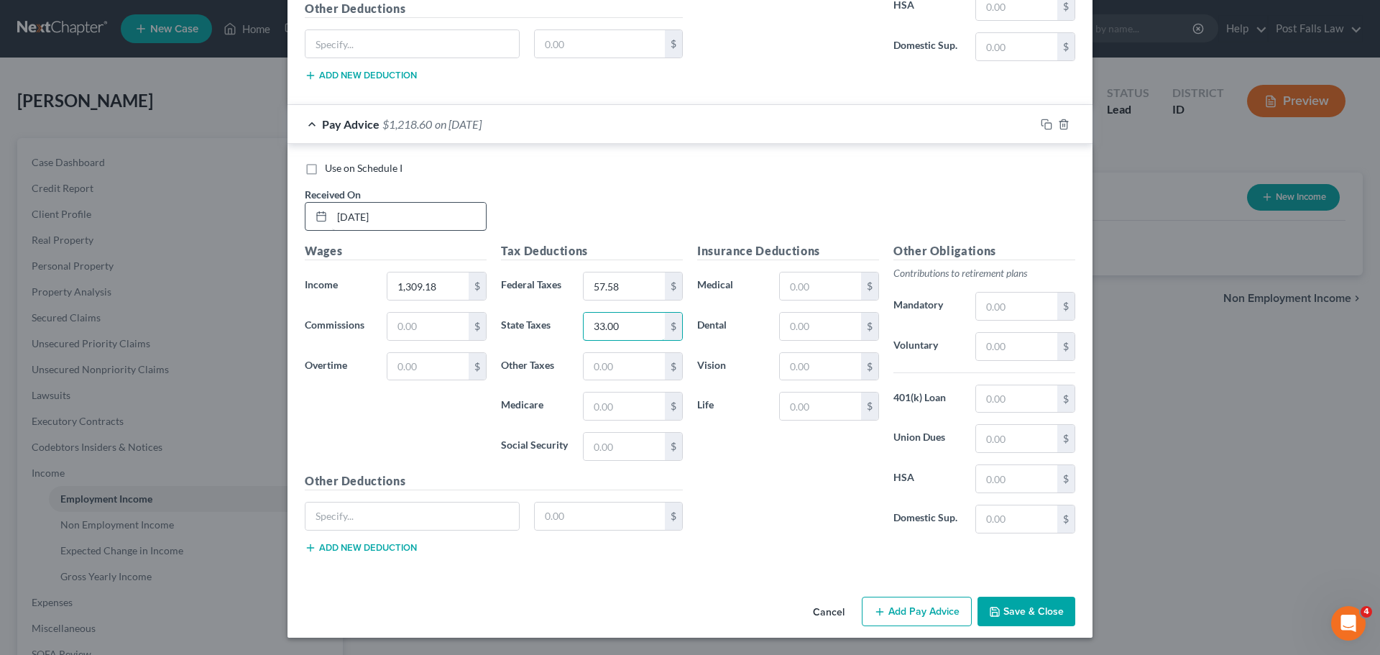
type input "33.00"
type input "16.43"
type input "70.26"
type input "143.54"
type input "30.78"
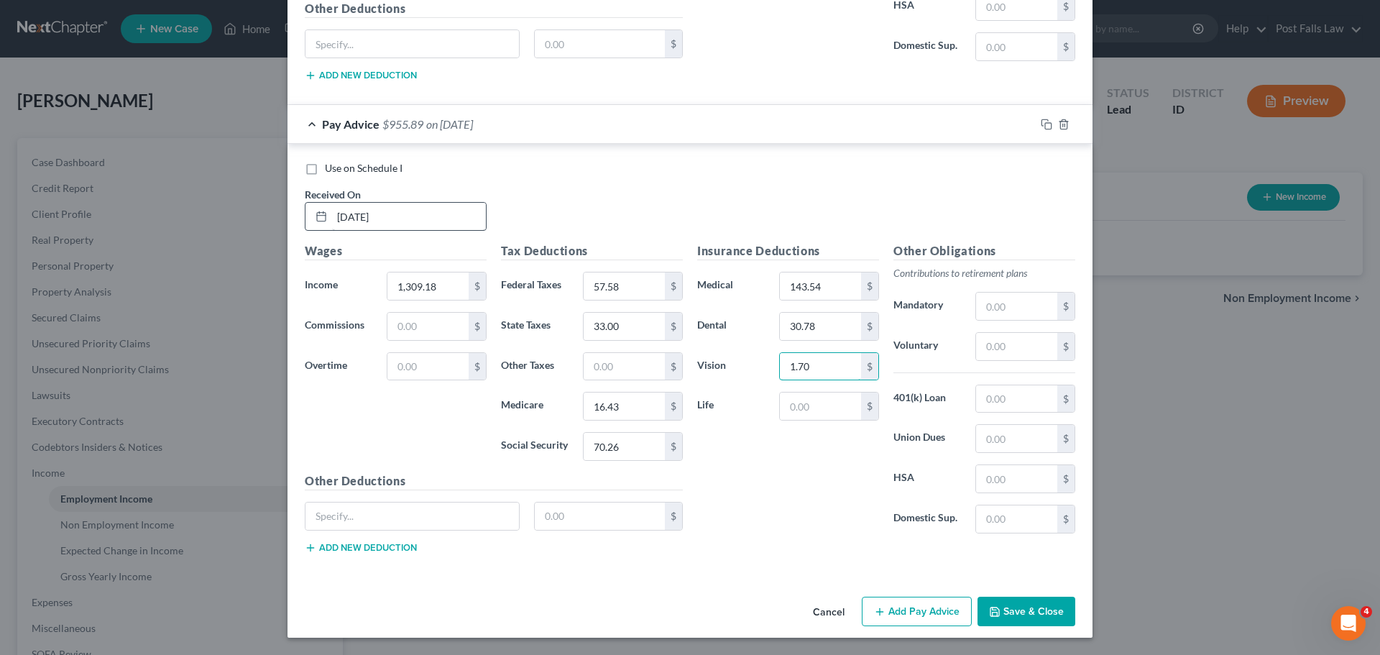
type input "1.70"
click at [919, 634] on div "Cancel Add Pay Advice Save & Close" at bounding box center [689, 614] width 805 height 47
click at [918, 617] on button "Add Pay Advice" at bounding box center [917, 612] width 110 height 30
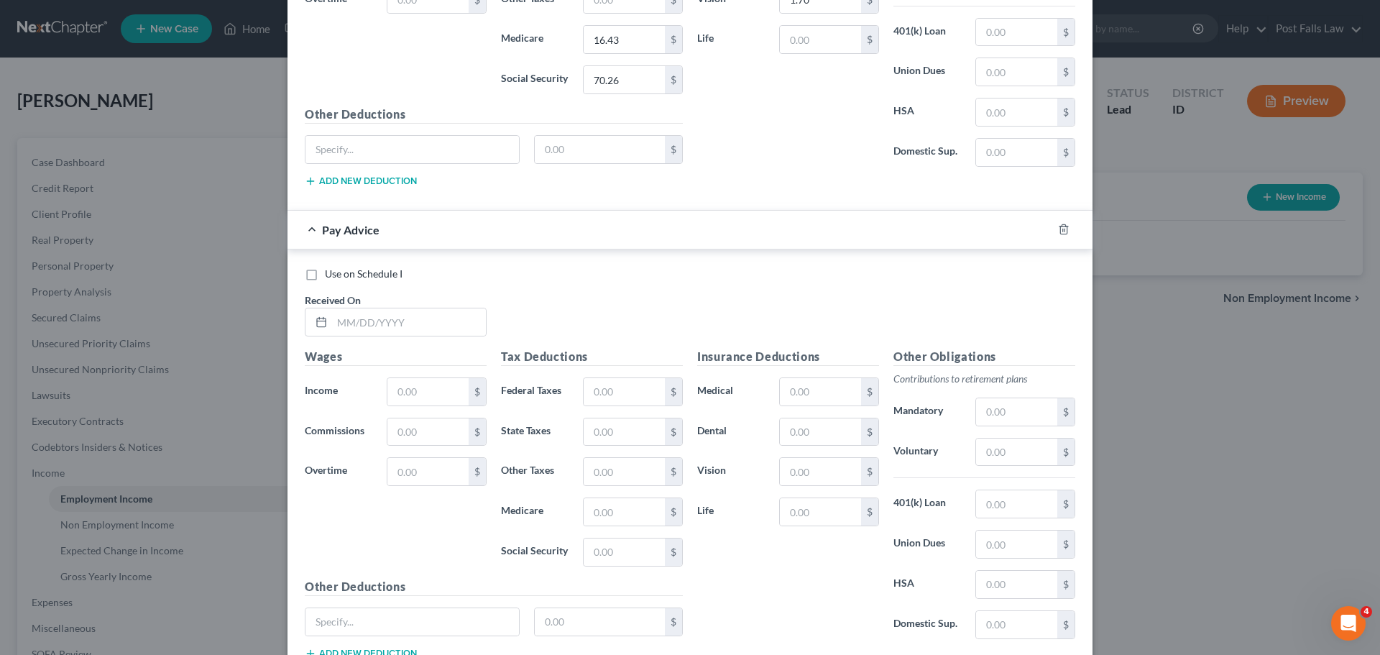
scroll to position [1328, 0]
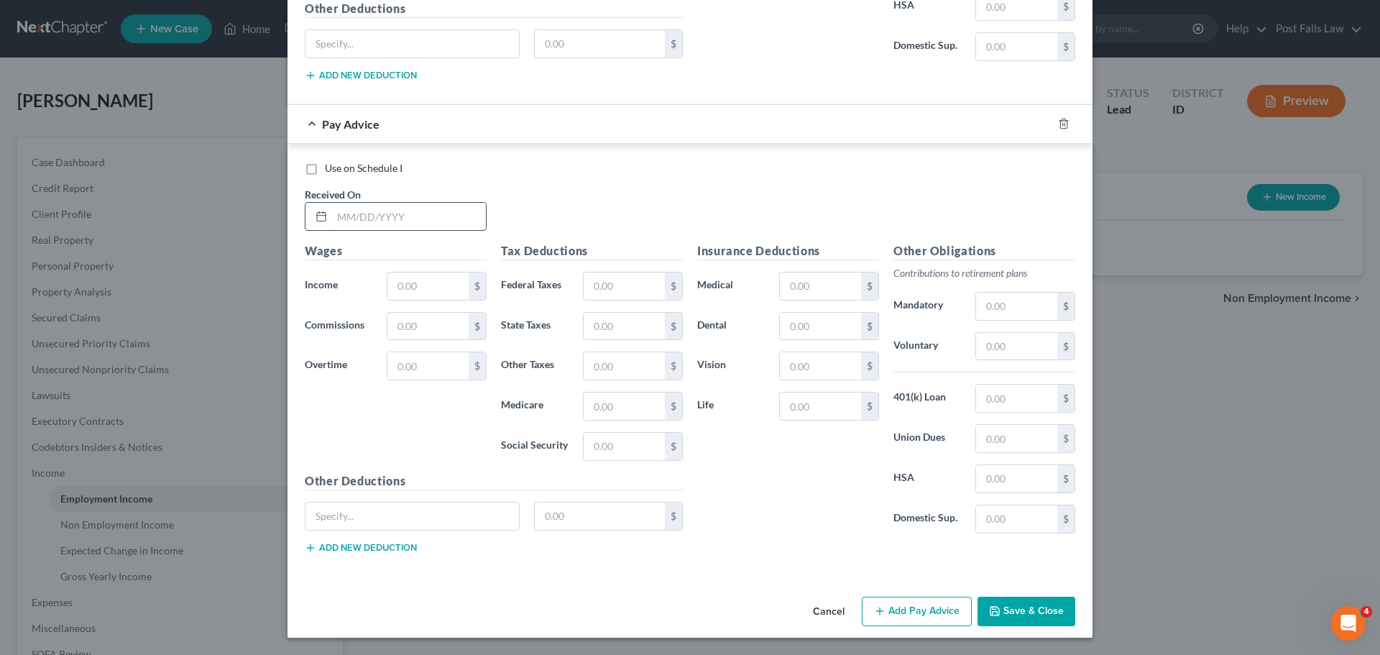
click at [421, 218] on input "text" at bounding box center [409, 216] width 154 height 27
type input "02/07/2025"
type input "1,426.99"
type input "71.71"
type input "39.00"
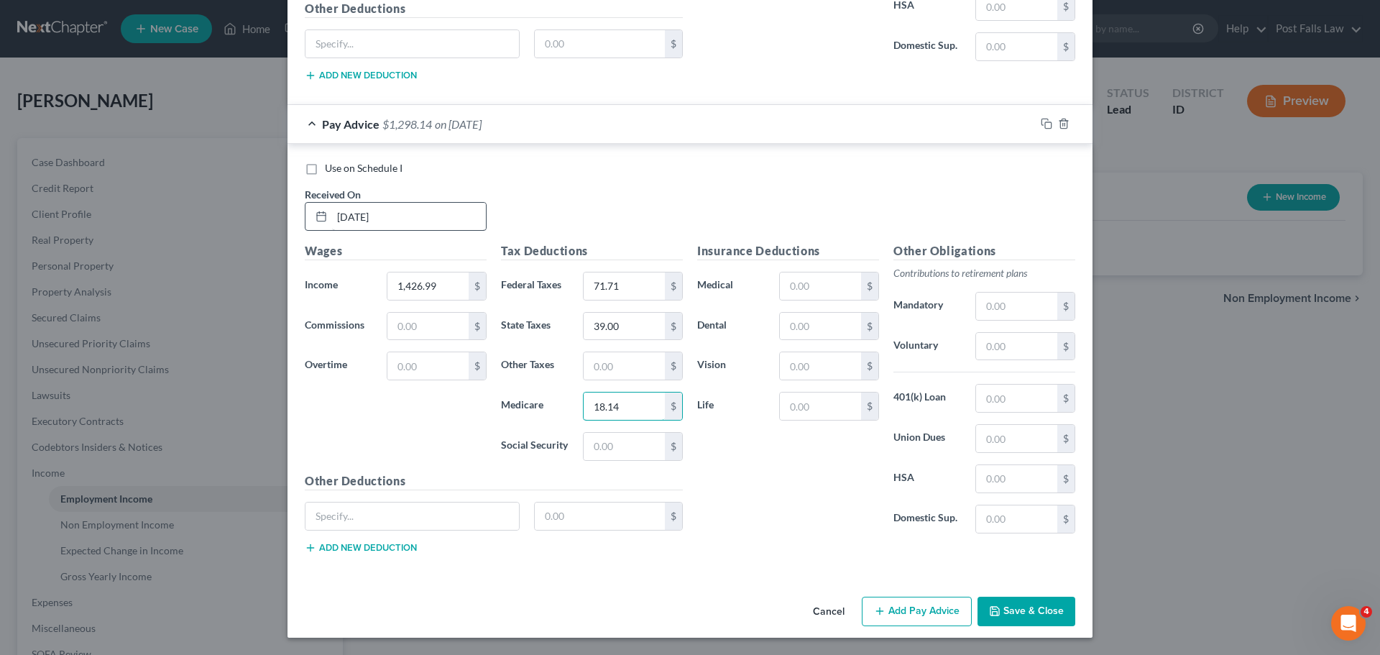
type input "18.14"
type input "77.56"
type input "143.54"
type input "30.78"
type input "1.70"
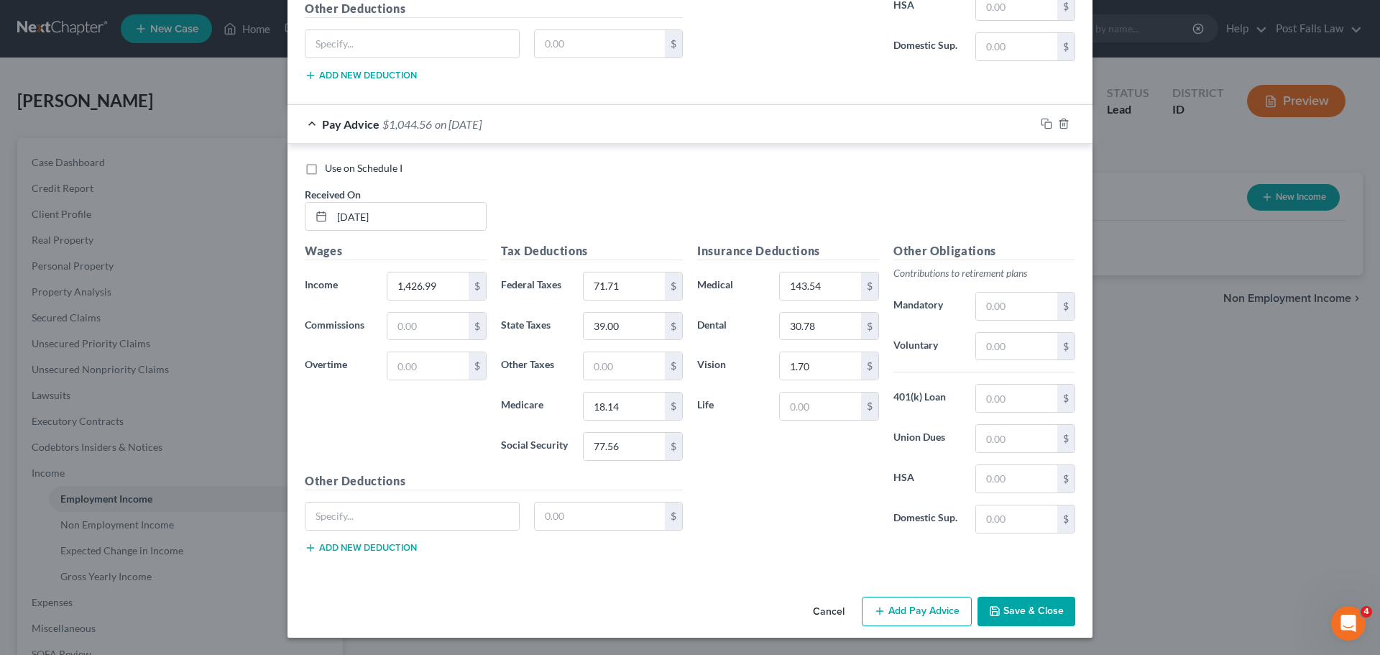
click at [926, 607] on button "Add Pay Advice" at bounding box center [917, 612] width 110 height 30
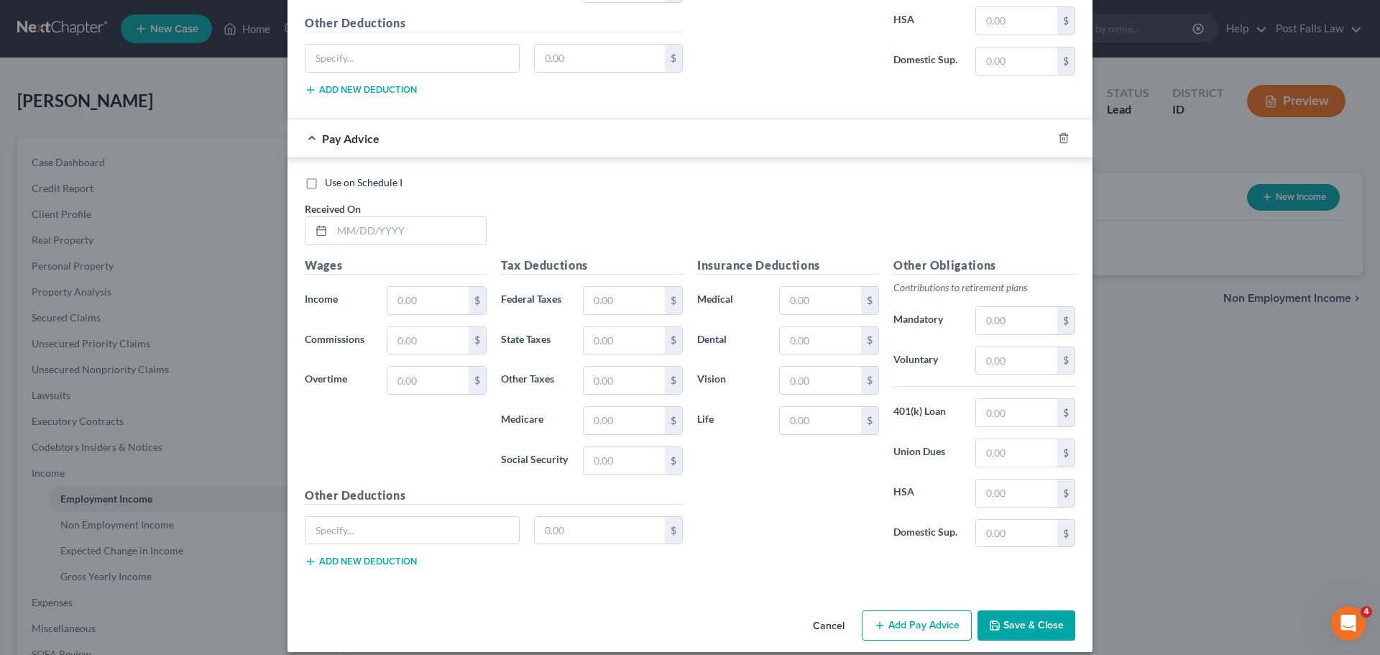
scroll to position [1800, 0]
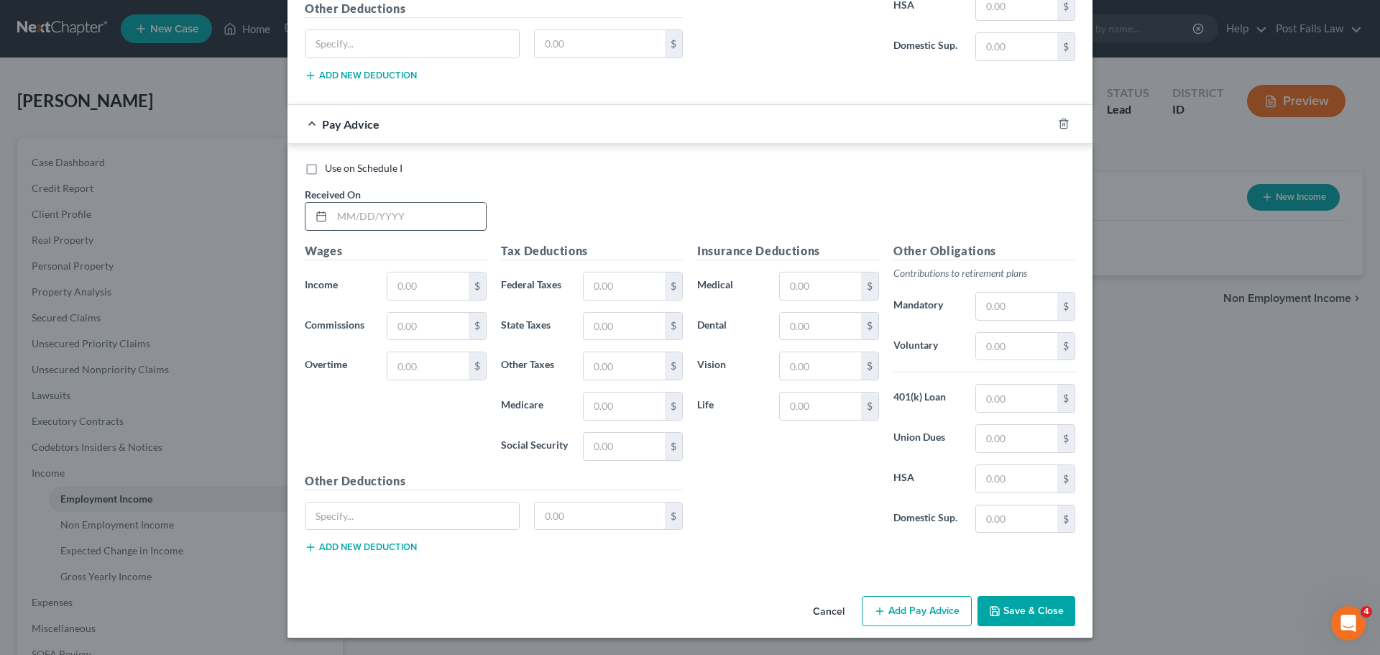
click at [456, 216] on input "text" at bounding box center [409, 216] width 154 height 27
type input "02/21/2025"
type input "1,056.66"
type input "30.37"
type input "18.00"
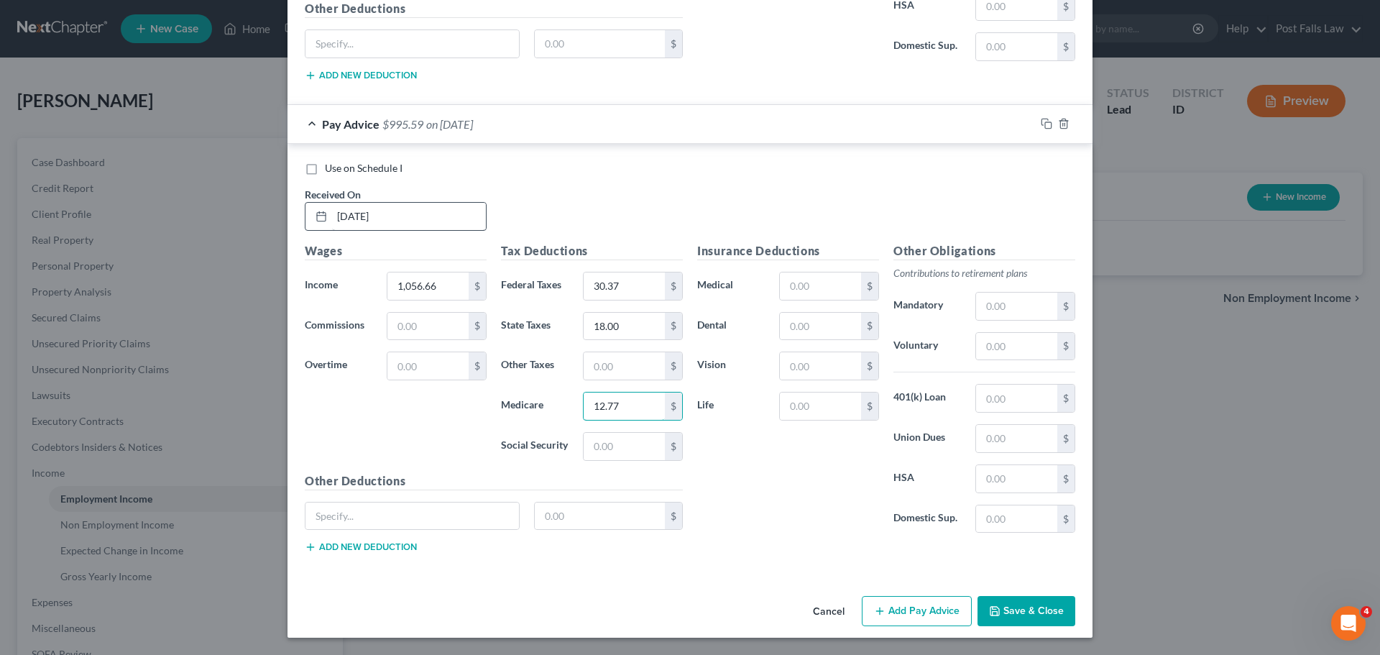
type input "12.77"
type input "54.60"
type input "143.54"
type input "30.78"
type input "1.70"
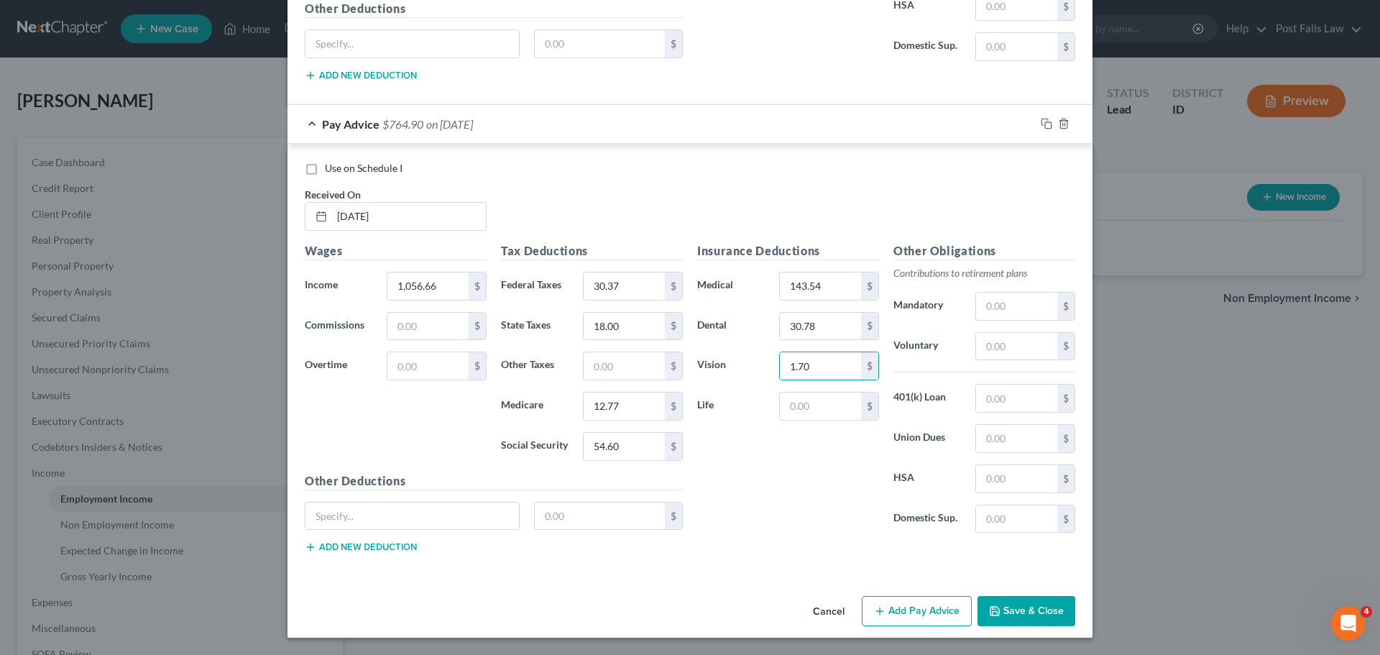
click at [895, 614] on button "Add Pay Advice" at bounding box center [917, 611] width 110 height 30
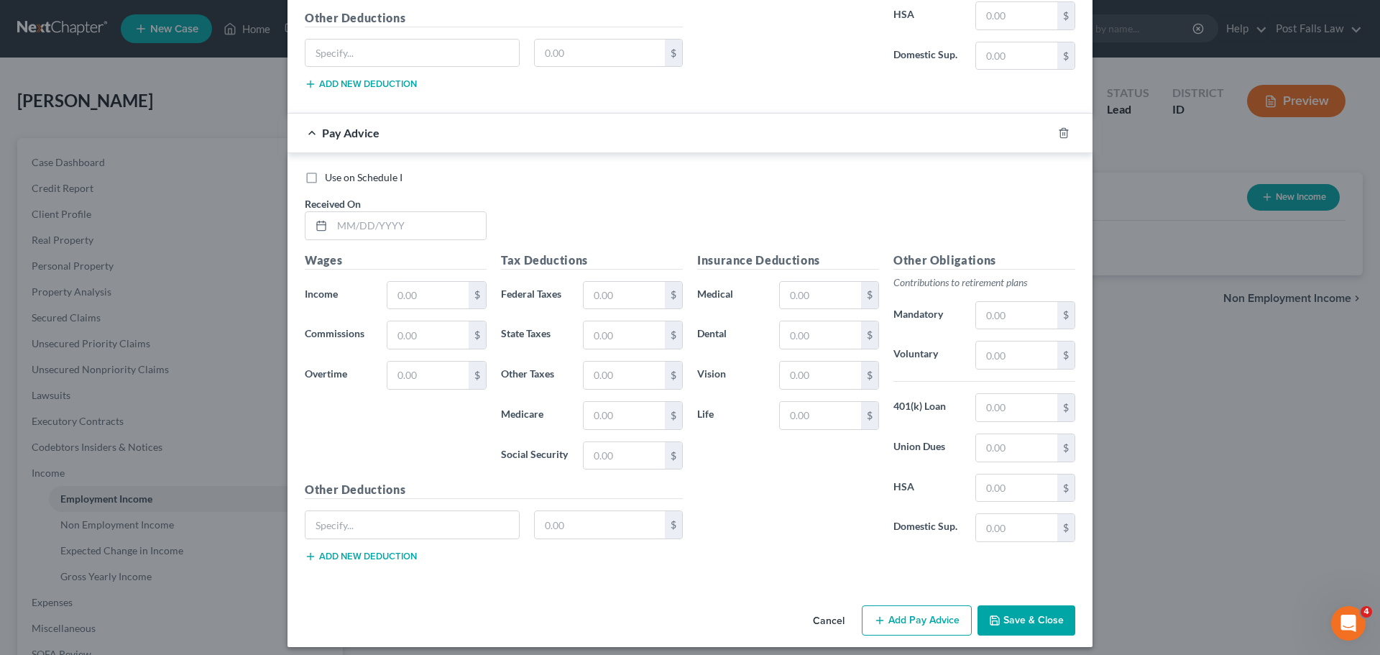
scroll to position [2273, 0]
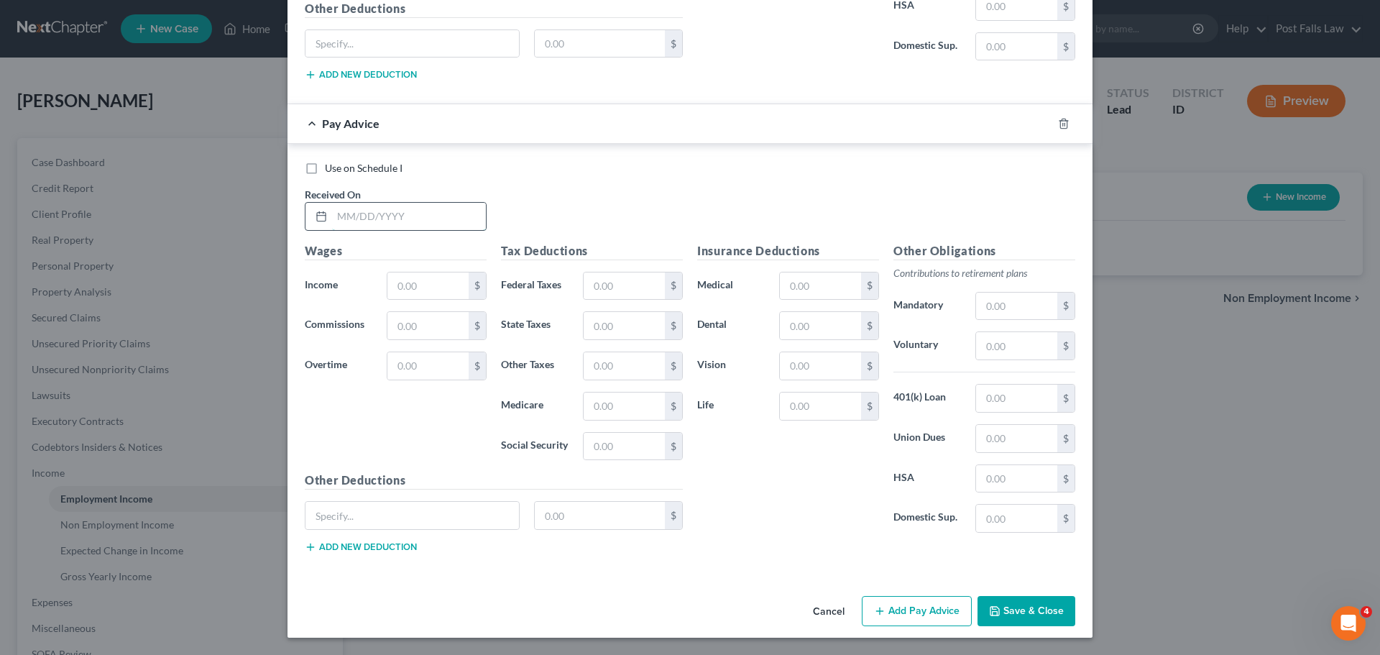
click at [395, 208] on input "text" at bounding box center [409, 216] width 154 height 27
type input "03/07/2025"
type input "1,217.15"
type input "46.53"
type input "27.00"
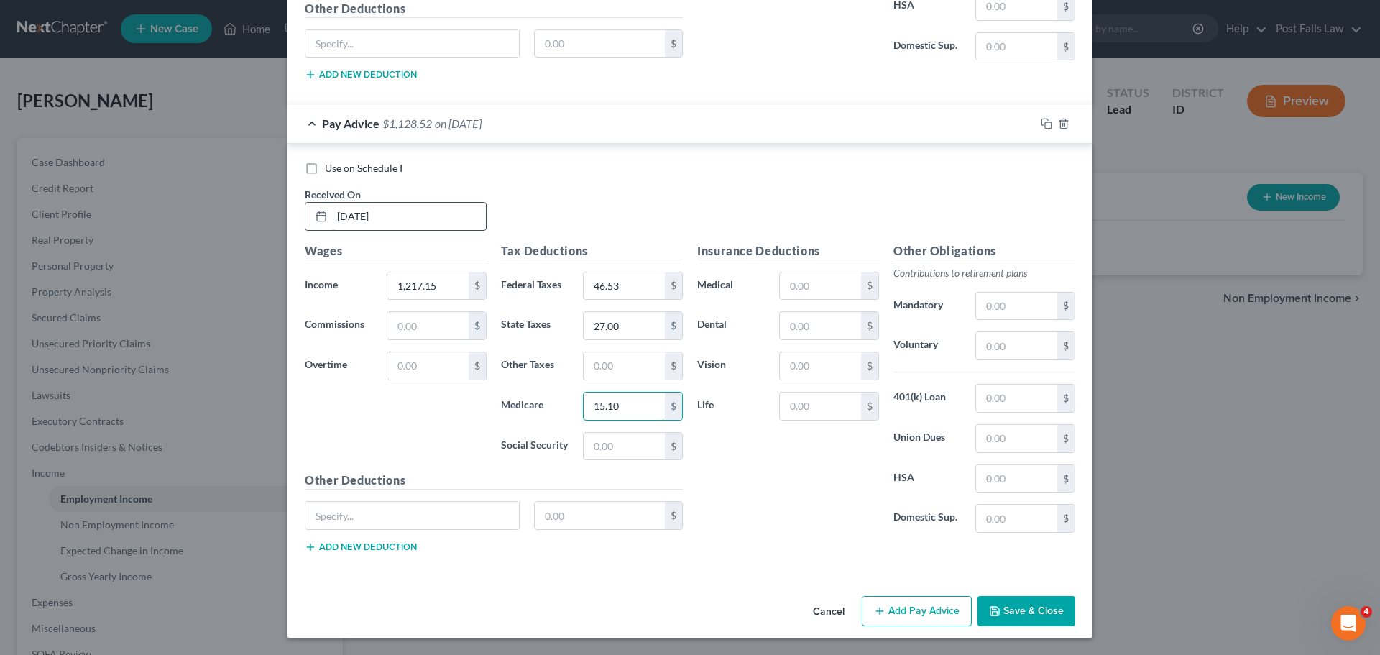
type input "15.10"
type input "64.55"
type input "143.54"
type input "30.78"
type input "1.70"
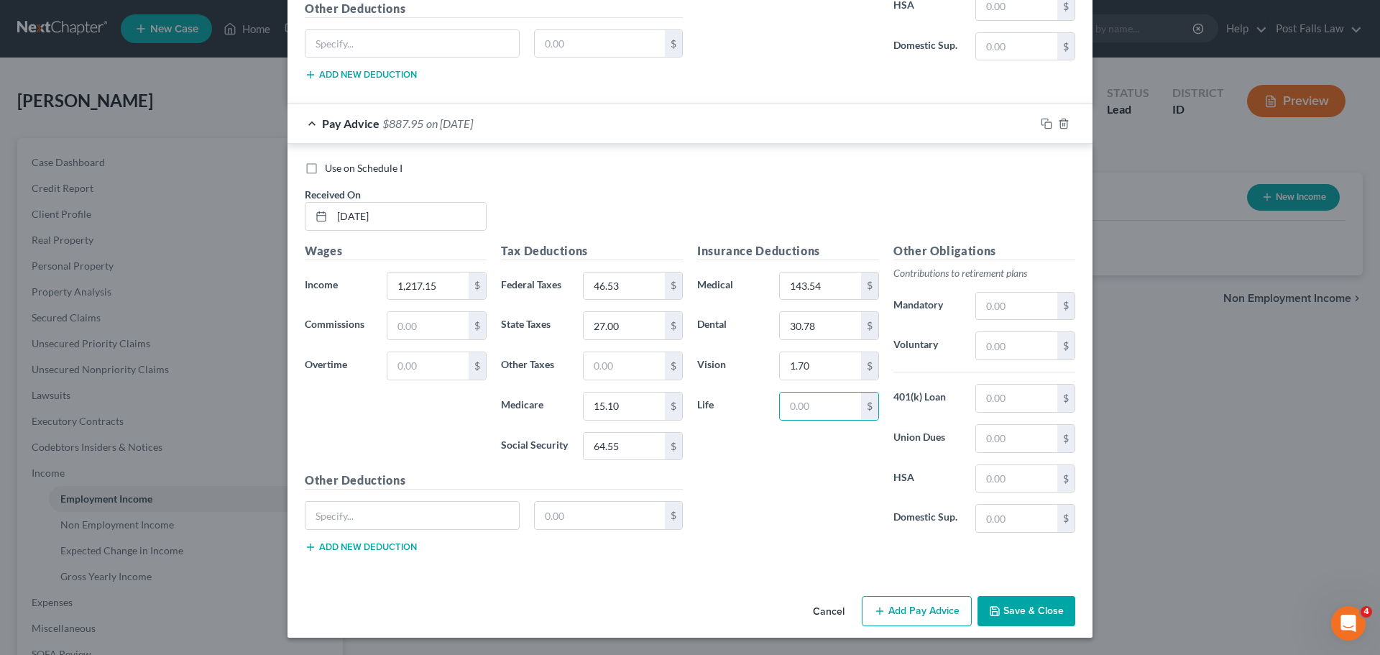
click at [880, 609] on icon "button" at bounding box center [879, 610] width 11 height 11
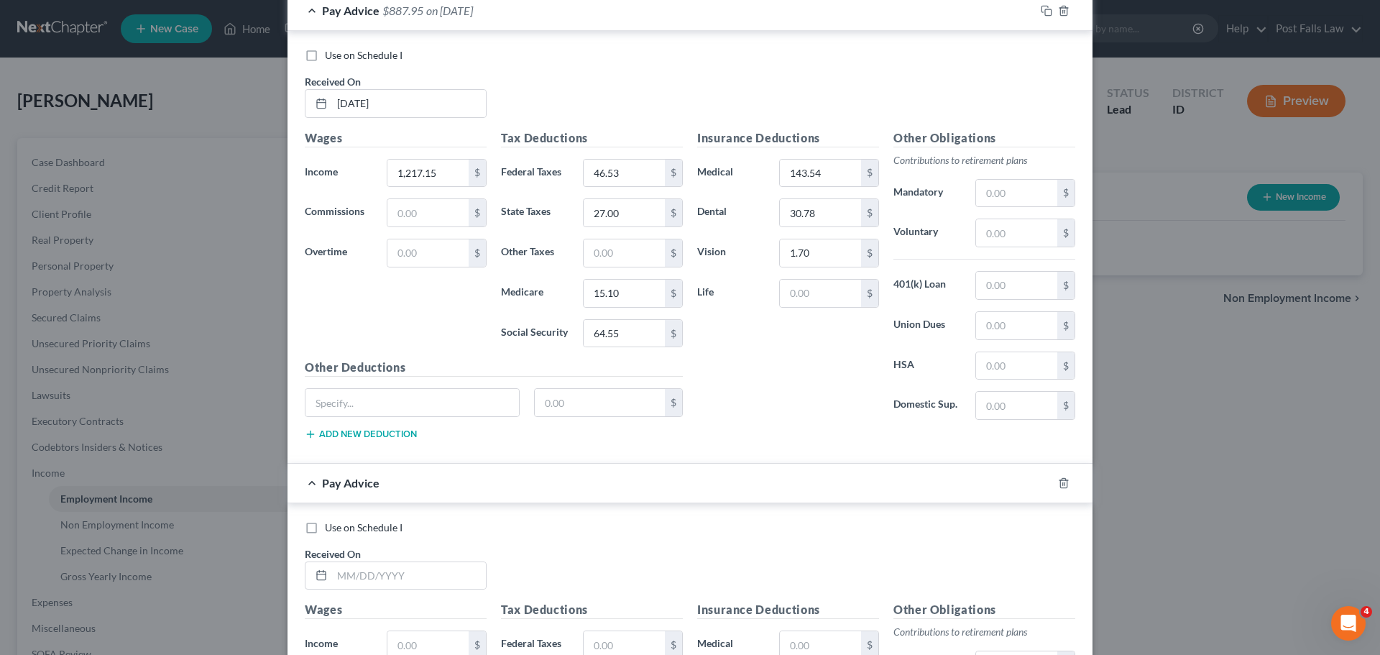
scroll to position [2745, 0]
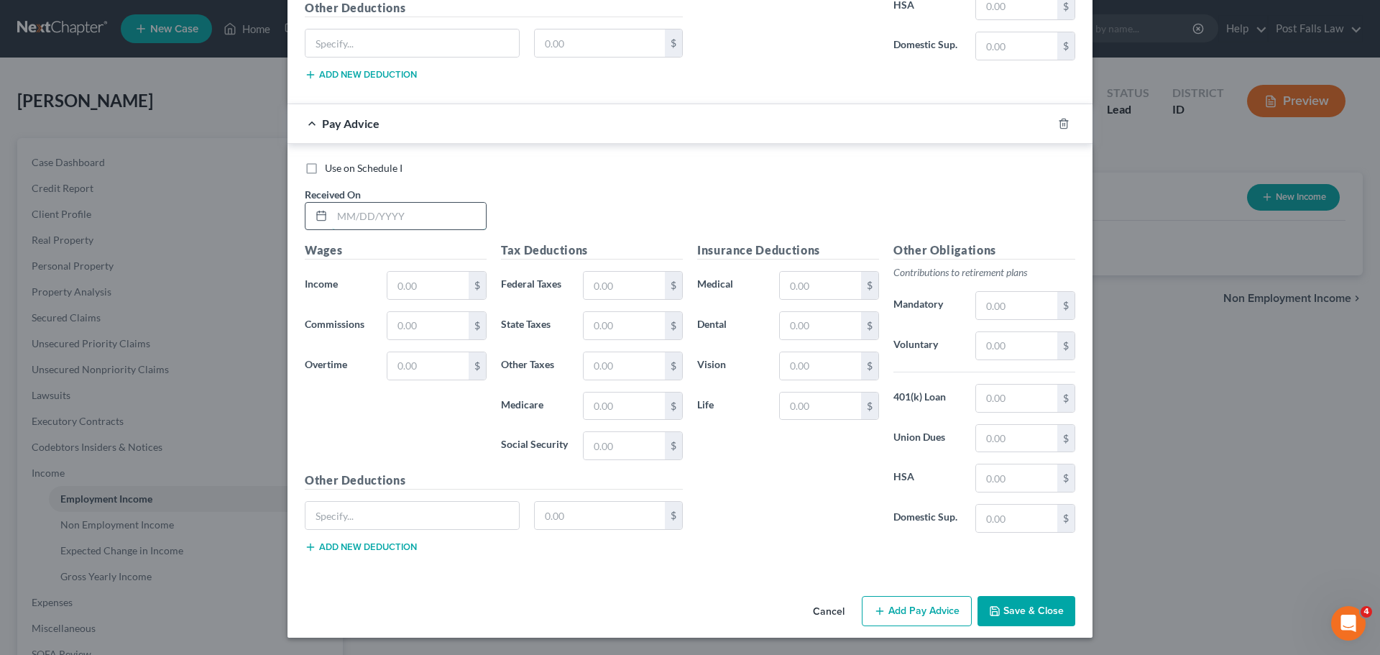
click at [415, 224] on input "text" at bounding box center [409, 216] width 154 height 27
type input "03/21/2025"
type input "1,392.04"
type input "67.52"
type input "37.00"
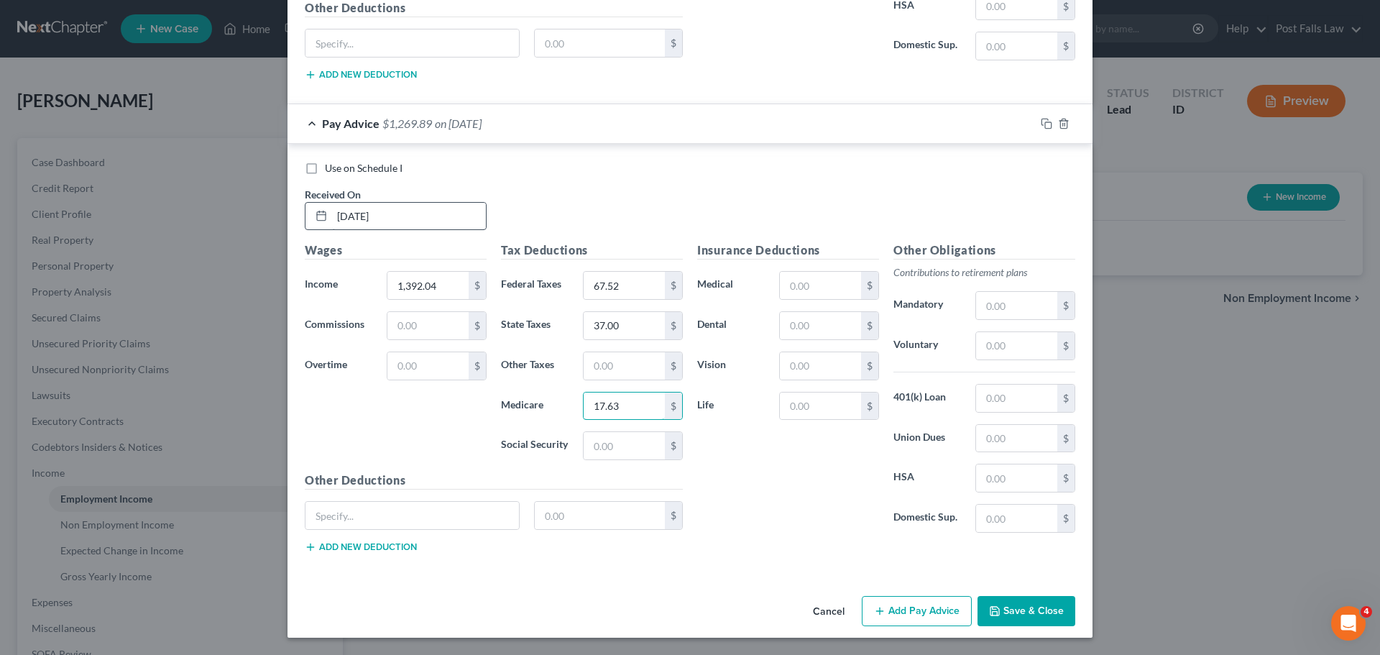
type input "17.63"
type input "75.39"
type input "143.54"
type input "30.78"
type input "1.70"
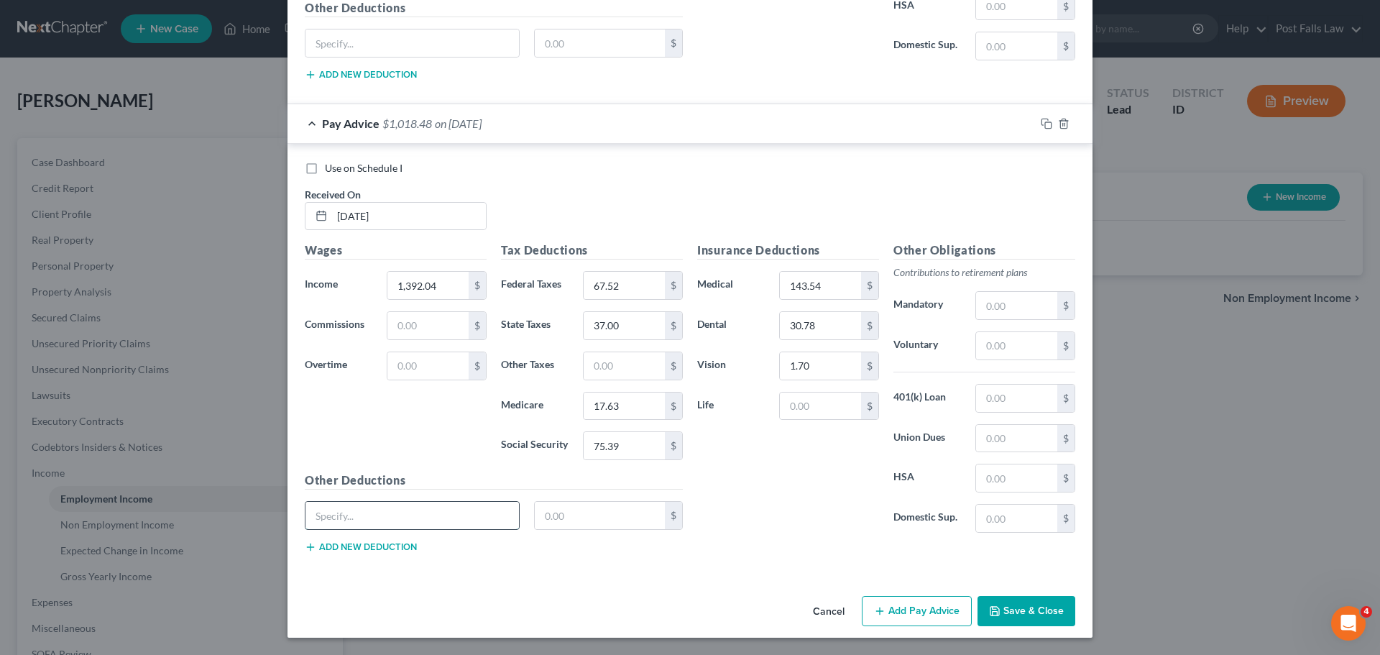
click at [327, 512] on input "text" at bounding box center [411, 515] width 213 height 27
type input "UKGWallet"
type input "206.98"
click at [921, 610] on button "Add Pay Advice" at bounding box center [917, 611] width 110 height 30
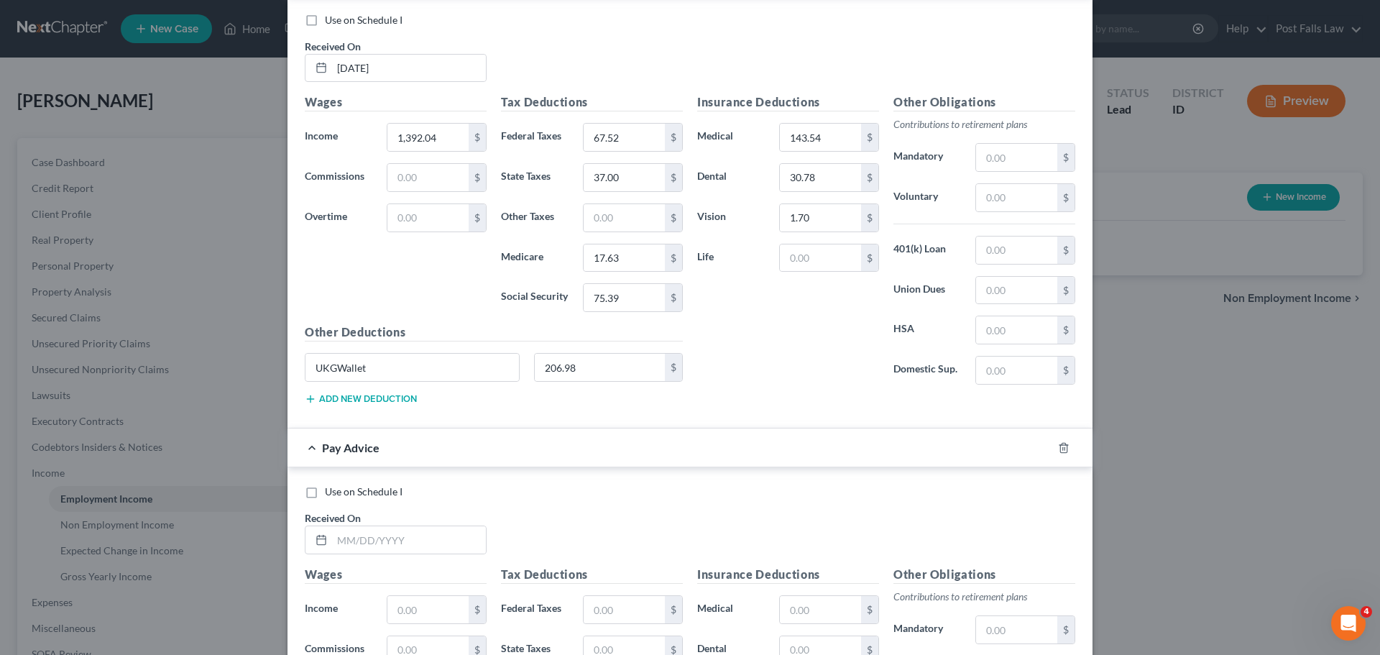
scroll to position [3216, 0]
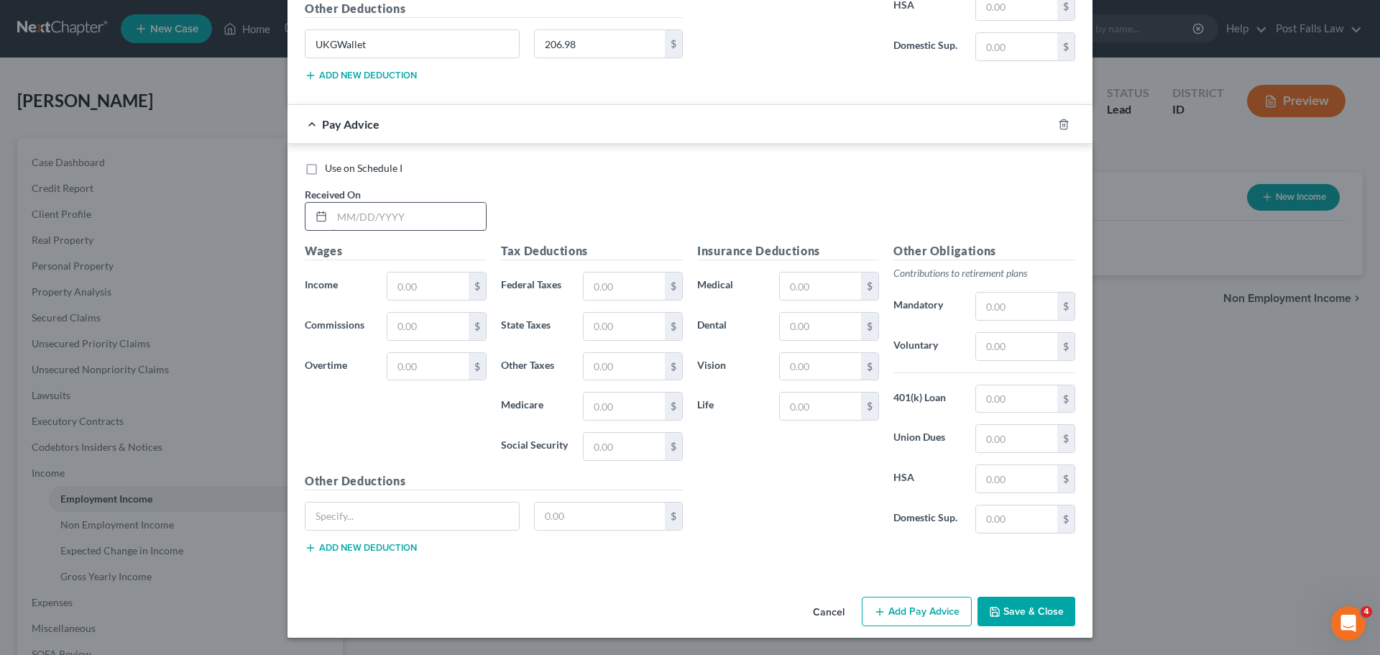
click at [359, 218] on input "text" at bounding box center [409, 216] width 154 height 27
type input "04/04/2025"
type input "1,352.31"
type input "62.75"
type input "35.00"
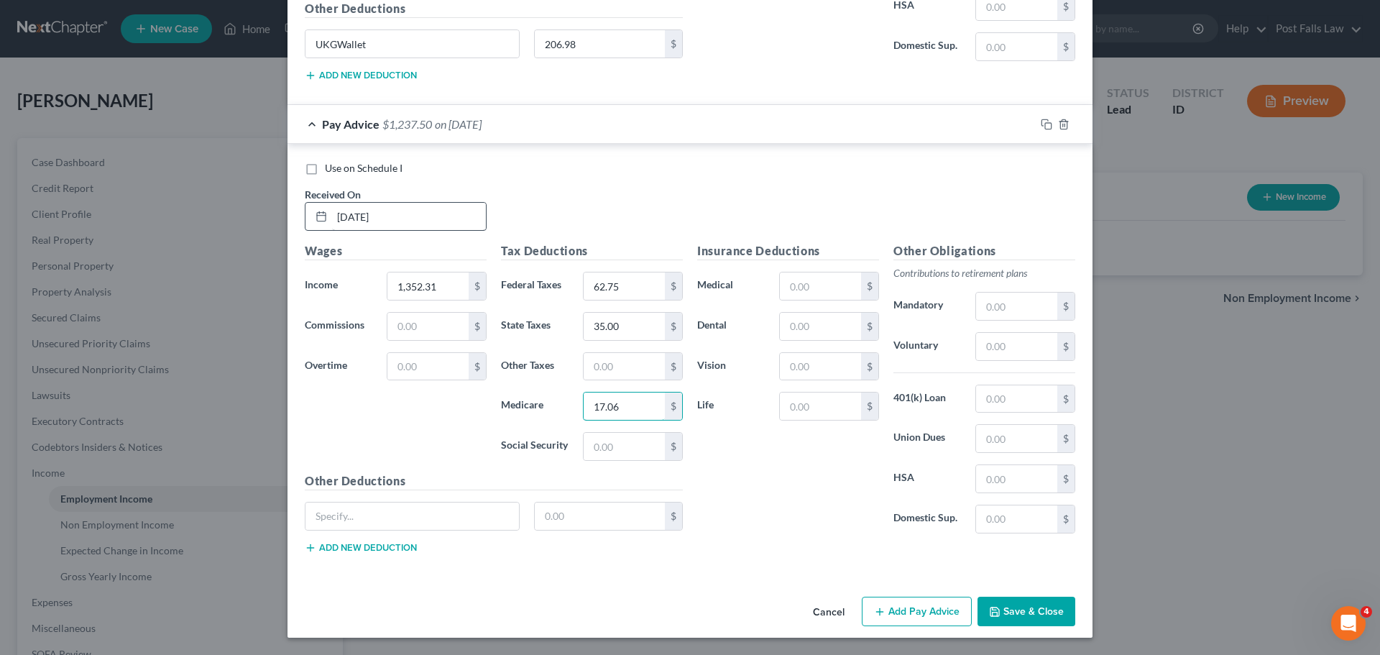
type input "17.06"
type input "72.93"
type input "143.54"
type input "30.78"
type input "1.70"
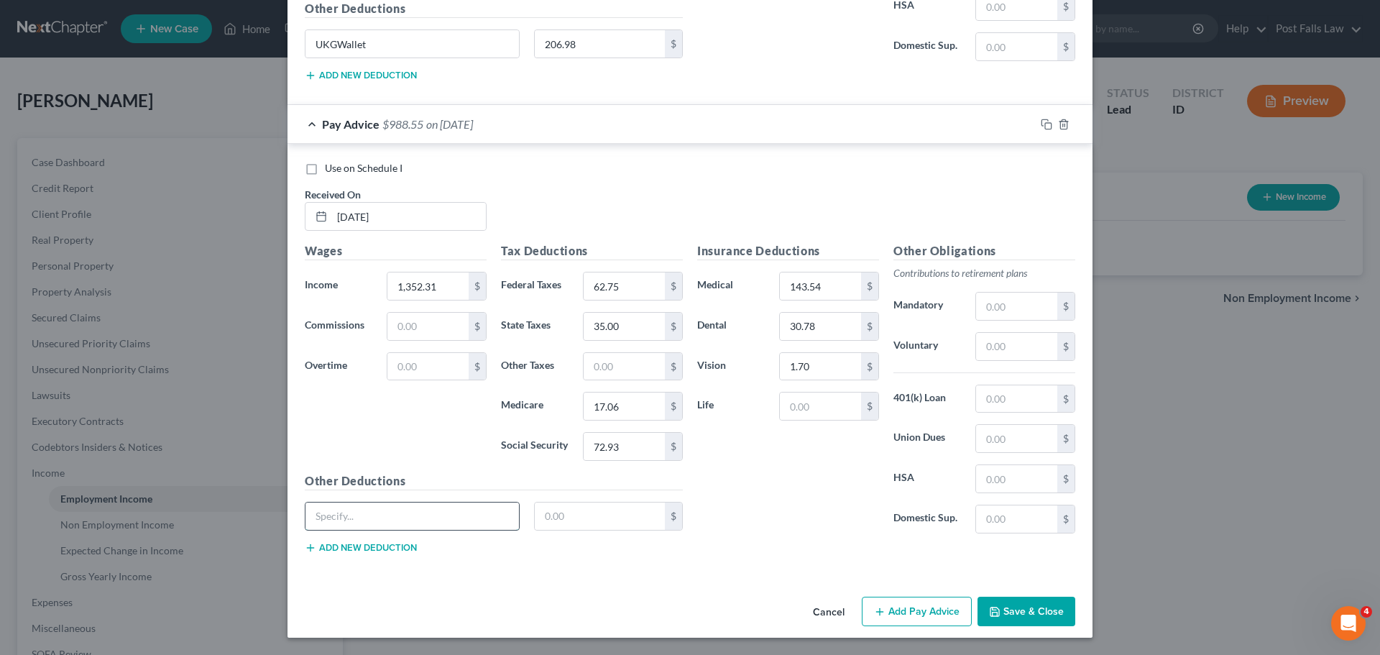
click at [362, 513] on input "text" at bounding box center [411, 515] width 213 height 27
type input "UKGWallet"
type input "442.45"
click at [895, 611] on button "Add Pay Advice" at bounding box center [917, 612] width 110 height 30
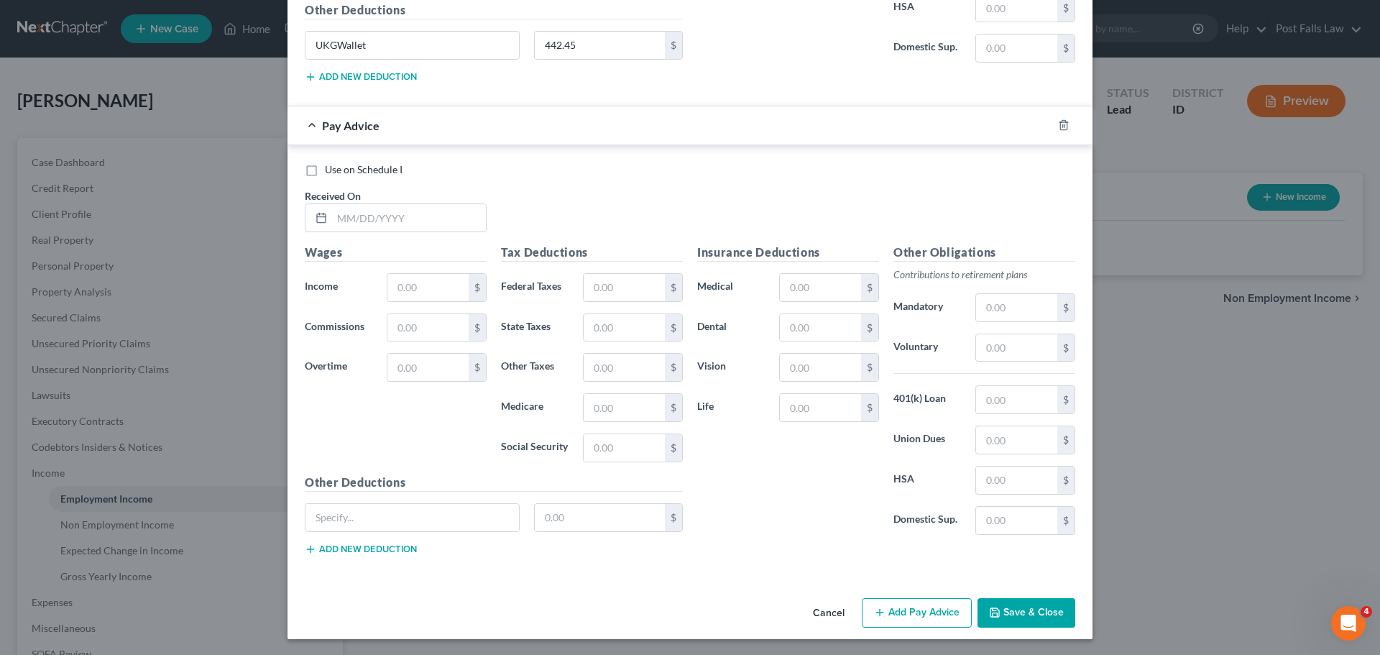
scroll to position [3688, 0]
click at [441, 212] on input "text" at bounding box center [409, 216] width 154 height 27
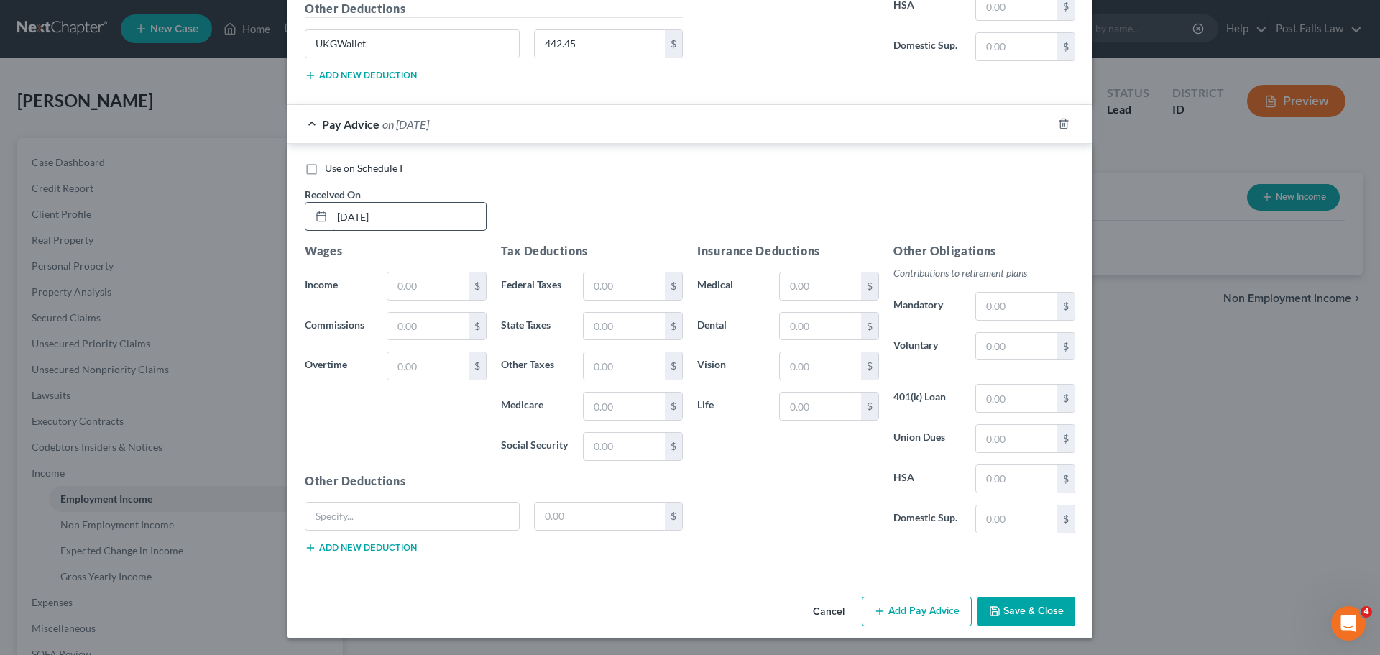
type input "04/18/2025"
type input "1,605.19"
type input "93.10"
type input "49.00"
type input "20.72"
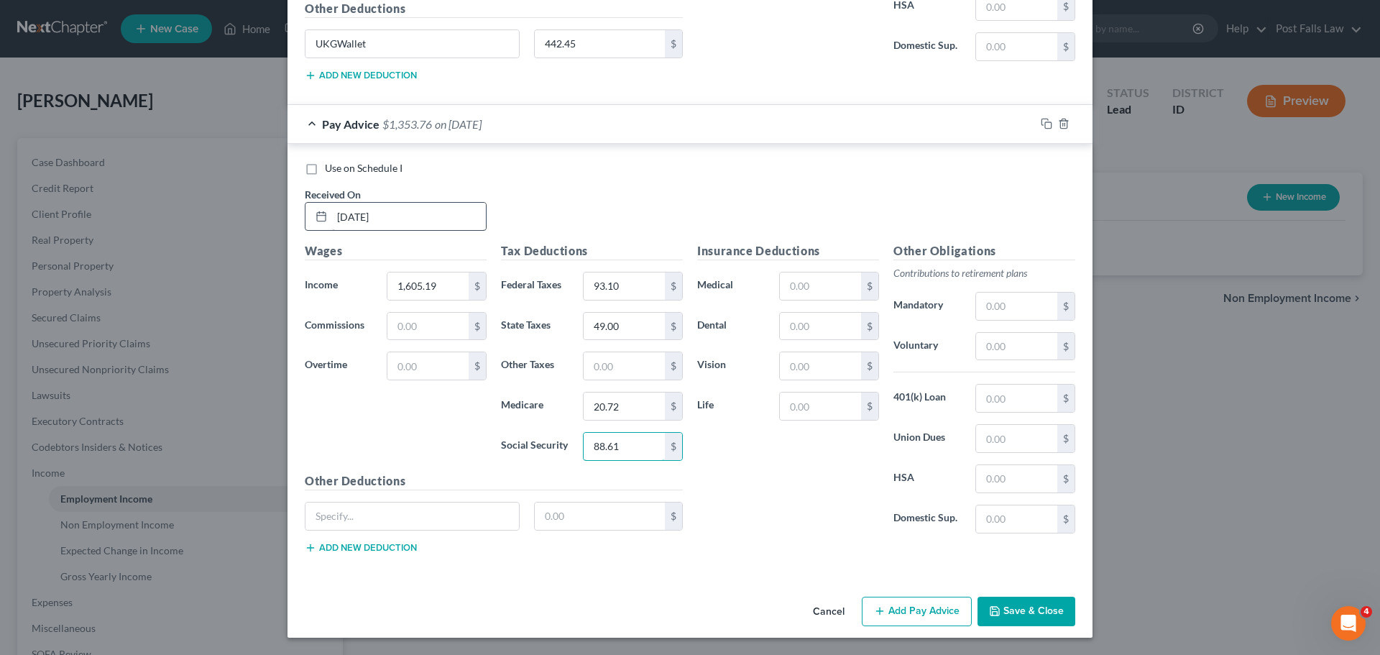
type input "88.61"
type input "UKGWallet"
type input "408.47"
click at [783, 290] on input "text" at bounding box center [820, 285] width 81 height 27
type input "143.54"
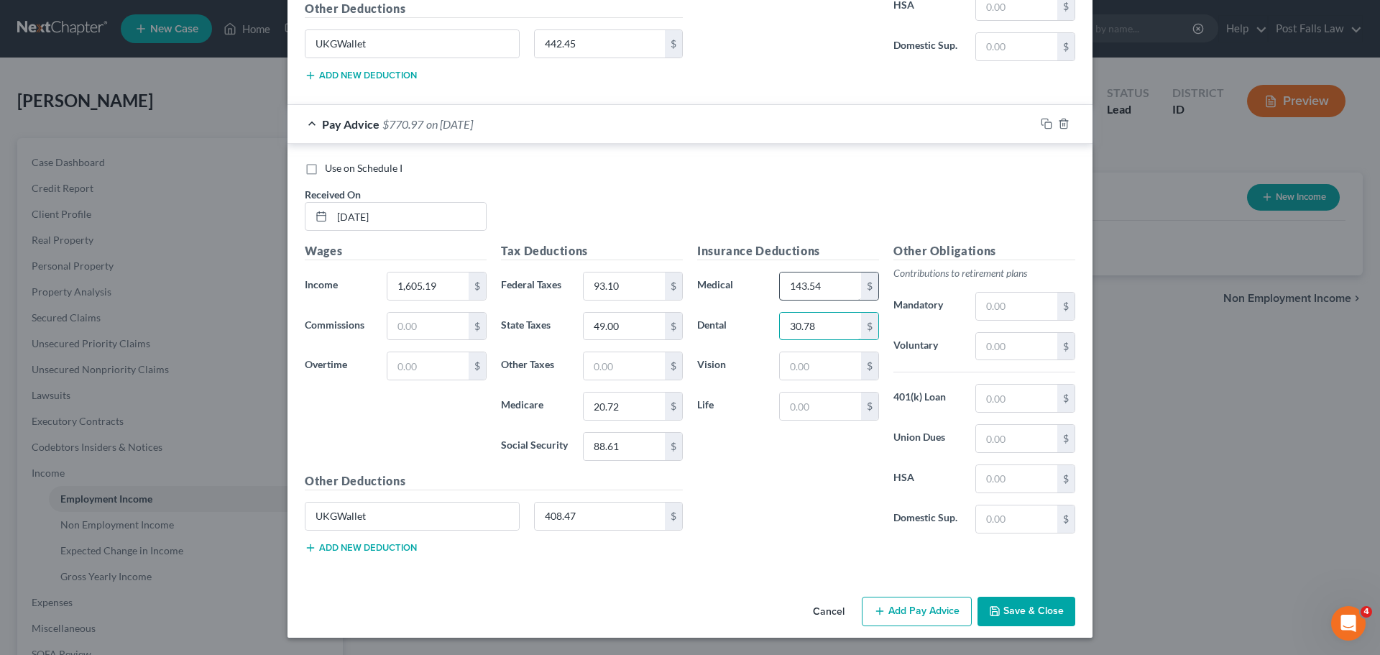
type input "30.78"
type input "1.70"
click at [944, 604] on button "Add Pay Advice" at bounding box center [917, 612] width 110 height 30
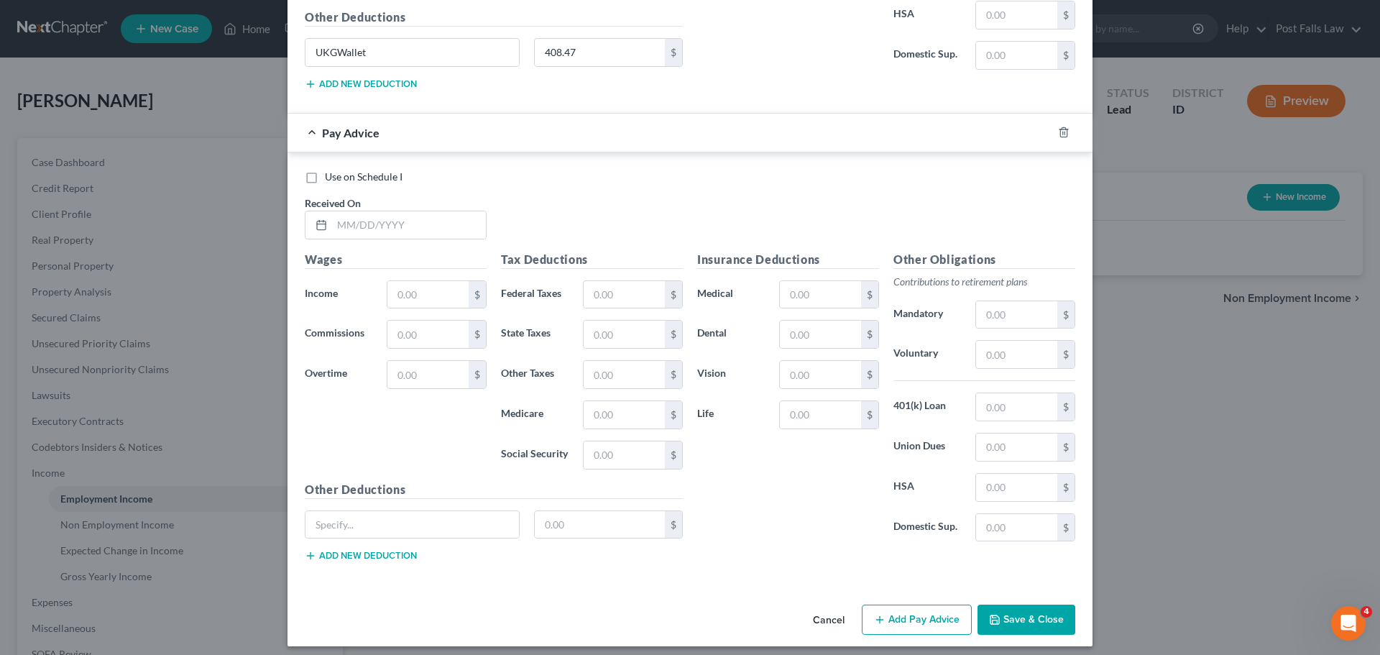
scroll to position [4161, 0]
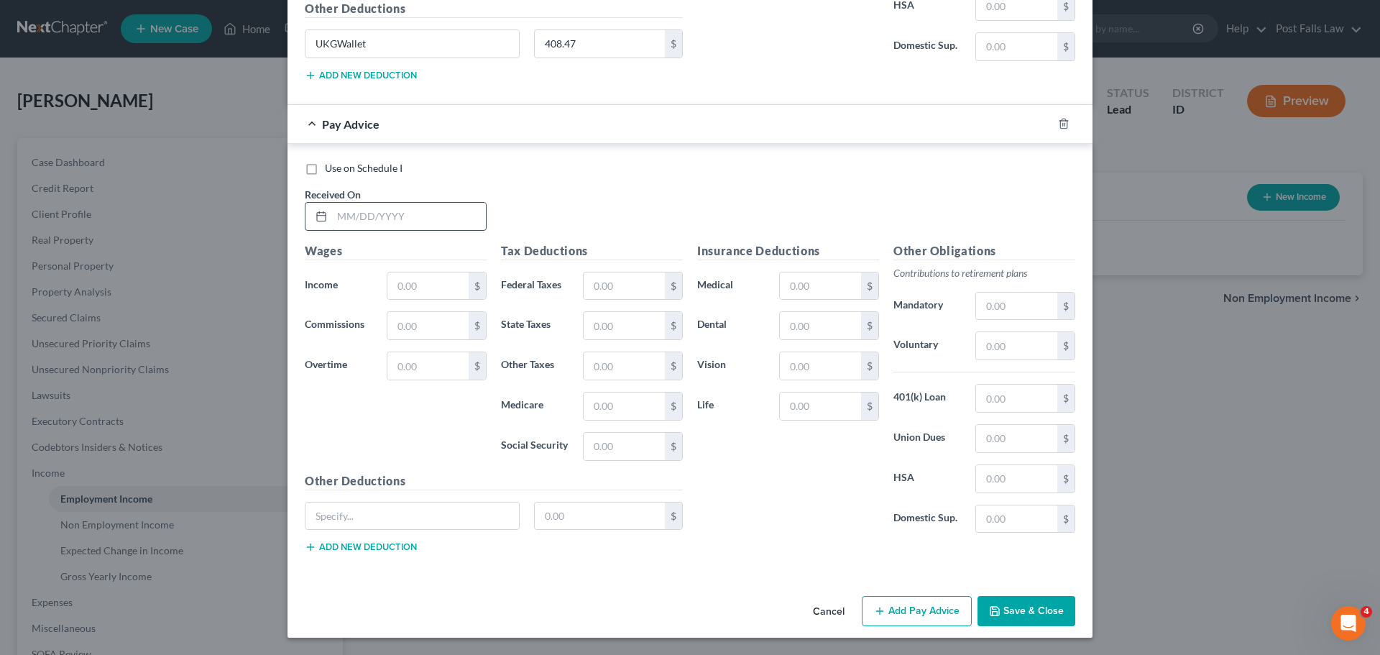
click at [342, 221] on input "text" at bounding box center [409, 216] width 154 height 27
type input "05/02/2025"
type input "1,305.69"
type input "54.75"
type input "31.00"
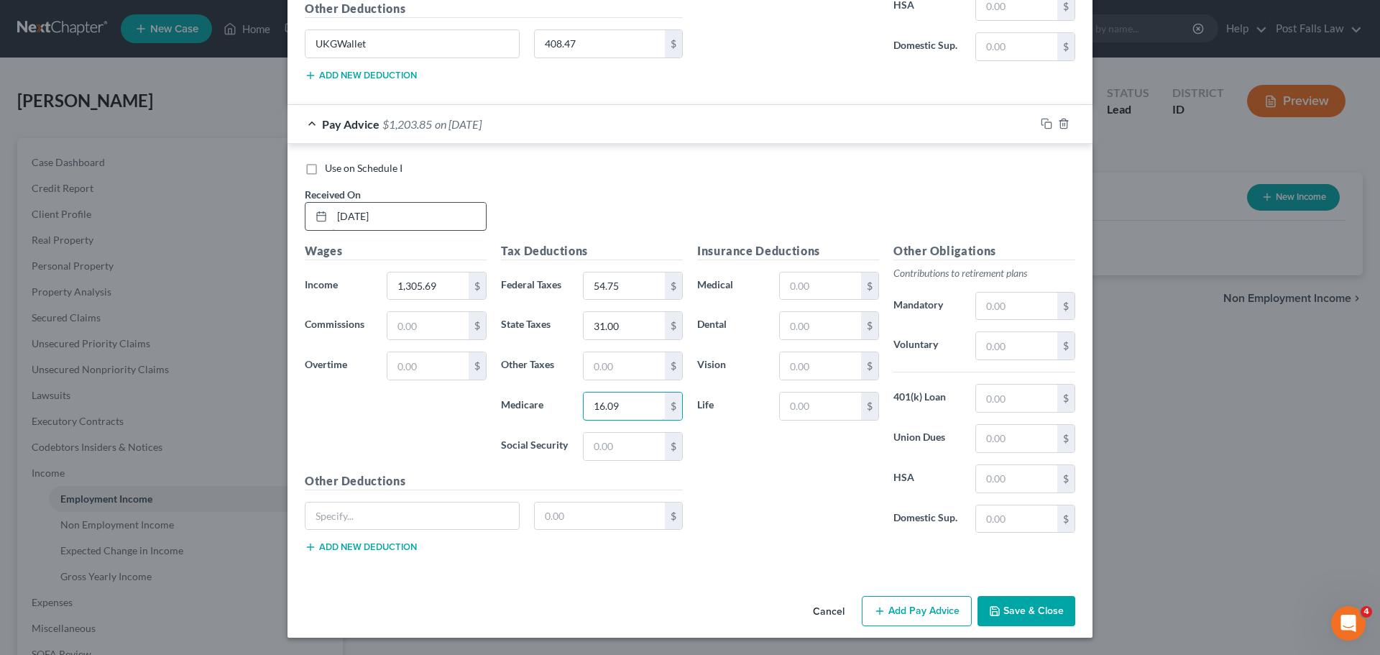
type input "16.09"
type input "68.80"
type input "UKGWallet"
type input "555.45"
click at [796, 285] on input "text" at bounding box center [820, 285] width 81 height 27
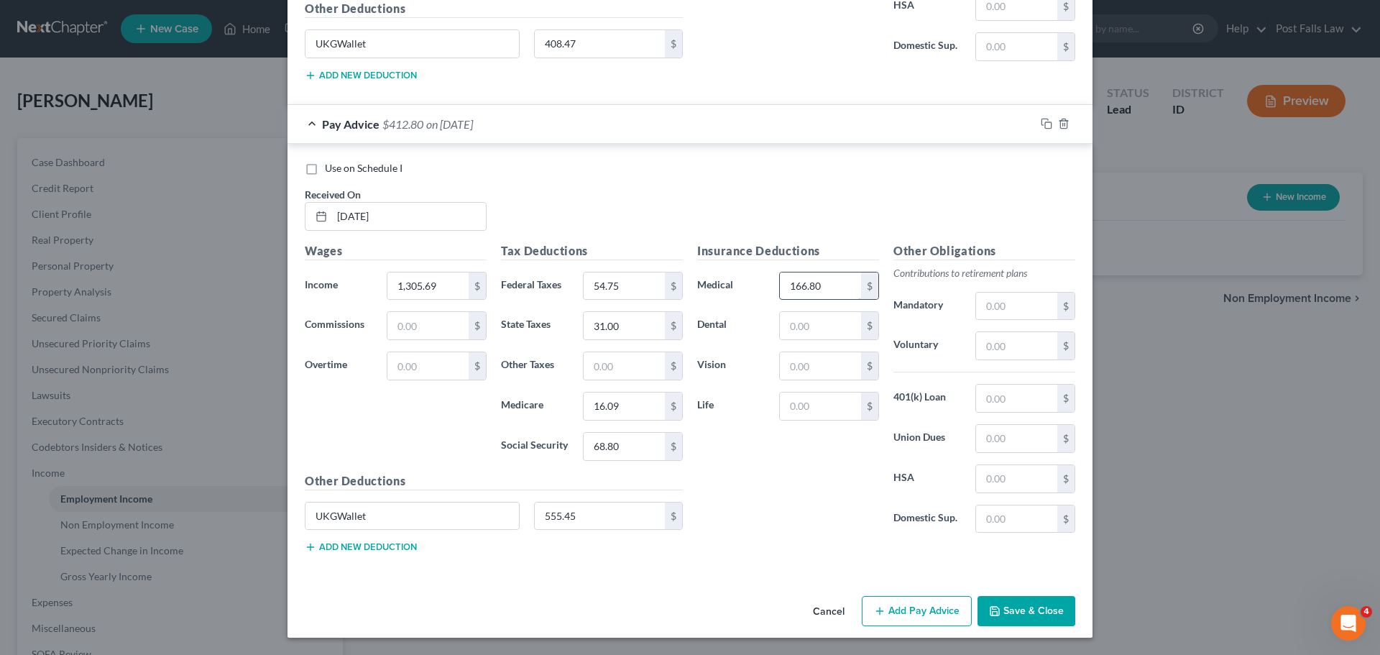
type input "166.80"
type input "27.58"
type input "1.70"
click at [927, 607] on button "Add Pay Advice" at bounding box center [917, 611] width 110 height 30
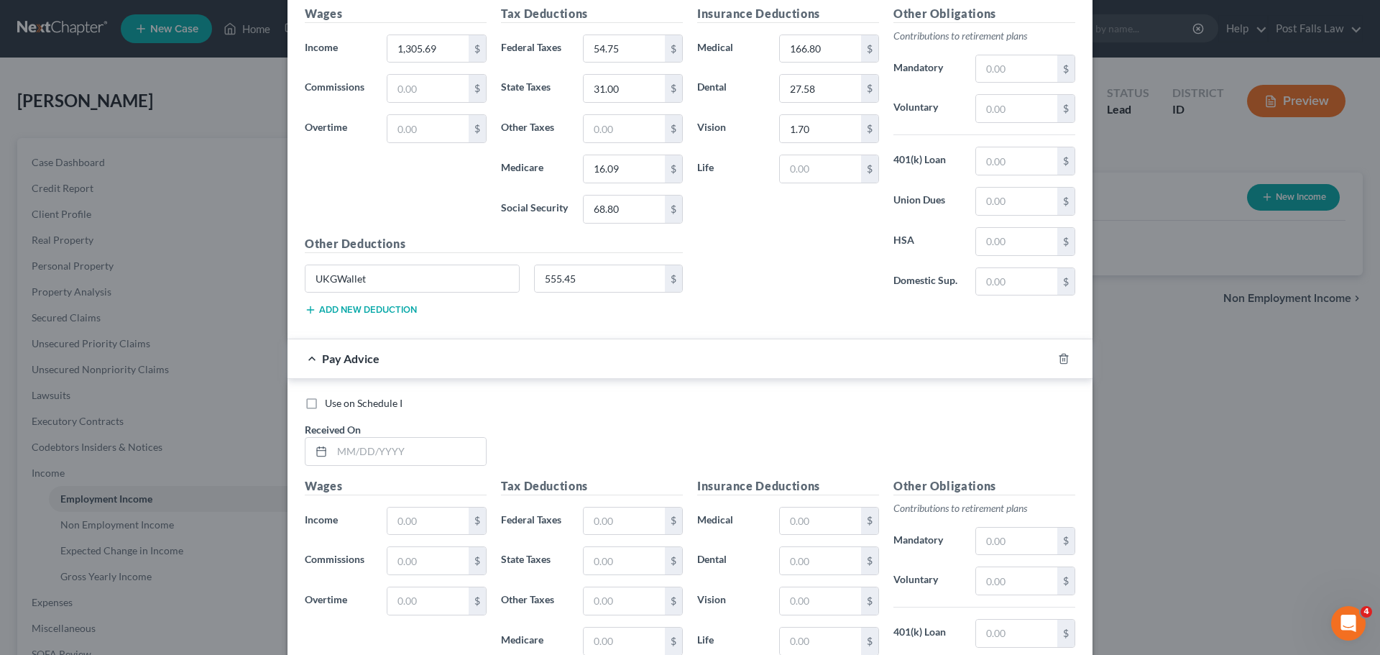
scroll to position [4633, 0]
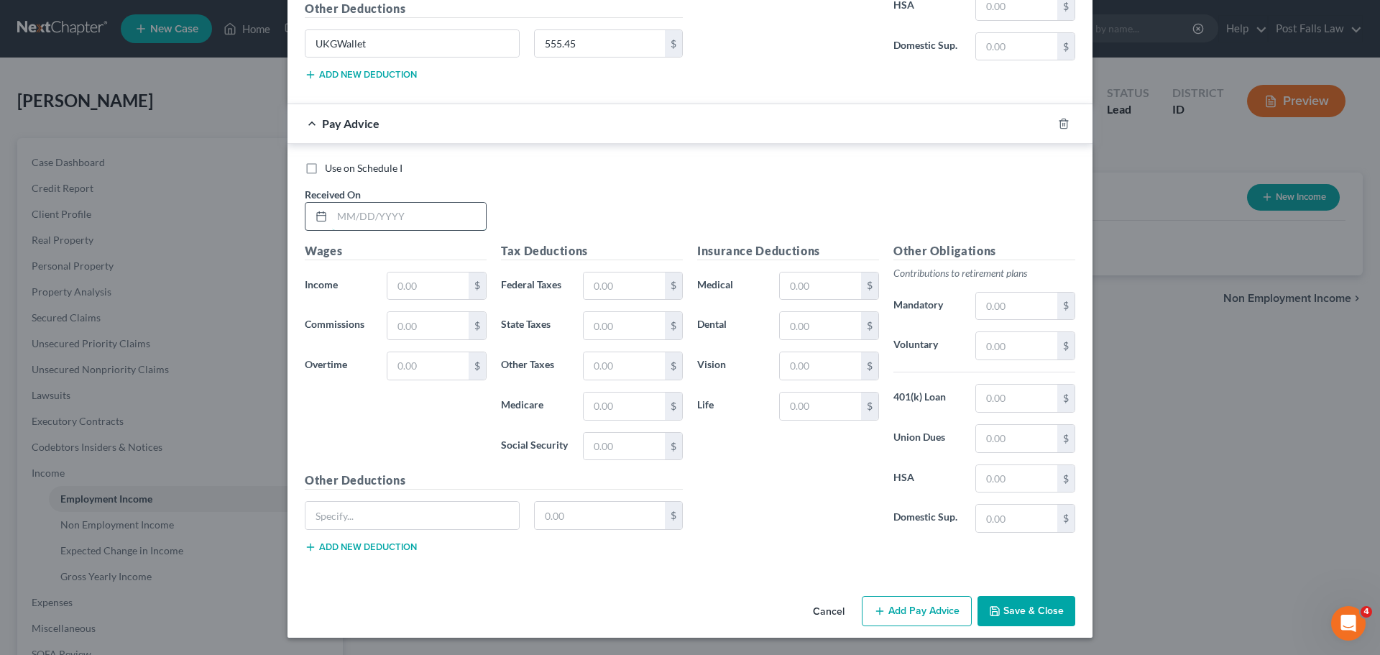
click at [385, 218] on input "text" at bounding box center [409, 216] width 154 height 27
type input "05/16/2025"
type input "1,700.64"
type input "102.14"
type input "54.00"
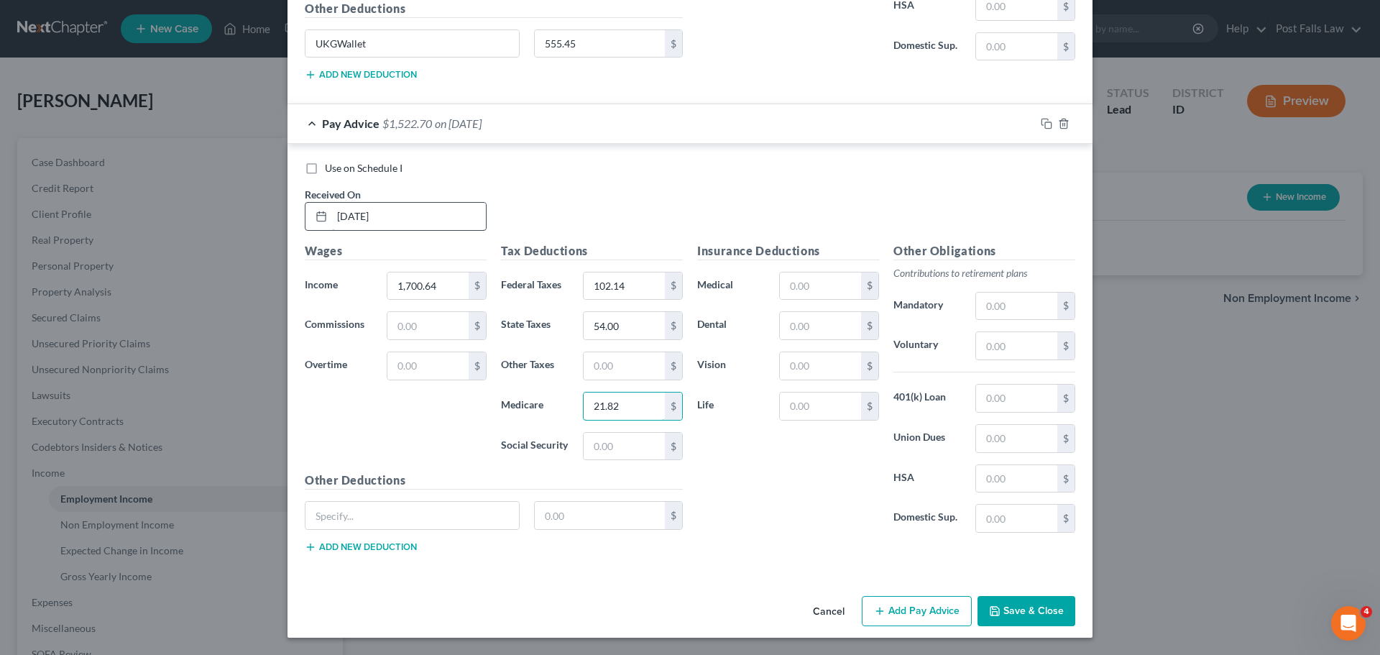
type input "21.82"
type input "93.28"
type input "UKGWallet"
type input "721.45"
click at [812, 285] on input "text" at bounding box center [820, 285] width 81 height 27
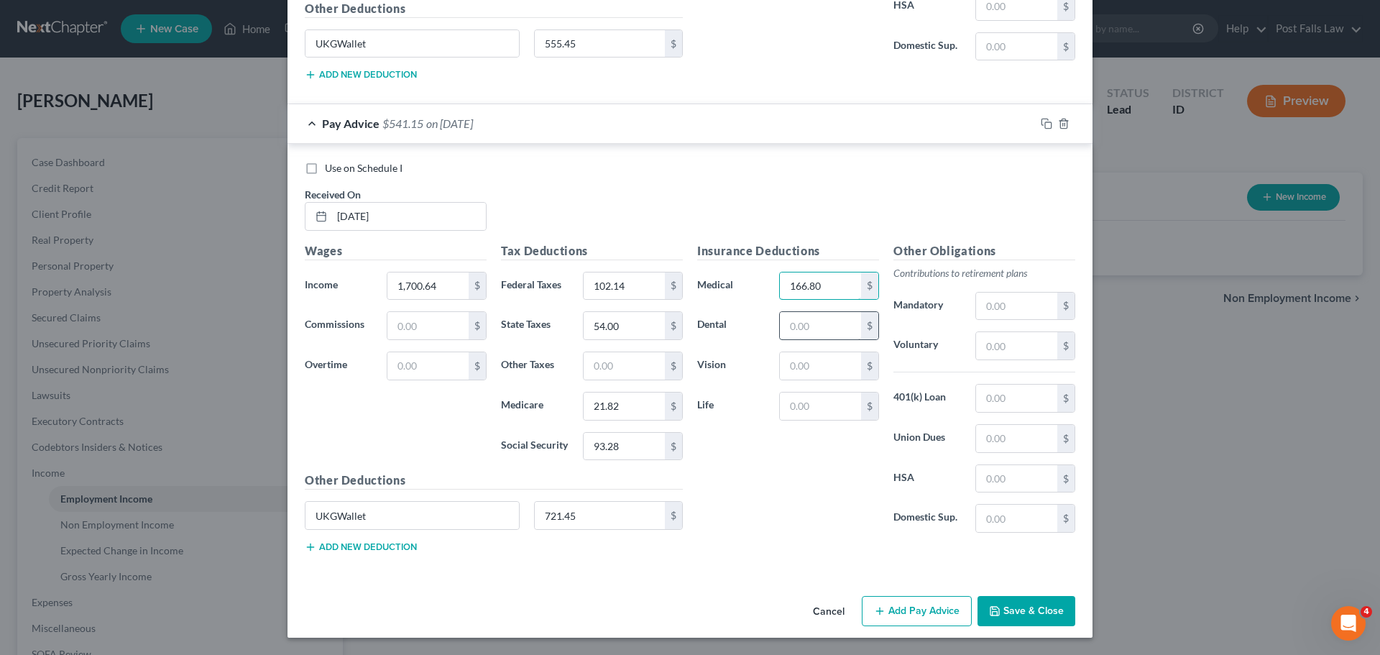
type input "166.80"
click at [812, 318] on input "text" at bounding box center [820, 325] width 81 height 27
type input "27.58"
click at [817, 364] on input "text" at bounding box center [820, 365] width 81 height 27
type input "1.70"
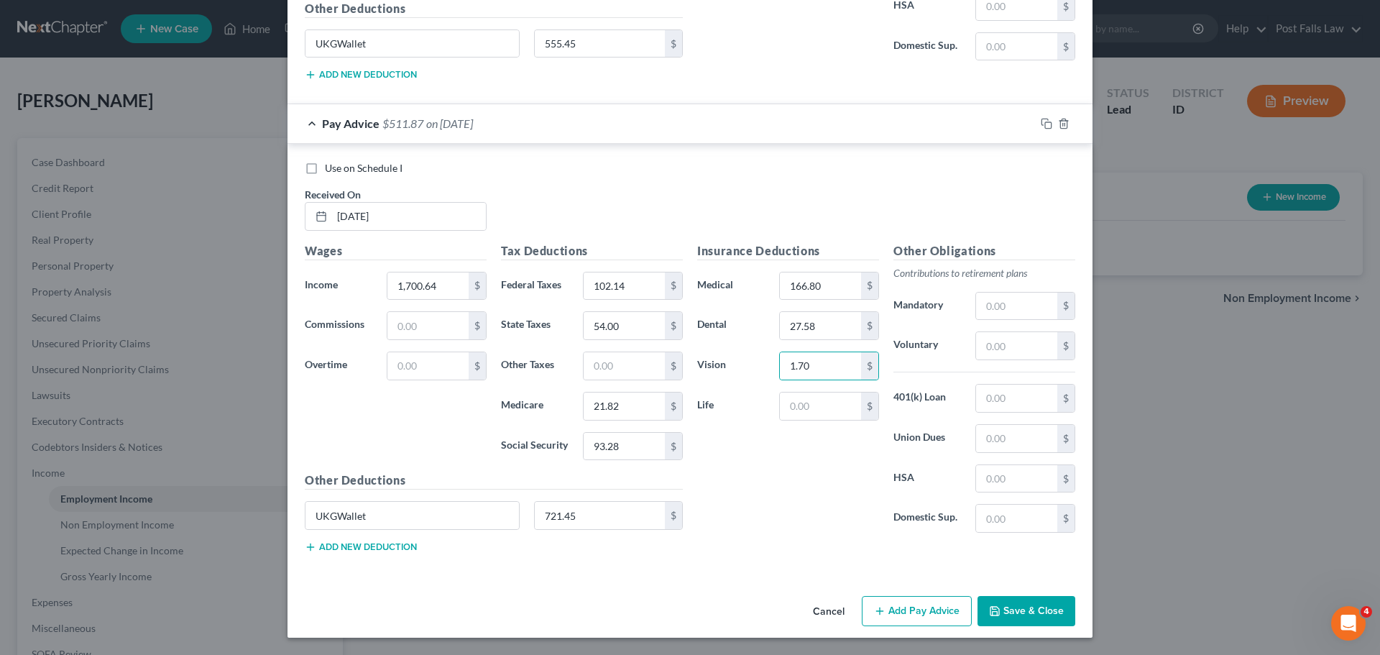
click at [906, 632] on div "Cancel Add Pay Advice Save & Close" at bounding box center [689, 613] width 805 height 47
click at [904, 601] on button "Add Pay Advice" at bounding box center [917, 611] width 110 height 30
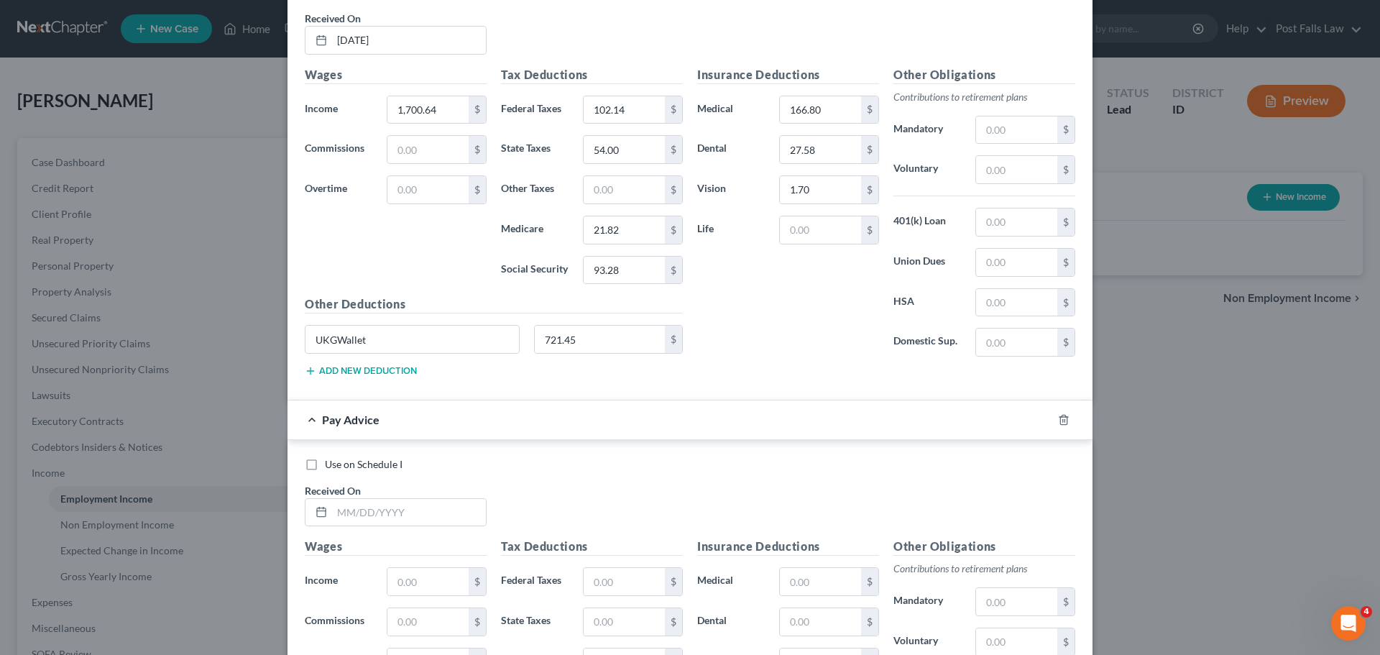
scroll to position [5105, 0]
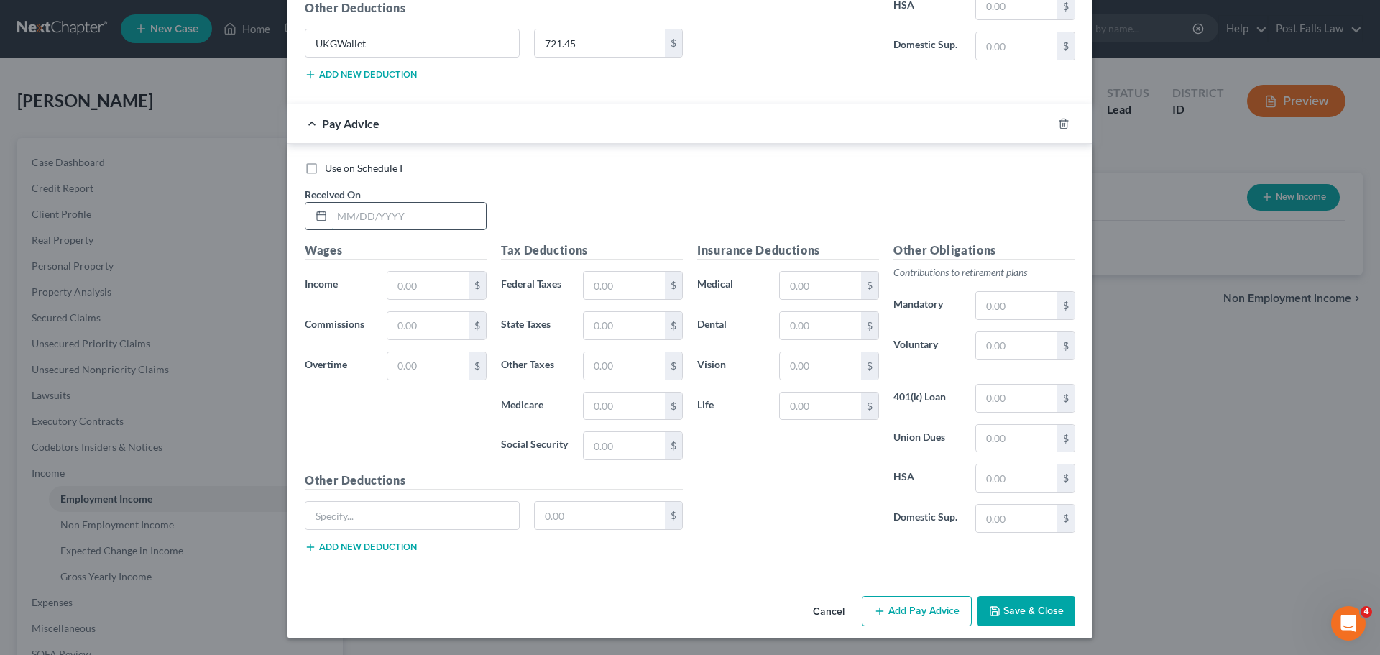
click at [362, 211] on input "text" at bounding box center [409, 216] width 154 height 27
type input "05/30/2025"
type input "1,871.81"
click at [606, 283] on input "text" at bounding box center [624, 285] width 81 height 27
type input "122.68"
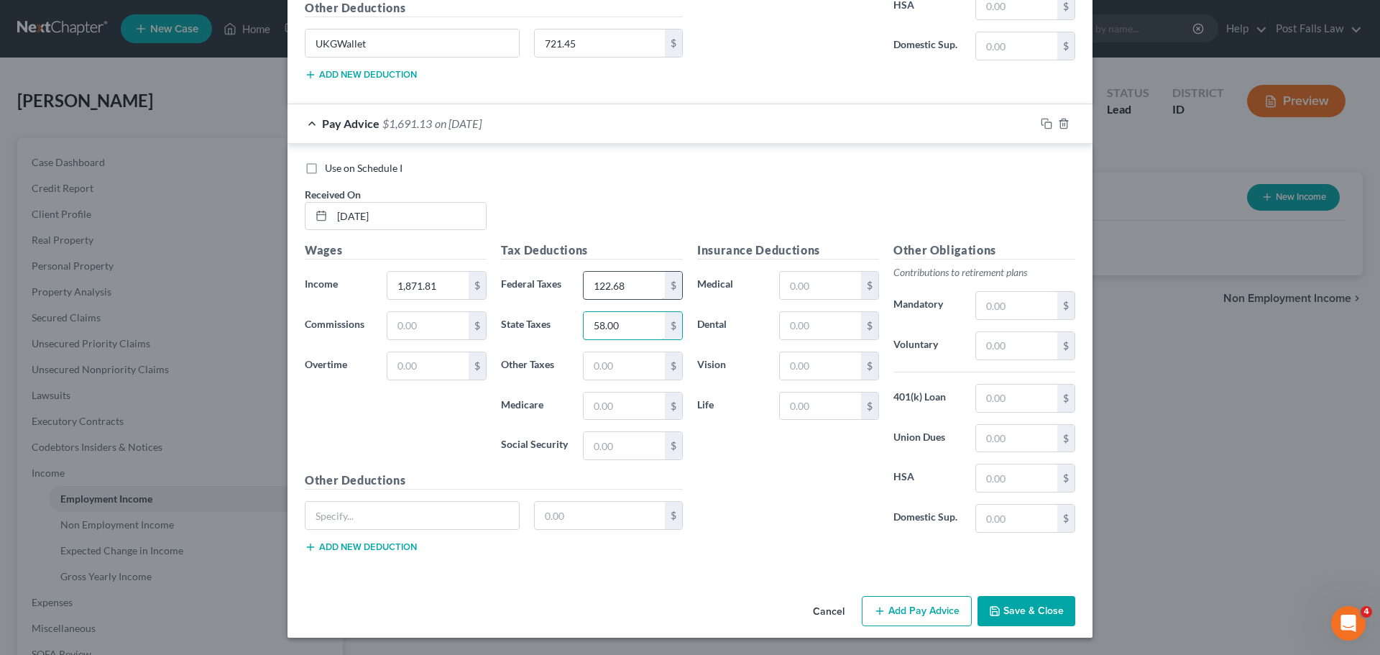
type input "58.00"
type input "24.30"
type input "103.90"
type input "UKGWallet"
type input "1"
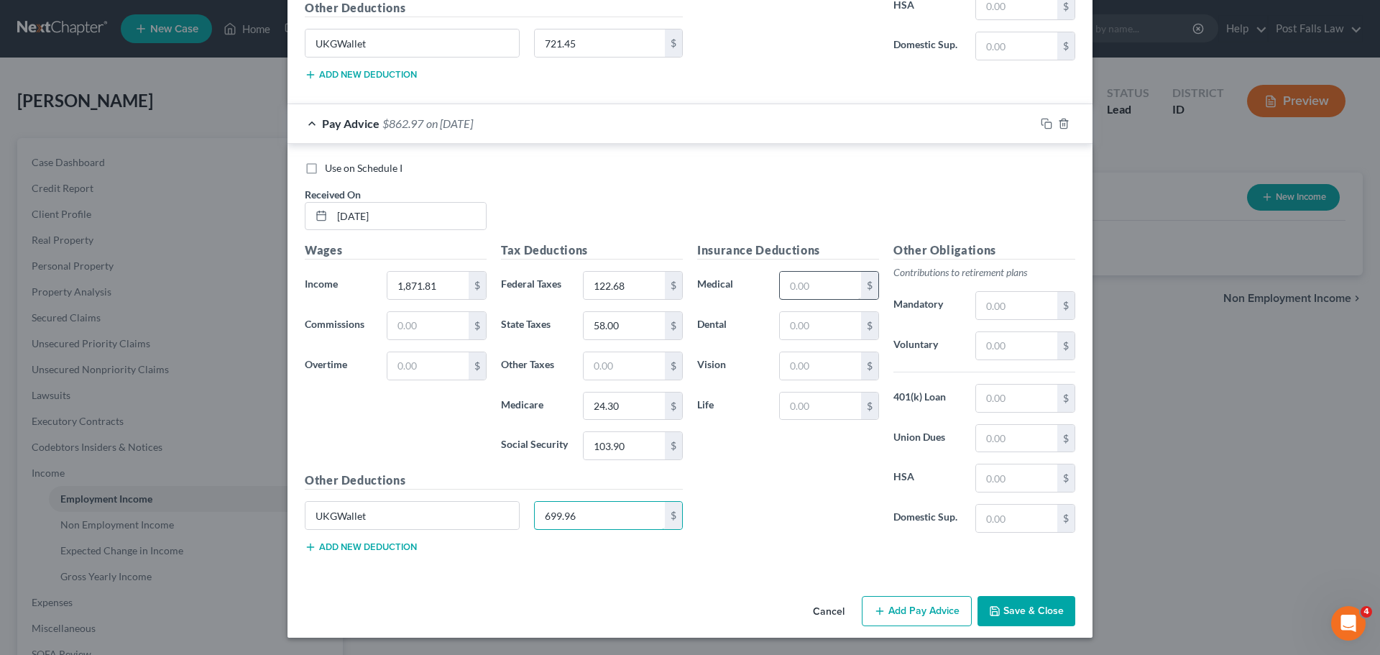
type input "699.96"
click at [837, 282] on input "text" at bounding box center [820, 285] width 81 height 27
type input "166.80"
type input "27.58"
type input "1.70"
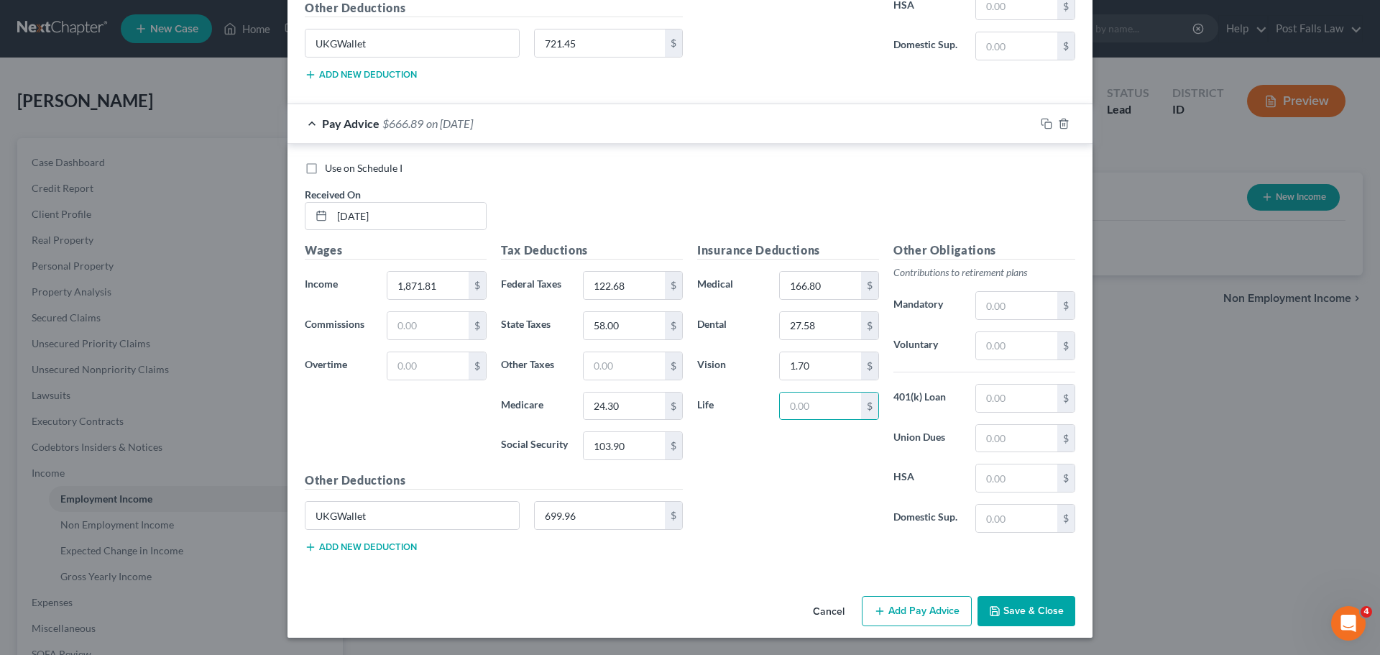
click at [938, 612] on button "Add Pay Advice" at bounding box center [917, 611] width 110 height 30
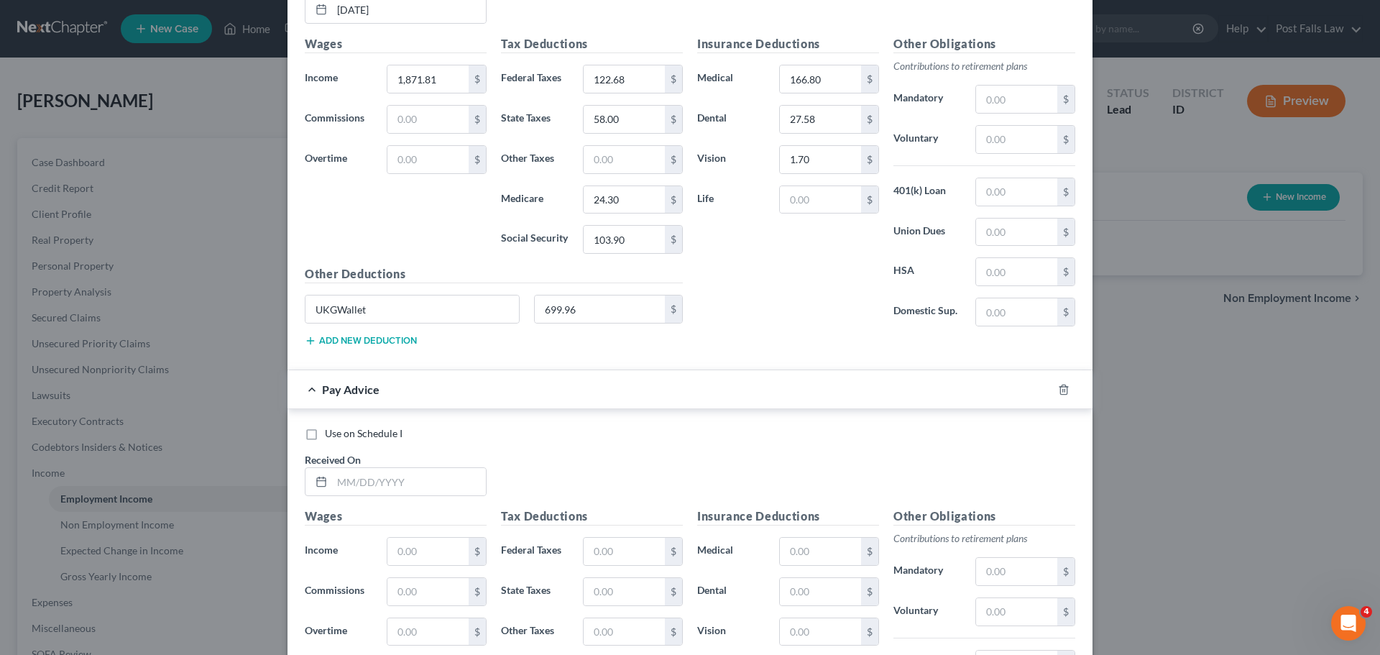
scroll to position [5576, 0]
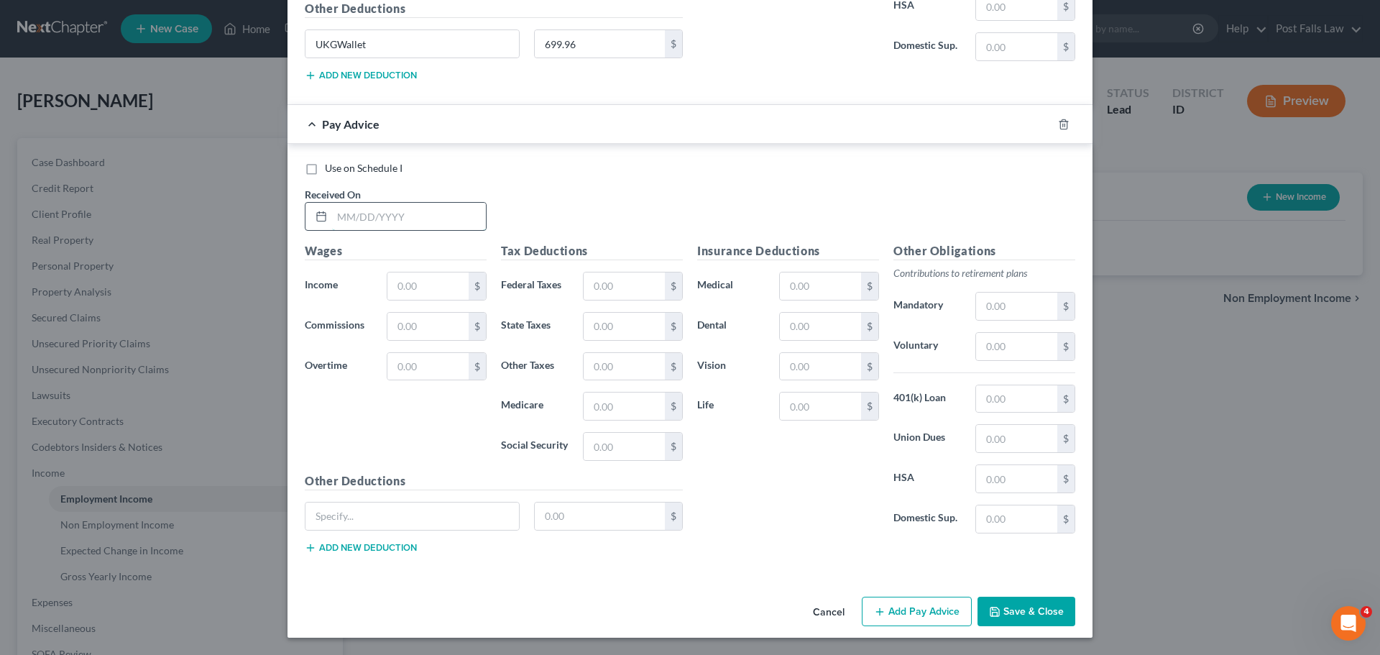
click at [399, 216] on input "text" at bounding box center [409, 216] width 154 height 27
type input "06/13/2025"
type input "1,493.32"
click at [602, 274] on input "text" at bounding box center [624, 285] width 81 height 27
type input "77.26"
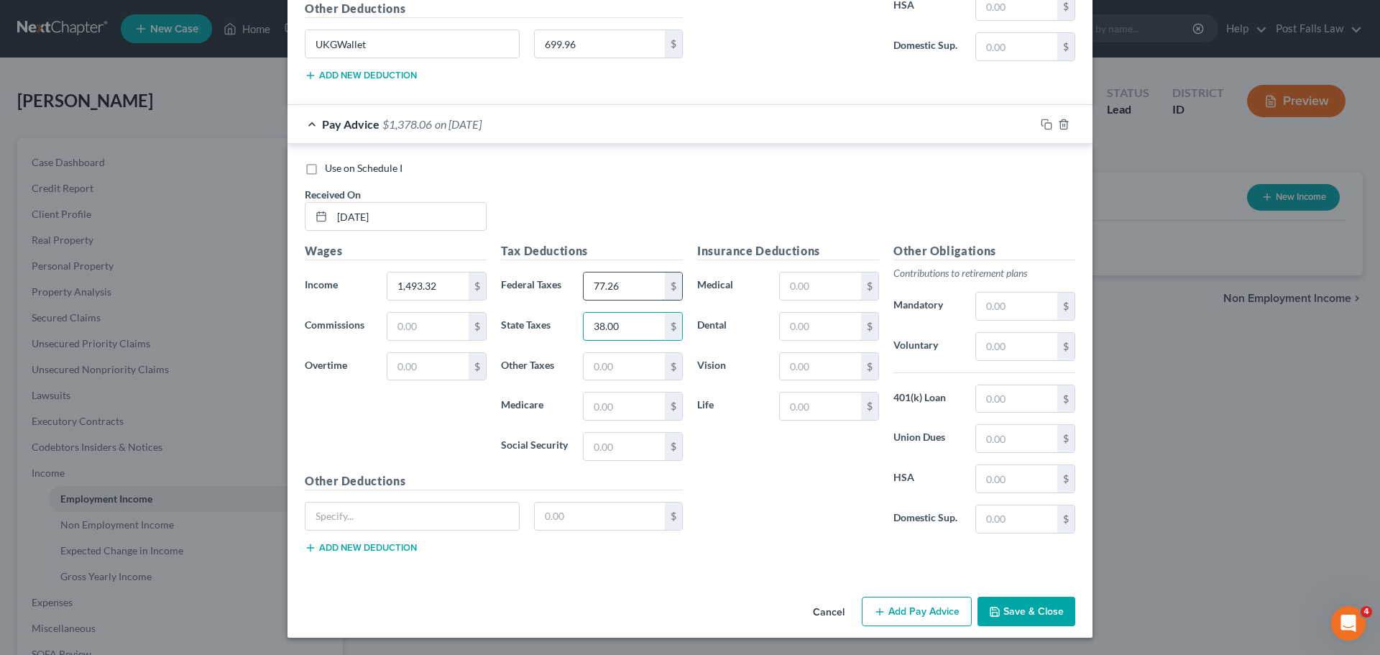
type input "38.00"
type input "1"
click at [464, 518] on input "text" at bounding box center [411, 515] width 213 height 27
click at [788, 292] on input "text" at bounding box center [820, 285] width 81 height 27
click at [895, 614] on button "Add Pay Advice" at bounding box center [917, 612] width 110 height 30
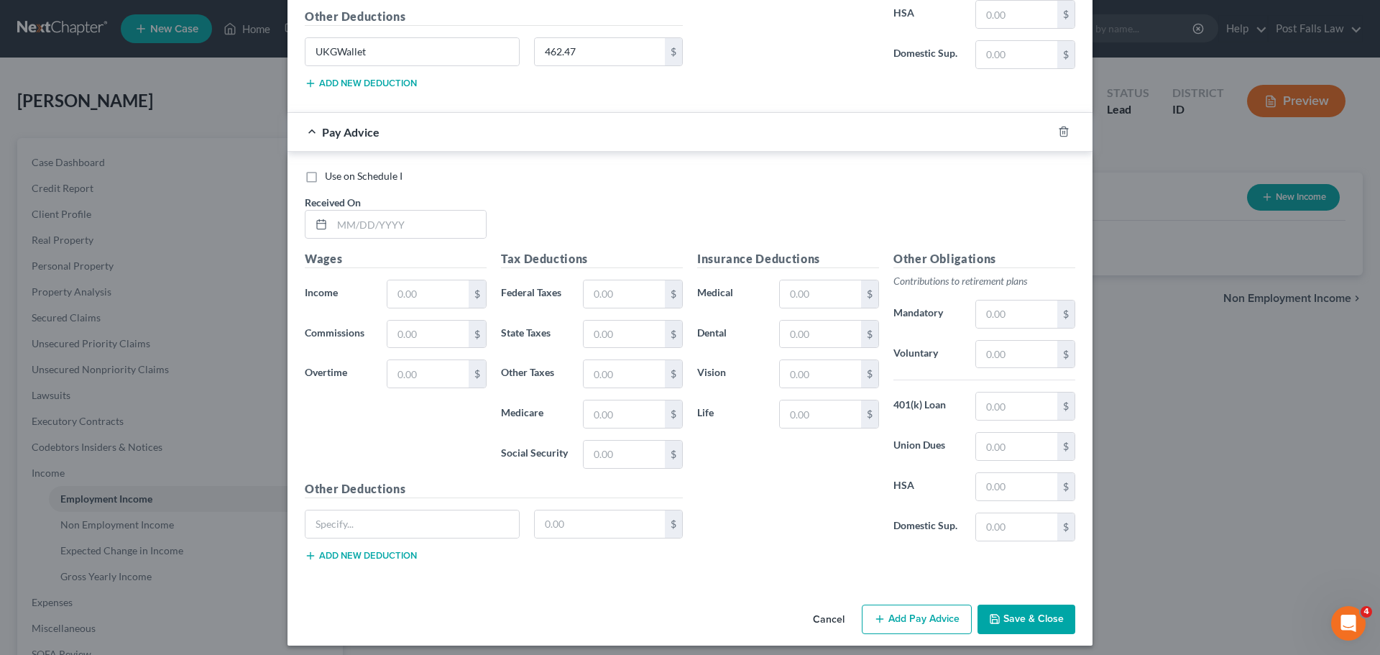
scroll to position [6049, 0]
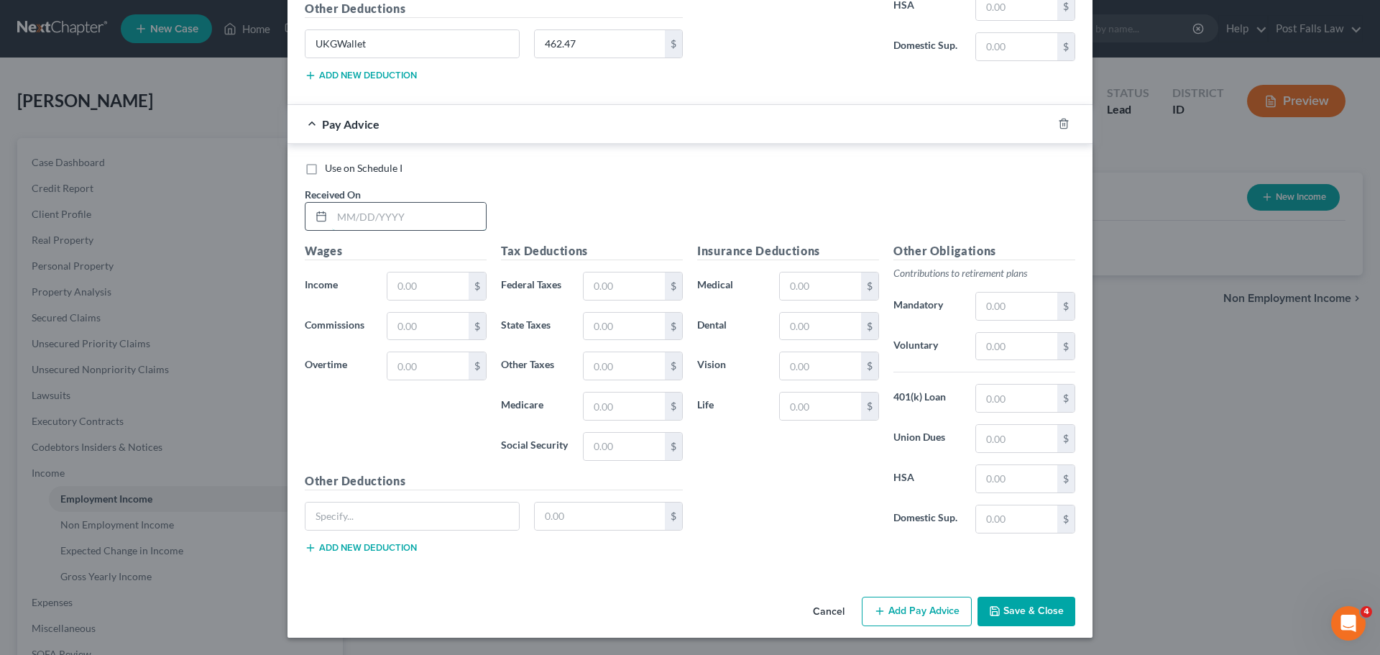
click at [400, 208] on input "text" at bounding box center [409, 216] width 154 height 27
click at [797, 286] on input "text" at bounding box center [820, 285] width 81 height 27
click at [622, 510] on input "text" at bounding box center [600, 515] width 131 height 27
click at [911, 607] on button "Add Pay Advice" at bounding box center [917, 612] width 110 height 30
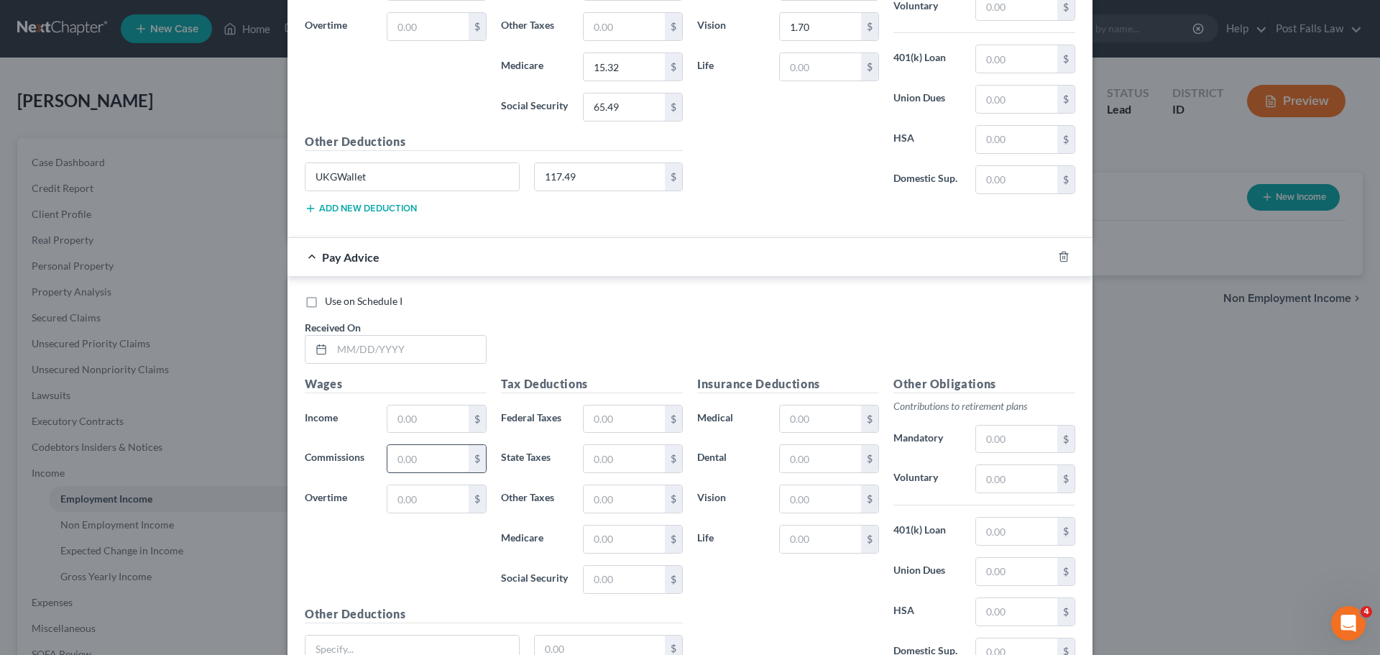
scroll to position [6521, 0]
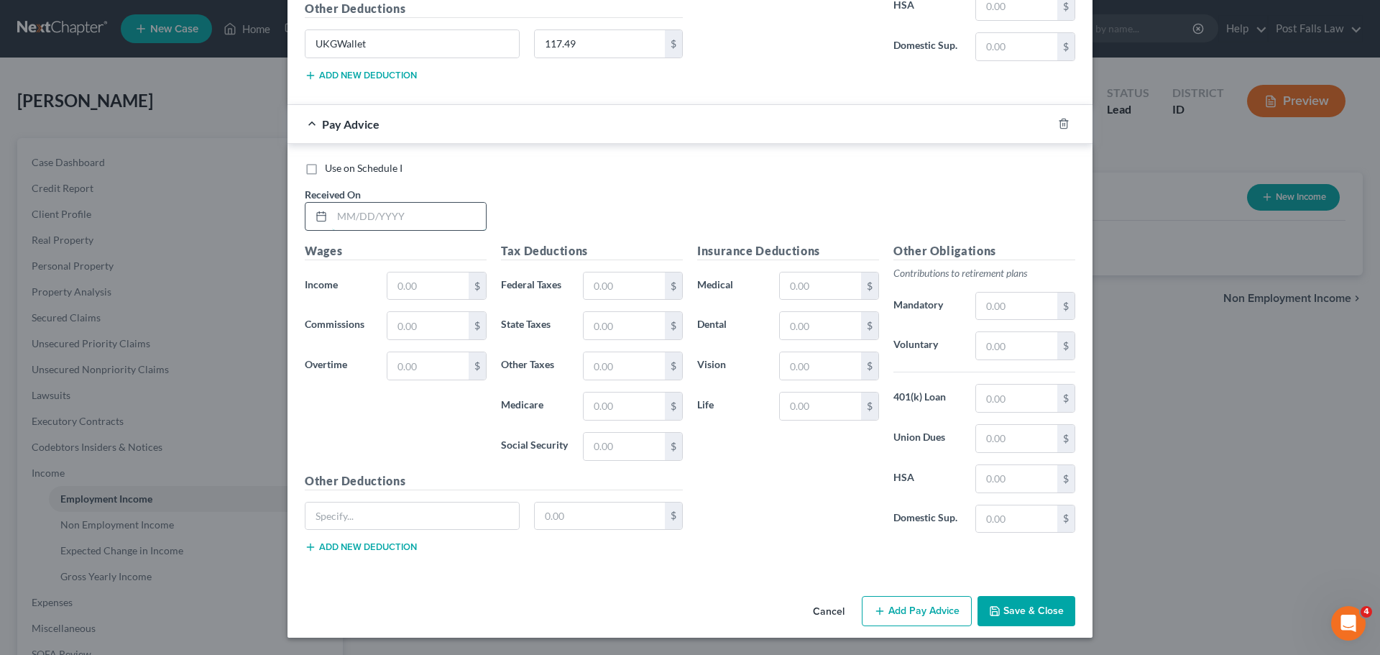
click at [344, 221] on input "text" at bounding box center [409, 216] width 154 height 27
click at [456, 211] on input "text" at bounding box center [409, 216] width 154 height 27
click at [443, 213] on input "text" at bounding box center [409, 216] width 154 height 27
click at [786, 283] on input "text" at bounding box center [820, 285] width 81 height 27
click at [895, 621] on button "Add Pay Advice" at bounding box center [917, 611] width 110 height 30
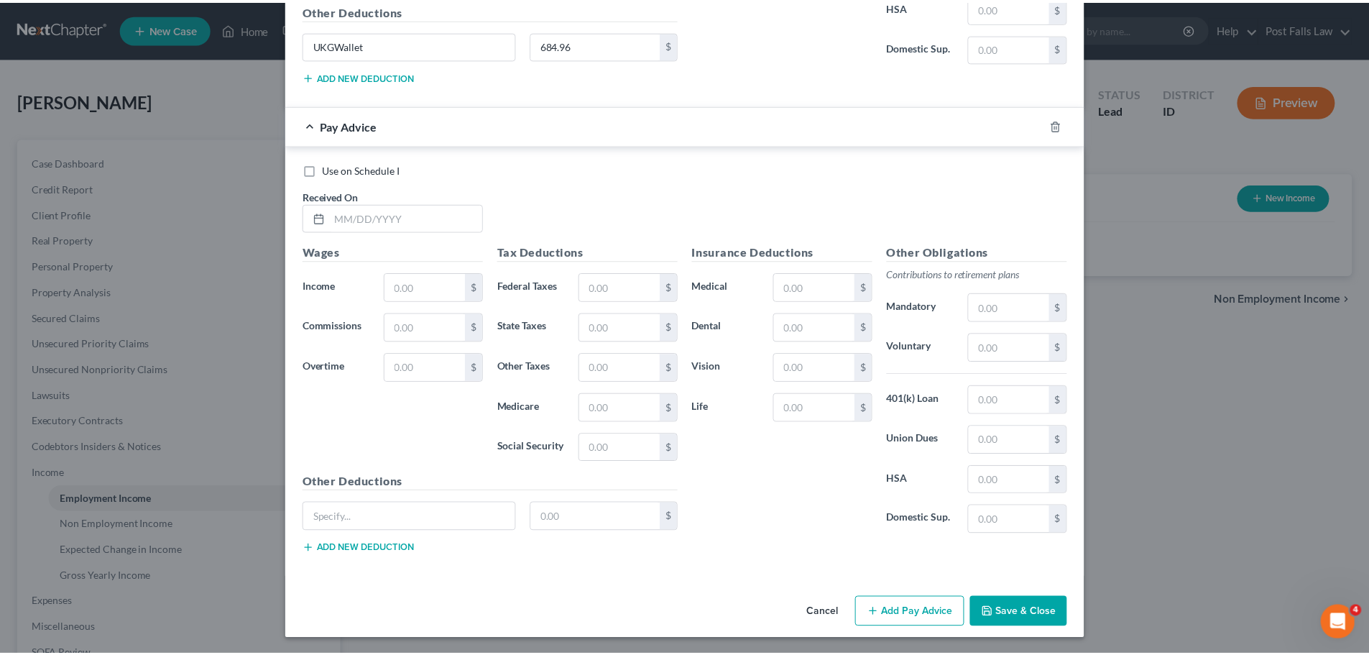
scroll to position [6993, 0]
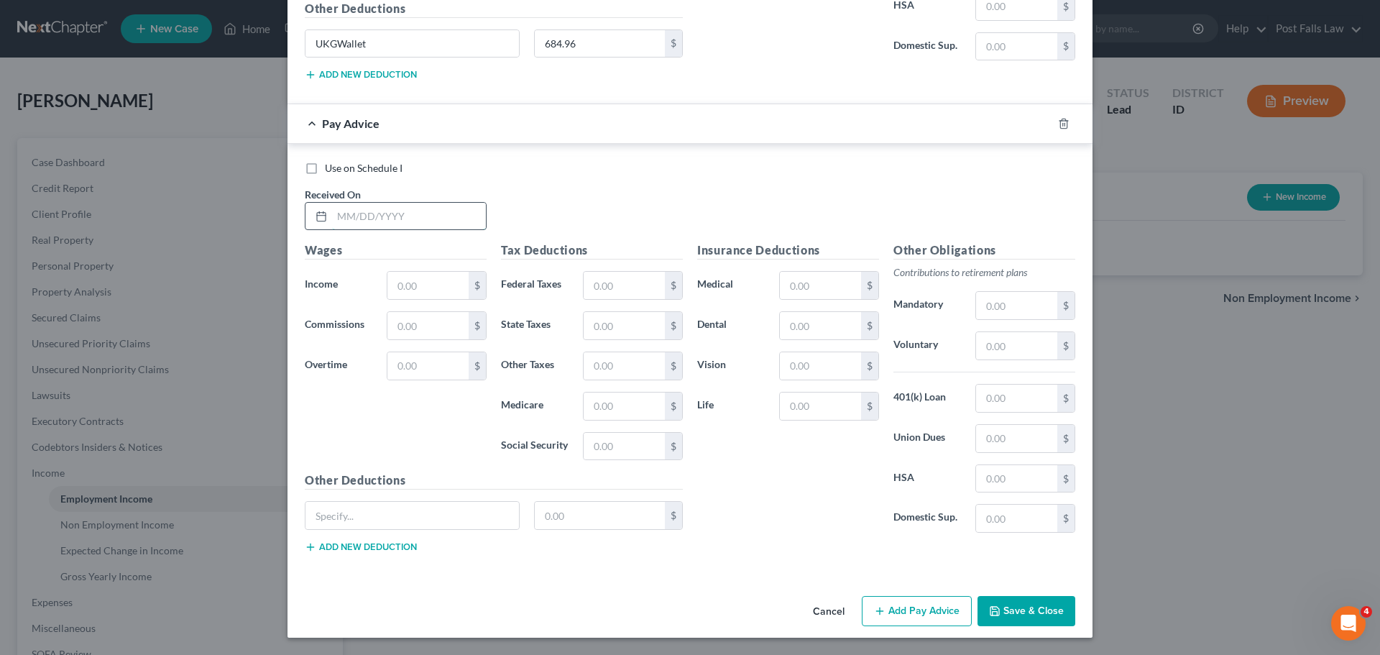
click at [362, 219] on input "text" at bounding box center [409, 216] width 154 height 27
click at [362, 517] on input "text" at bounding box center [411, 515] width 213 height 27
drag, startPoint x: 784, startPoint y: 271, endPoint x: 791, endPoint y: 280, distance: 11.2
click at [789, 278] on div "$" at bounding box center [829, 285] width 100 height 29
click at [811, 292] on input "text" at bounding box center [820, 285] width 81 height 27
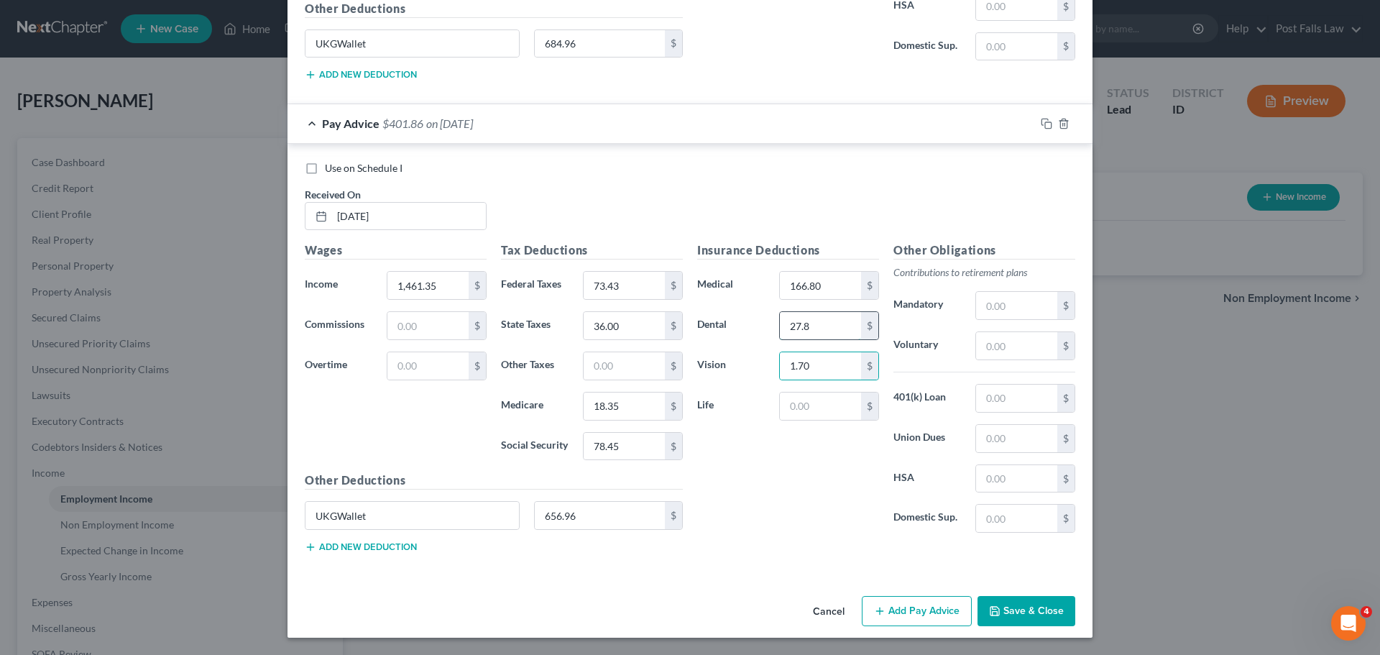
click at [809, 331] on input "27.8" at bounding box center [820, 325] width 81 height 27
click at [997, 600] on button "Save & Close" at bounding box center [1026, 611] width 98 height 30
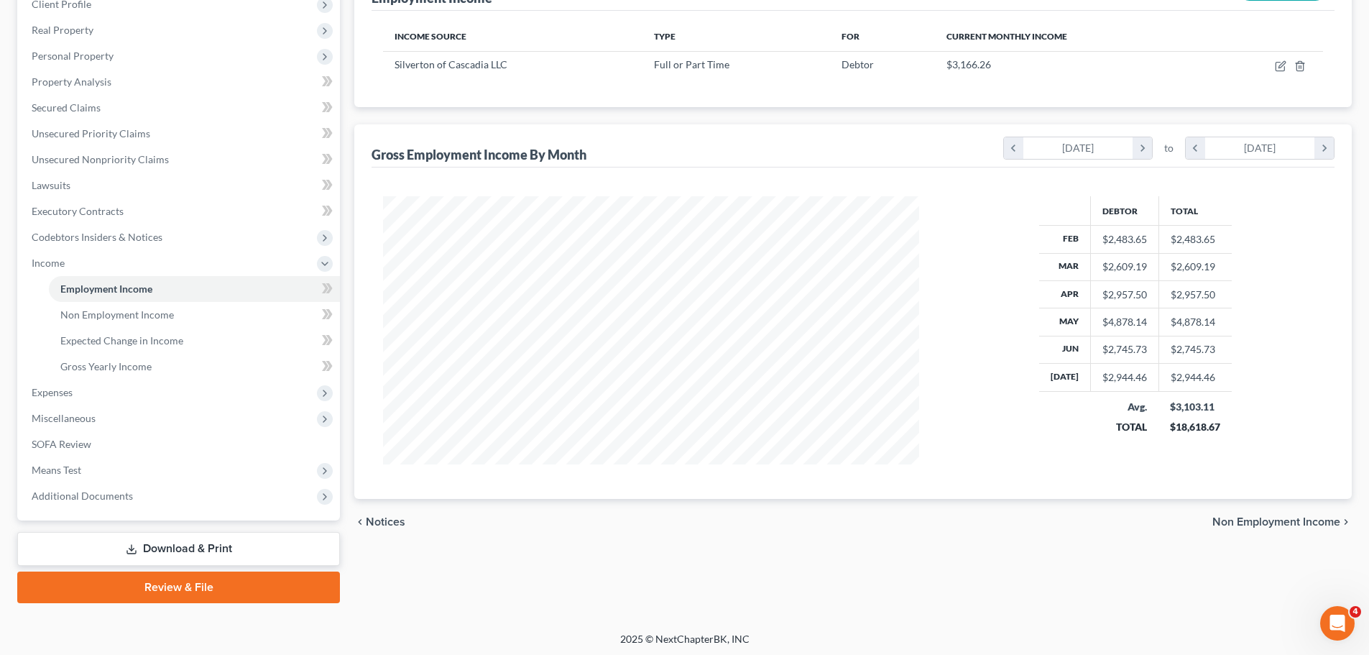
scroll to position [213, 0]
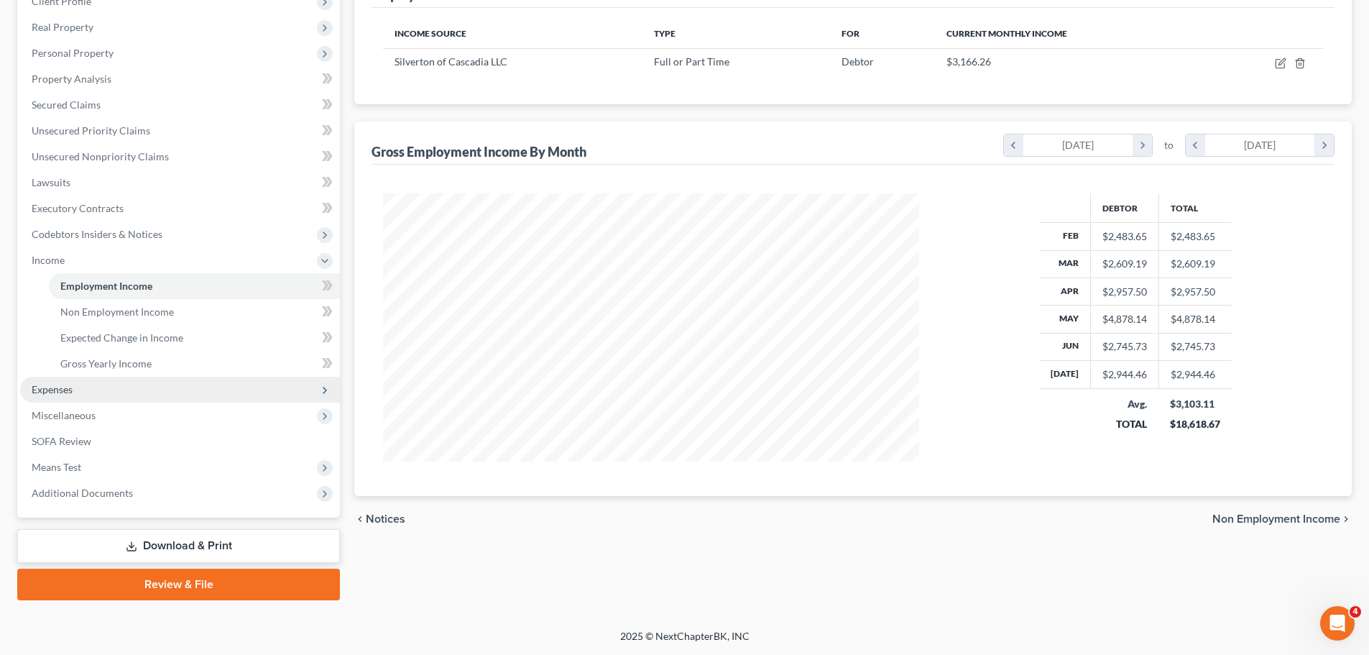
click at [68, 385] on span "Expenses" at bounding box center [52, 389] width 41 height 12
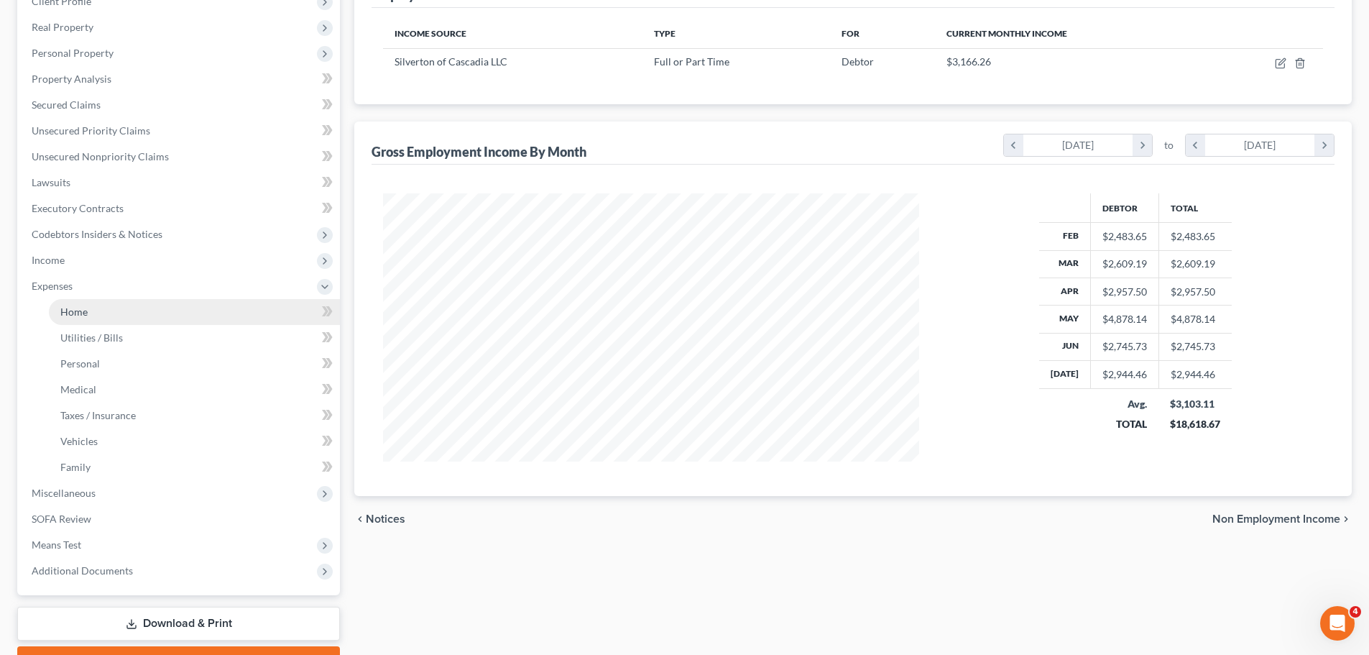
click at [70, 318] on link "Home" at bounding box center [194, 312] width 291 height 26
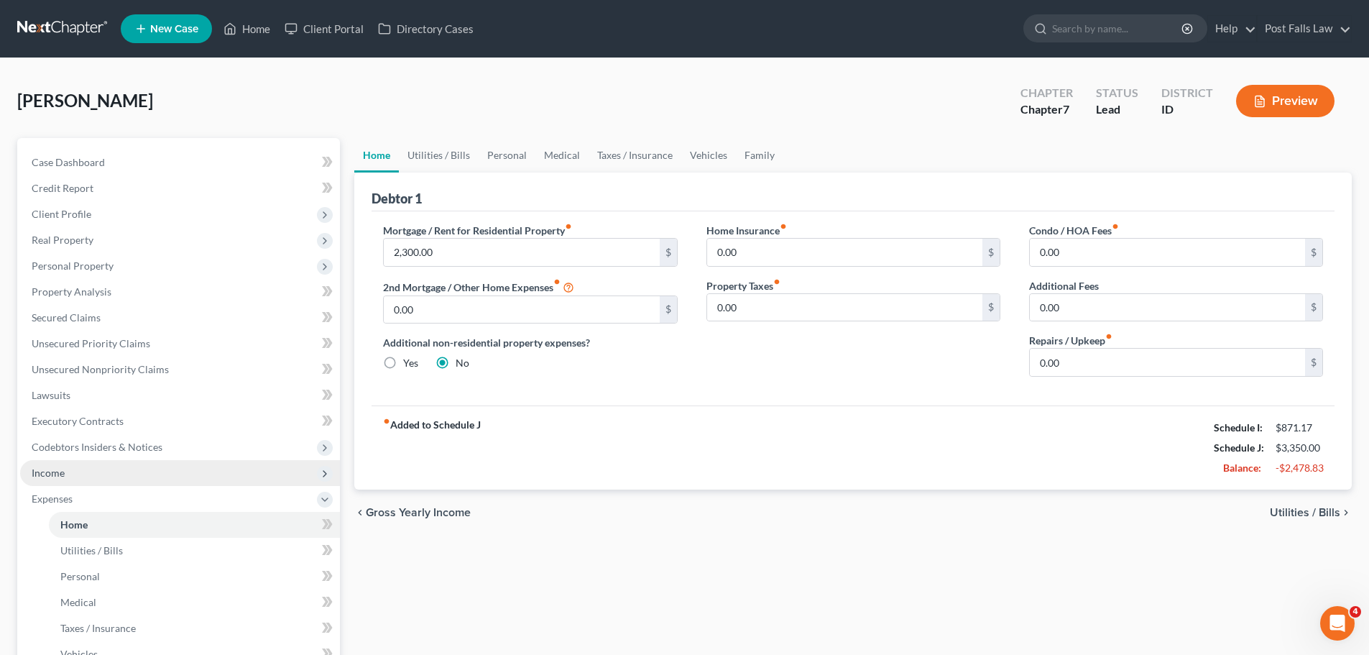
click at [74, 476] on span "Income" at bounding box center [180, 473] width 320 height 26
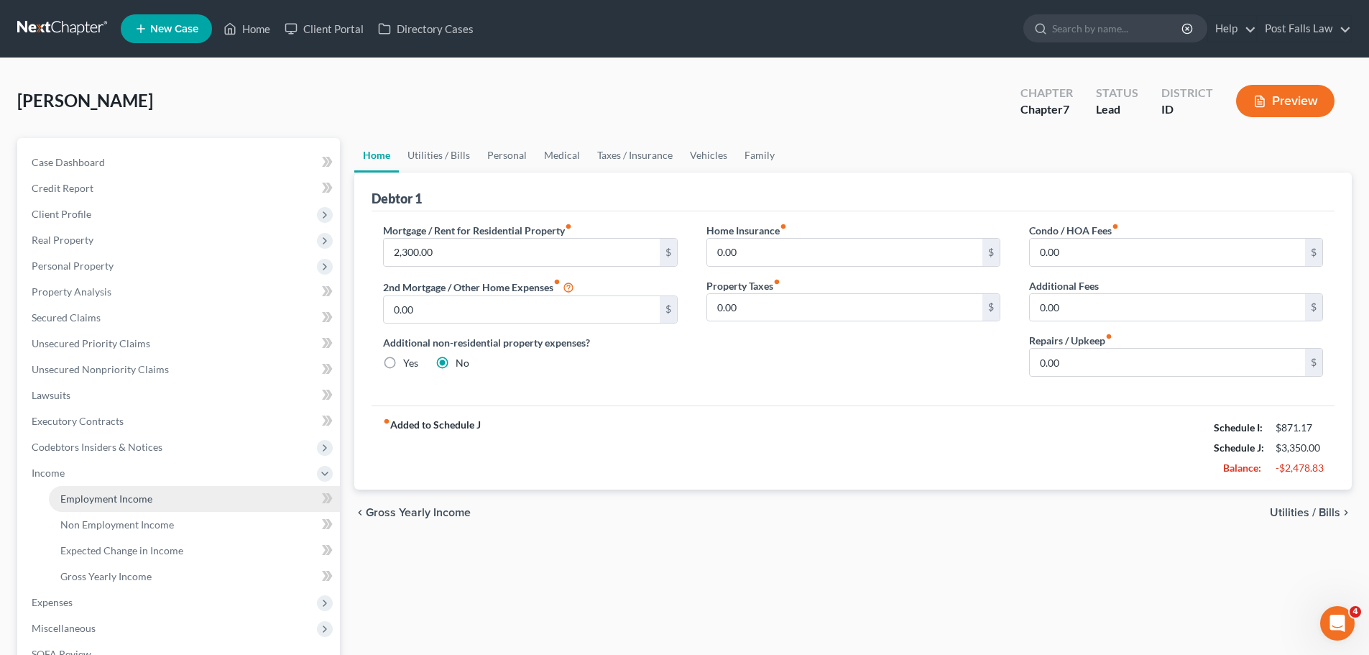
click at [90, 499] on span "Employment Income" at bounding box center [106, 498] width 92 height 12
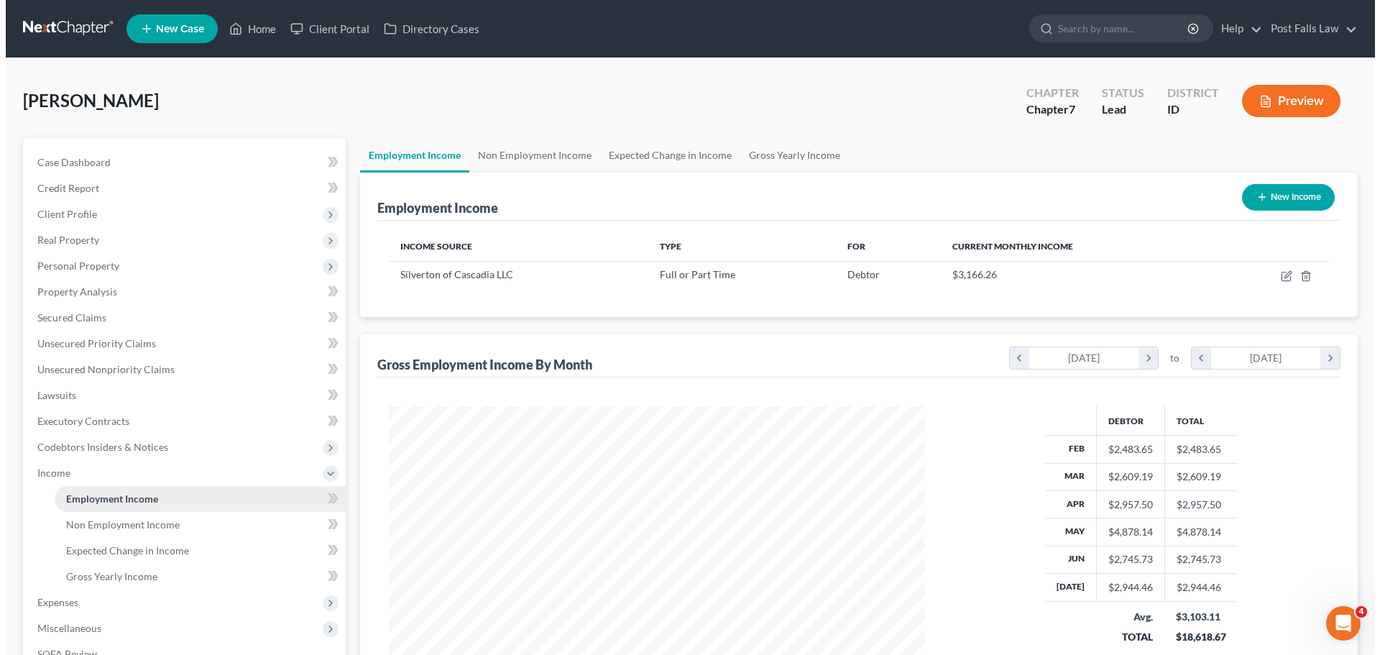
scroll to position [268, 565]
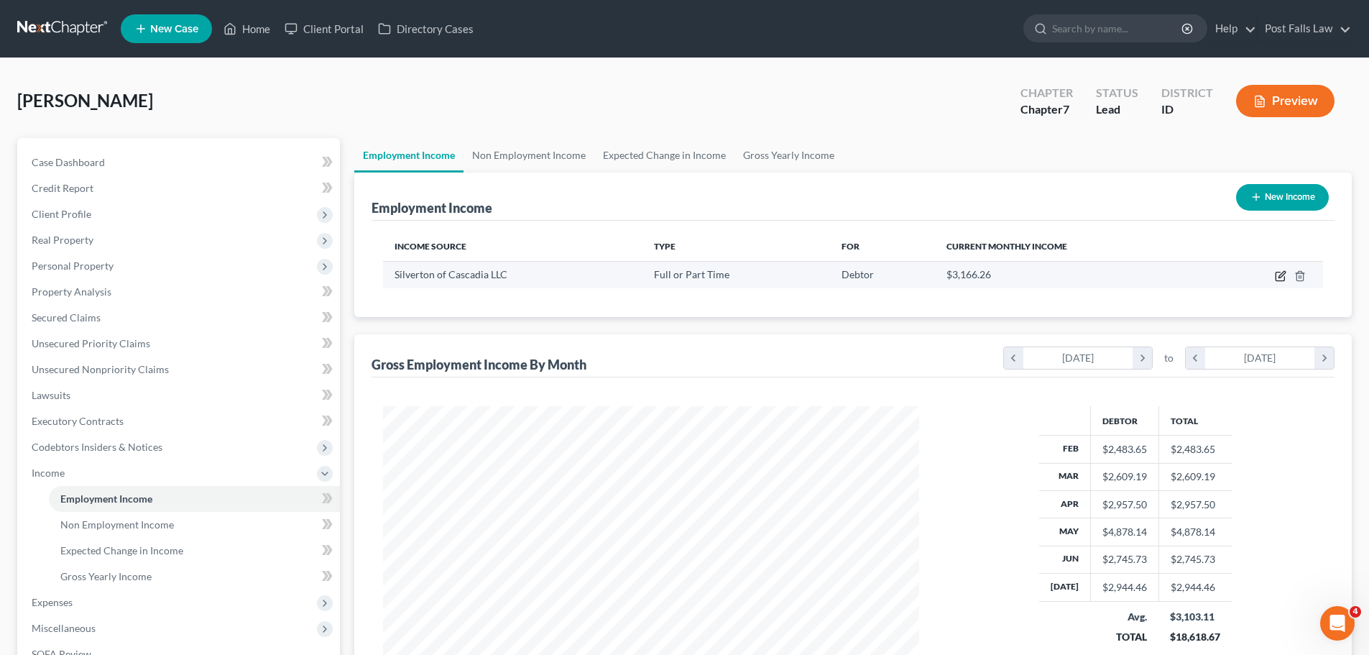
click at [1283, 276] on icon "button" at bounding box center [1282, 274] width 6 height 6
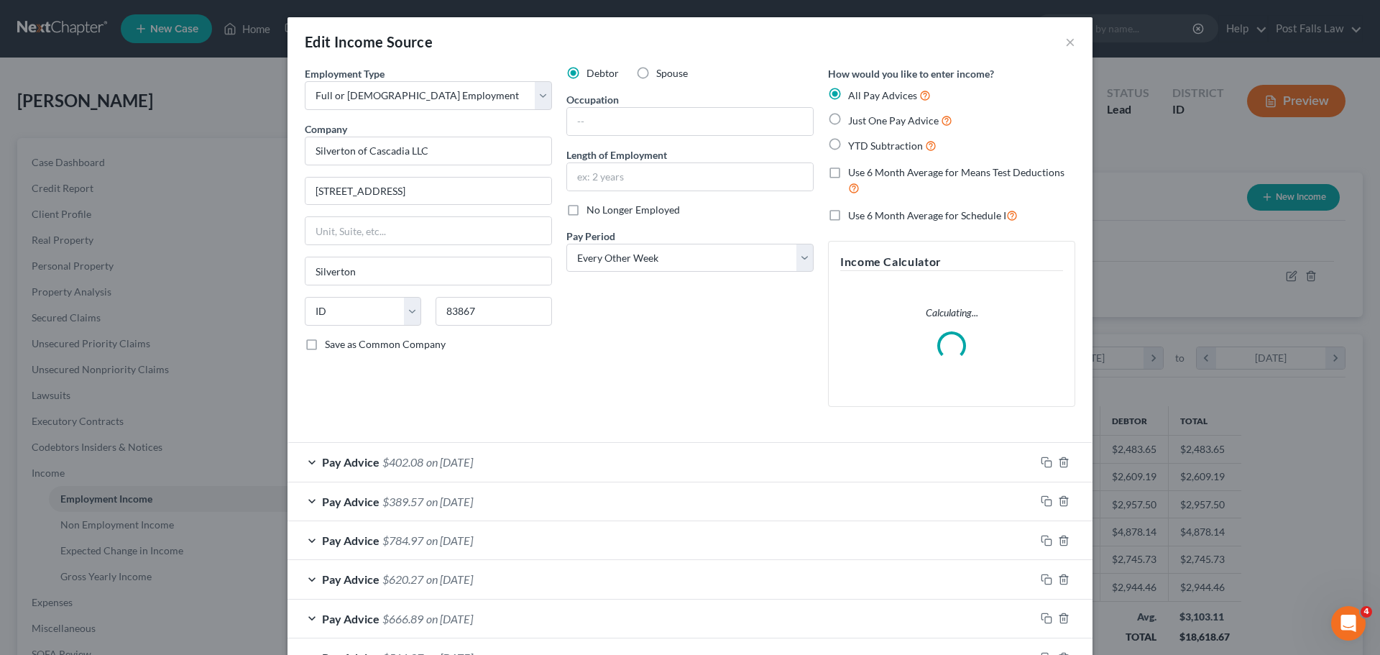
scroll to position [453, 0]
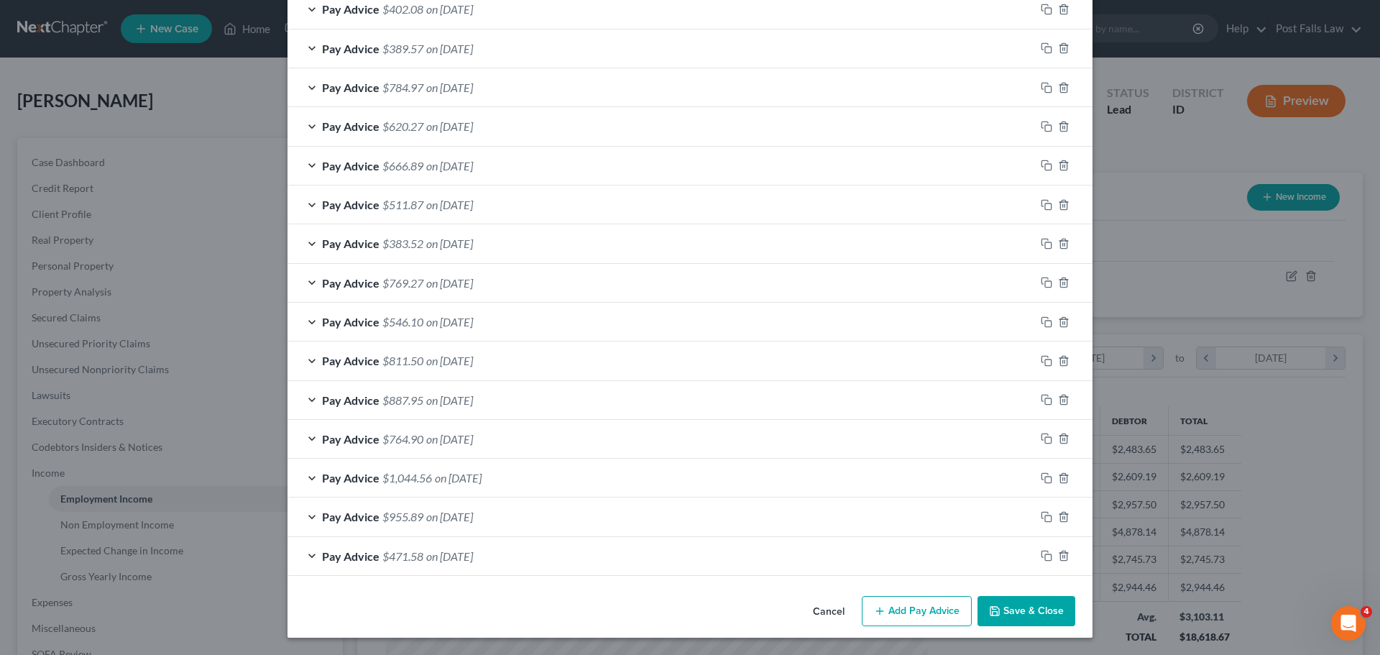
click at [341, 556] on span "Pay Advice" at bounding box center [350, 556] width 57 height 14
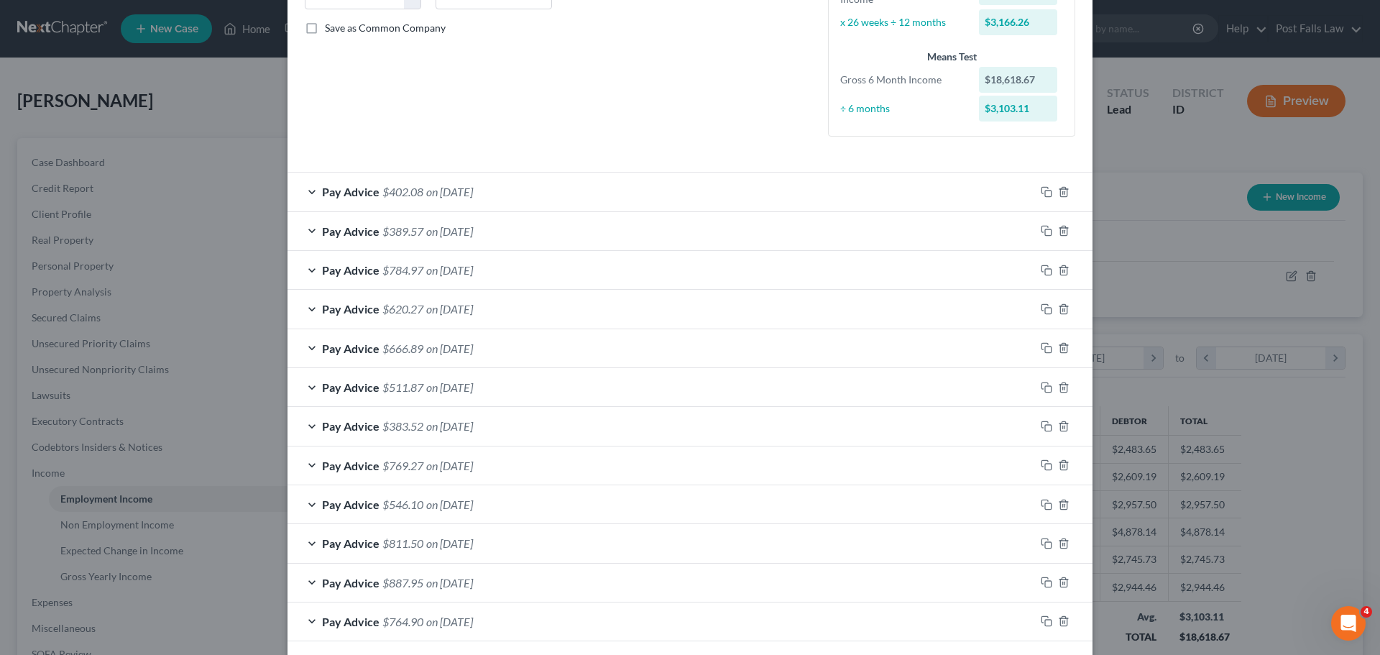
scroll to position [284, 0]
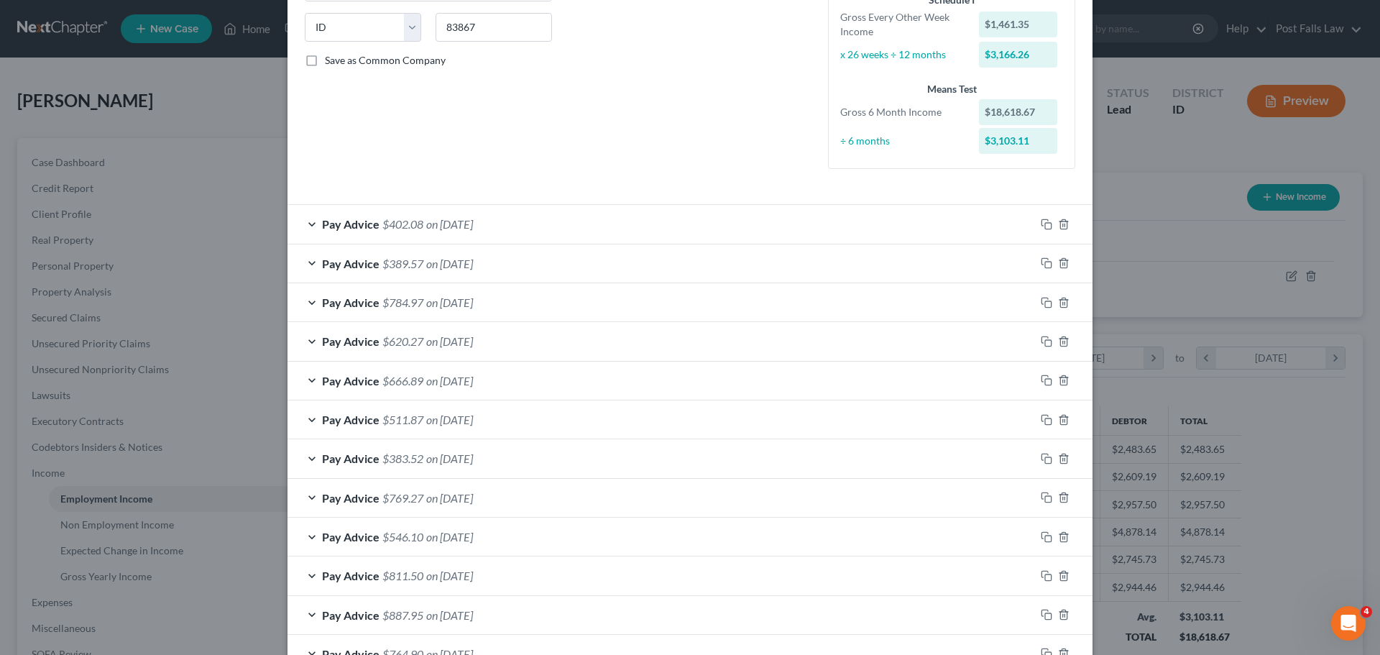
click at [558, 226] on div "Pay Advice $402.08 on 07/25/2025" at bounding box center [660, 224] width 747 height 38
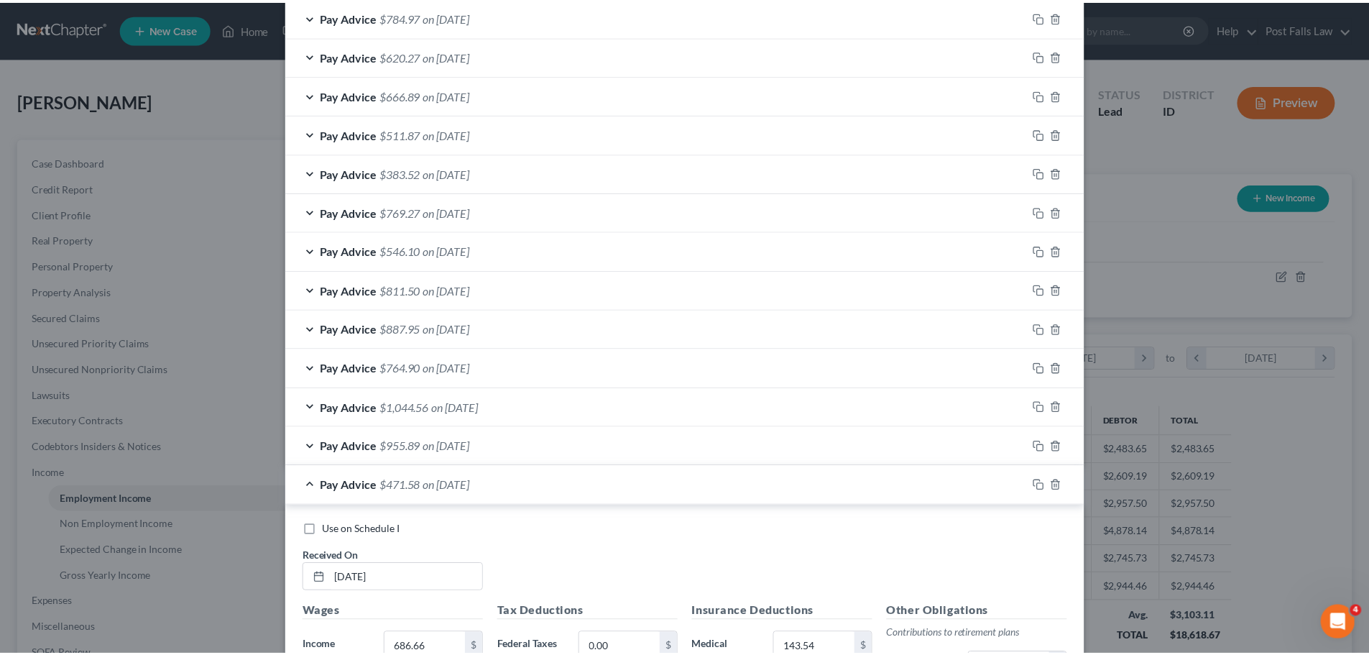
scroll to position [1364, 0]
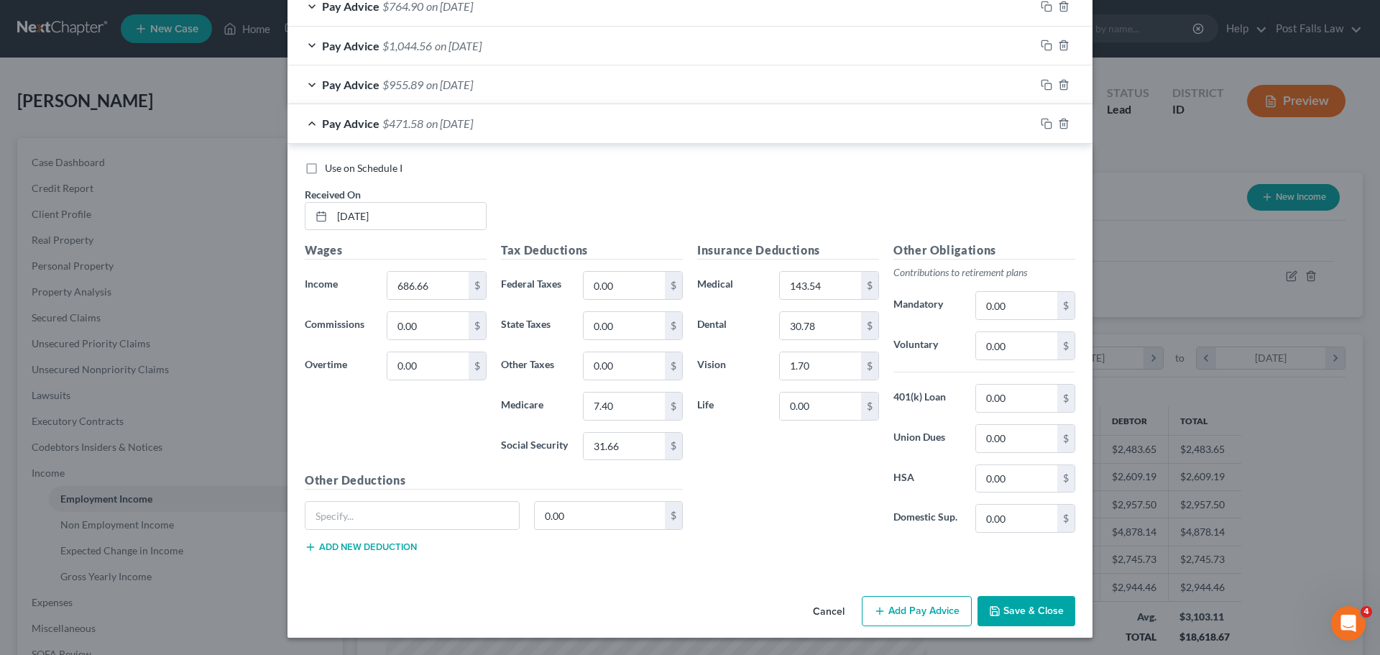
click at [813, 612] on button "Cancel" at bounding box center [828, 611] width 55 height 29
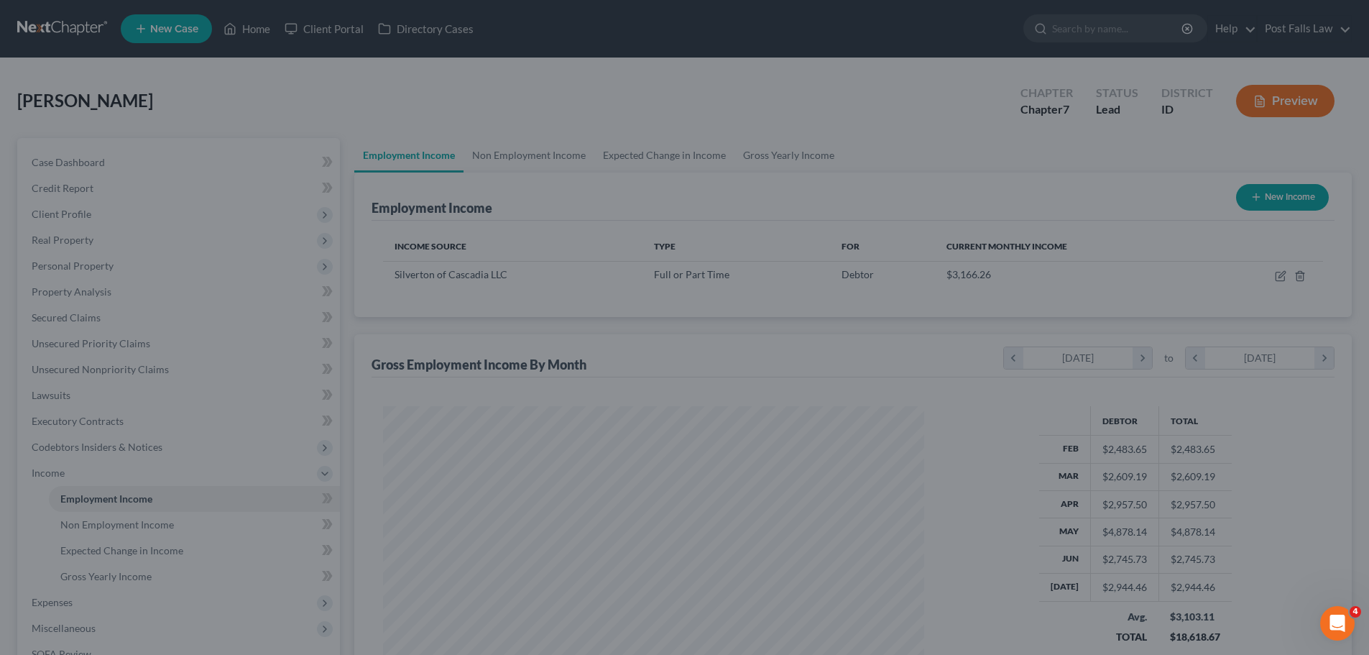
scroll to position [718431, 718134]
